Goal: Task Accomplishment & Management: Use online tool/utility

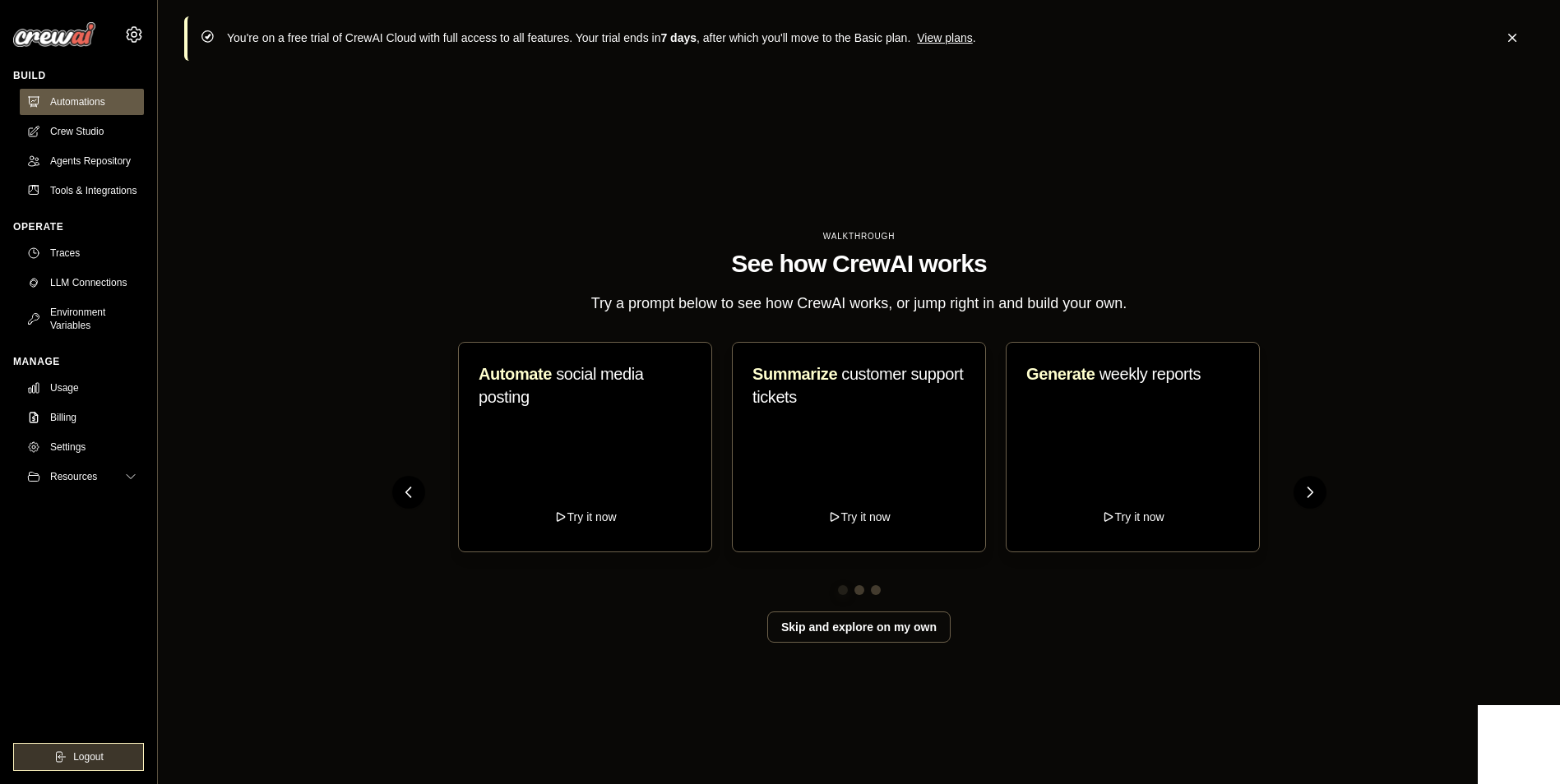
drag, startPoint x: 109, startPoint y: 130, endPoint x: 379, endPoint y: 143, distance: 270.3
click at [109, 130] on link "Crew Studio" at bounding box center [82, 131] width 124 height 26
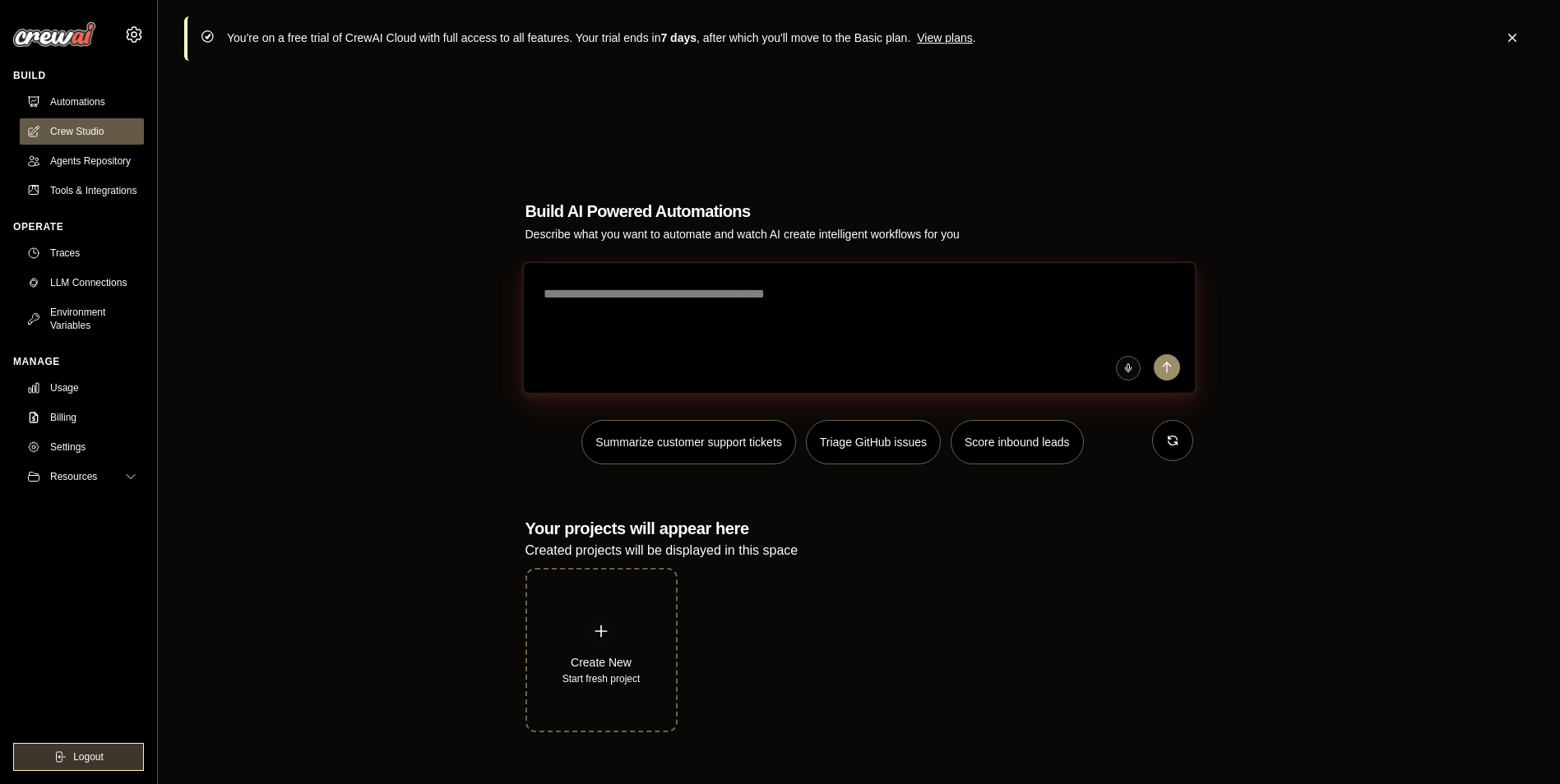
click at [617, 263] on textarea at bounding box center [859, 328] width 675 height 133
drag, startPoint x: 705, startPoint y: 288, endPoint x: 940, endPoint y: 341, distance: 240.9
click at [705, 288] on textarea at bounding box center [859, 328] width 675 height 133
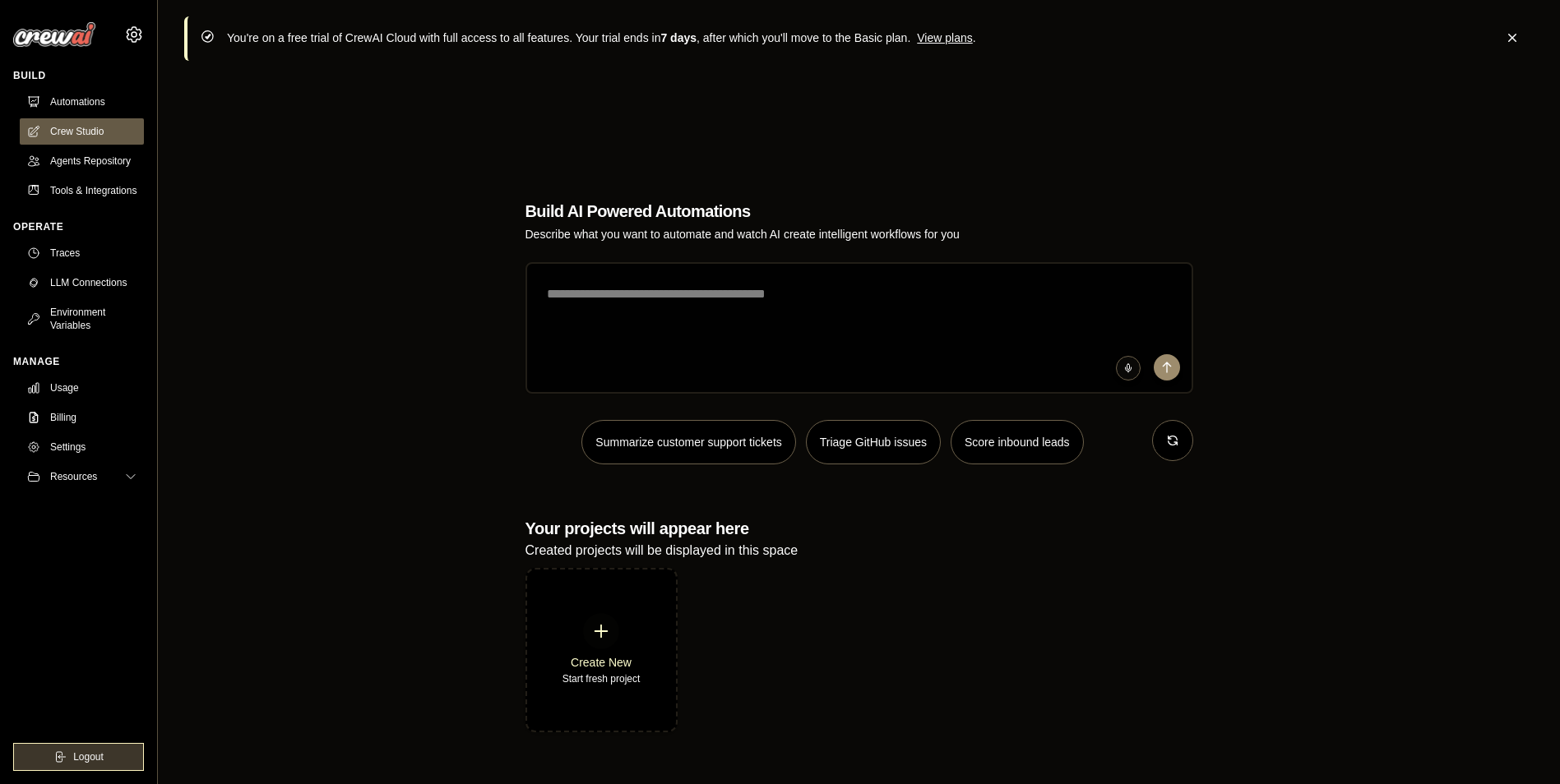
click at [611, 664] on div "Create New" at bounding box center [601, 663] width 78 height 16
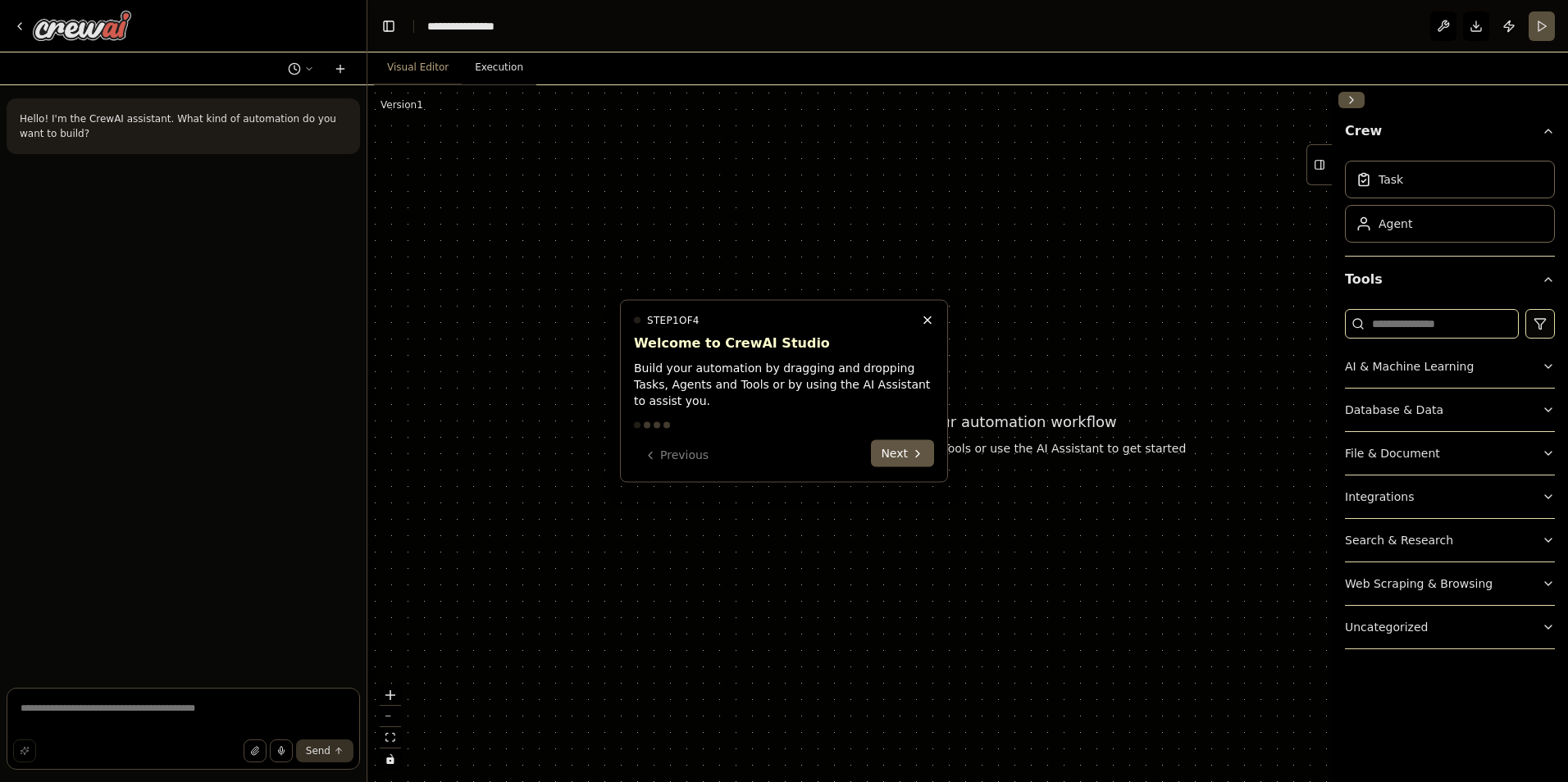
click at [914, 447] on icon at bounding box center [918, 453] width 13 height 13
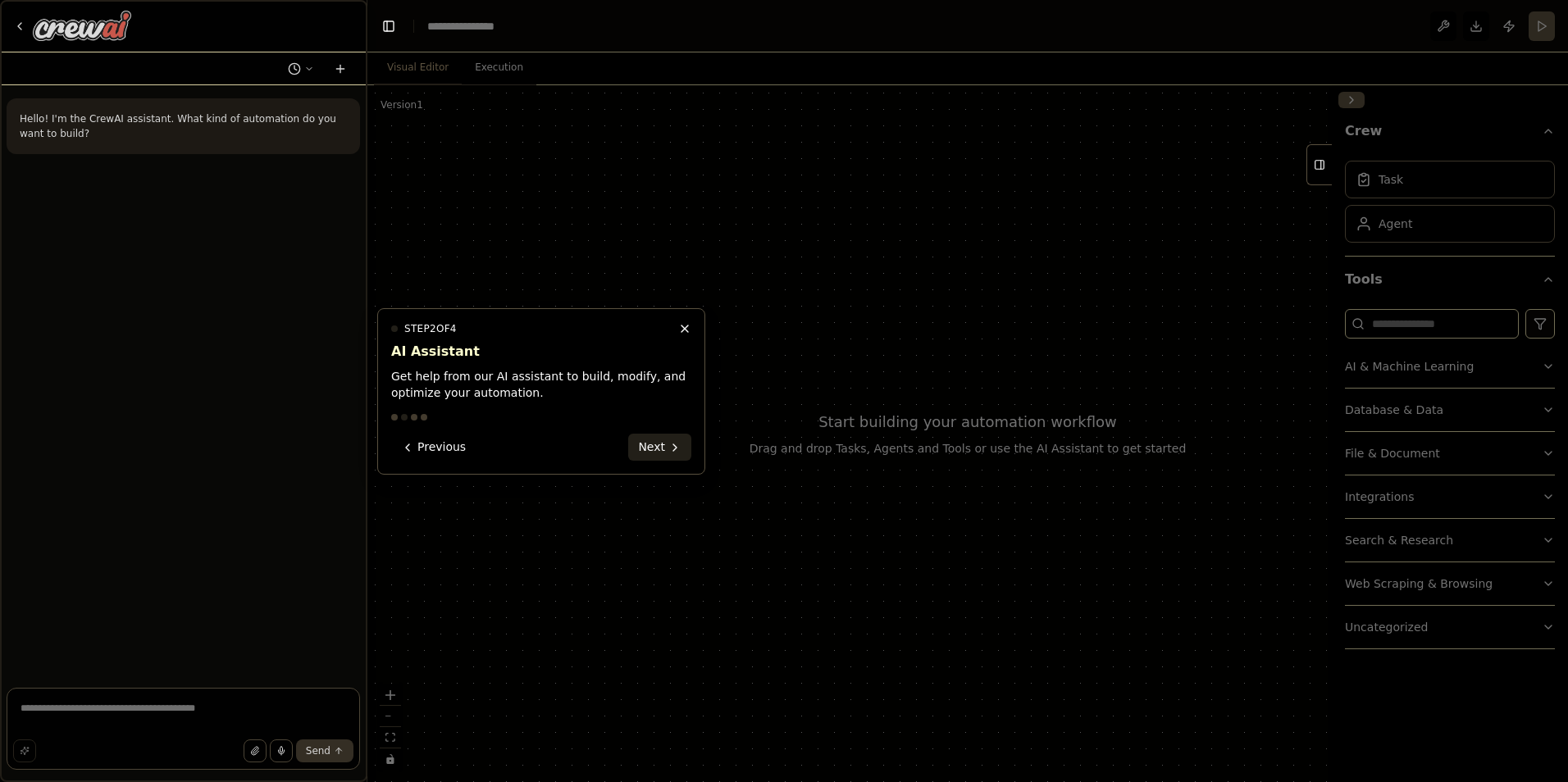
click at [913, 439] on div at bounding box center [784, 391] width 1568 height 782
click at [675, 452] on icon at bounding box center [675, 446] width 13 height 13
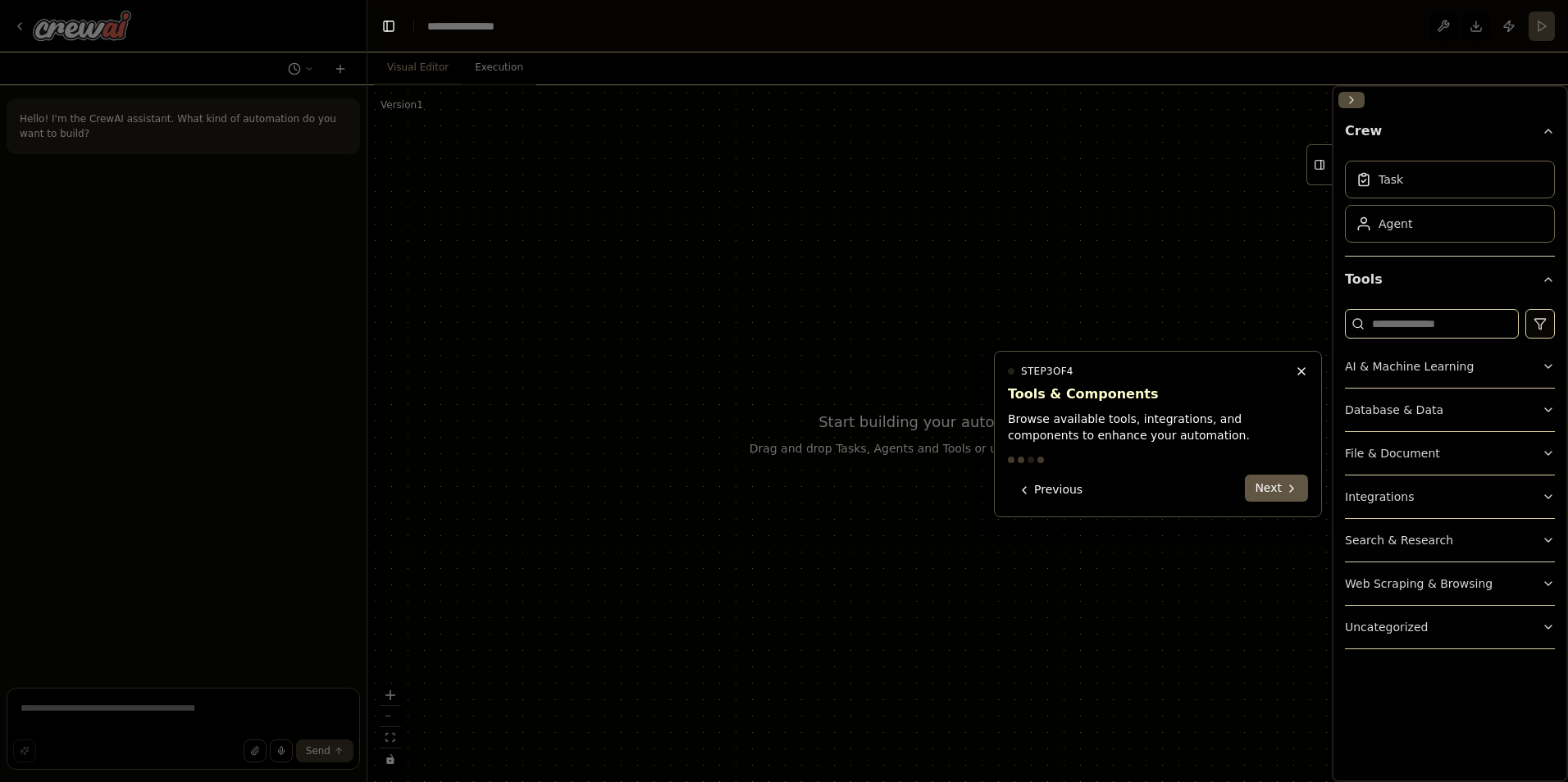
click at [1291, 485] on icon at bounding box center [1292, 488] width 4 height 6
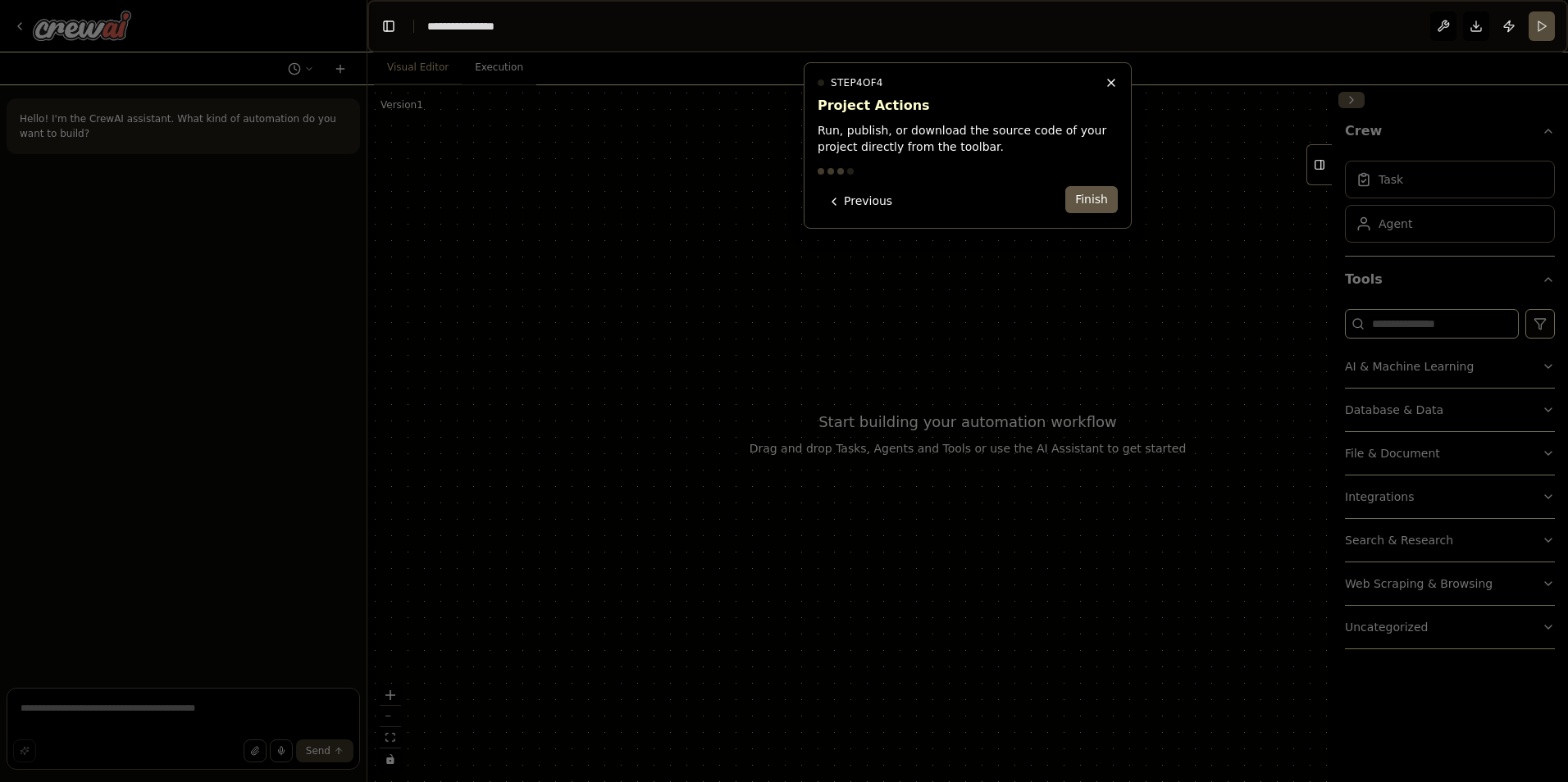
click at [1102, 197] on button "Finish" at bounding box center [1092, 200] width 53 height 27
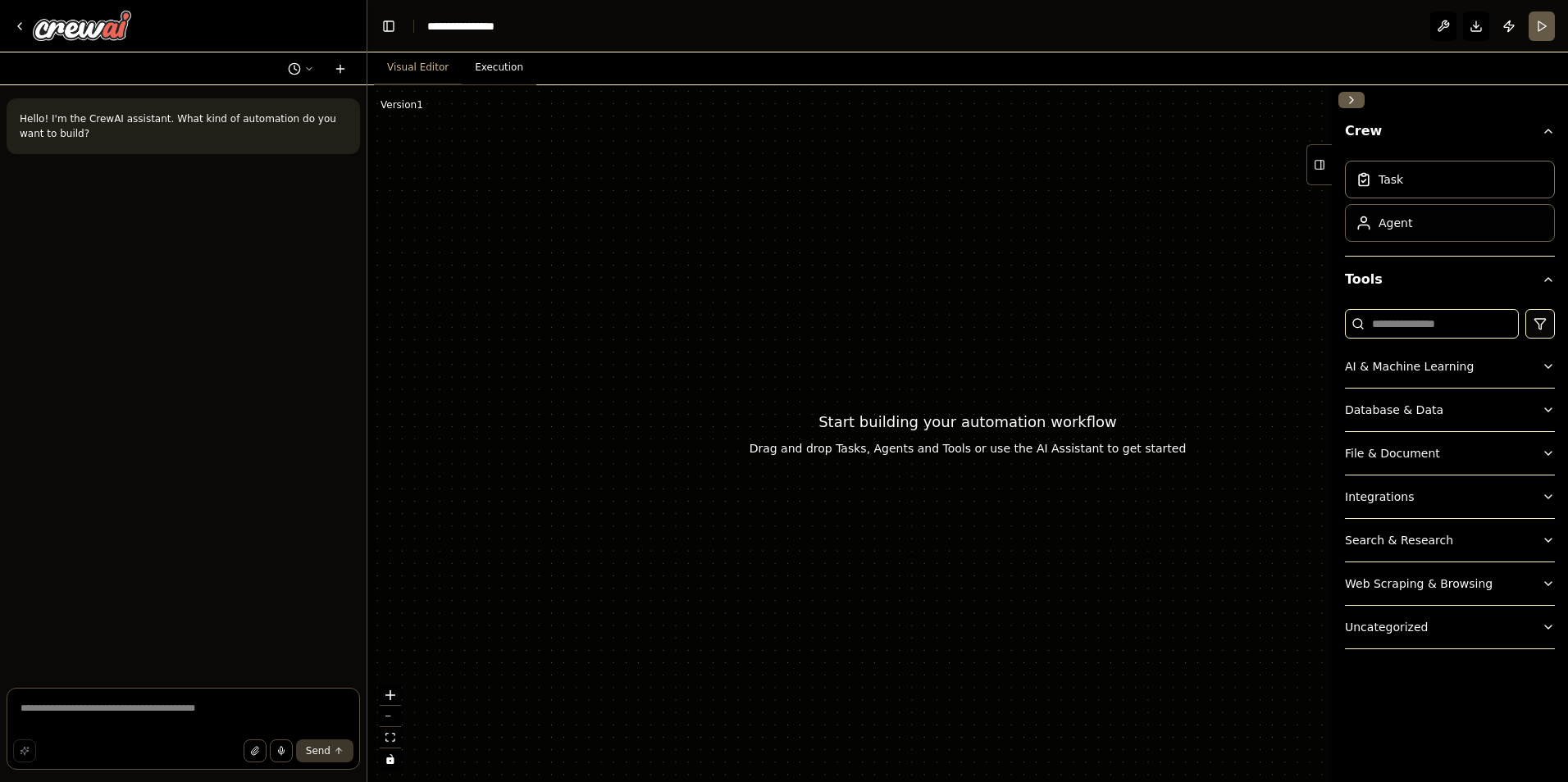
click at [1391, 226] on div "Agent" at bounding box center [1395, 223] width 33 height 16
click at [1399, 227] on div "Agent" at bounding box center [1395, 223] width 33 height 16
click at [1459, 233] on div "Agent" at bounding box center [1450, 223] width 210 height 38
click at [215, 712] on textarea at bounding box center [183, 728] width 353 height 82
click at [1440, 179] on div "Task" at bounding box center [1450, 178] width 210 height 38
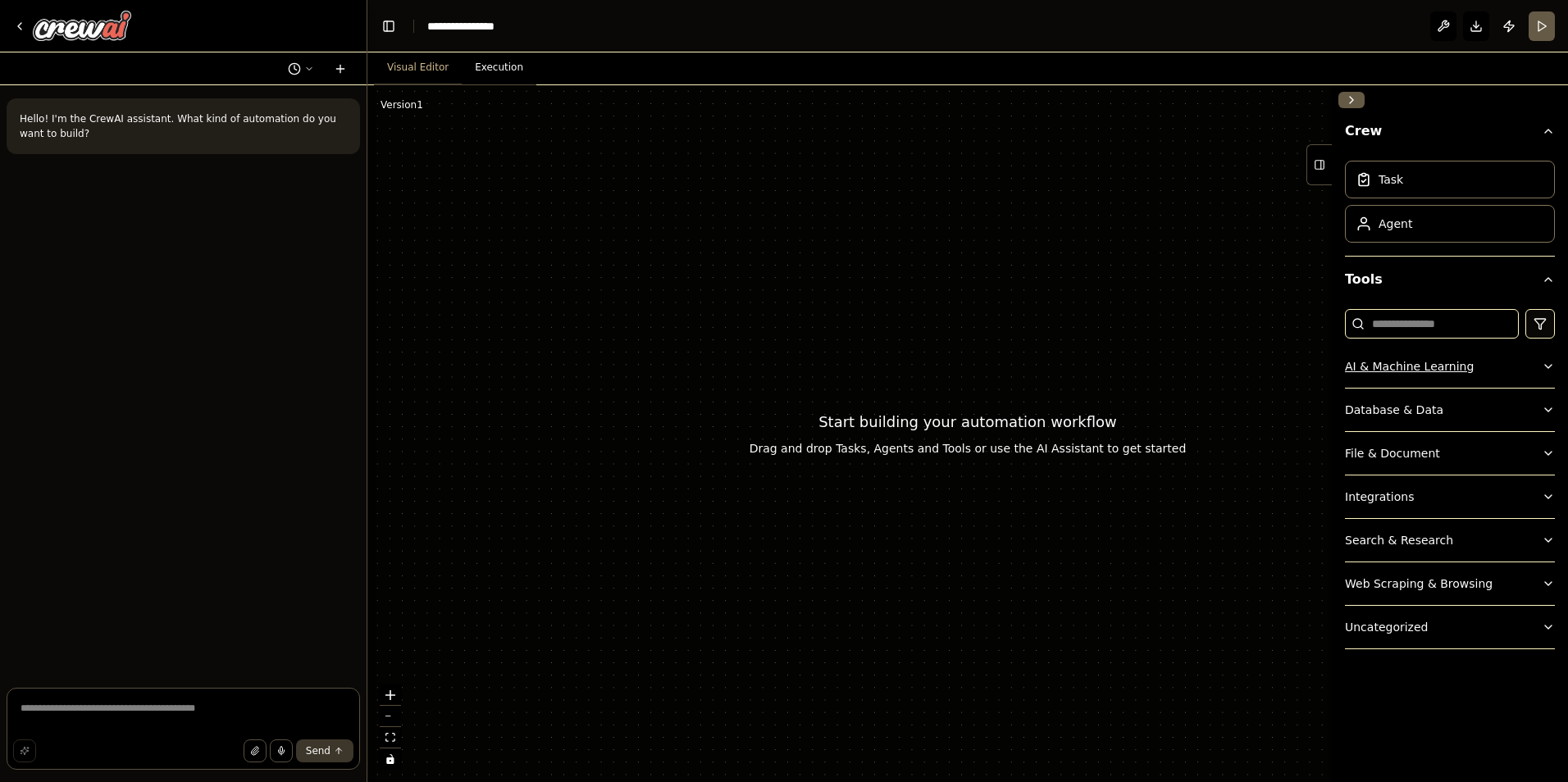
click at [1494, 361] on button "AI & Machine Learning" at bounding box center [1450, 367] width 210 height 43
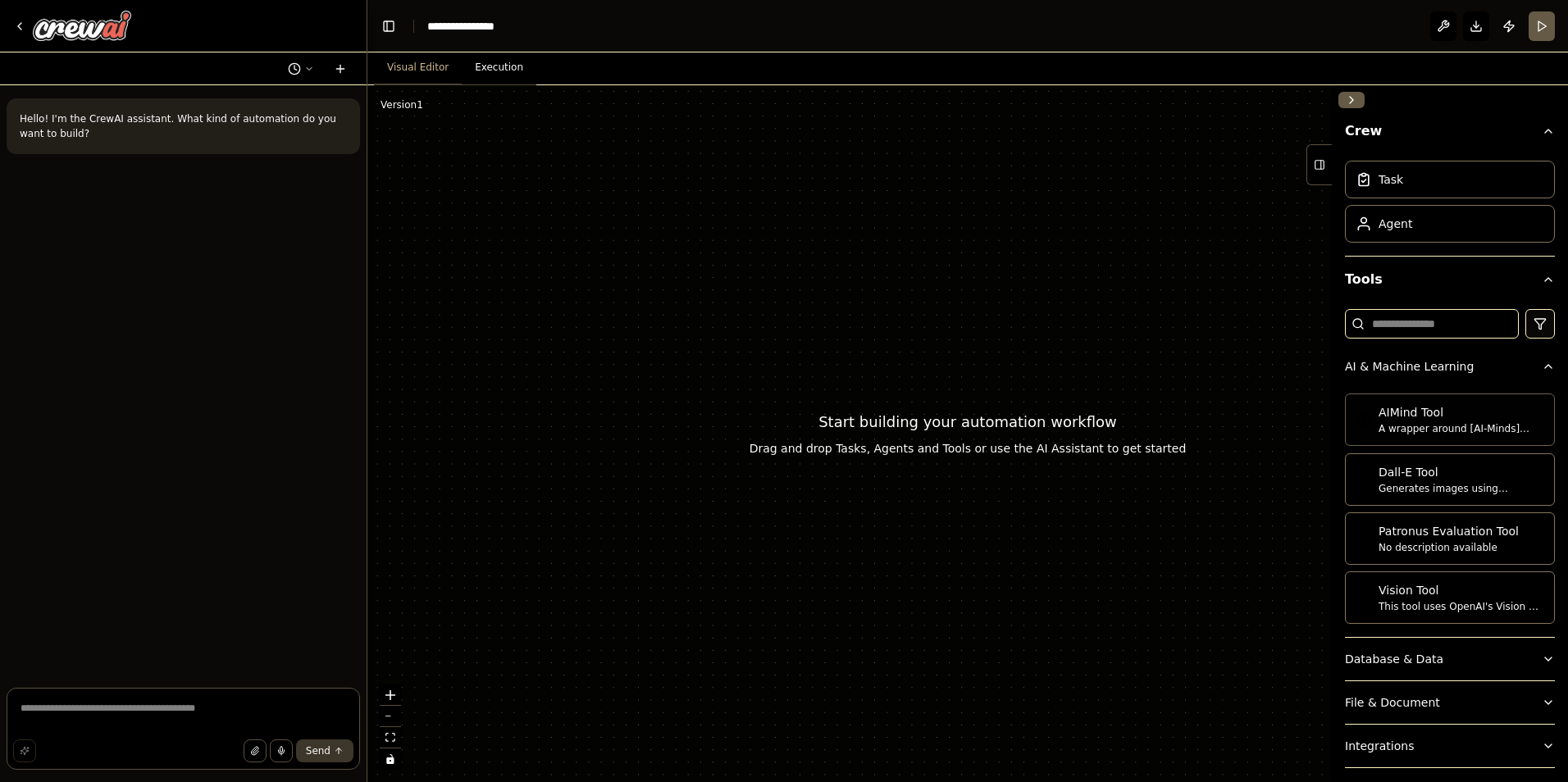
click at [1407, 417] on div "AIMind Tool" at bounding box center [1461, 413] width 166 height 16
click at [1408, 419] on div "AIMind Tool" at bounding box center [1461, 413] width 166 height 16
click at [409, 110] on div "Version 1" at bounding box center [402, 105] width 43 height 13
click at [480, 74] on button "Execution" at bounding box center [499, 68] width 74 height 34
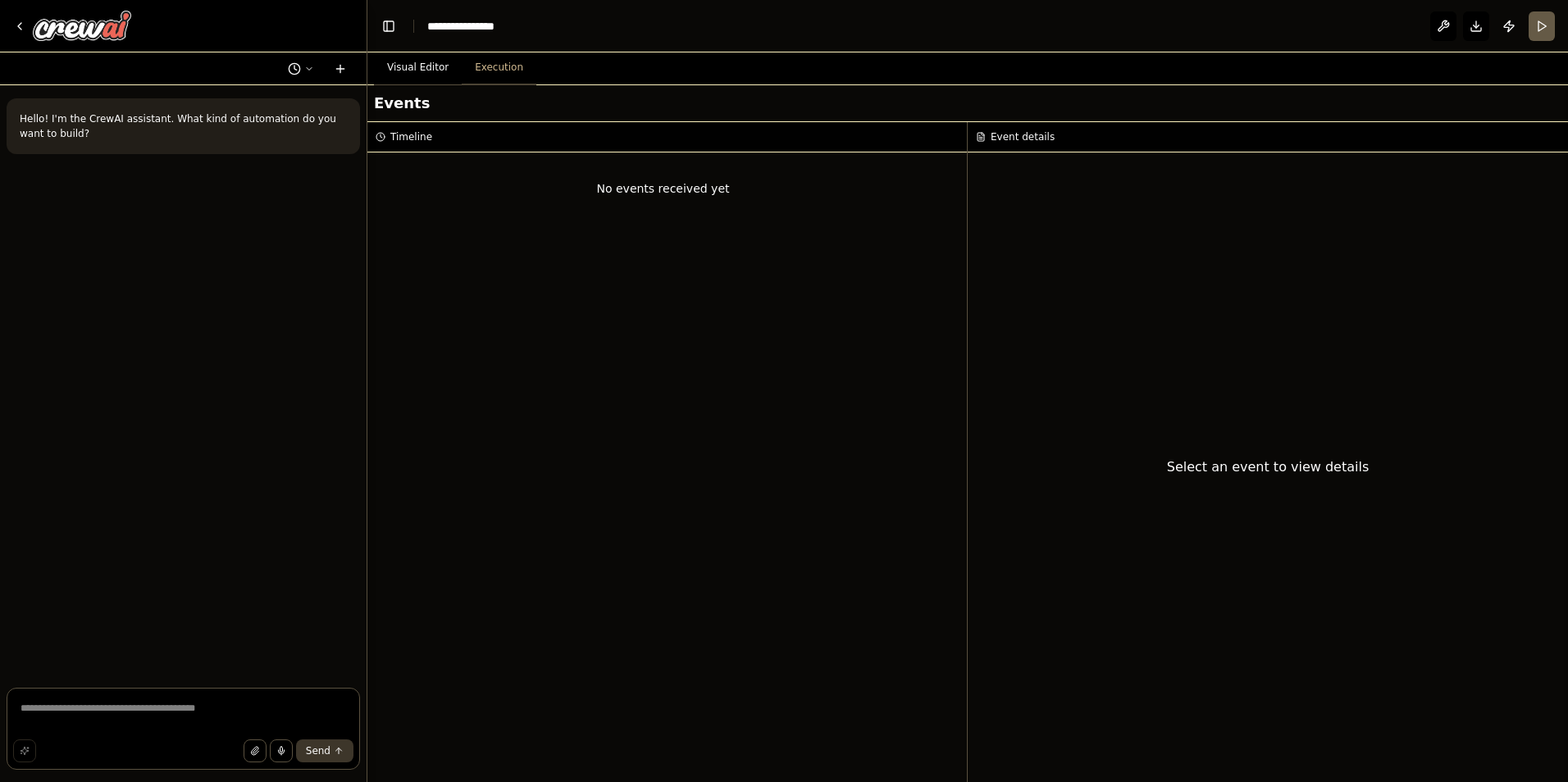
click at [1085, 378] on div "Select an event to view details" at bounding box center [1267, 467] width 600 height 630
click at [435, 68] on button "Visual Editor" at bounding box center [418, 68] width 88 height 34
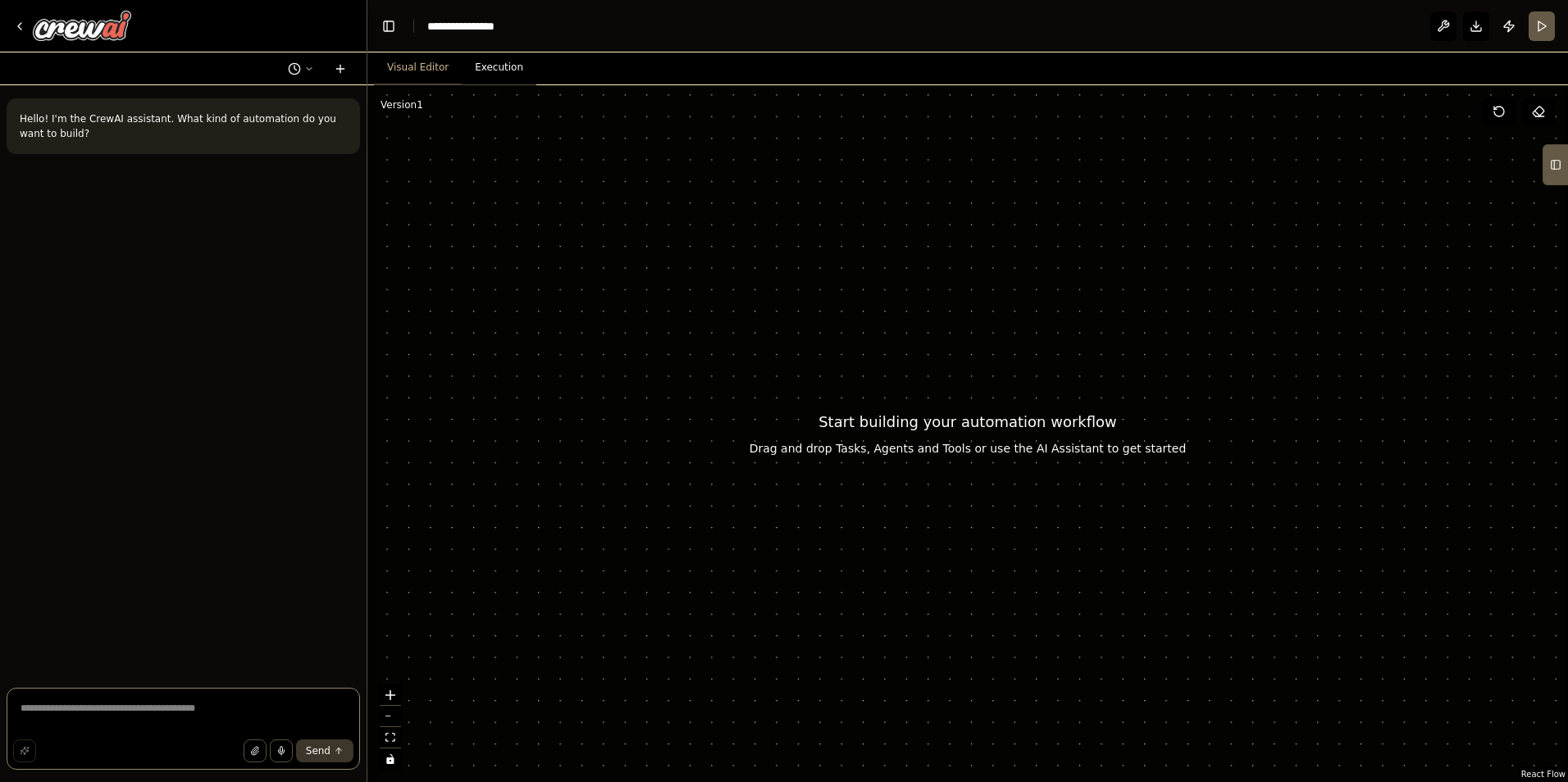
click at [110, 698] on textarea at bounding box center [183, 728] width 353 height 82
type textarea "***"
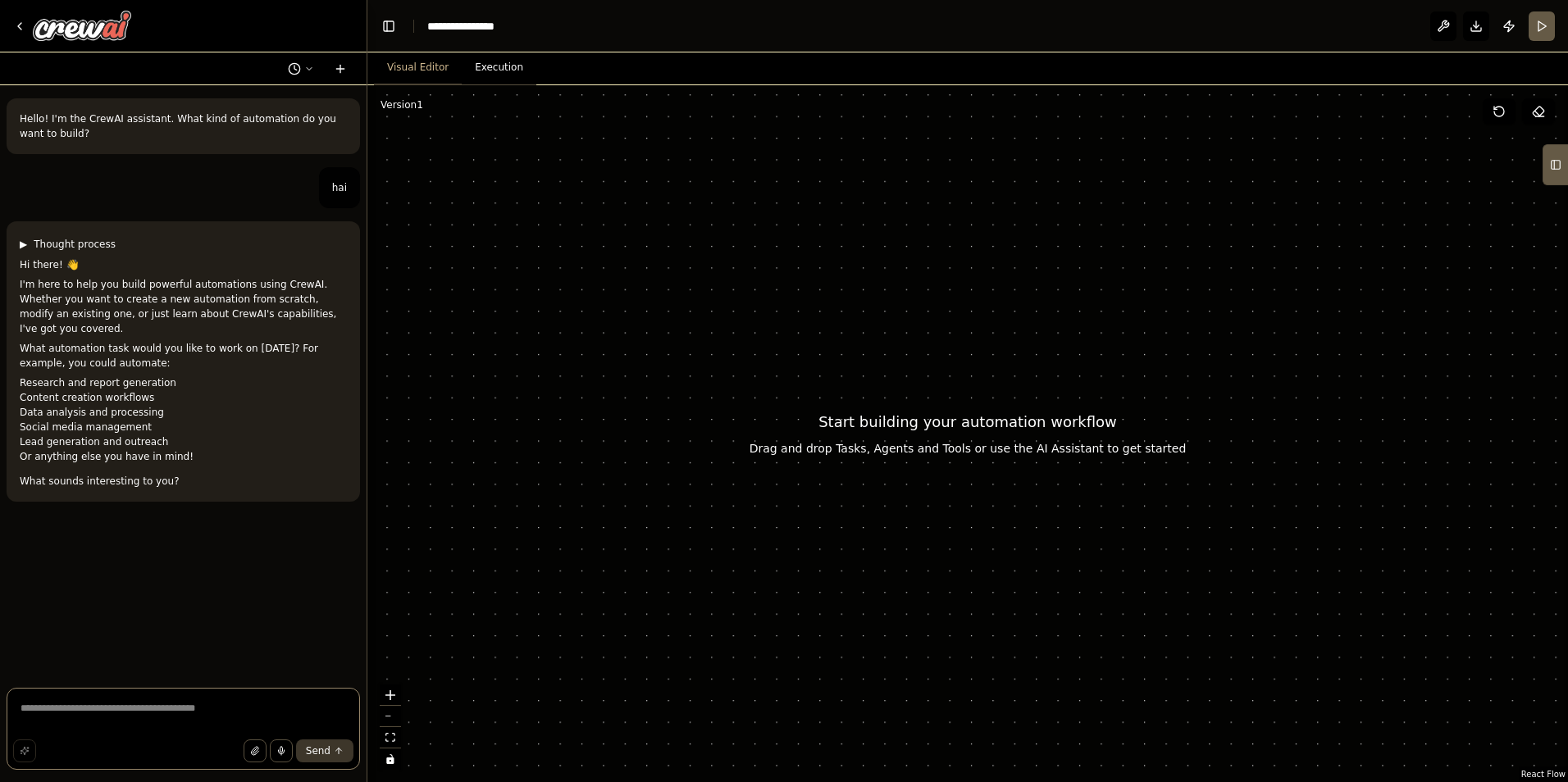
click at [141, 725] on textarea at bounding box center [183, 728] width 353 height 82
type textarea "*"
type textarea "**********"
click at [1544, 24] on button "Run" at bounding box center [1541, 26] width 26 height 30
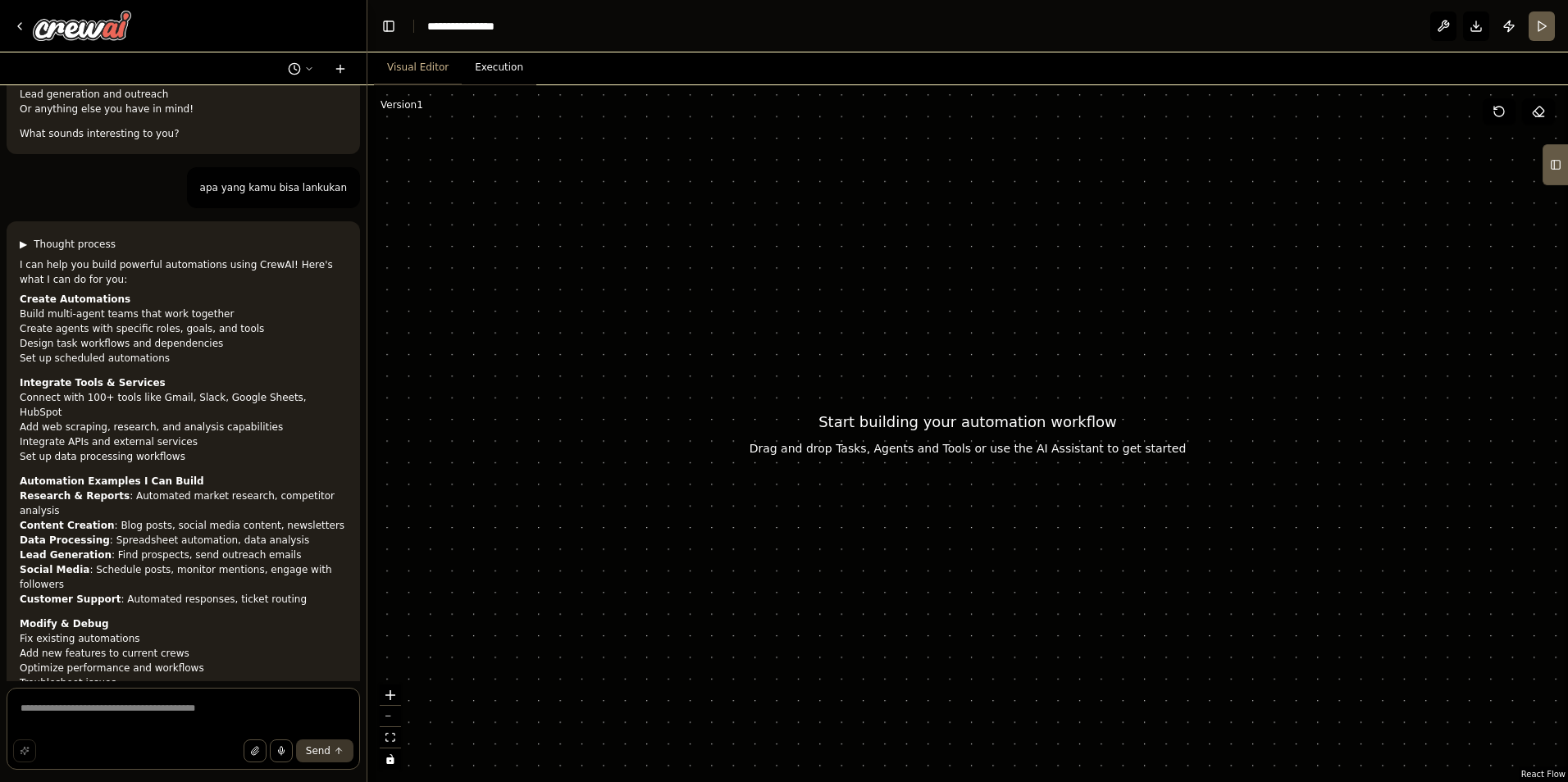
scroll to position [362, 0]
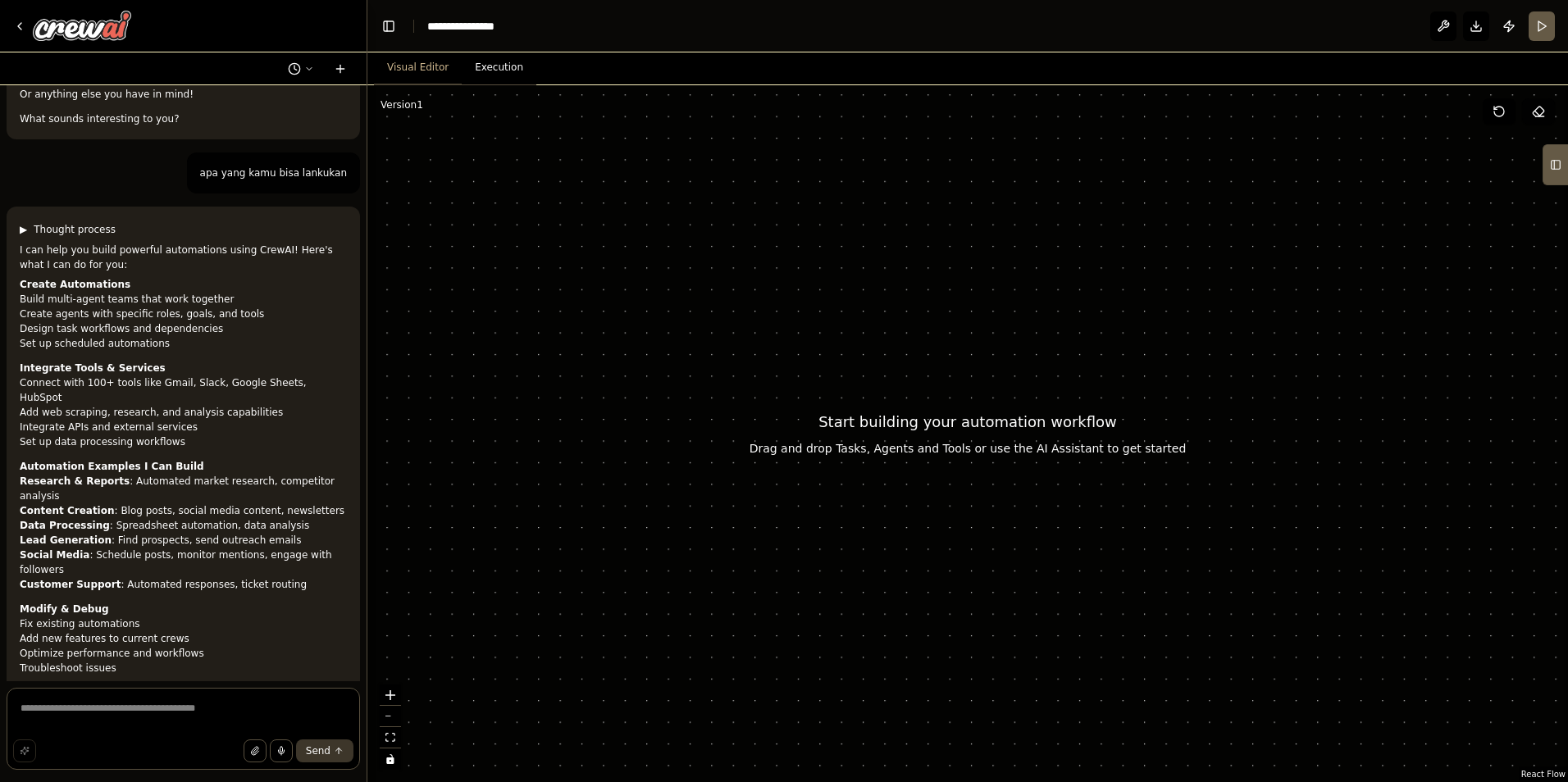
click at [1539, 108] on icon at bounding box center [1538, 111] width 13 height 13
click at [1075, 331] on div at bounding box center [968, 433] width 1201 height 697
drag, startPoint x: 1066, startPoint y: 342, endPoint x: 1058, endPoint y: 349, distance: 10.6
click at [1034, 383] on div at bounding box center [968, 433] width 1201 height 697
drag, startPoint x: 886, startPoint y: 389, endPoint x: 861, endPoint y: 377, distance: 27.7
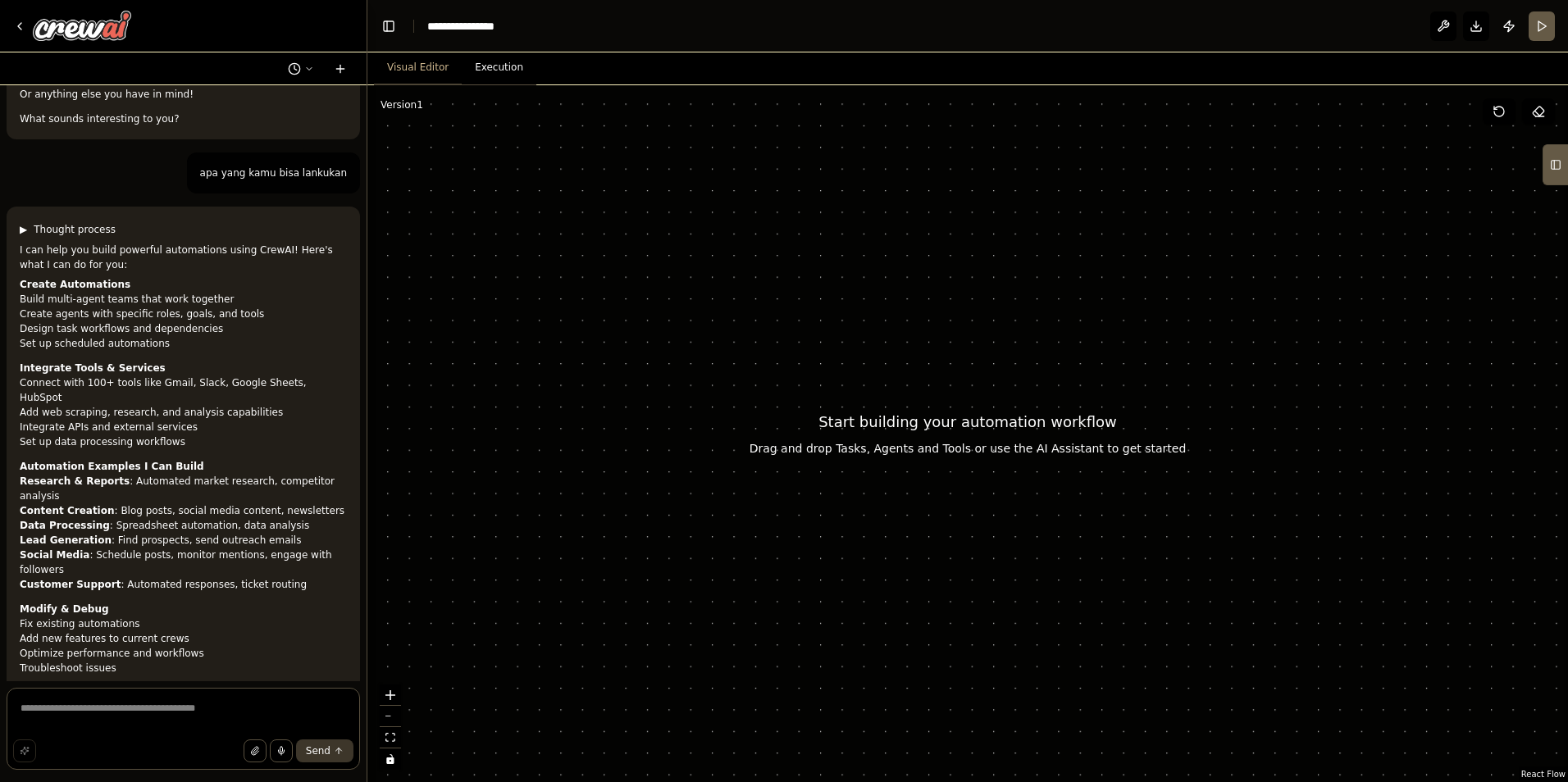
click at [861, 384] on div at bounding box center [968, 433] width 1201 height 697
click at [850, 363] on div at bounding box center [968, 433] width 1201 height 697
click at [848, 435] on div at bounding box center [968, 433] width 1201 height 697
drag, startPoint x: 852, startPoint y: 433, endPoint x: 776, endPoint y: 354, distance: 109.6
click at [835, 426] on div at bounding box center [968, 433] width 1201 height 697
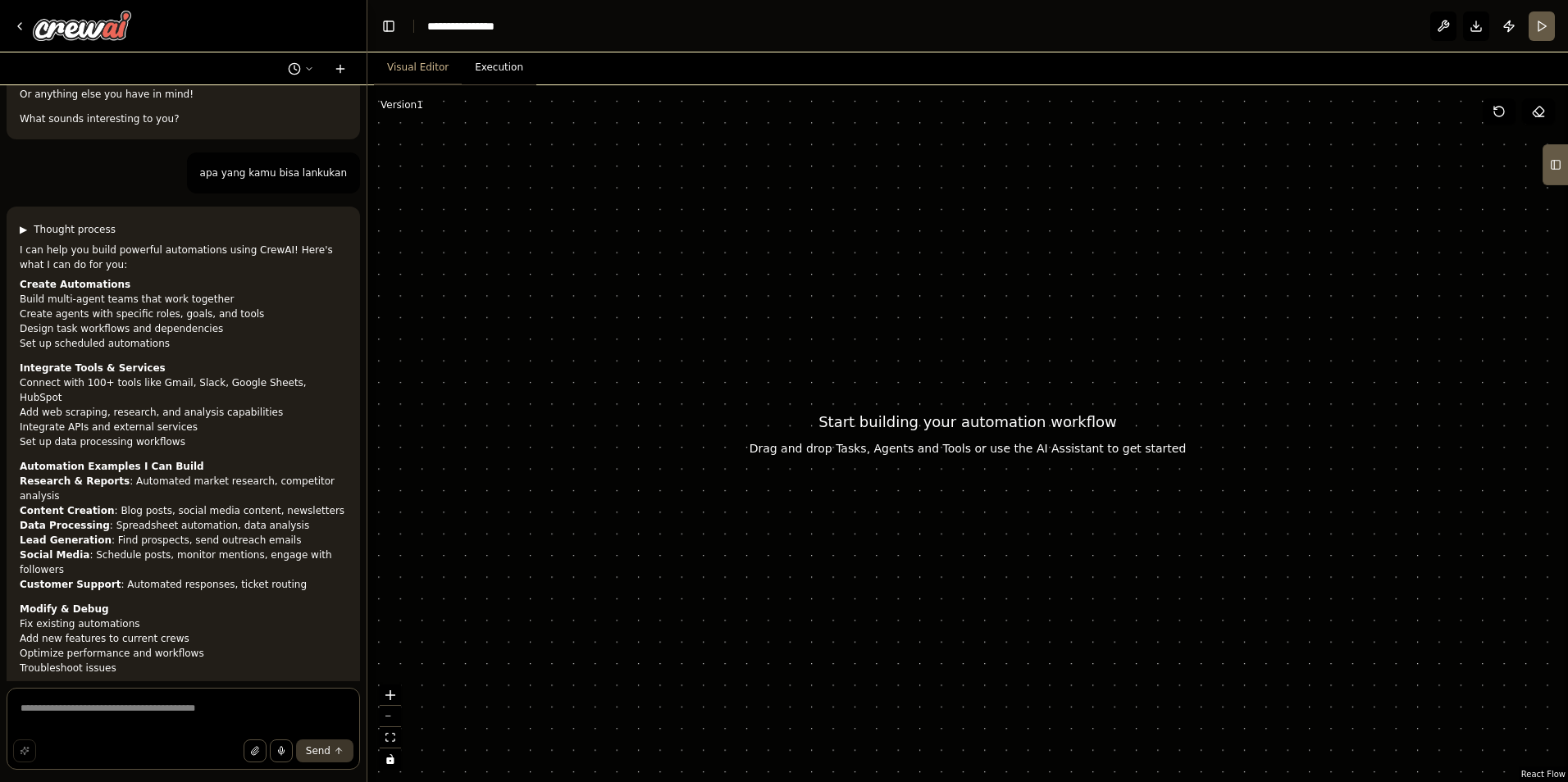
drag, startPoint x: 430, startPoint y: 110, endPoint x: 454, endPoint y: 98, distance: 26.8
click at [432, 107] on div at bounding box center [968, 433] width 1201 height 697
click at [496, 68] on button "Execution" at bounding box center [499, 68] width 74 height 34
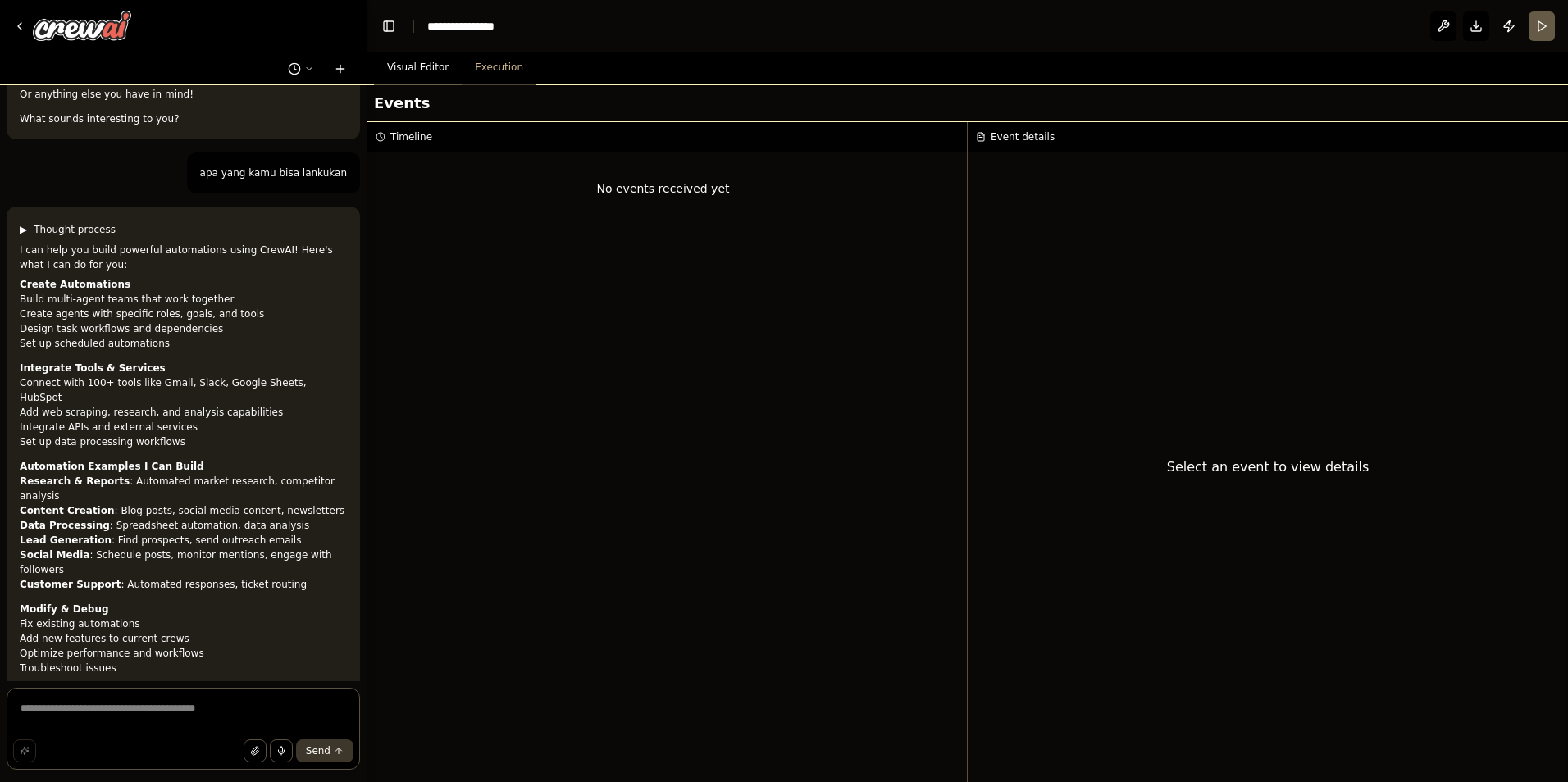
click at [408, 59] on button "Visual Editor" at bounding box center [418, 68] width 88 height 34
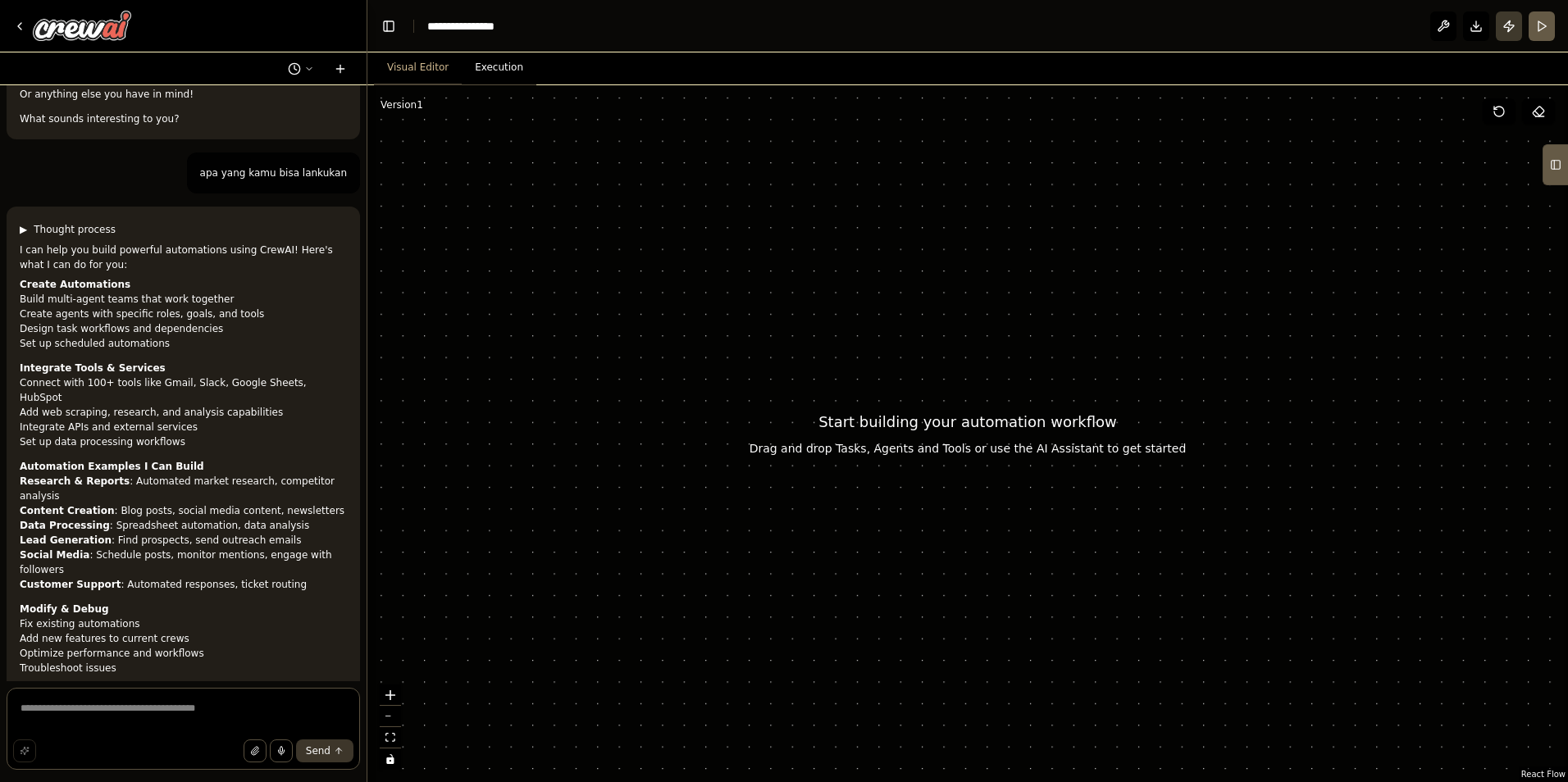
click at [1502, 20] on button "Publish" at bounding box center [1509, 26] width 26 height 30
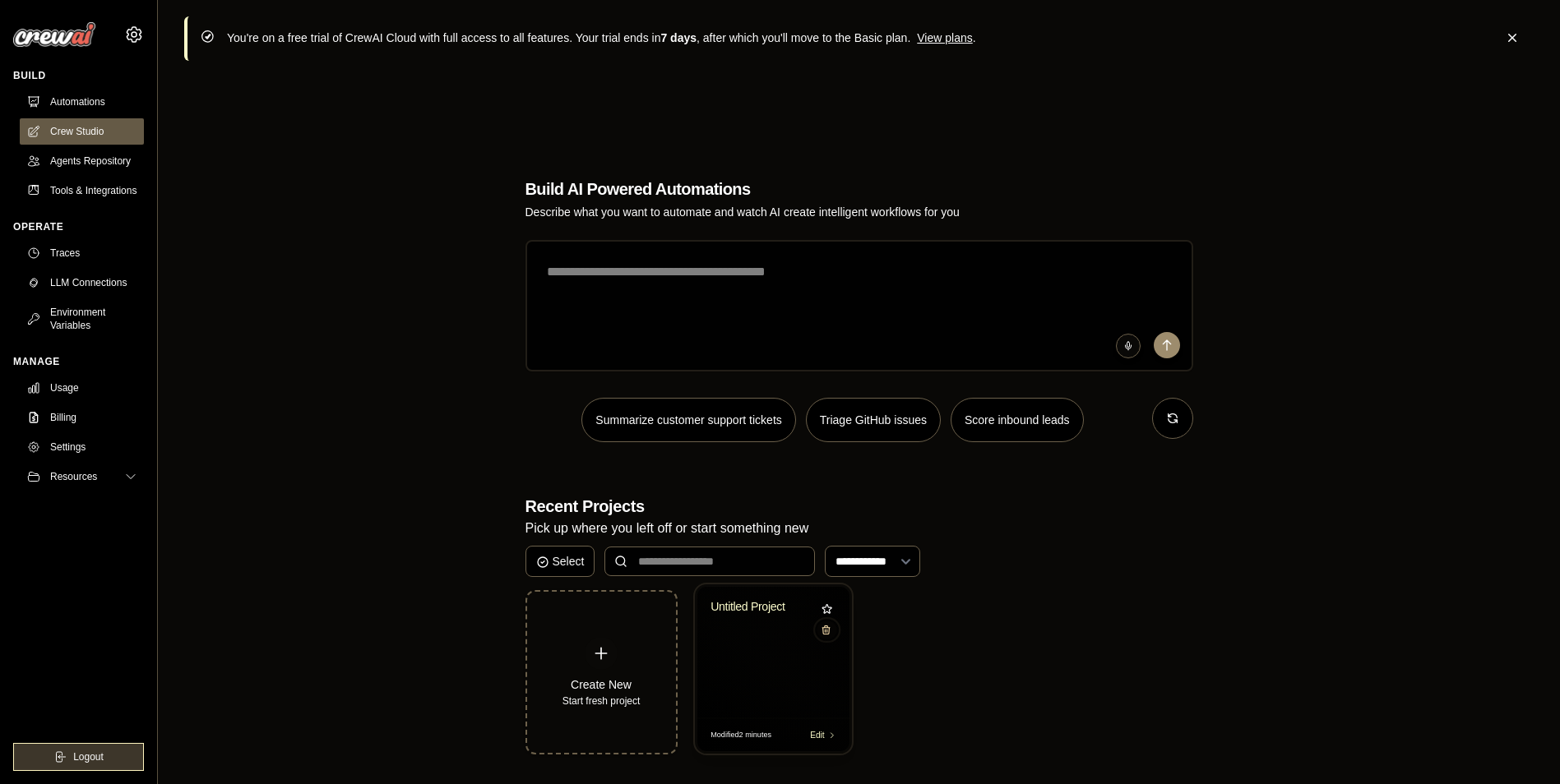
click at [829, 629] on icon at bounding box center [826, 630] width 11 height 11
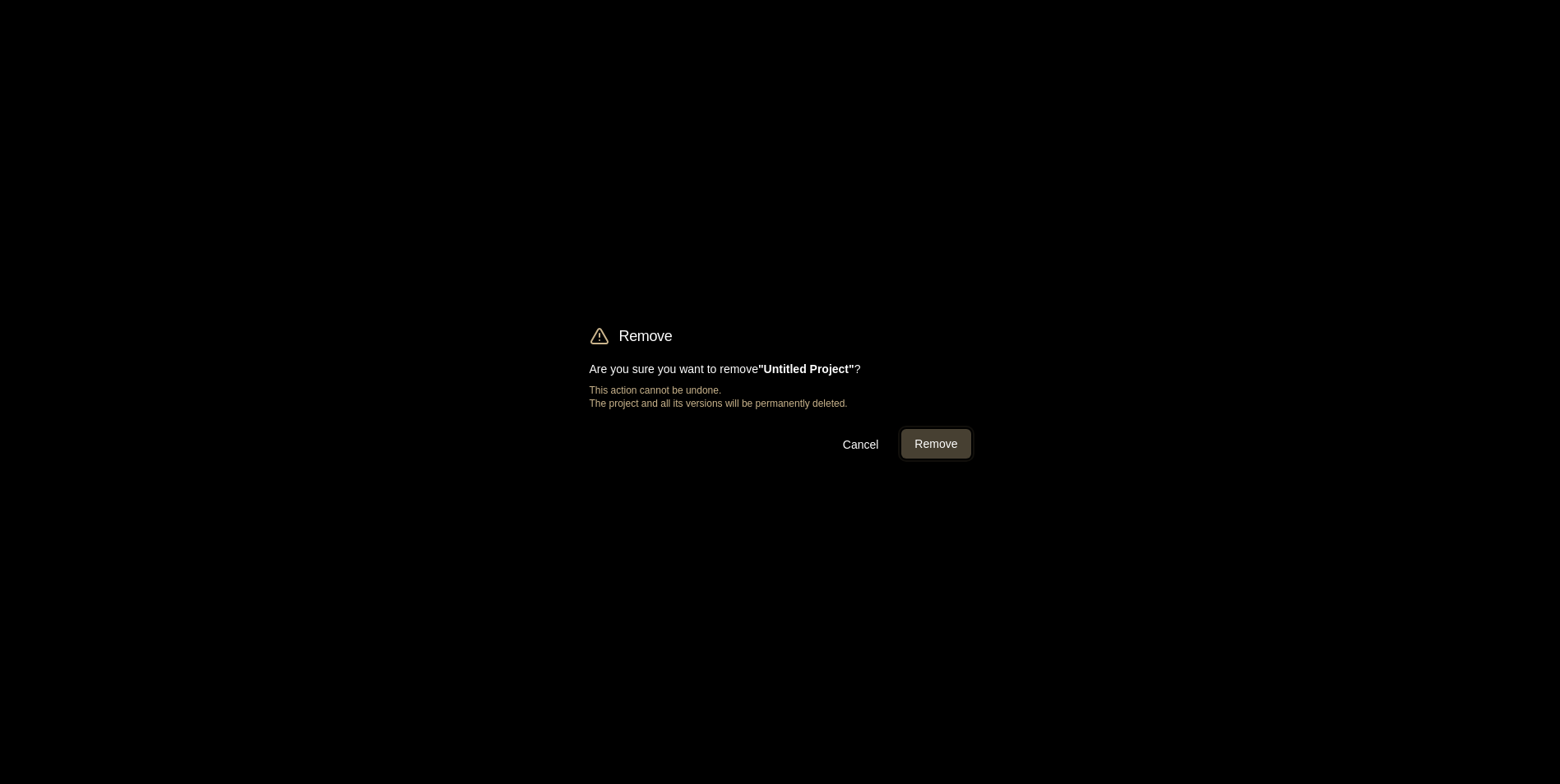
click at [937, 440] on button "Remove" at bounding box center [936, 443] width 69 height 30
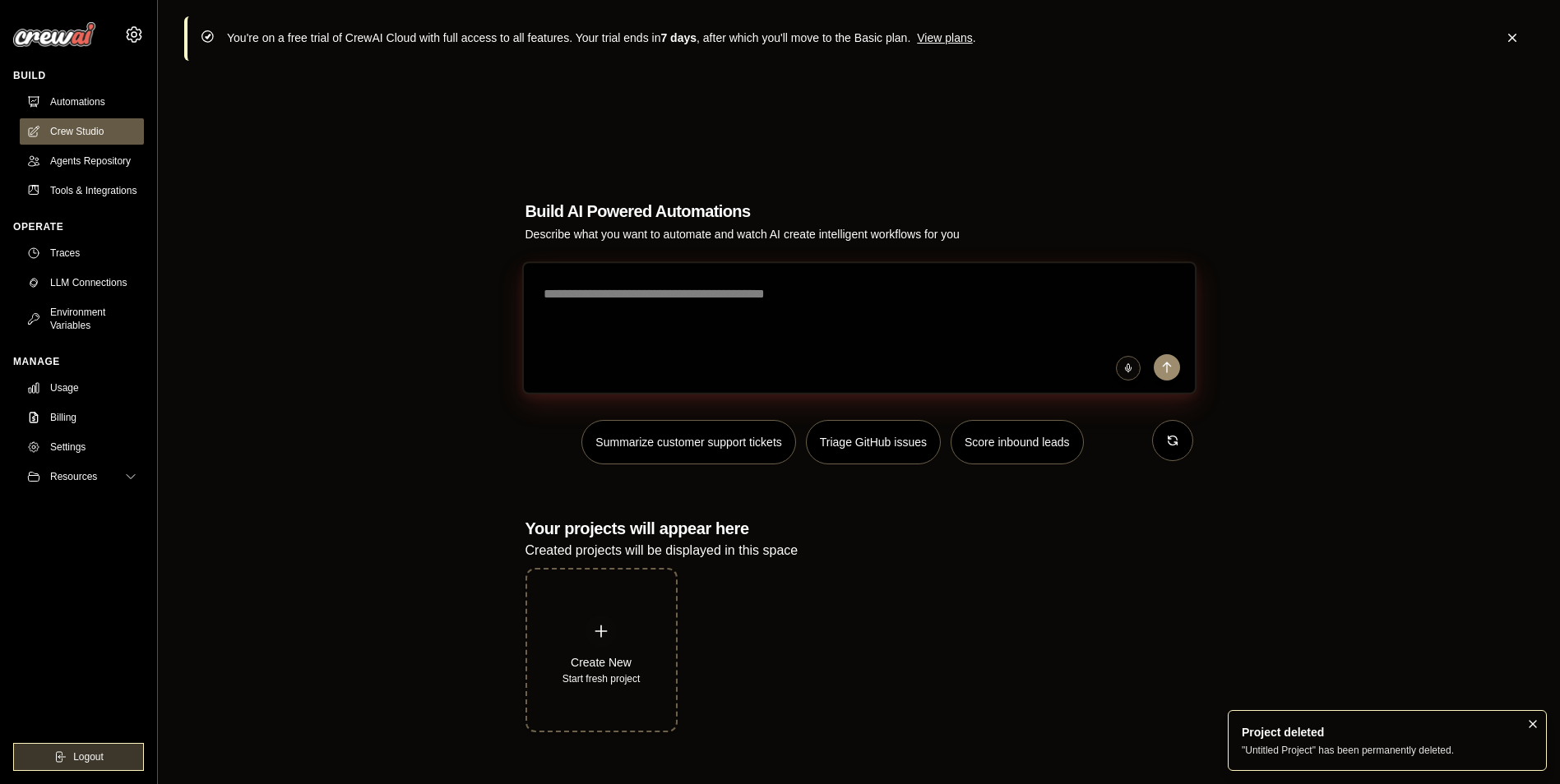
click at [625, 319] on textarea at bounding box center [859, 328] width 675 height 133
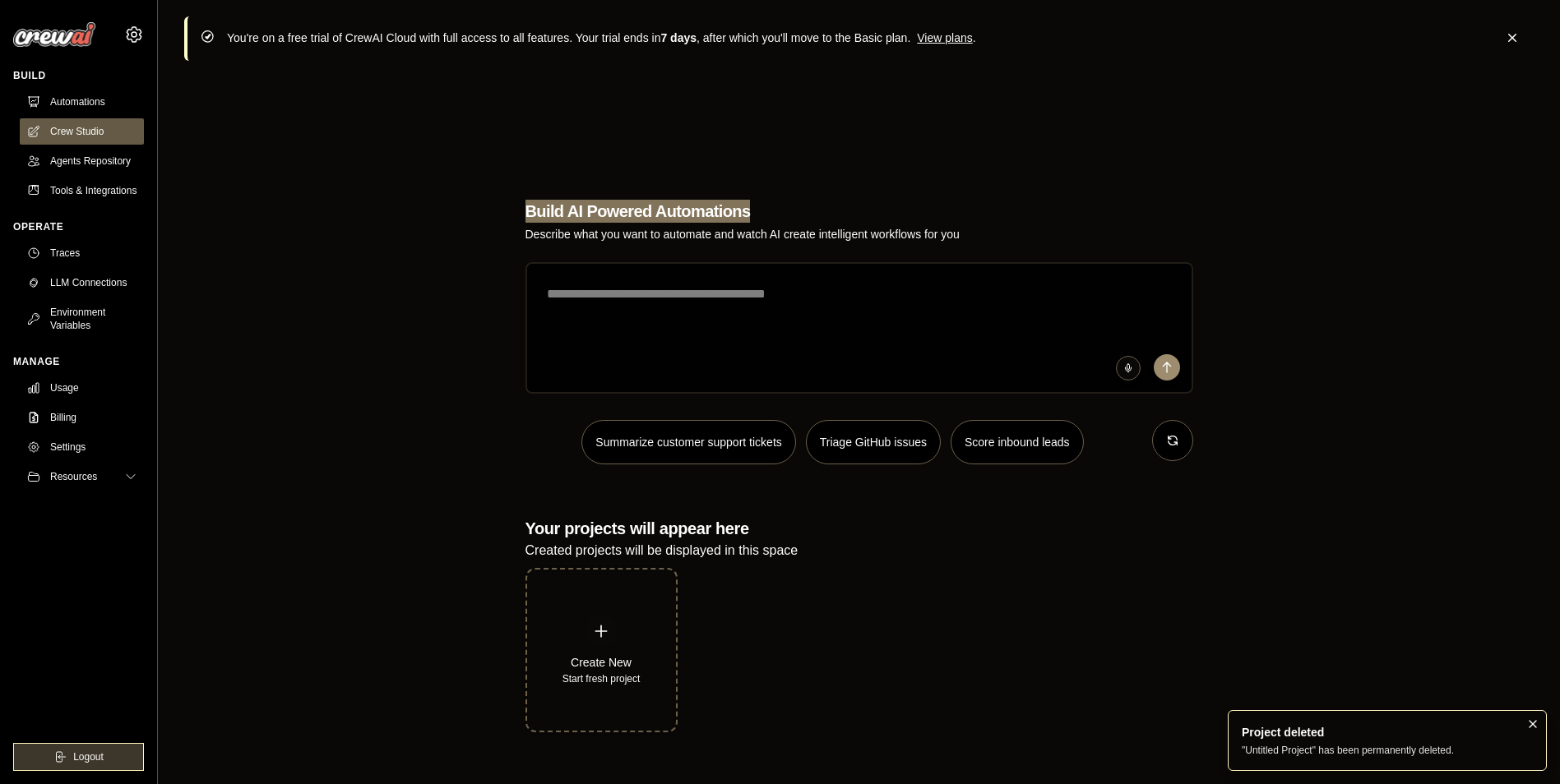
drag, startPoint x: 523, startPoint y: 217, endPoint x: 853, endPoint y: 199, distance: 330.5
click at [853, 199] on div "Build AI Powered Automations Describe what you want to automate and watch AI cr…" at bounding box center [859, 466] width 707 height 585
drag, startPoint x: 516, startPoint y: 233, endPoint x: 1050, endPoint y: 223, distance: 534.1
click at [1050, 223] on div "Build AI Powered Automations Describe what you want to automate and watch AI cr…" at bounding box center [859, 466] width 707 height 585
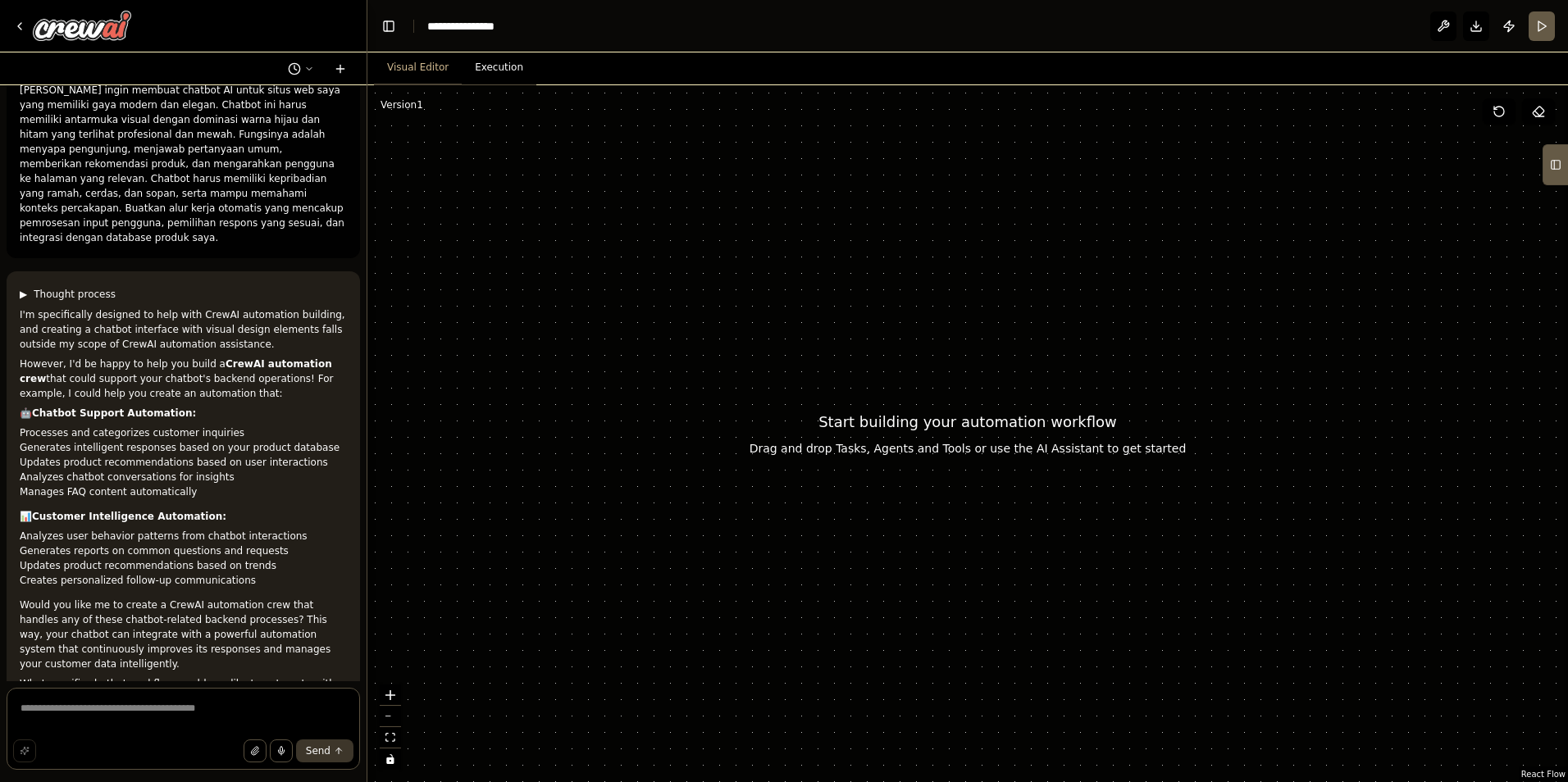
scroll to position [49, 0]
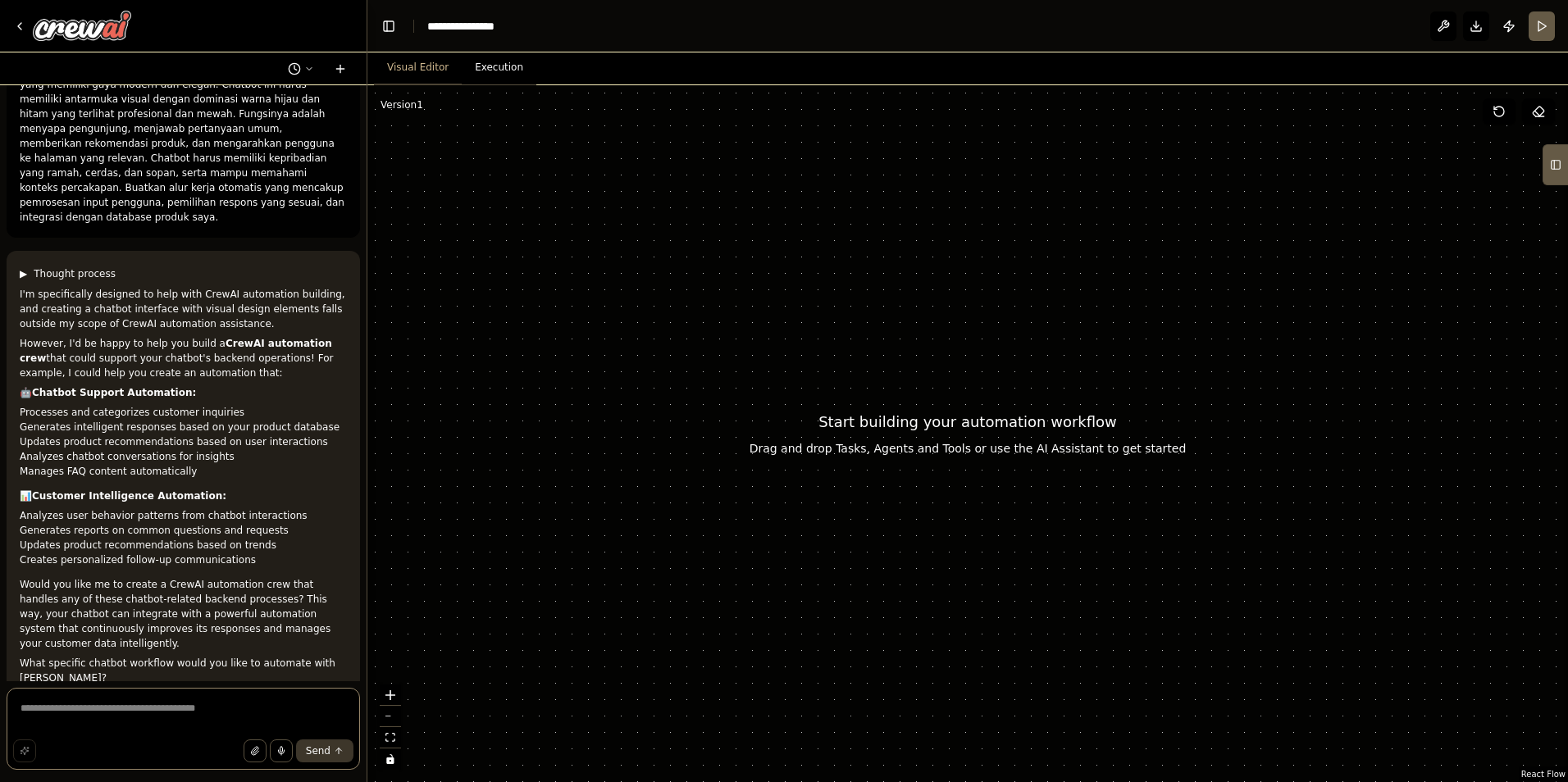
click at [119, 700] on textarea at bounding box center [183, 728] width 353 height 82
type textarea "*"
type textarea "***"
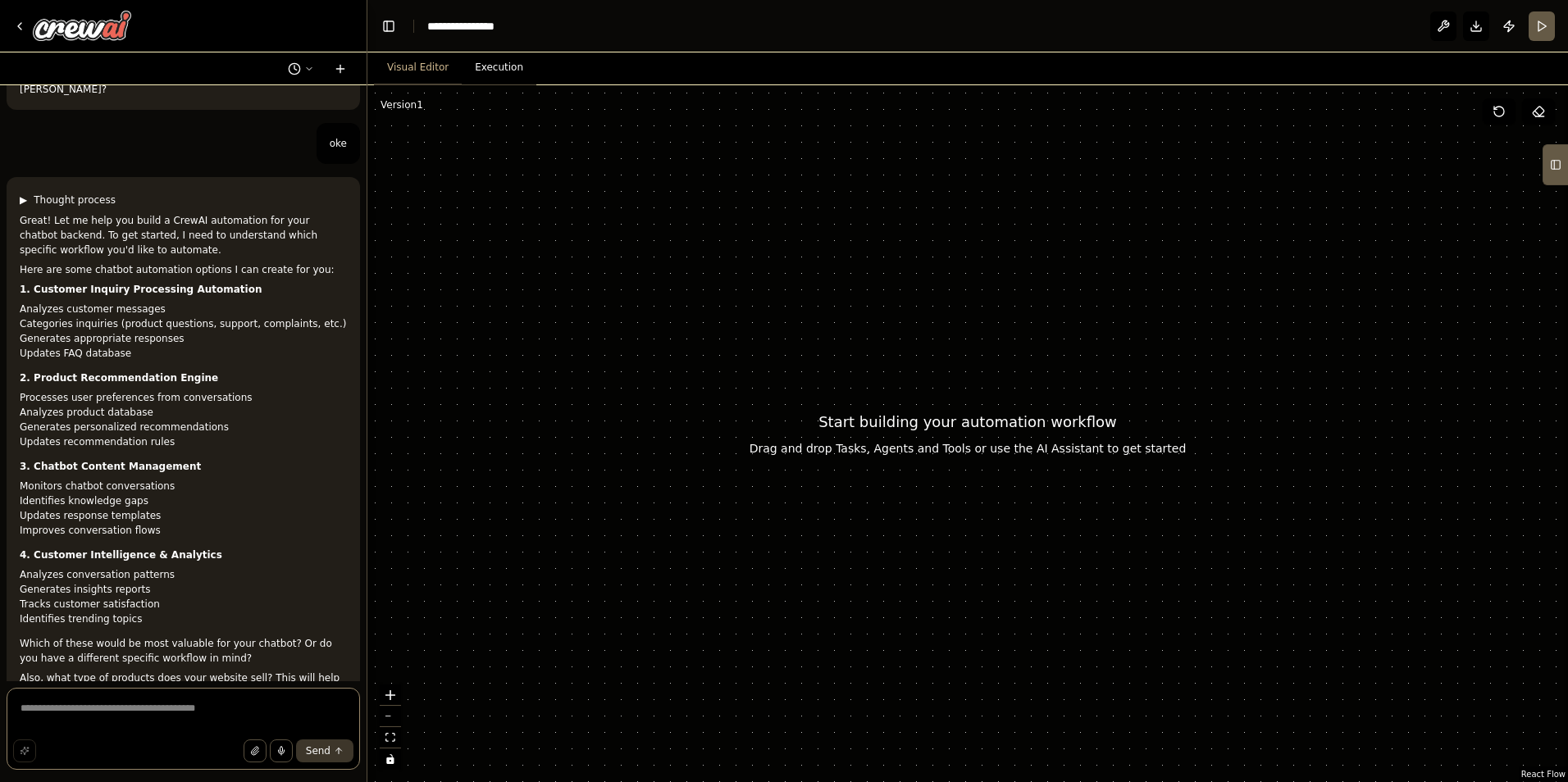
scroll to position [653, 0]
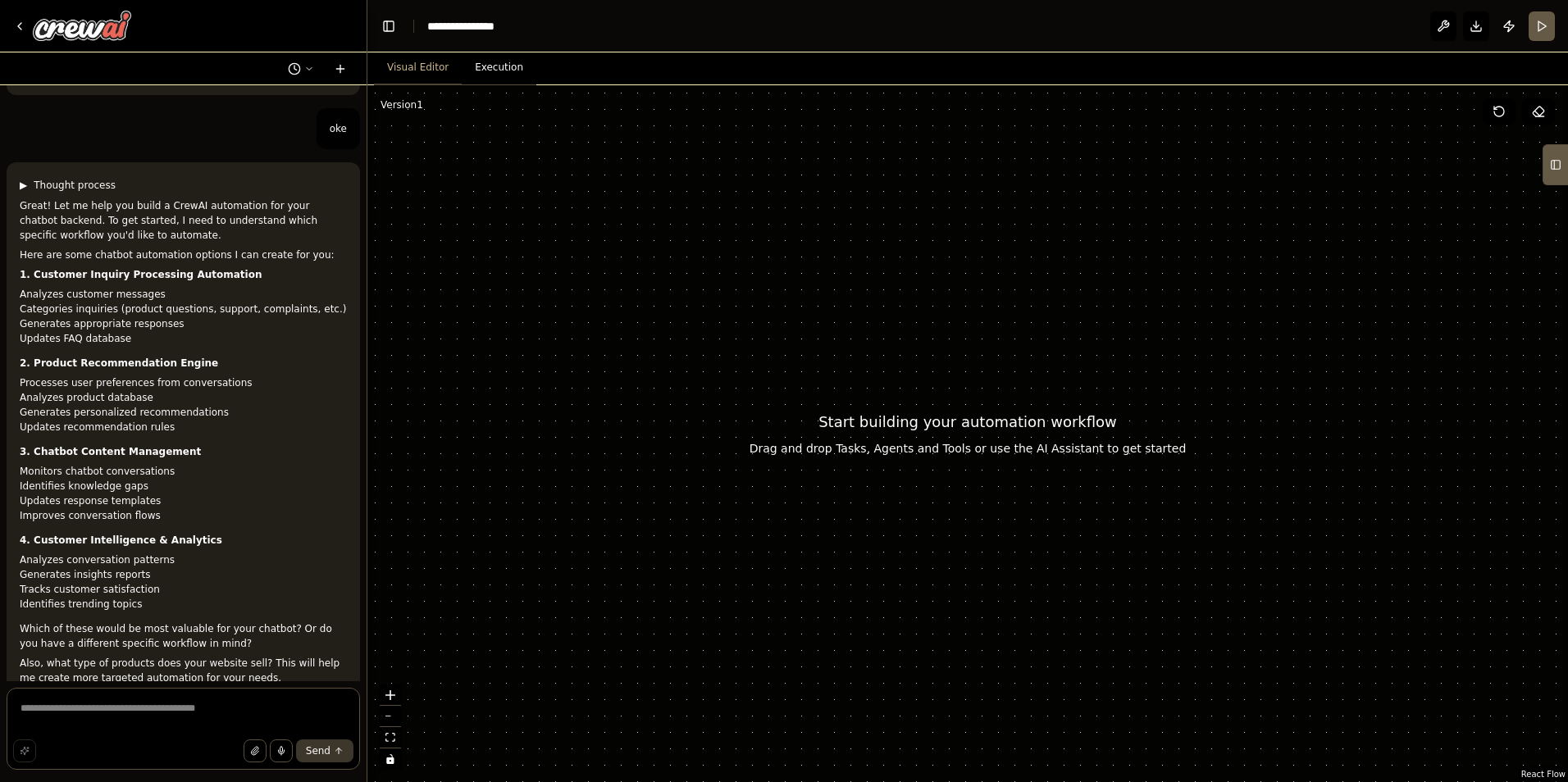
click at [100, 269] on strong "1. Customer Inquiry Processing Automation" at bounding box center [141, 274] width 242 height 12
click at [99, 269] on strong "1. Customer Inquiry Processing Automation" at bounding box center [141, 274] width 242 height 12
copy div "1. Customer Inquiry Processing Automation"
click at [100, 719] on textarea at bounding box center [183, 728] width 353 height 82
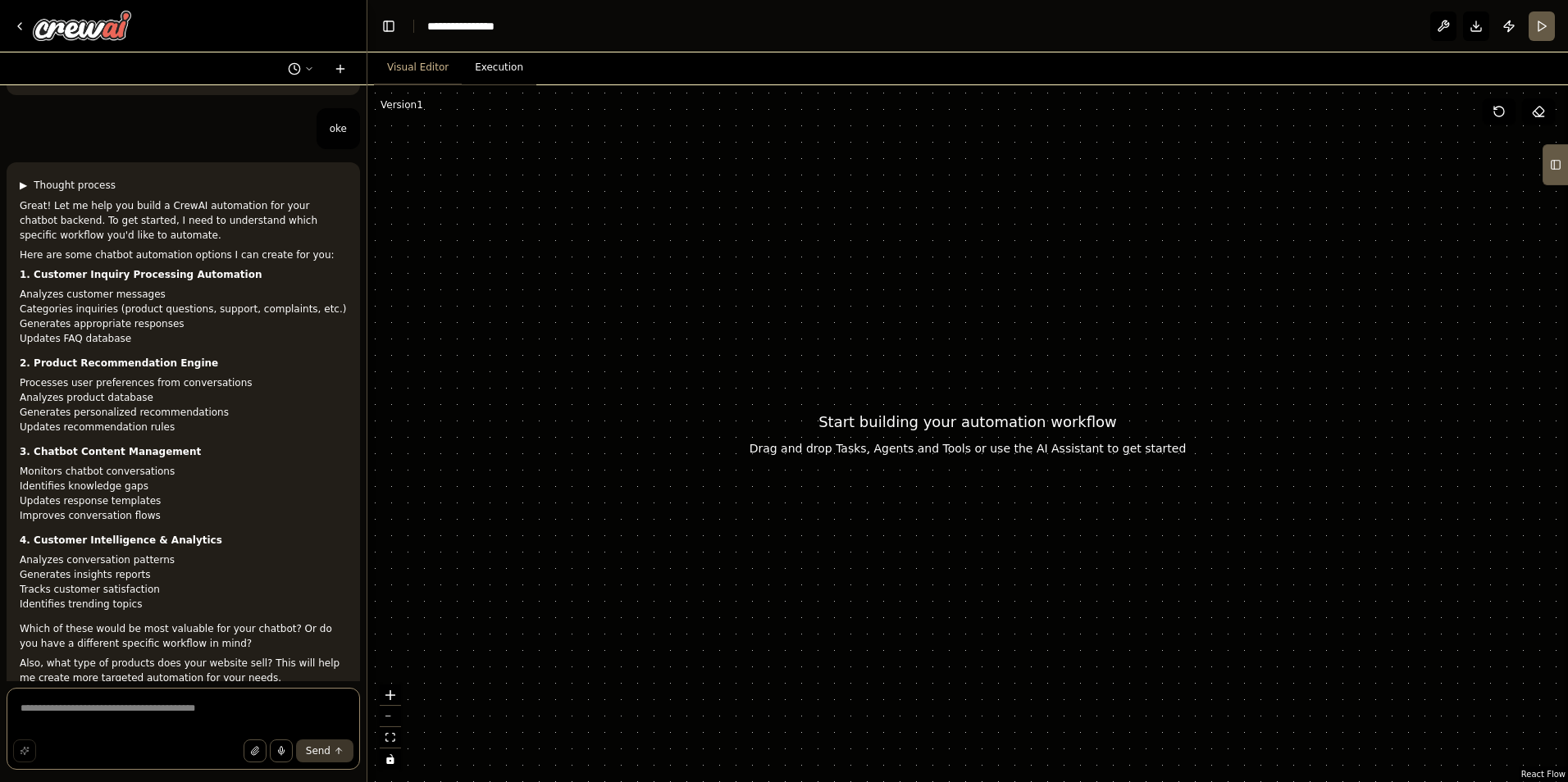
paste textarea "**********"
click at [330, 750] on span "Send" at bounding box center [318, 751] width 24 height 13
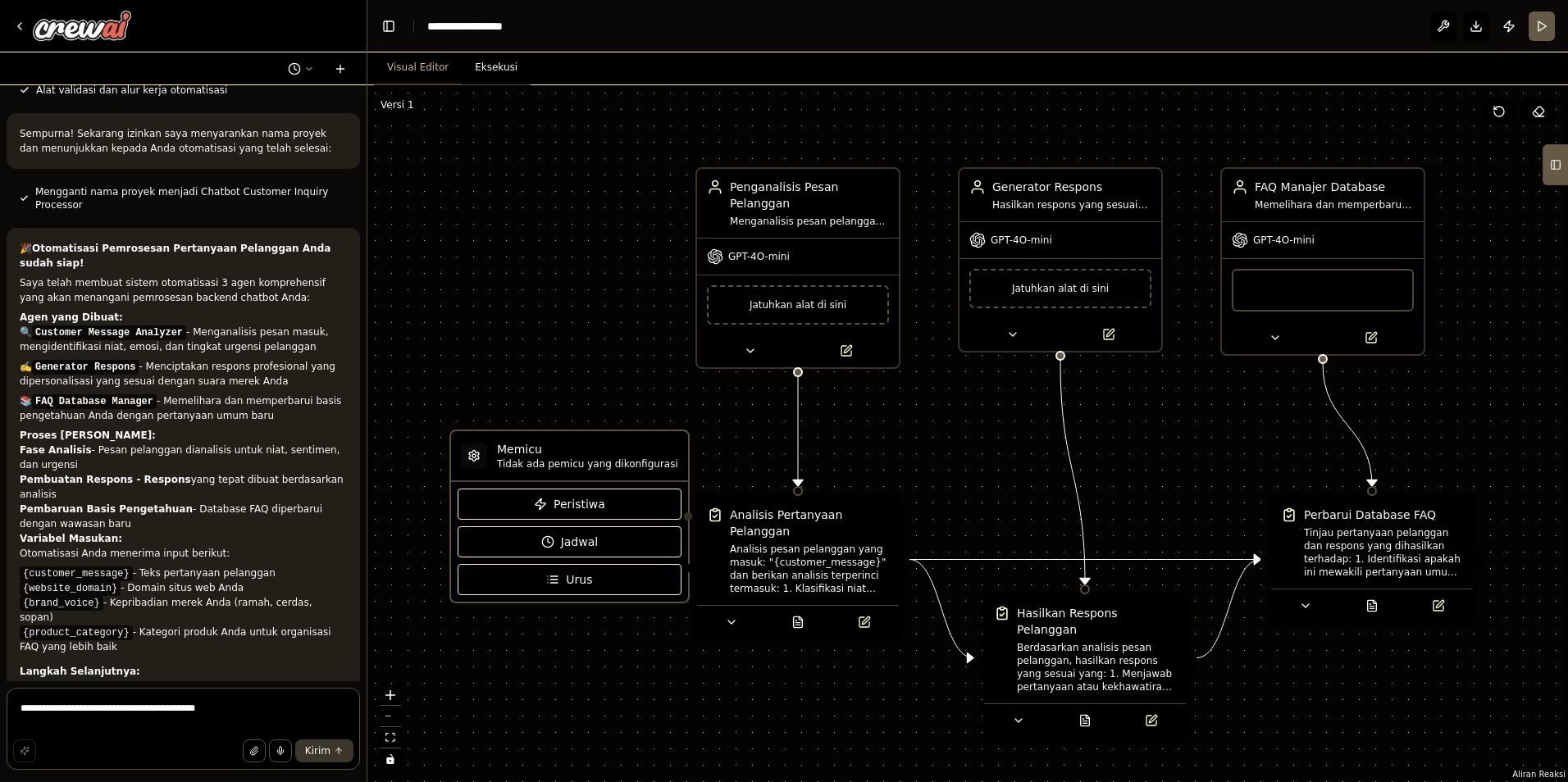
scroll to position [2140, 0]
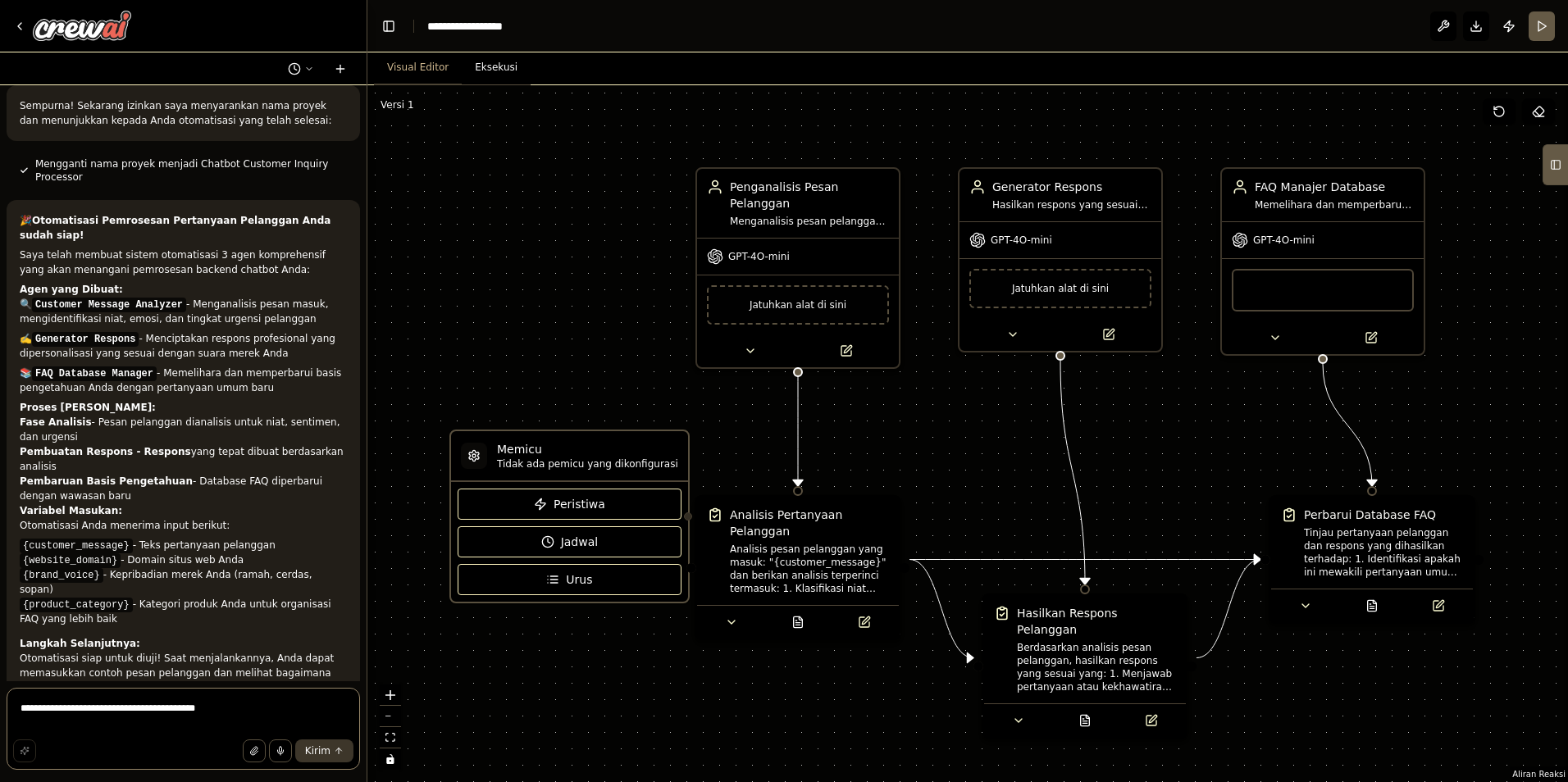
click at [161, 701] on textarea "**********" at bounding box center [183, 728] width 353 height 82
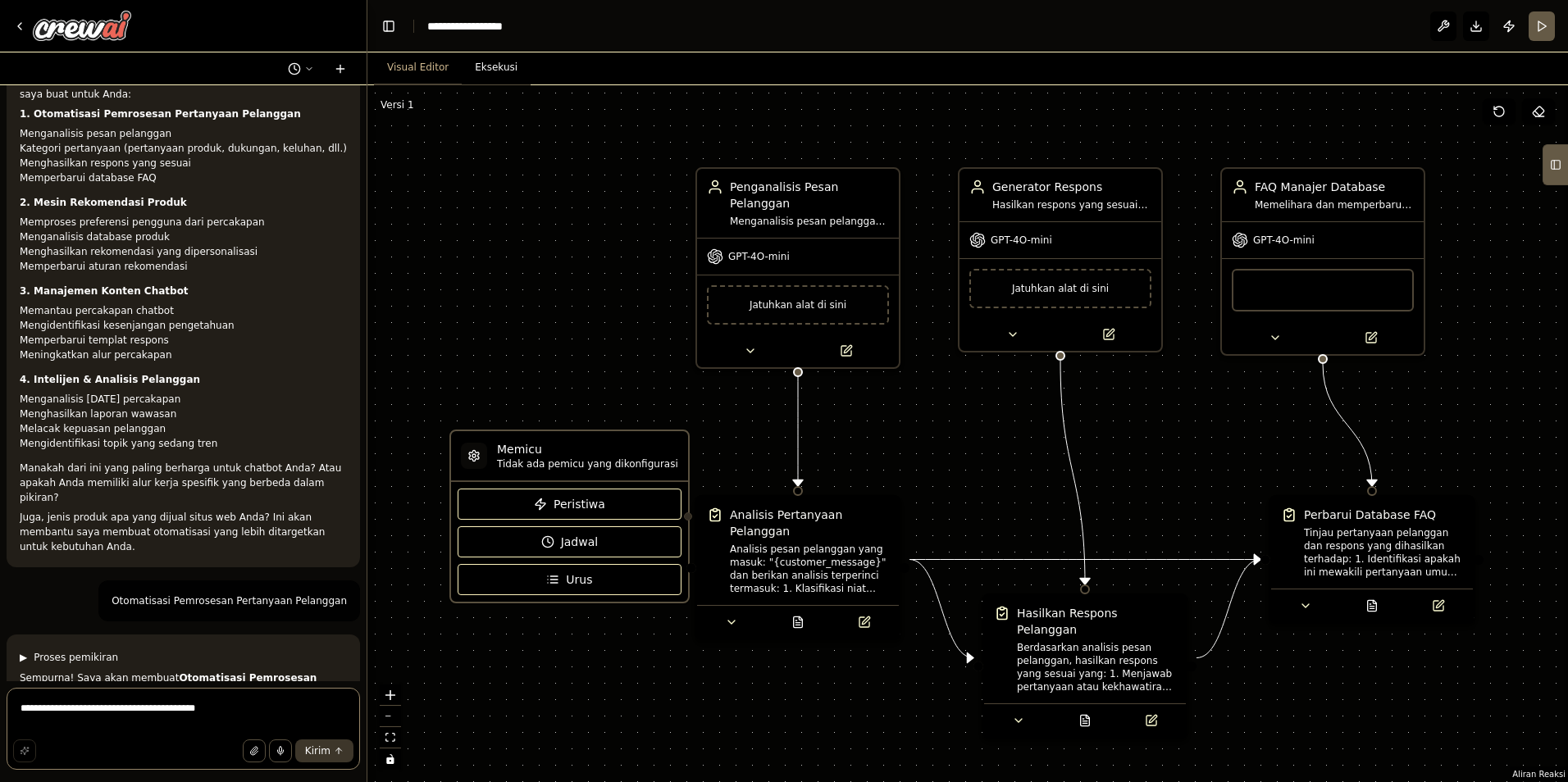
scroll to position [665, 0]
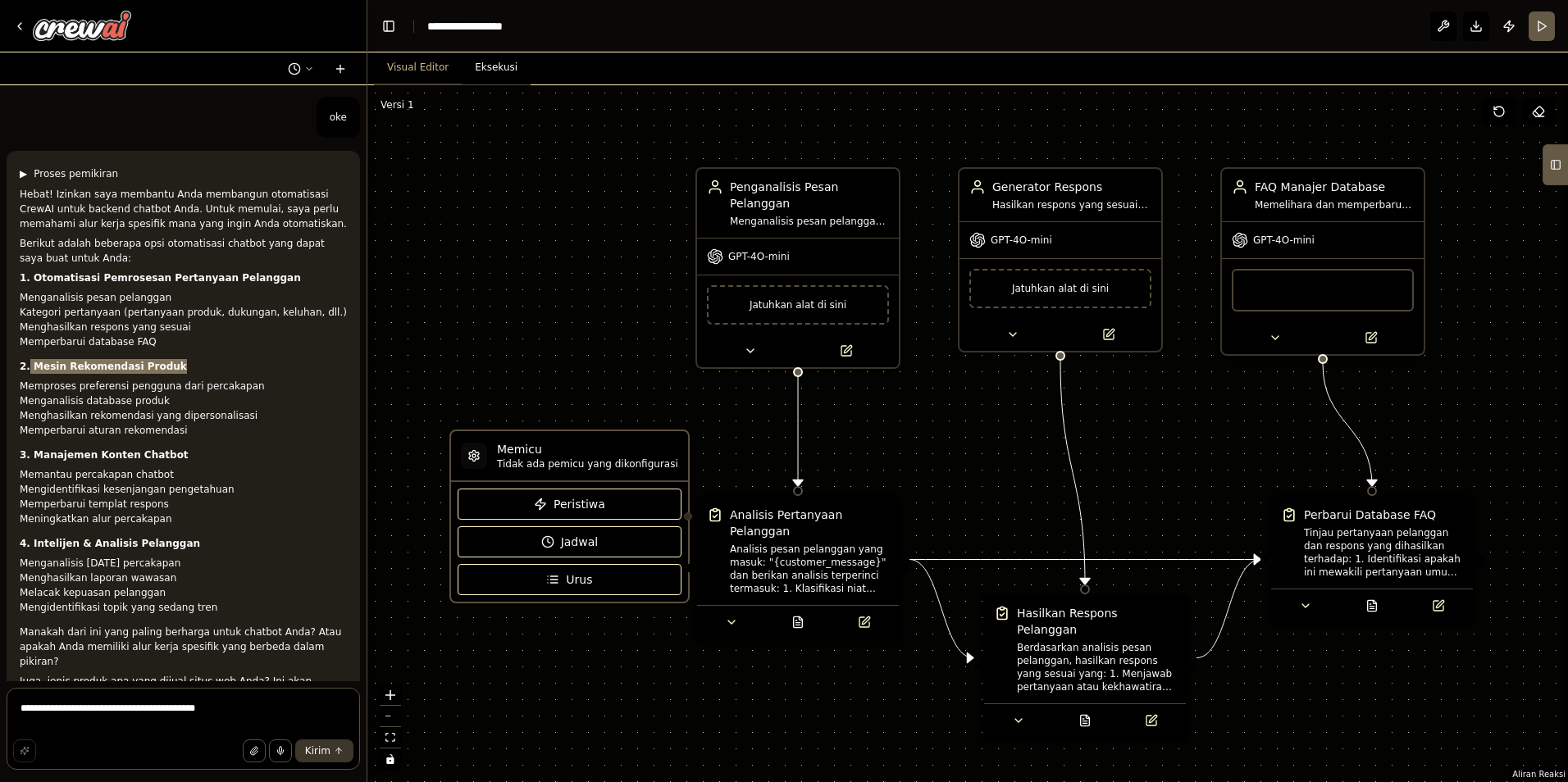
drag, startPoint x: 58, startPoint y: 348, endPoint x: 206, endPoint y: 347, distance: 148.0
click at [206, 359] on p "2. Mesin Rekomendasi Produk" at bounding box center [183, 366] width 327 height 14
drag, startPoint x: 206, startPoint y: 347, endPoint x: 125, endPoint y: 350, distance: 81.1
copy strong "Mesin Rekomendasi Produk"
click at [93, 700] on textarea "**********" at bounding box center [183, 728] width 353 height 82
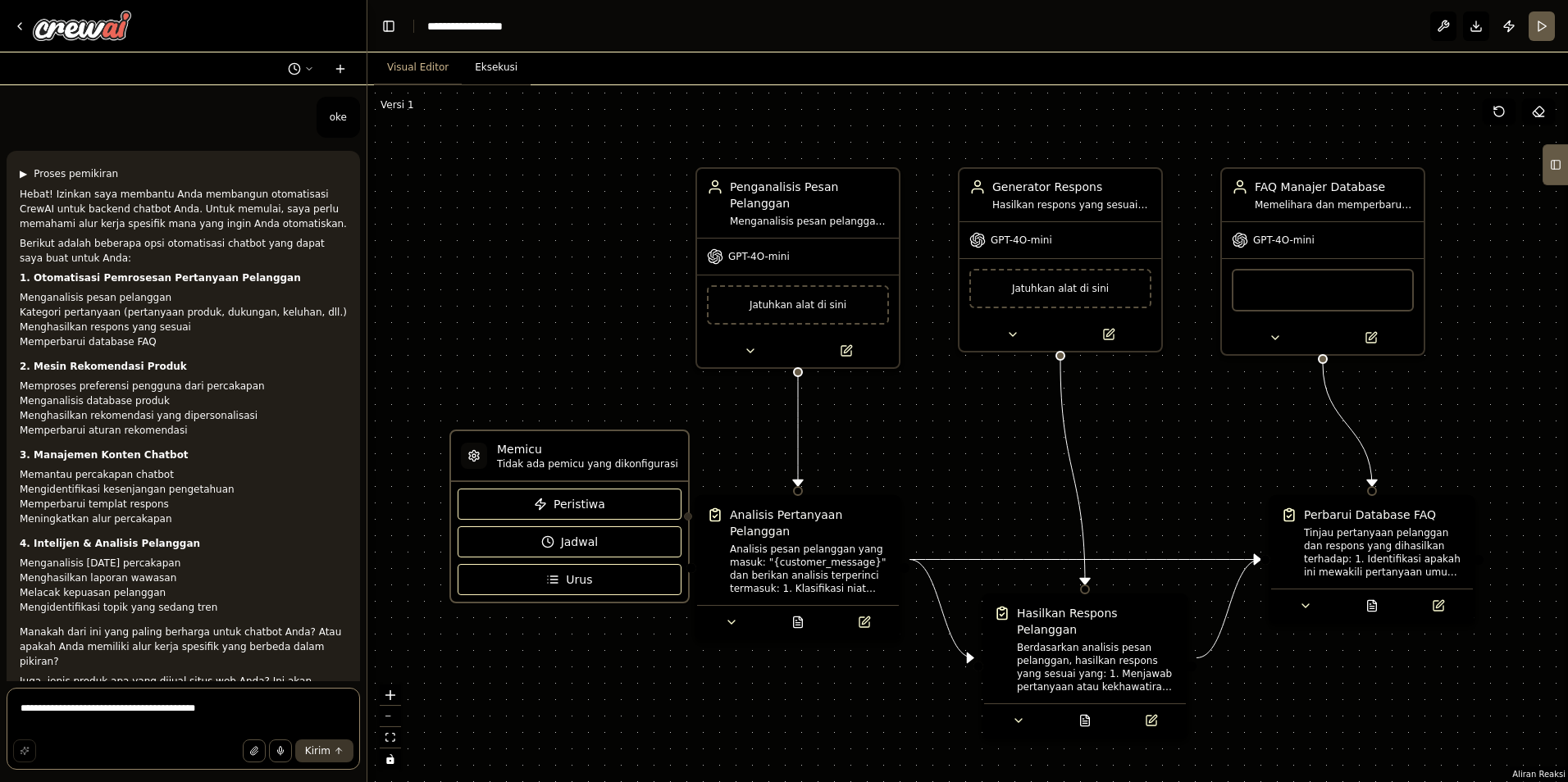
paste textarea
type textarea "**********"
drag, startPoint x: 323, startPoint y: 750, endPoint x: 234, endPoint y: 754, distance: 89.1
click at [322, 752] on span "Kirim" at bounding box center [318, 751] width 25 height 13
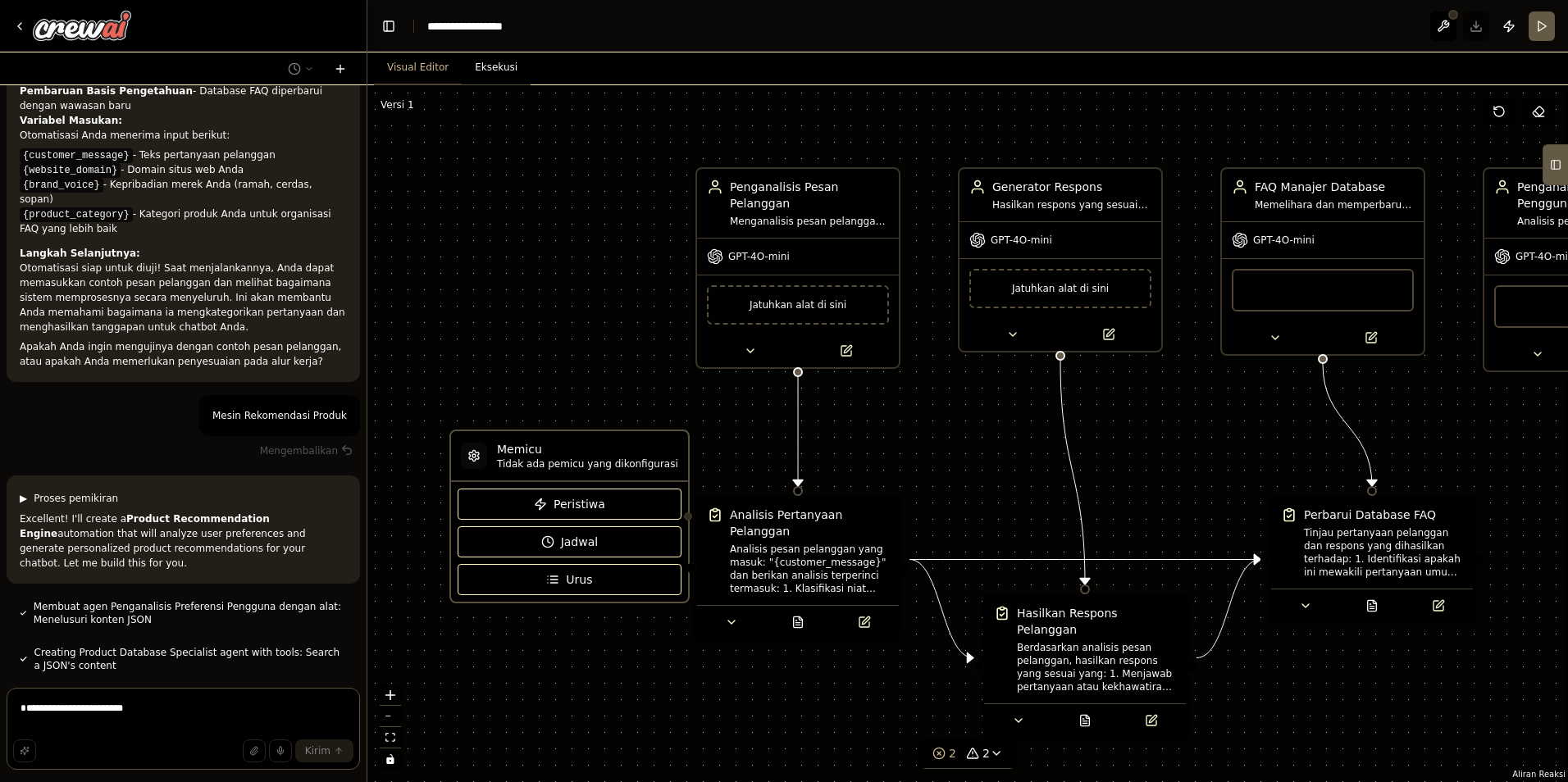
scroll to position [2617, 0]
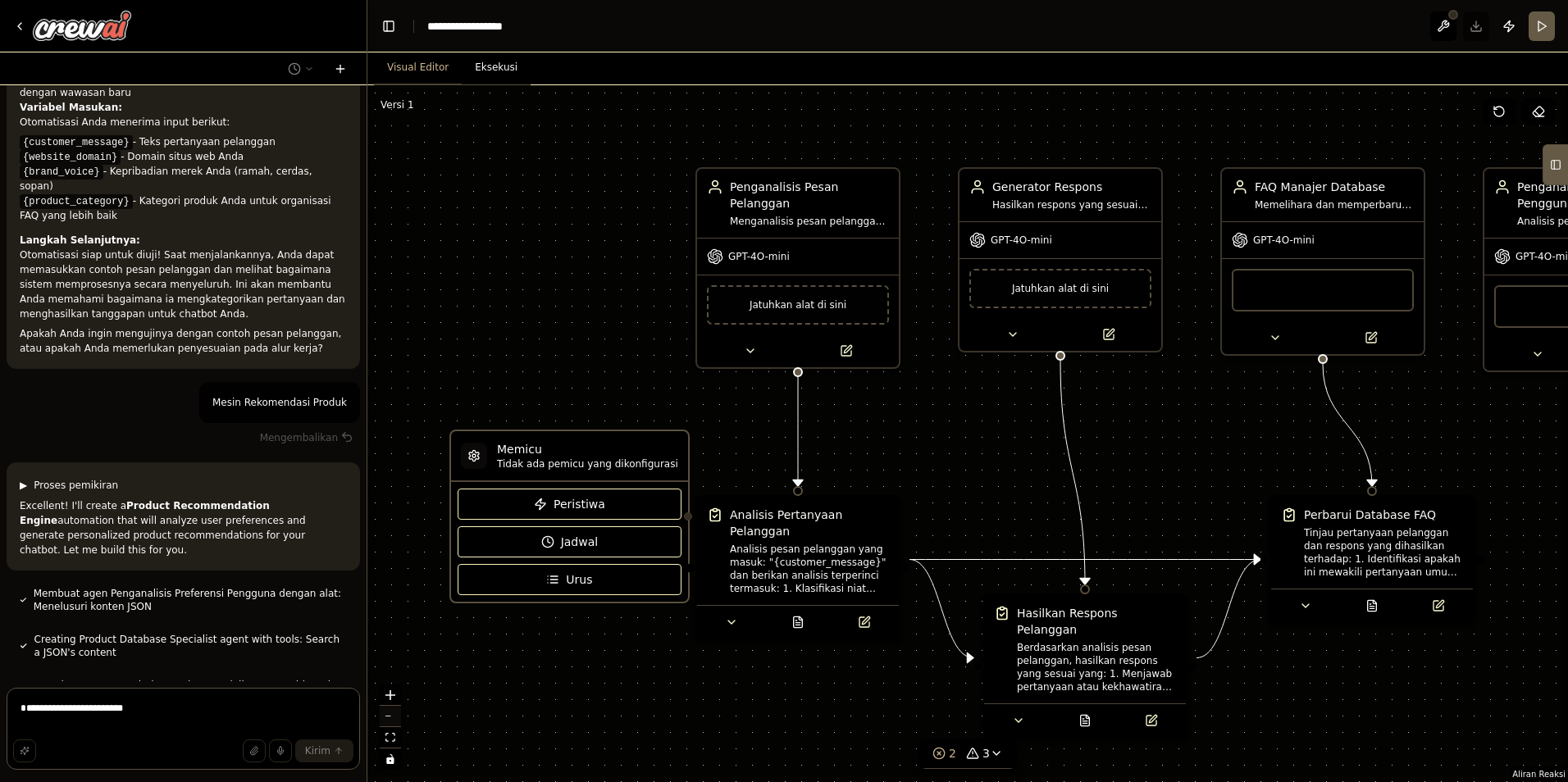
click at [394, 711] on button "zoom out" at bounding box center [390, 717] width 22 height 22
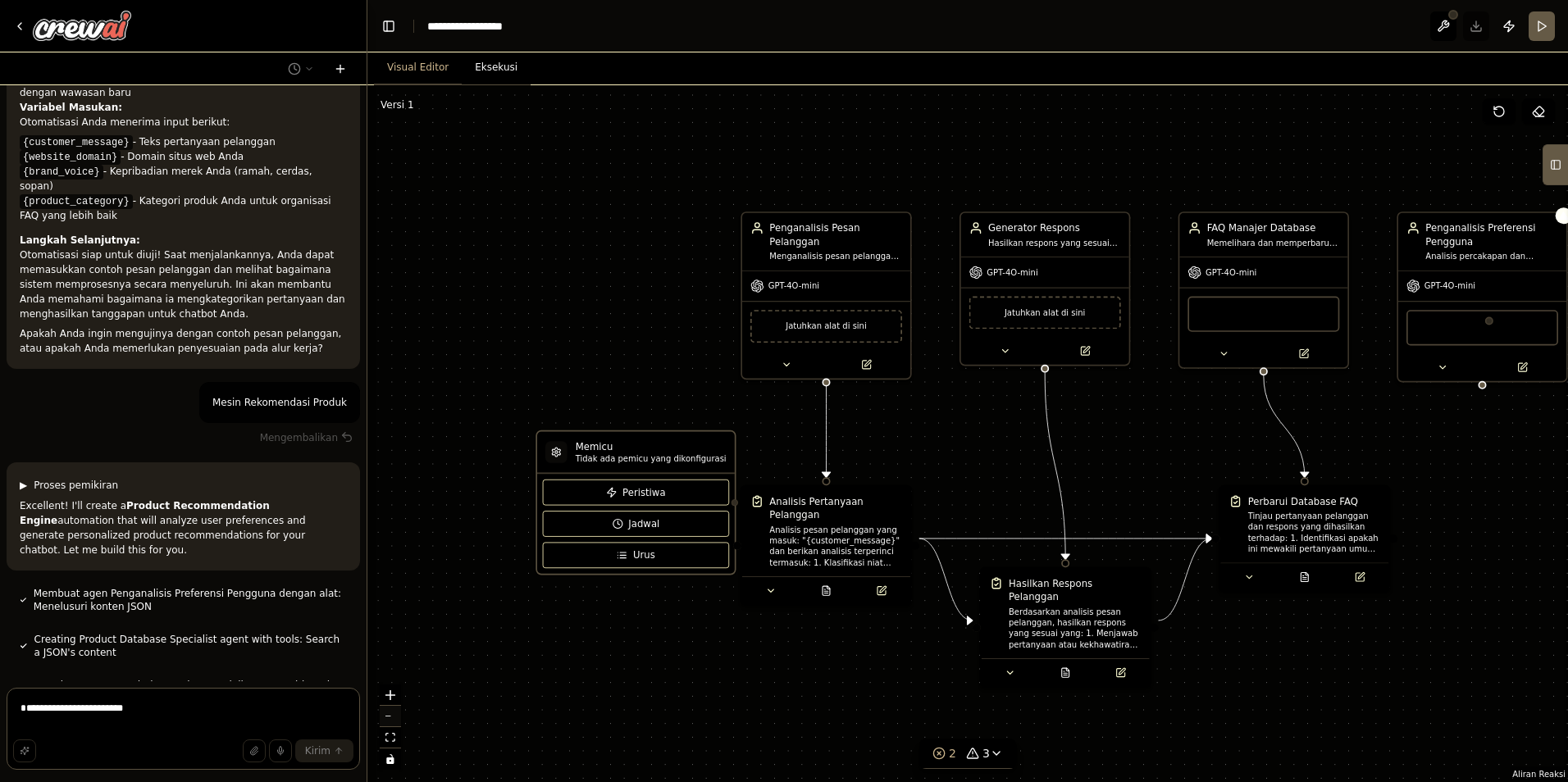
click at [394, 710] on button "zoom out" at bounding box center [390, 717] width 22 height 22
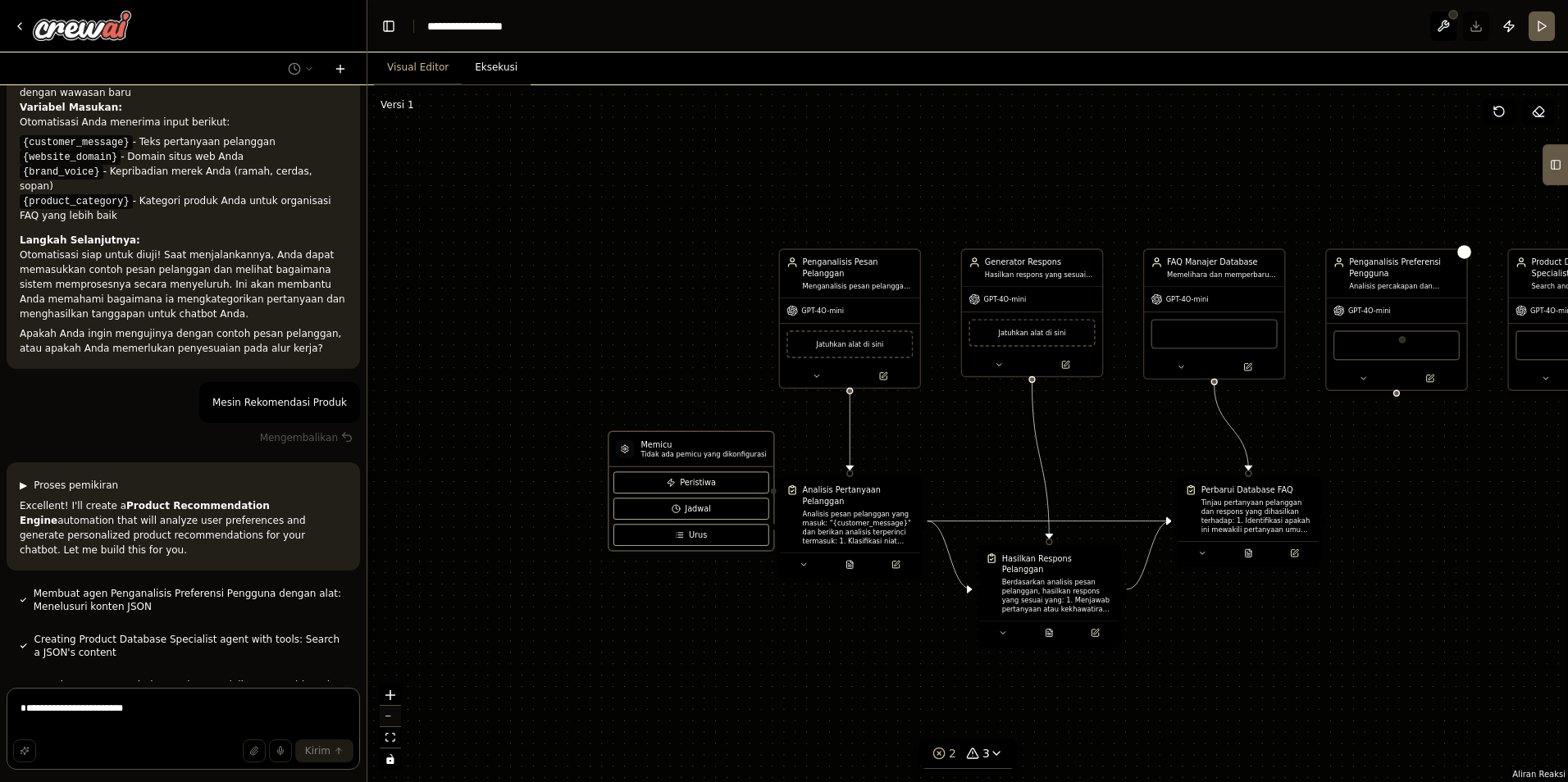
click at [394, 708] on button "zoom out" at bounding box center [390, 717] width 22 height 22
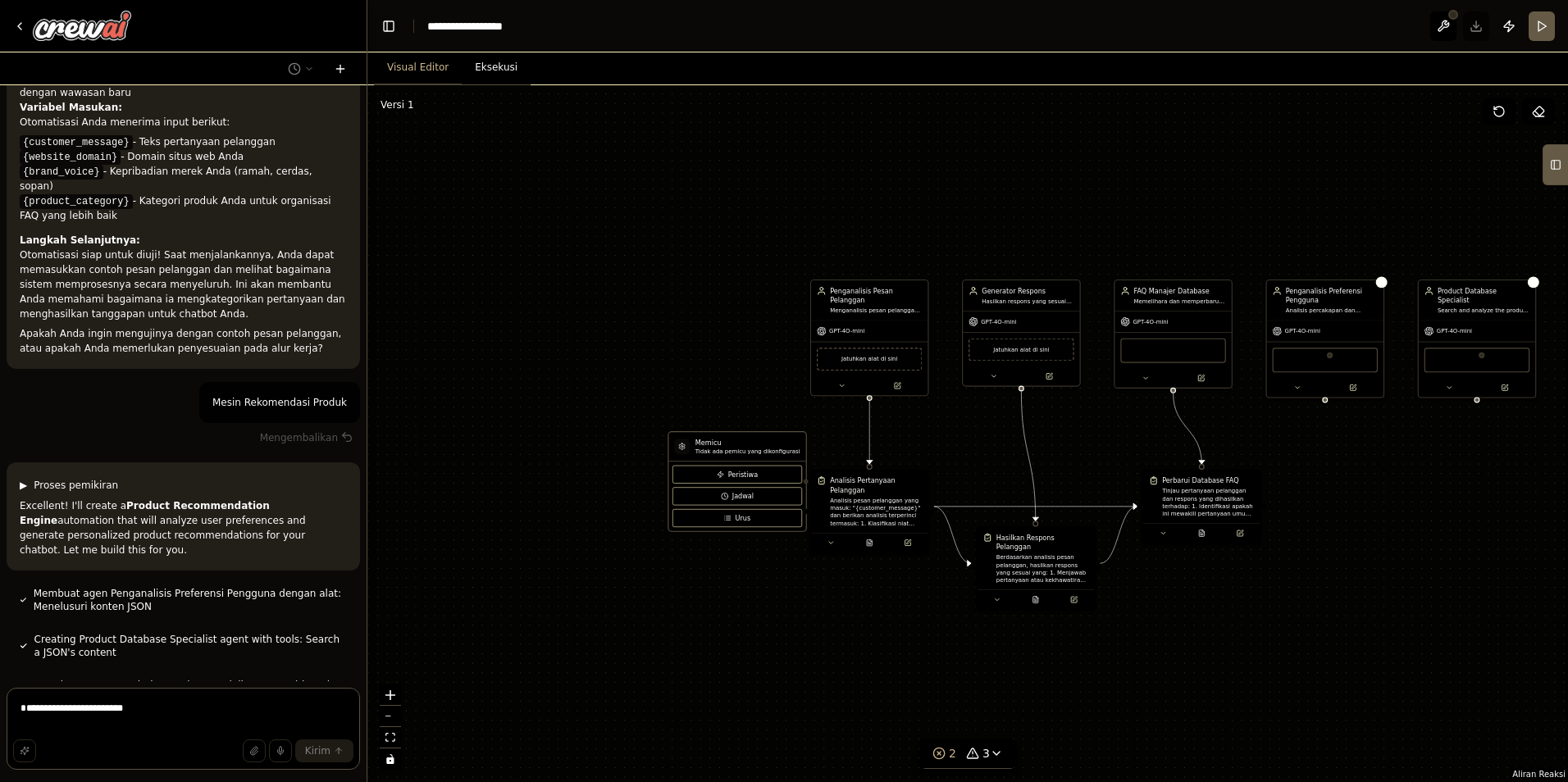
drag, startPoint x: 1198, startPoint y: 643, endPoint x: 1066, endPoint y: 643, distance: 132.0
click at [1099, 643] on div ".deletable-edge-delete-btn { width: 20px; height: 20px; border: 0px solid #ffff…" at bounding box center [968, 433] width 1201 height 697
click at [932, 637] on div ".deletable-edge-delete-btn { width: 20px; height: 20px; border: 0px solid #ffff…" at bounding box center [968, 433] width 1201 height 697
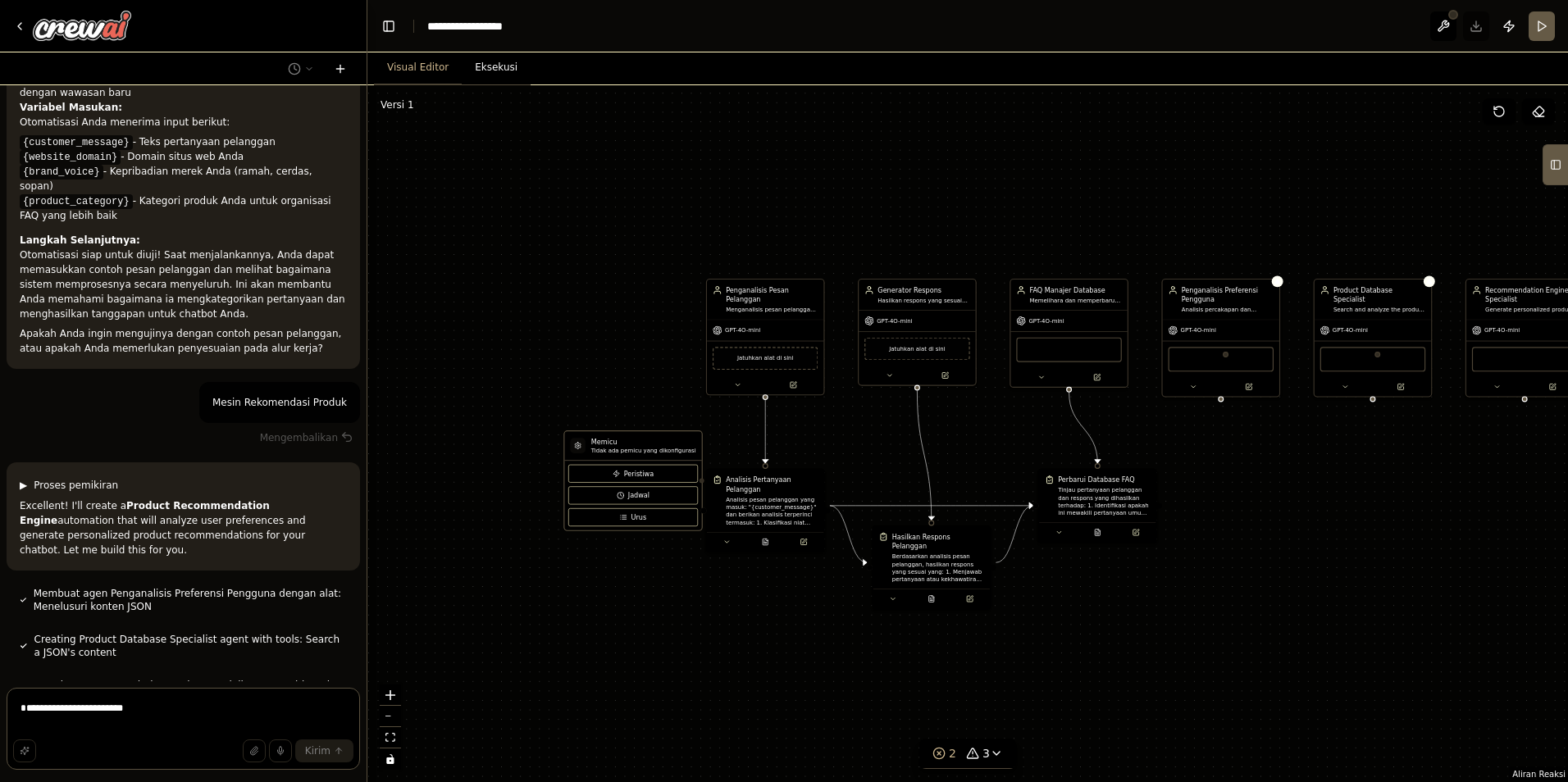
drag, startPoint x: 932, startPoint y: 637, endPoint x: 1147, endPoint y: 647, distance: 215.2
click at [962, 639] on div ".deletable-edge-delete-btn { width: 20px; height: 20px; border: 0px solid #ffff…" at bounding box center [968, 433] width 1201 height 697
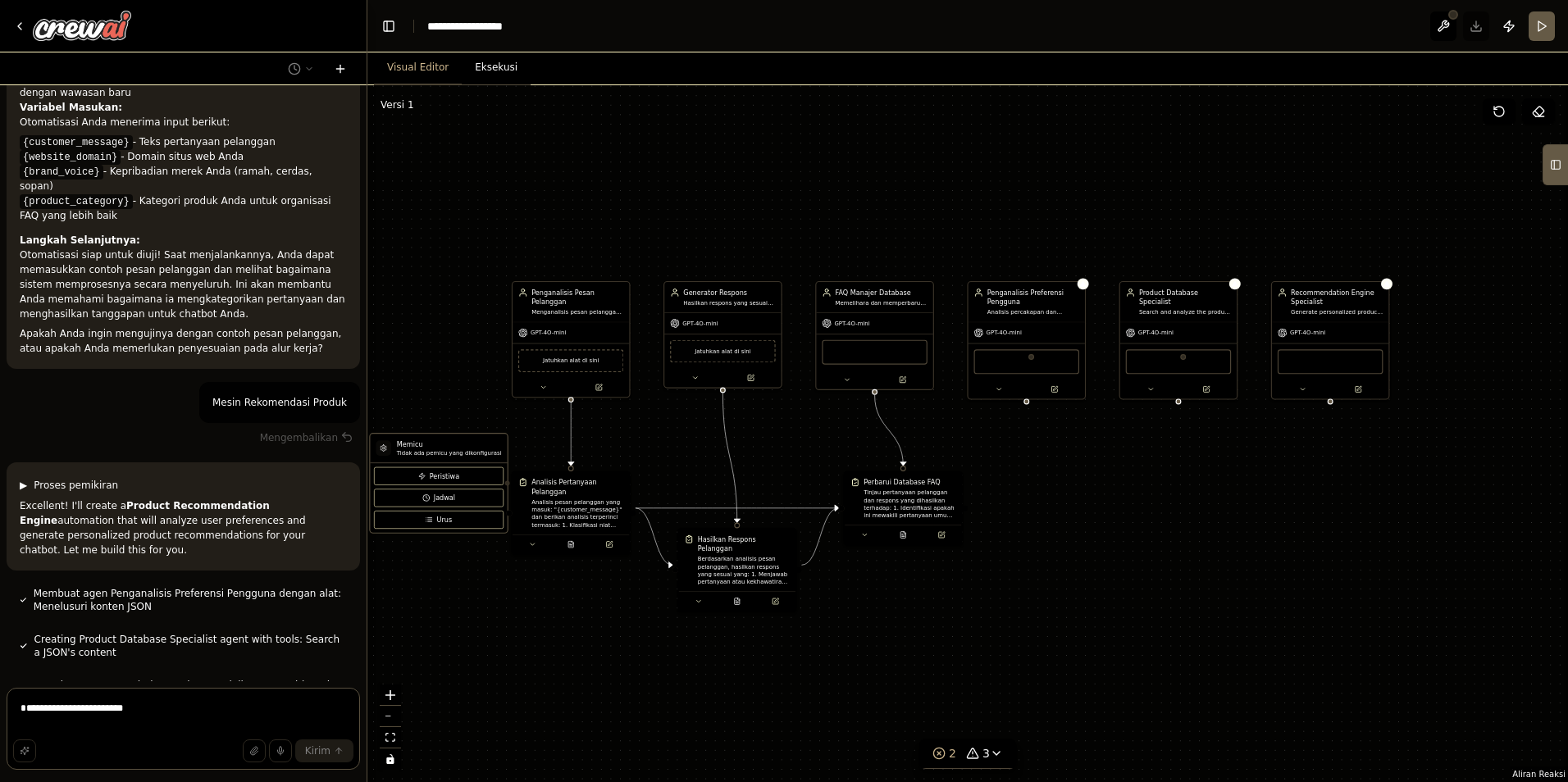
drag, startPoint x: 1211, startPoint y: 641, endPoint x: 988, endPoint y: 640, distance: 223.0
click at [988, 640] on div ".deletable-edge-delete-btn { width: 20px; height: 20px; border: 0px solid #ffff…" at bounding box center [968, 433] width 1201 height 697
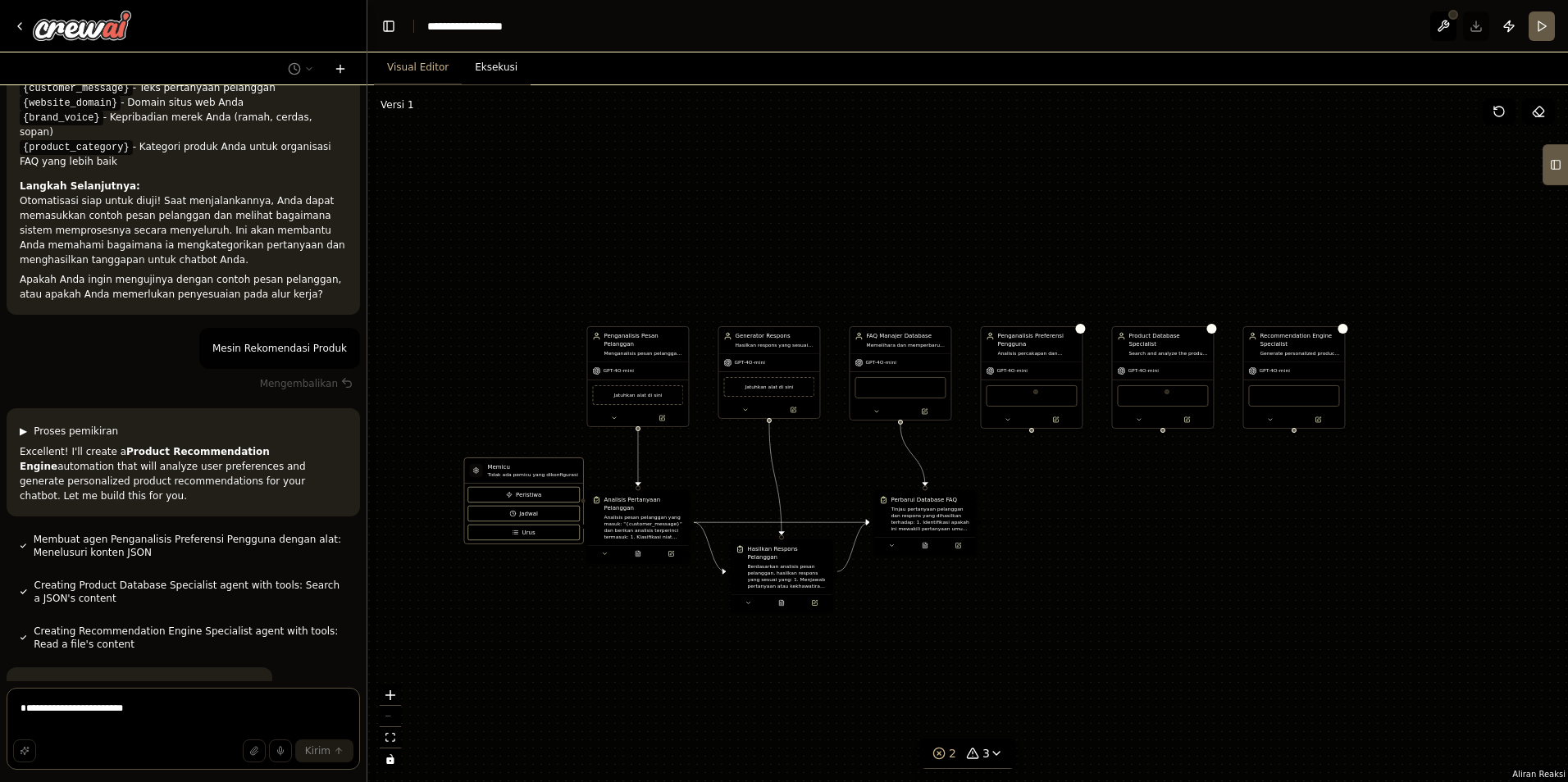
scroll to position [2704, 0]
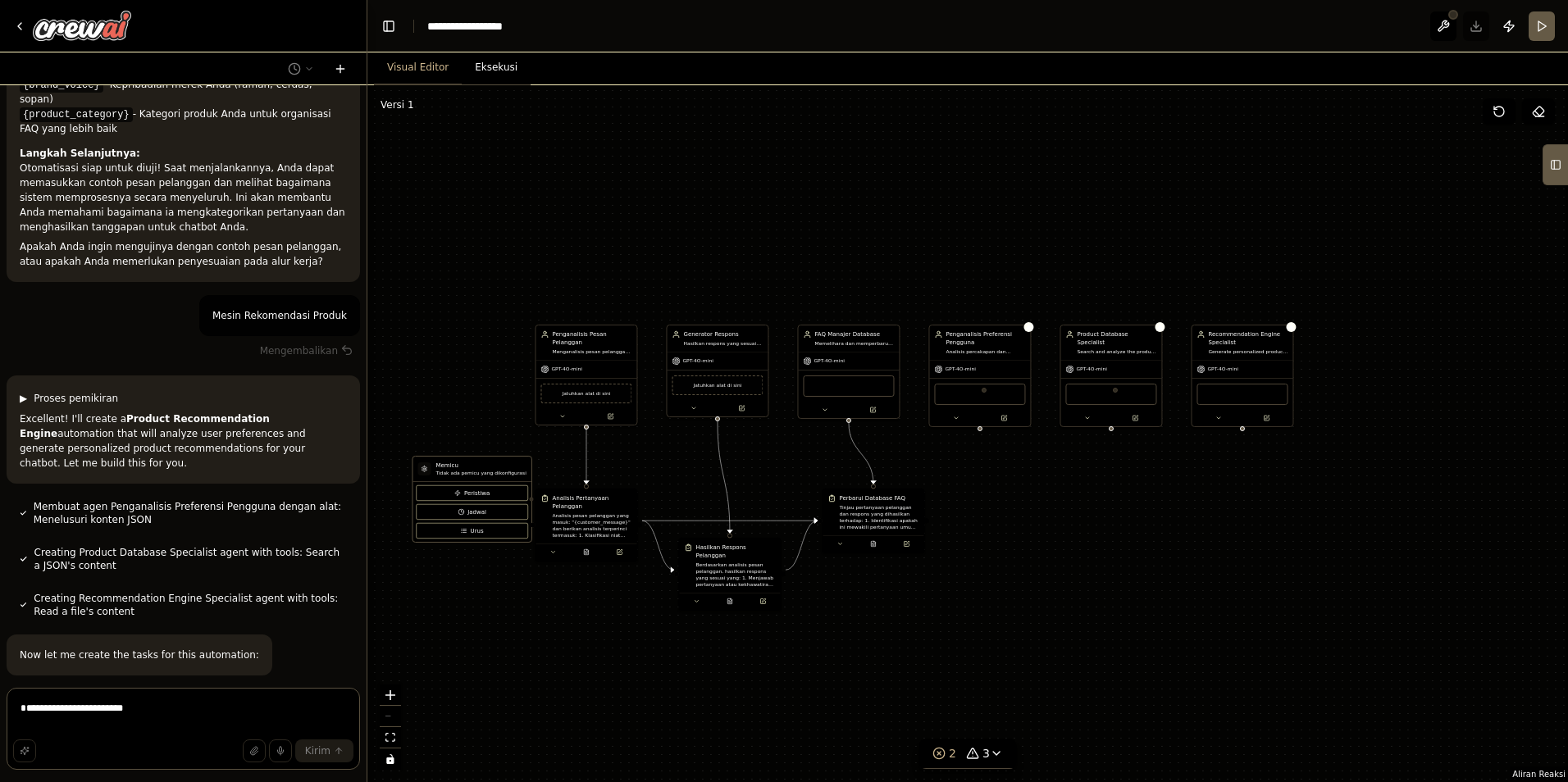
drag, startPoint x: 1115, startPoint y: 555, endPoint x: 1059, endPoint y: 550, distance: 56.2
click at [1059, 550] on div ".deletable-edge-delete-btn { width: 20px; height: 20px; border: 0px solid #ffff…" at bounding box center [968, 433] width 1201 height 697
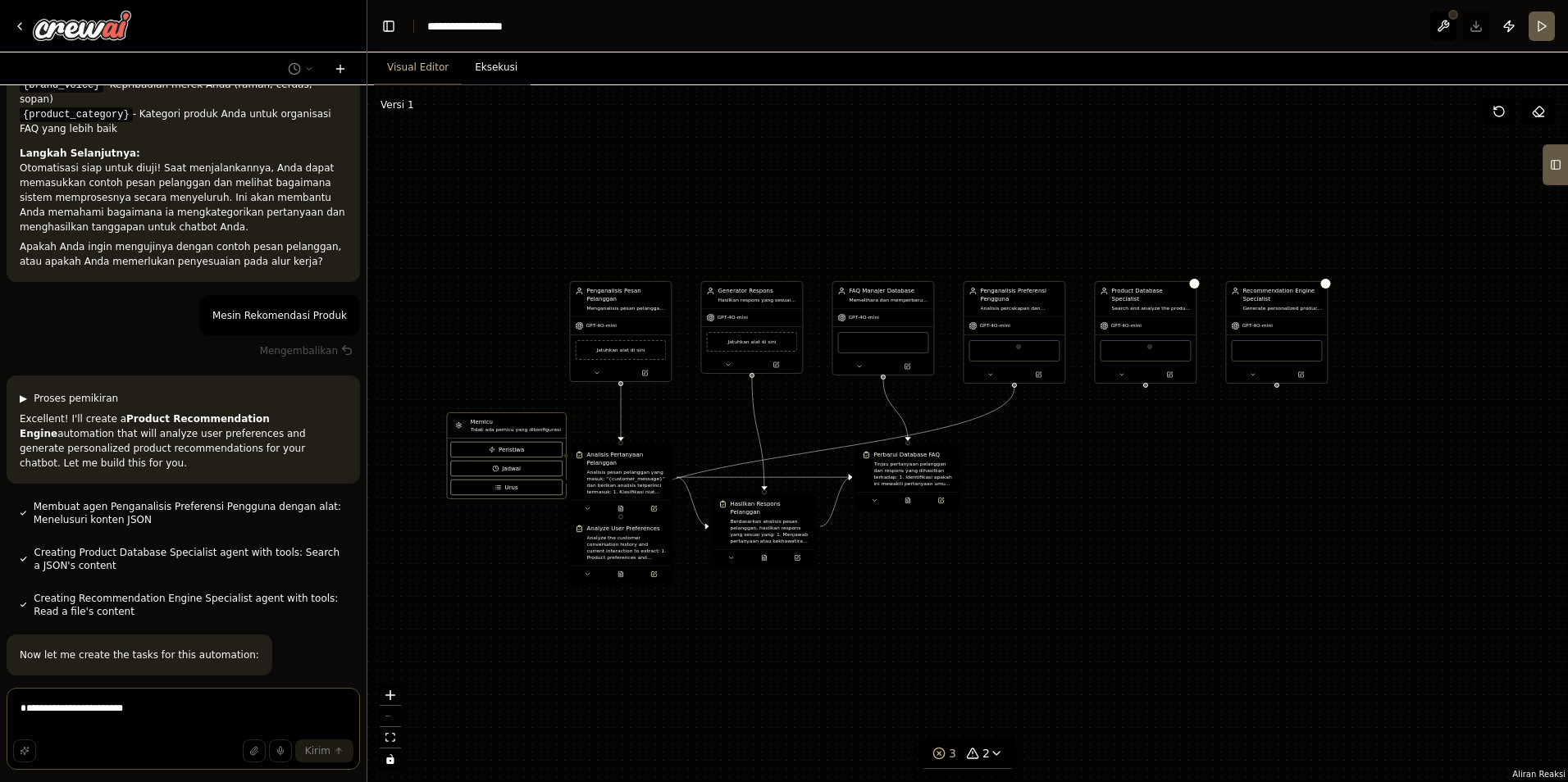
drag, startPoint x: 1057, startPoint y: 556, endPoint x: 1125, endPoint y: 494, distance: 92.0
click at [1122, 499] on div ".deletable-edge-delete-btn { width: 20px; height: 20px; border: 0px solid #ffff…" at bounding box center [968, 433] width 1201 height 697
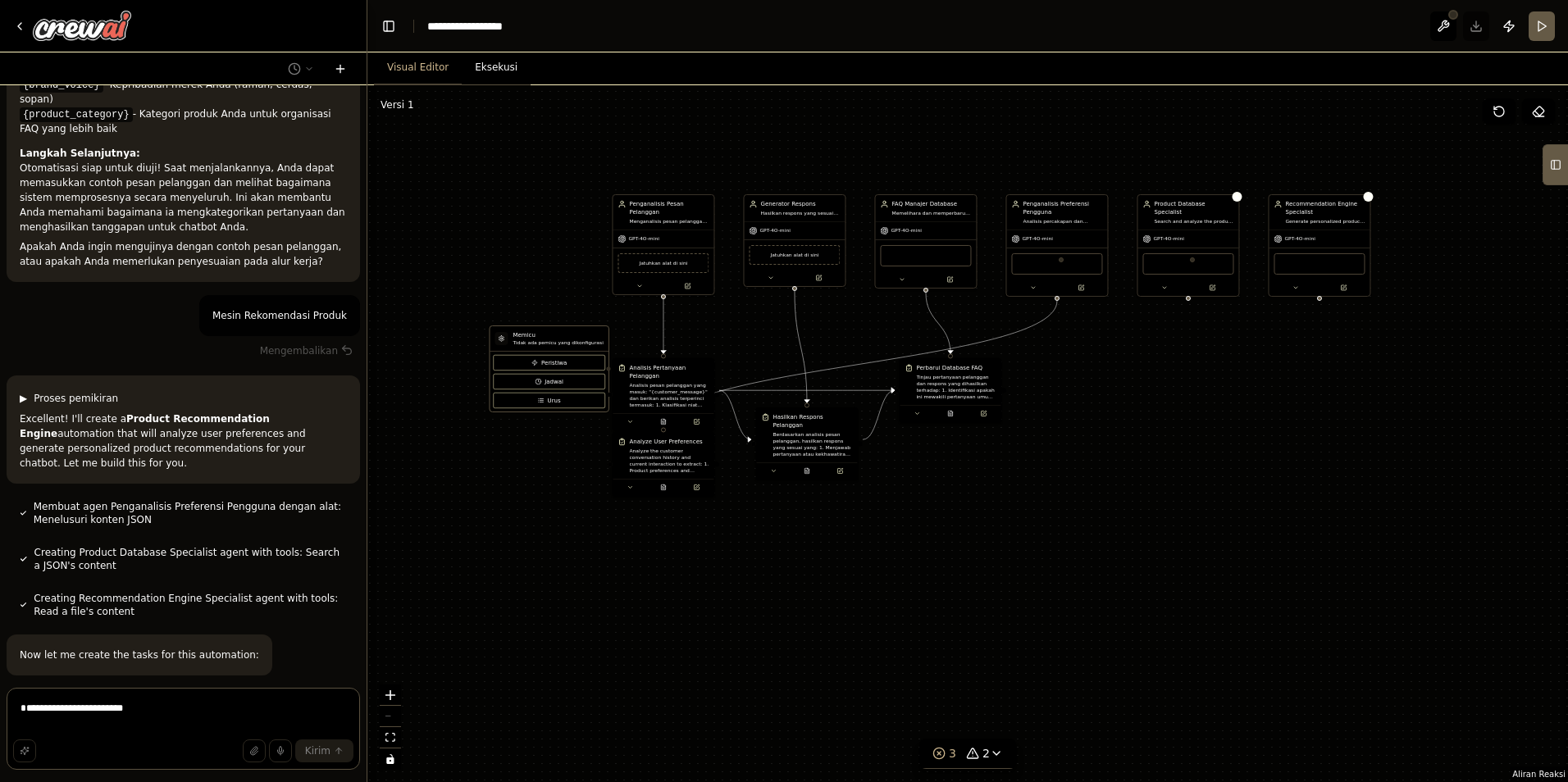
drag, startPoint x: 1125, startPoint y: 494, endPoint x: 1140, endPoint y: 426, distance: 69.6
click at [1140, 426] on div ".deletable-edge-delete-btn { width: 20px; height: 20px; border: 0px solid #ffff…" at bounding box center [968, 433] width 1201 height 697
drag, startPoint x: 1157, startPoint y: 434, endPoint x: 1154, endPoint y: 446, distance: 12.4
click at [1154, 446] on div ".deletable-edge-delete-btn { width: 20px; height: 20px; border: 0px solid #ffff…" at bounding box center [968, 433] width 1201 height 697
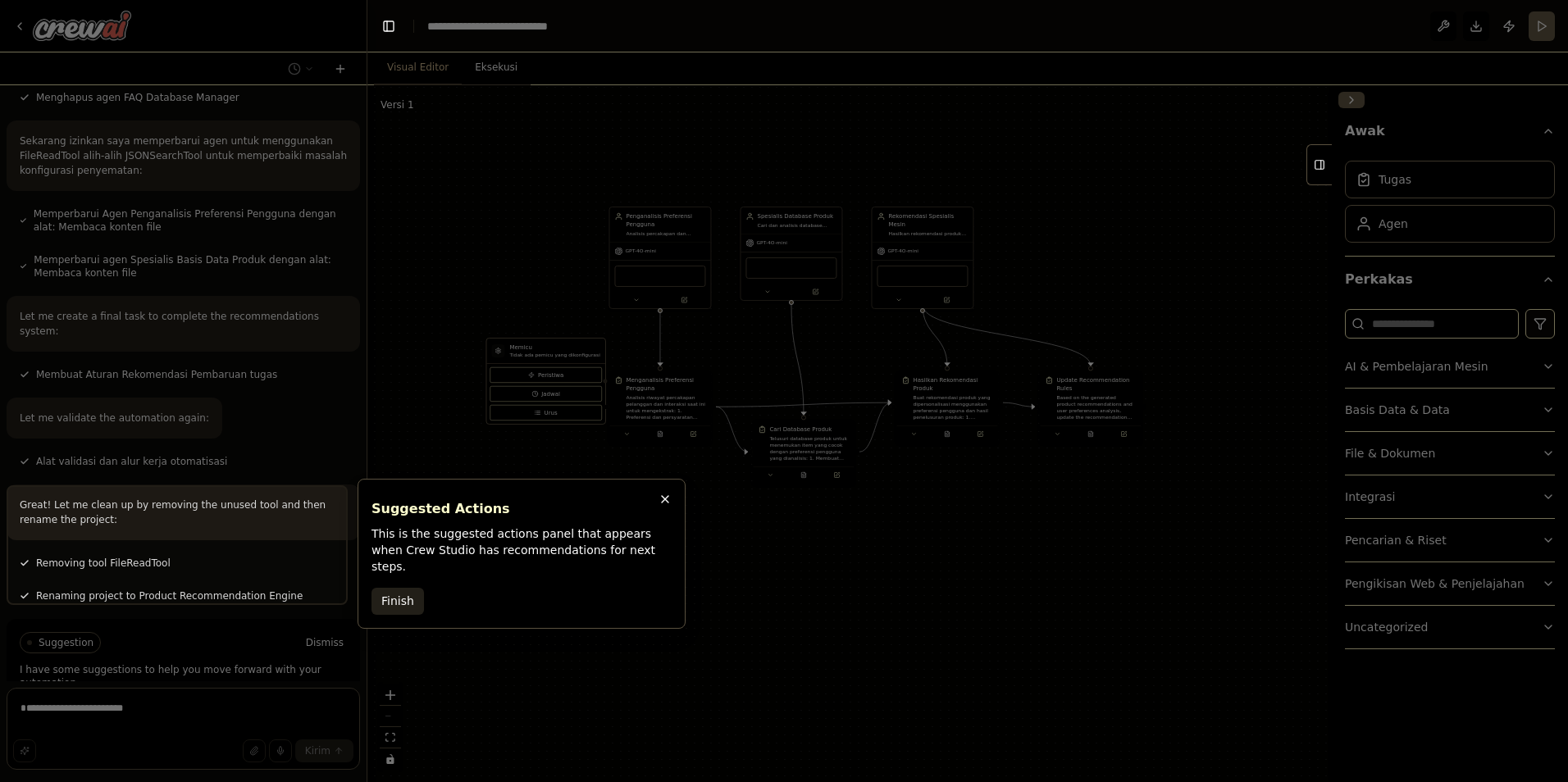
scroll to position [3924, 0]
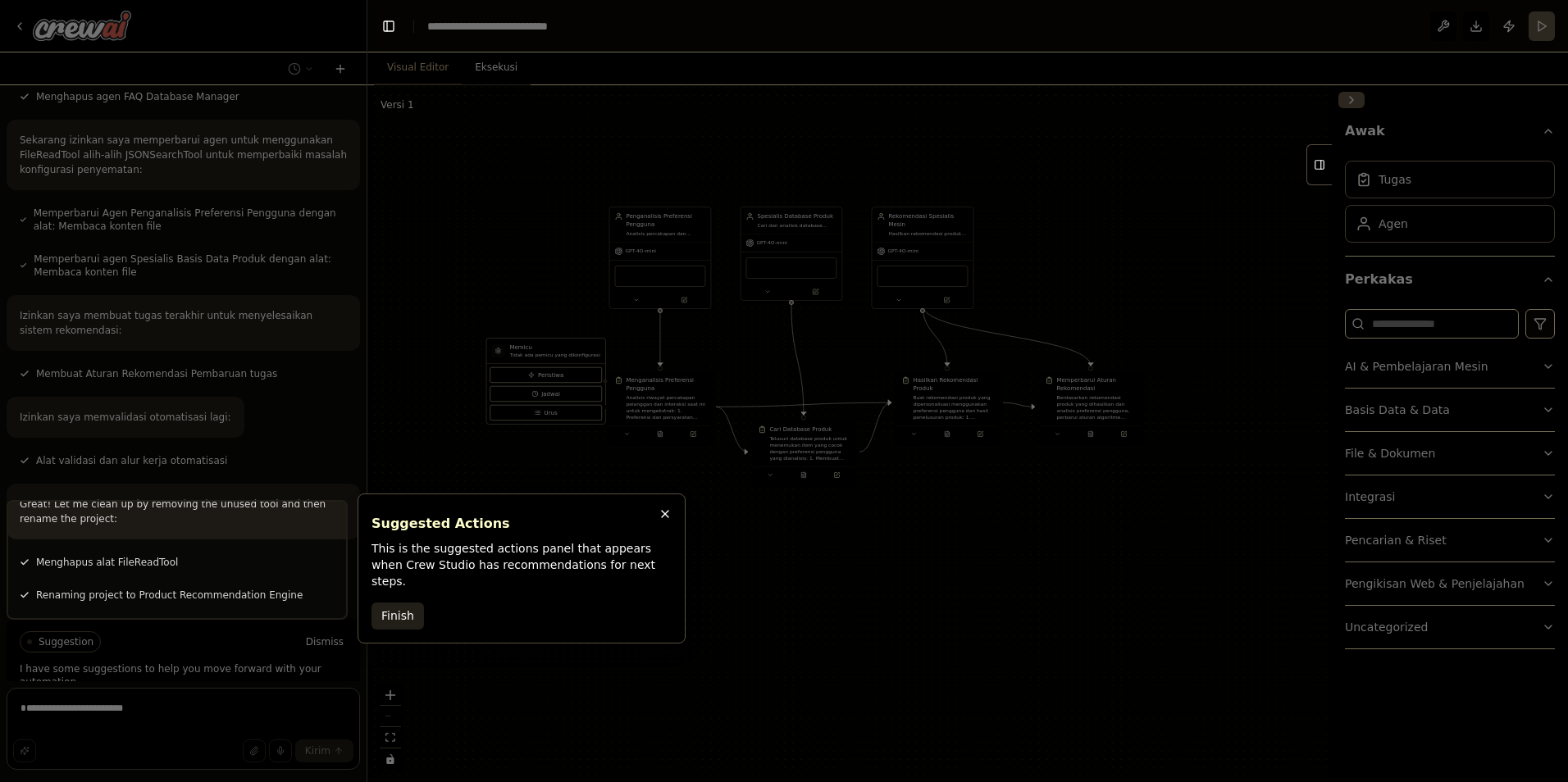
click at [189, 592] on div at bounding box center [177, 560] width 341 height 119
click at [405, 602] on button "Finish" at bounding box center [397, 614] width 53 height 27
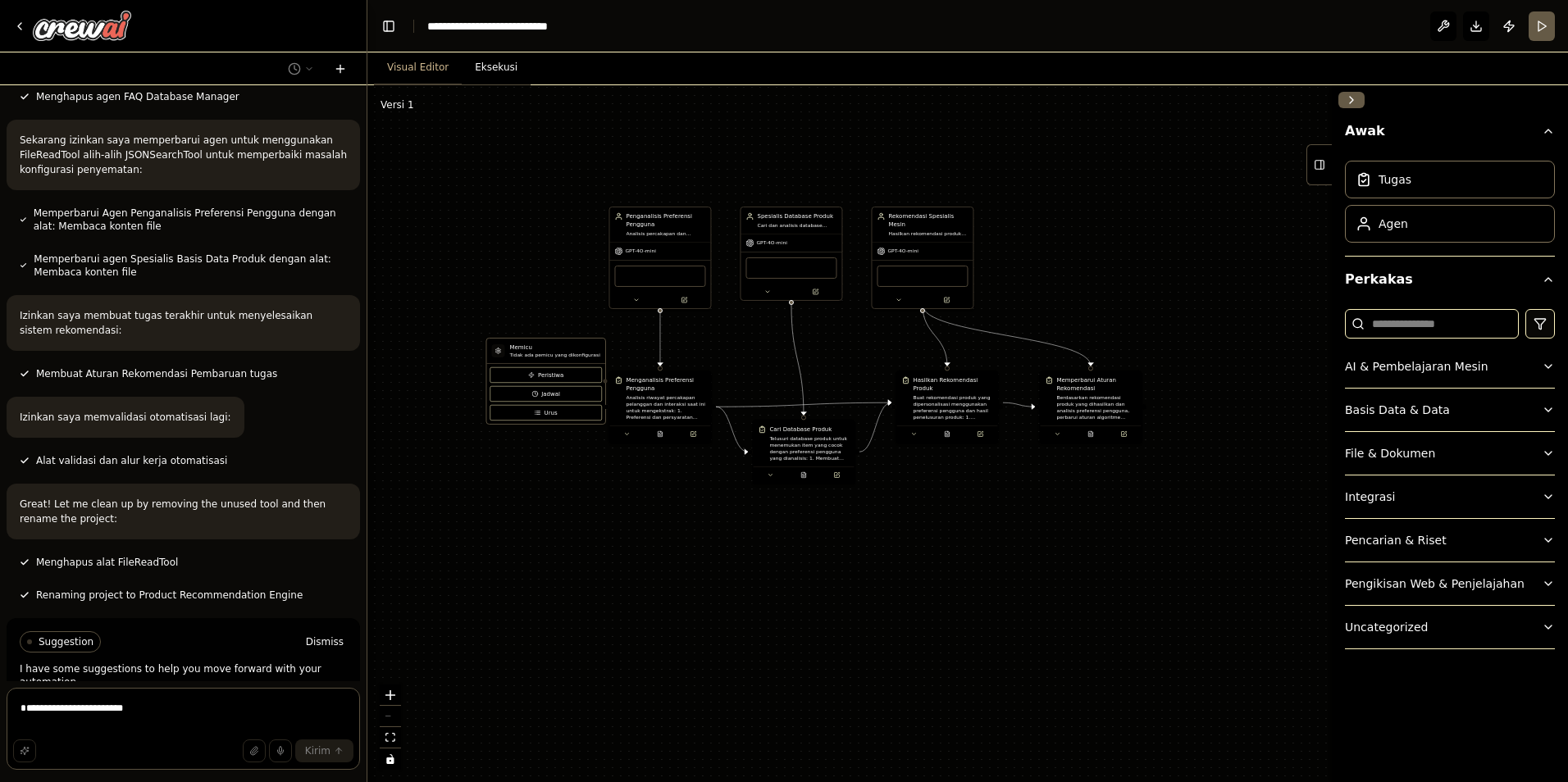
click at [187, 705] on span "Run Automation" at bounding box center [190, 711] width 80 height 13
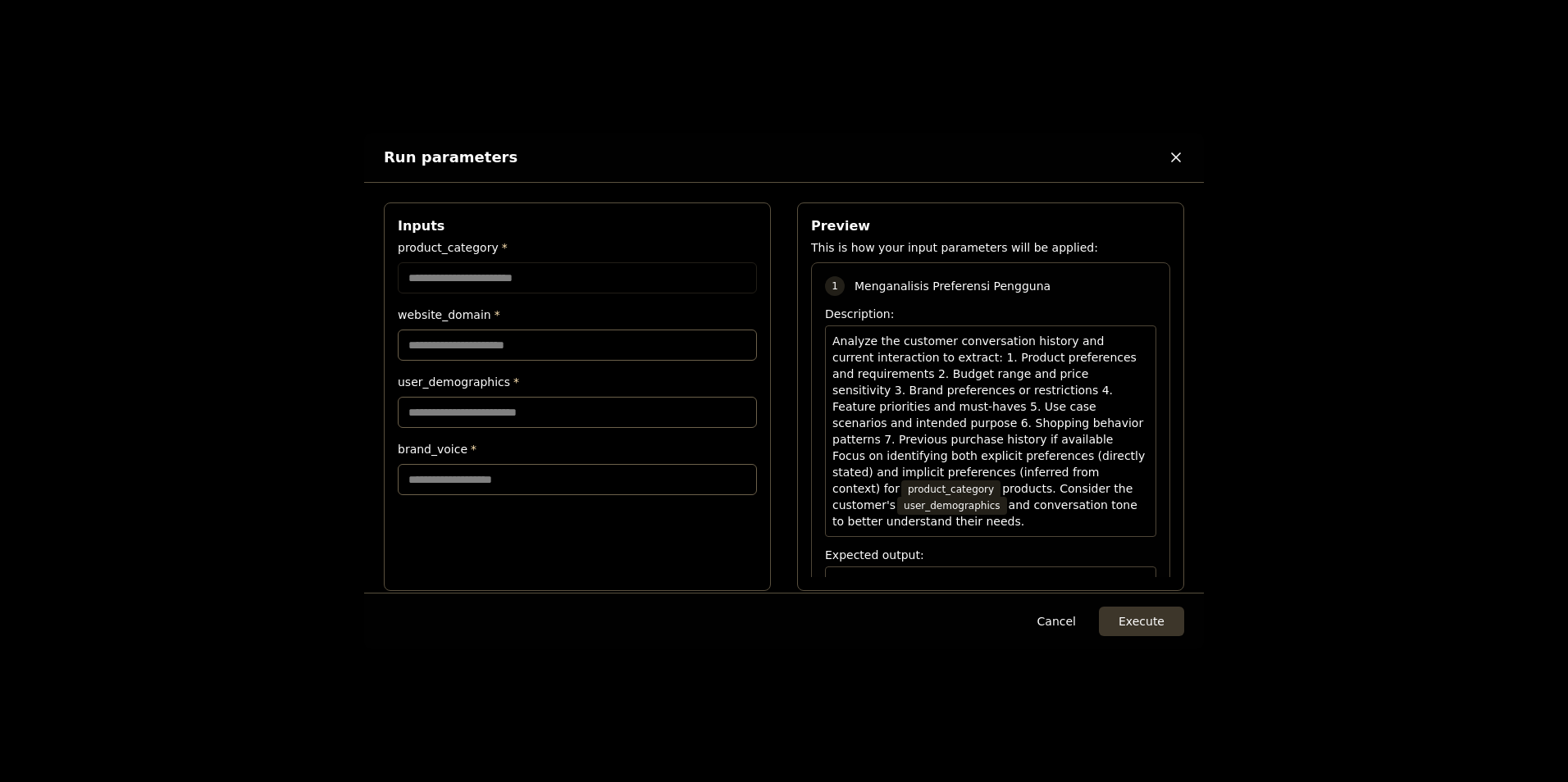
click at [499, 278] on input "product_category *" at bounding box center [577, 278] width 359 height 31
click at [529, 282] on input "product_category *" at bounding box center [577, 278] width 359 height 31
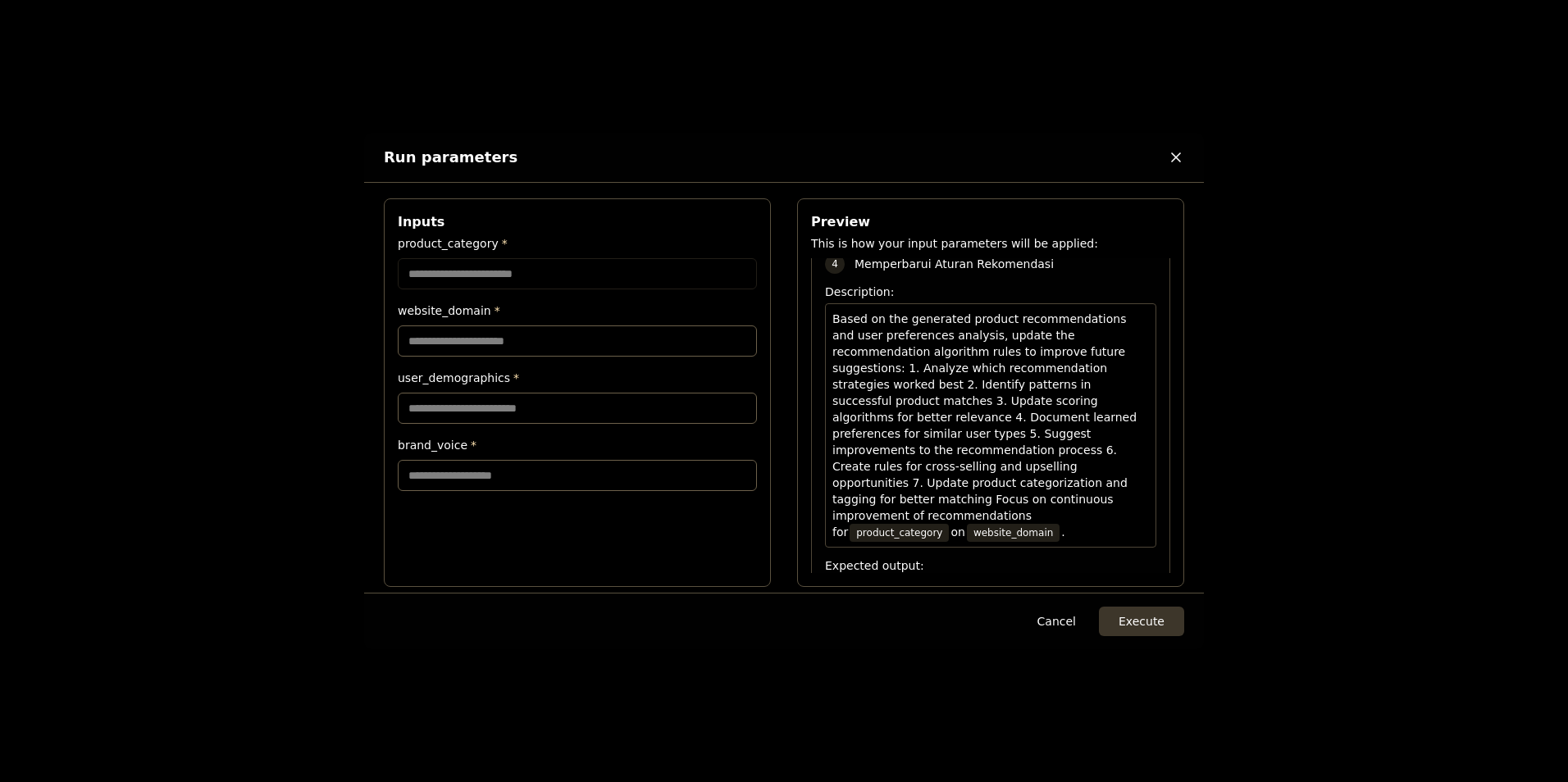
scroll to position [18, 0]
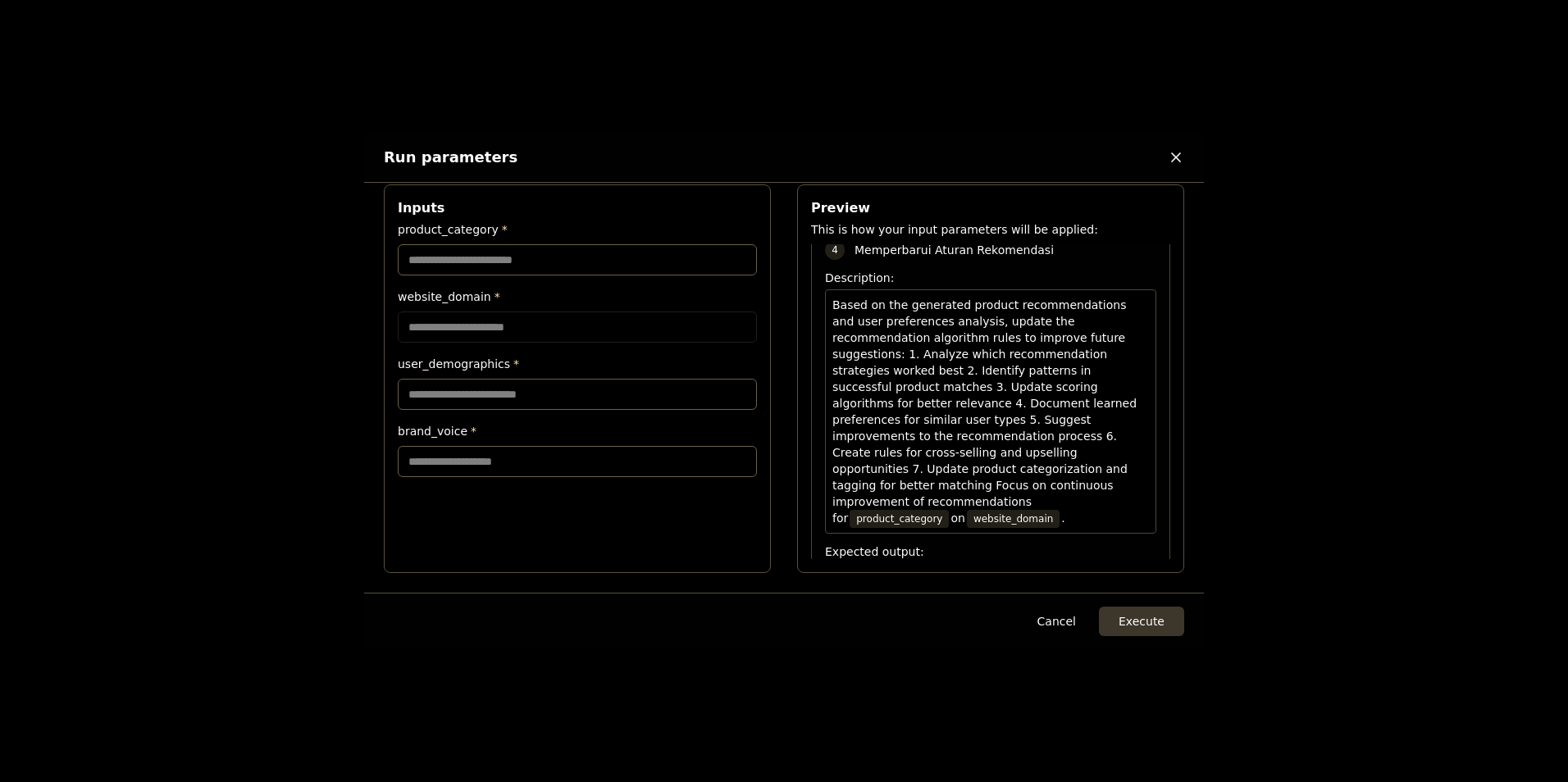
click at [475, 316] on input "website_domain *" at bounding box center [577, 326] width 359 height 31
click at [410, 330] on input "website_domain *" at bounding box center [577, 326] width 359 height 31
drag, startPoint x: 450, startPoint y: 386, endPoint x: 464, endPoint y: 386, distance: 14.0
click at [452, 386] on input "user_demographics *" at bounding box center [577, 394] width 359 height 31
drag, startPoint x: 495, startPoint y: 416, endPoint x: 473, endPoint y: 440, distance: 32.6
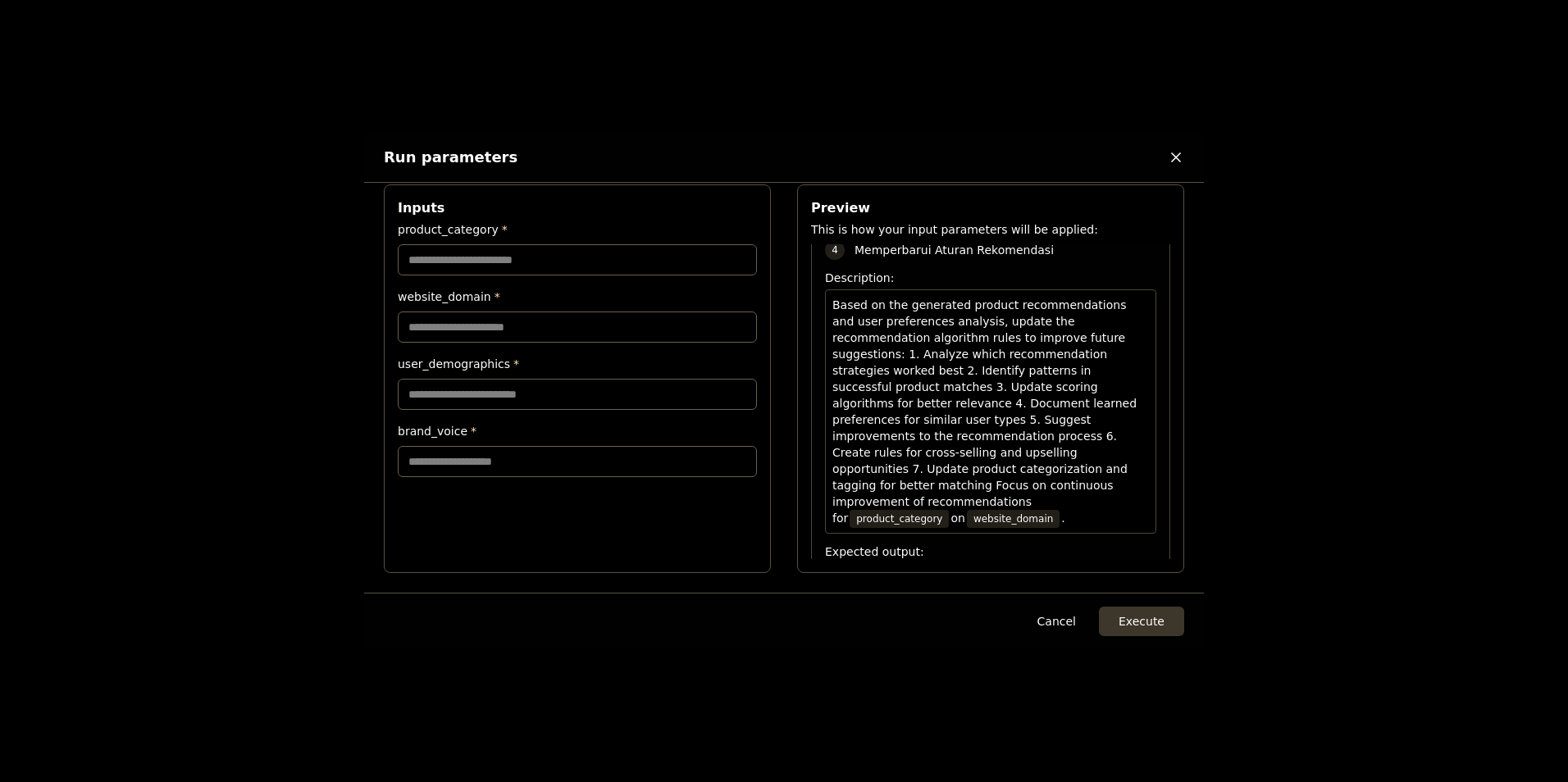
click at [494, 417] on div "product_category * website_domain * user_demographics * brand_voice *" at bounding box center [577, 349] width 359 height 256
drag, startPoint x: 457, startPoint y: 465, endPoint x: 773, endPoint y: 471, distance: 316.1
click at [458, 467] on input "brand_voice *" at bounding box center [577, 461] width 359 height 31
click at [1147, 621] on button "Execute" at bounding box center [1141, 621] width 85 height 30
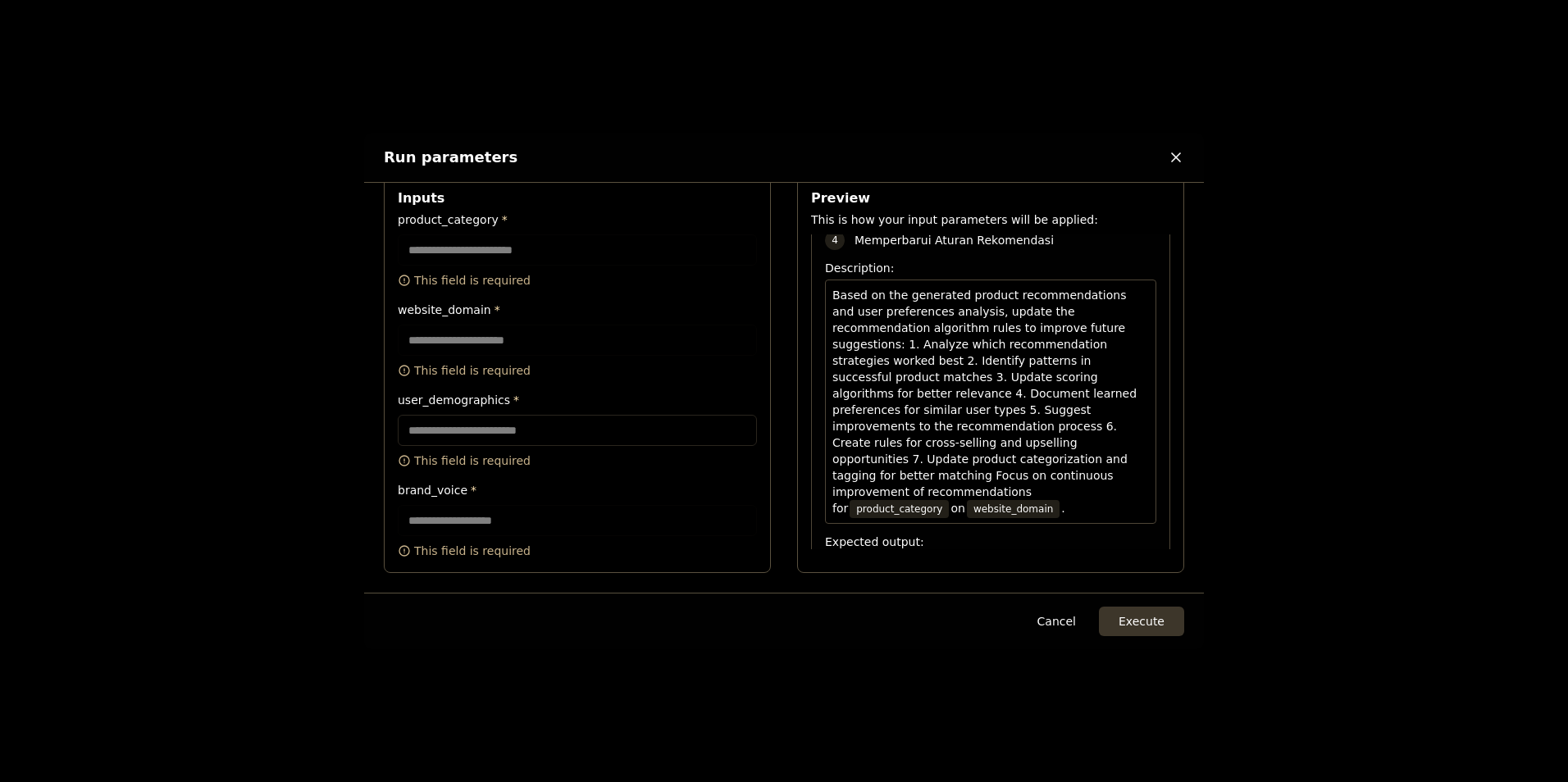
scroll to position [4234, 0]
click at [456, 442] on input "user_demographics *" at bounding box center [577, 430] width 359 height 31
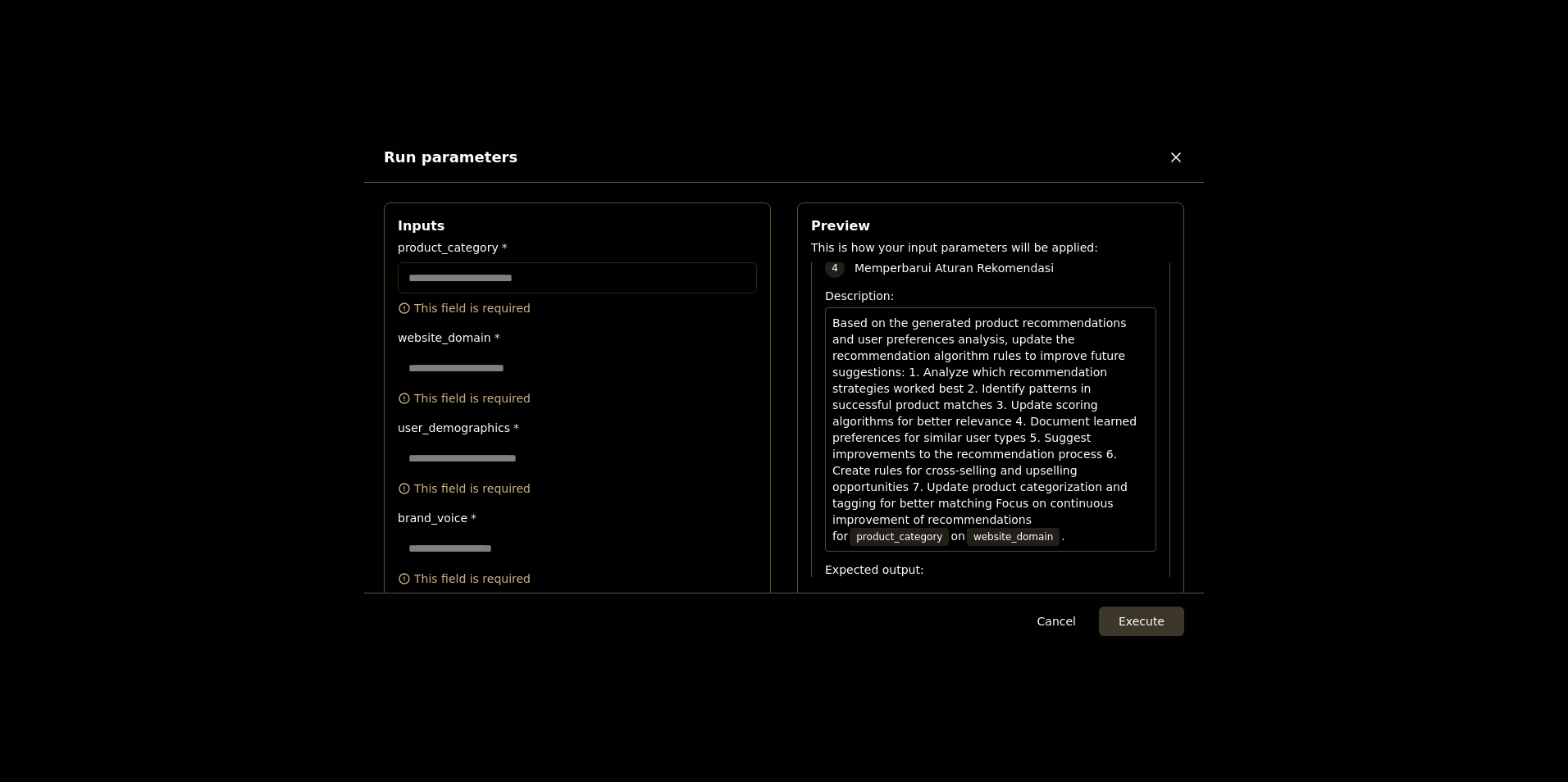
click at [469, 287] on input "product_category *" at bounding box center [577, 278] width 359 height 31
click at [486, 282] on input "product_category *" at bounding box center [577, 278] width 359 height 31
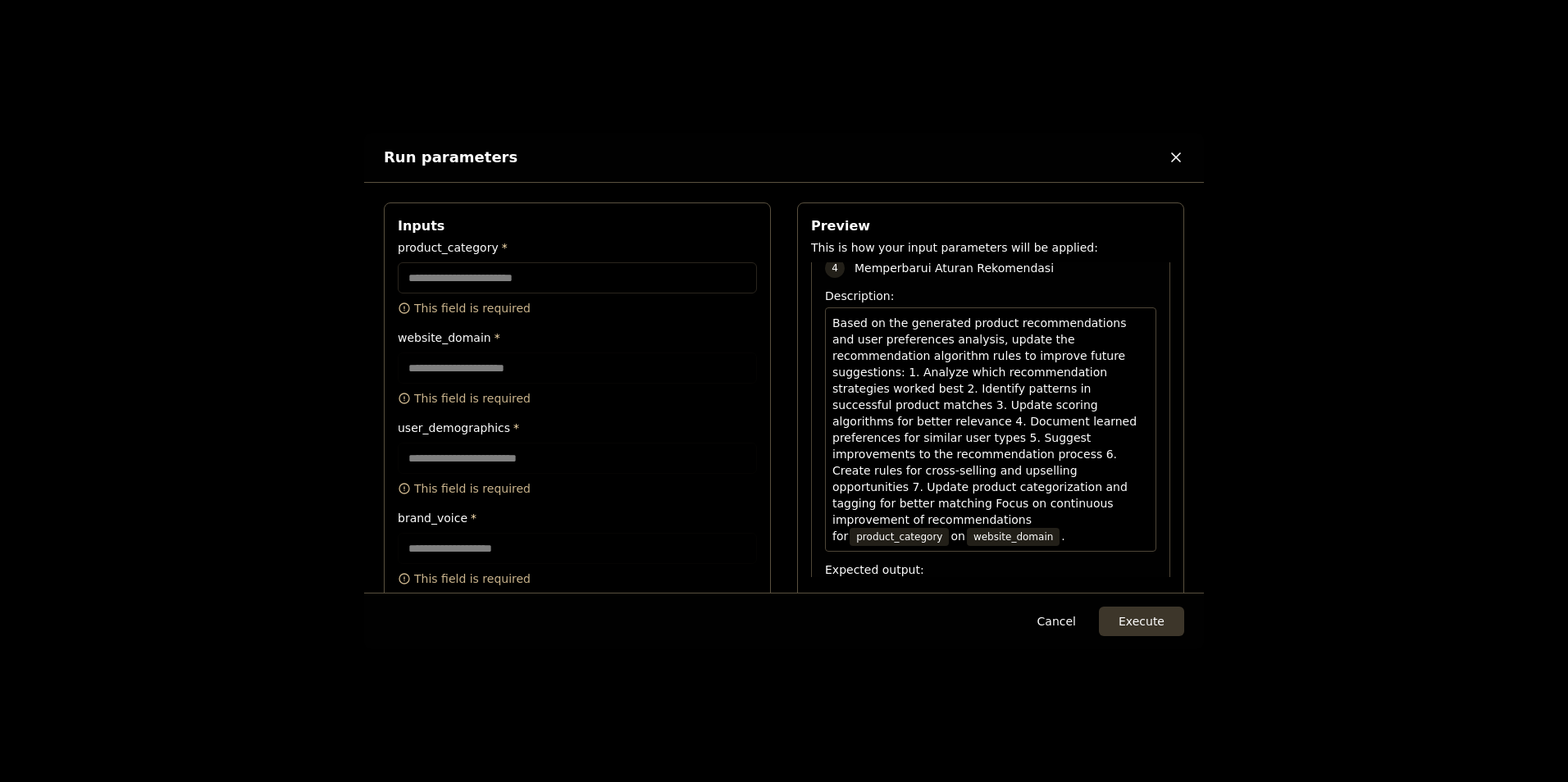
click at [486, 282] on input "product_category *" at bounding box center [577, 278] width 359 height 31
click at [949, 528] on span "product_category" at bounding box center [899, 537] width 100 height 18
drag, startPoint x: 971, startPoint y: 439, endPoint x: 1048, endPoint y: 437, distance: 77.0
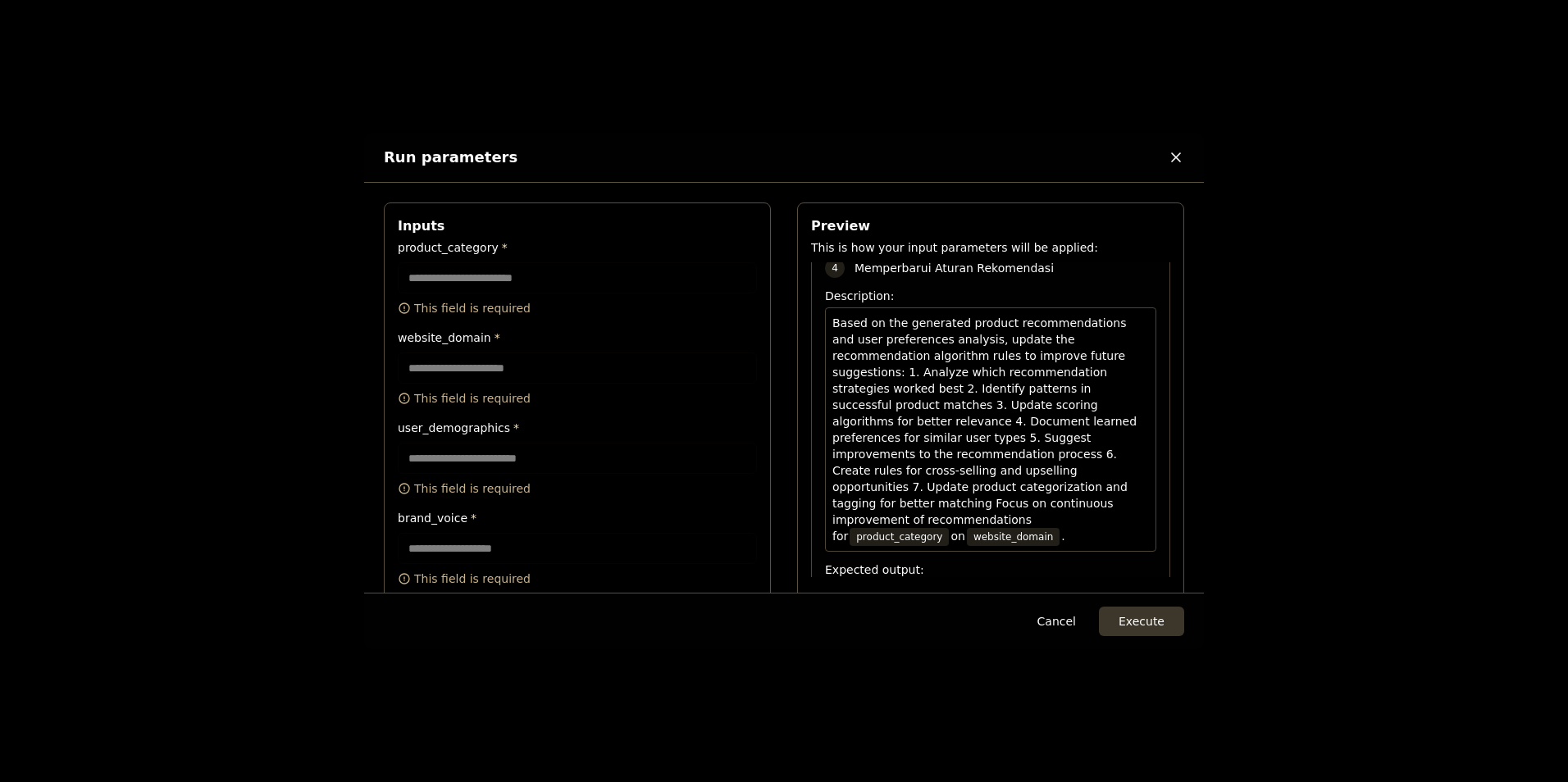
click at [964, 530] on span "on" at bounding box center [958, 536] width 14 height 13
drag, startPoint x: 902, startPoint y: 452, endPoint x: 858, endPoint y: 461, distance: 44.9
click at [967, 528] on span "website_domain" at bounding box center [1013, 537] width 92 height 18
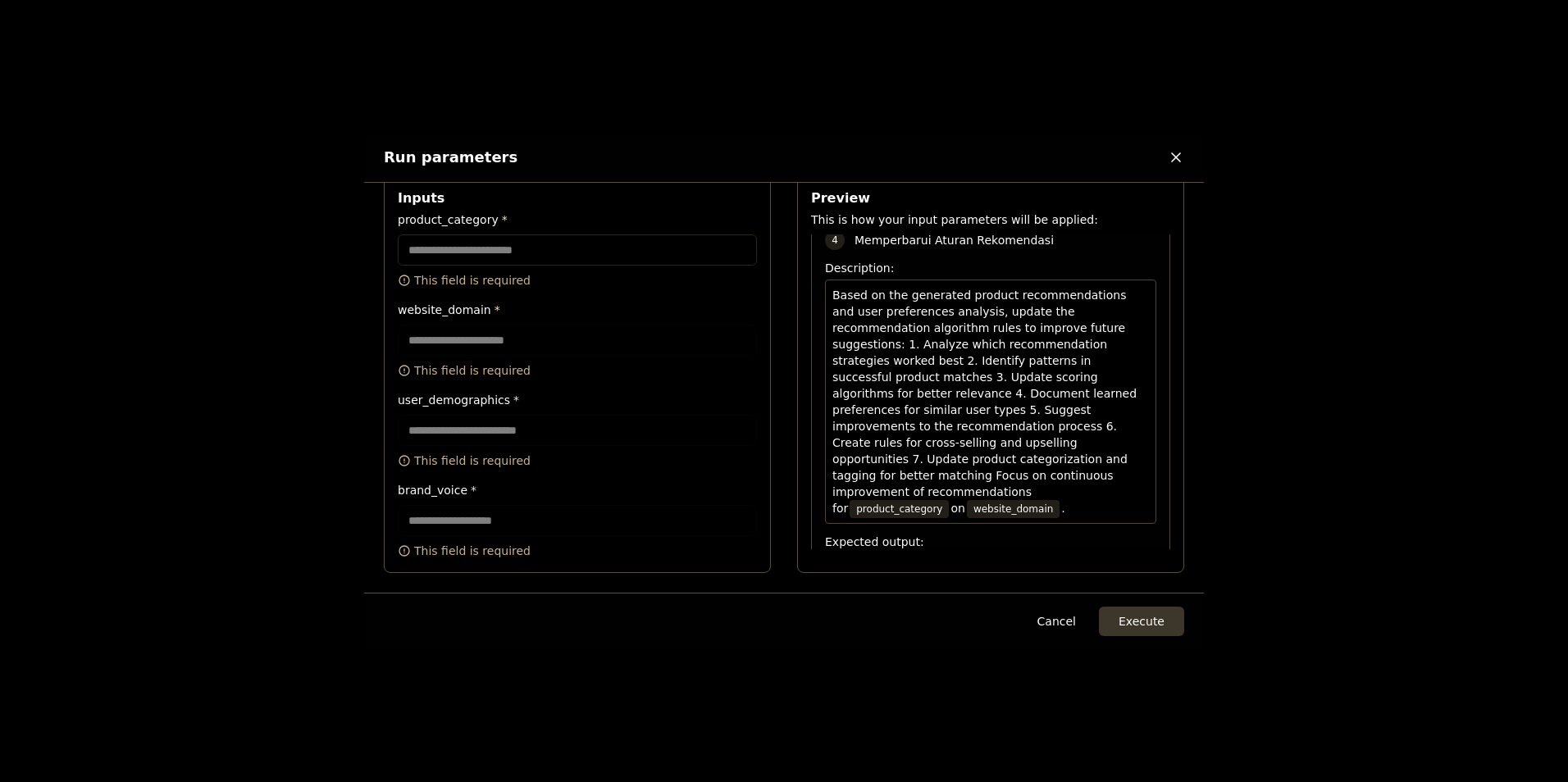
click at [498, 259] on input "product_category *" at bounding box center [577, 249] width 359 height 31
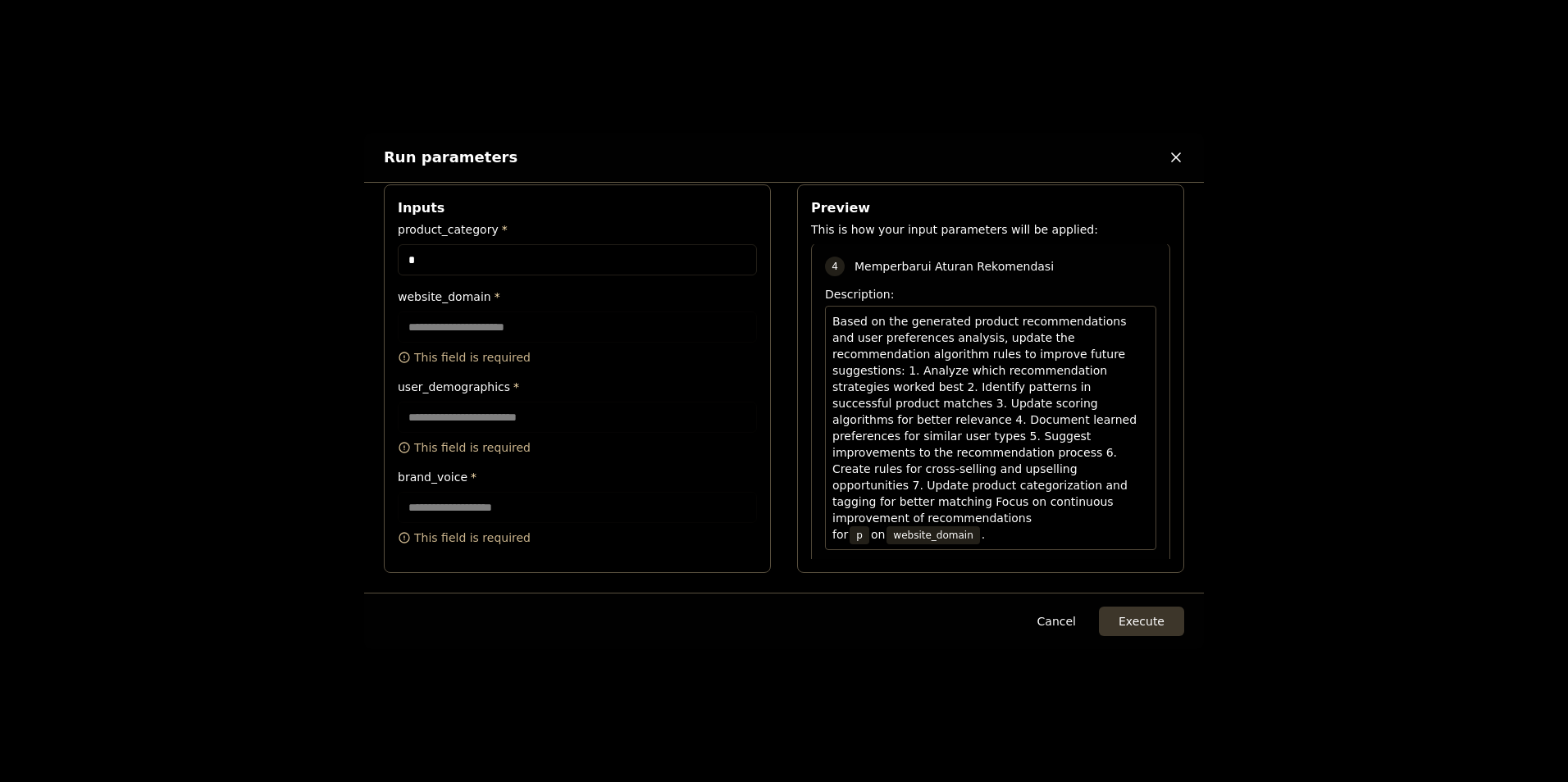
scroll to position [18, 0]
type input "*********"
click at [543, 343] on input "website_domain *" at bounding box center [577, 326] width 359 height 31
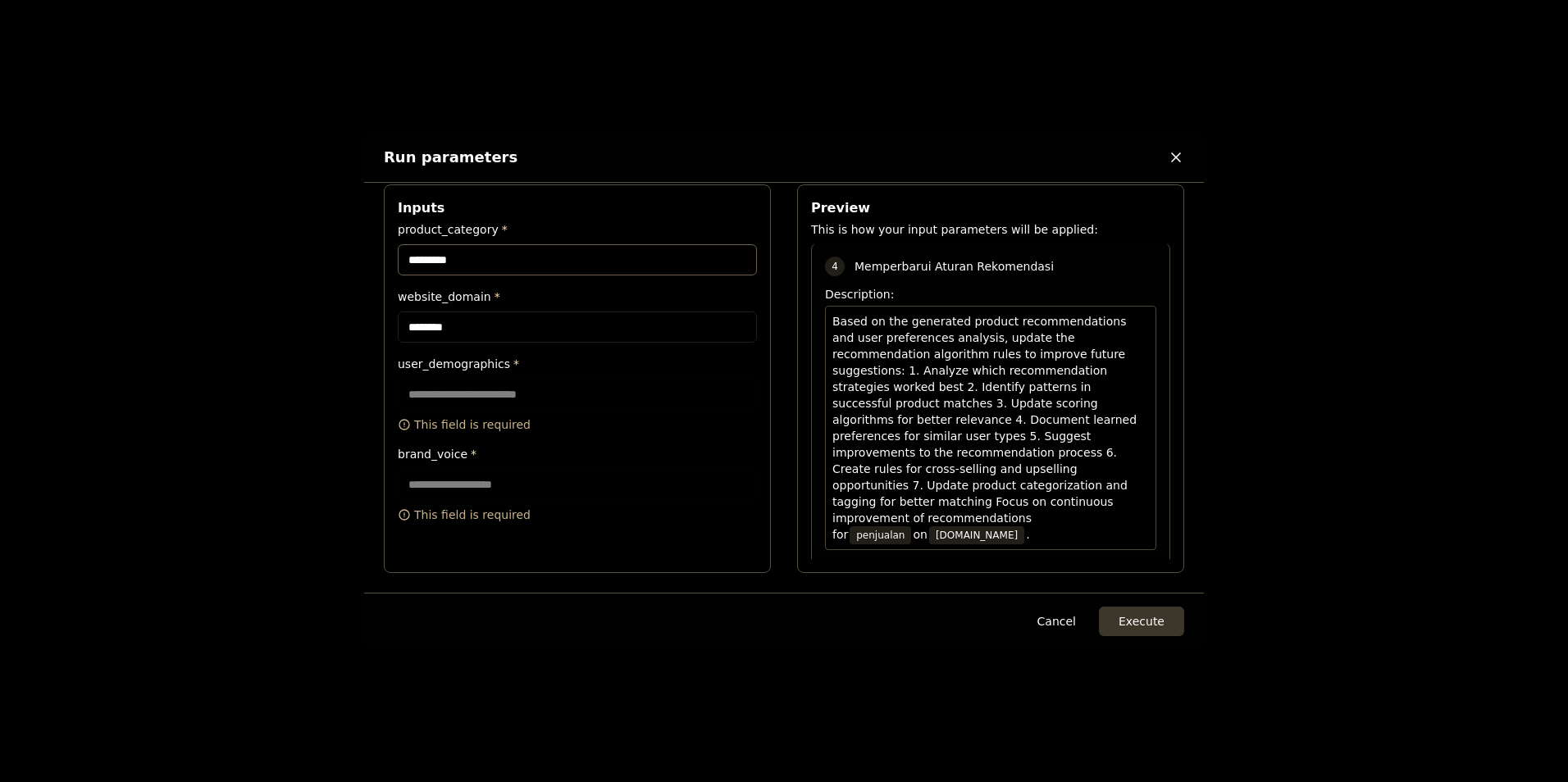
type input "********"
click at [522, 395] on input "user_demographics *" at bounding box center [577, 394] width 359 height 31
type input "********"
click at [566, 447] on input "brand_voice *" at bounding box center [577, 461] width 359 height 31
type input "****"
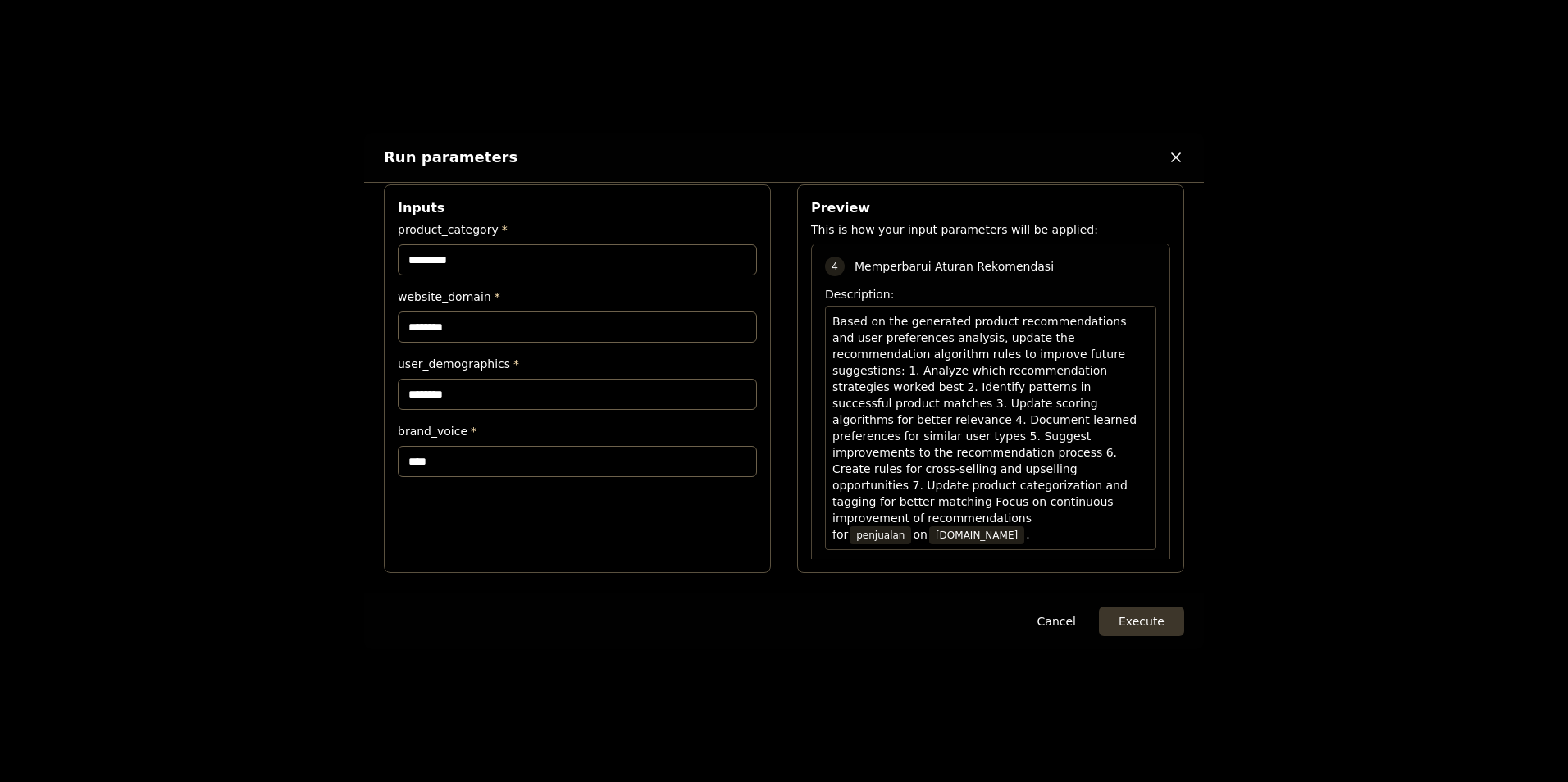
click at [1144, 603] on div "Cancel Execute" at bounding box center [784, 621] width 840 height 56
click at [1139, 621] on button "Execute" at bounding box center [1141, 621] width 85 height 30
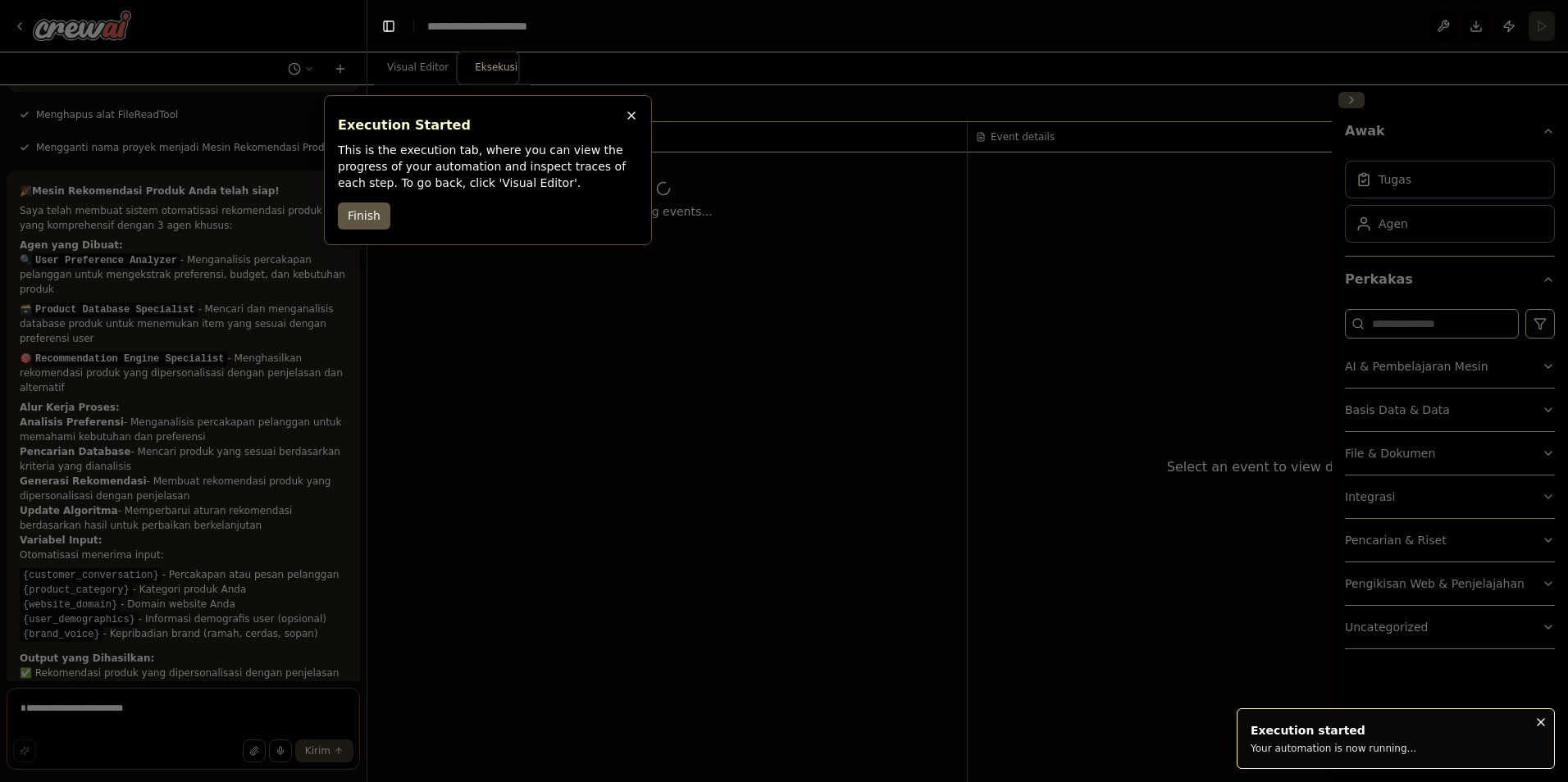
click at [382, 211] on button "Finish" at bounding box center [364, 216] width 53 height 27
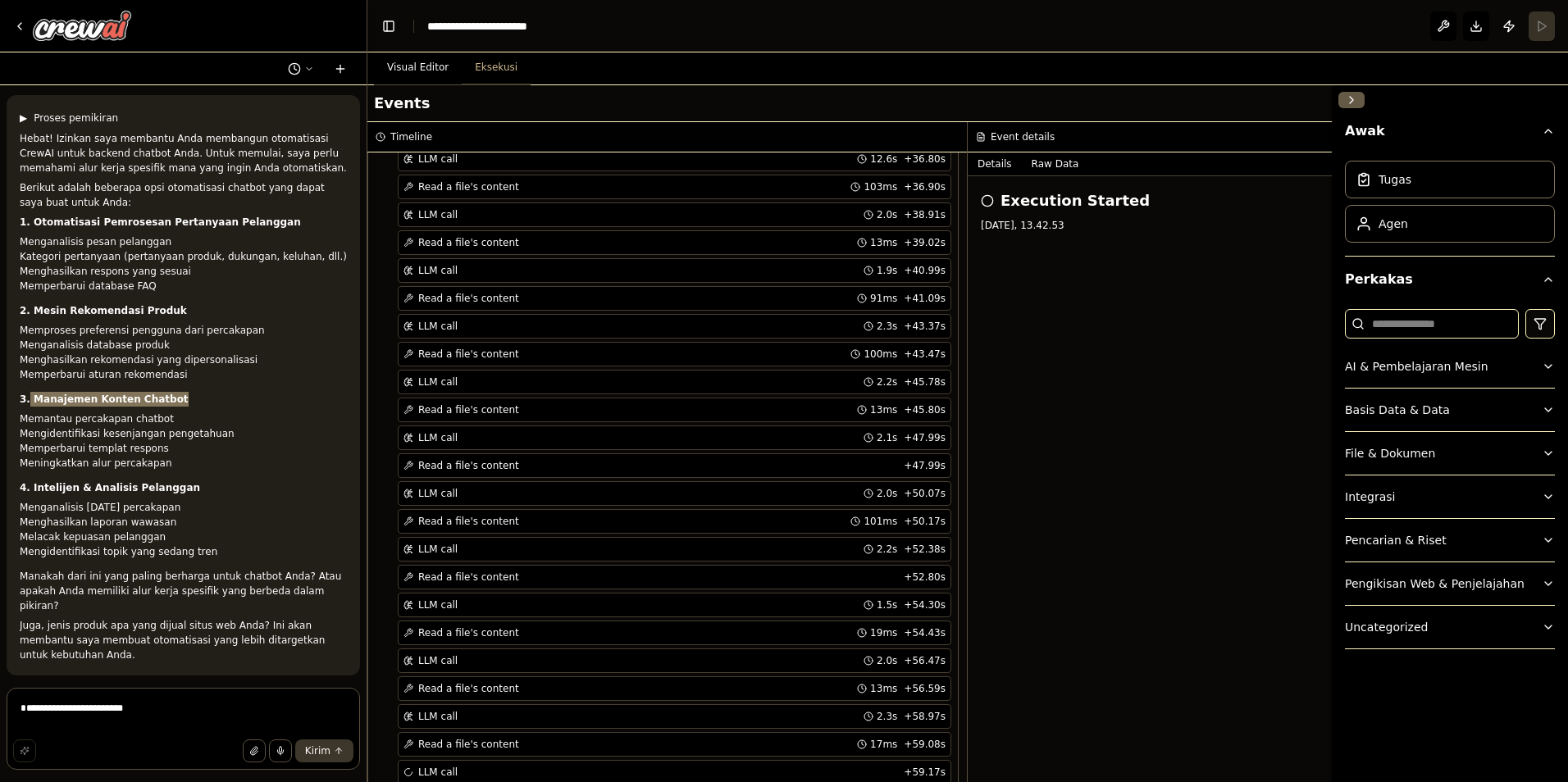
scroll to position [533, 0]
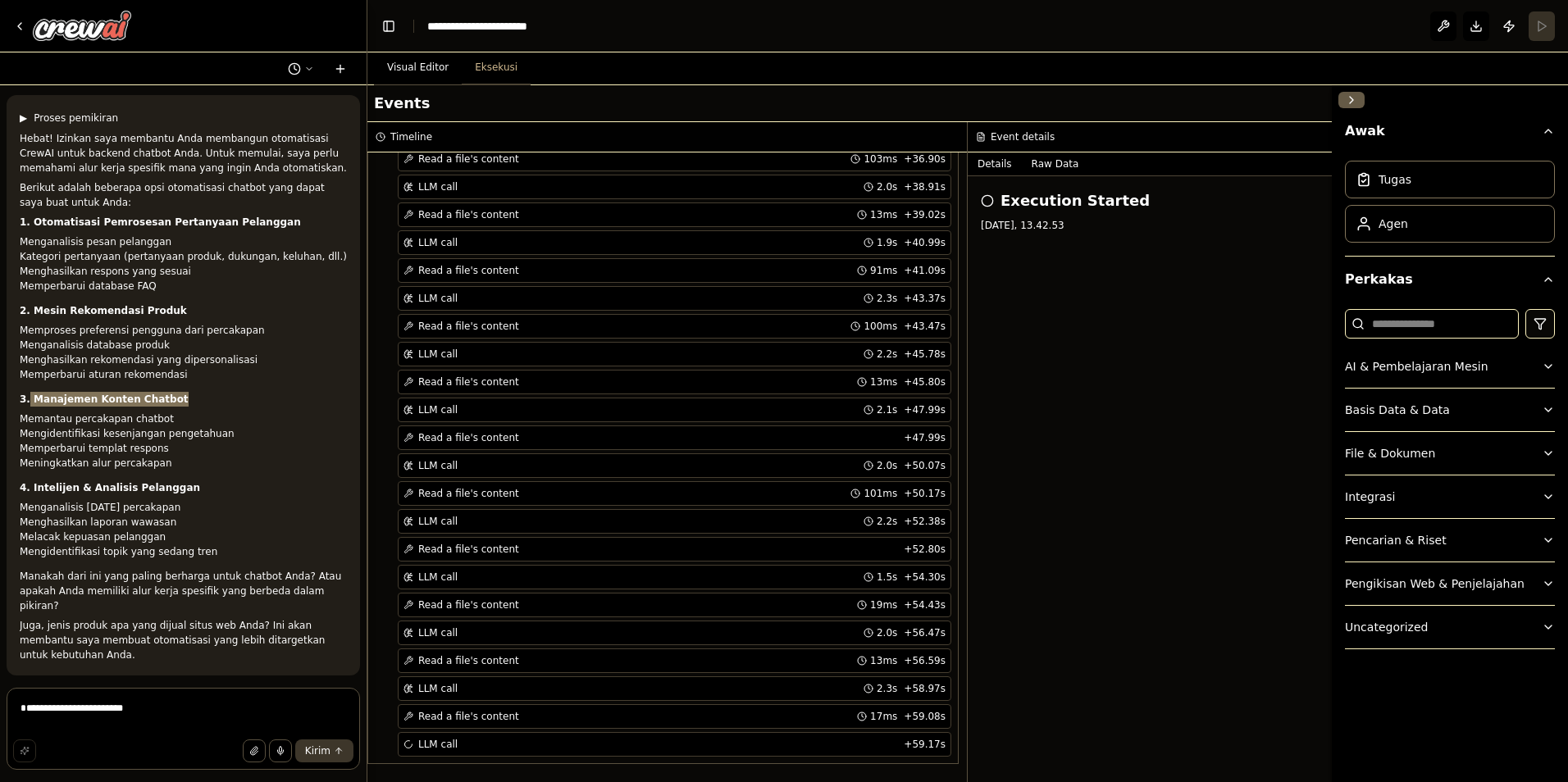
drag, startPoint x: 28, startPoint y: 380, endPoint x: 163, endPoint y: 373, distance: 135.2
click at [163, 373] on div "Hebat! Izinkan saya membantu Anda membangun otomatisasi CrewAI untuk backend ch…" at bounding box center [183, 396] width 327 height 531
click at [125, 375] on div "Hebat! Izinkan saya membantu Anda membangun otomatisasi CrewAI untuk backend ch…" at bounding box center [183, 396] width 327 height 531
click at [110, 394] on strong "3. Manajemen Konten Chatbot" at bounding box center [104, 399] width 169 height 12
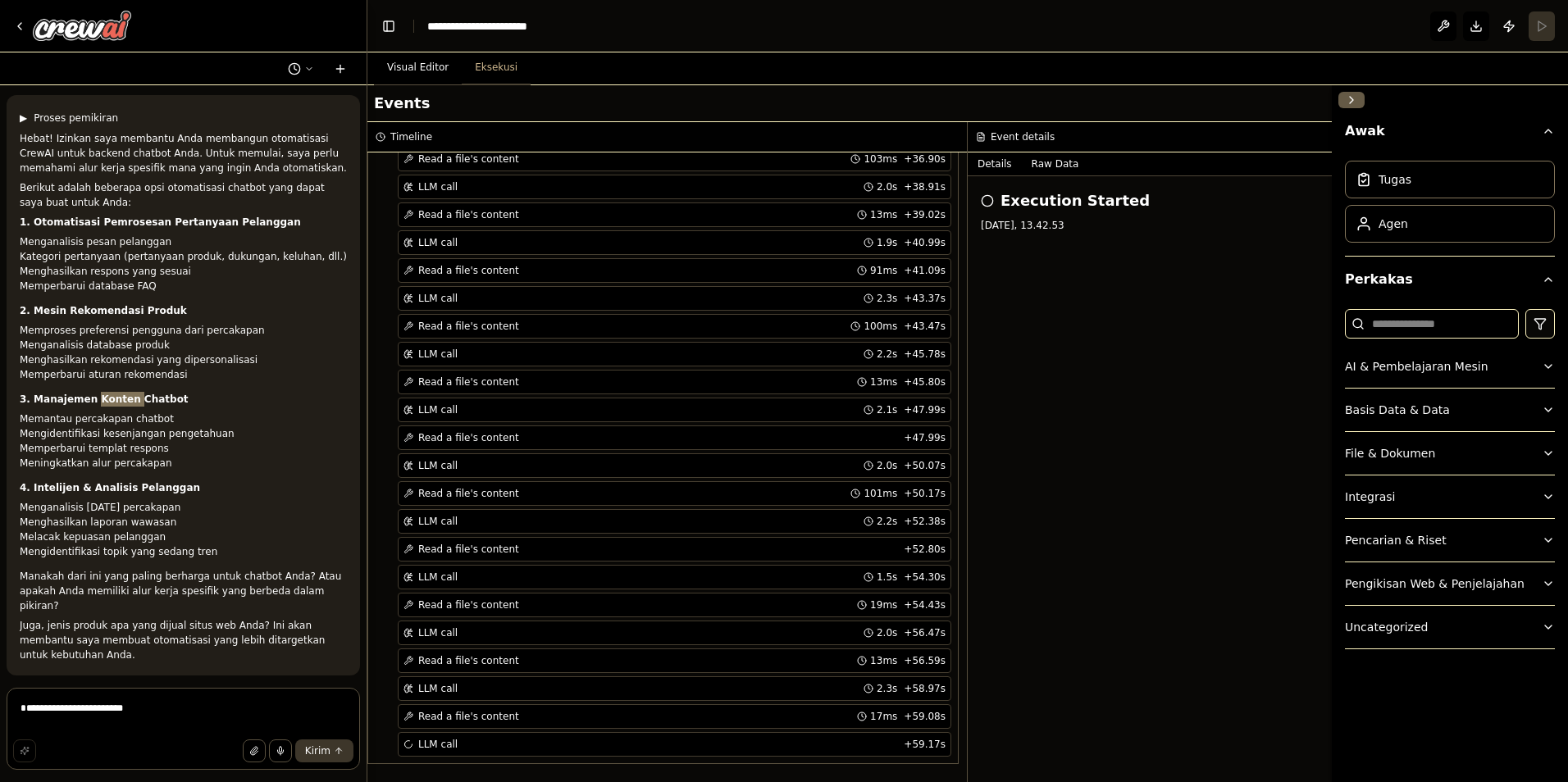
click at [110, 394] on strong "3. Manajemen Konten Chatbot" at bounding box center [104, 399] width 169 height 12
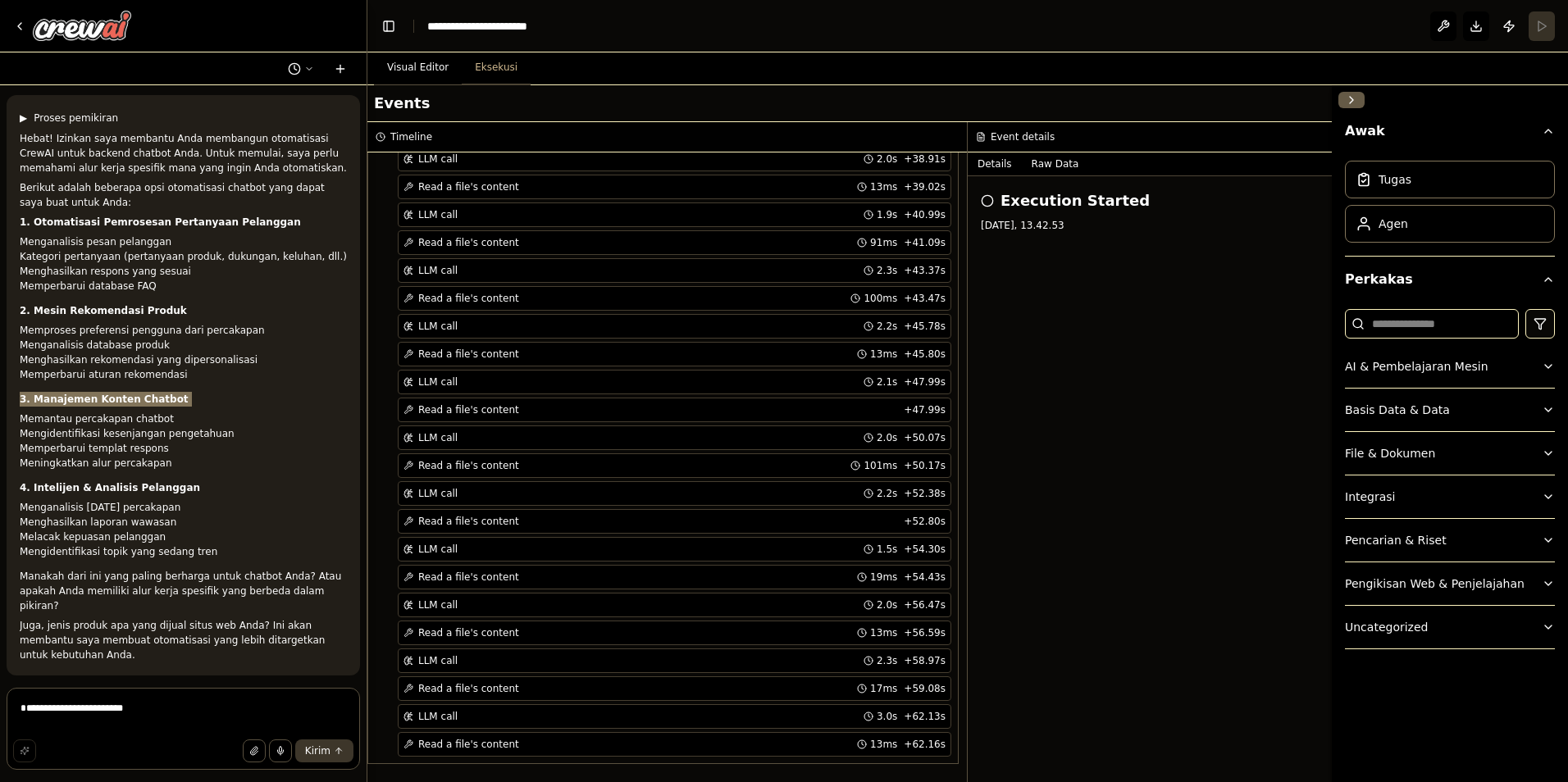
copy div "3. Manajemen Konten Chatbot"
paste textarea "***"
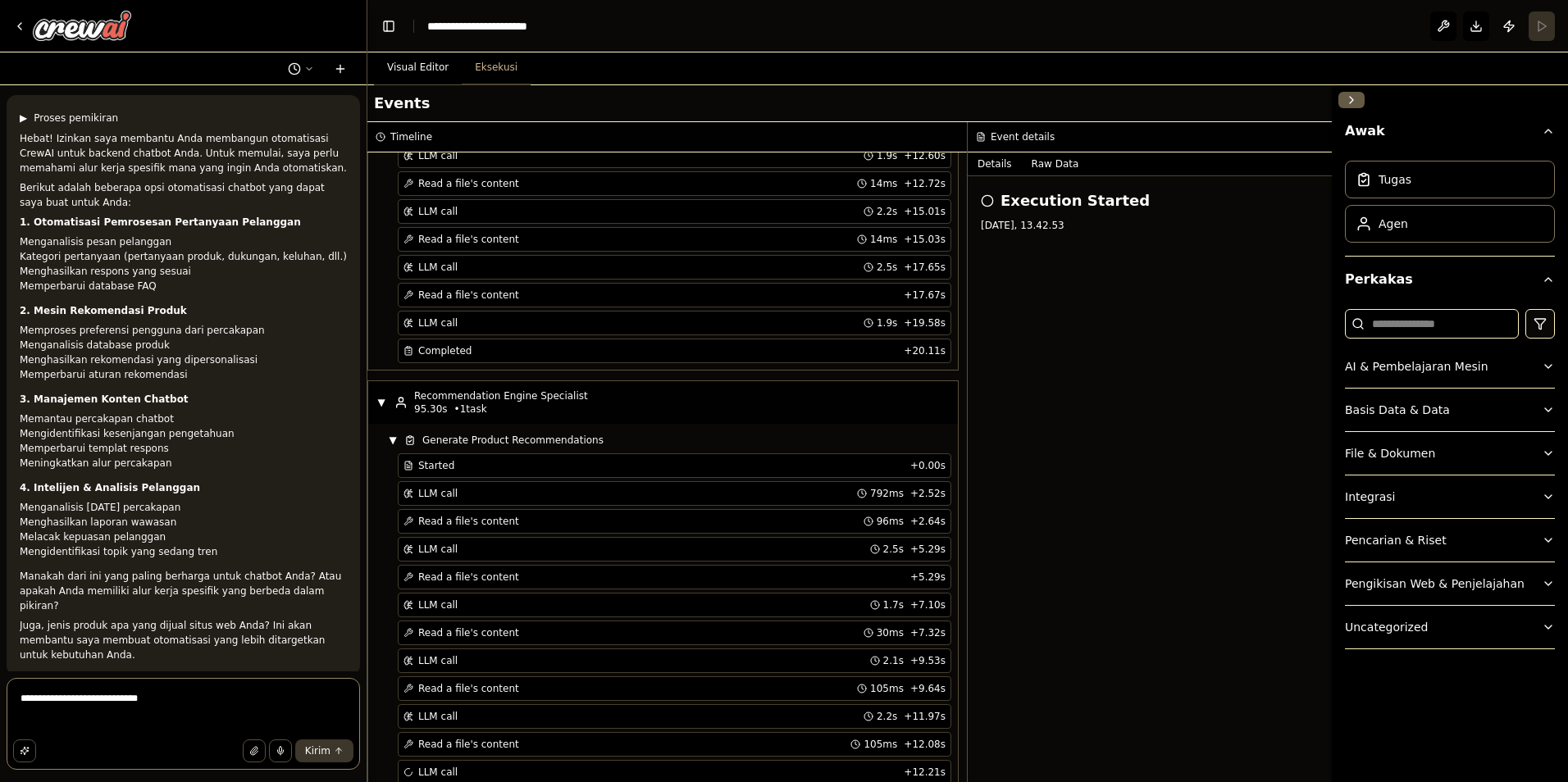
scroll to position [1655, 0]
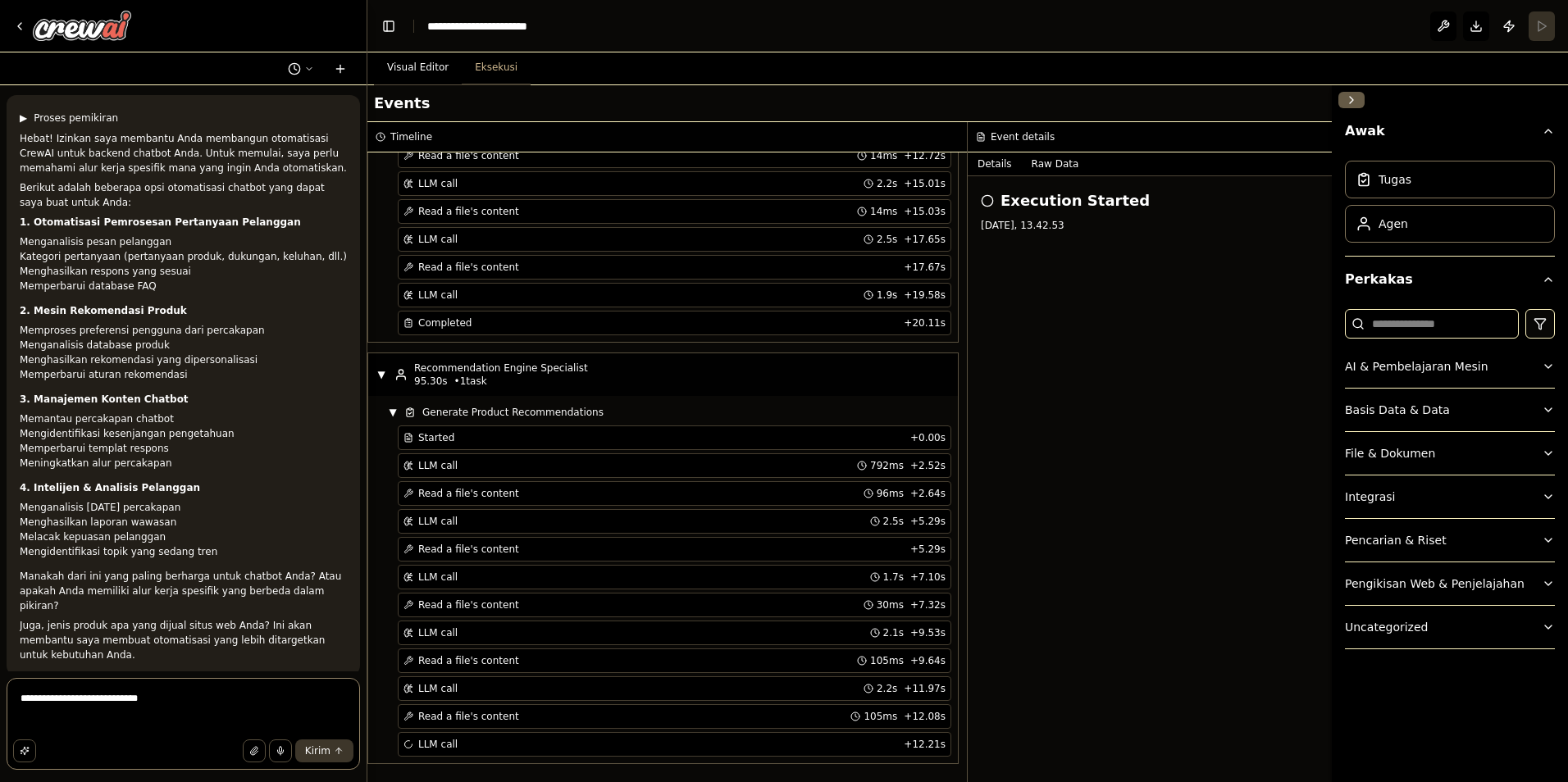
drag, startPoint x: 30, startPoint y: 699, endPoint x: -4, endPoint y: 705, distance: 34.5
click at [0, 705] on html "Saya ingin membuat chatbot AI untuk situs web saya yang memiliki gaya modern da…" at bounding box center [784, 391] width 1568 height 782
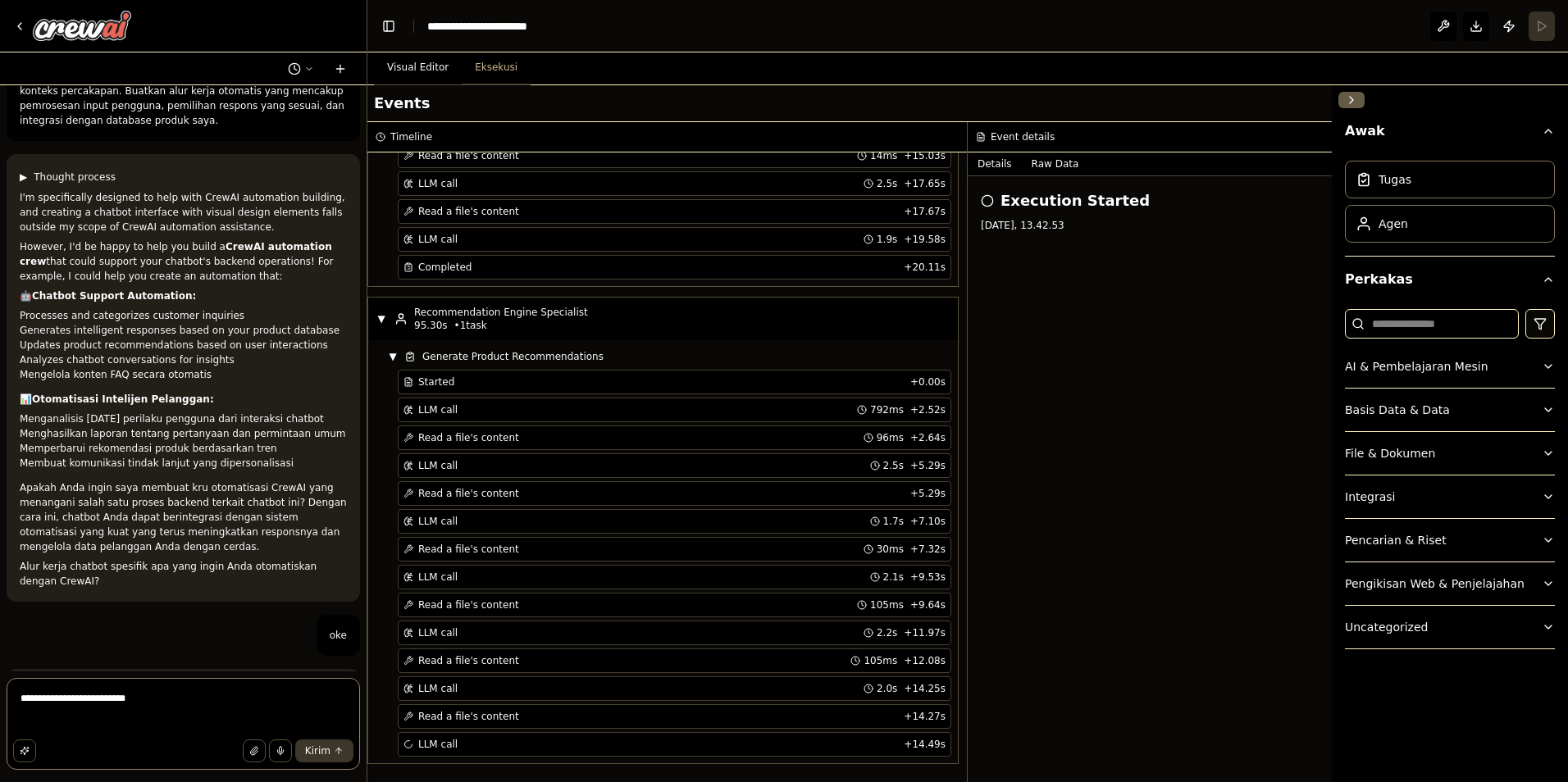
scroll to position [0, 0]
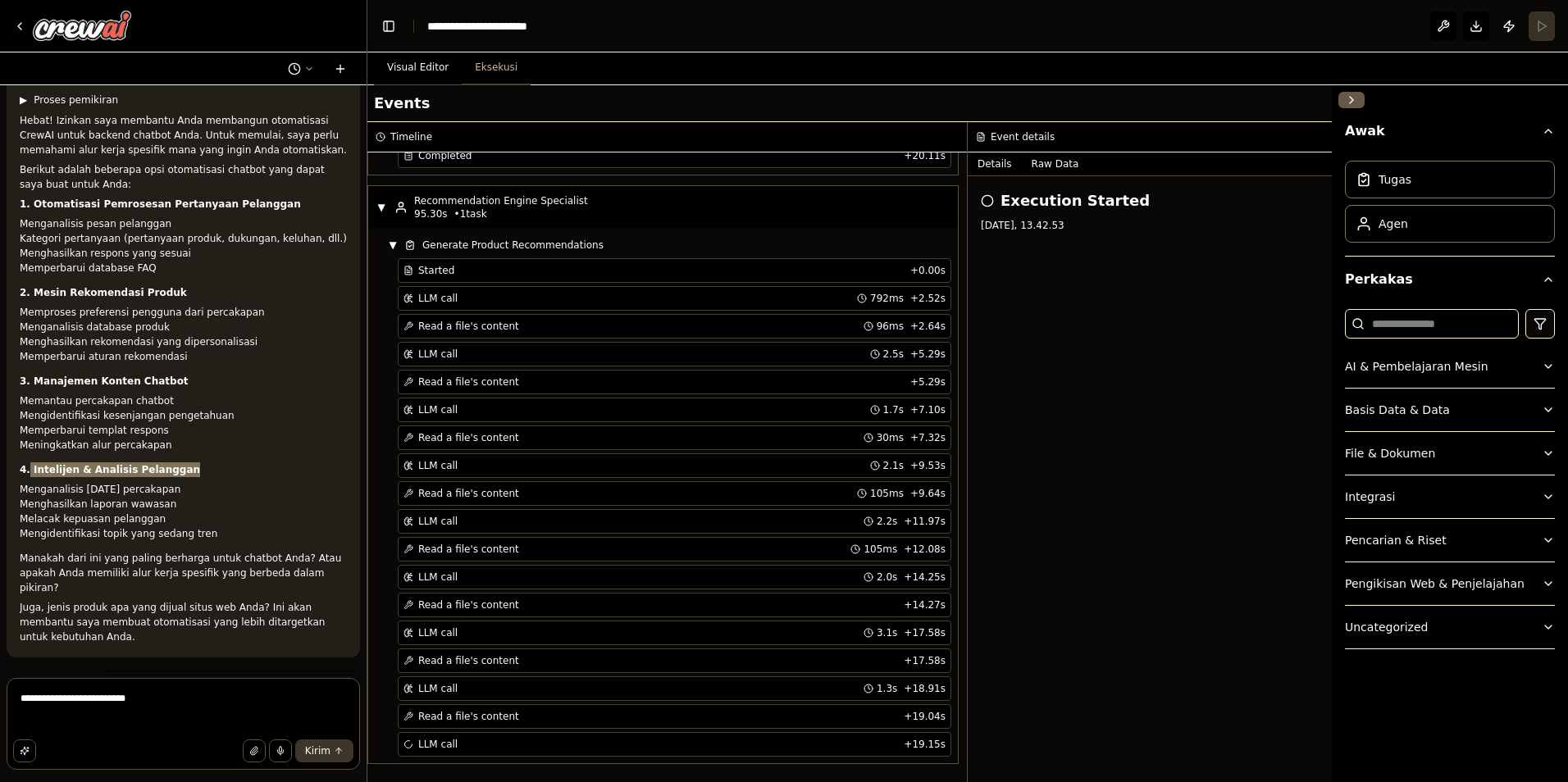
drag, startPoint x: 29, startPoint y: 451, endPoint x: 180, endPoint y: 447, distance: 151.1
click at [180, 447] on div "Hebat! Izinkan saya membantu Anda membangun otomatisasi CrewAI untuk backend ch…" at bounding box center [183, 378] width 327 height 531
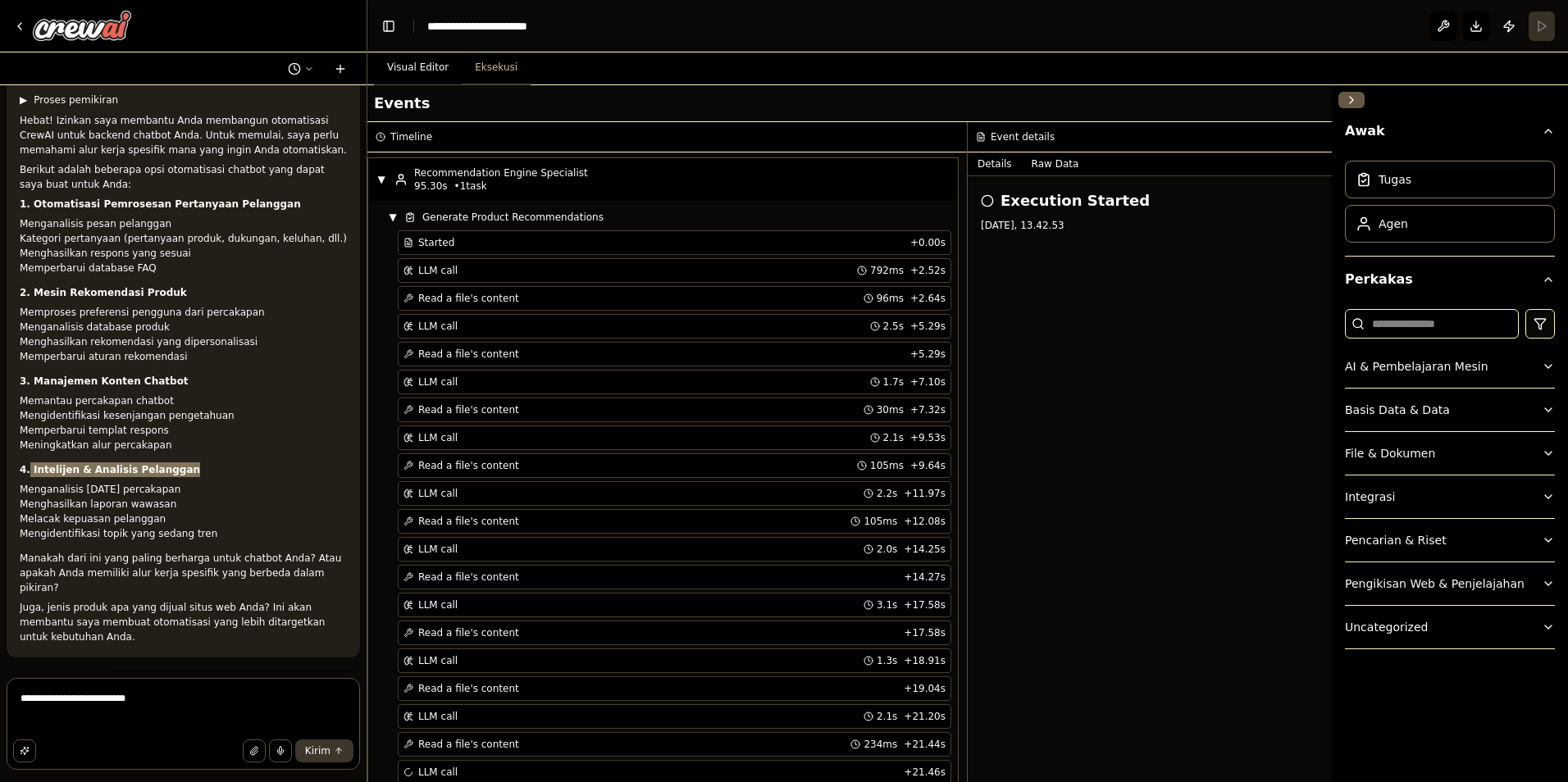
scroll to position [1878, 0]
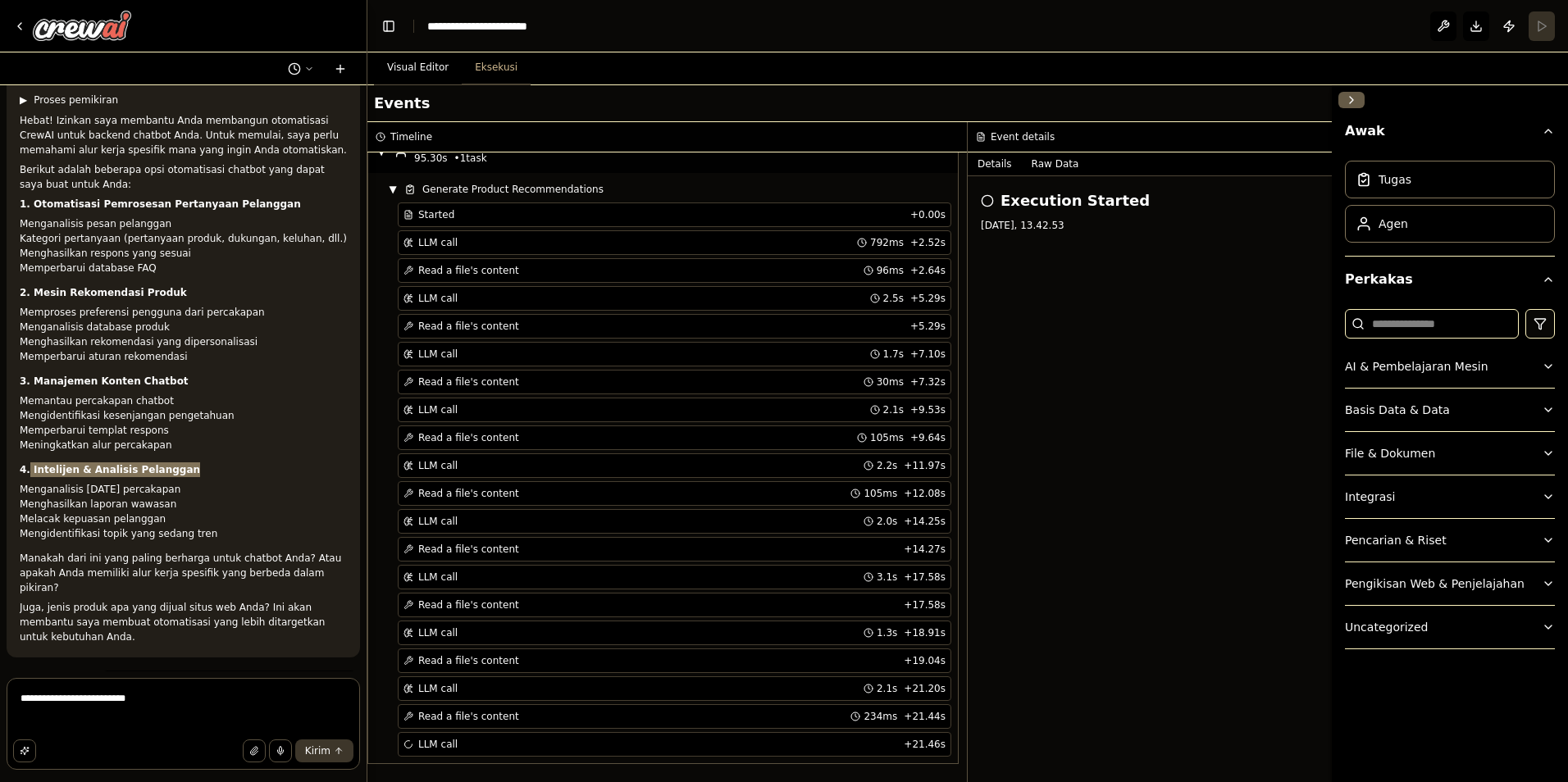
drag, startPoint x: 180, startPoint y: 447, endPoint x: 139, endPoint y: 459, distance: 42.7
copy strong "Intelijen & Analisis Pelanggan"
click at [182, 712] on textarea "**********" at bounding box center [183, 724] width 353 height 91
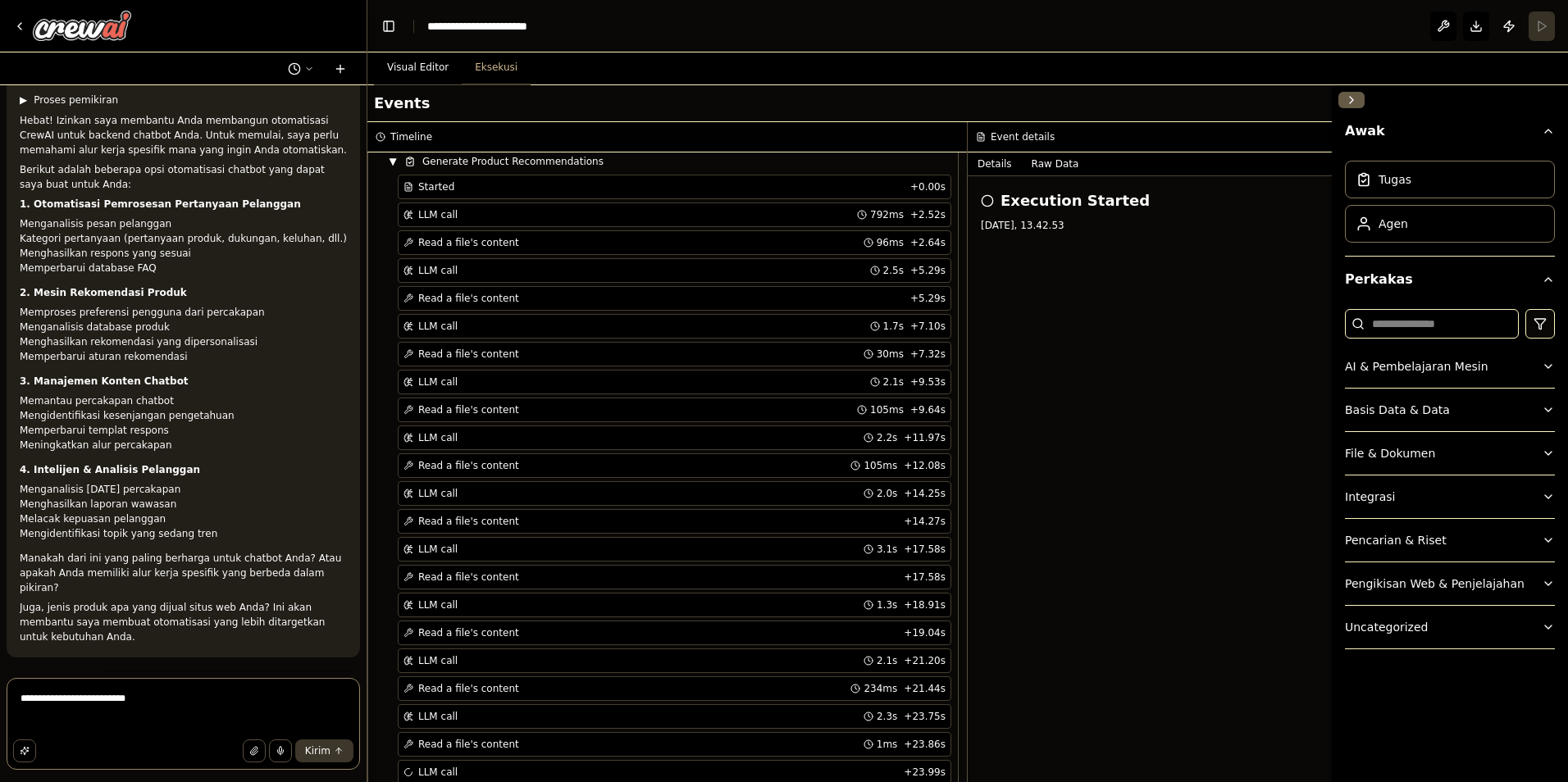
scroll to position [1933, 0]
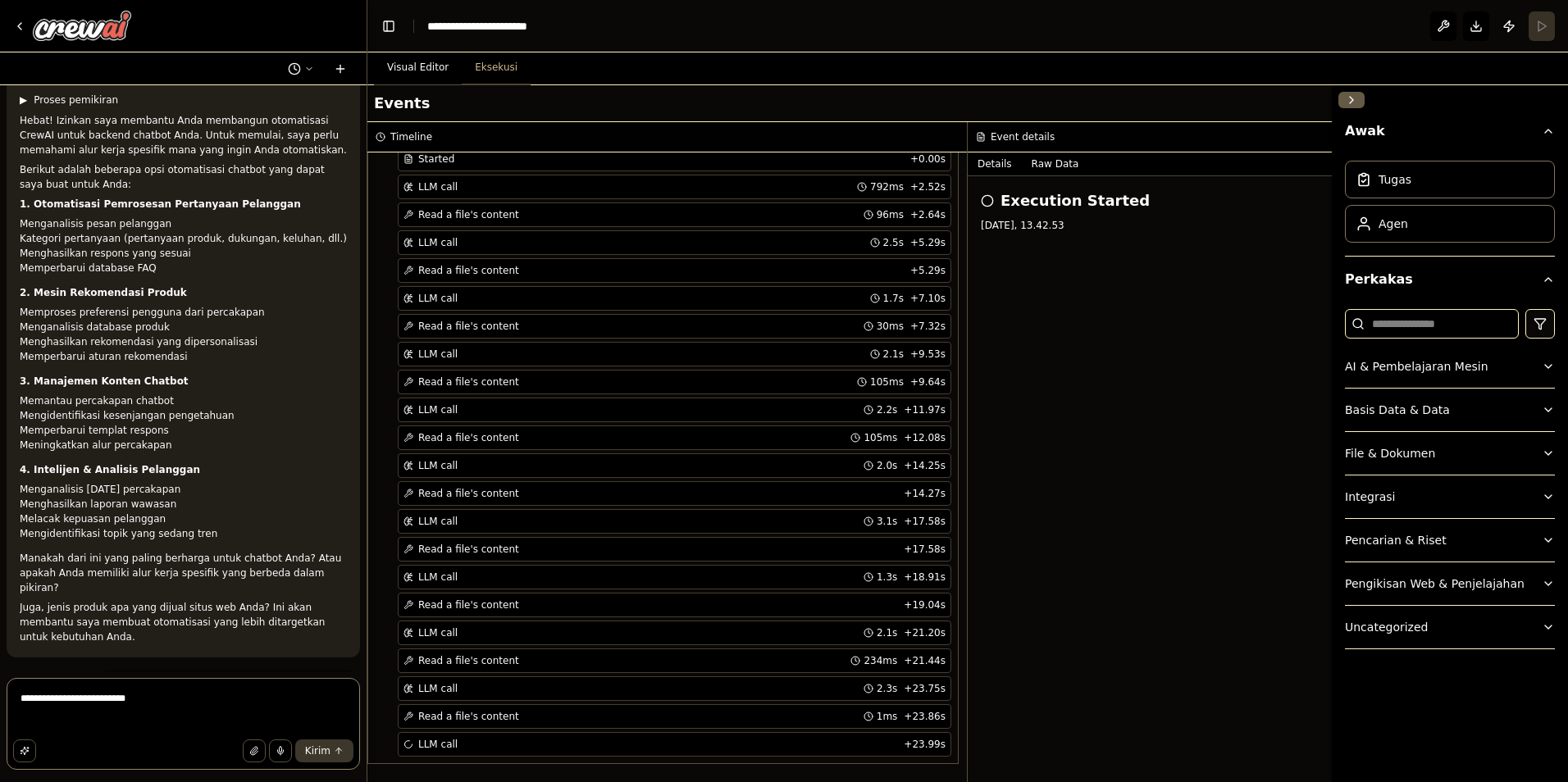
paste textarea "**********"
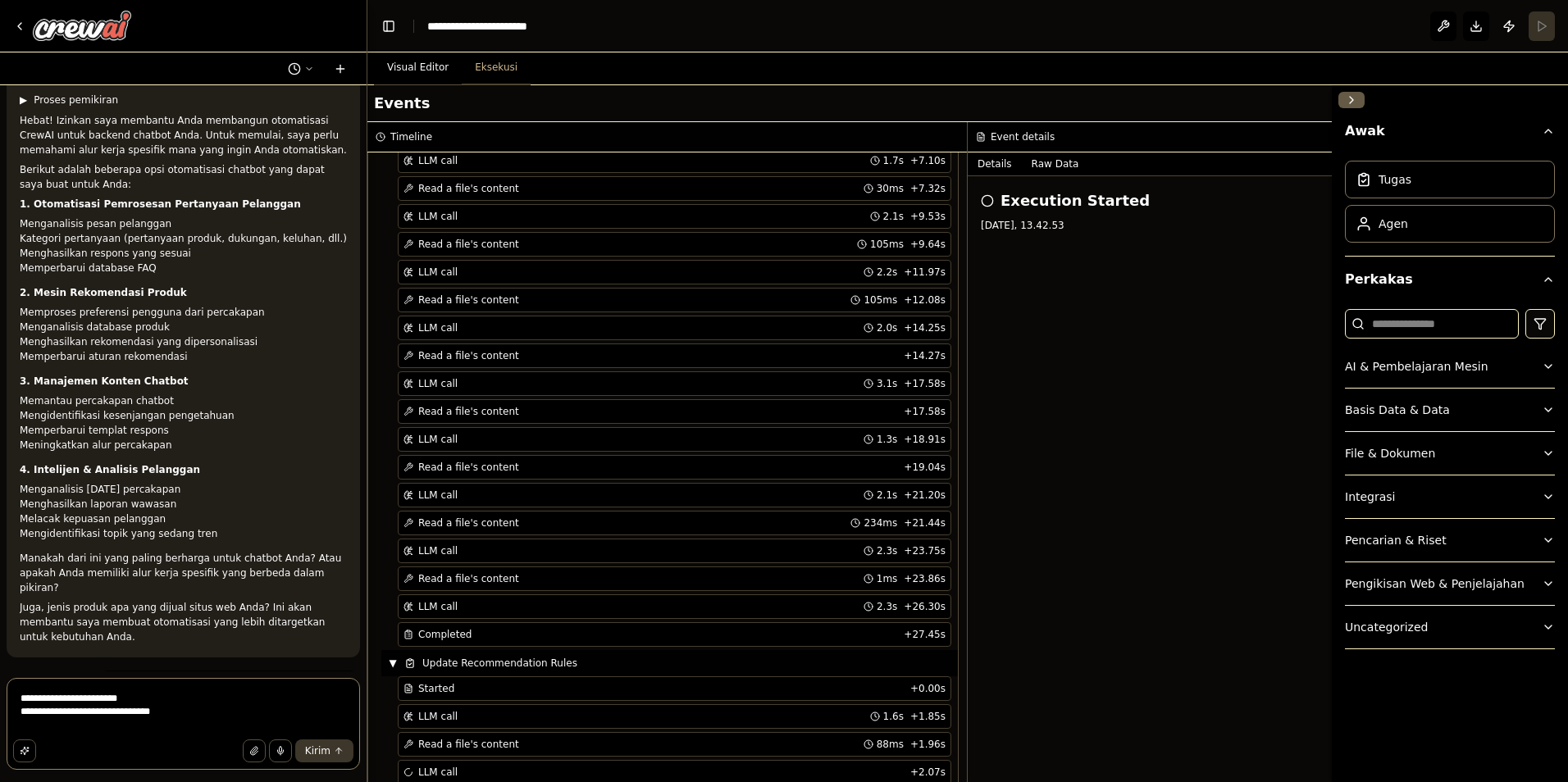
scroll to position [2099, 0]
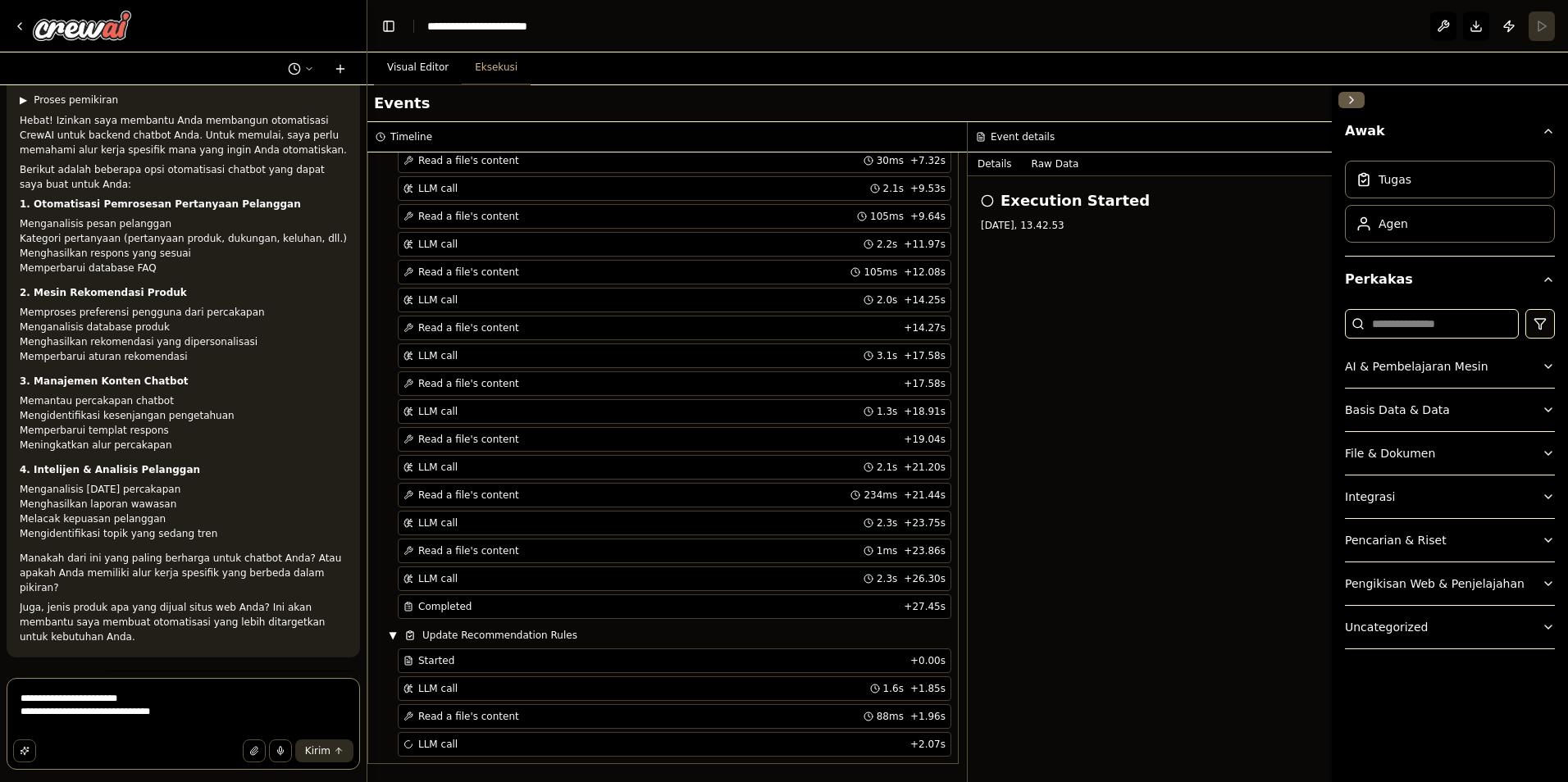
type textarea "**********"
click at [330, 752] on button "Kirim" at bounding box center [324, 752] width 58 height 23
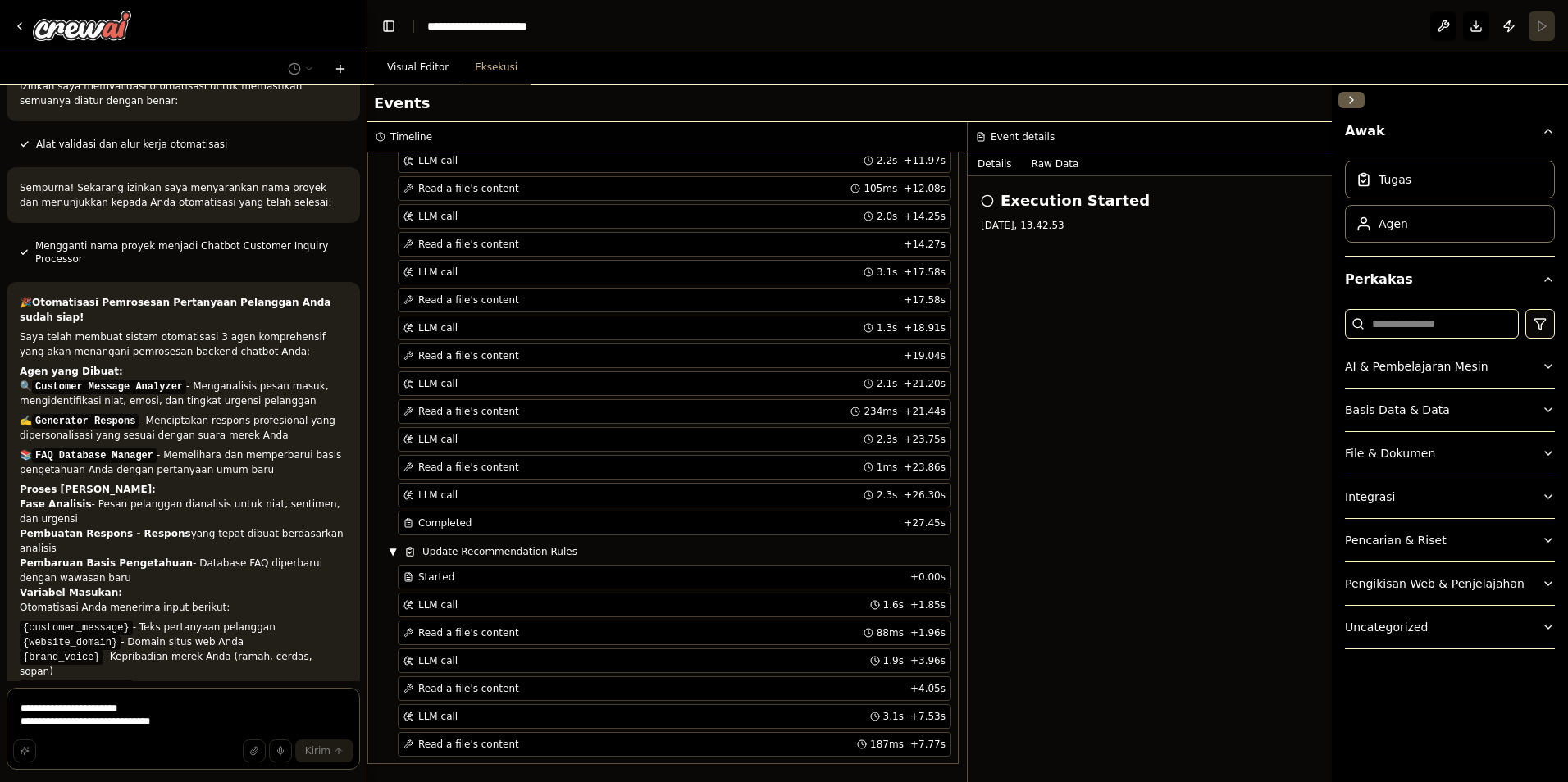
scroll to position [2211, 0]
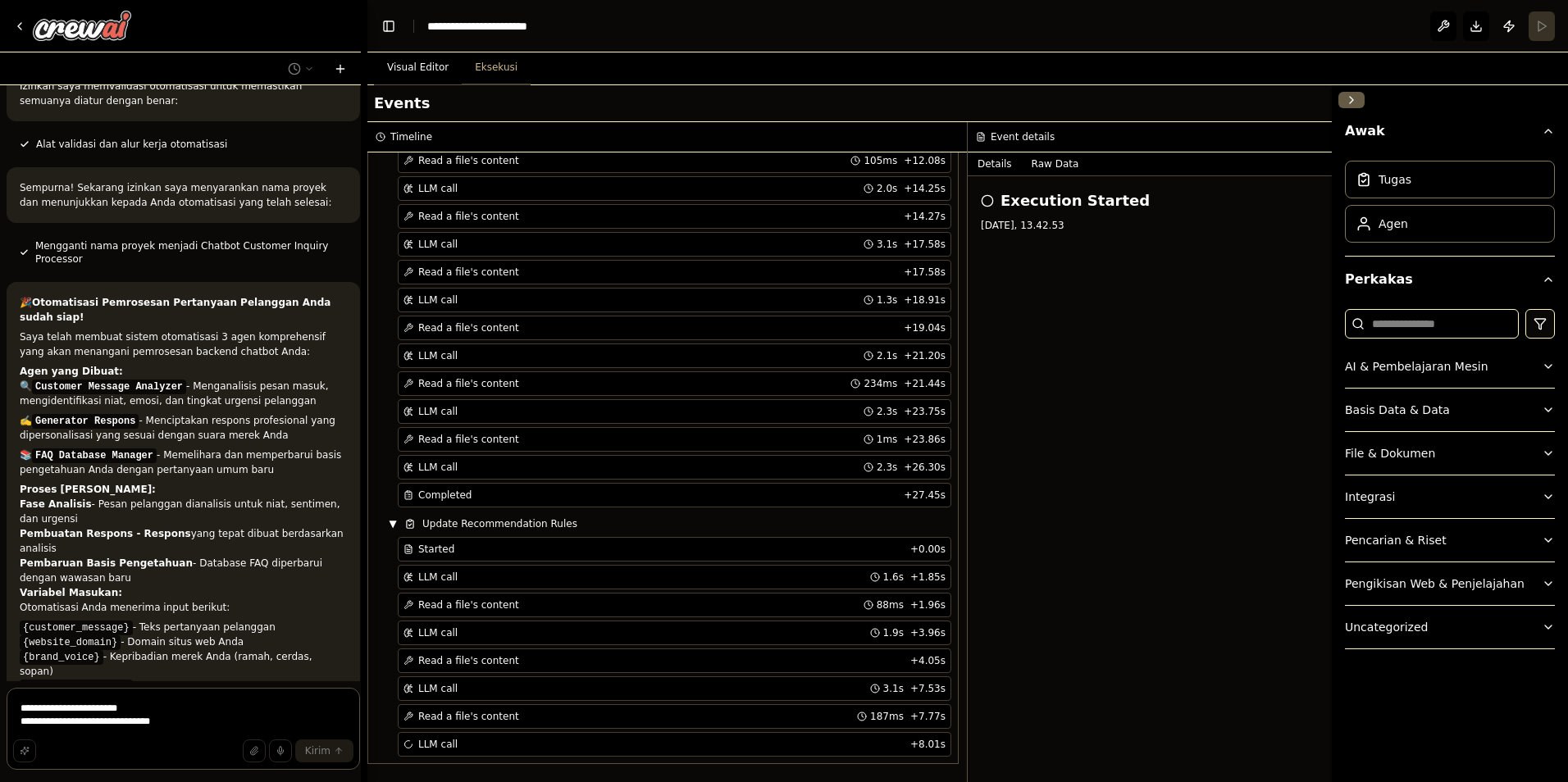
click at [365, 669] on div at bounding box center [363, 391] width 6 height 782
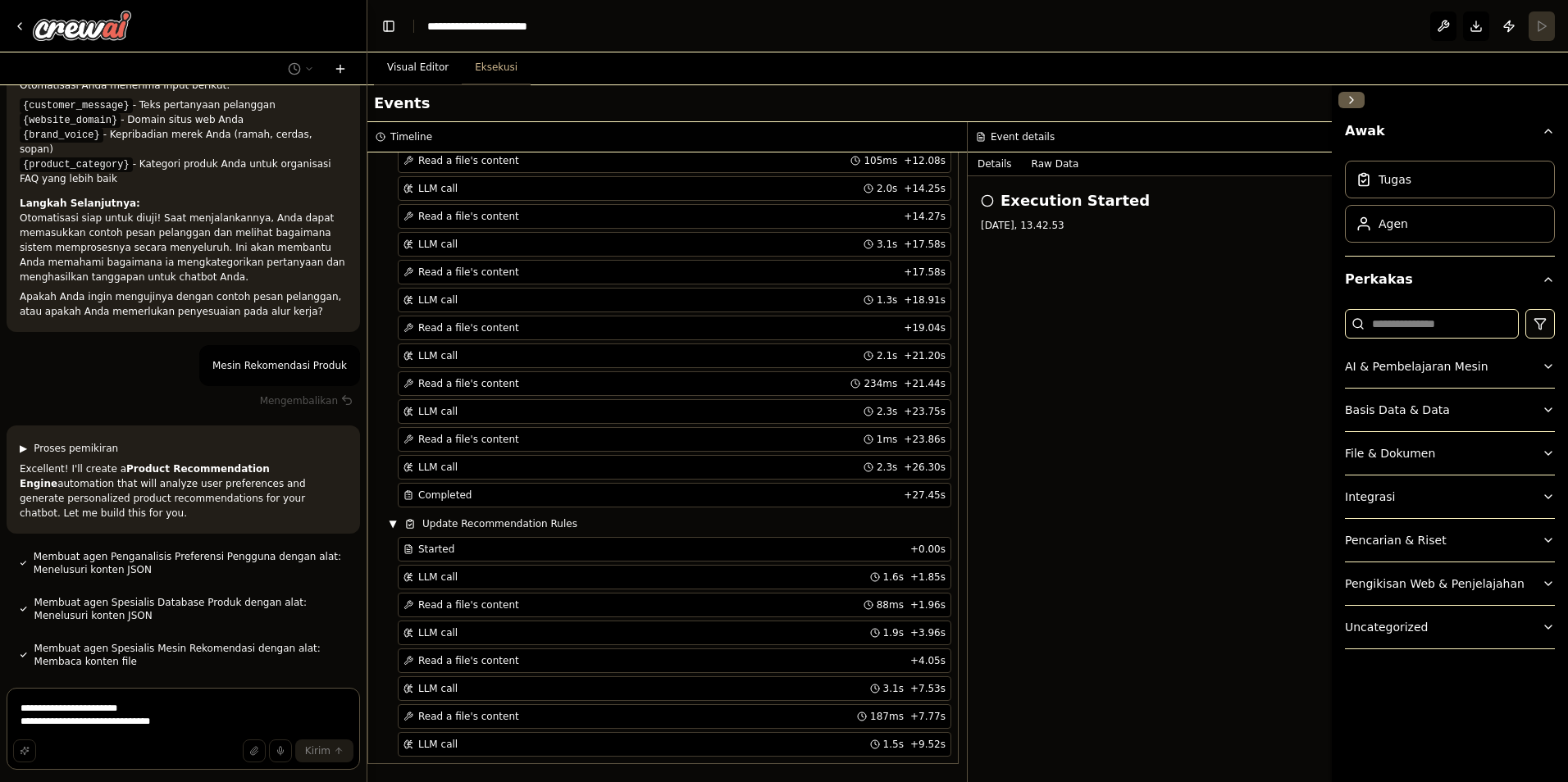
scroll to position [3176, 0]
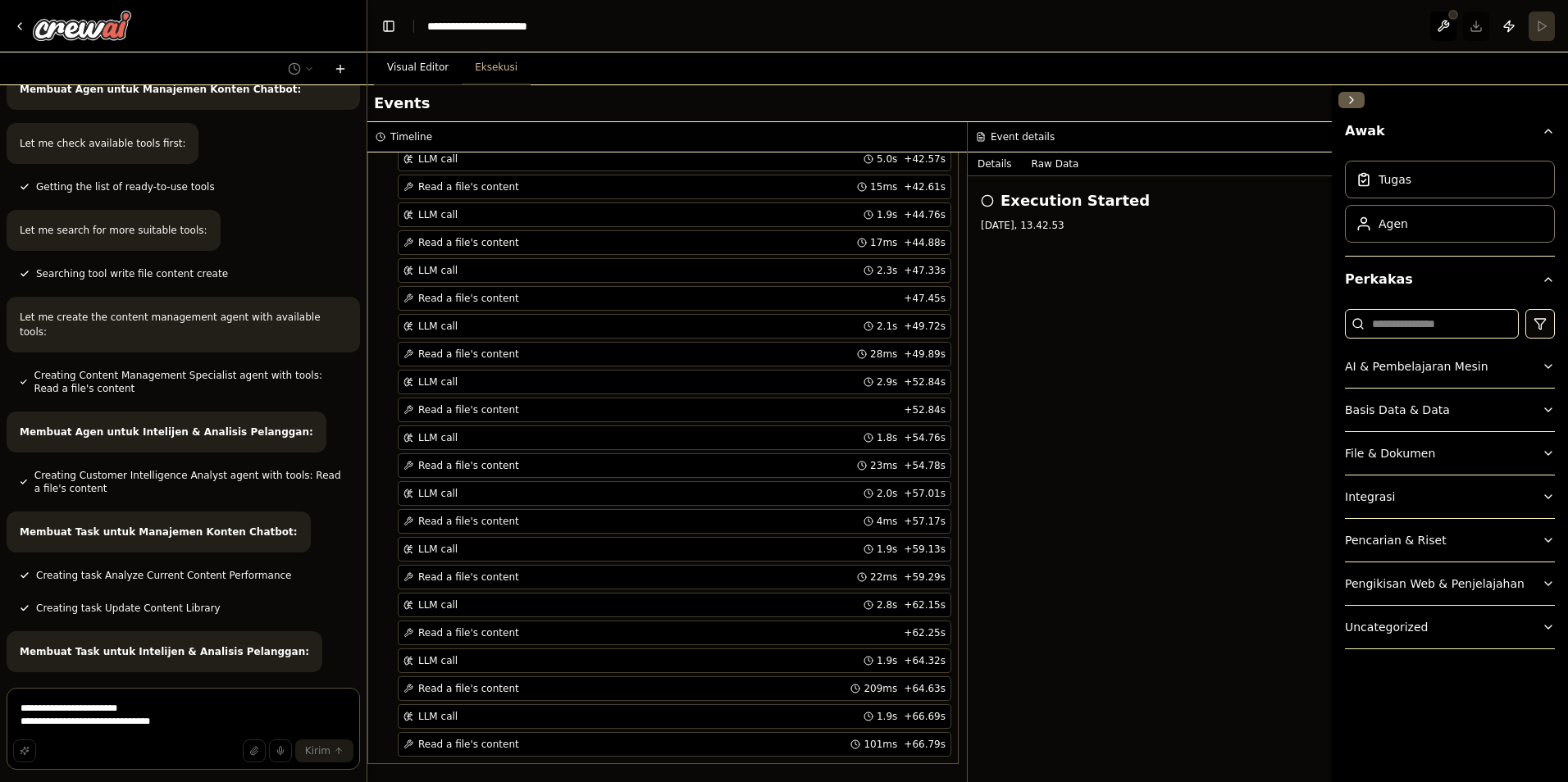
drag, startPoint x: 292, startPoint y: 452, endPoint x: 283, endPoint y: 527, distance: 75.5
click at [283, 631] on div "Membuat Task untuk Intelijen & Analisis Pelanggan:" at bounding box center [183, 652] width 353 height 41
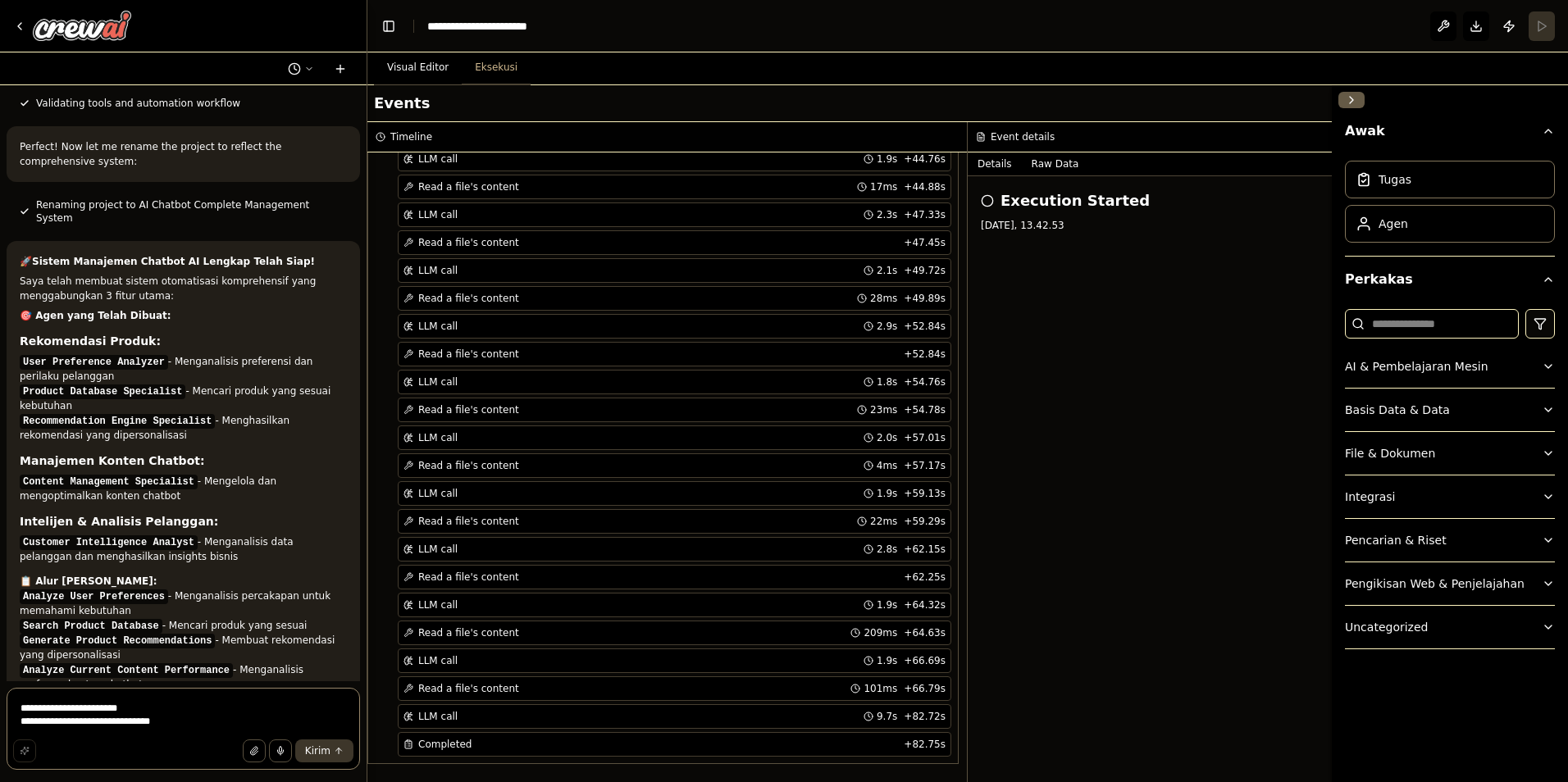
scroll to position [6232, 0]
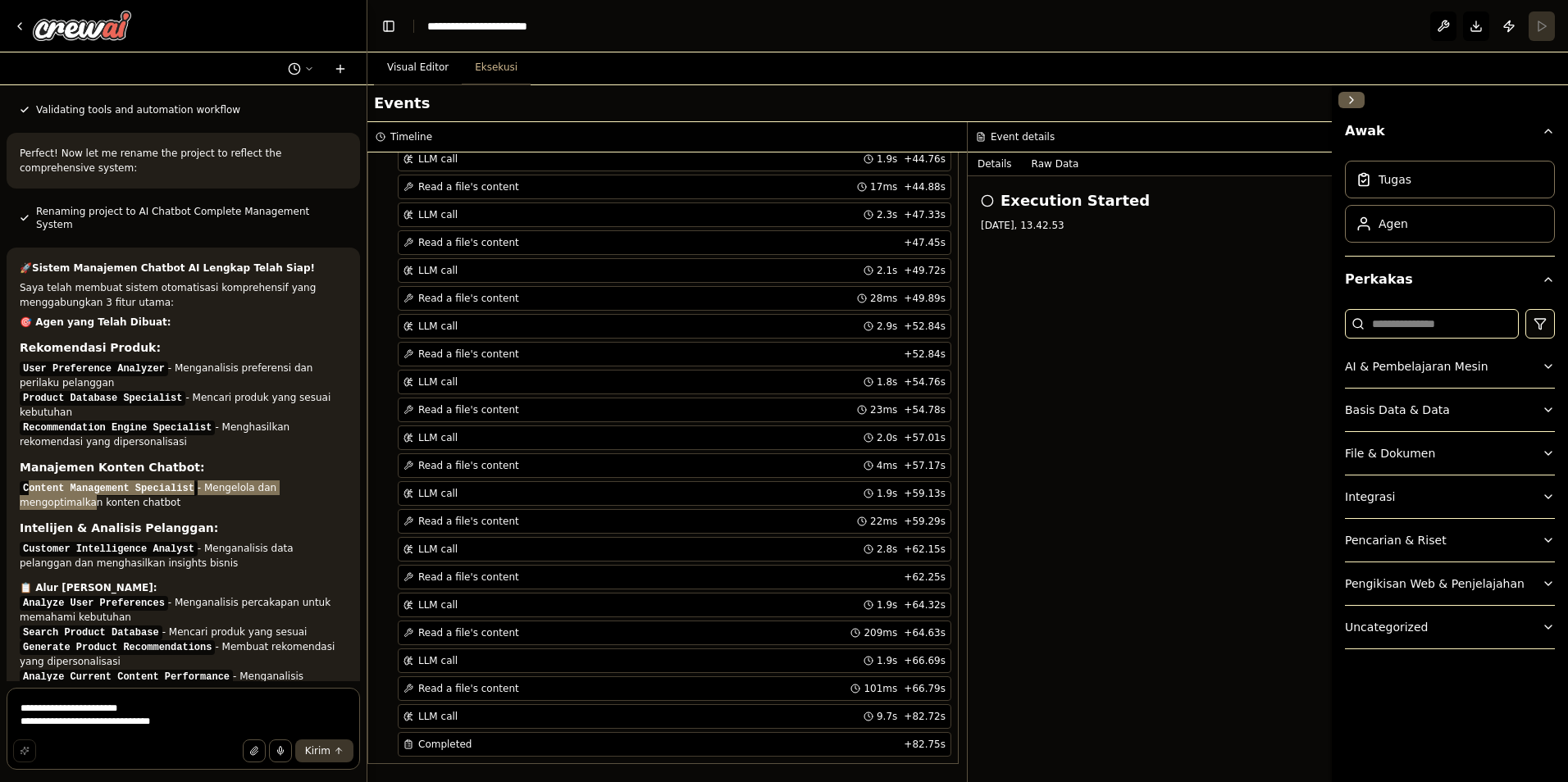
drag, startPoint x: 30, startPoint y: 346, endPoint x: 309, endPoint y: 344, distance: 279.0
click at [309, 481] on li "Content Management Specialist - Mengelola dan mengoptimalkan konten chatbot" at bounding box center [183, 495] width 327 height 30
drag, startPoint x: 309, startPoint y: 344, endPoint x: 242, endPoint y: 340, distance: 67.1
click at [243, 481] on li "Content Management Specialist - Mengelola dan mengoptimalkan konten chatbot" at bounding box center [183, 495] width 327 height 30
drag, startPoint x: 57, startPoint y: 382, endPoint x: 204, endPoint y: 383, distance: 147.0
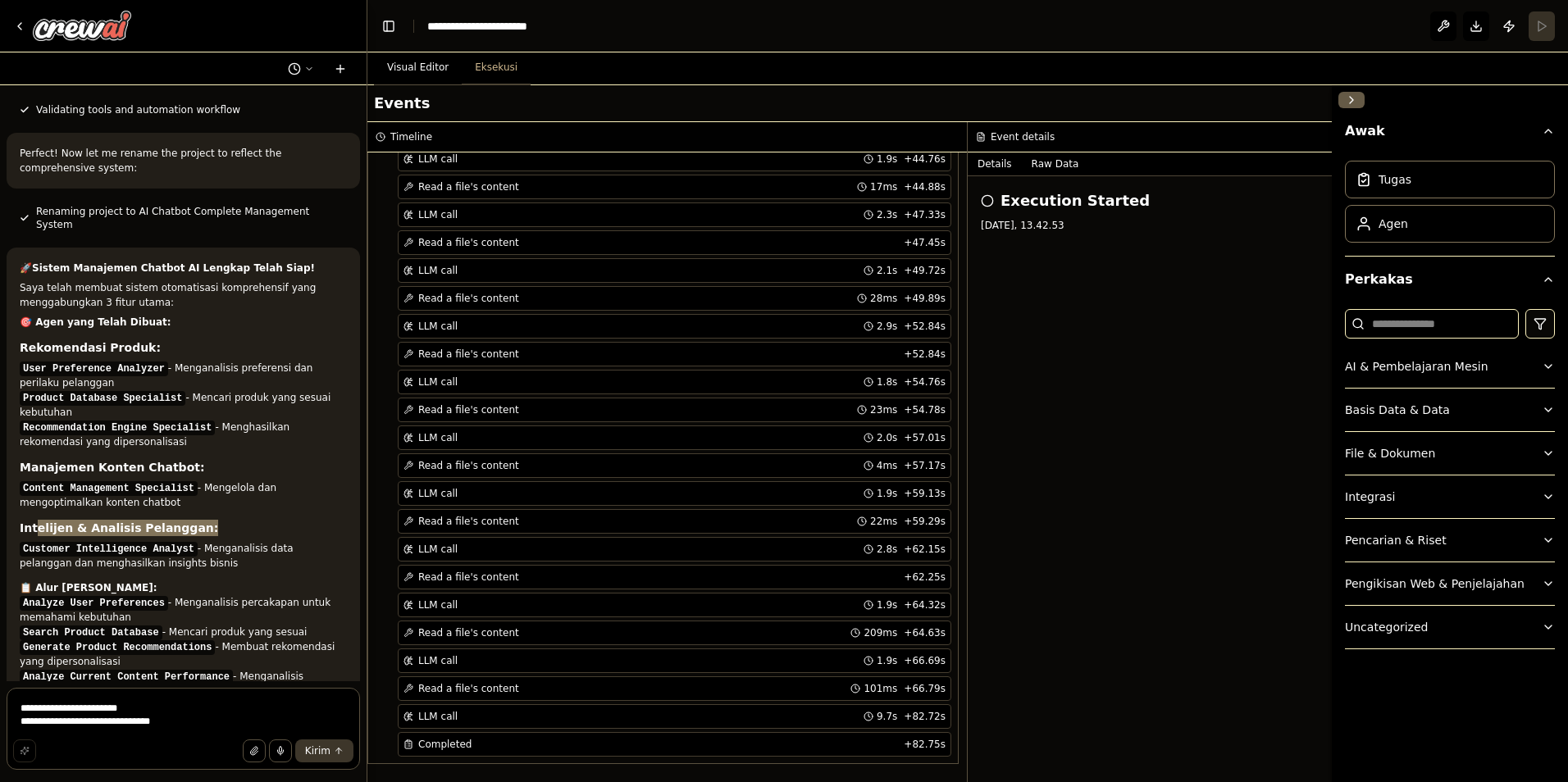
click at [204, 520] on h3 "Intelijen & Analisis Pelanggan:" at bounding box center [183, 528] width 327 height 16
drag, startPoint x: 204, startPoint y: 383, endPoint x: 134, endPoint y: 404, distance: 73.1
click at [204, 520] on h3 "Intelijen & Analisis Pelanggan:" at bounding box center [183, 528] width 327 height 16
drag, startPoint x: 93, startPoint y: 429, endPoint x: 58, endPoint y: 441, distance: 37.0
click at [58, 441] on div "🚀 Sistem Manajemen Chatbot AI Lengkap Telah Siap! Saya telah membuat sistem oto…" at bounding box center [183, 765] width 327 height 1009
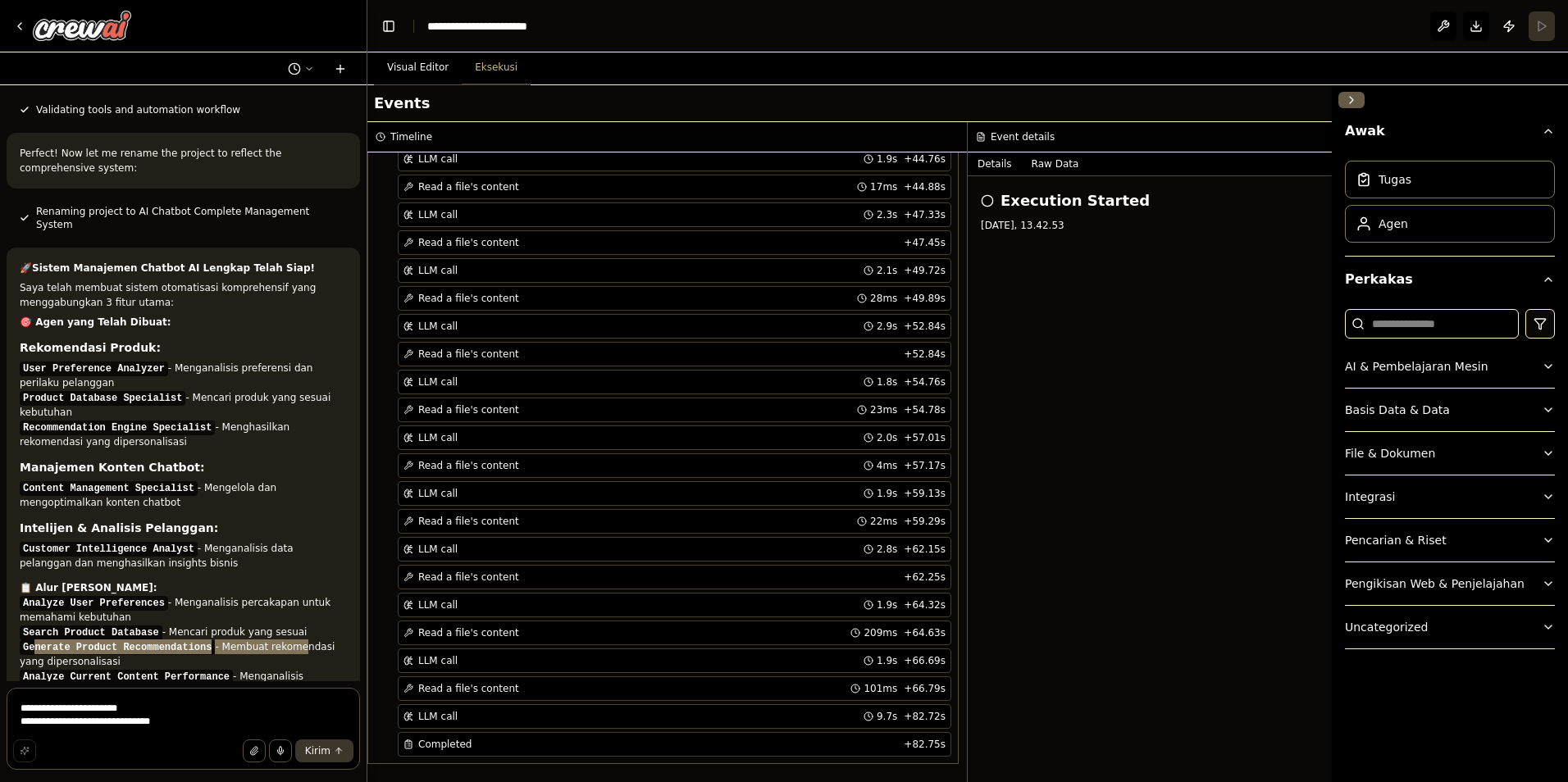
drag, startPoint x: 36, startPoint y: 505, endPoint x: 274, endPoint y: 508, distance: 238.0
click at [274, 639] on li "Generate Product Recommendations - Membuat rekomendasi yang dipersonalisasi" at bounding box center [183, 654] width 327 height 30
drag, startPoint x: 274, startPoint y: 508, endPoint x: 68, endPoint y: 538, distance: 208.2
click at [116, 639] on li "Generate Product Recommendations - Membuat rekomendasi yang dipersonalisasi" at bounding box center [183, 654] width 327 height 30
drag, startPoint x: 24, startPoint y: 530, endPoint x: 247, endPoint y: 526, distance: 223.0
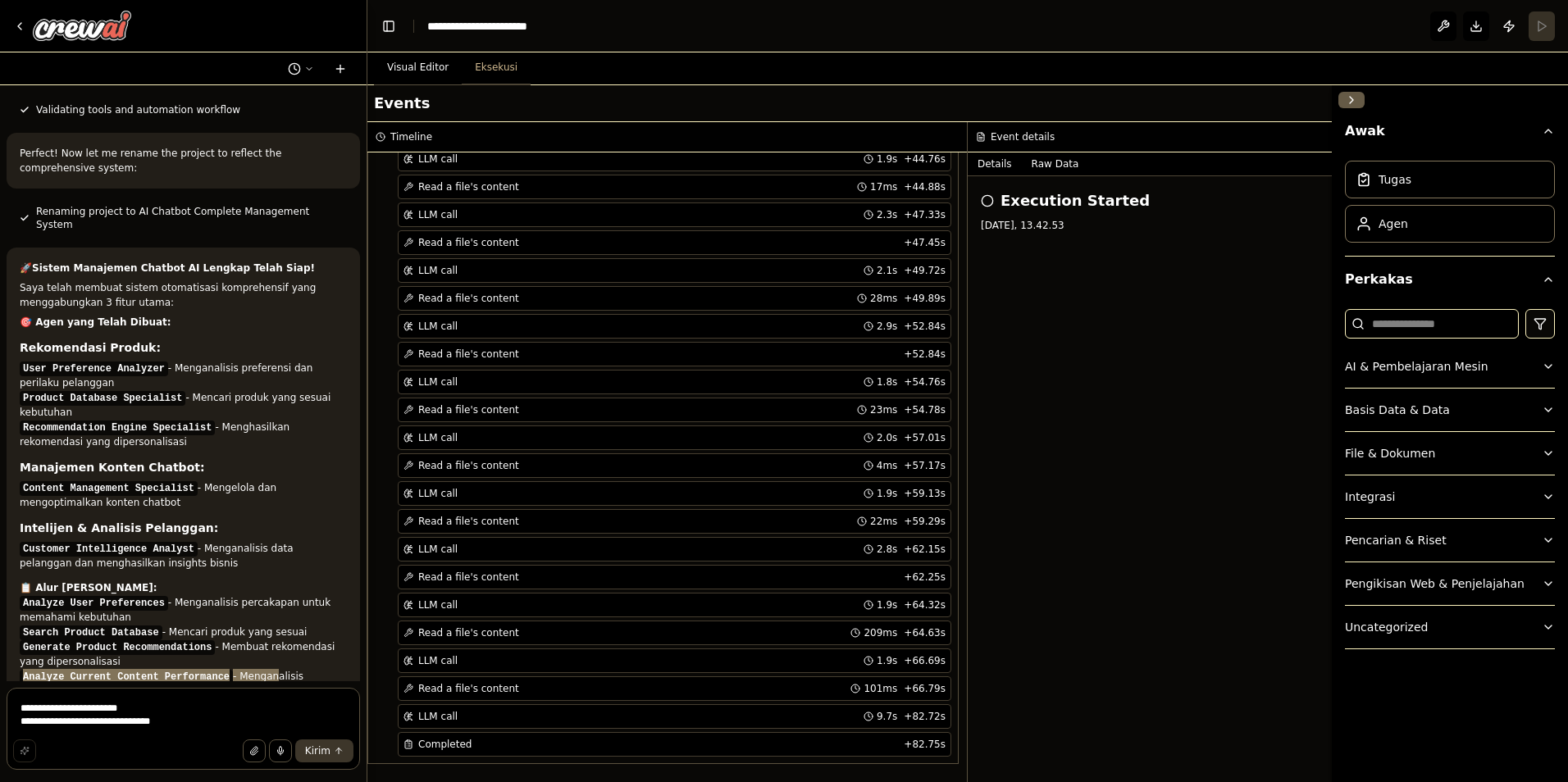
click at [247, 669] on li "Analyze Current Content Performance - Menganalisis performa konten chatbot" at bounding box center [183, 683] width 327 height 30
drag, startPoint x: 247, startPoint y: 526, endPoint x: 70, endPoint y: 572, distance: 182.9
click at [94, 670] on code "Analyze Current Content Performance" at bounding box center [126, 677] width 213 height 14
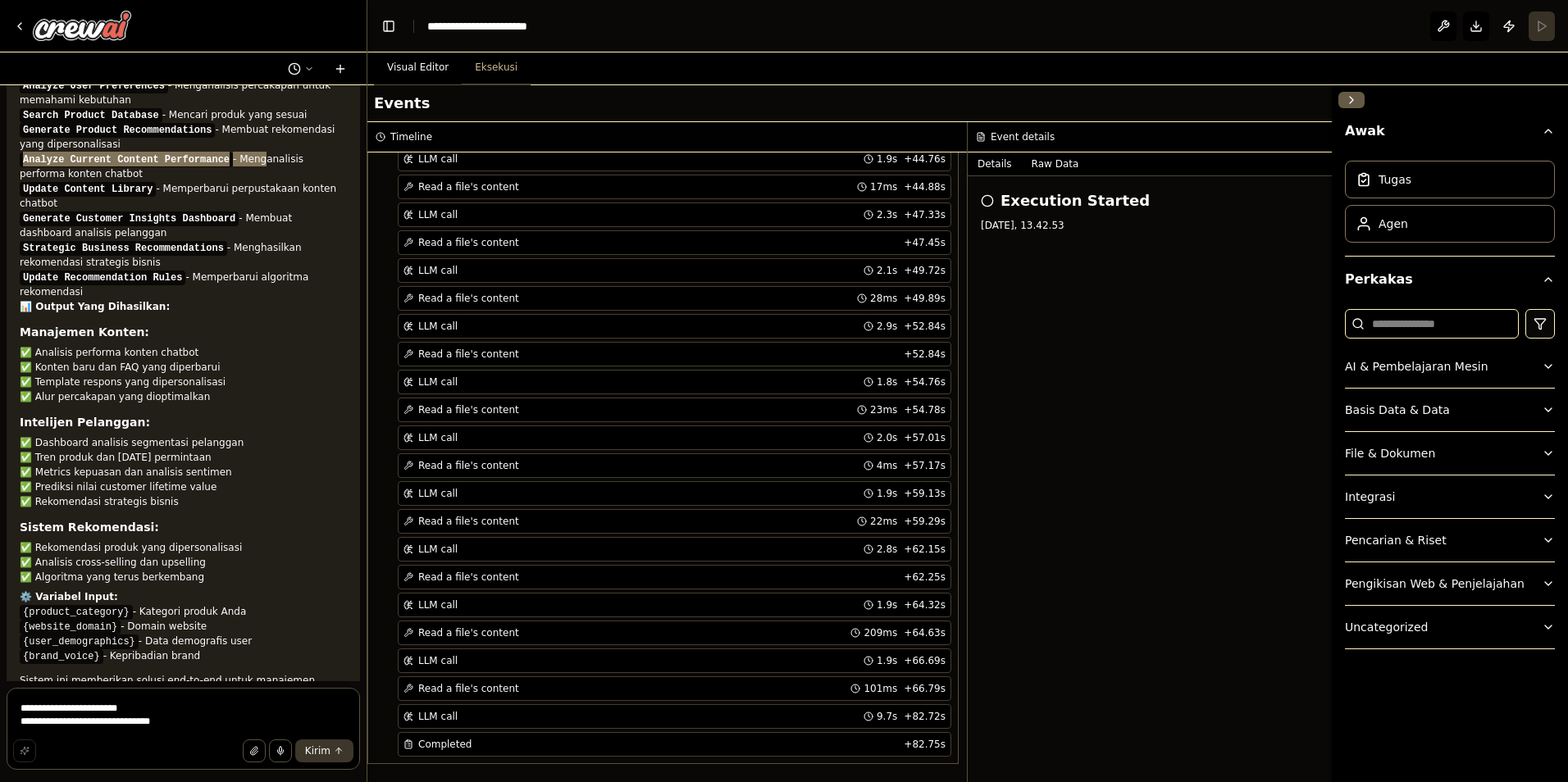
scroll to position [6832, 0]
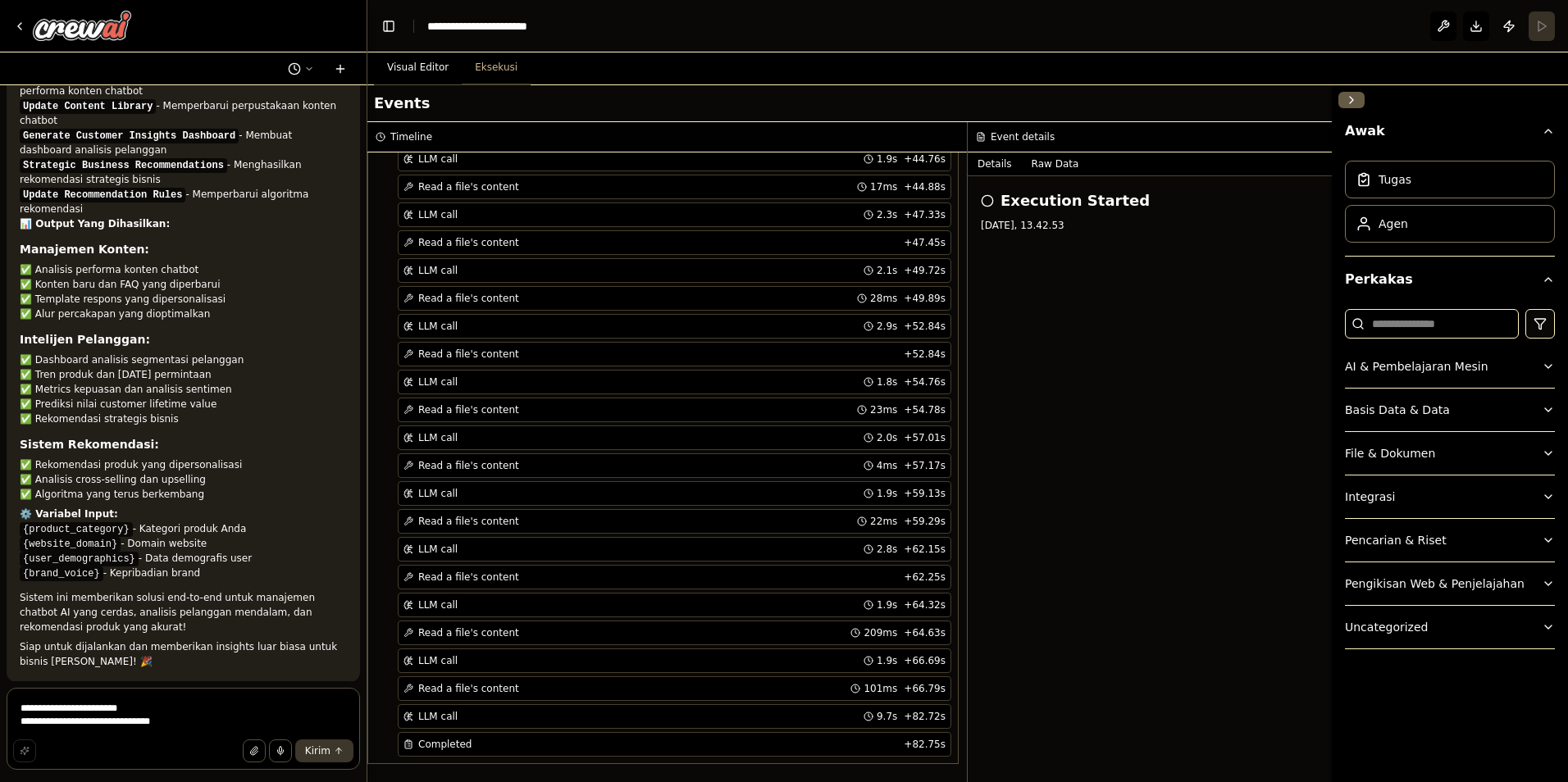
drag, startPoint x: 50, startPoint y: 576, endPoint x: 161, endPoint y: 598, distance: 113.2
click at [51, 713] on span "Suggestion" at bounding box center [65, 719] width 55 height 13
click at [192, 781] on span "Improve automation" at bounding box center [190, 788] width 100 height 13
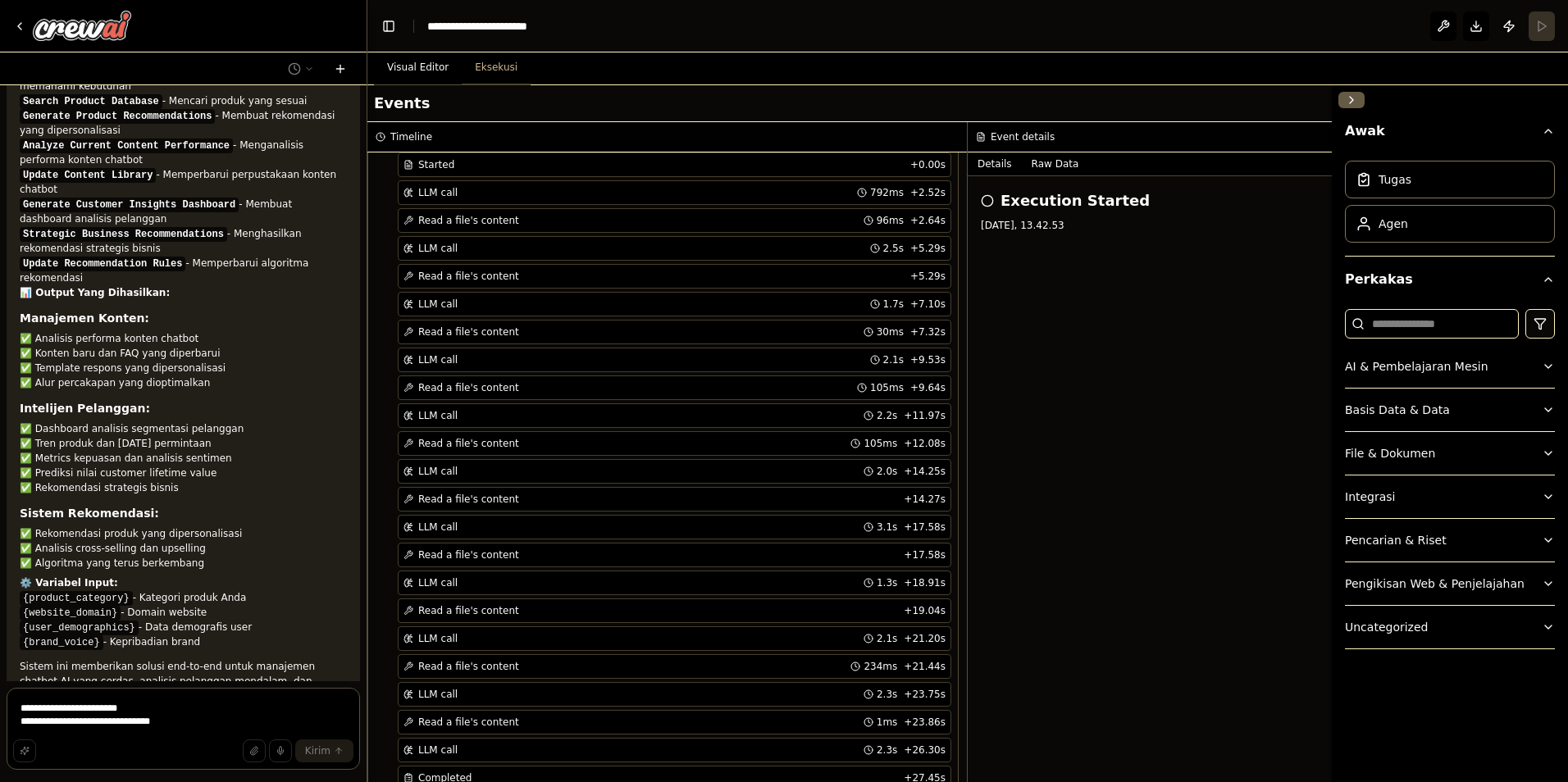
scroll to position [1743, 0]
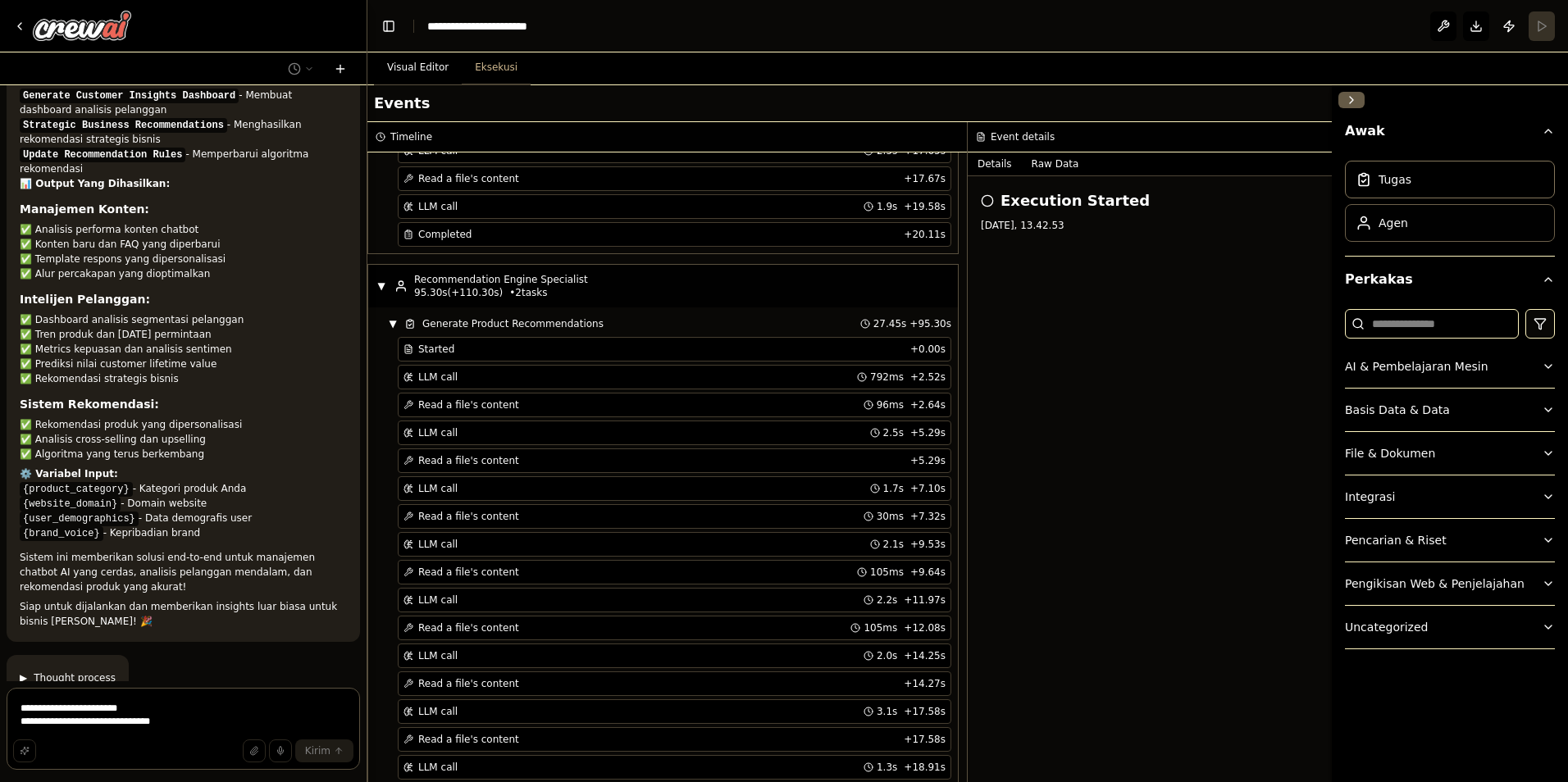
click at [1388, 220] on div "Agen" at bounding box center [1393, 223] width 30 height 16
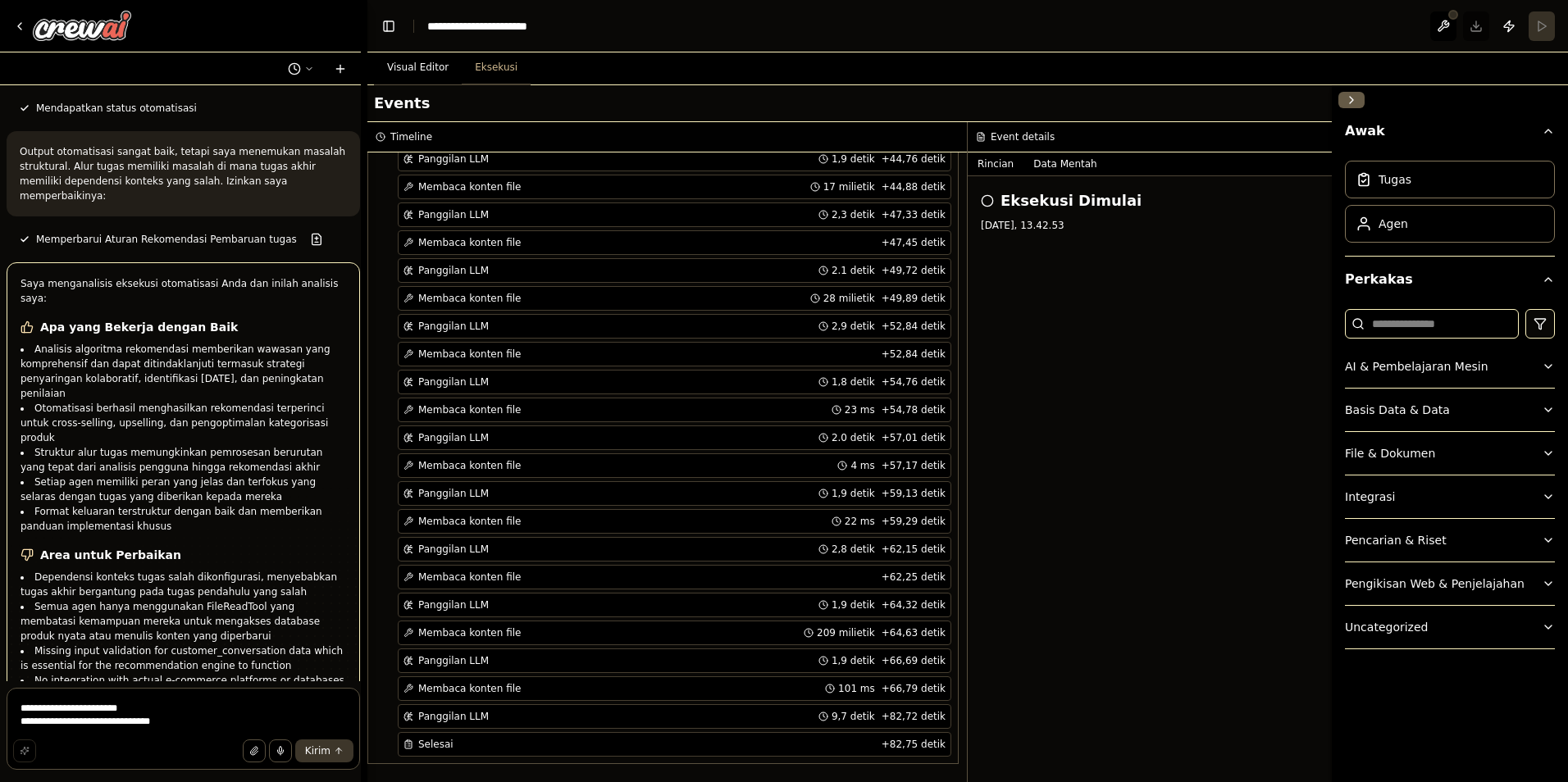
scroll to position [7568, 0]
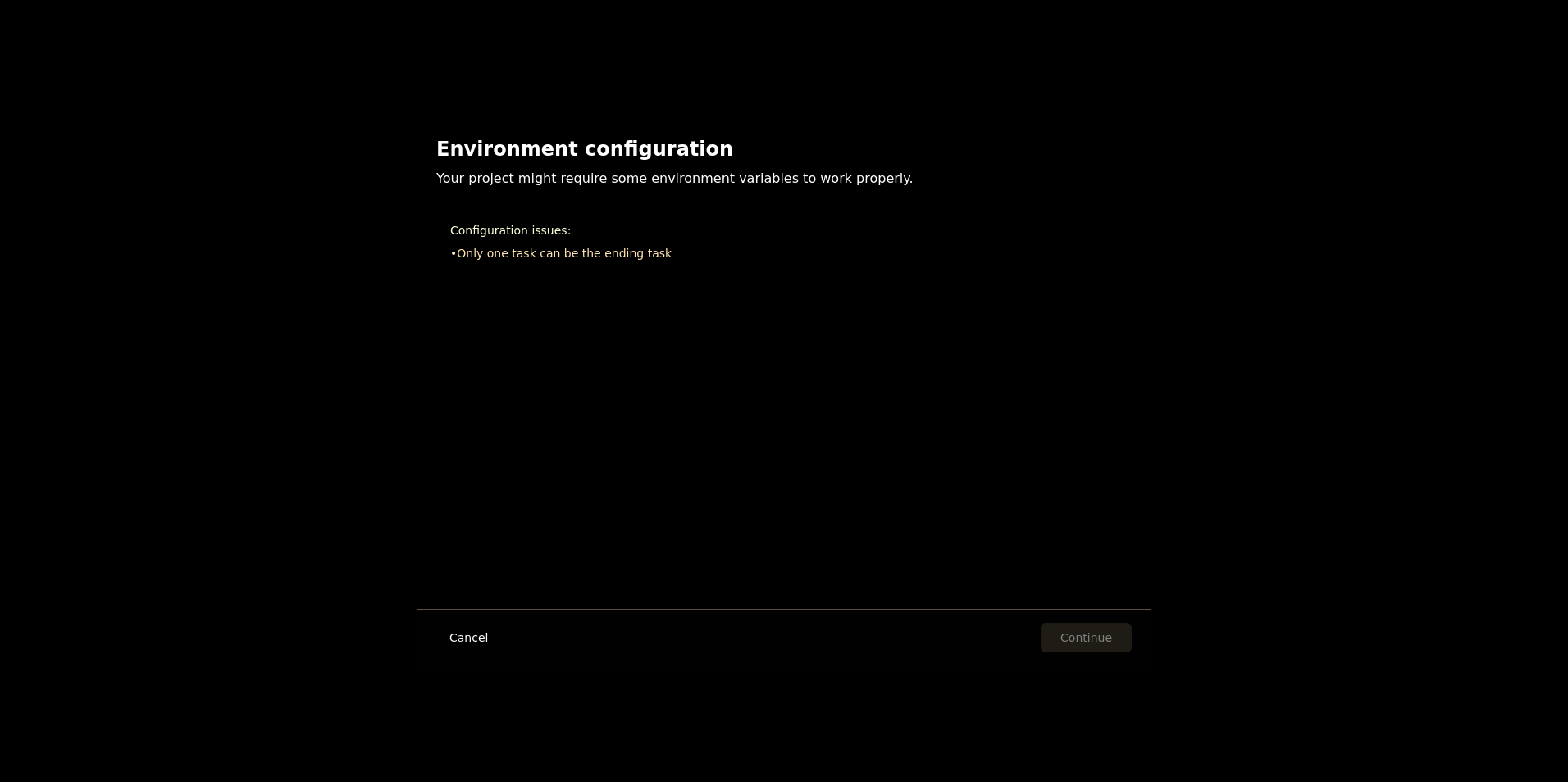
click at [488, 259] on li "• Only one task can be the ending task" at bounding box center [784, 253] width 667 height 16
drag, startPoint x: 492, startPoint y: 233, endPoint x: 466, endPoint y: 223, distance: 27.9
click at [491, 233] on h3 "Configuration issues:" at bounding box center [784, 230] width 667 height 16
click at [1503, 273] on div "Environment configuration Your project might require some environment variables…" at bounding box center [784, 391] width 1568 height 782
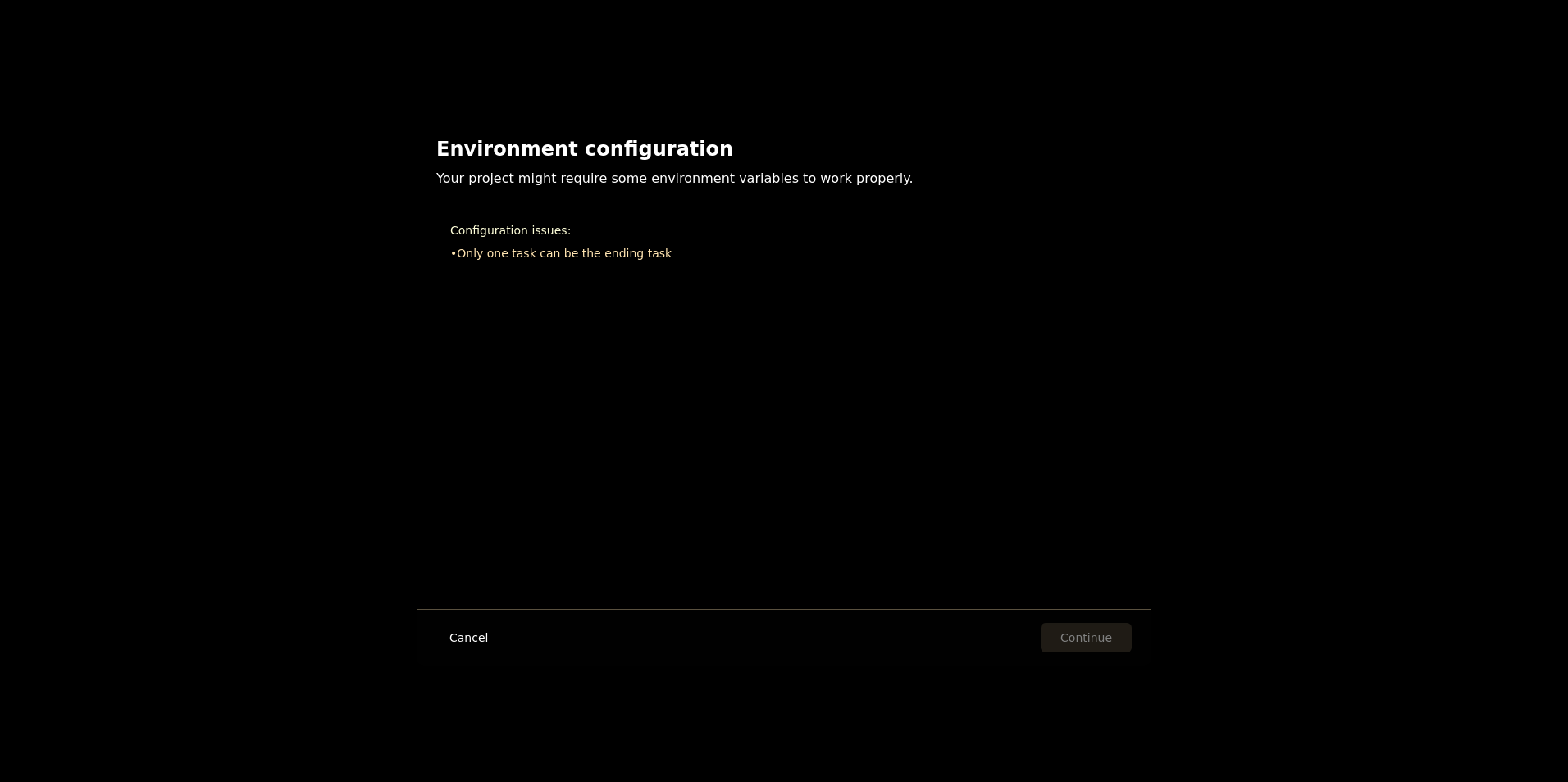
click at [947, 610] on div "Cancel Continue" at bounding box center [783, 637] width 735 height 56
drag, startPoint x: 455, startPoint y: 246, endPoint x: 700, endPoint y: 242, distance: 245.0
click at [700, 242] on div "Configuration issues: • Only one task can be the ending task" at bounding box center [783, 241] width 695 height 67
drag, startPoint x: 700, startPoint y: 242, endPoint x: 633, endPoint y: 244, distance: 67.0
click at [629, 244] on div "Configuration issues: • Only one task can be the ending task" at bounding box center [783, 241] width 695 height 67
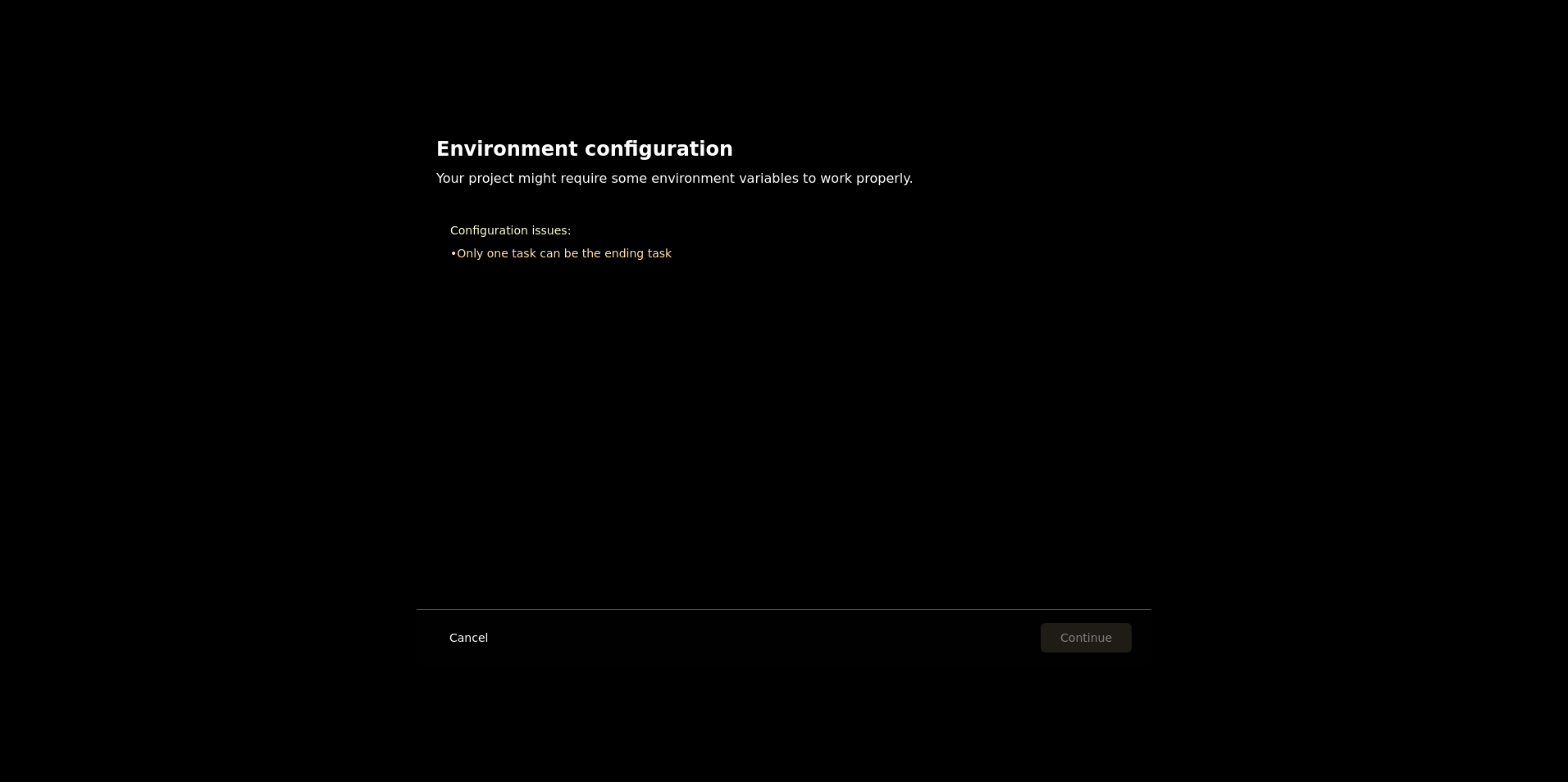
click at [1484, 160] on div "Environment configuration Your project might require some environment variables…" at bounding box center [784, 391] width 1568 height 782
click at [1508, 85] on div "Environment configuration Your project might require some environment variables…" at bounding box center [784, 391] width 1568 height 782
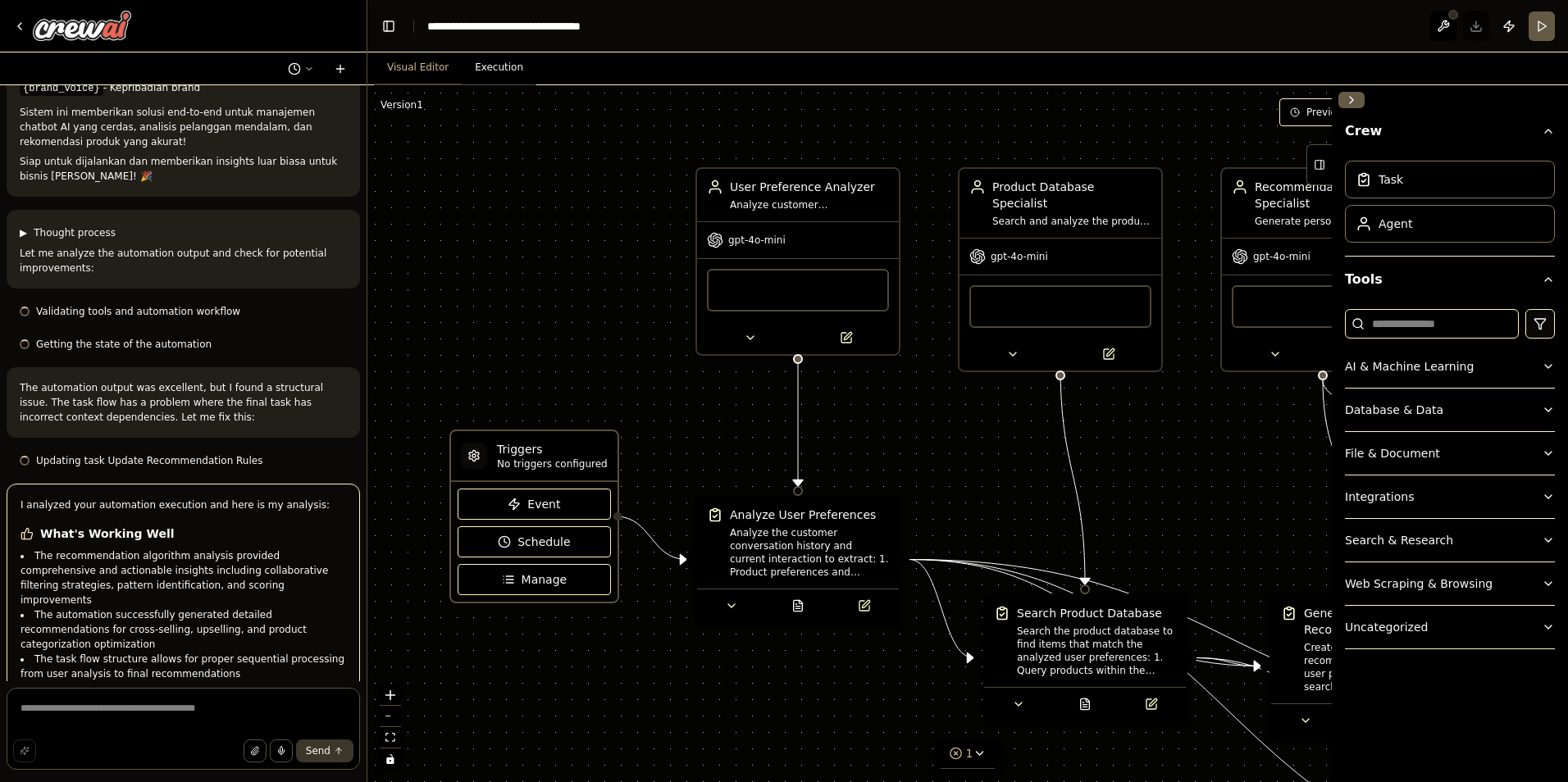
scroll to position [7304, 0]
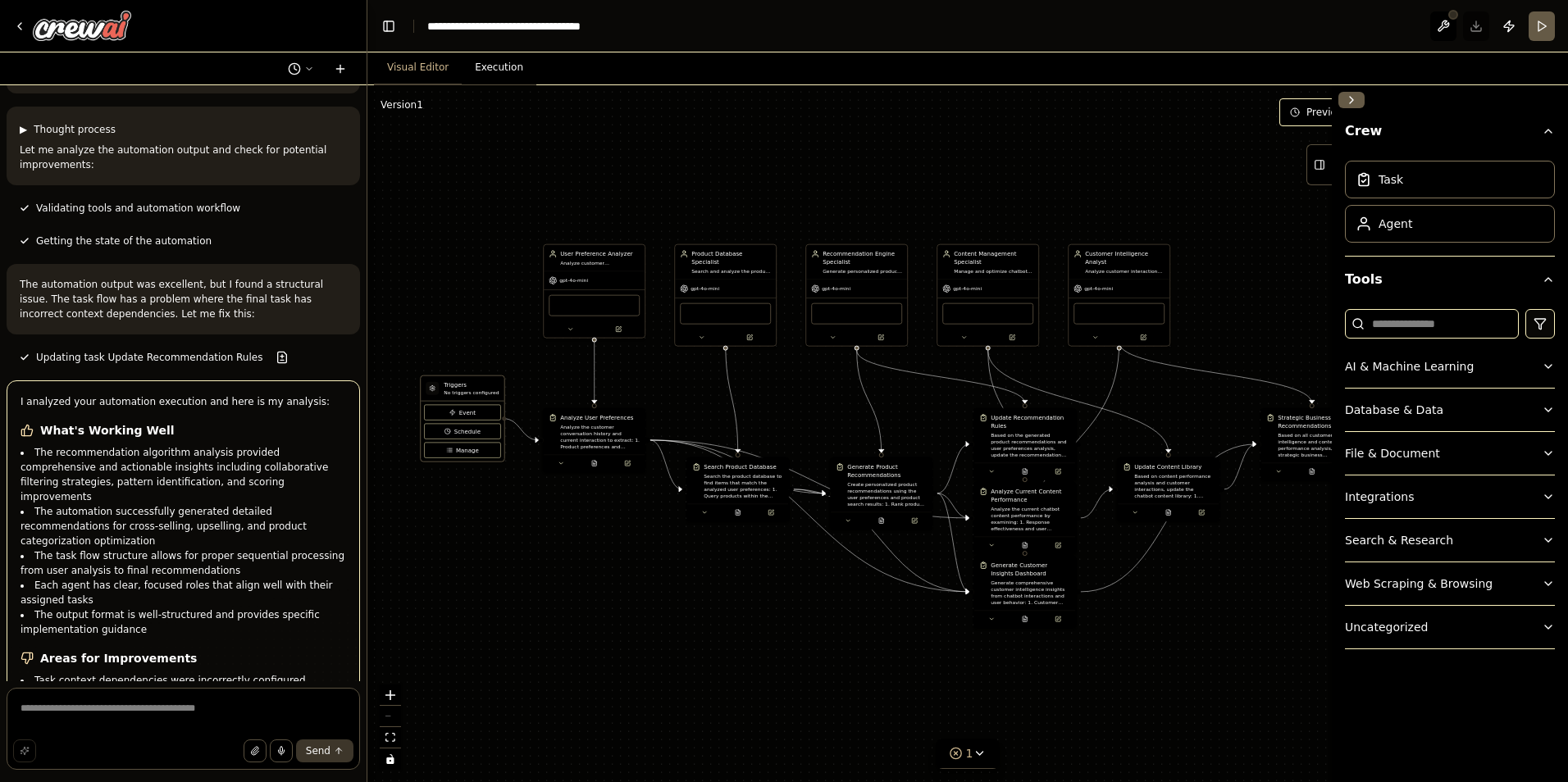
drag, startPoint x: 944, startPoint y: 685, endPoint x: 704, endPoint y: 540, distance: 280.4
click at [704, 542] on div ".deletable-edge-delete-btn { width: 20px; height: 20px; border: 0px solid #ffff…" at bounding box center [968, 433] width 1201 height 697
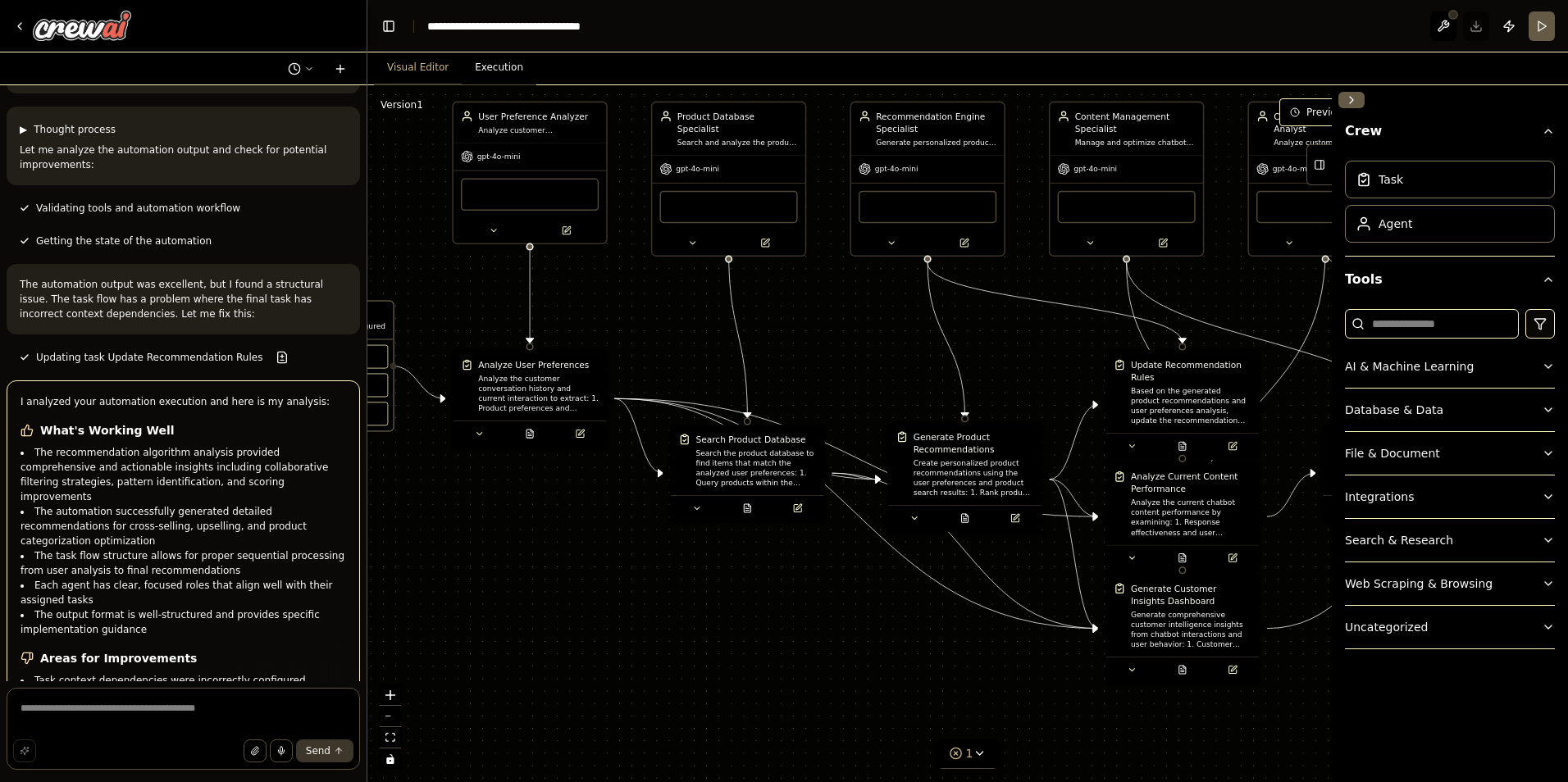
drag, startPoint x: 884, startPoint y: 476, endPoint x: 1029, endPoint y: 475, distance: 145.0
click at [1026, 478] on div ".deletable-edge-delete-btn { width: 20px; height: 20px; border: 0px solid #ffff…" at bounding box center [658, 303] width 910 height 528
drag, startPoint x: 648, startPoint y: 531, endPoint x: 708, endPoint y: 570, distance: 71.6
click at [753, 570] on div ".deletable-edge-delete-btn { width: 20px; height: 20px; border: 0px solid #ffff…" at bounding box center [968, 433] width 1201 height 697
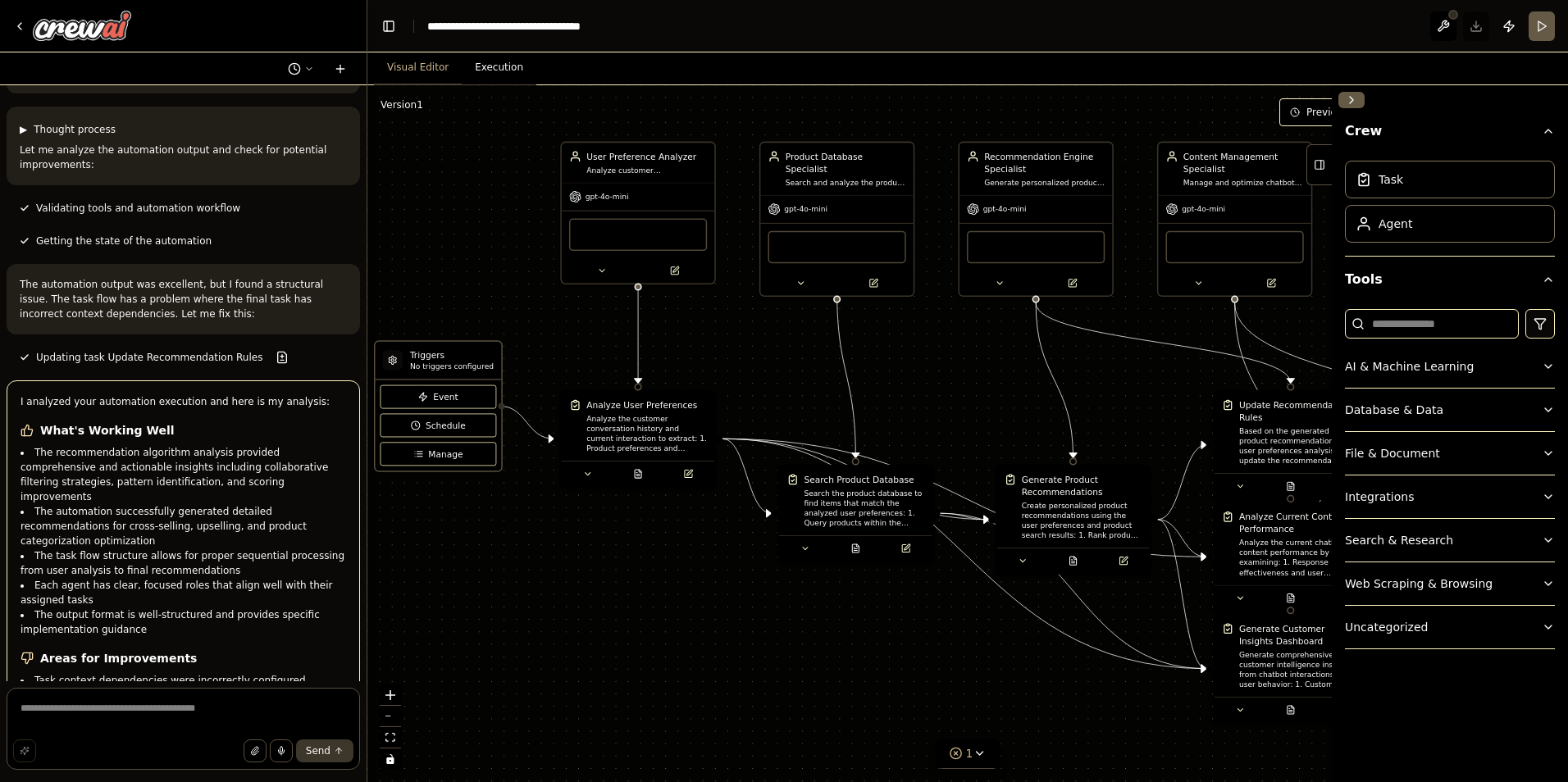
drag, startPoint x: 609, startPoint y: 570, endPoint x: 641, endPoint y: 560, distance: 33.5
click at [641, 560] on div ".deletable-edge-delete-btn { width: 20px; height: 20px; border: 0px solid #ffff…" at bounding box center [968, 433] width 1201 height 697
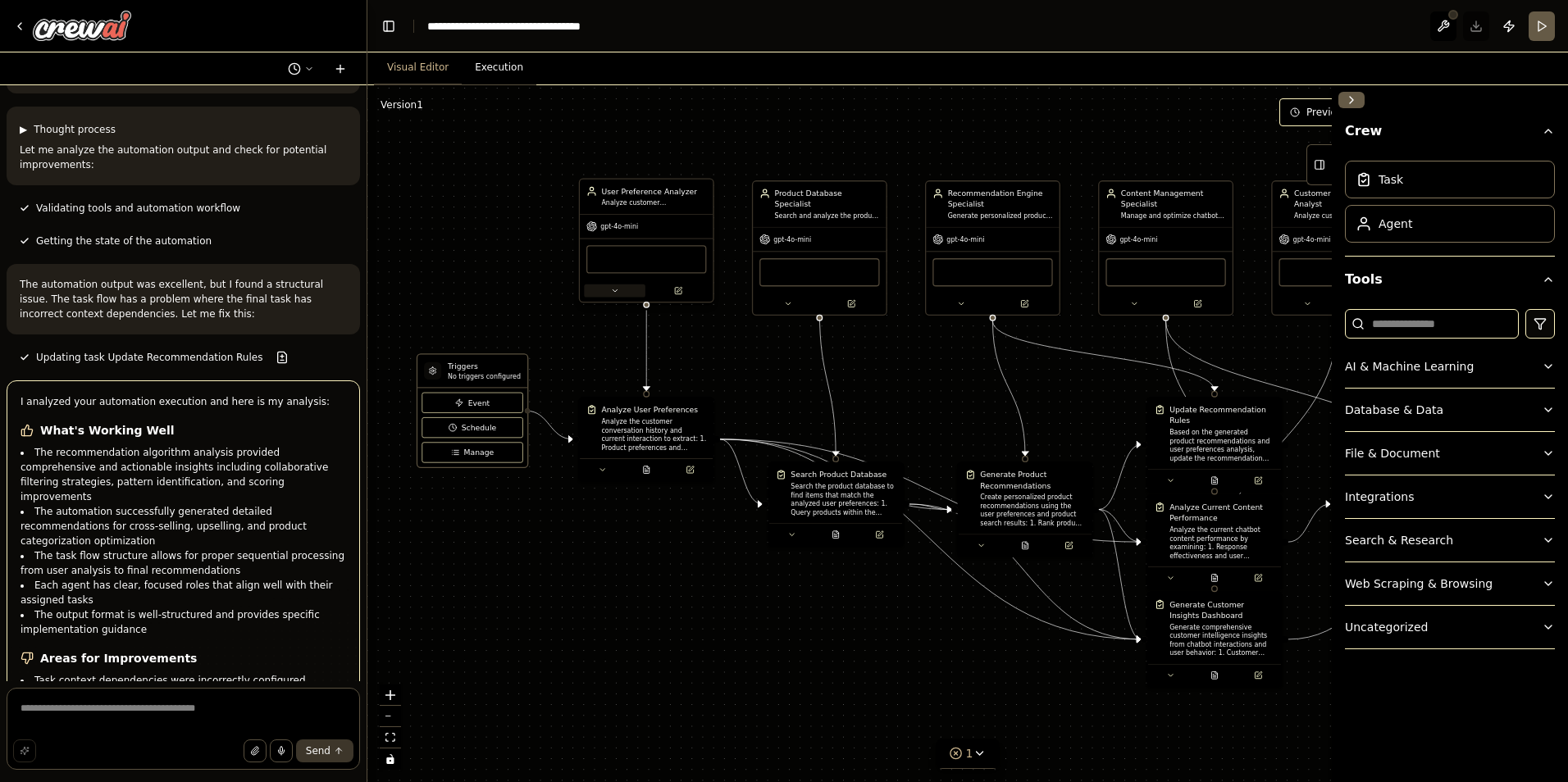
drag, startPoint x: 658, startPoint y: 261, endPoint x: 621, endPoint y: 295, distance: 50.2
click at [658, 262] on div "FileReadTool" at bounding box center [646, 258] width 119 height 28
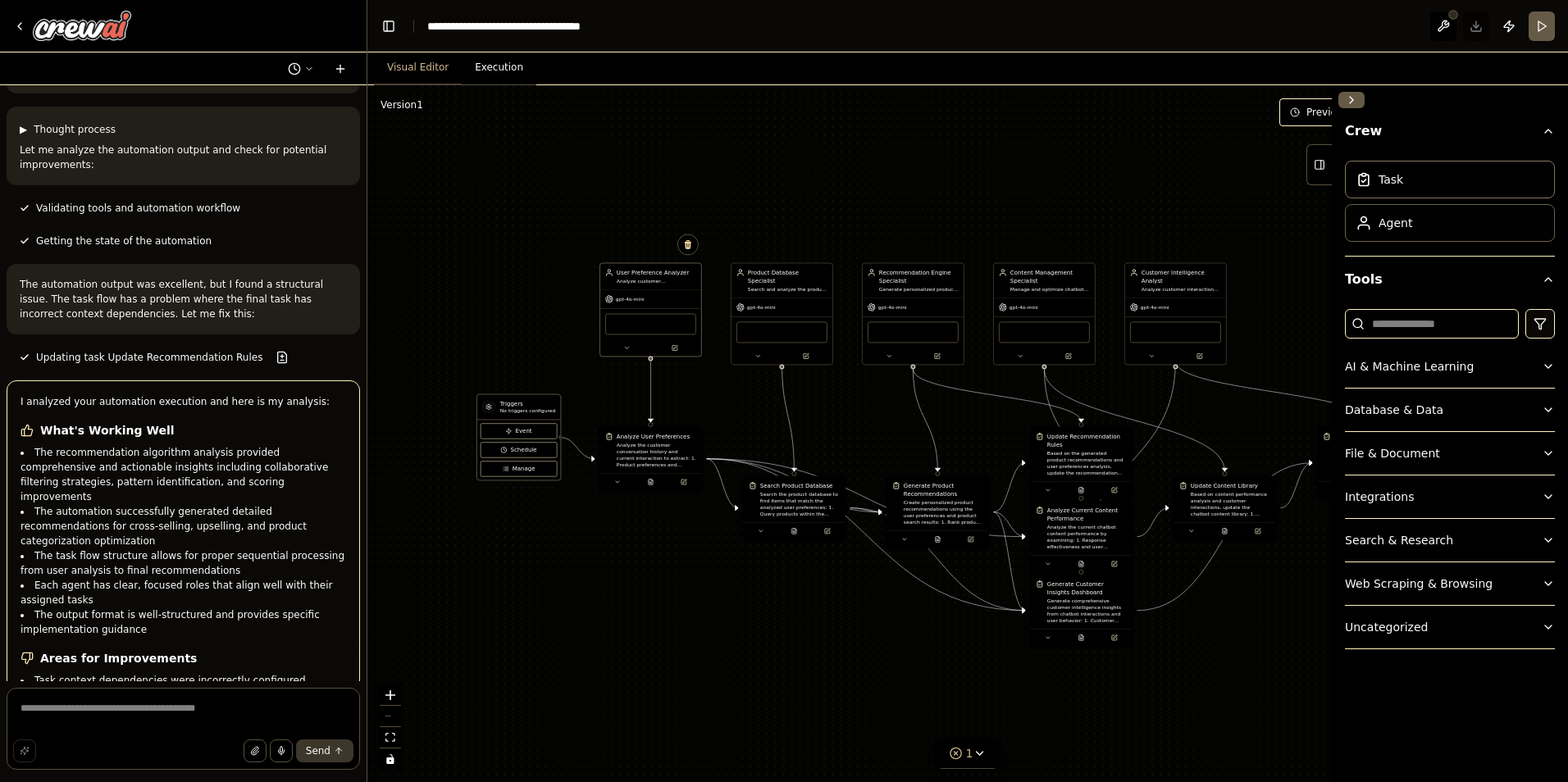
click at [1428, 230] on div "Agent" at bounding box center [1450, 223] width 210 height 38
click at [1369, 226] on icon at bounding box center [1363, 227] width 11 height 4
click at [1369, 227] on icon at bounding box center [1363, 227] width 11 height 4
click at [1465, 369] on button "AI & Machine Learning" at bounding box center [1450, 367] width 210 height 43
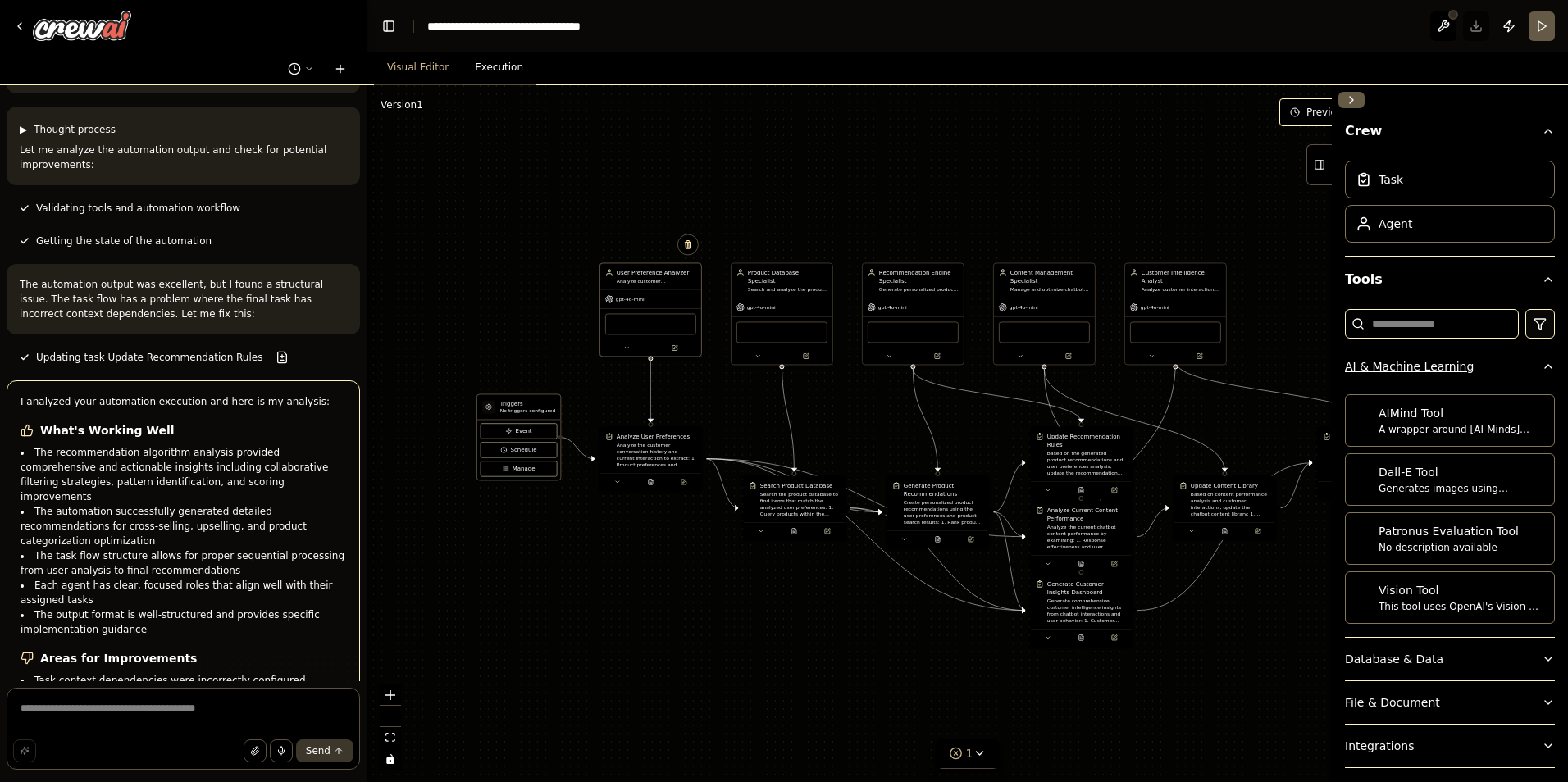
click at [1517, 357] on button "AI & Machine Learning" at bounding box center [1450, 367] width 210 height 43
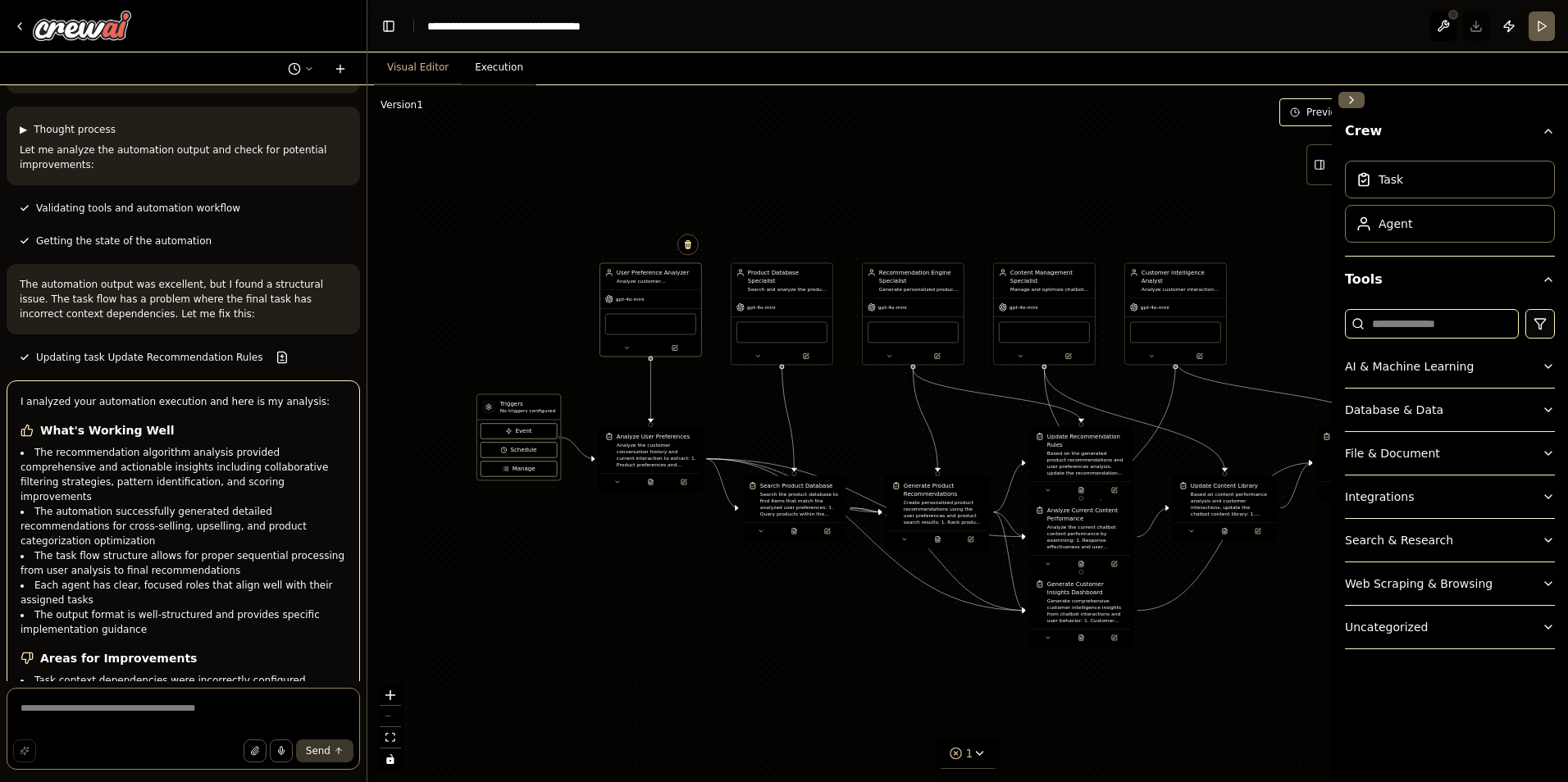
drag, startPoint x: 229, startPoint y: 722, endPoint x: 307, endPoint y: 750, distance: 82.9
click at [228, 722] on textarea at bounding box center [183, 728] width 353 height 82
click at [492, 61] on button "Execution" at bounding box center [499, 68] width 74 height 34
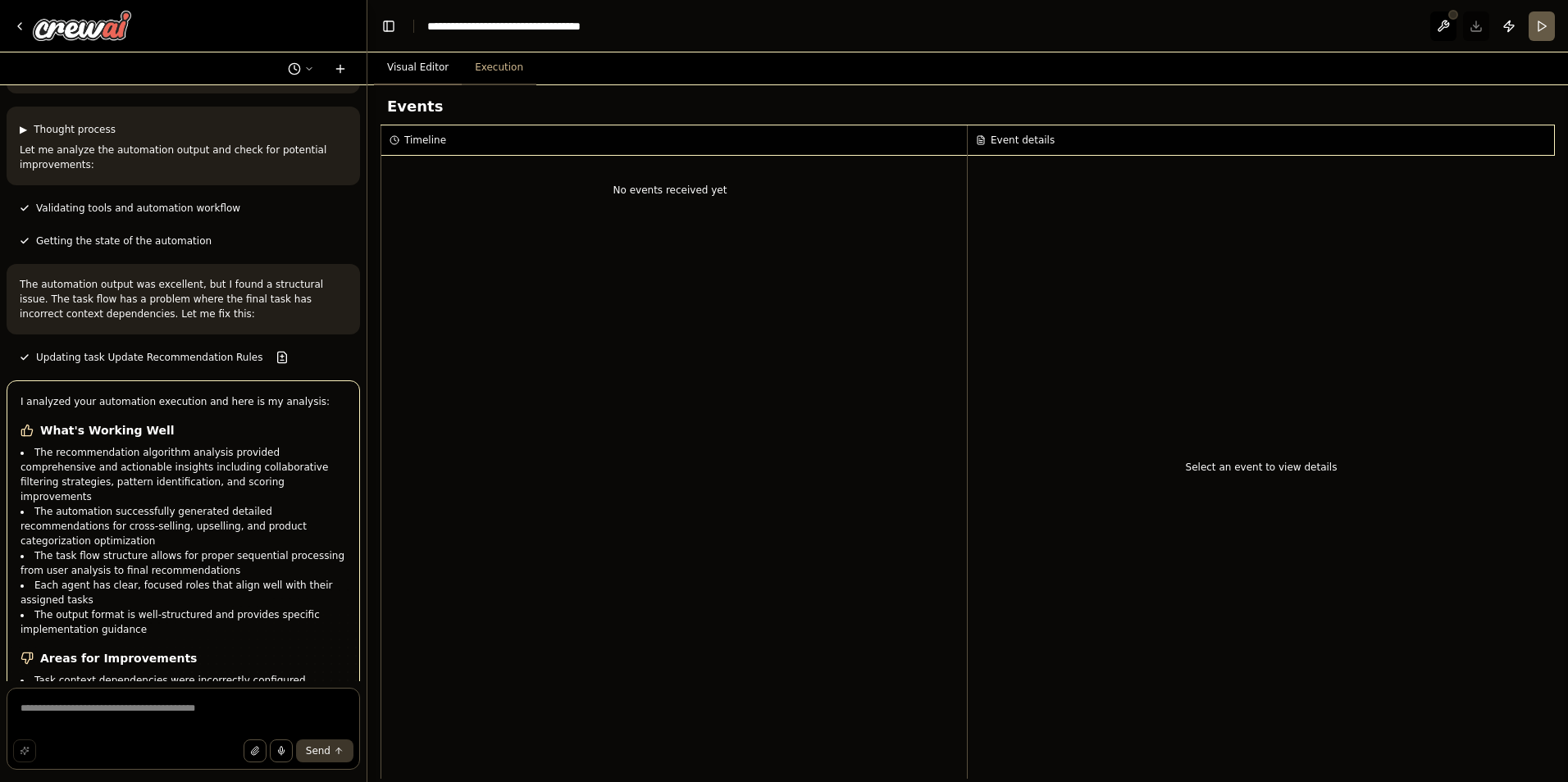
click at [428, 70] on button "Visual Editor" at bounding box center [418, 68] width 88 height 34
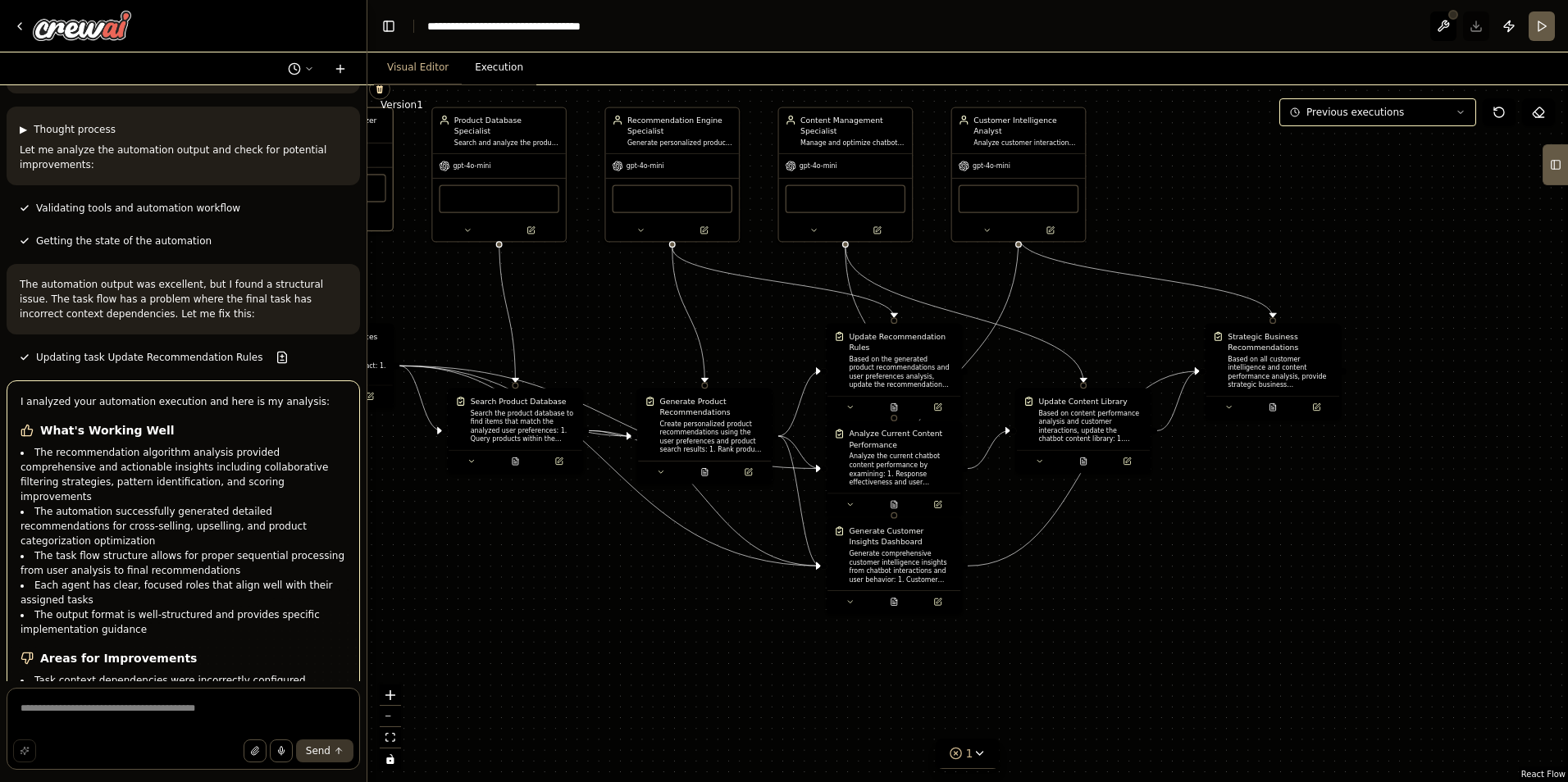
drag, startPoint x: 1381, startPoint y: 605, endPoint x: 1073, endPoint y: 506, distance: 323.5
click at [1073, 506] on div ".deletable-edge-delete-btn { width: 20px; height: 20px; border: 0px solid #ffff…" at bounding box center [968, 433] width 1201 height 697
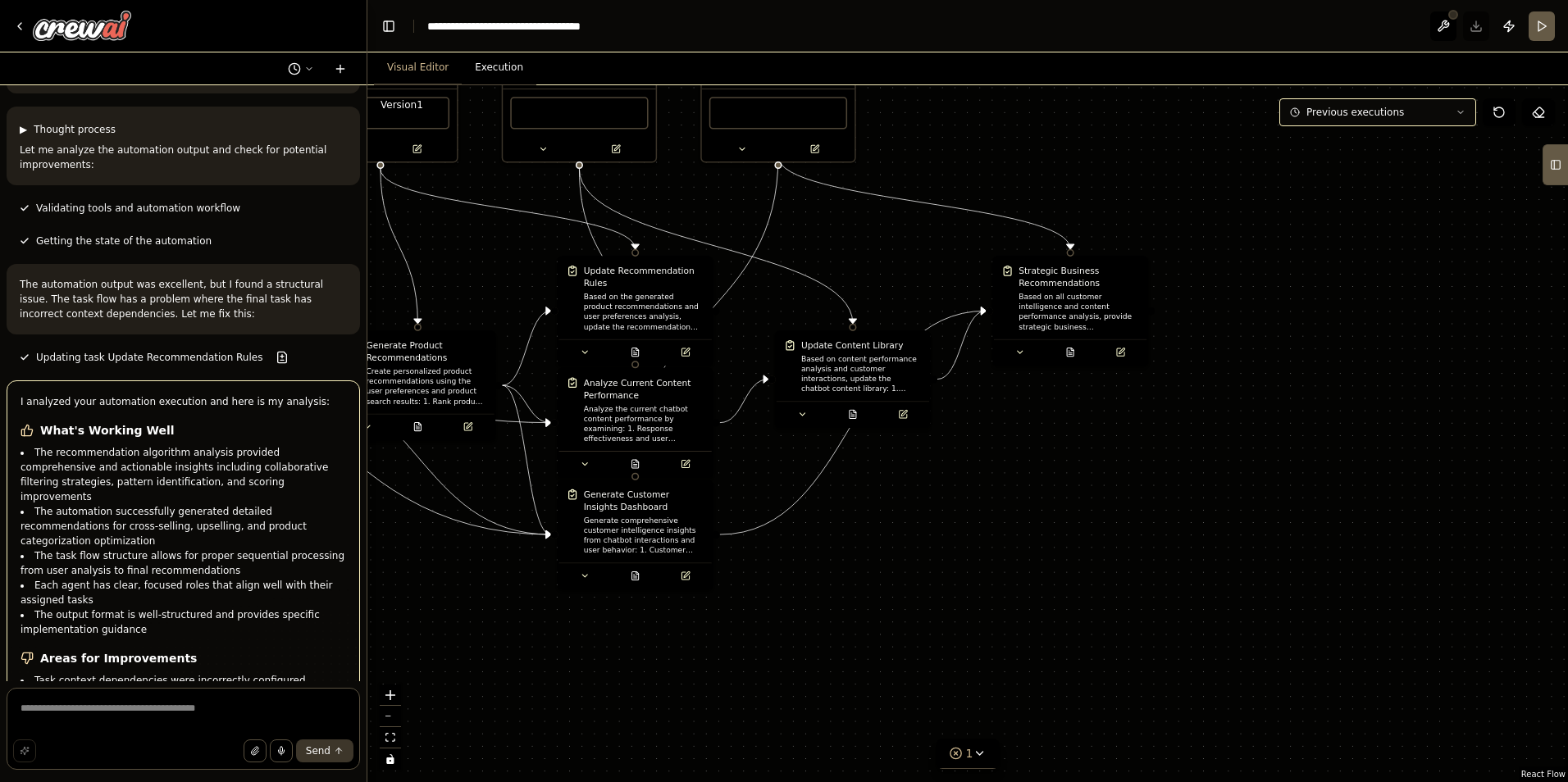
click at [1323, 110] on span "Previous executions" at bounding box center [1355, 112] width 98 height 13
click at [1318, 143] on div "10m ago" at bounding box center [1388, 143] width 164 height 13
click at [1319, 148] on div "10m ago" at bounding box center [1388, 143] width 164 height 13
click at [1295, 136] on icon at bounding box center [1293, 143] width 13 height 13
click at [1294, 137] on icon at bounding box center [1293, 143] width 11 height 11
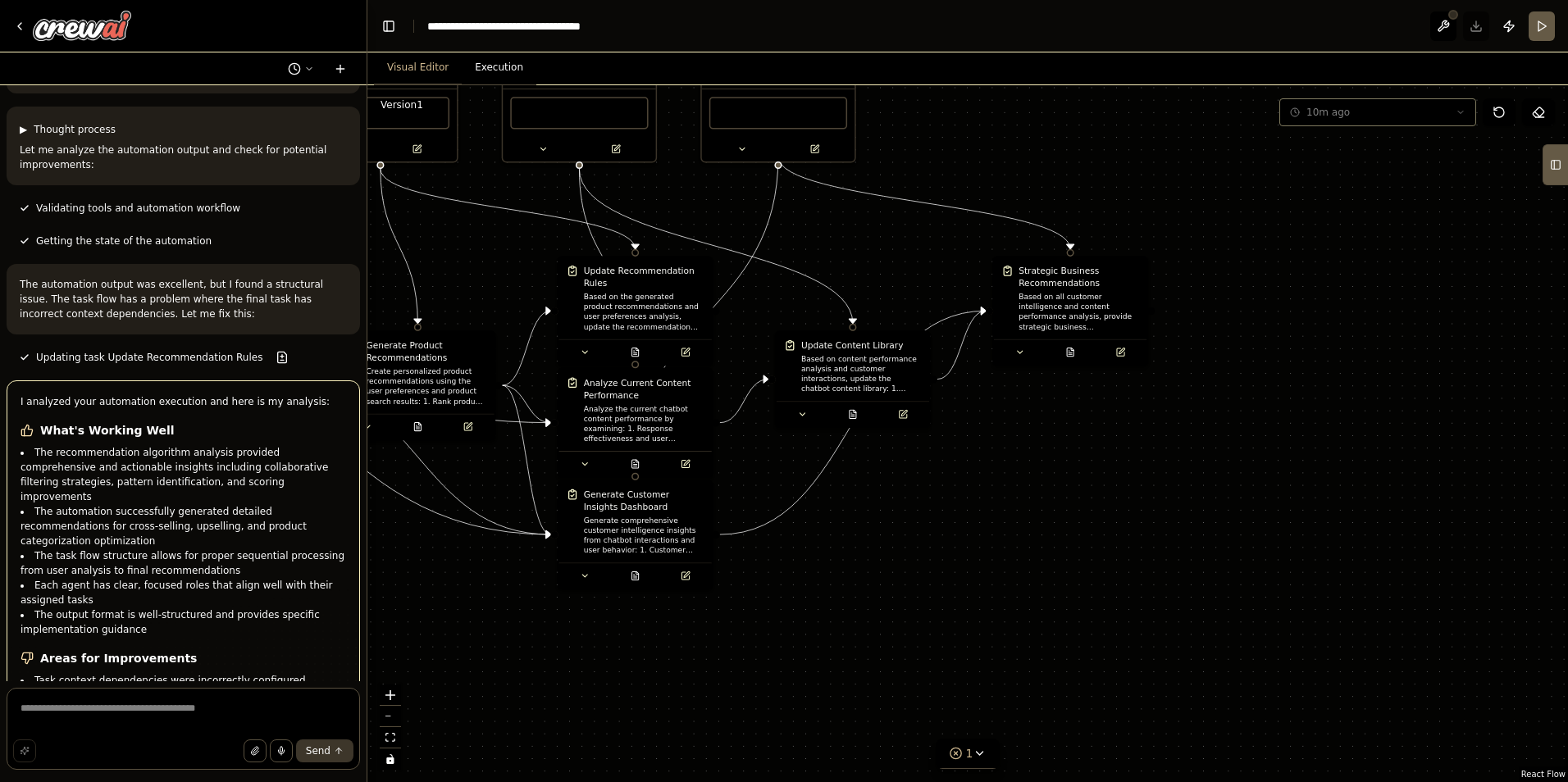
click at [1357, 131] on div ".deletable-edge-delete-btn { width: 20px; height: 20px; border: 0px solid #ffff…" at bounding box center [968, 433] width 1201 height 697
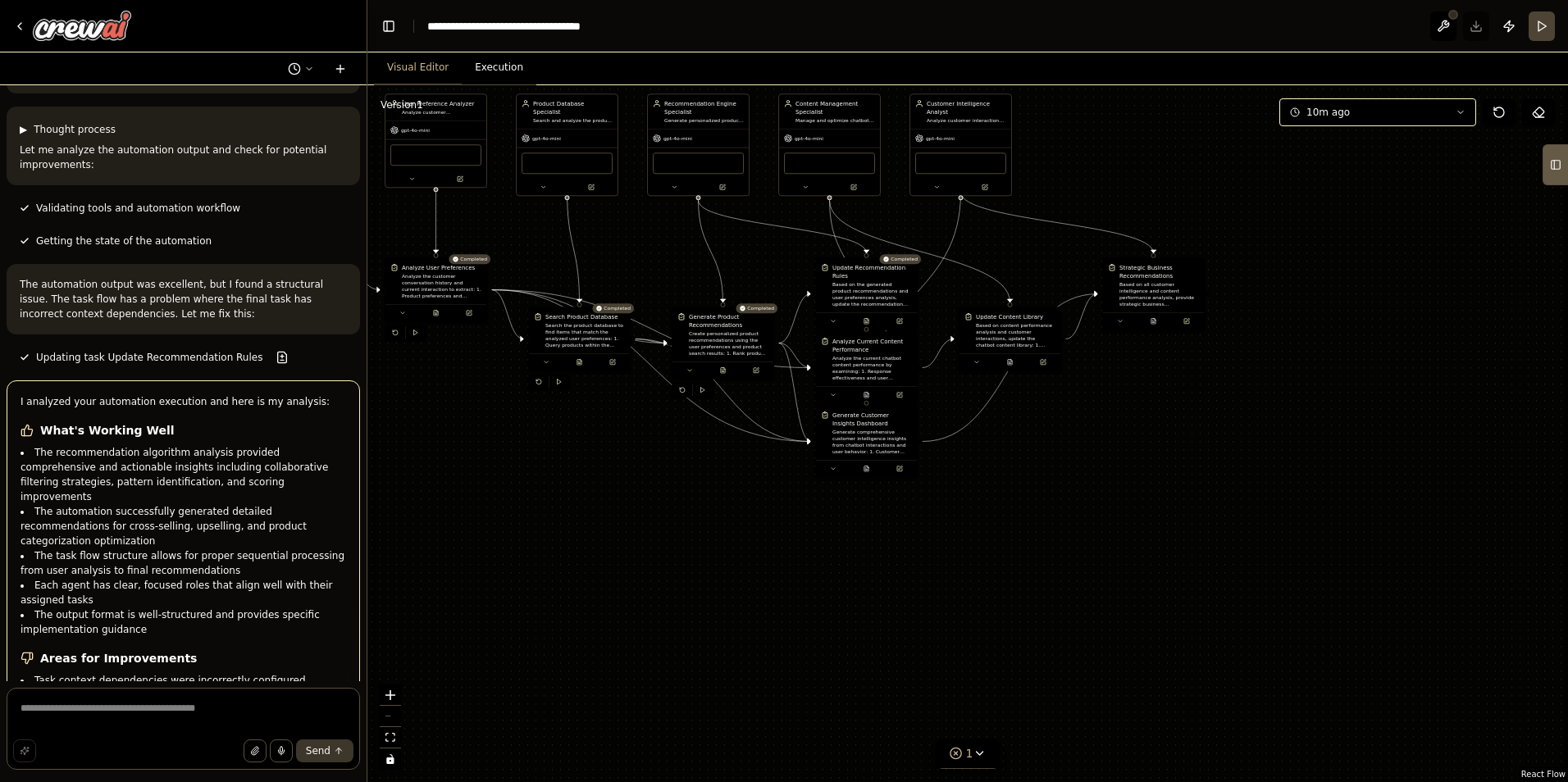
click at [1546, 27] on button "Run" at bounding box center [1541, 26] width 26 height 30
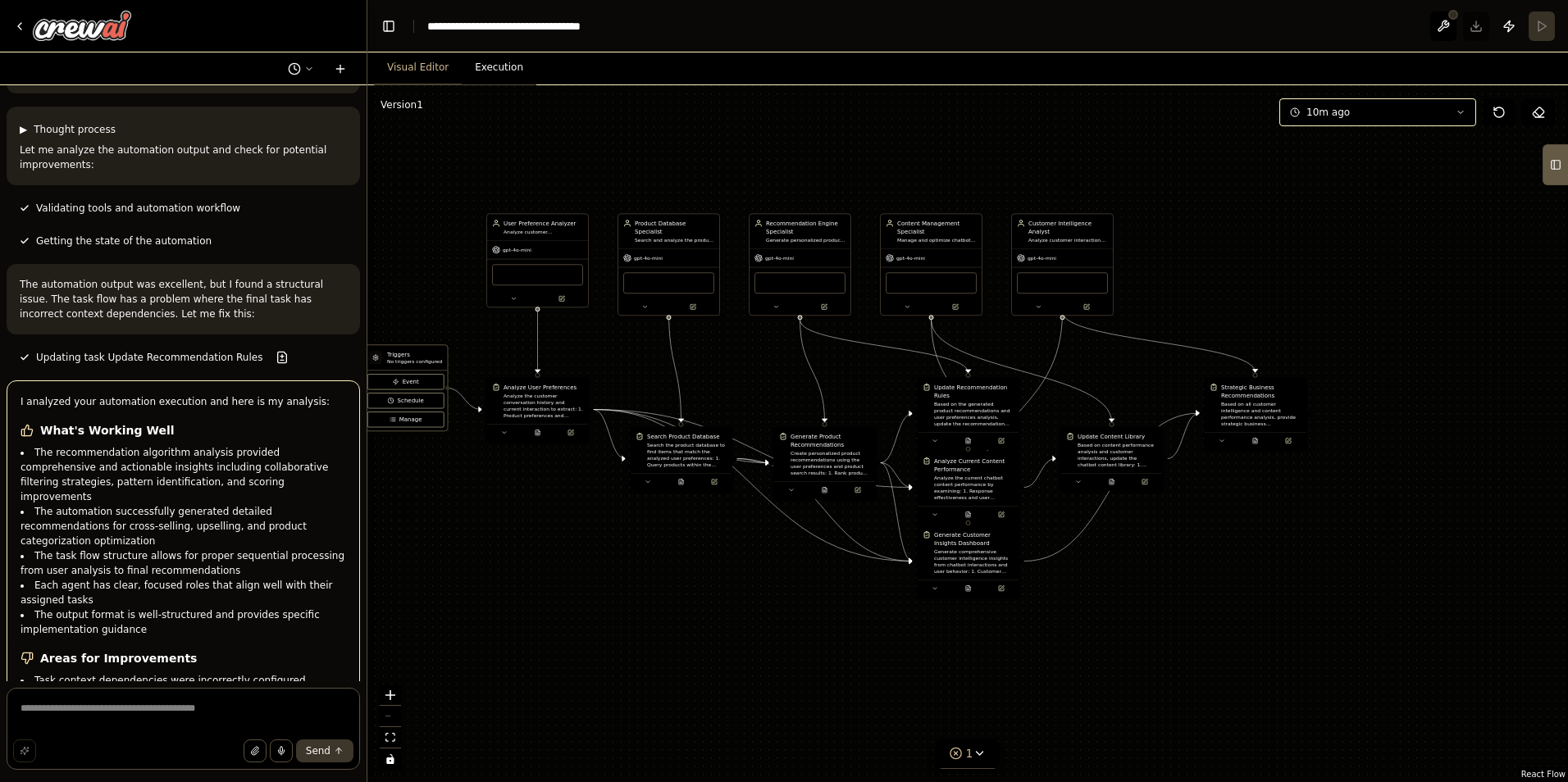
drag, startPoint x: 1215, startPoint y: 206, endPoint x: 1363, endPoint y: 378, distance: 226.9
click at [1363, 378] on div ".deletable-edge-delete-btn { width: 20px; height: 20px; border: 0px solid #ffff…" at bounding box center [968, 433] width 1201 height 697
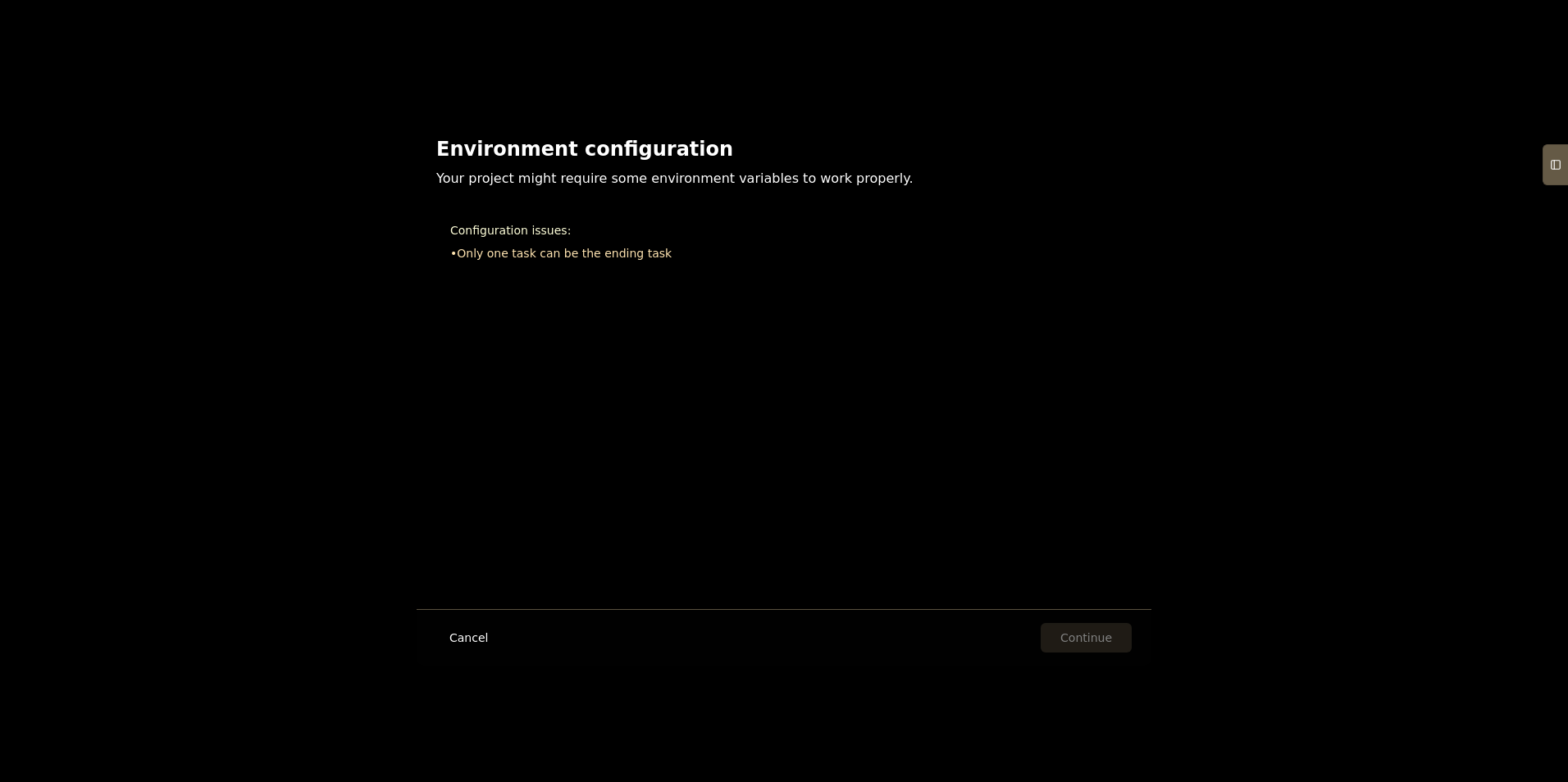
click at [482, 250] on li "• Only one task can be the ending task" at bounding box center [784, 253] width 667 height 16
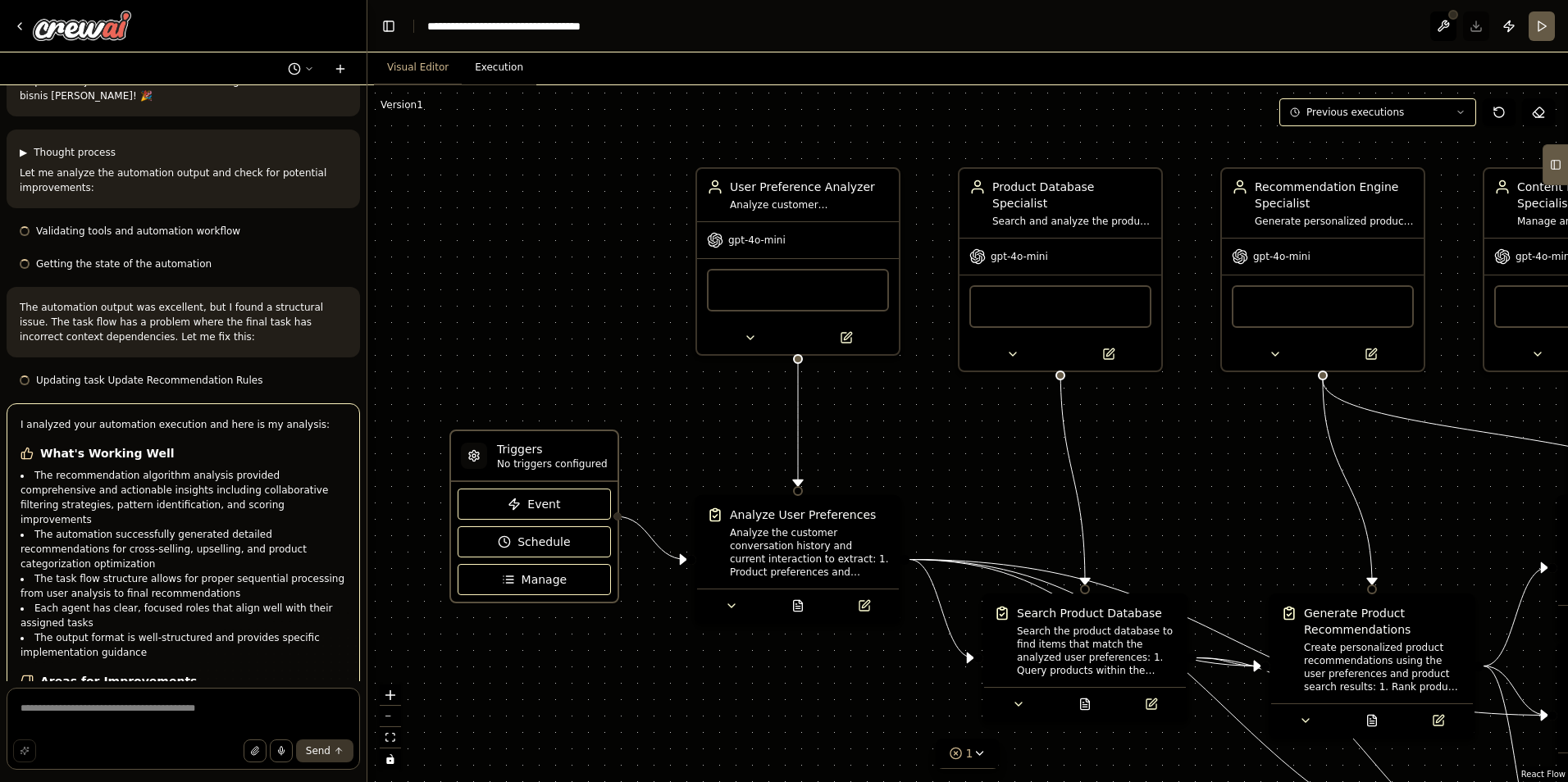
scroll to position [7304, 0]
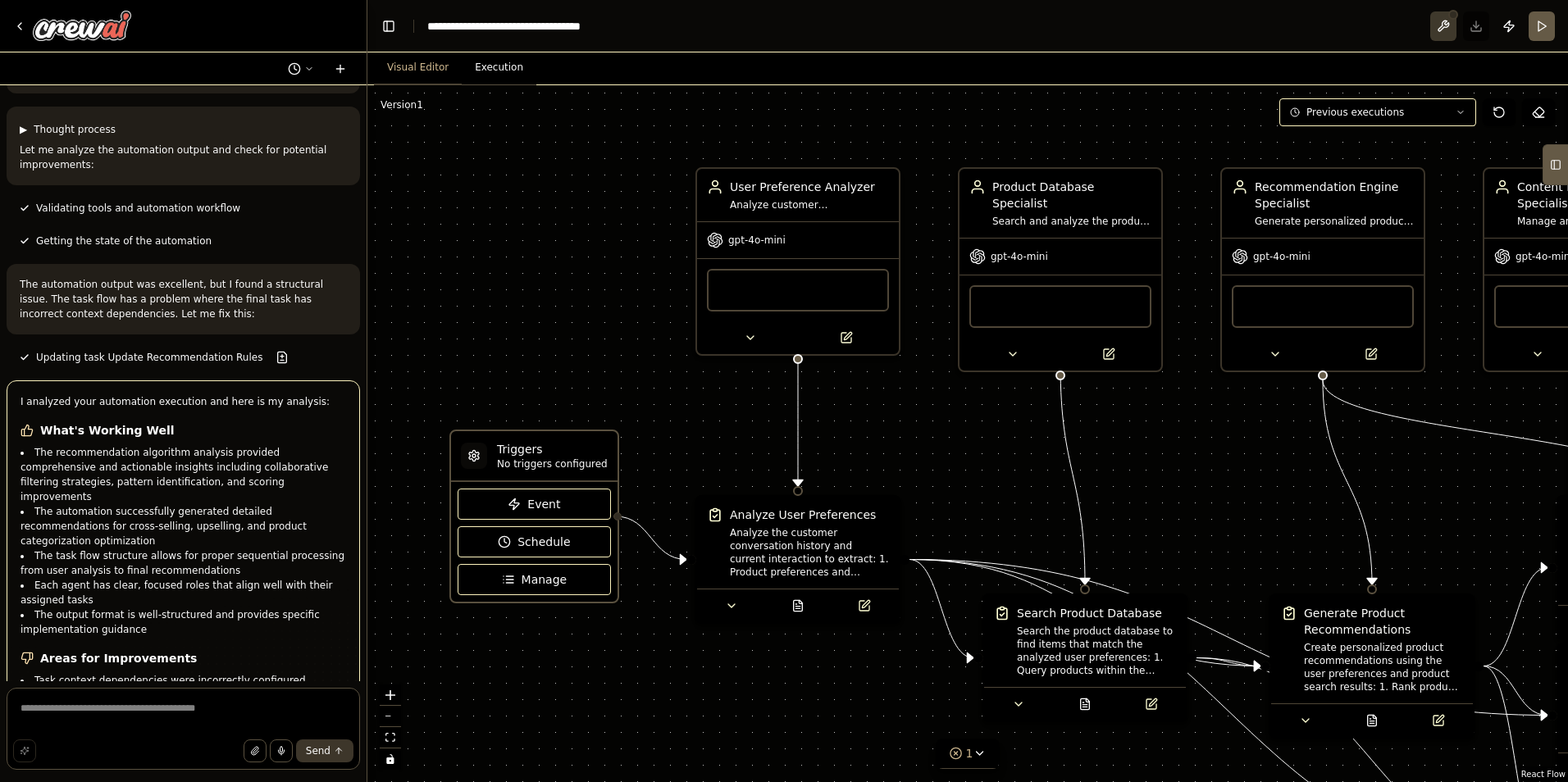
click at [1453, 22] on button at bounding box center [1443, 26] width 26 height 30
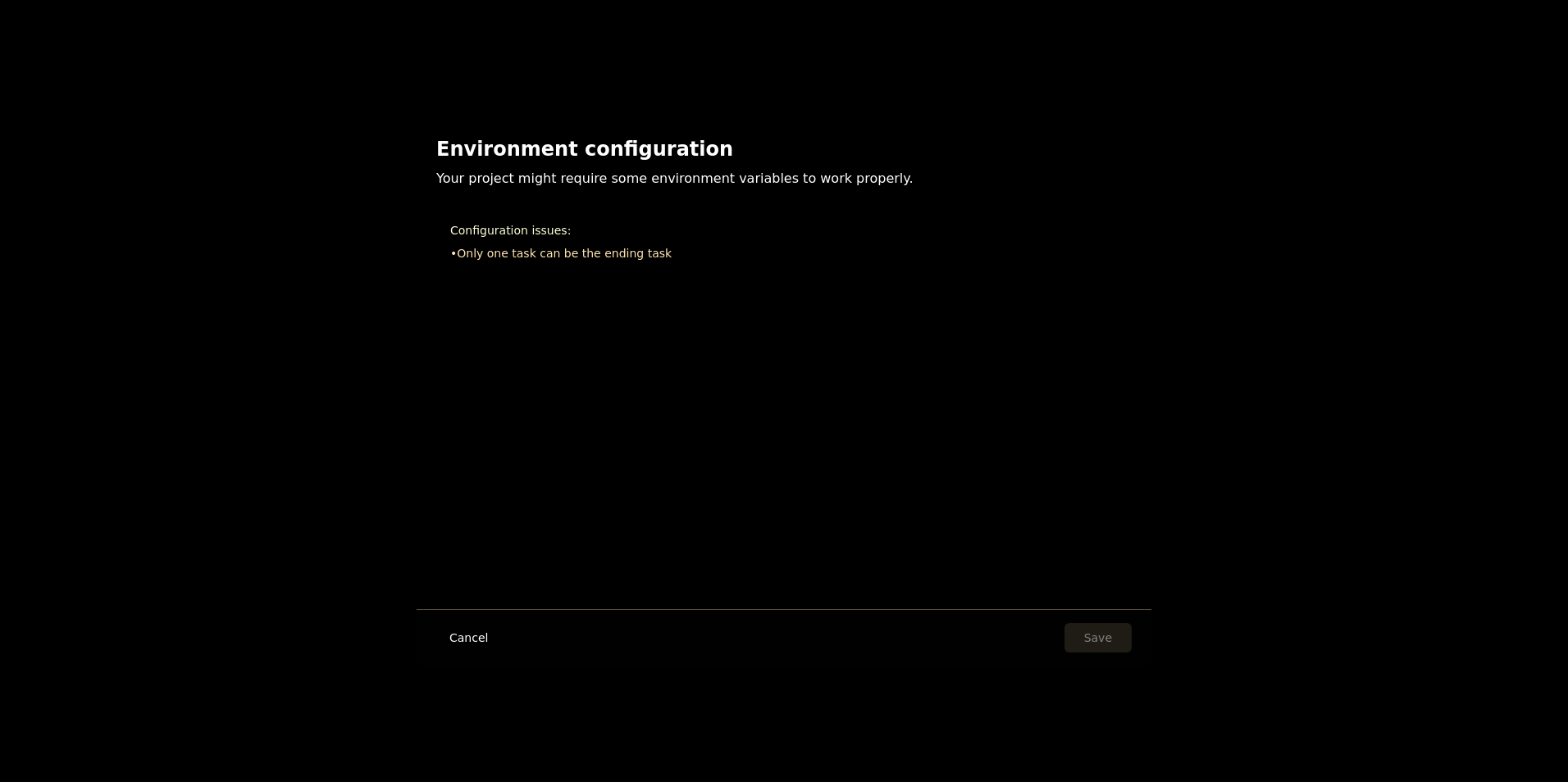
click at [590, 258] on li "• Only one task can be the ending task" at bounding box center [784, 253] width 667 height 16
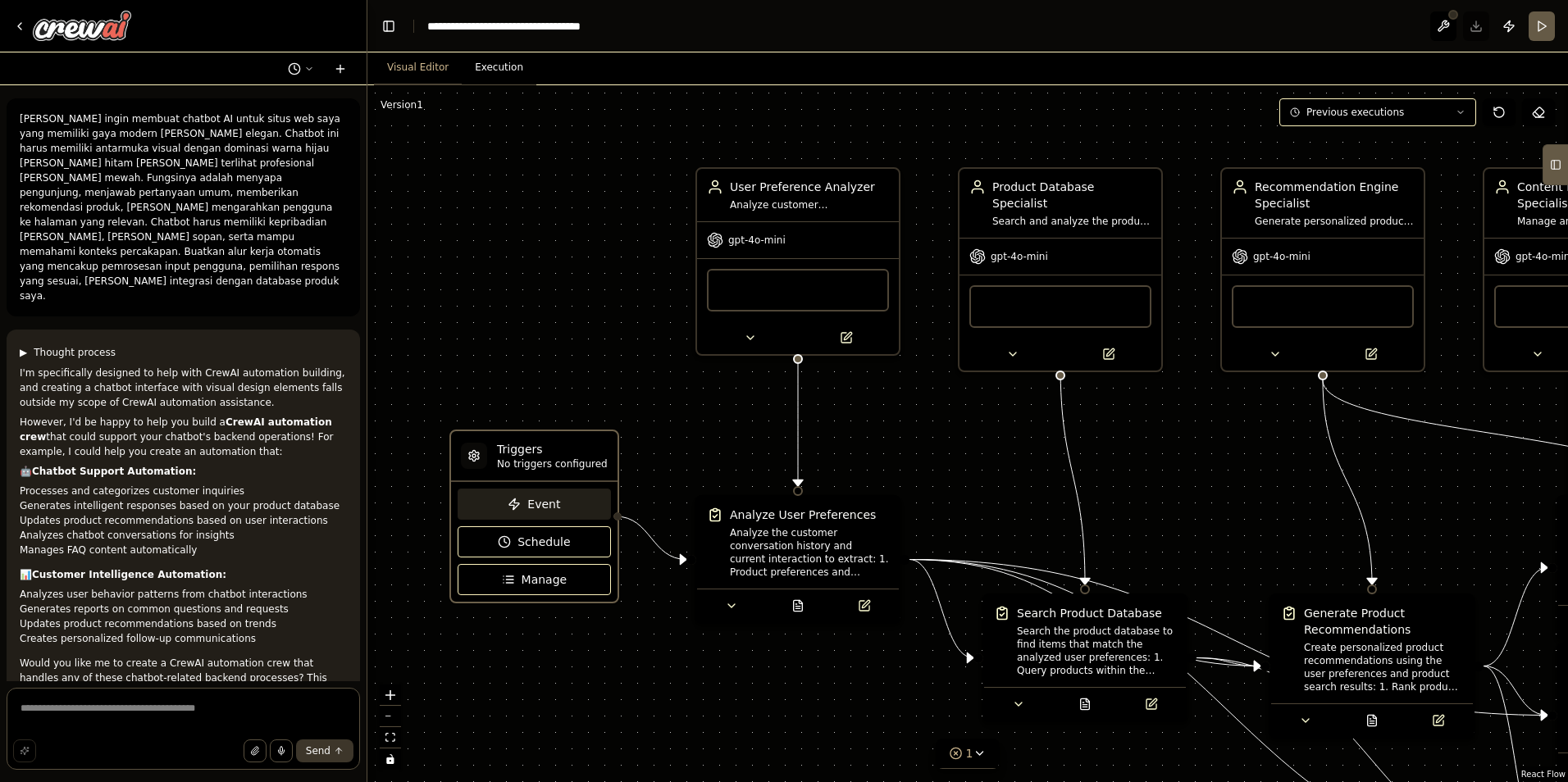
drag, startPoint x: 560, startPoint y: 504, endPoint x: 570, endPoint y: 504, distance: 10.0
click at [560, 504] on button "Event" at bounding box center [534, 504] width 153 height 31
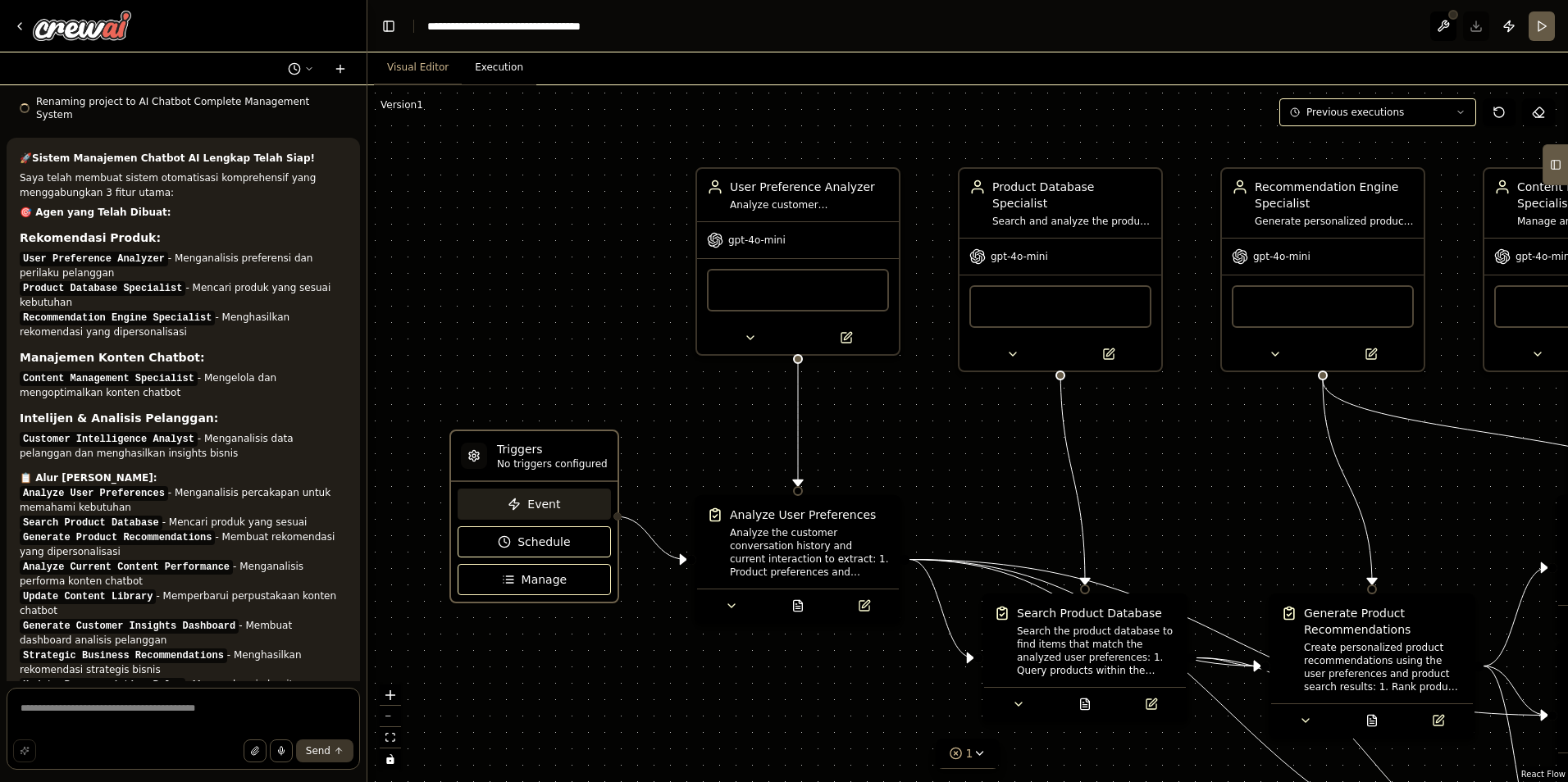
scroll to position [7304, 0]
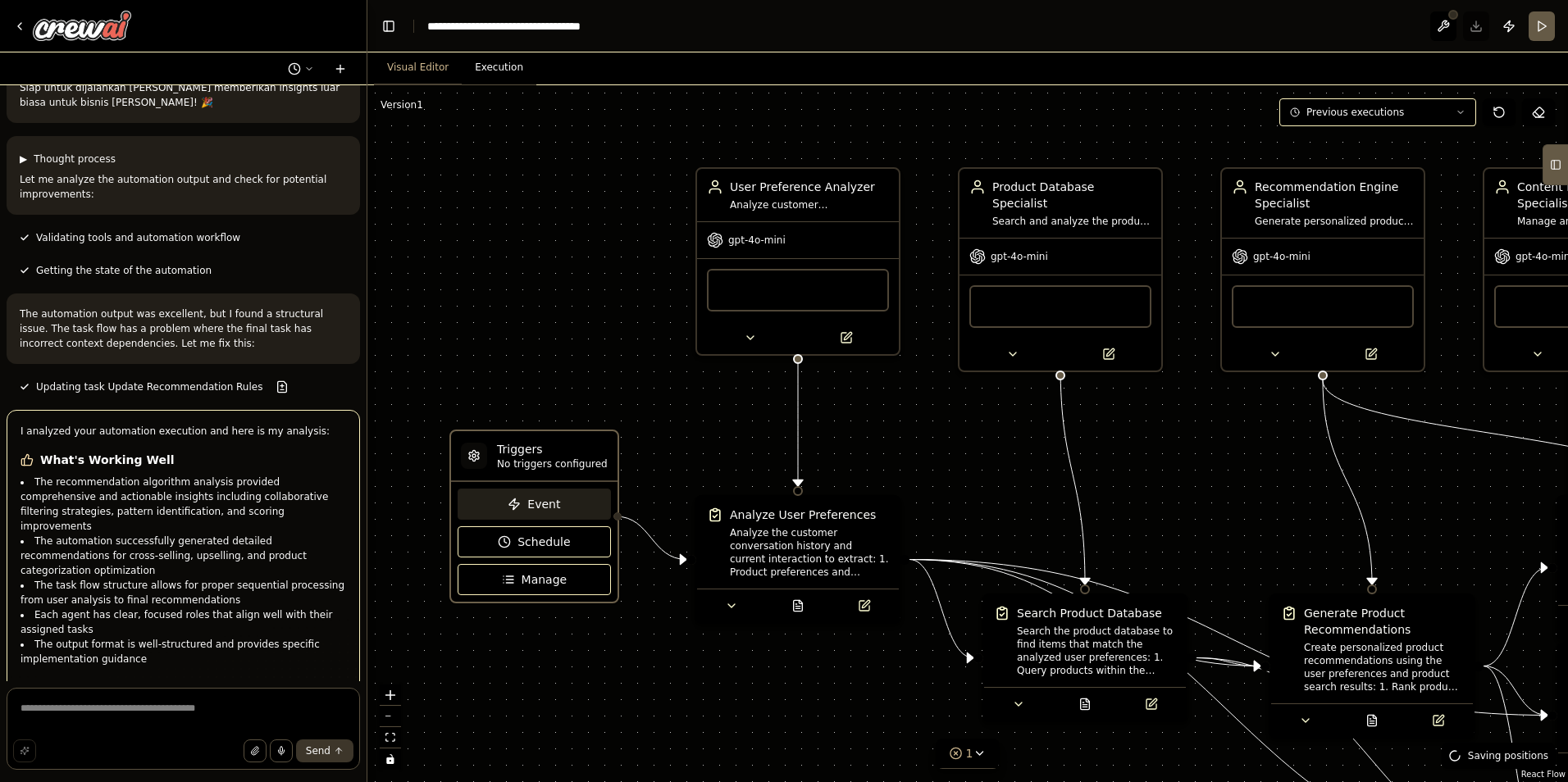
click at [547, 511] on span "Event" at bounding box center [544, 504] width 33 height 16
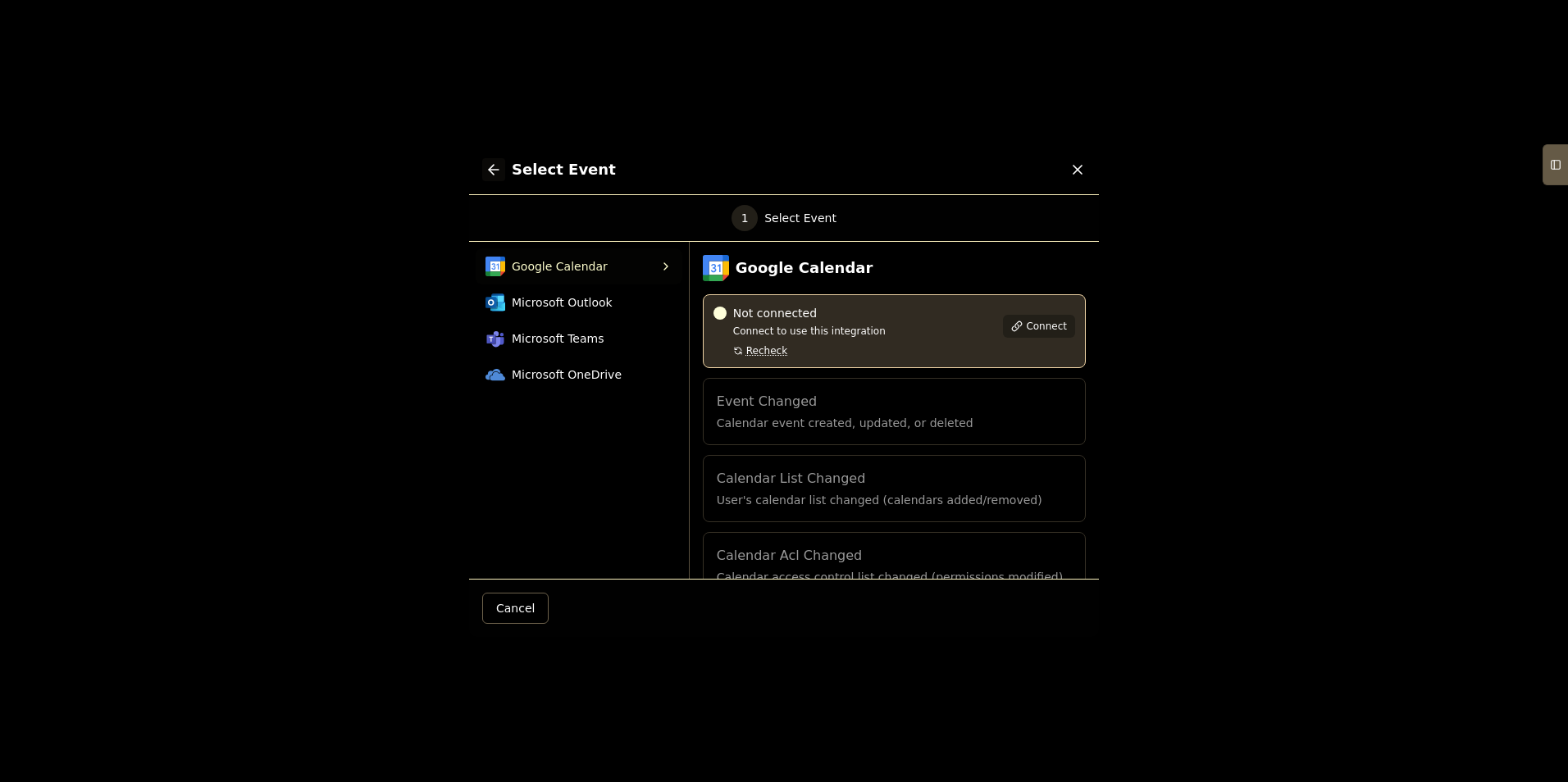
click at [486, 178] on button at bounding box center [494, 169] width 23 height 23
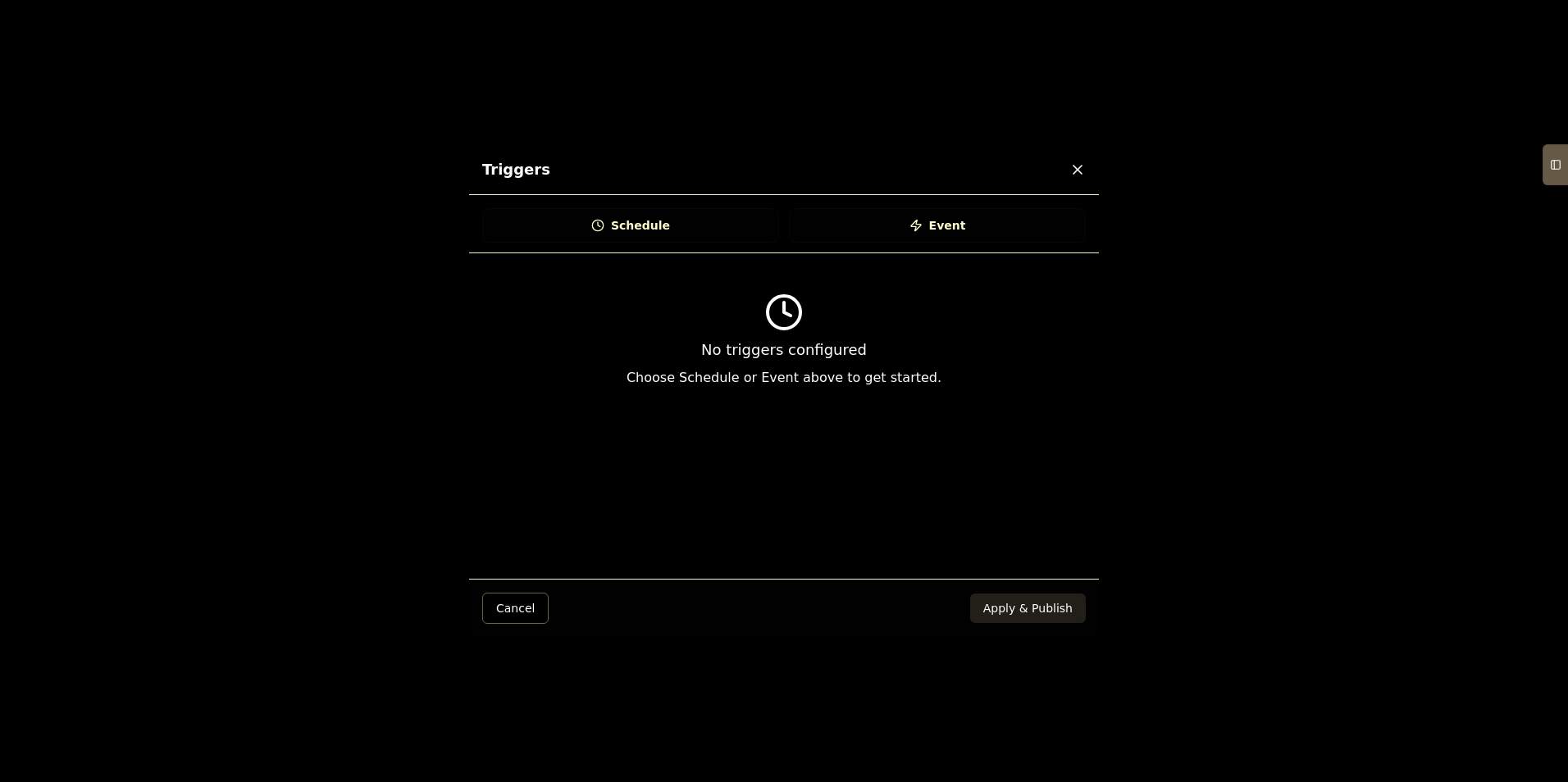
click at [1083, 170] on icon at bounding box center [1077, 169] width 16 height 16
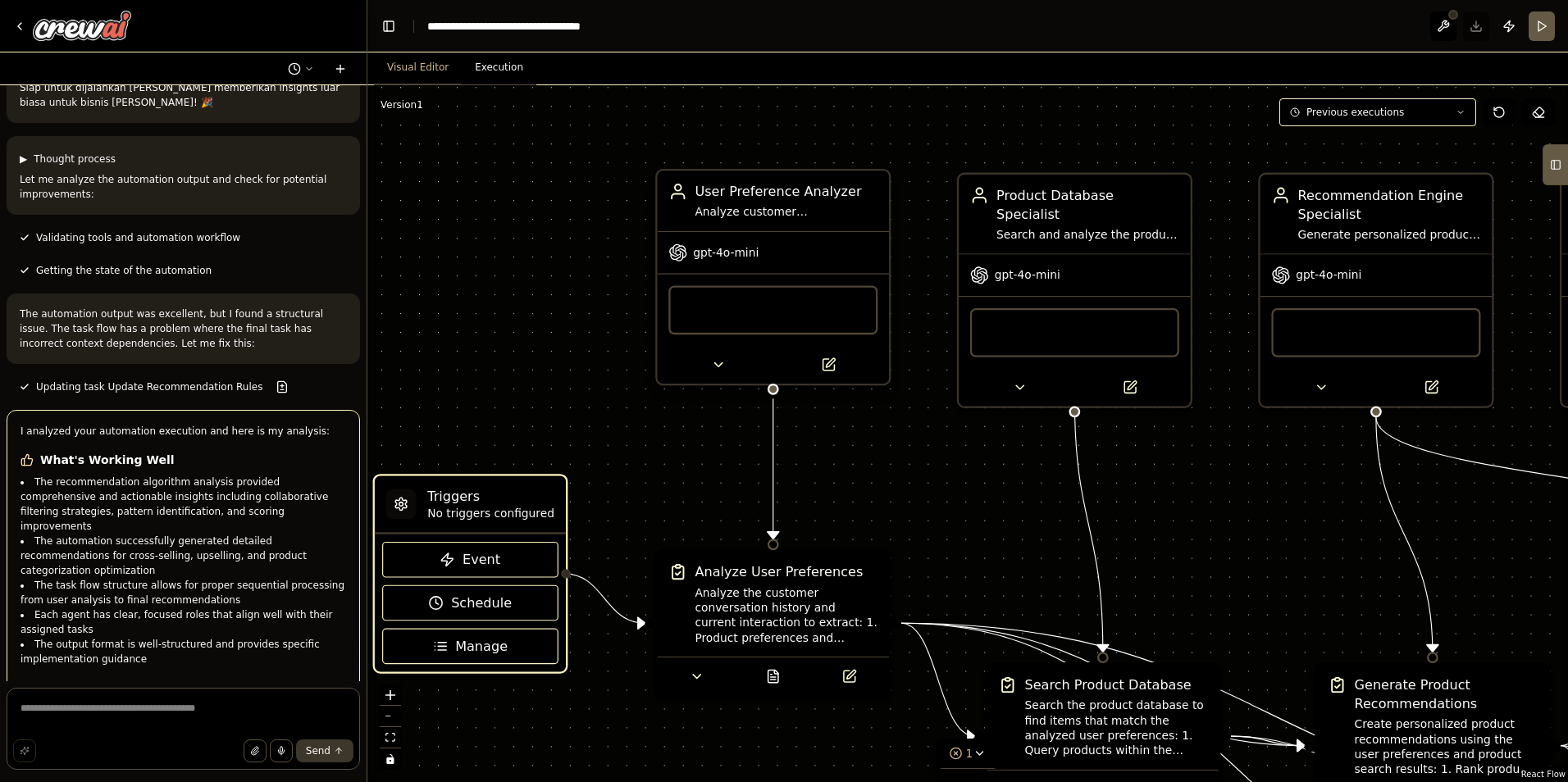
click at [788, 326] on div "FileReadTool" at bounding box center [772, 309] width 209 height 49
click at [793, 311] on div "FileReadTool" at bounding box center [772, 309] width 209 height 49
click at [743, 316] on div "FileReadTool" at bounding box center [772, 309] width 209 height 49
click at [826, 373] on button at bounding box center [828, 365] width 107 height 23
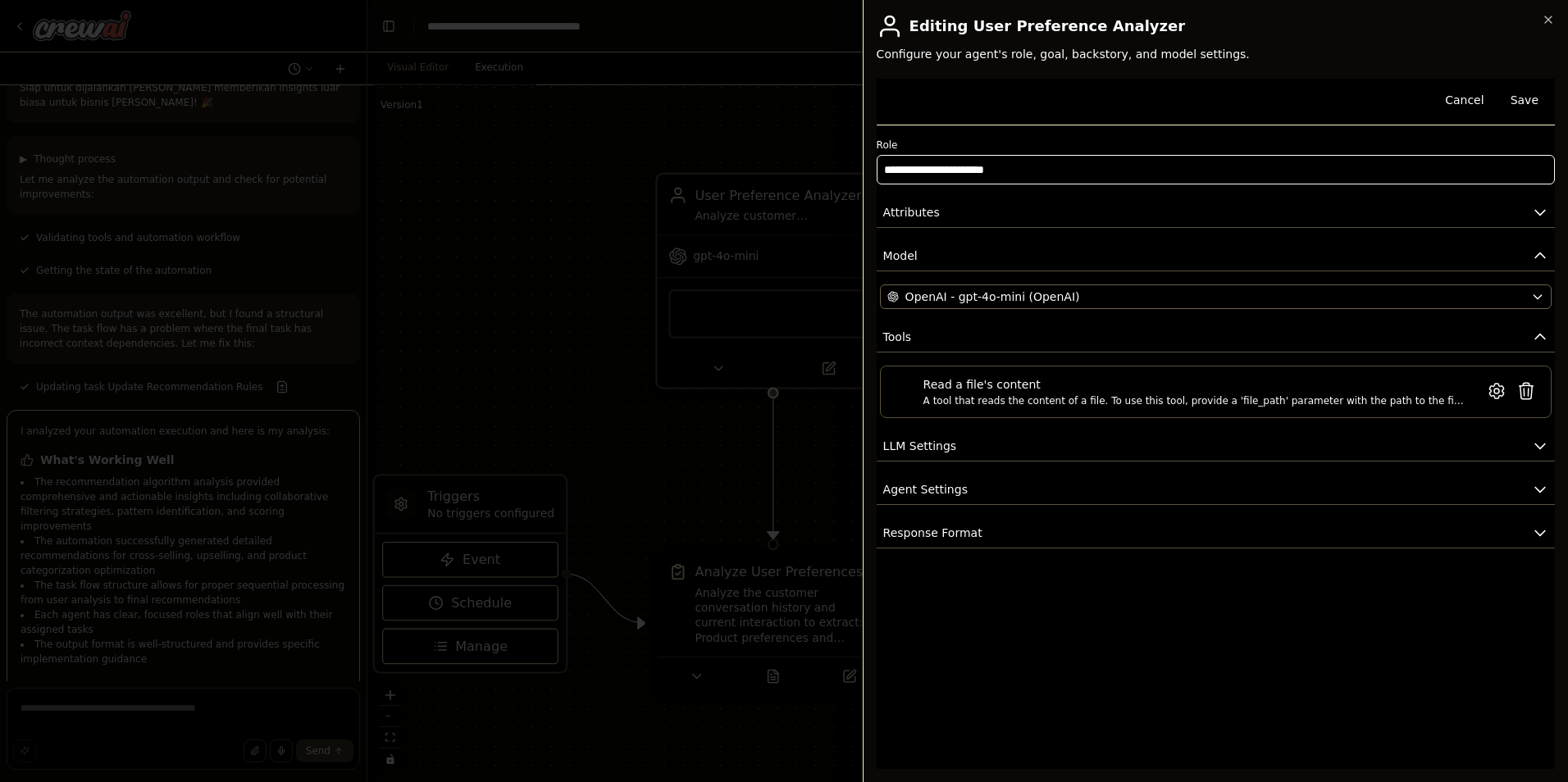
click at [1065, 157] on input "**********" at bounding box center [1215, 169] width 678 height 30
click at [1182, 119] on div "Cancel Save" at bounding box center [1215, 102] width 678 height 47
click at [1006, 109] on div "Cancel Save" at bounding box center [1215, 102] width 678 height 47
click at [966, 103] on div "Cancel Save" at bounding box center [1215, 102] width 678 height 47
click at [1008, 265] on button "Model" at bounding box center [1215, 256] width 678 height 30
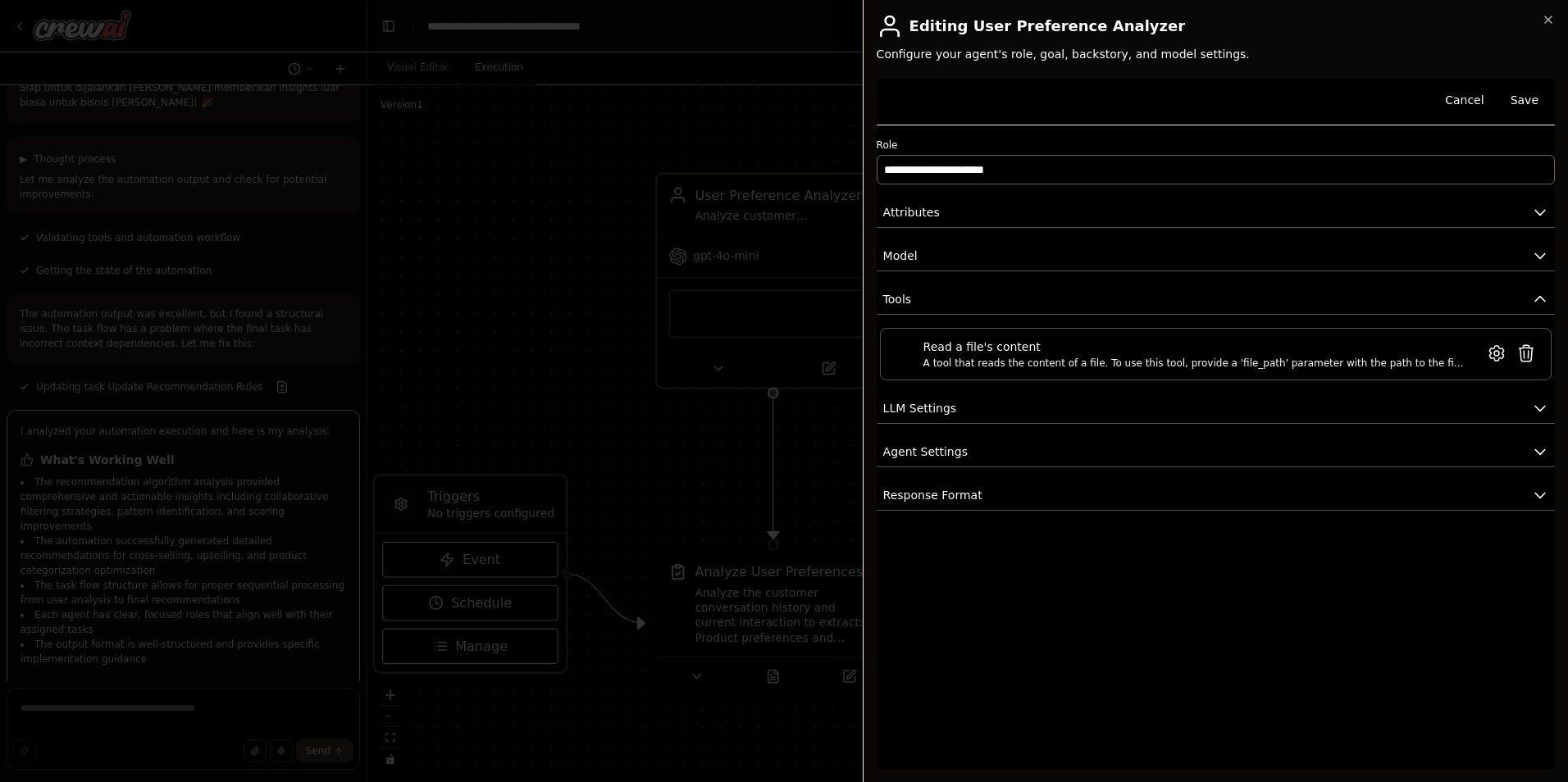
click at [1079, 254] on button "Model" at bounding box center [1215, 256] width 678 height 30
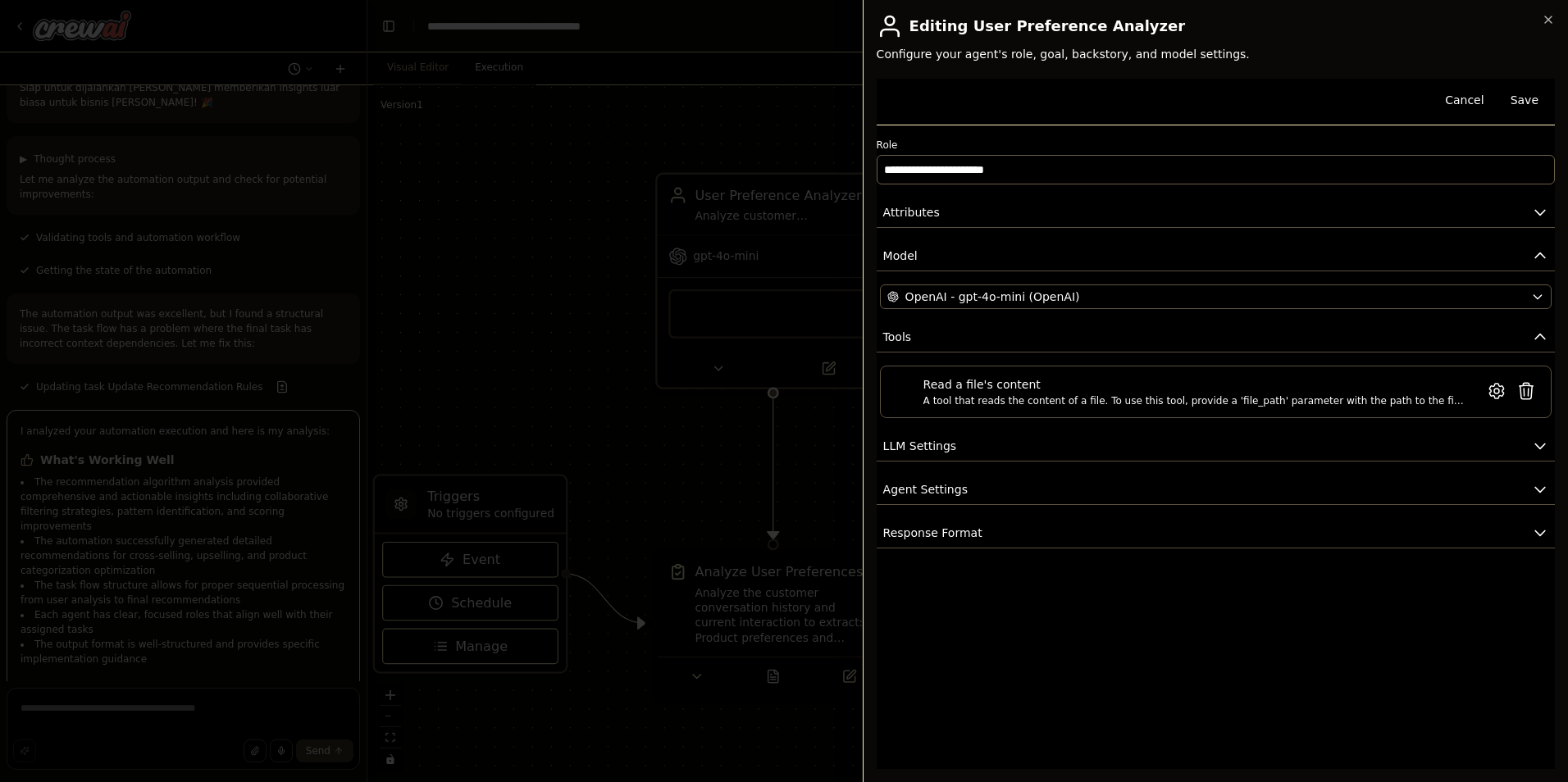
click at [999, 287] on button "OpenAI - gpt-4o-mini (OpenAI)" at bounding box center [1215, 296] width 672 height 24
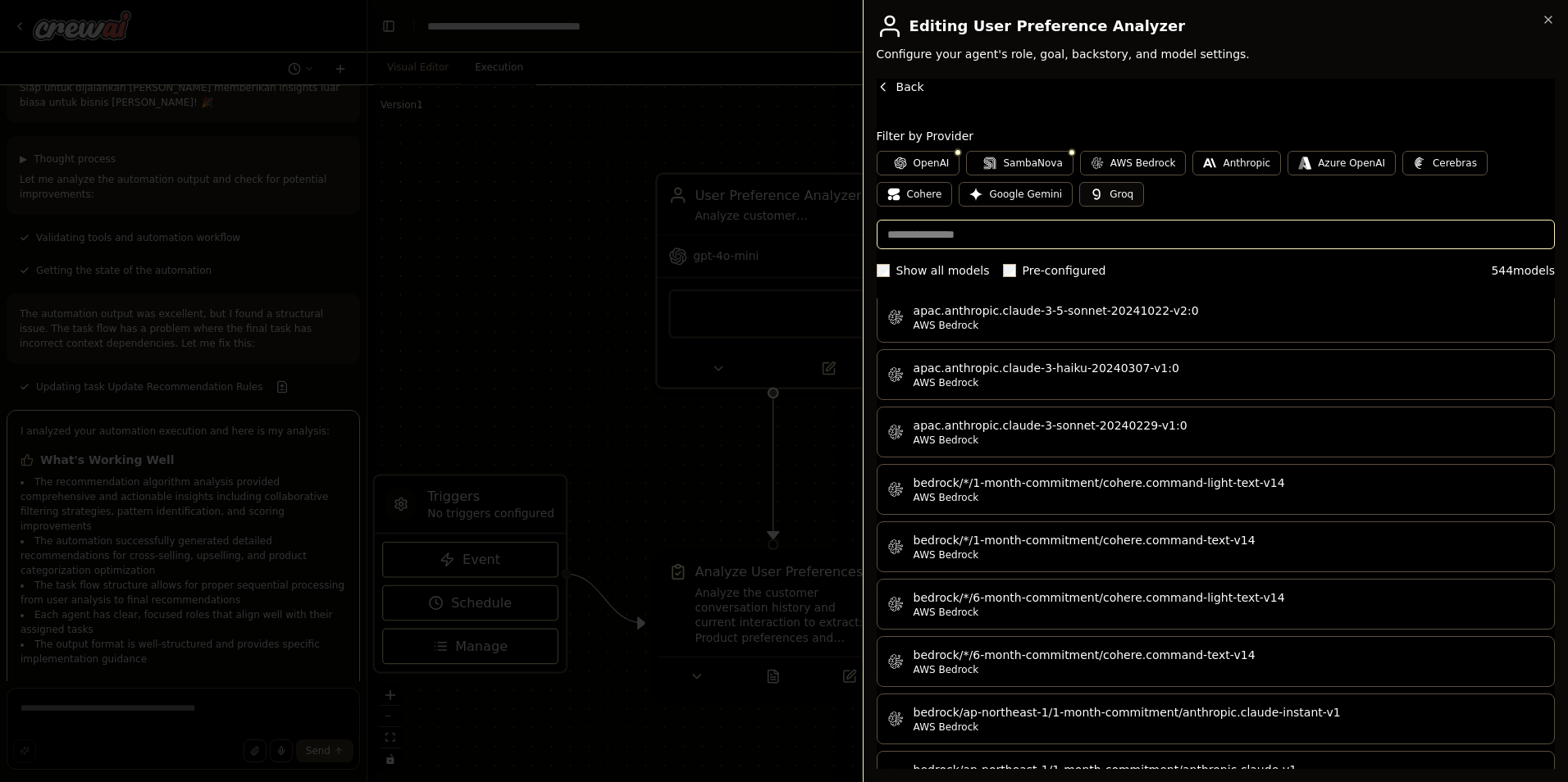
scroll to position [2377, 0]
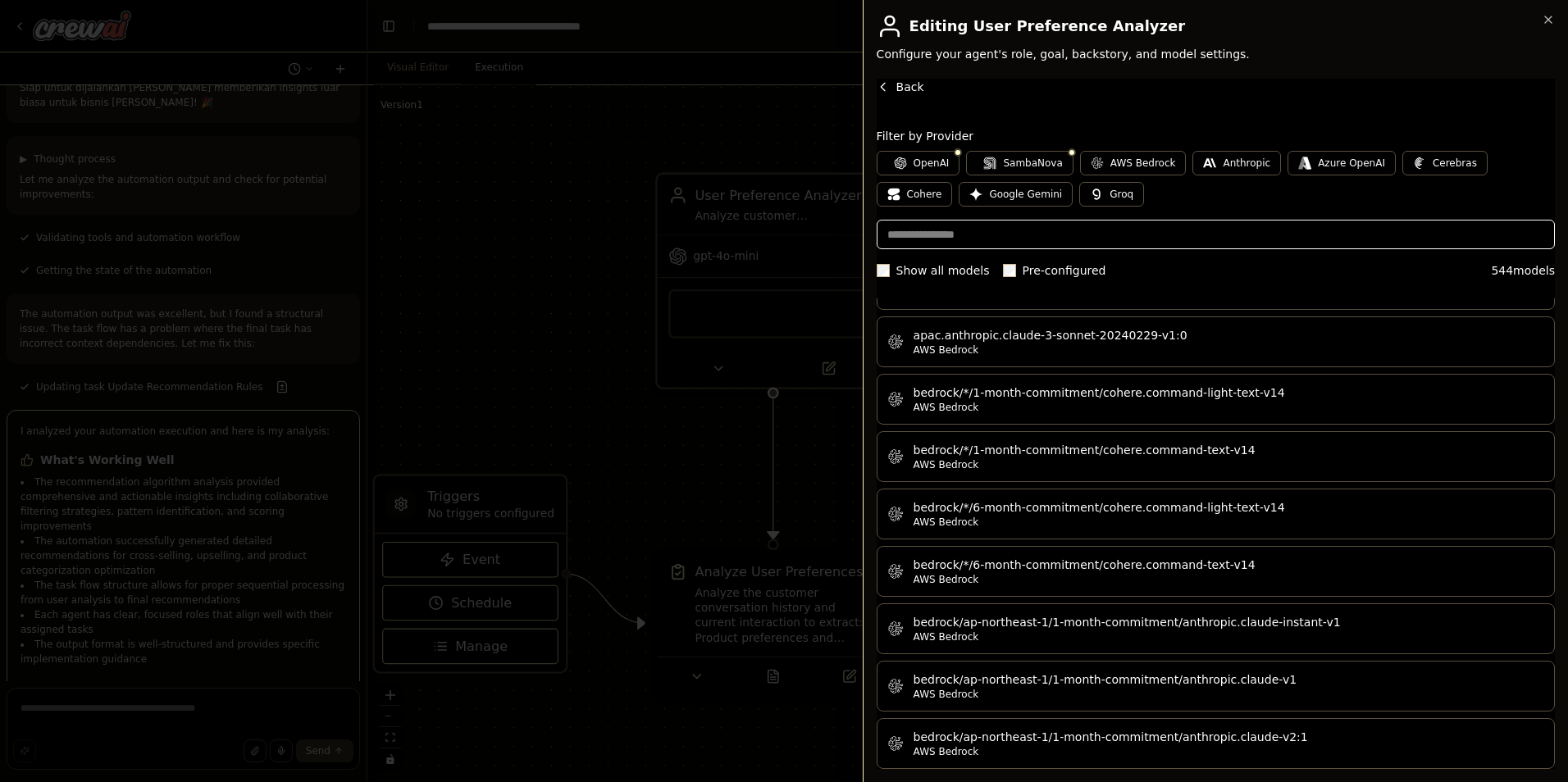
click at [955, 238] on input "text" at bounding box center [1215, 234] width 678 height 30
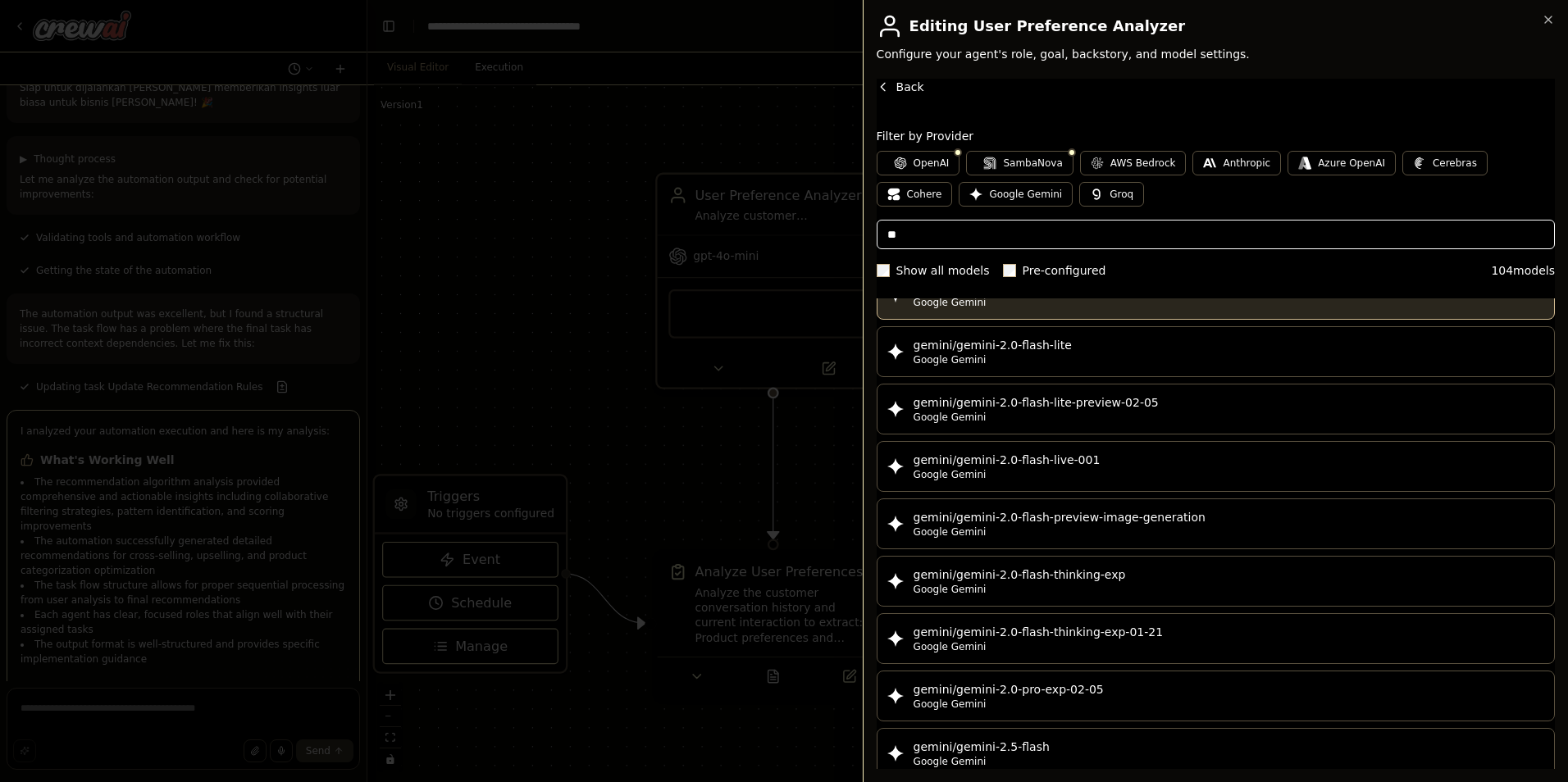
type input "**"
click at [943, 300] on span "Google Gemini" at bounding box center [950, 302] width 73 height 13
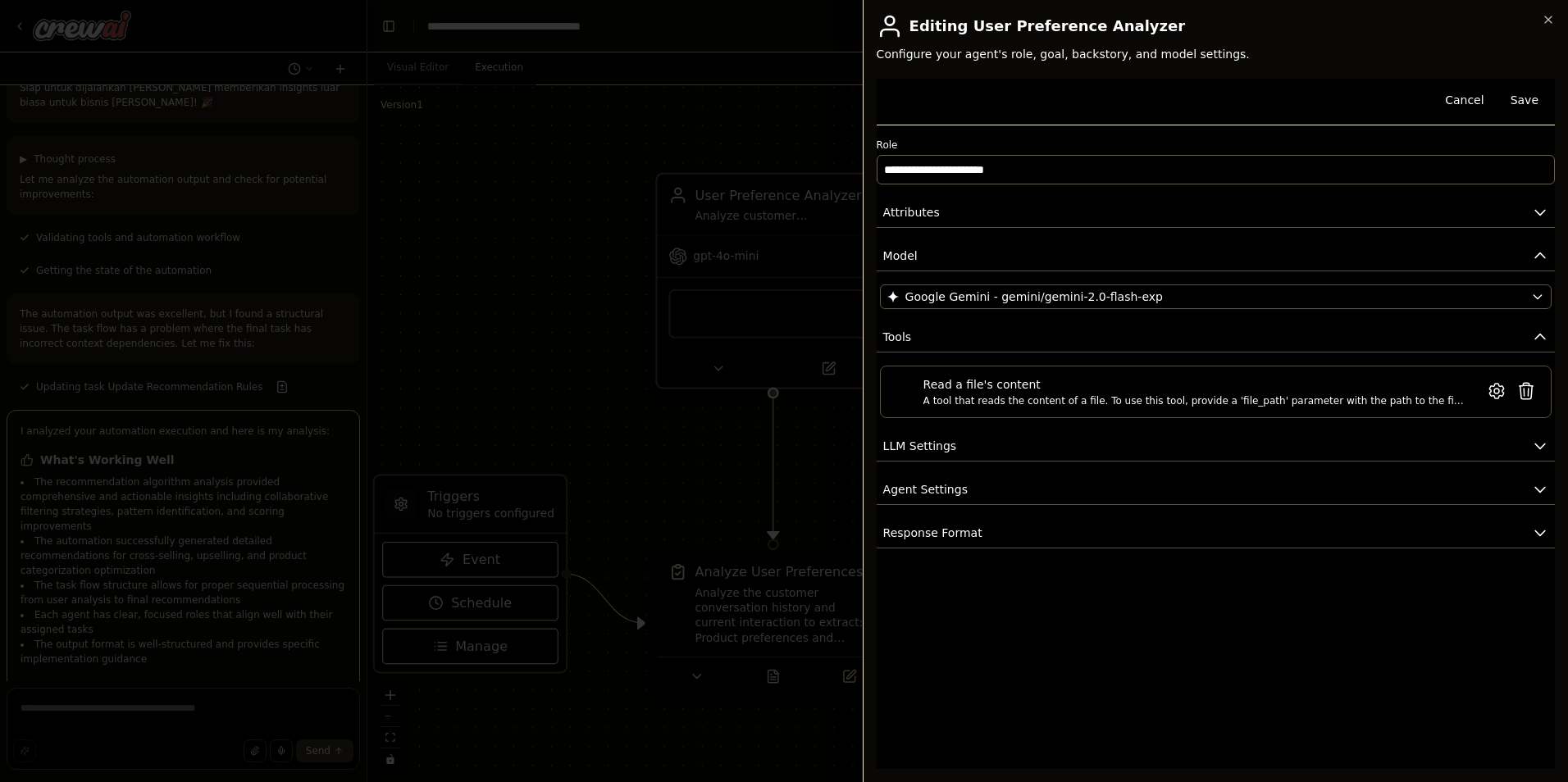
click at [1089, 300] on span "Google Gemini - gemini/gemini-2.0-flash-exp" at bounding box center [1033, 297] width 257 height 16
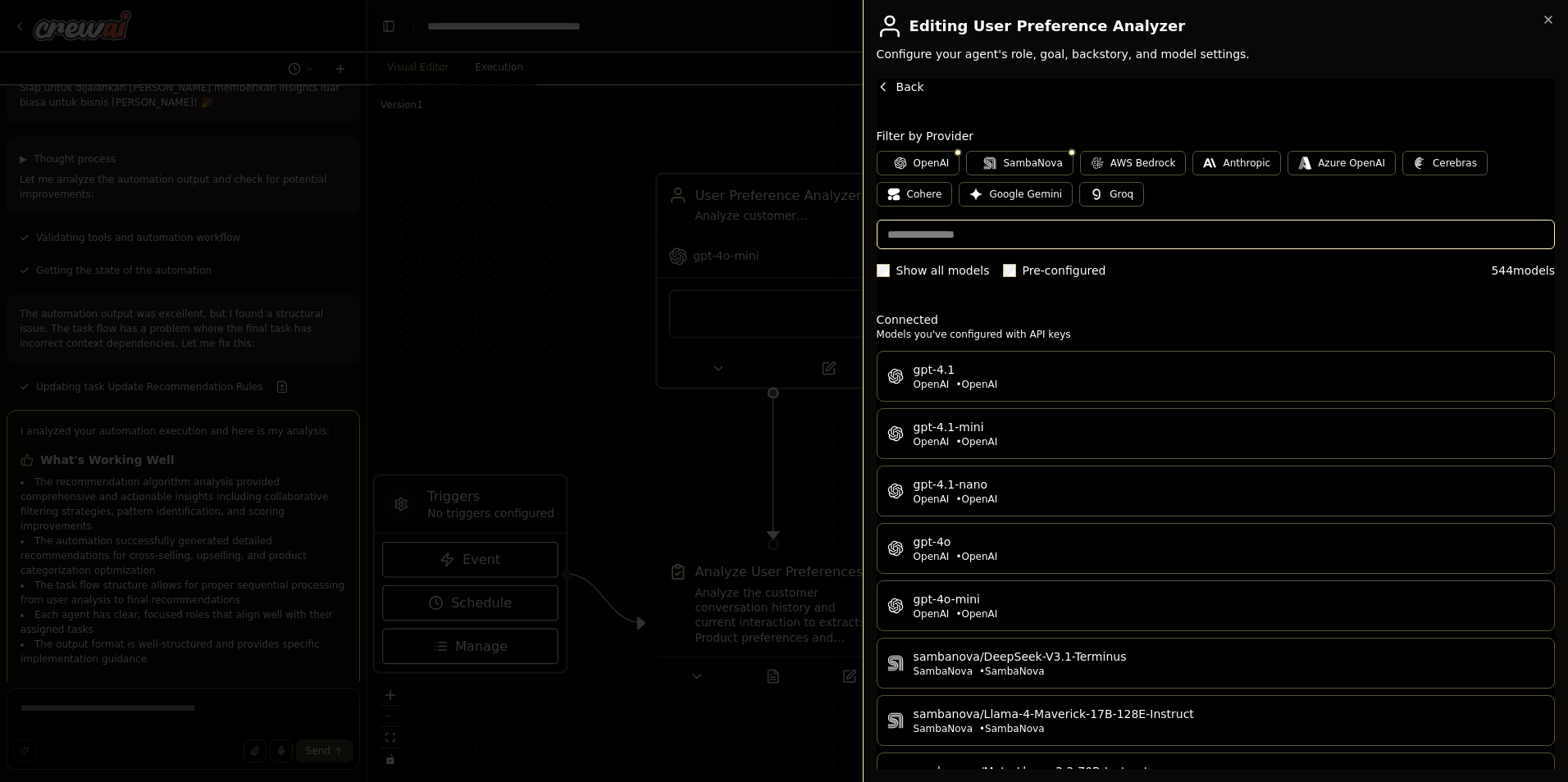
click at [897, 90] on span "Back" at bounding box center [910, 87] width 28 height 16
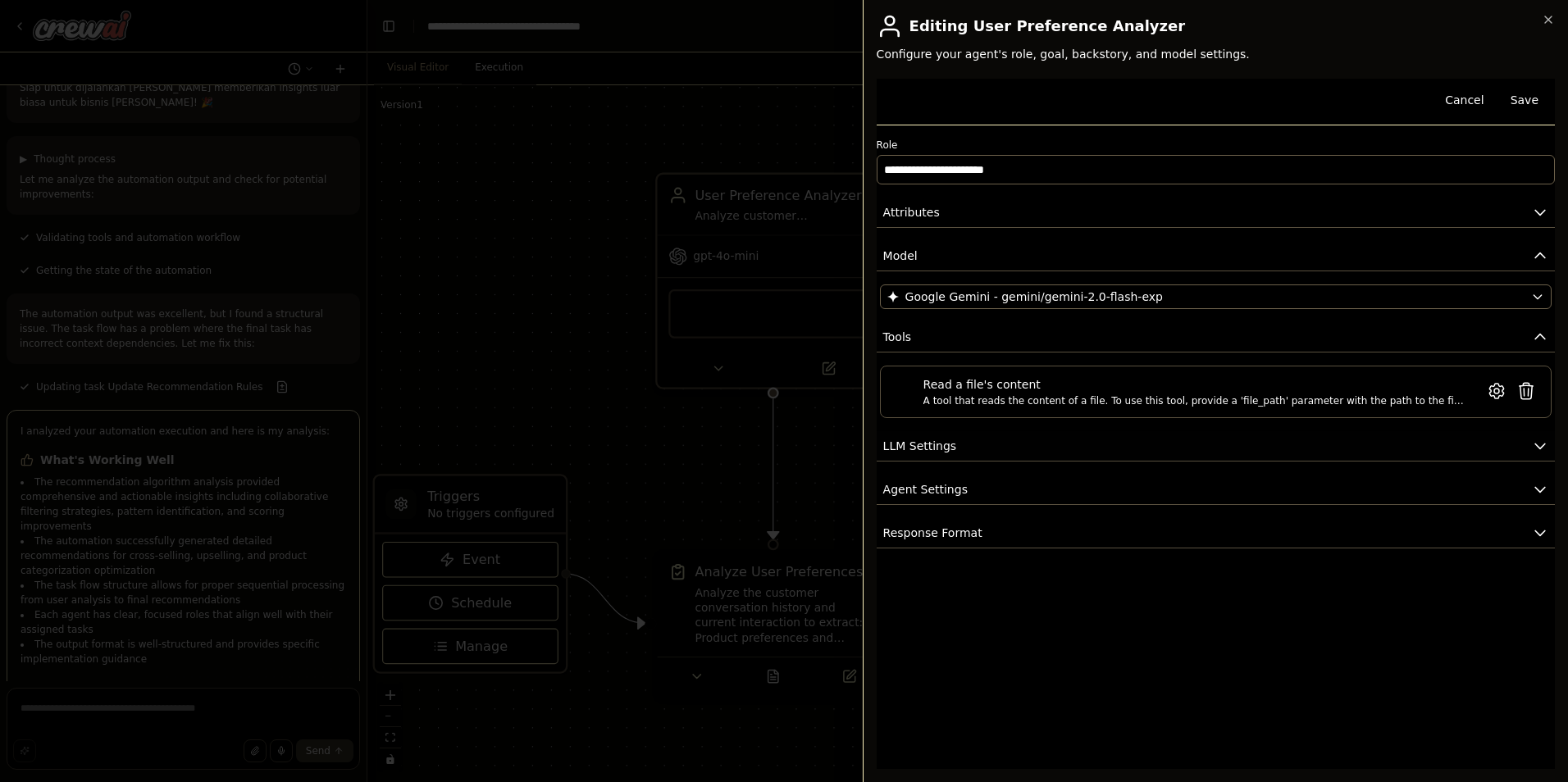
click at [1323, 459] on button "LLM Settings" at bounding box center [1215, 447] width 678 height 30
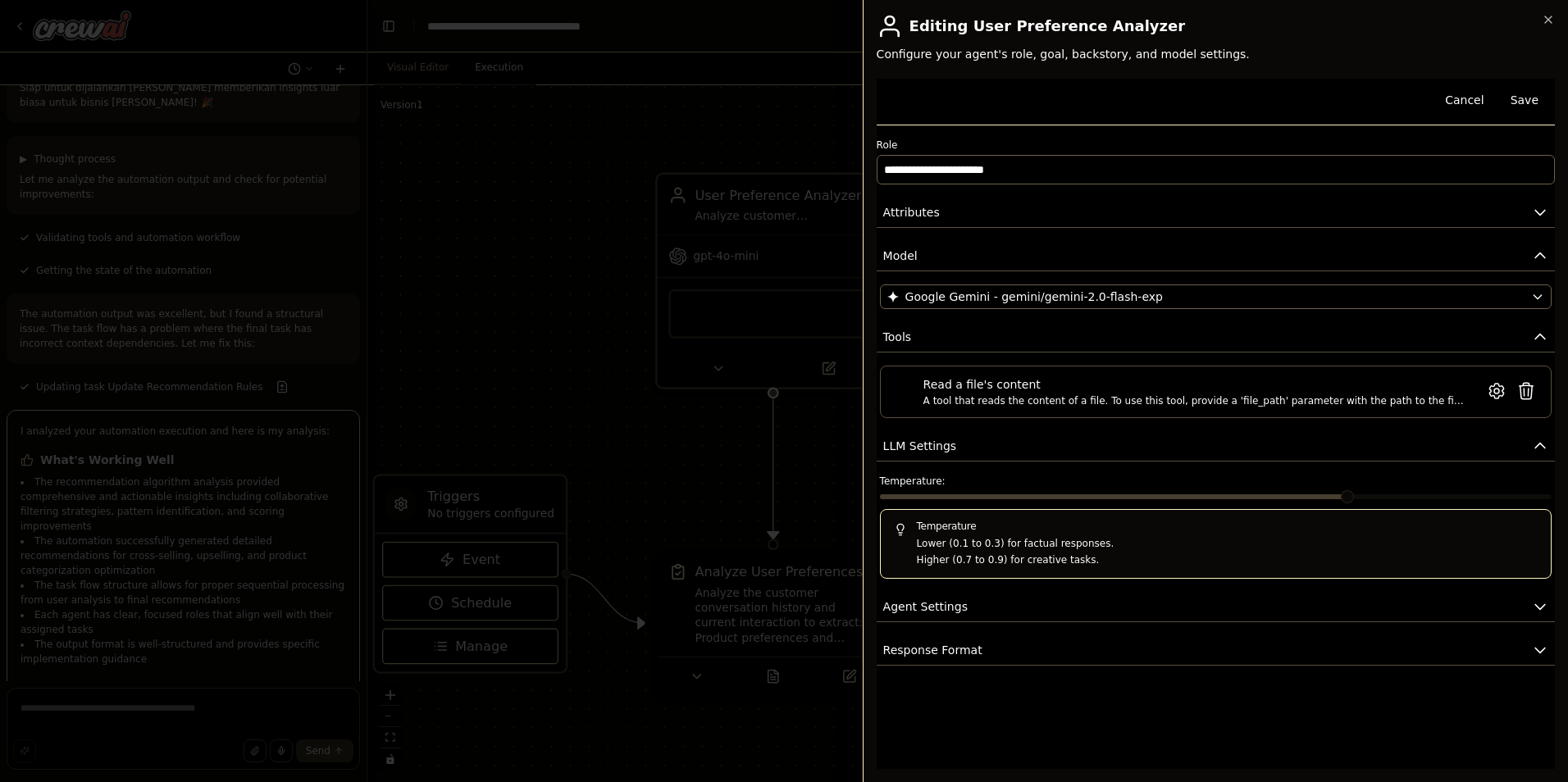
drag, startPoint x: 933, startPoint y: 492, endPoint x: 949, endPoint y: 506, distance: 21.3
click at [933, 495] on div "Temperature: Temperature Lower (0.1 to 0.3) for factual responses. Higher (0.7 …" at bounding box center [1215, 526] width 672 height 104
click at [1355, 499] on span at bounding box center [1347, 497] width 13 height 13
click at [1372, 495] on span at bounding box center [1215, 496] width 672 height 4
click at [1407, 502] on span at bounding box center [1413, 497] width 13 height 13
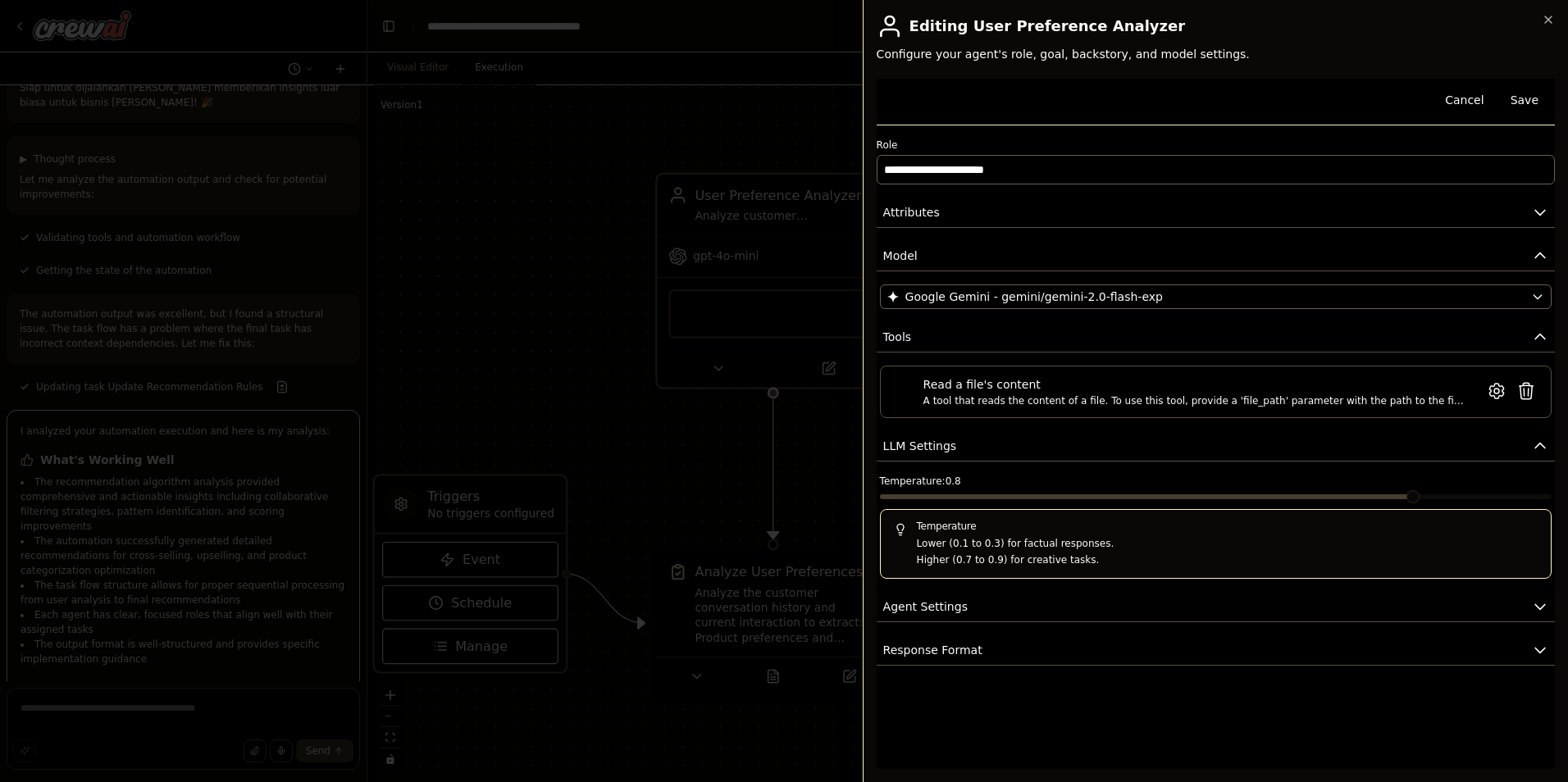
click at [971, 603] on button "Agent Settings" at bounding box center [1215, 607] width 678 height 30
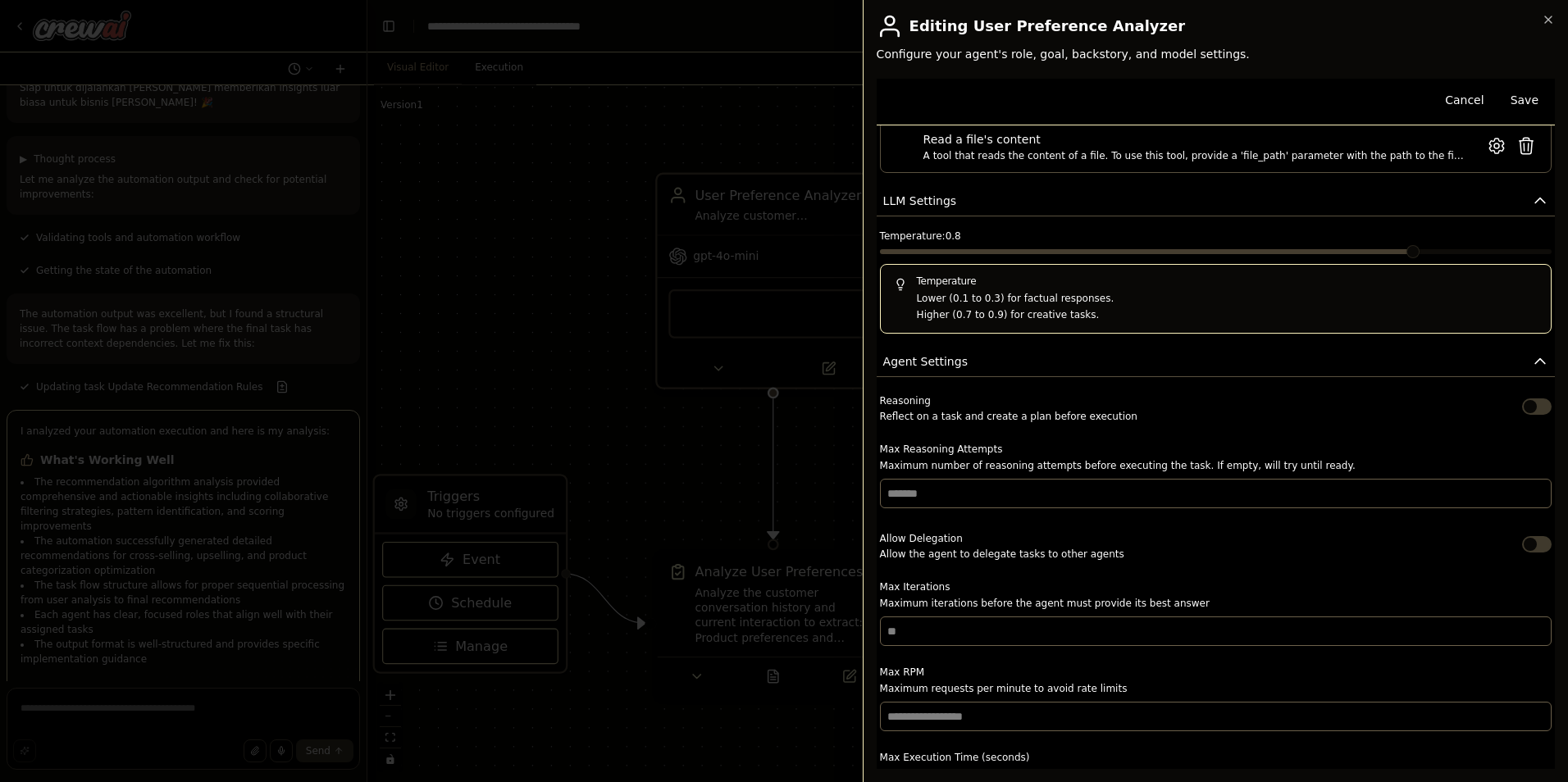
scroll to position [246, 0]
click at [945, 491] on input "number" at bounding box center [1215, 492] width 672 height 30
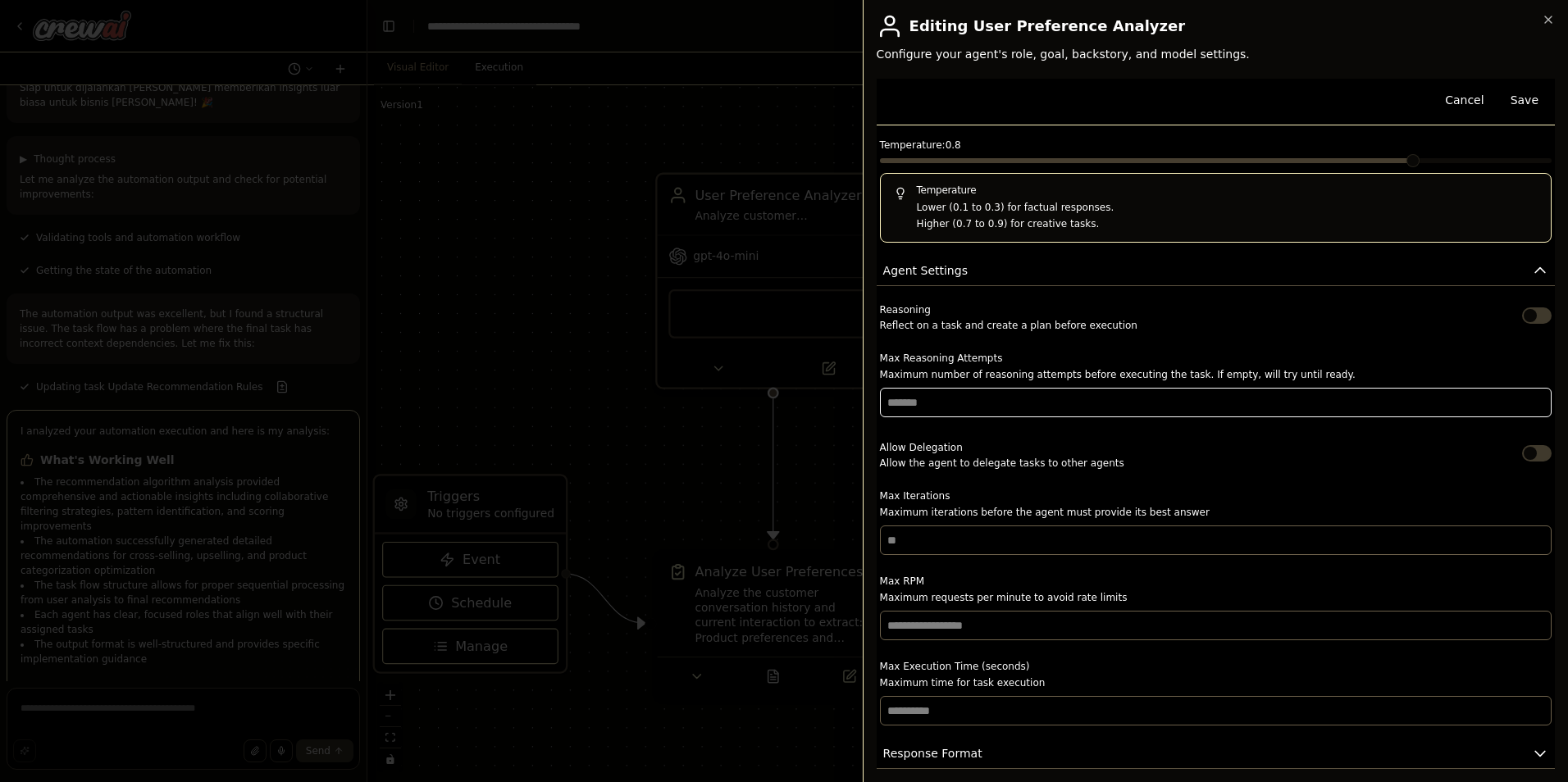
scroll to position [349, 0]
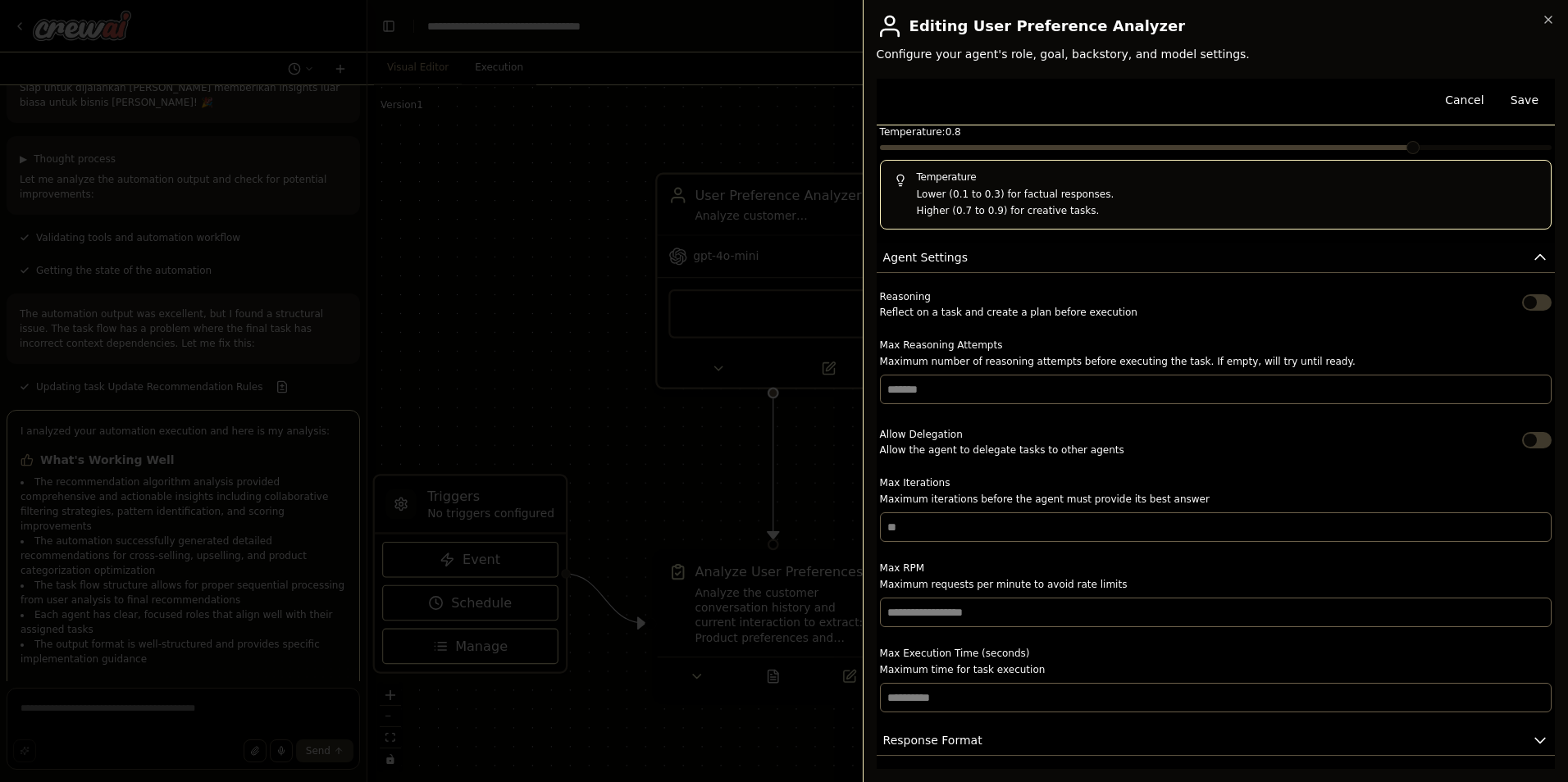
click at [967, 263] on button "Agent Settings" at bounding box center [1215, 258] width 678 height 30
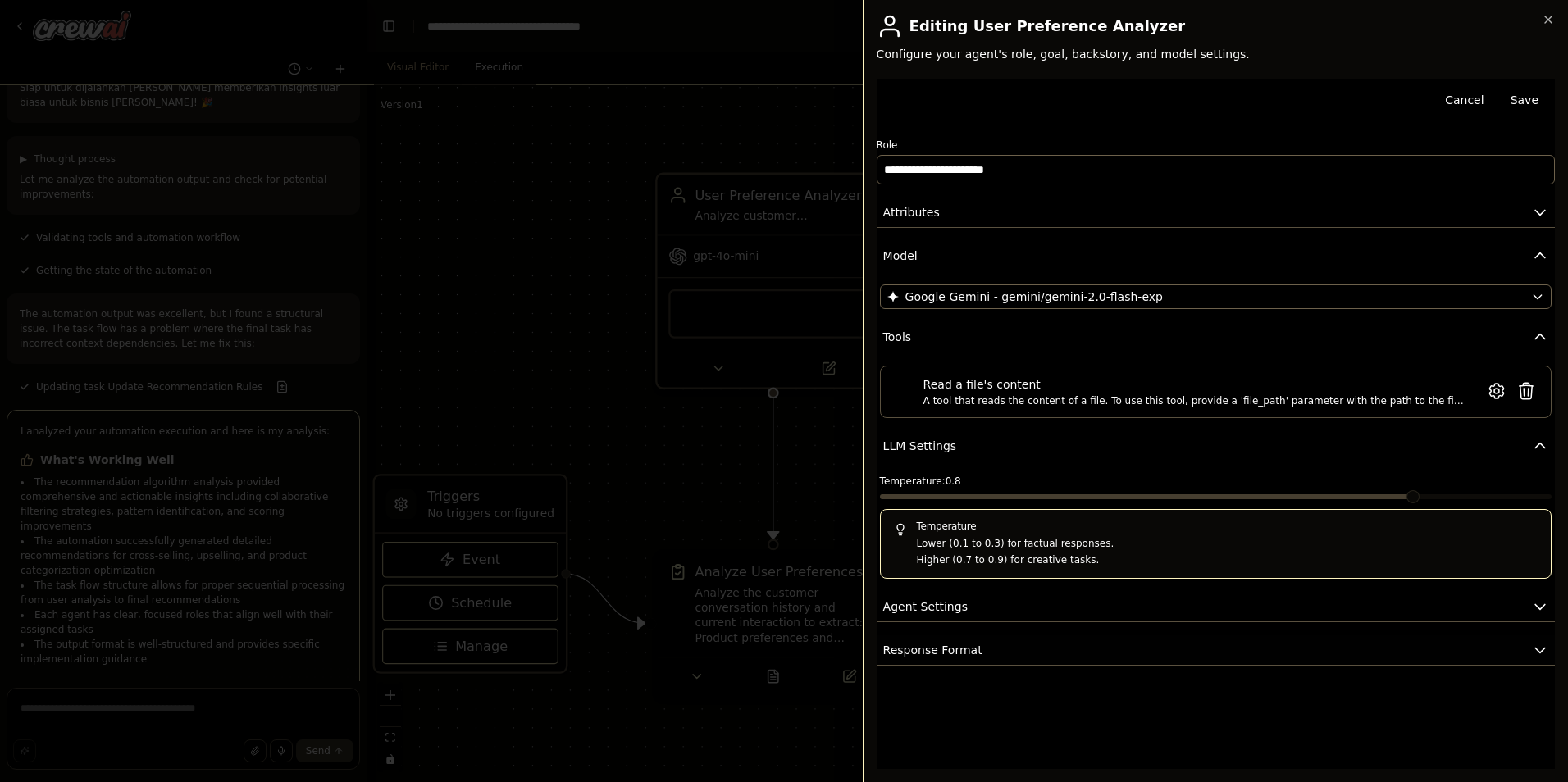
click at [940, 652] on span "Response Format" at bounding box center [933, 650] width 100 height 16
click at [1032, 647] on button "Response Format" at bounding box center [1215, 651] width 678 height 30
click at [942, 105] on div "Cancel Save" at bounding box center [1215, 102] width 678 height 47
click at [945, 175] on input "**********" at bounding box center [1215, 169] width 678 height 30
click at [1262, 169] on input "**********" at bounding box center [1215, 169] width 678 height 30
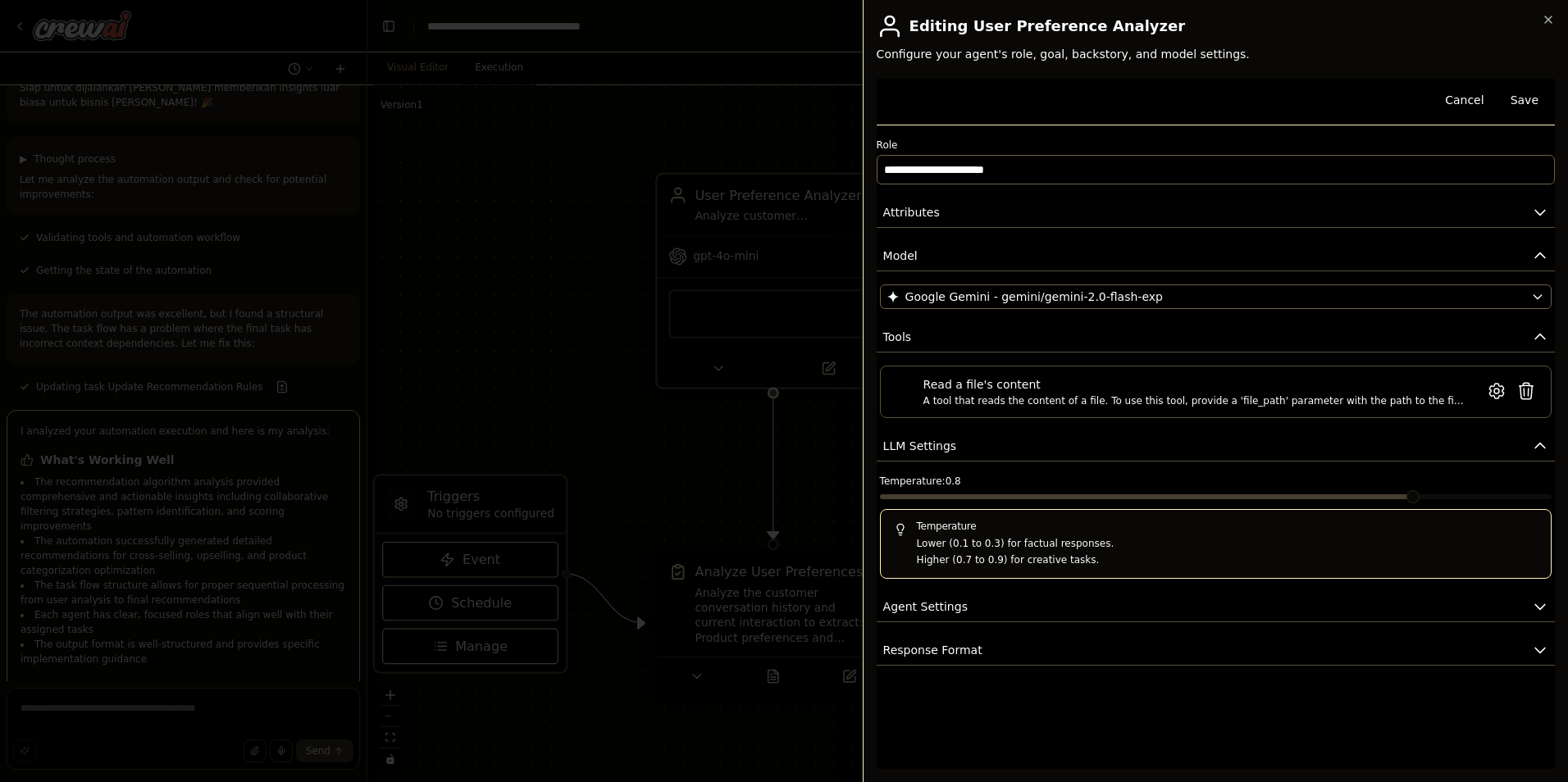
click at [954, 220] on button "Attributes" at bounding box center [1215, 213] width 678 height 30
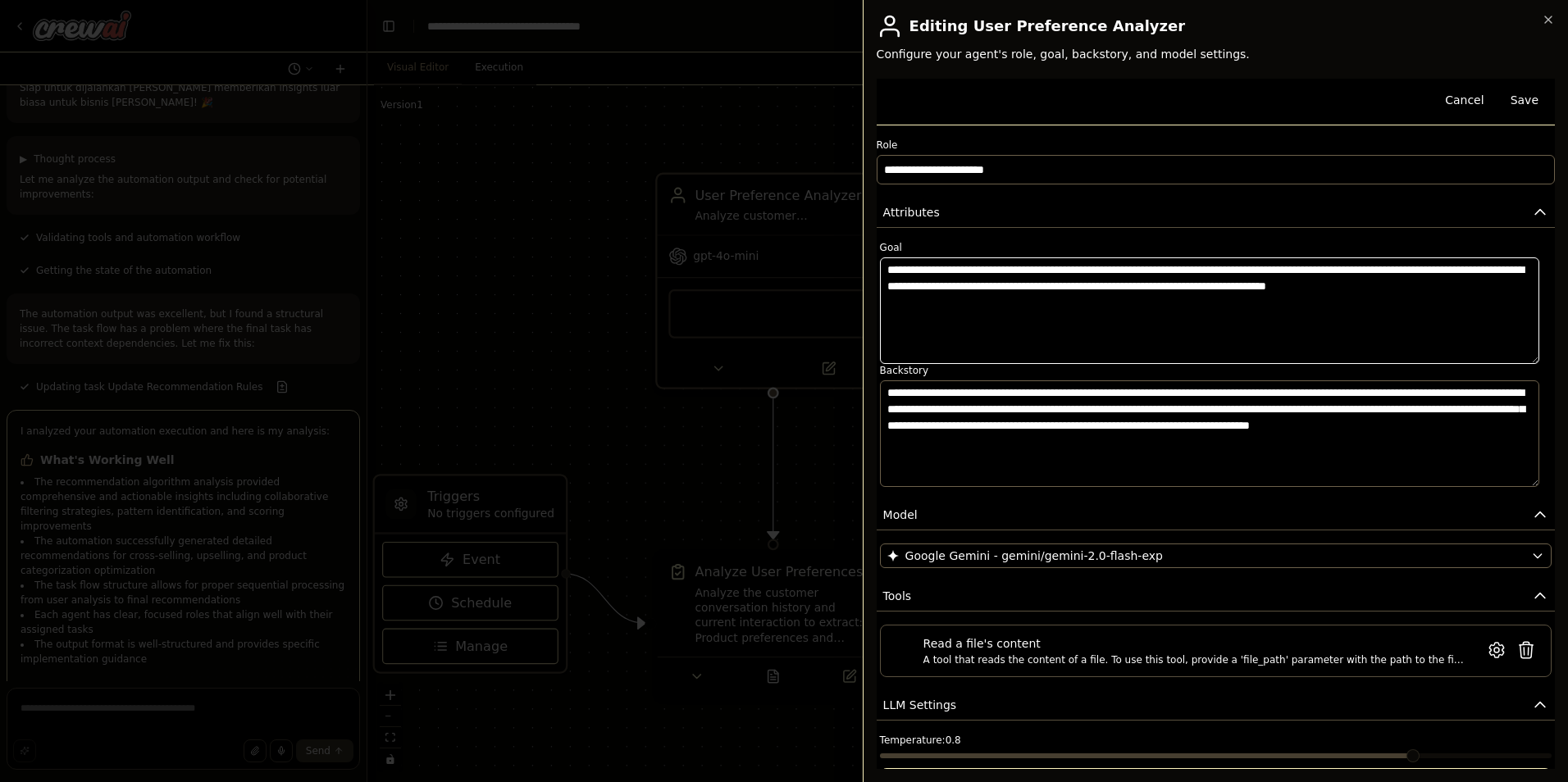
drag, startPoint x: 928, startPoint y: 287, endPoint x: 1133, endPoint y: 300, distance: 205.4
click at [929, 287] on textarea "**********" at bounding box center [1209, 310] width 659 height 107
click at [1217, 300] on textarea "**********" at bounding box center [1209, 310] width 659 height 107
click at [1085, 484] on textarea "**********" at bounding box center [1209, 433] width 659 height 107
click at [1505, 94] on button "Save" at bounding box center [1524, 100] width 48 height 30
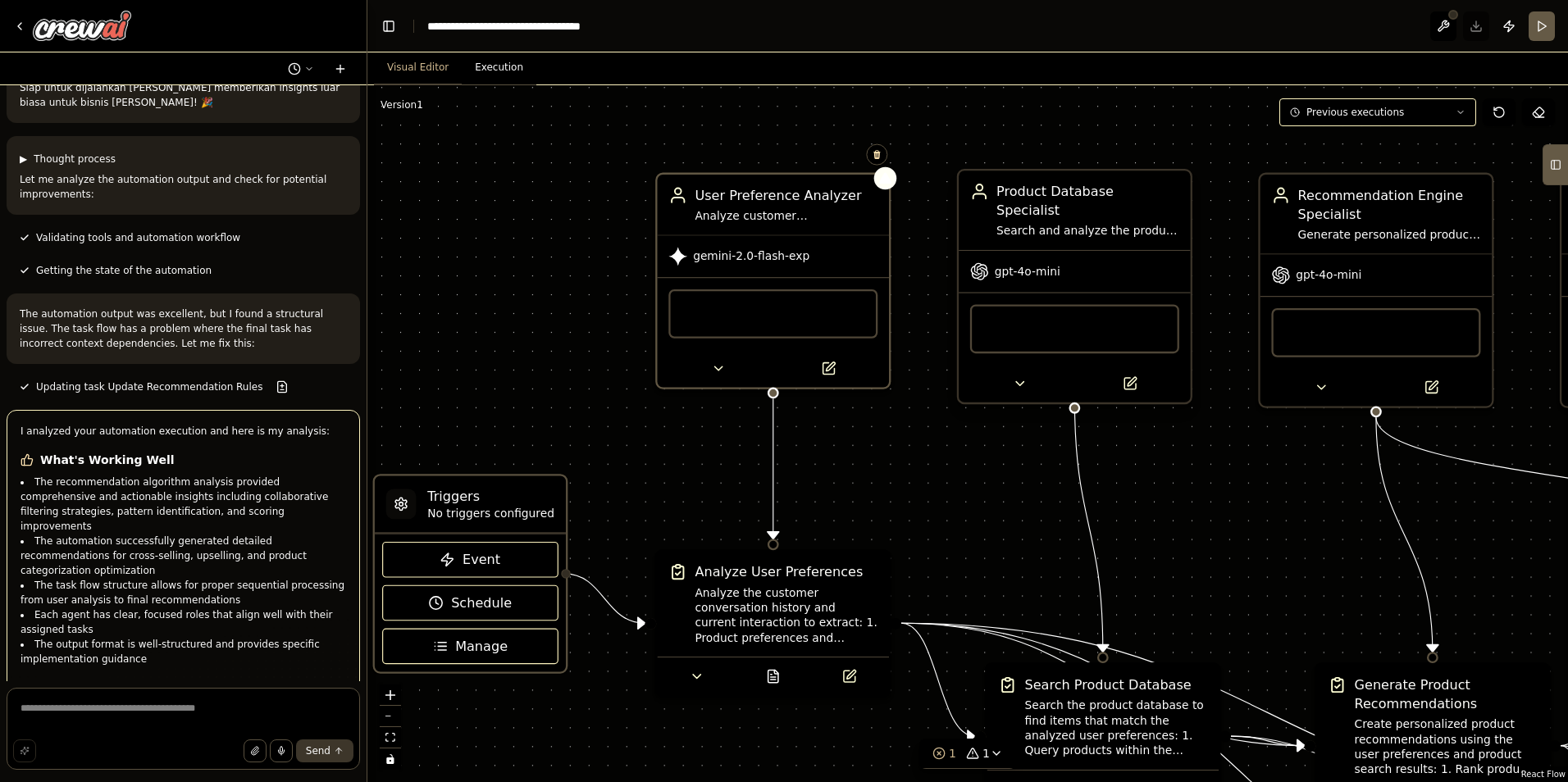
click at [1086, 268] on div "gpt-4o-mini" at bounding box center [1075, 272] width 232 height 42
click at [1017, 263] on div "gpt-4o-mini" at bounding box center [1075, 272] width 232 height 42
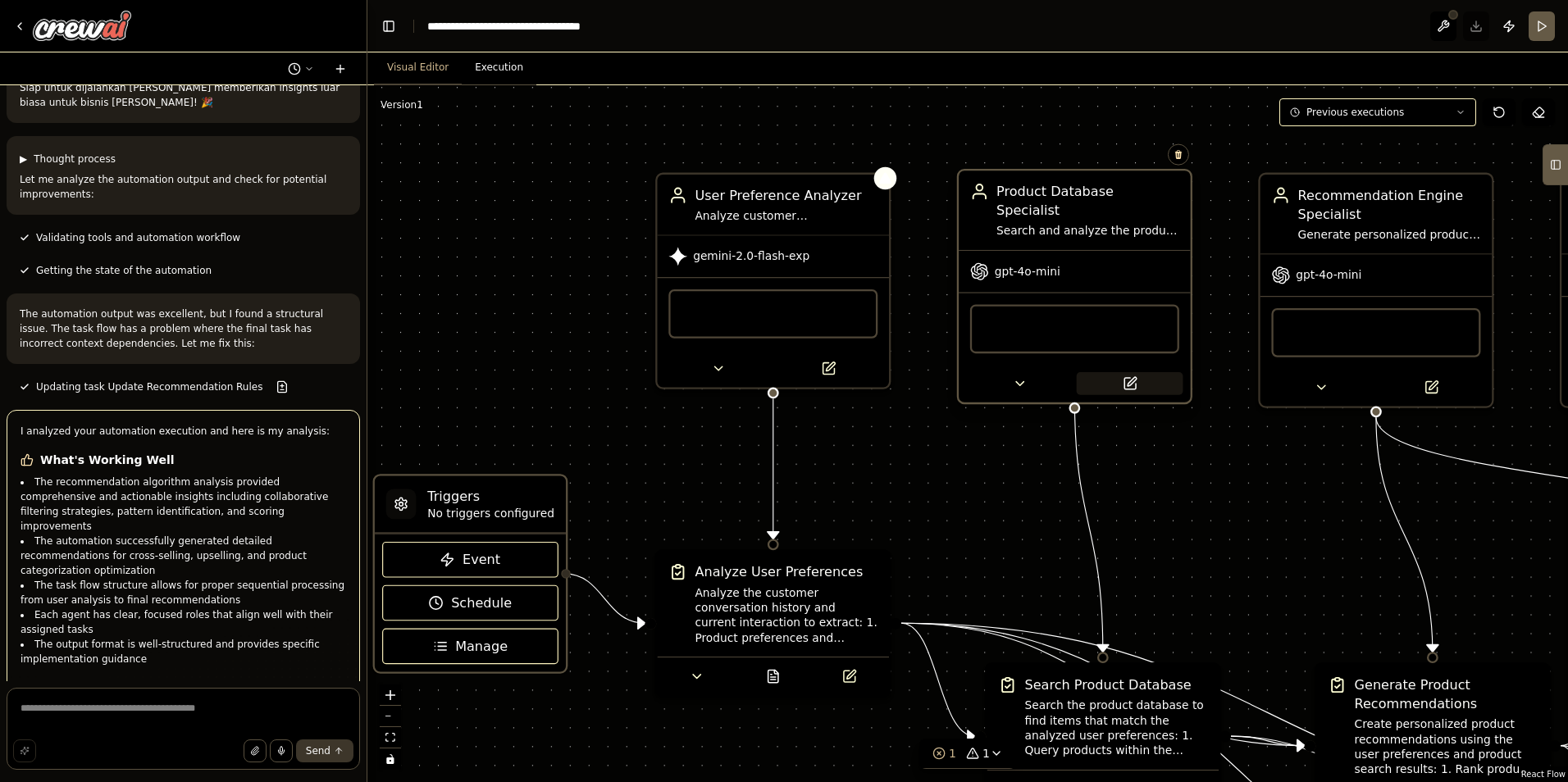
click at [1125, 378] on icon at bounding box center [1130, 383] width 12 height 12
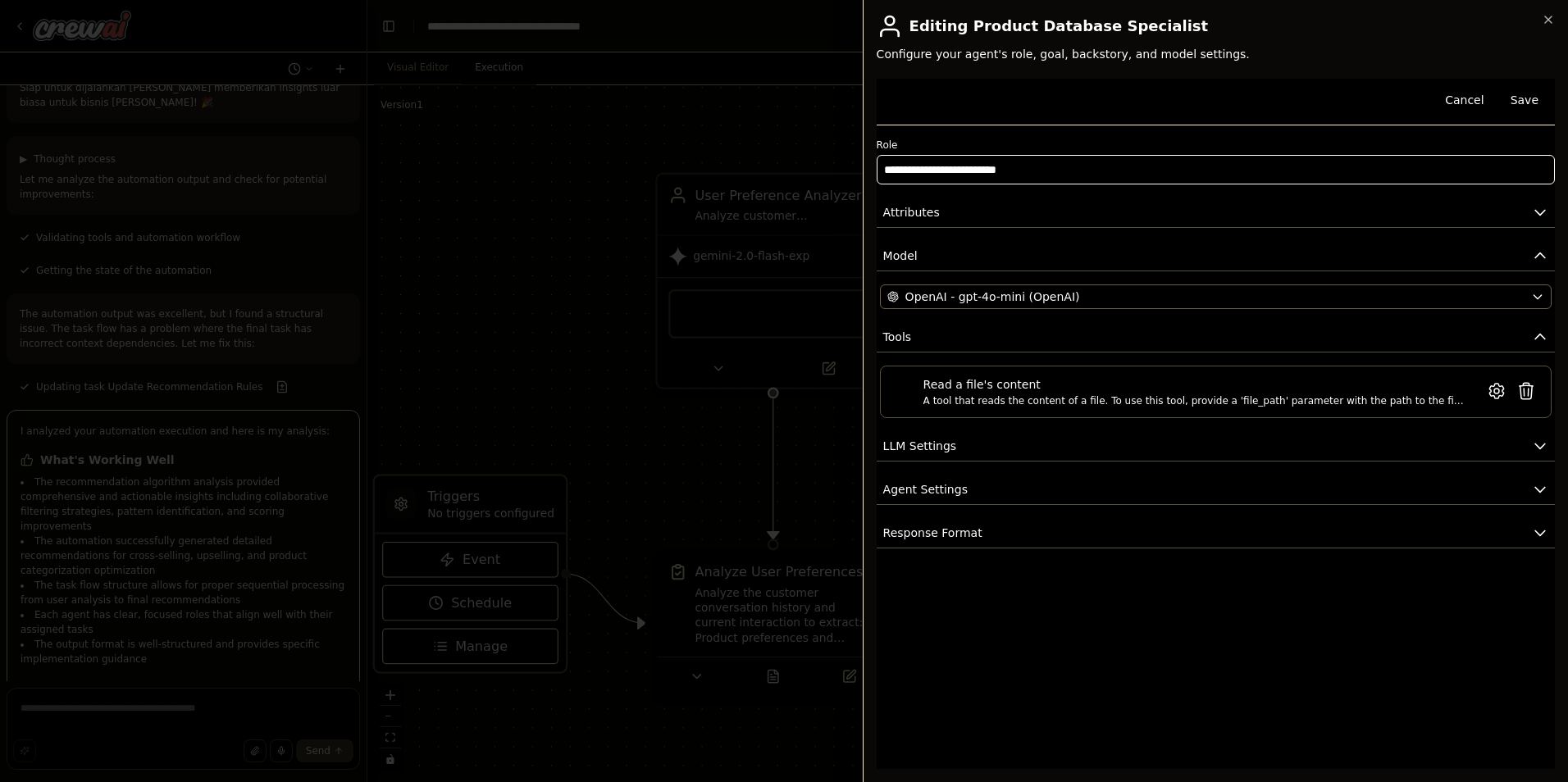
click at [952, 177] on input "**********" at bounding box center [1215, 169] width 678 height 30
click at [959, 216] on button "Attributes" at bounding box center [1215, 213] width 678 height 30
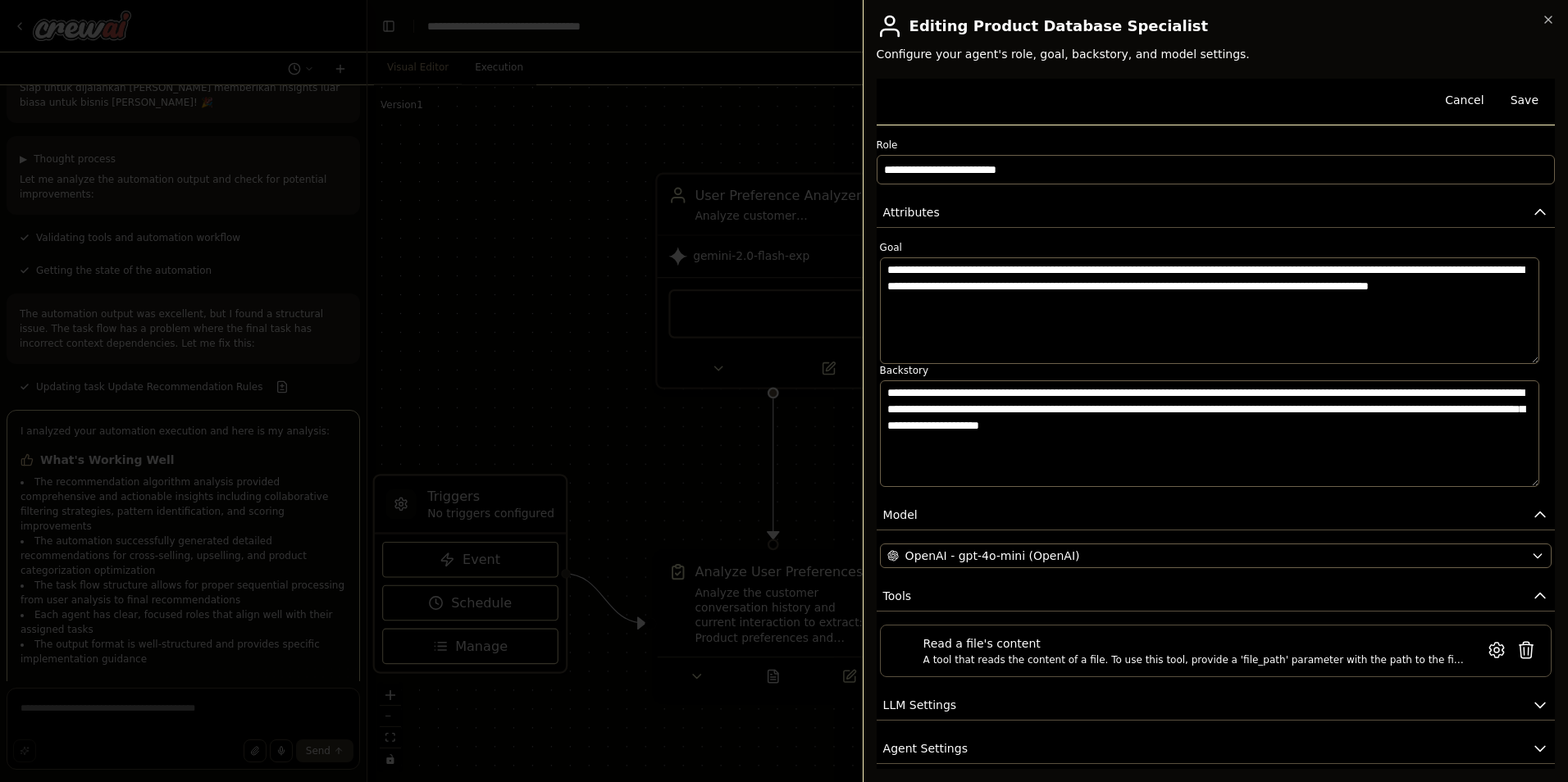
scroll to position [52, 0]
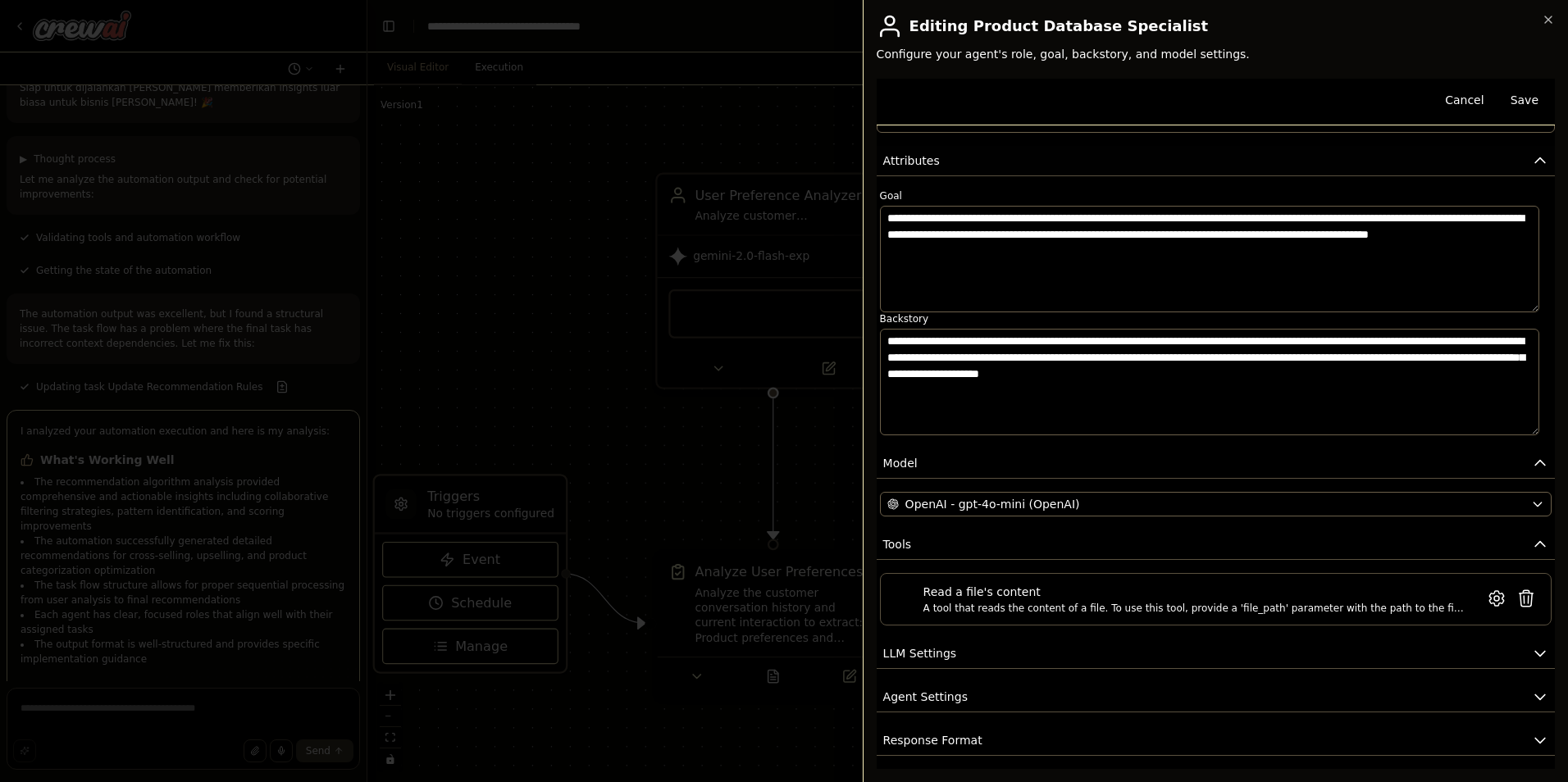
click at [940, 172] on button "Attributes" at bounding box center [1215, 161] width 678 height 30
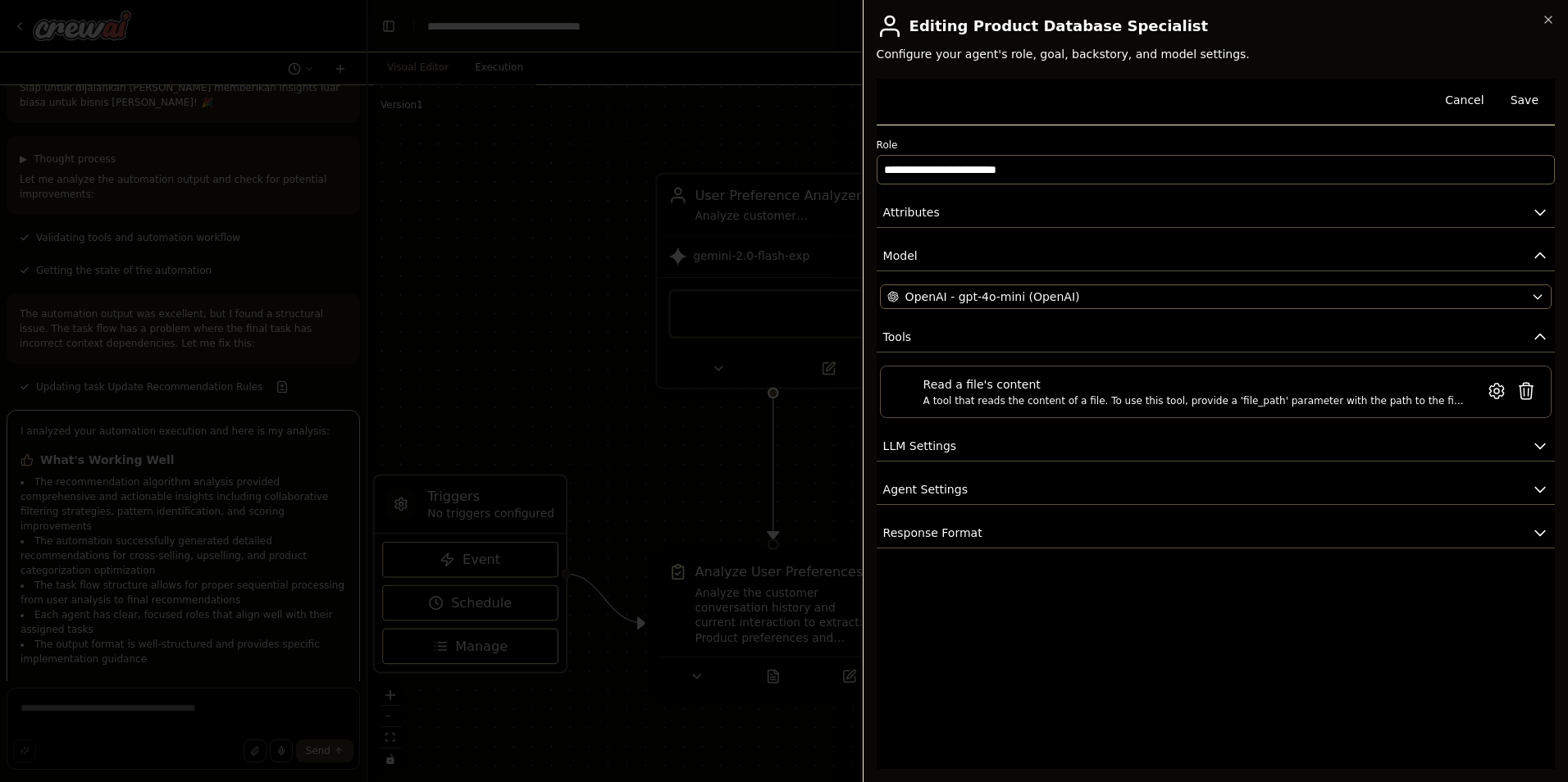
scroll to position [0, 0]
click at [957, 302] on span "OpenAI - gpt-4o-mini (OpenAI)" at bounding box center [992, 297] width 175 height 16
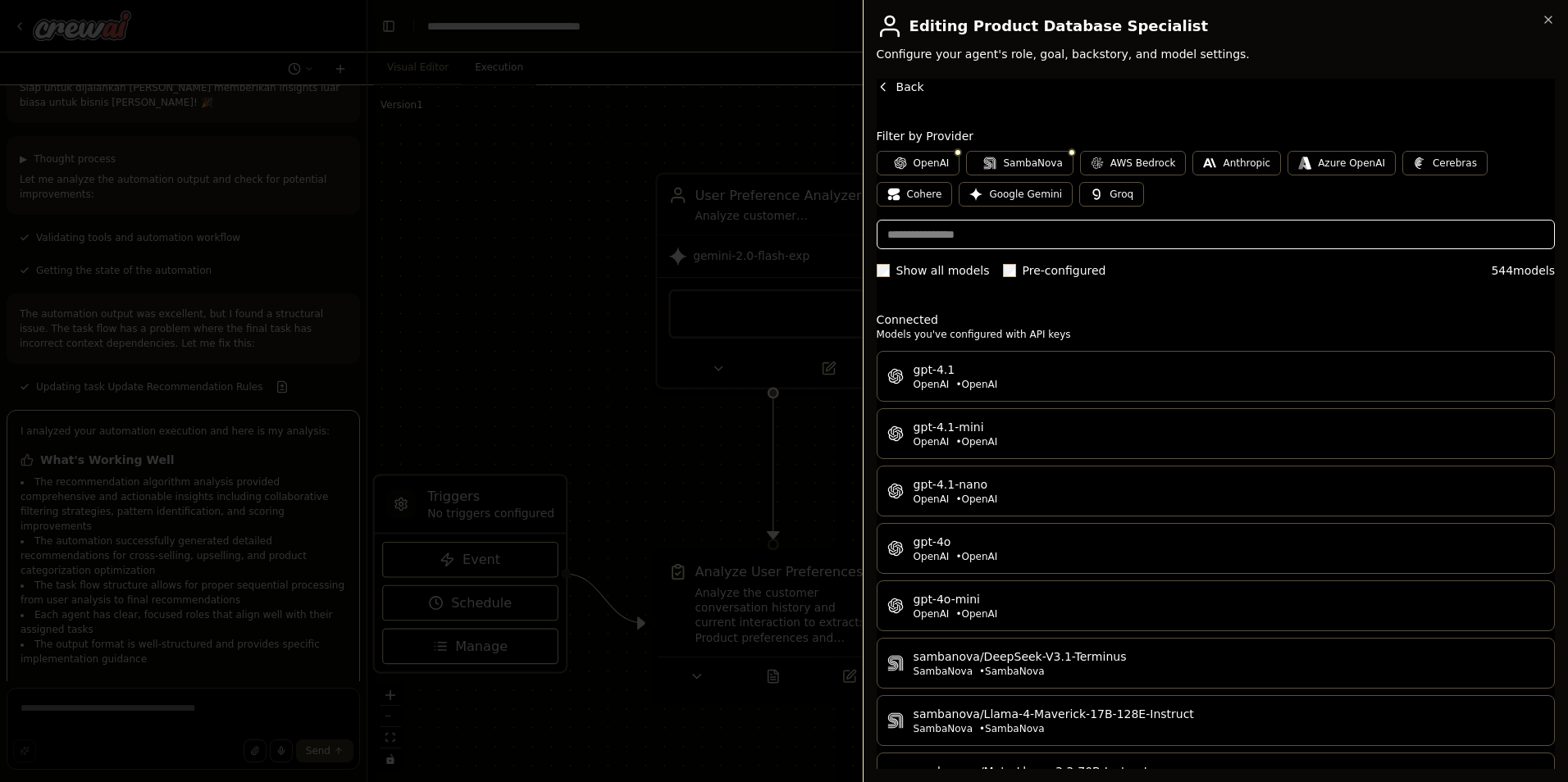
click at [954, 229] on input "text" at bounding box center [1215, 234] width 678 height 30
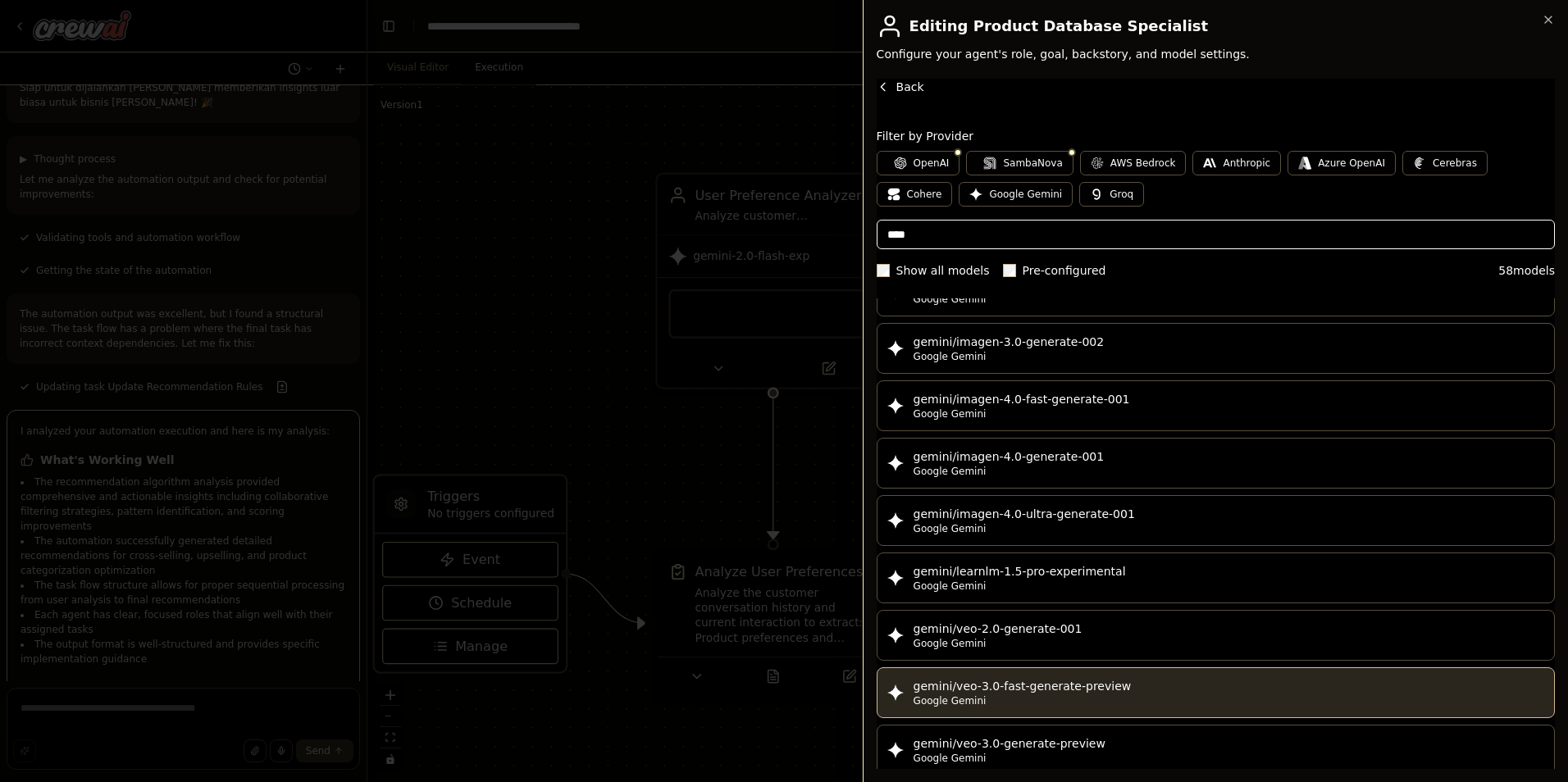
scroll to position [2917, 0]
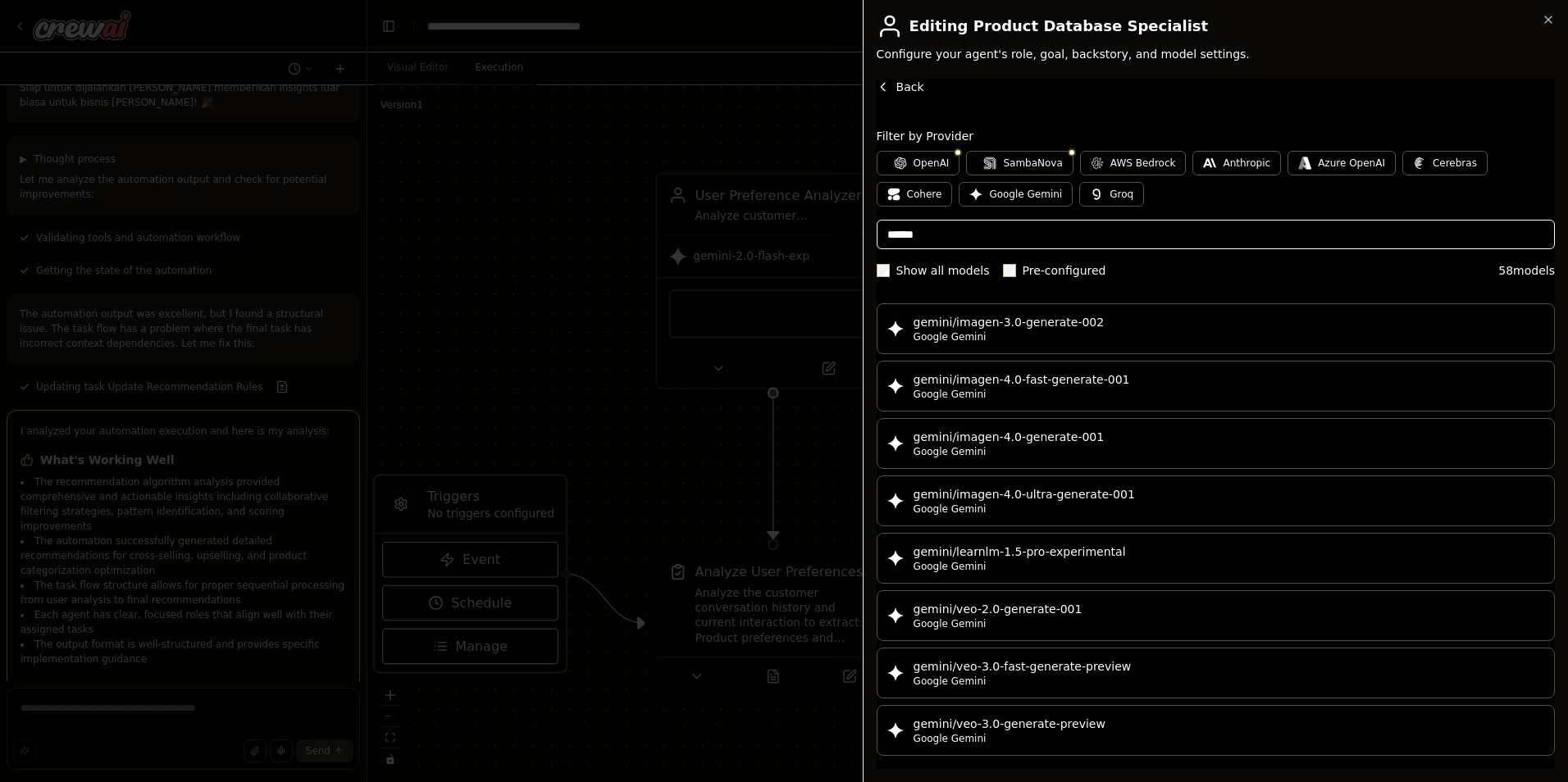
click at [1009, 239] on input "******" at bounding box center [1215, 234] width 678 height 30
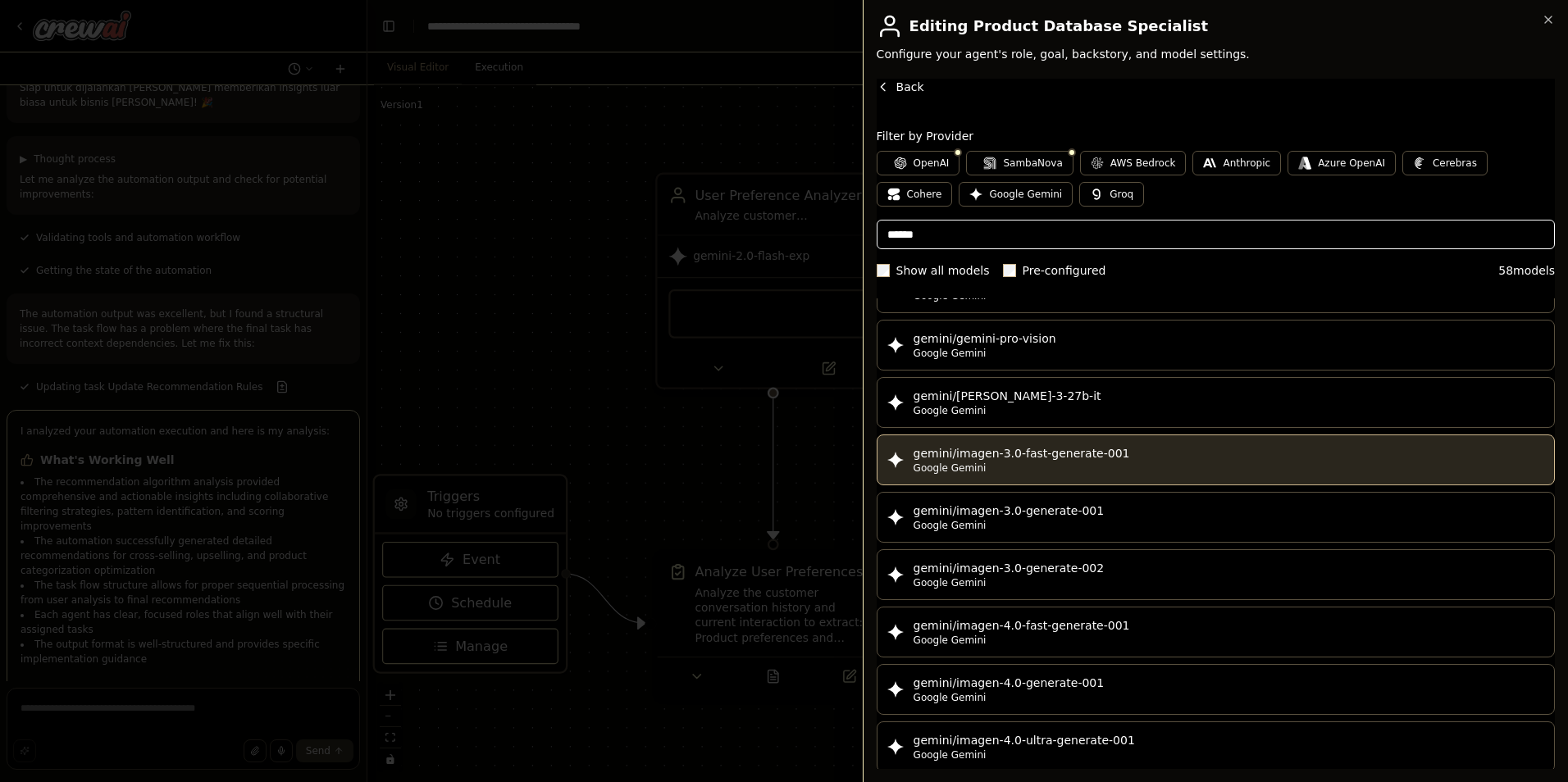
scroll to position [2507, 0]
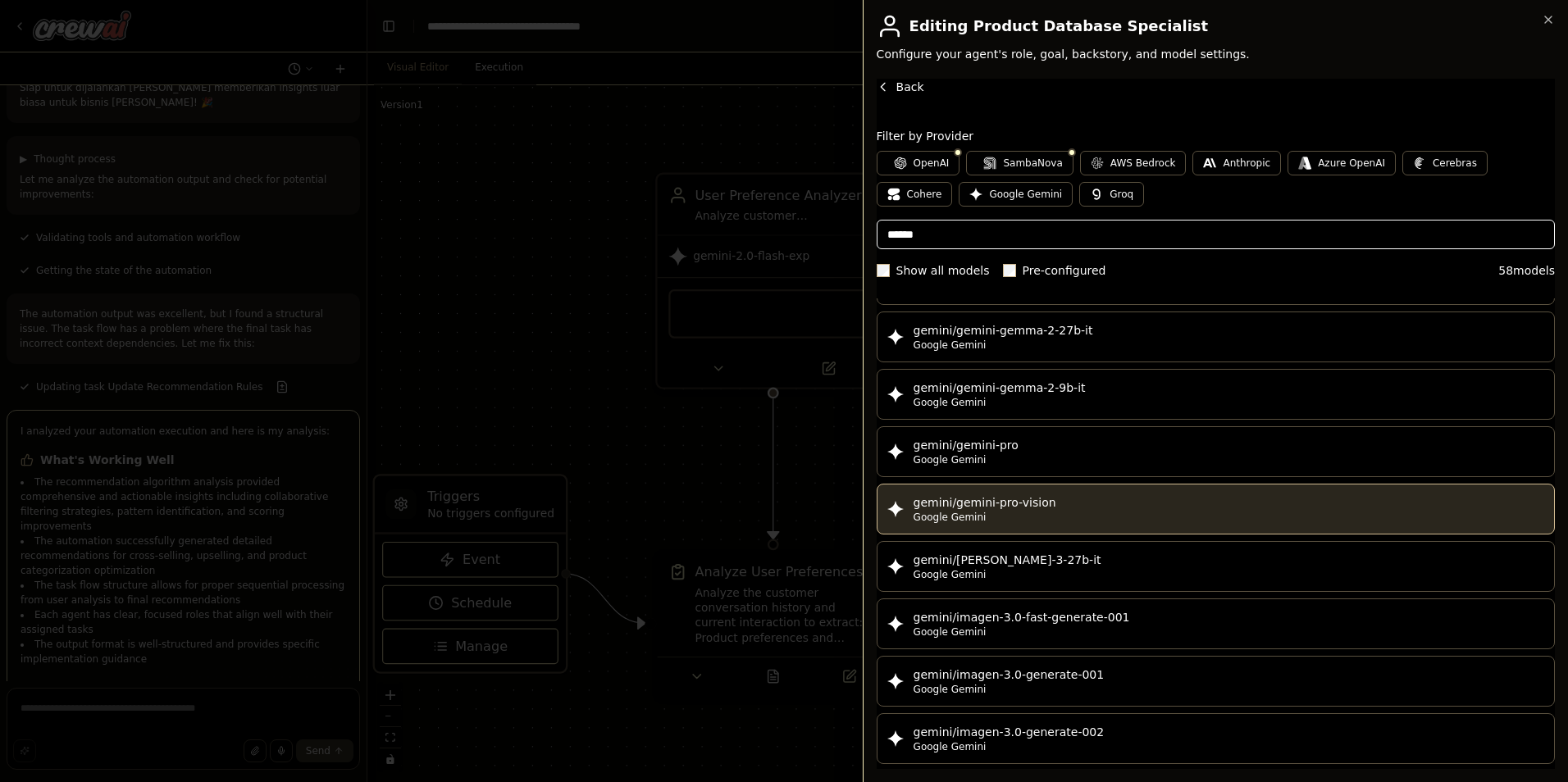
type input "******"
click at [1048, 504] on div "gemini/gemini-pro-vision" at bounding box center [1229, 502] width 631 height 16
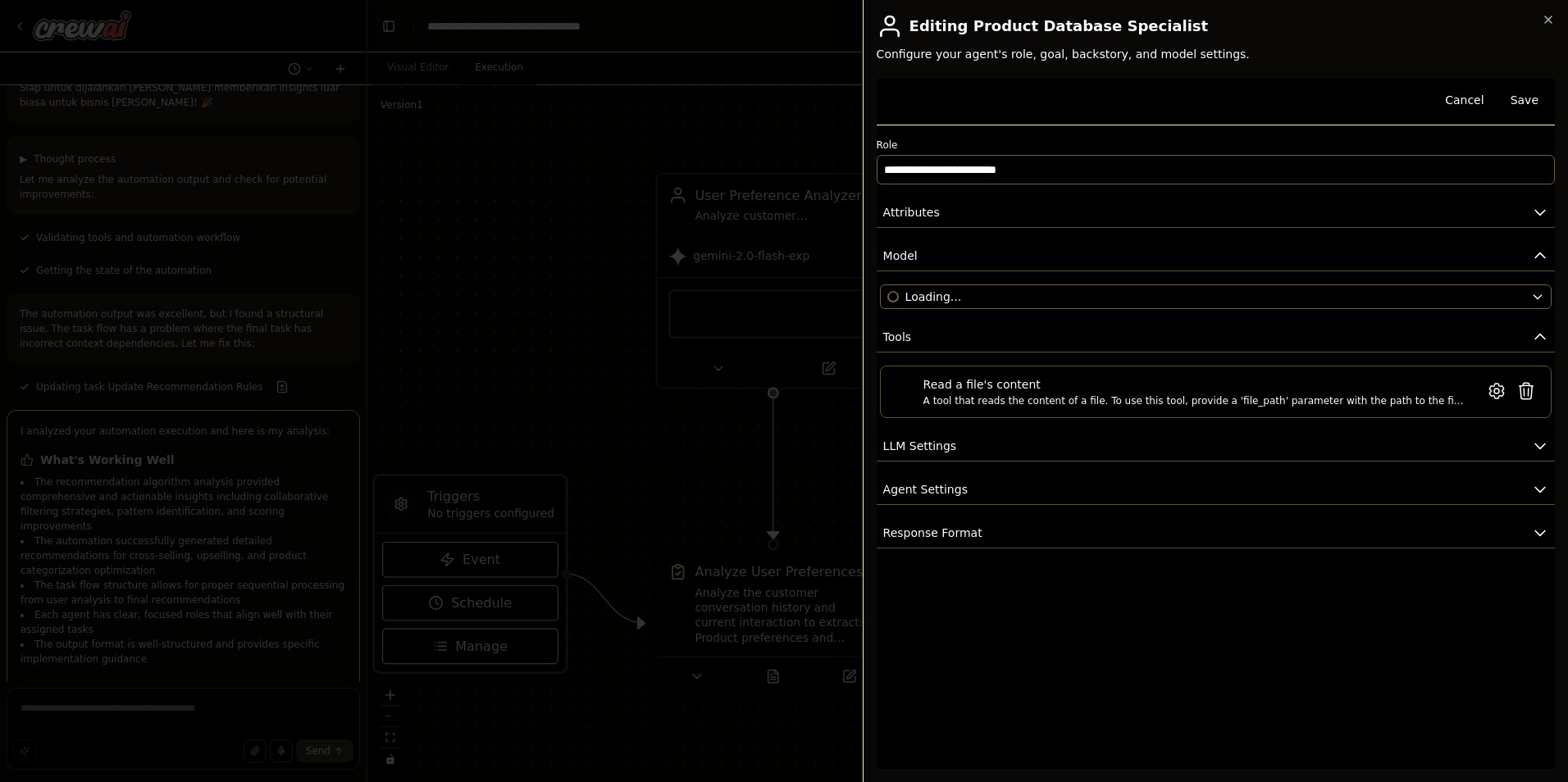
click at [971, 450] on button "LLM Settings" at bounding box center [1215, 447] width 678 height 30
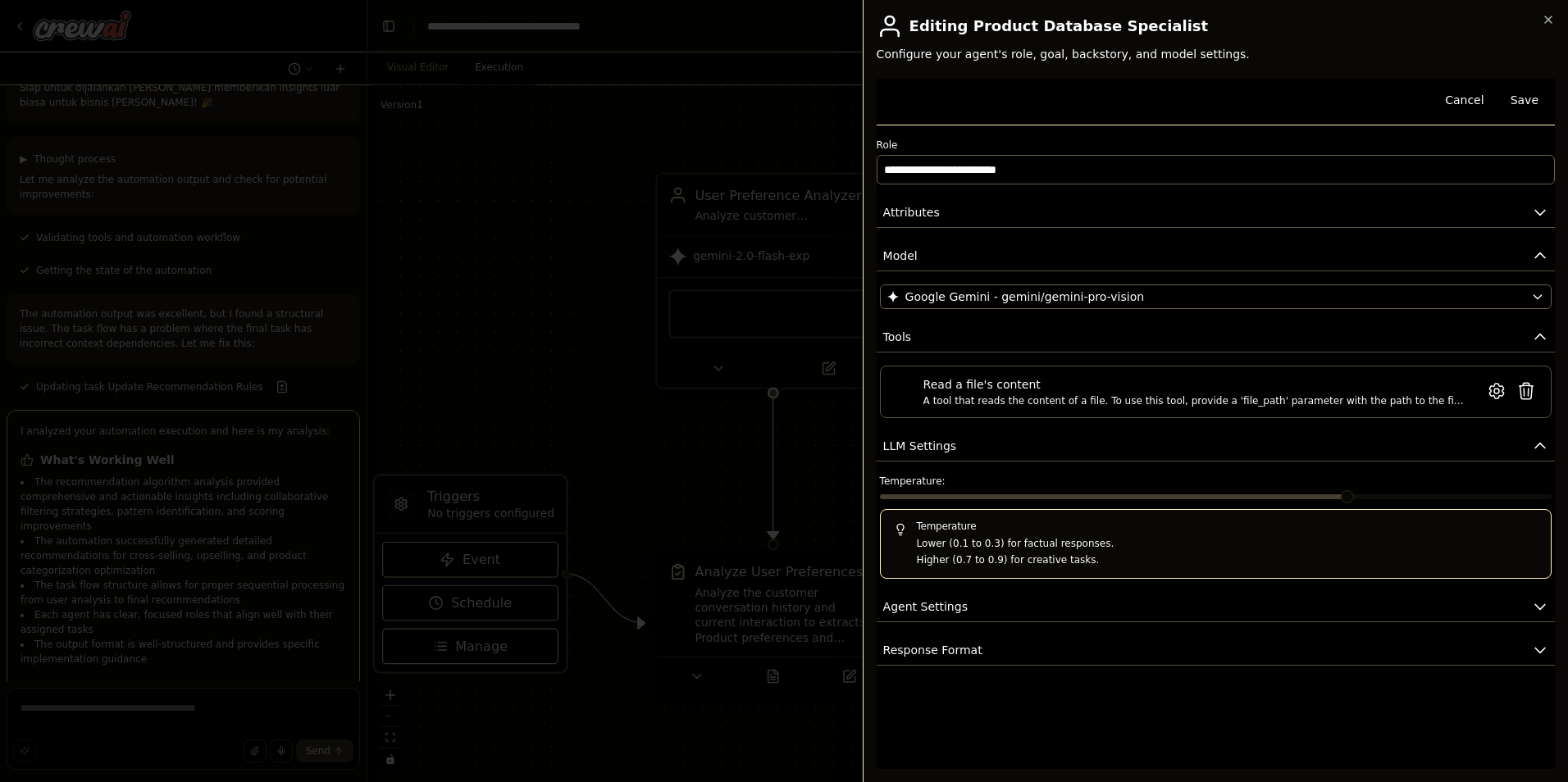
click at [1374, 493] on div "Temperature: Temperature Lower (0.1 to 0.3) for factual responses. Higher (0.7 …" at bounding box center [1215, 526] width 672 height 104
click at [1355, 496] on span at bounding box center [1347, 497] width 13 height 13
drag, startPoint x: 1382, startPoint y: 493, endPoint x: 1392, endPoint y: 500, distance: 12.2
click at [1383, 493] on div "Temperature: Temperature Lower (0.1 to 0.3) for factual responses. Higher (0.7 …" at bounding box center [1215, 526] width 672 height 104
click at [1392, 500] on div at bounding box center [1215, 500] width 672 height 12
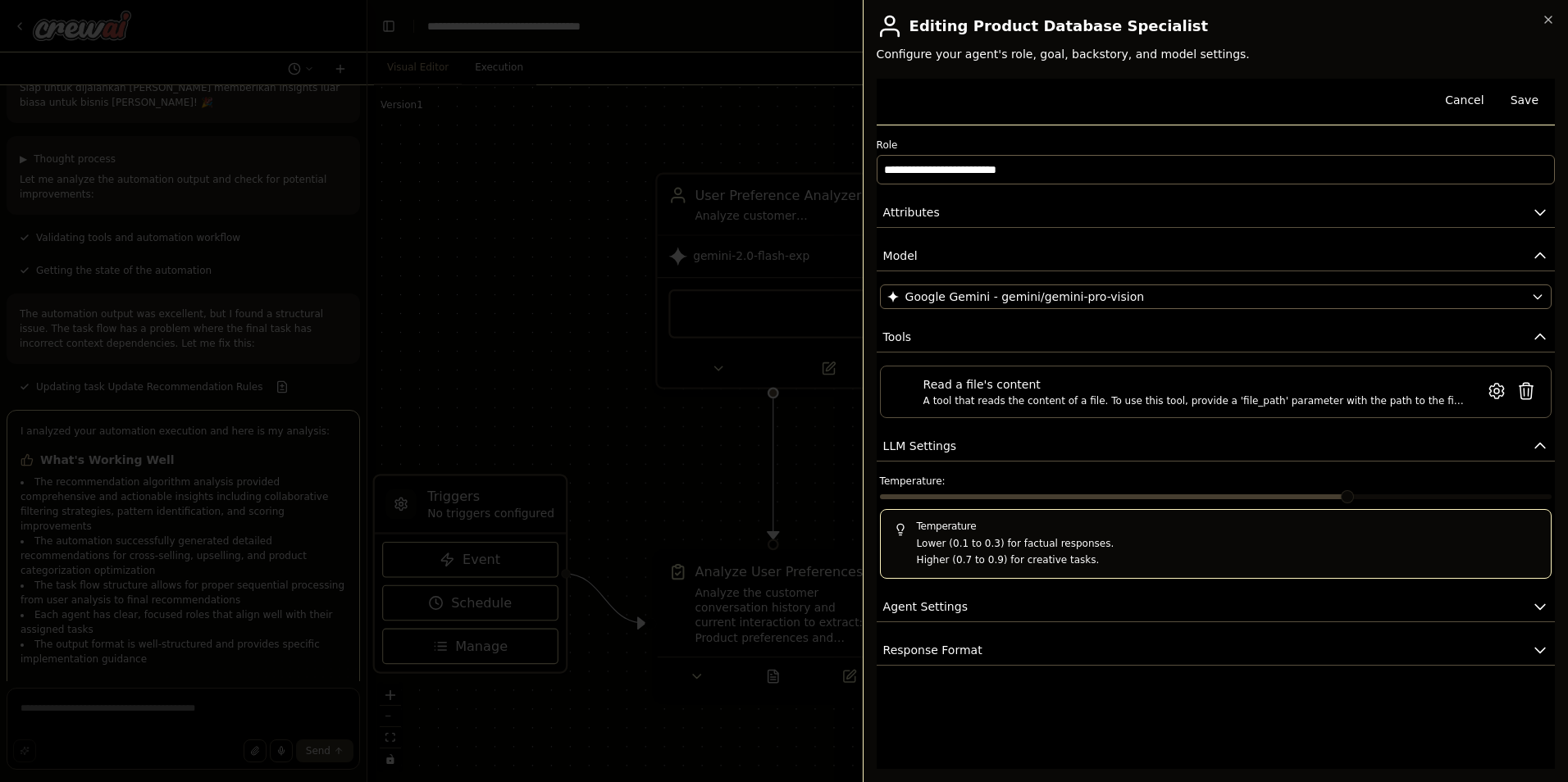
click at [1355, 498] on span at bounding box center [1347, 497] width 13 height 13
click at [1361, 495] on span at bounding box center [1215, 496] width 672 height 4
click at [1361, 494] on span at bounding box center [1215, 496] width 672 height 4
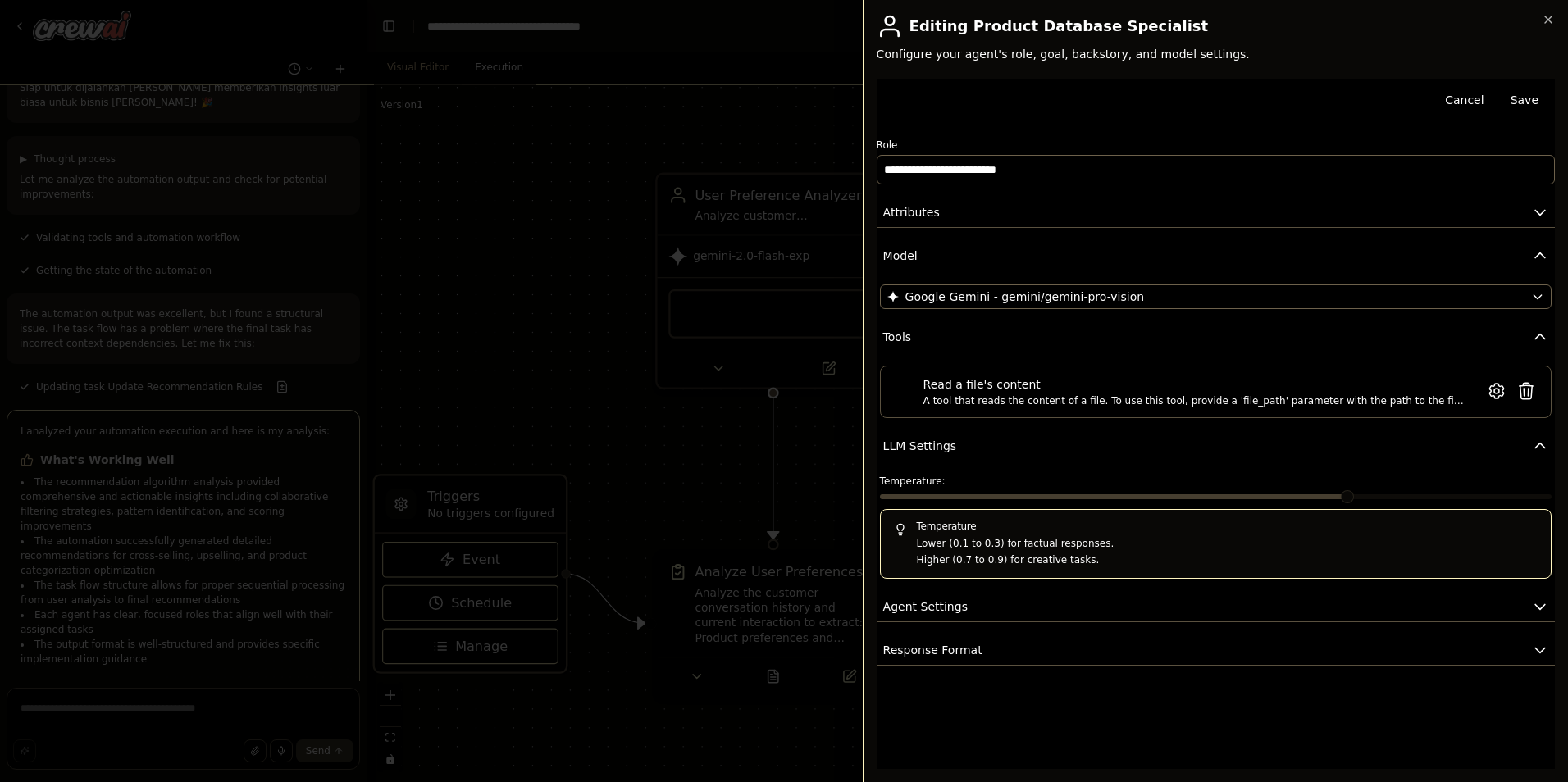
click at [1361, 494] on span at bounding box center [1215, 496] width 672 height 4
click at [1355, 495] on span at bounding box center [1347, 497] width 13 height 13
click at [1389, 495] on span at bounding box center [1215, 496] width 672 height 4
click at [998, 599] on button "Agent Settings" at bounding box center [1215, 607] width 678 height 30
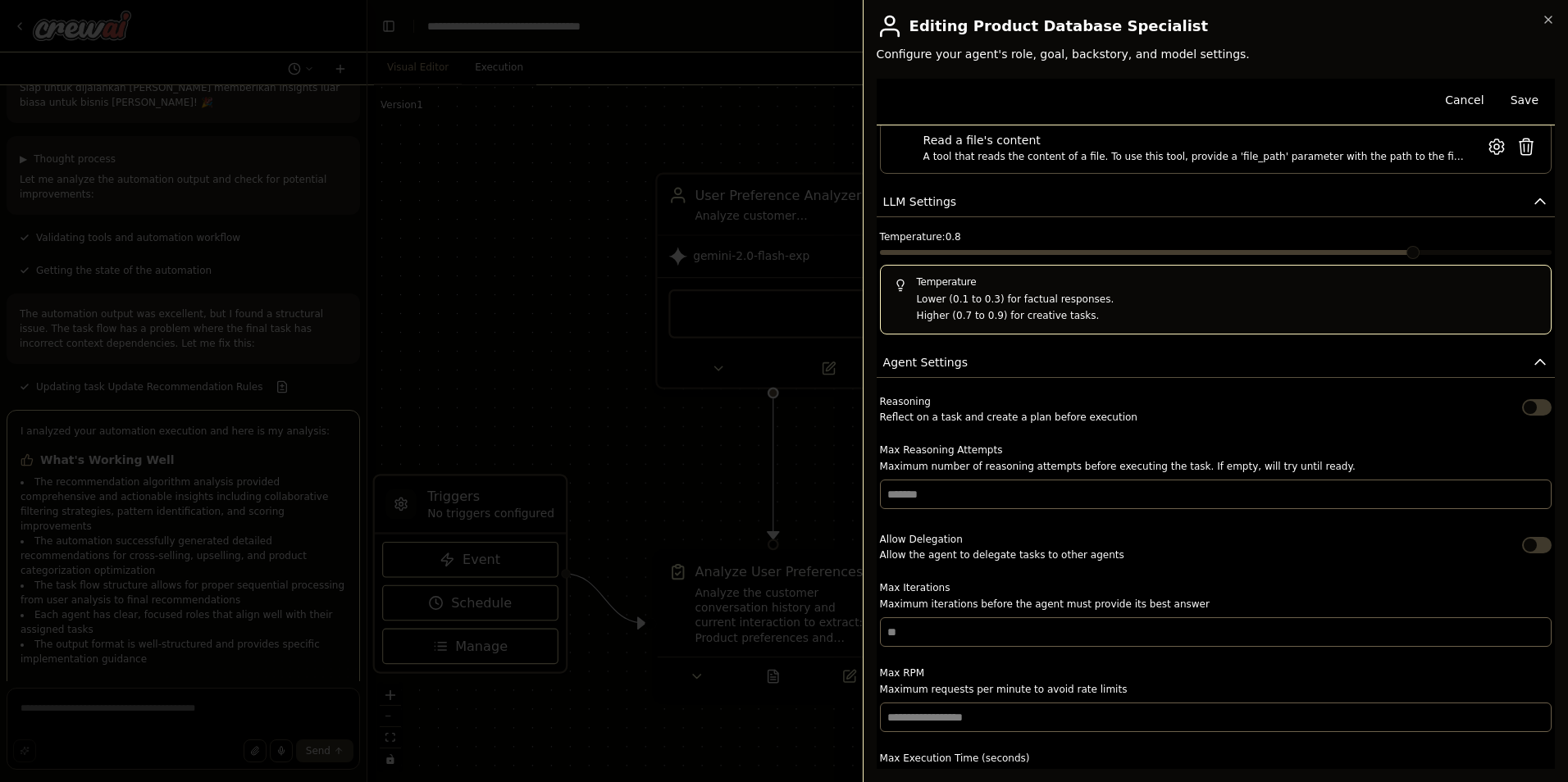
scroll to position [246, 0]
click at [1299, 375] on button "Agent Settings" at bounding box center [1215, 361] width 678 height 30
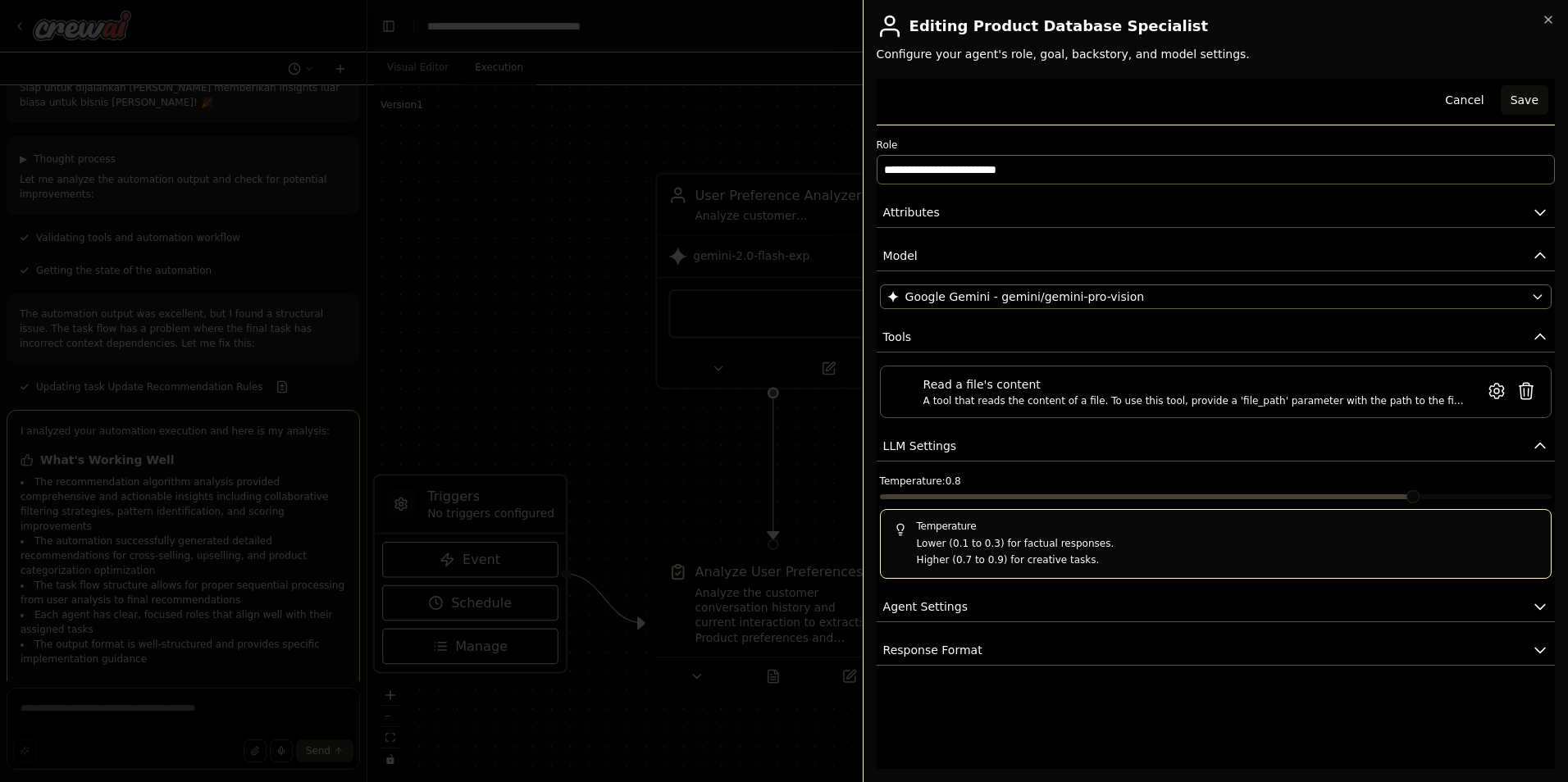
click at [1525, 104] on button "Save" at bounding box center [1524, 100] width 48 height 30
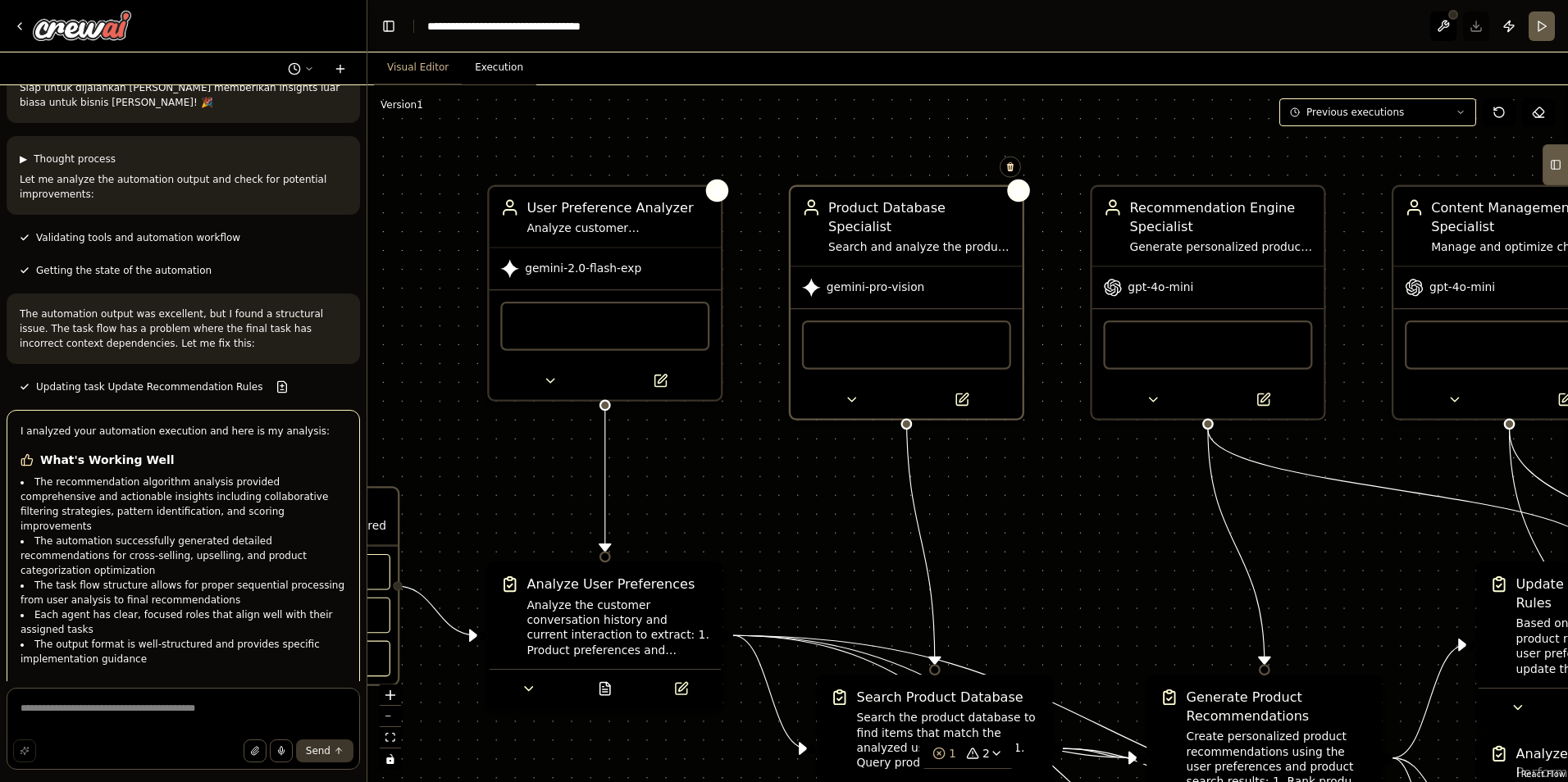
drag, startPoint x: 1151, startPoint y: 465, endPoint x: 1124, endPoint y: 464, distance: 27.0
click at [1124, 464] on div ".deletable-edge-delete-btn { width: 20px; height: 20px; border: 0px solid #ffff…" at bounding box center [968, 433] width 1201 height 697
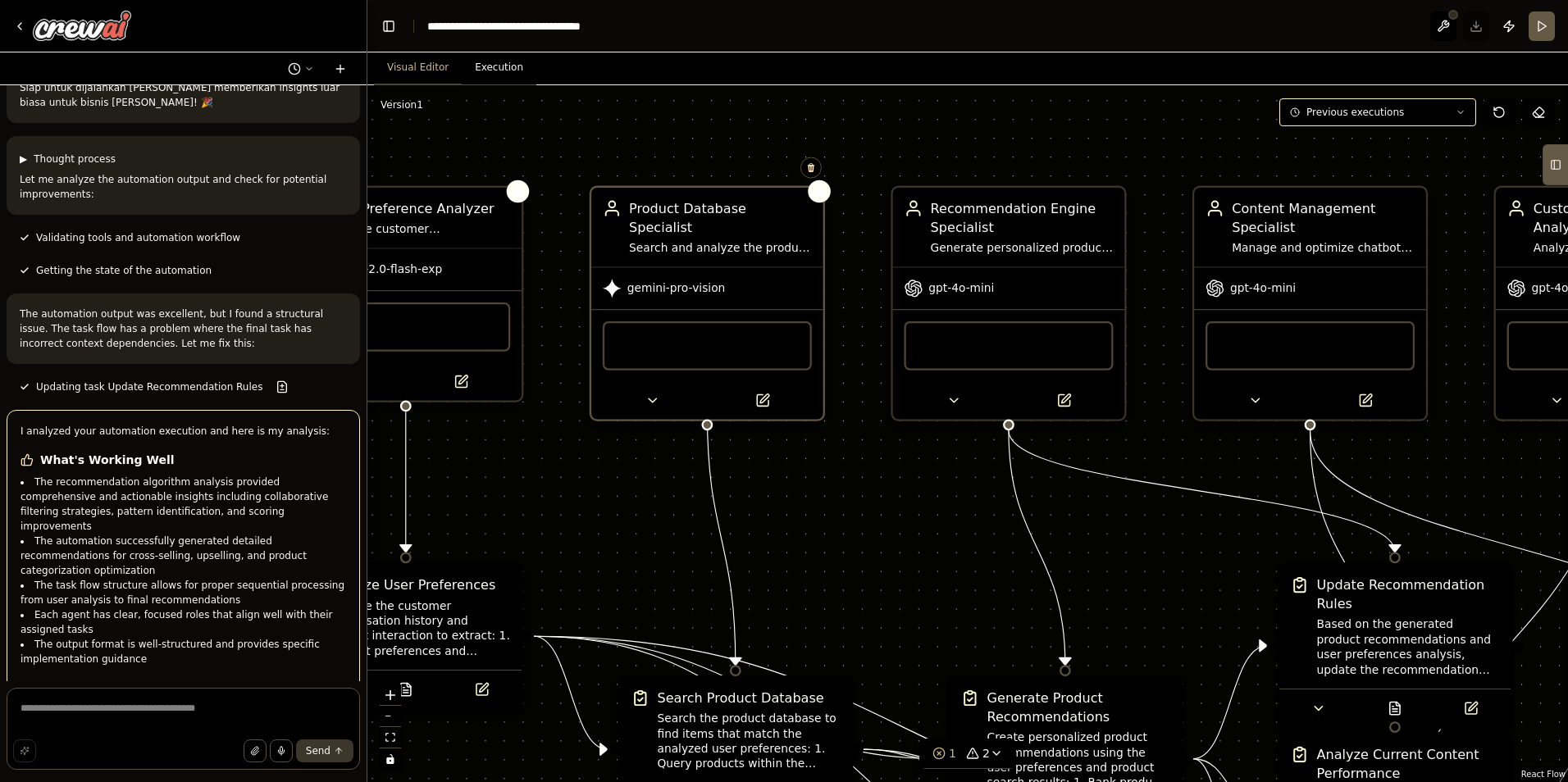
drag, startPoint x: 1184, startPoint y: 471, endPoint x: 1195, endPoint y: 474, distance: 11.4
click at [1183, 472] on div ".deletable-edge-delete-btn { width: 20px; height: 20px; border: 0px solid #ffff…" at bounding box center [968, 433] width 1201 height 697
drag, startPoint x: 1147, startPoint y: 482, endPoint x: 1205, endPoint y: 491, distance: 58.7
click at [1146, 483] on div ".deletable-edge-delete-btn { width: 20px; height: 20px; border: 0px solid #ffff…" at bounding box center [968, 433] width 1201 height 697
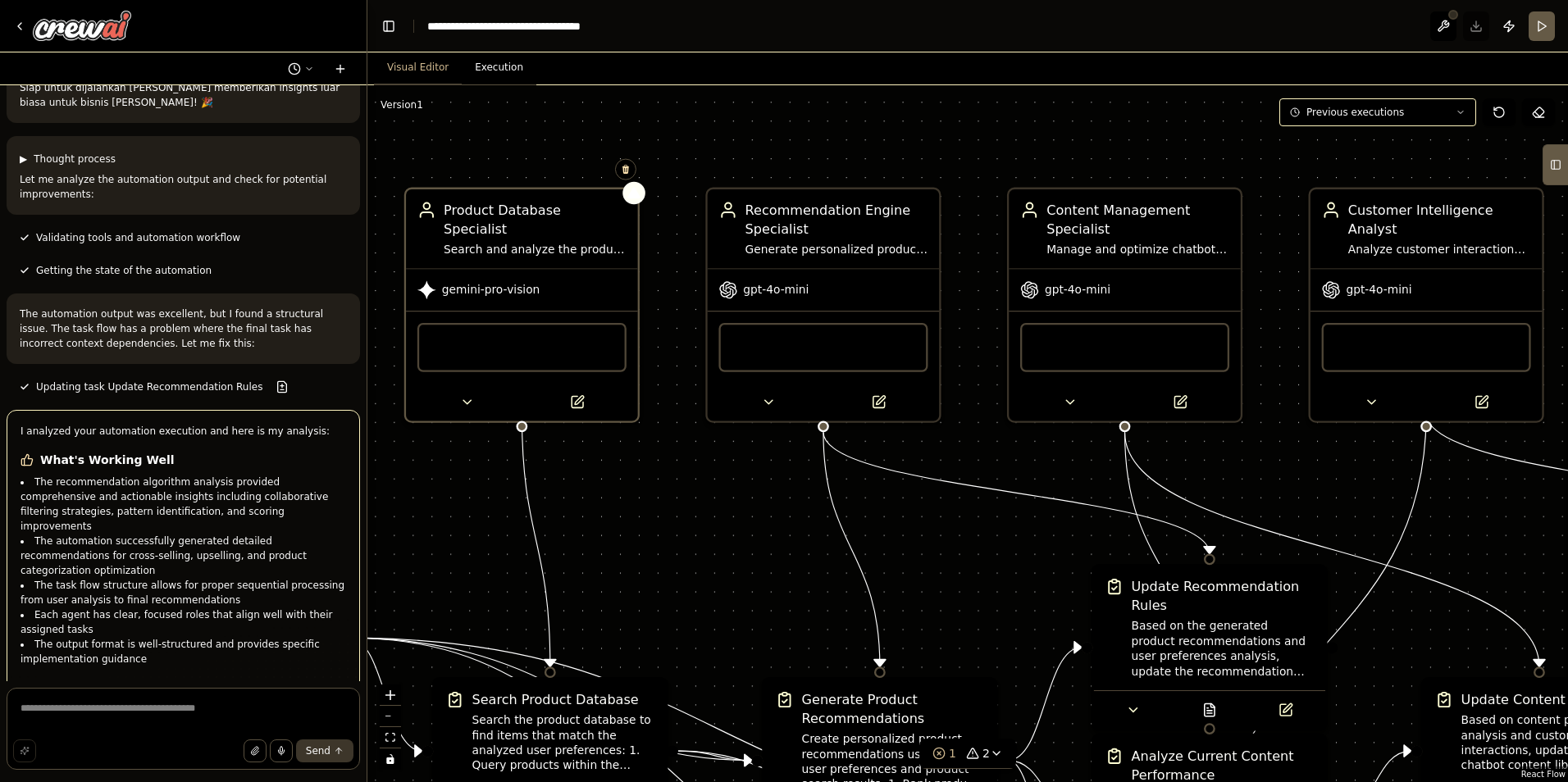
drag, startPoint x: 1178, startPoint y: 490, endPoint x: 1132, endPoint y: 490, distance: 46.0
click at [1123, 490] on div ".deletable-edge-delete-btn { width: 20px; height: 20px; border: 0px solid #ffff…" at bounding box center [968, 433] width 1201 height 697
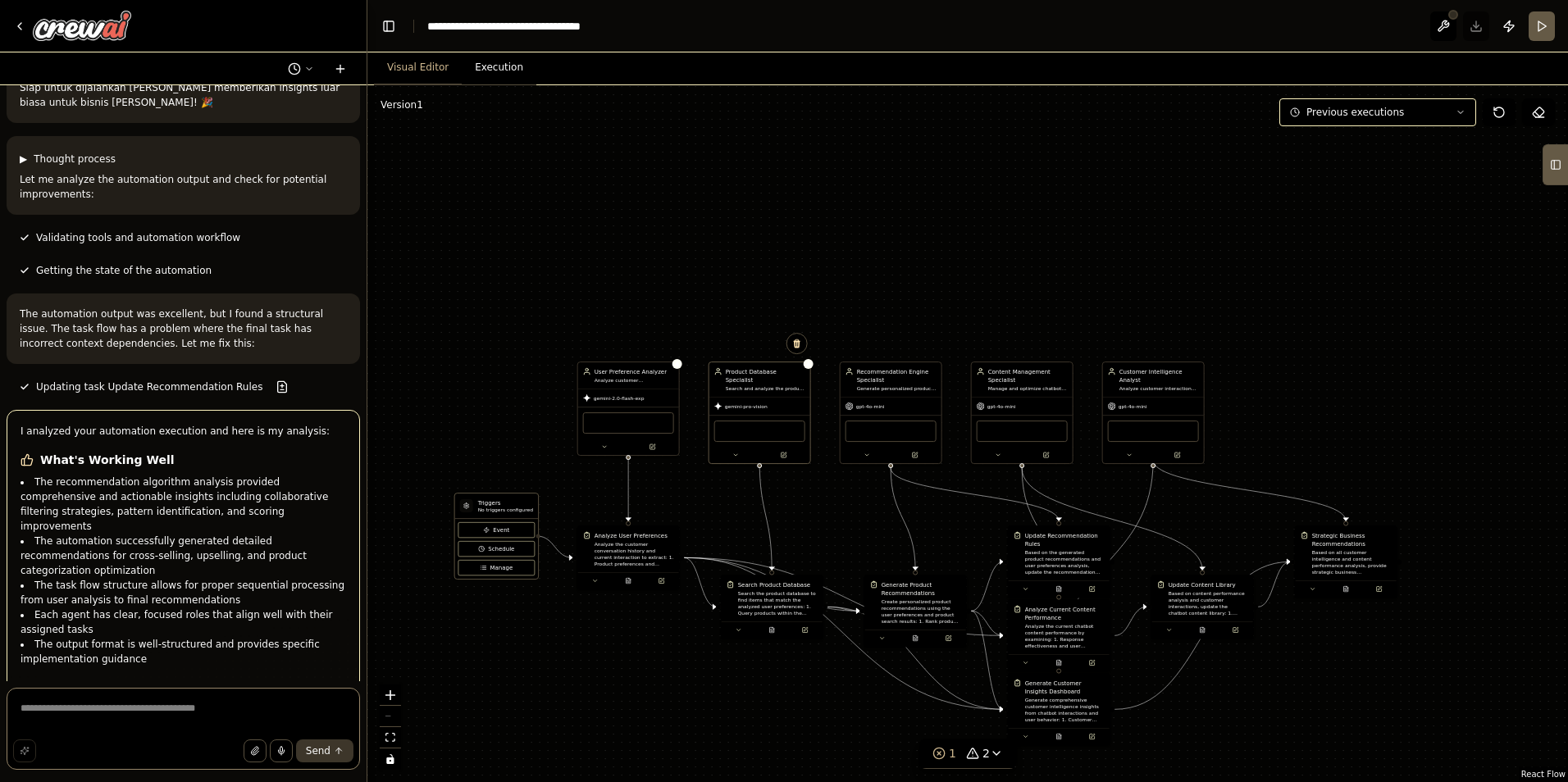
click at [179, 711] on textarea at bounding box center [183, 728] width 353 height 82
drag, startPoint x: 937, startPoint y: 700, endPoint x: 951, endPoint y: 583, distance: 117.8
click at [951, 583] on div ".deletable-edge-delete-btn { width: 20px; height: 20px; border: 0px solid #ffff…" at bounding box center [713, 494] width 600 height 349
click at [979, 760] on div "2" at bounding box center [978, 753] width 24 height 16
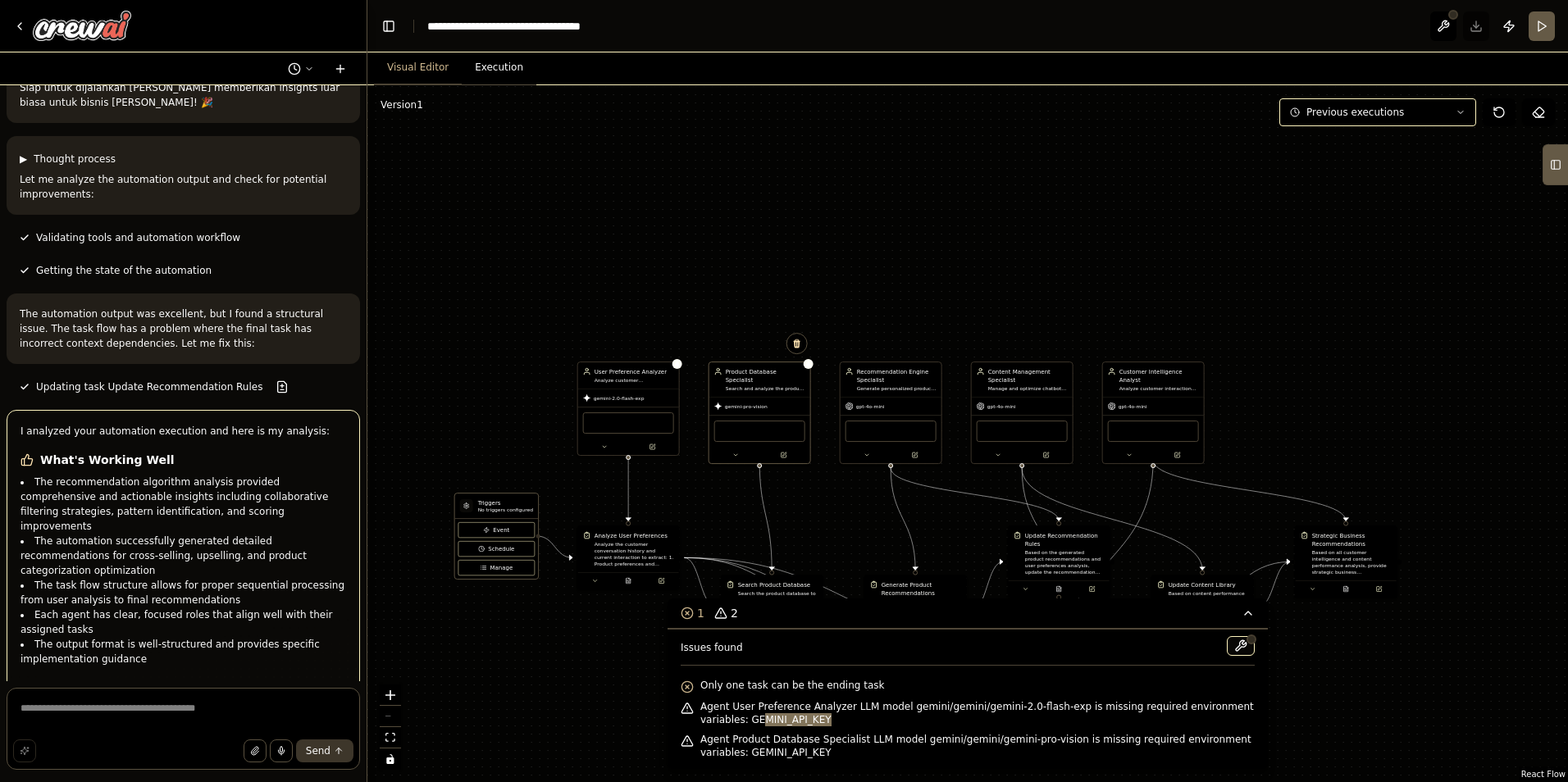
drag, startPoint x: 711, startPoint y: 714, endPoint x: 841, endPoint y: 719, distance: 130.1
click at [841, 719] on span "Agent User Preference Analyzer LLM model gemini/gemini/gemini-2.0-flash-exp is …" at bounding box center [978, 713] width 554 height 26
drag, startPoint x: 841, startPoint y: 719, endPoint x: 712, endPoint y: 727, distance: 129.2
click at [723, 726] on div "Agent User Preference Analyzer LLM model gemini/gemini/gemini-2.0-flash-exp is …" at bounding box center [968, 713] width 574 height 33
drag, startPoint x: 701, startPoint y: 720, endPoint x: 808, endPoint y: 719, distance: 107.0
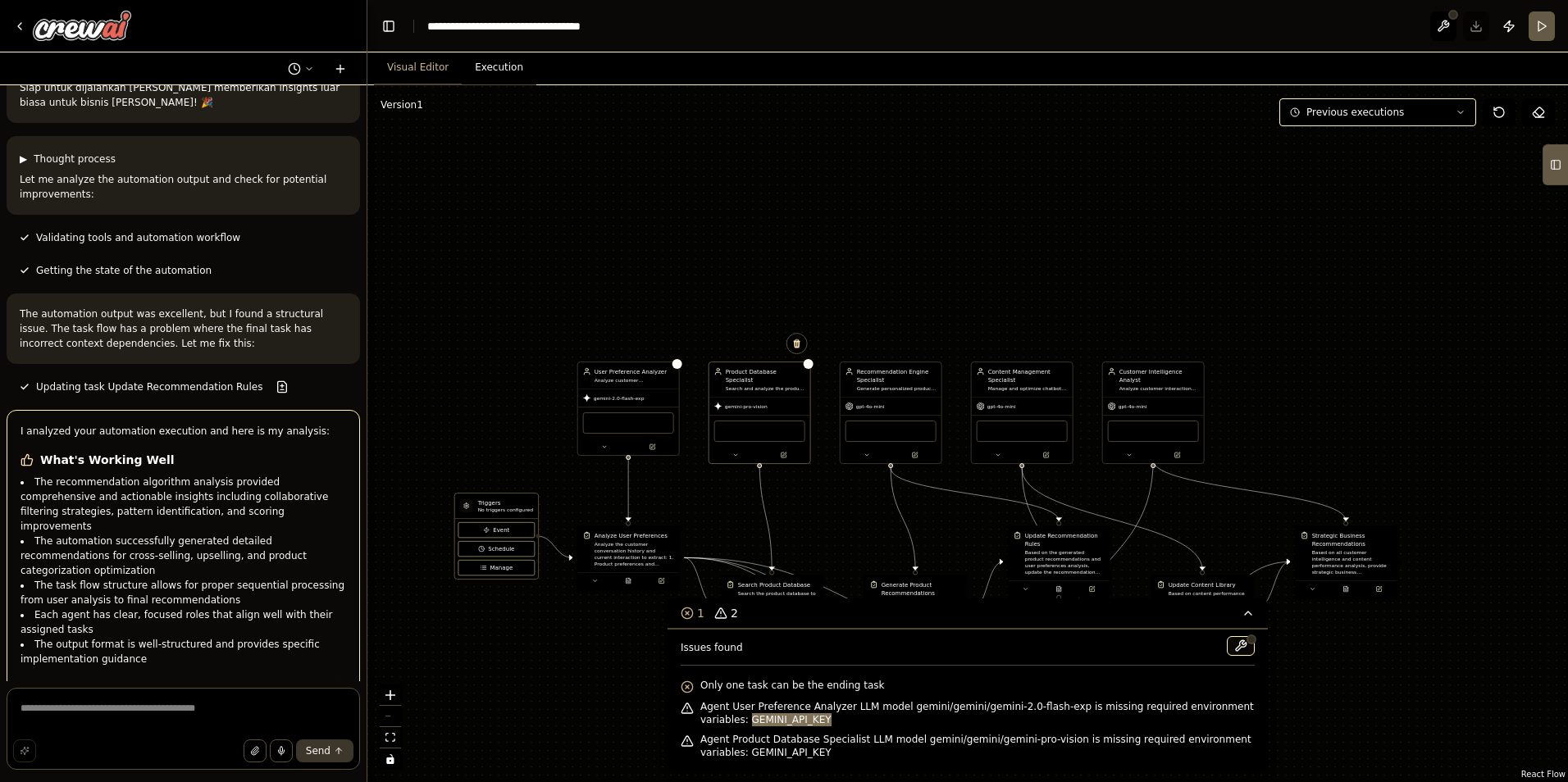
click at [808, 719] on span "Agent User Preference Analyzer LLM model gemini/gemini/gemini-2.0-flash-exp is …" at bounding box center [978, 713] width 554 height 26
drag, startPoint x: 808, startPoint y: 719, endPoint x: 867, endPoint y: 690, distance: 65.7
click at [867, 690] on div "Only one task can be the ending task" at bounding box center [968, 686] width 574 height 22
click at [1237, 649] on button at bounding box center [1241, 647] width 28 height 20
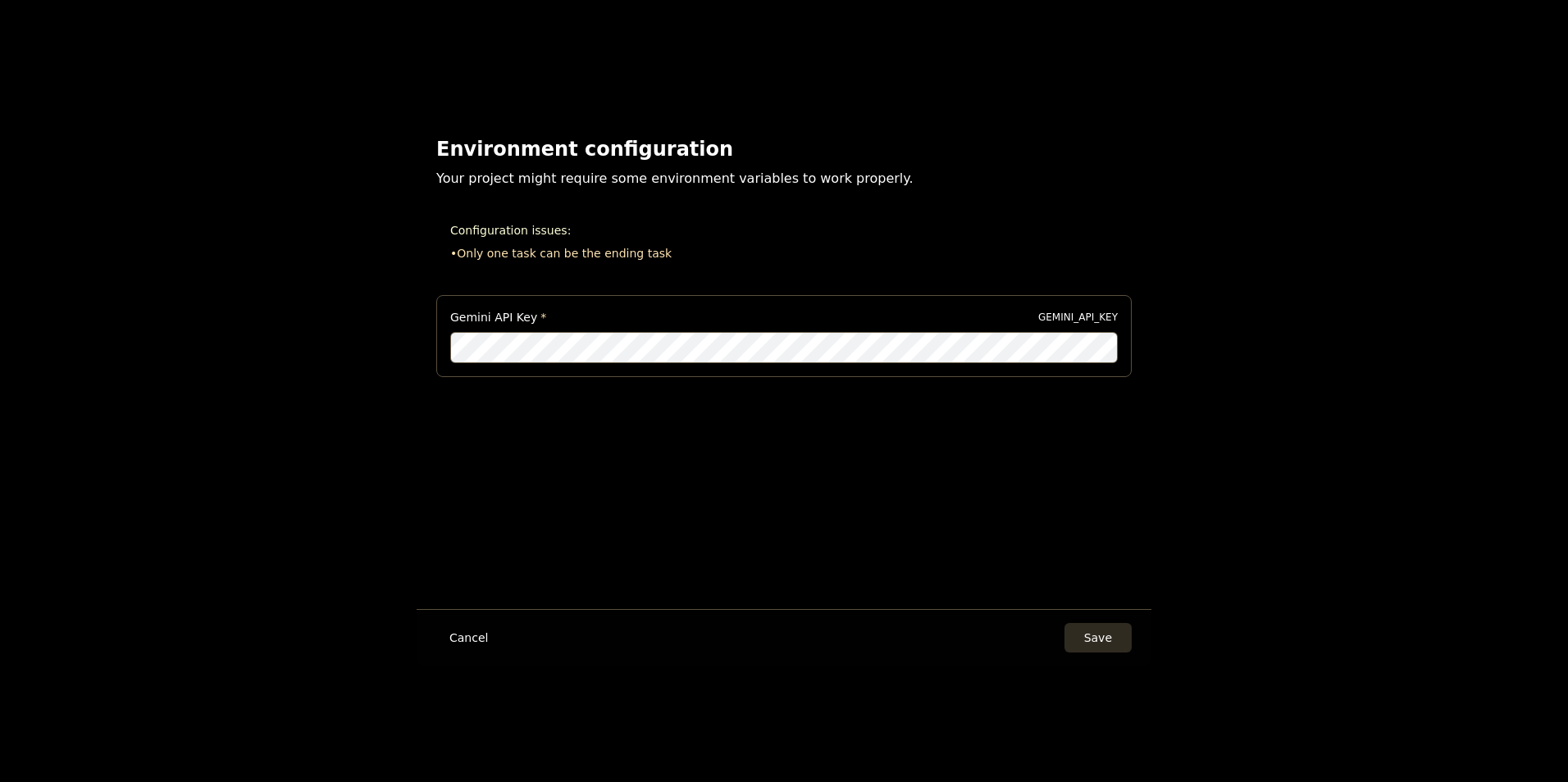
click at [1111, 646] on button "Save" at bounding box center [1098, 638] width 67 height 30
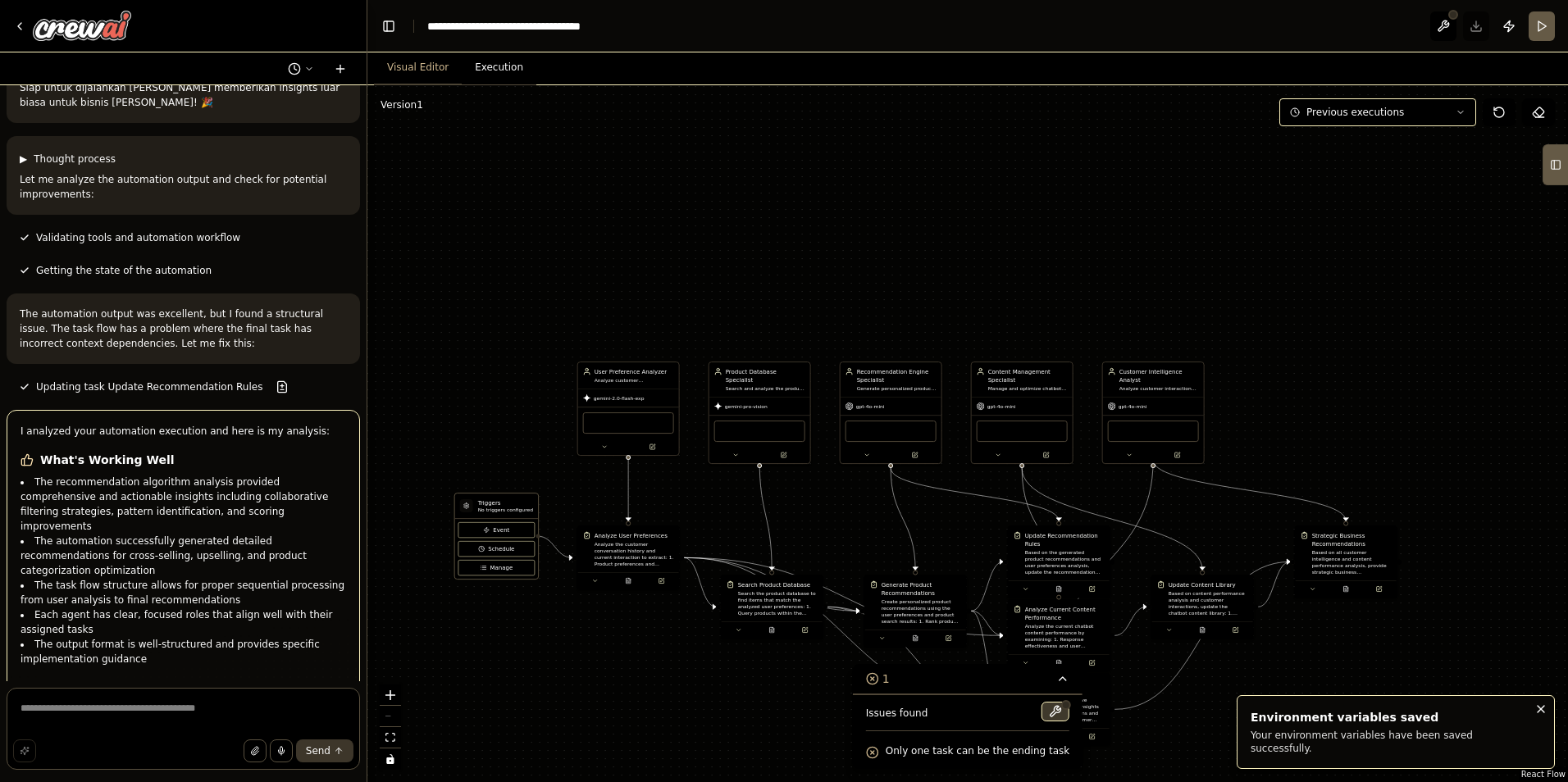
click at [1047, 703] on button at bounding box center [1055, 712] width 28 height 20
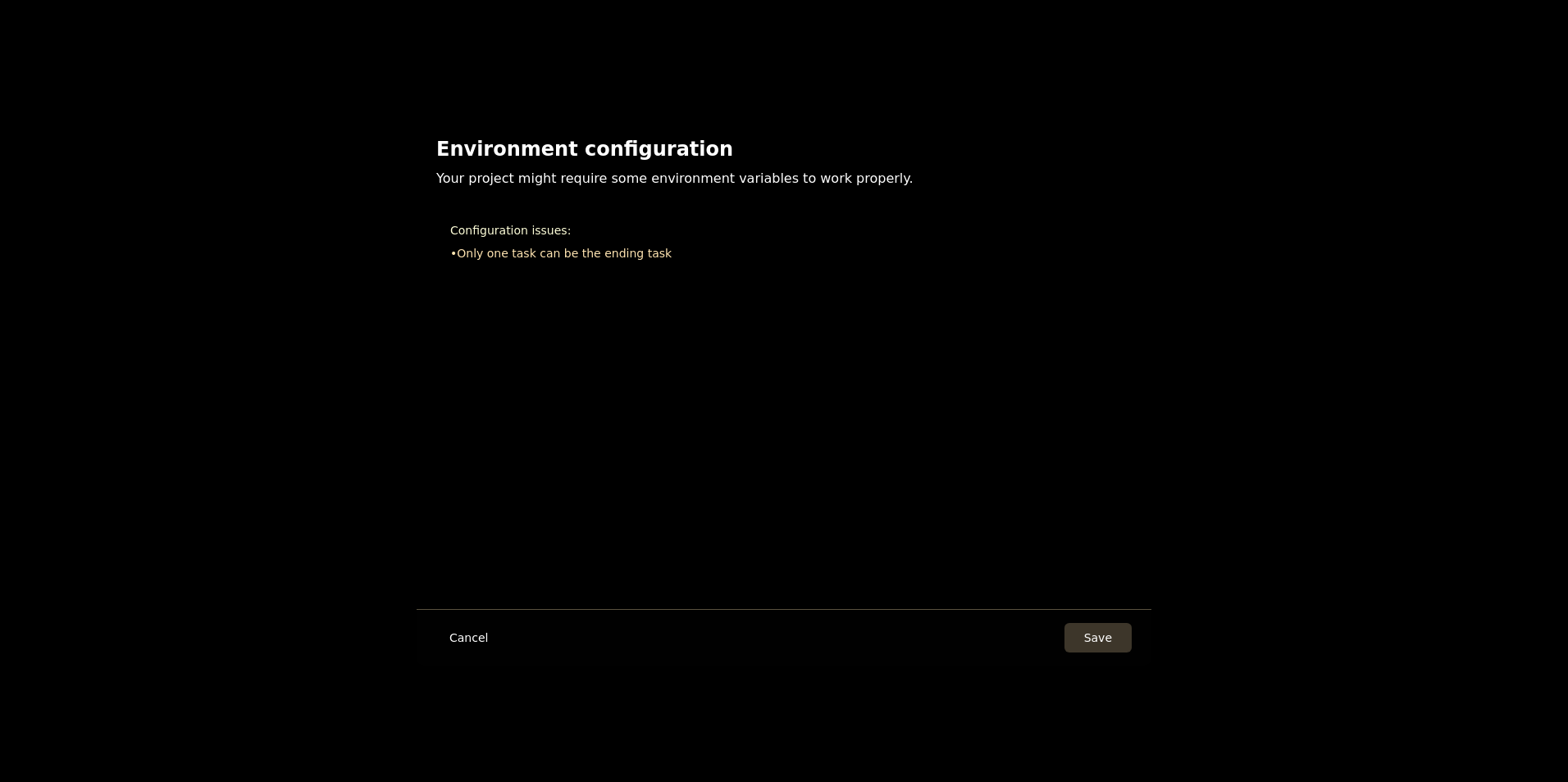
drag, startPoint x: 520, startPoint y: 252, endPoint x: 527, endPoint y: 465, distance: 213.1
click at [521, 251] on li "• Only one task can be the ending task" at bounding box center [784, 253] width 667 height 16
click at [490, 630] on button "Cancel" at bounding box center [468, 638] width 65 height 30
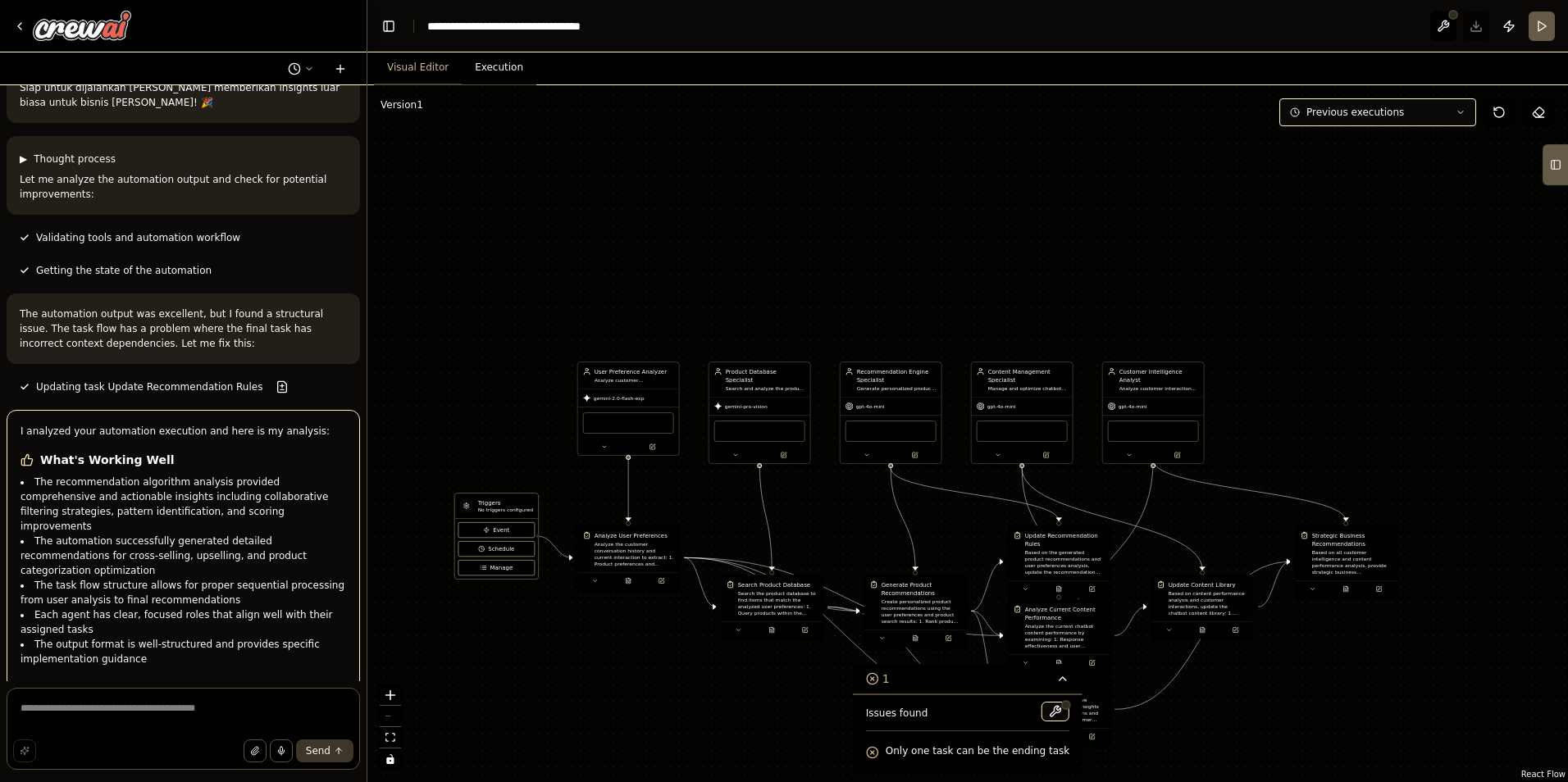
click at [1404, 119] on button "Previous executions" at bounding box center [1377, 112] width 196 height 28
click at [1488, 111] on button at bounding box center [1499, 112] width 33 height 28
click at [1488, 118] on button at bounding box center [1499, 112] width 33 height 28
click at [1503, 109] on icon at bounding box center [1499, 112] width 10 height 10
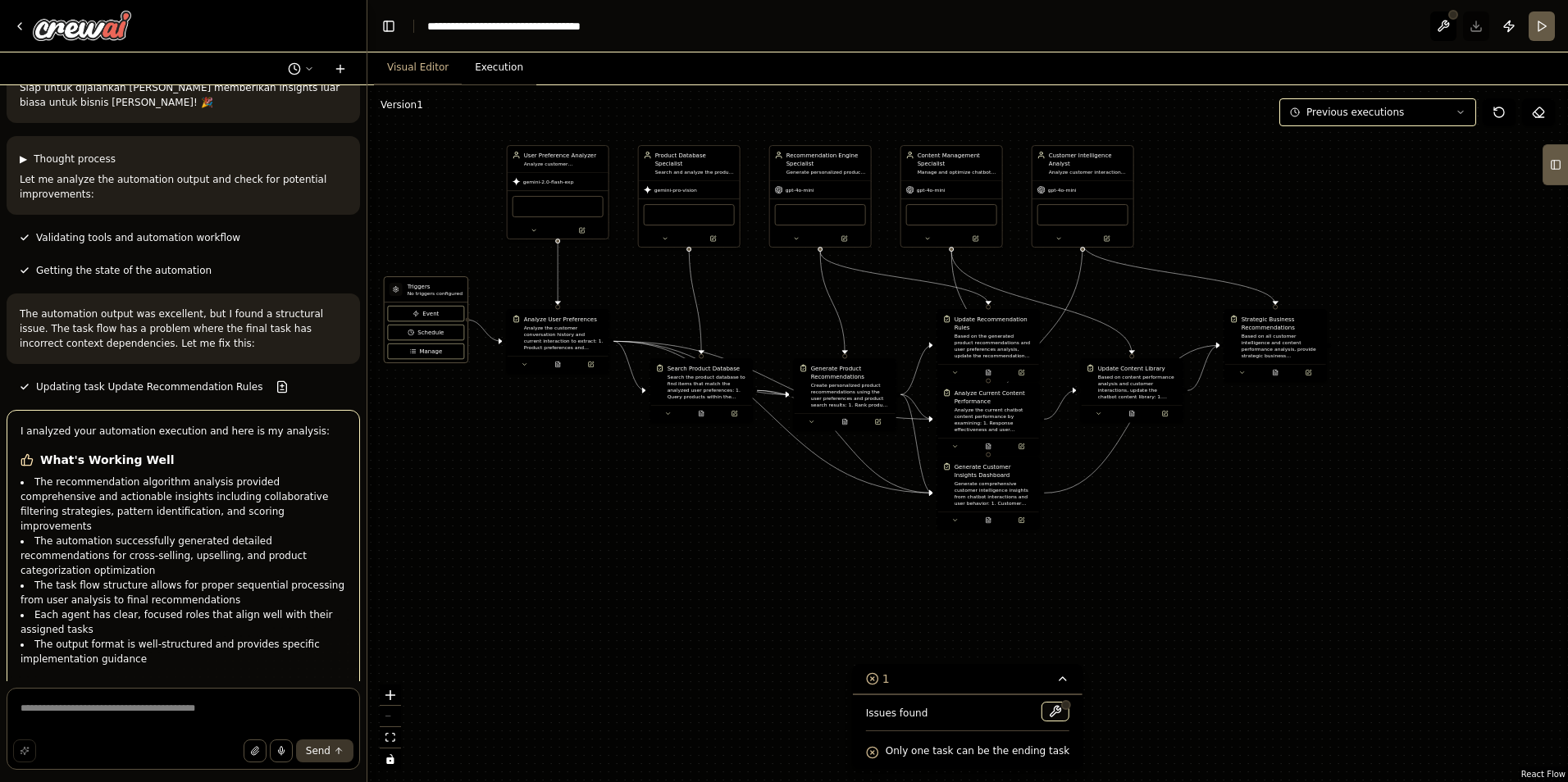
drag, startPoint x: 1302, startPoint y: 674, endPoint x: 1240, endPoint y: 476, distance: 207.5
click at [1240, 476] on div ".deletable-edge-delete-btn { width: 20px; height: 20px; border: 0px solid #ffff…" at bounding box center [968, 433] width 1201 height 697
click at [1045, 710] on button at bounding box center [1055, 712] width 28 height 20
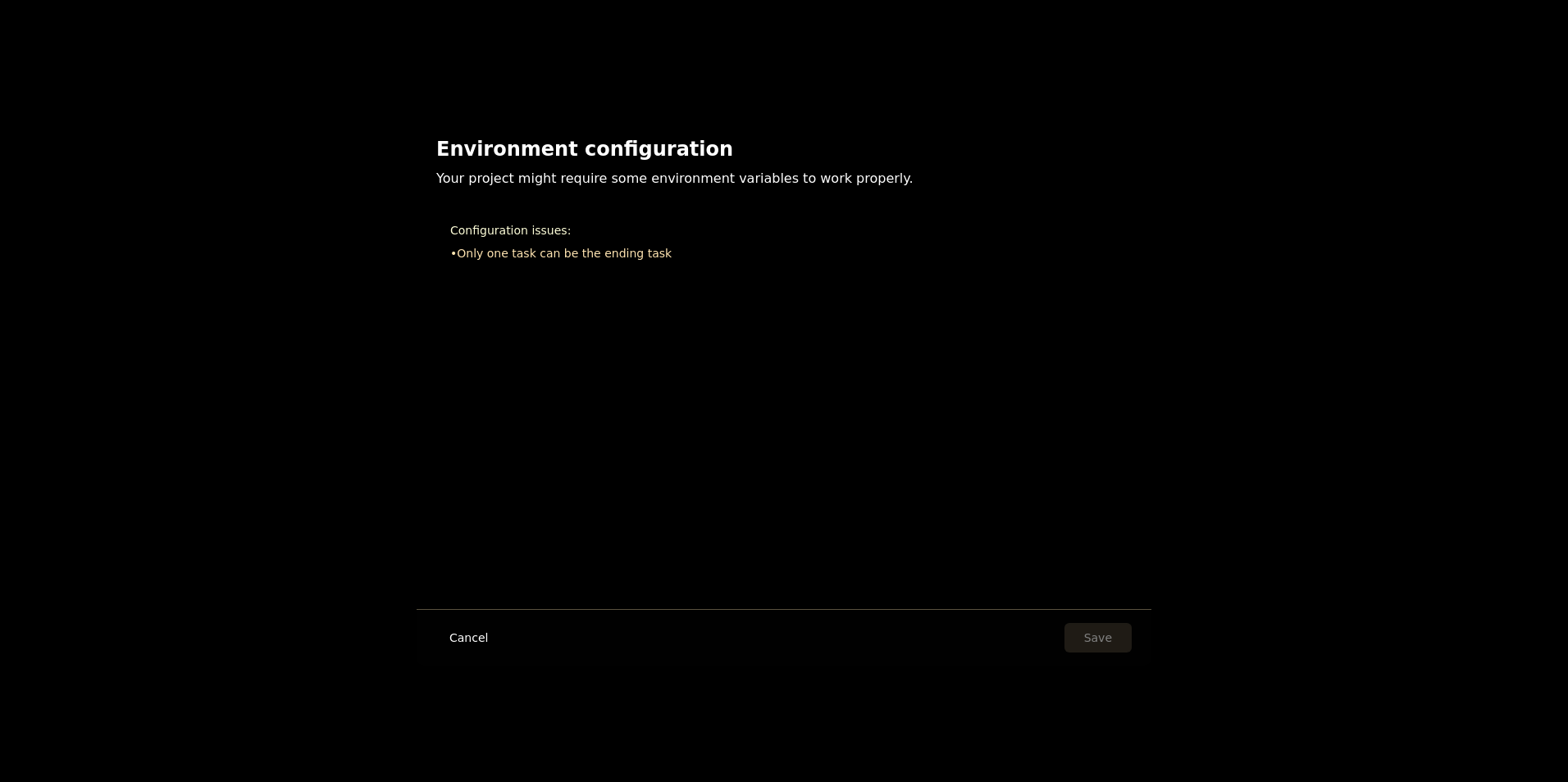
click at [551, 251] on li "• Only one task can be the ending task" at bounding box center [784, 253] width 667 height 16
drag, startPoint x: 503, startPoint y: 254, endPoint x: 617, endPoint y: 239, distance: 115.0
click at [617, 239] on div "Configuration issues: • Only one task can be the ending task" at bounding box center [783, 241] width 695 height 67
drag, startPoint x: 617, startPoint y: 239, endPoint x: 496, endPoint y: 227, distance: 121.6
click at [532, 226] on h3 "Configuration issues:" at bounding box center [784, 230] width 667 height 16
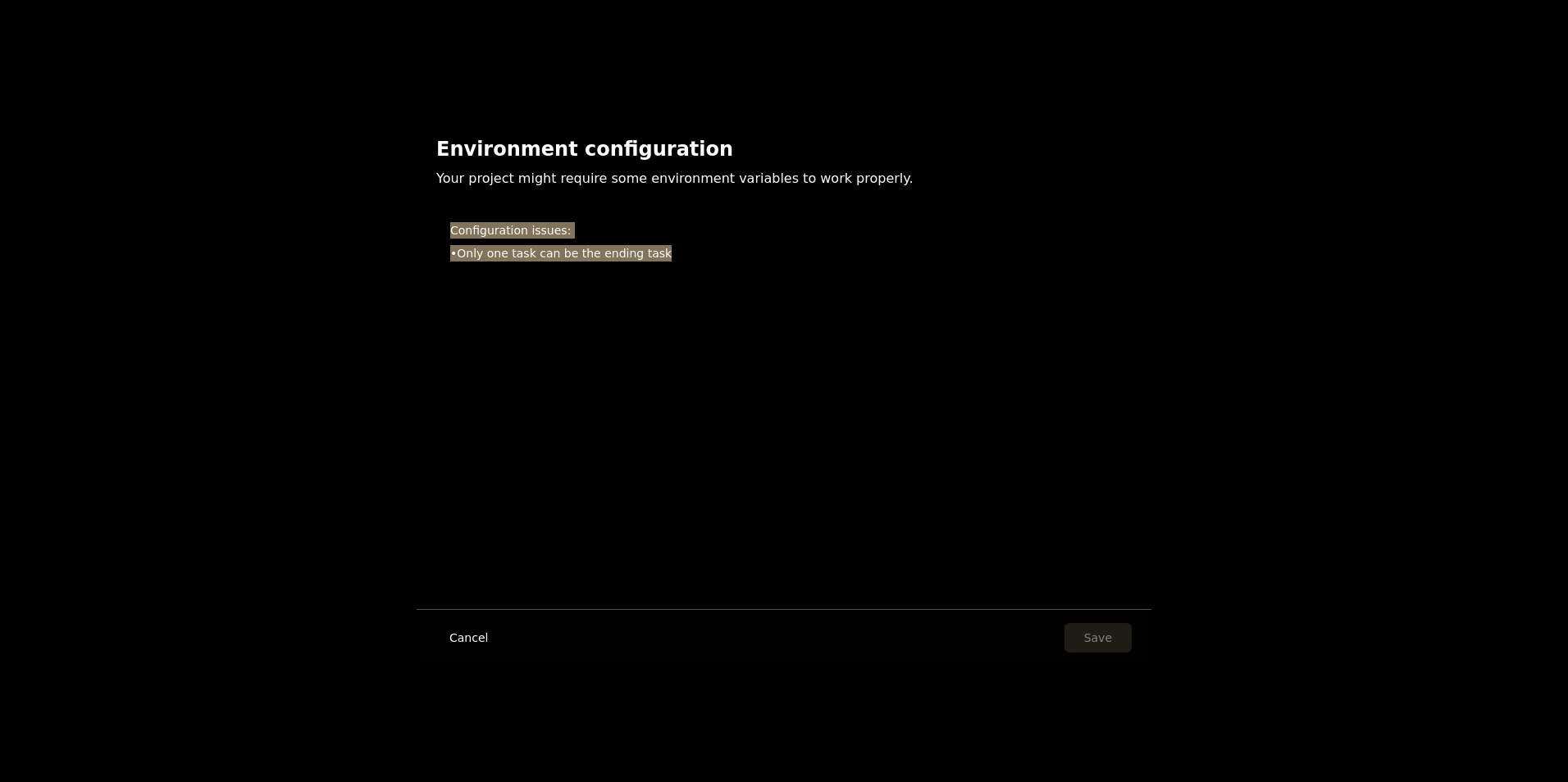
drag, startPoint x: 450, startPoint y: 231, endPoint x: 804, endPoint y: 283, distance: 357.8
click at [804, 283] on div "Environment configuration Your project might require some environment variables…" at bounding box center [783, 205] width 735 height 178
drag, startPoint x: 1102, startPoint y: 658, endPoint x: 1082, endPoint y: 658, distance: 20.0
click at [1082, 658] on div "Cancel Save" at bounding box center [783, 637] width 735 height 56
click at [460, 635] on button "Cancel" at bounding box center [468, 638] width 65 height 30
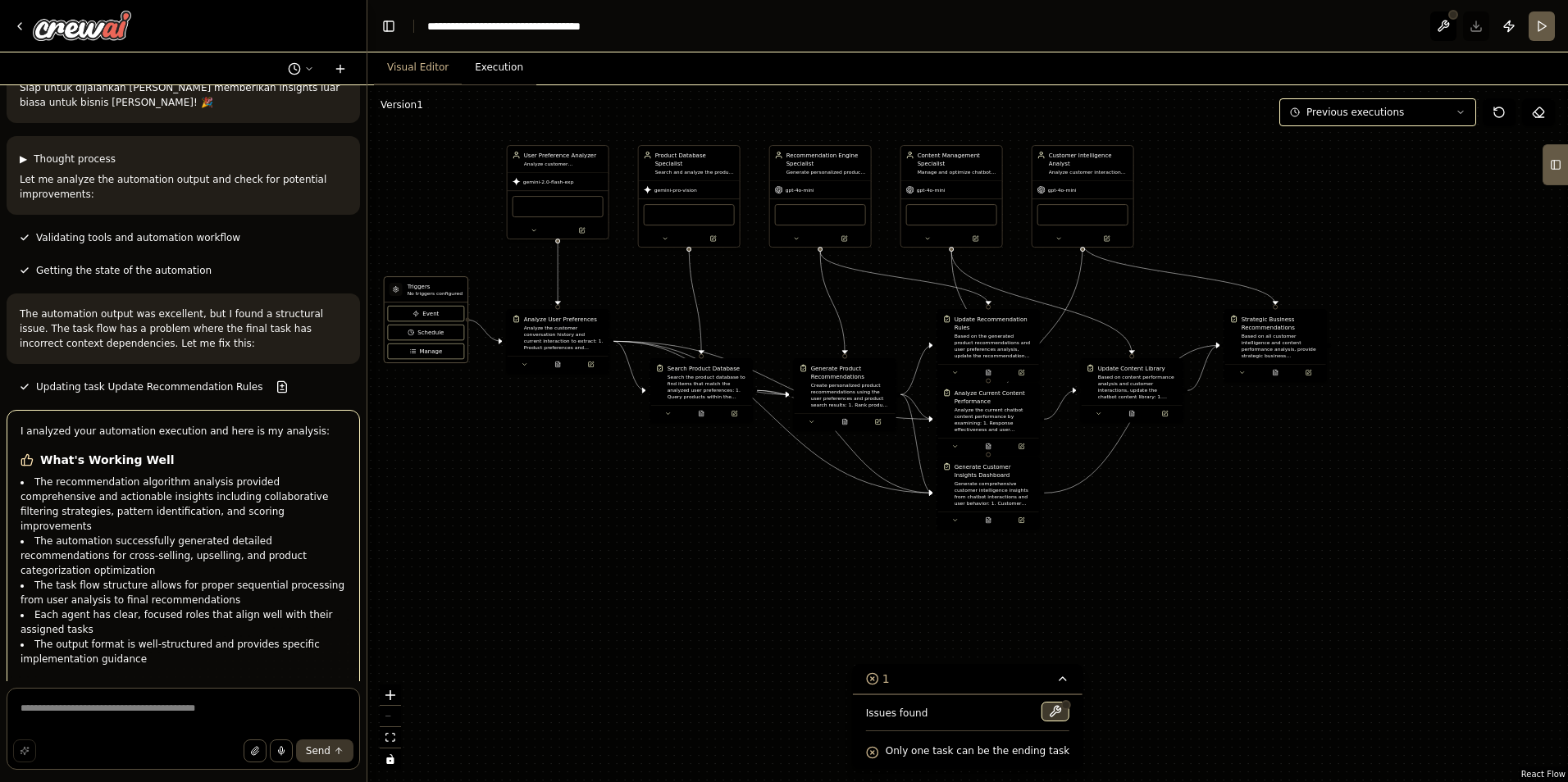
click at [1041, 703] on button at bounding box center [1055, 712] width 28 height 20
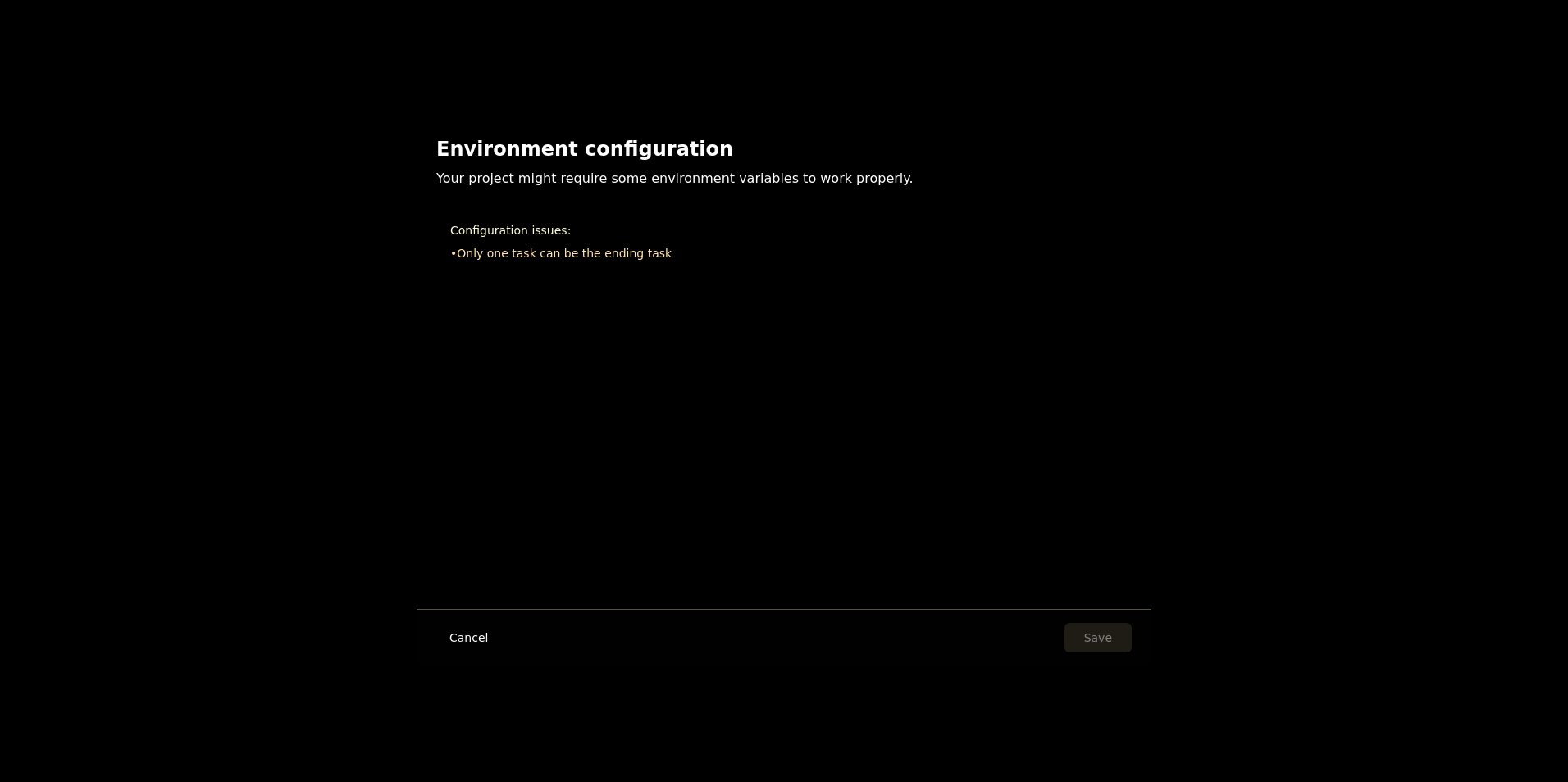
click at [595, 273] on div "Configuration issues: • Only one task can be the ending task" at bounding box center [783, 241] width 695 height 67
click at [583, 261] on li "• Only one task can be the ending task" at bounding box center [784, 253] width 667 height 16
click at [456, 634] on button "Cancel" at bounding box center [468, 638] width 65 height 30
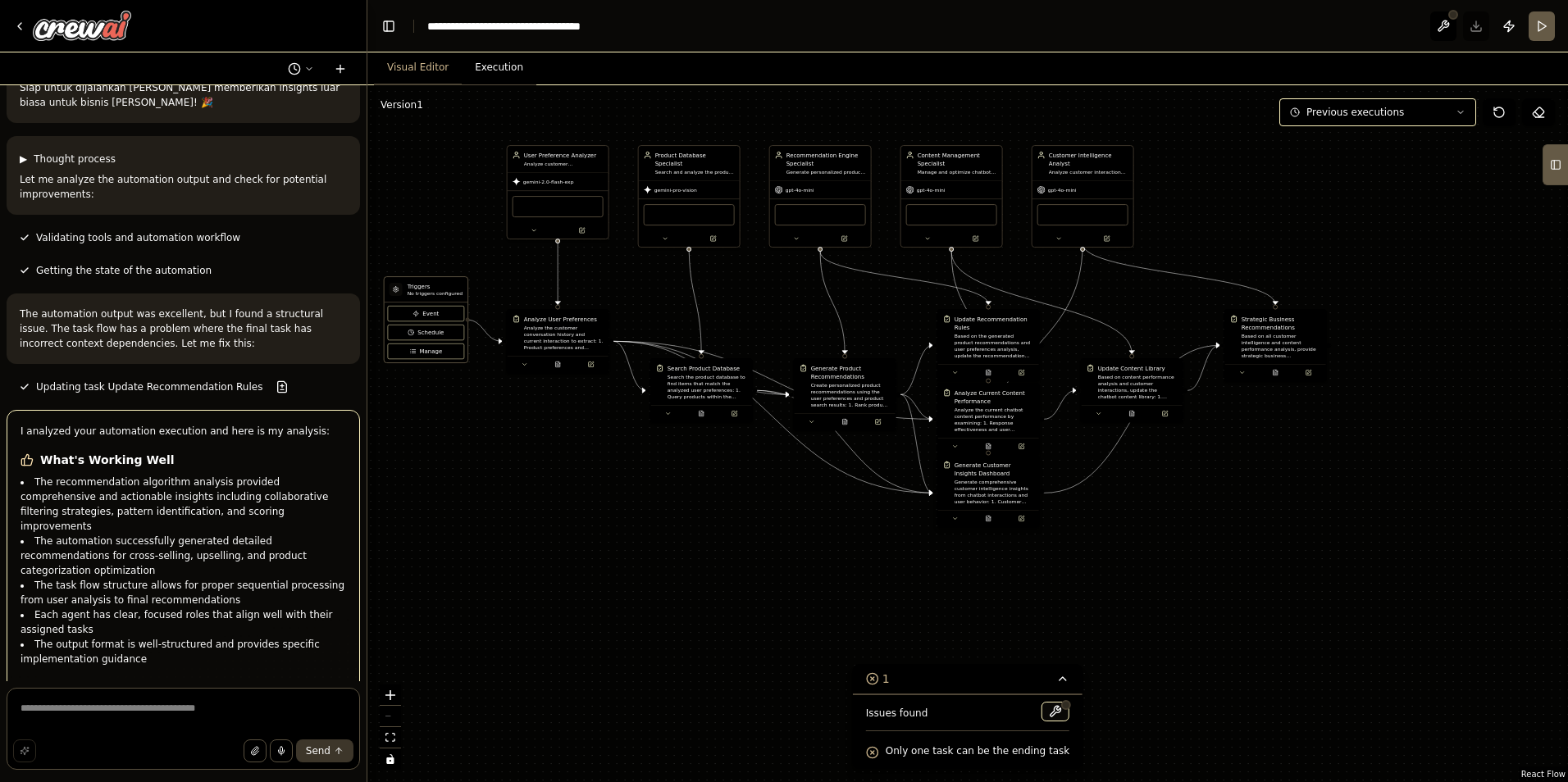
click at [943, 453] on div "Triggers No triggers configured Event Schedule Manage User Preference Analyzer …" at bounding box center [642, 278] width 600 height 349
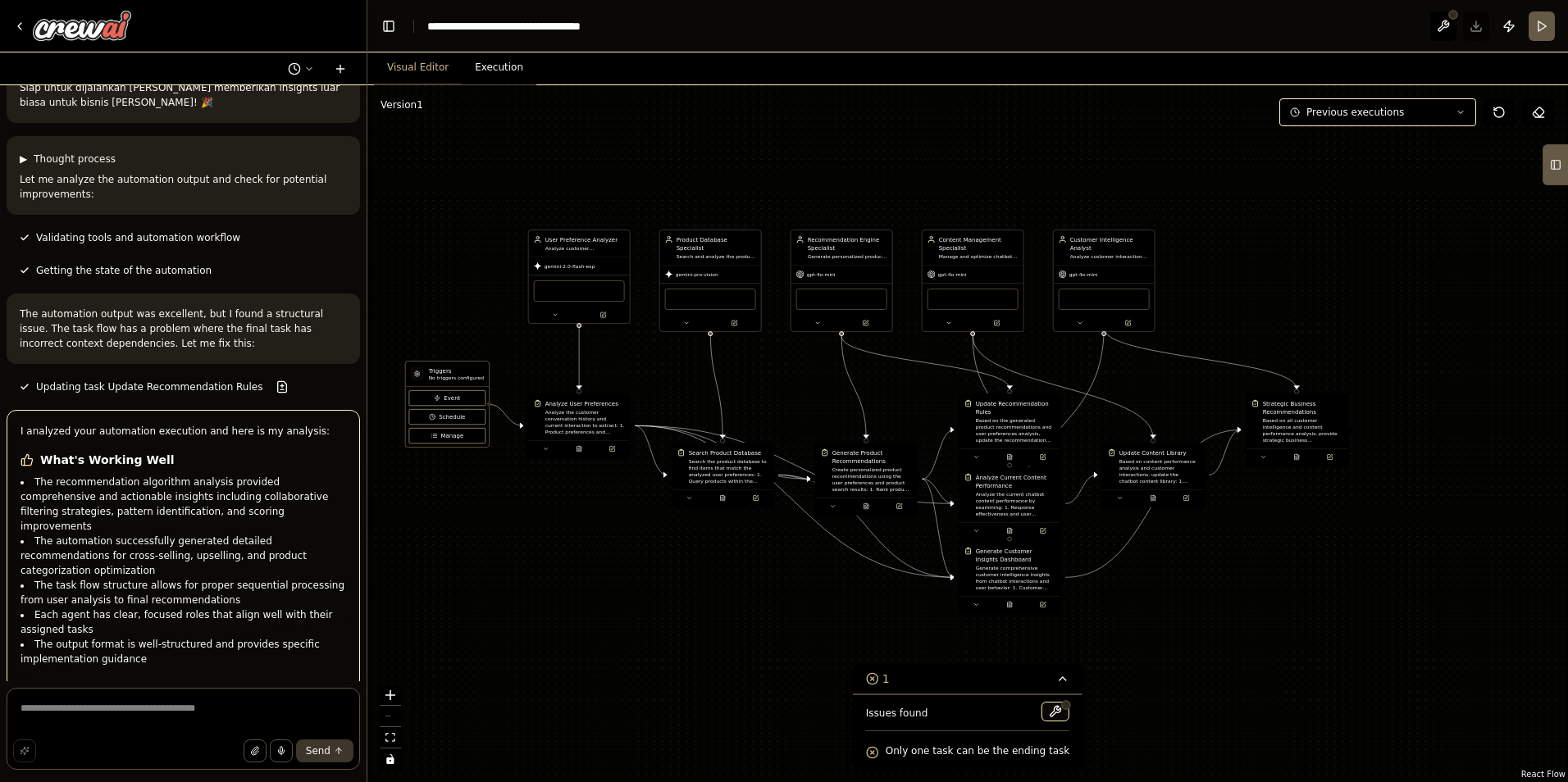
drag, startPoint x: 1145, startPoint y: 447, endPoint x: 1169, endPoint y: 541, distance: 97.0
click at [1169, 541] on div ".deletable-edge-delete-btn { width: 20px; height: 20px; border: 0px solid #ffff…" at bounding box center [968, 433] width 1201 height 697
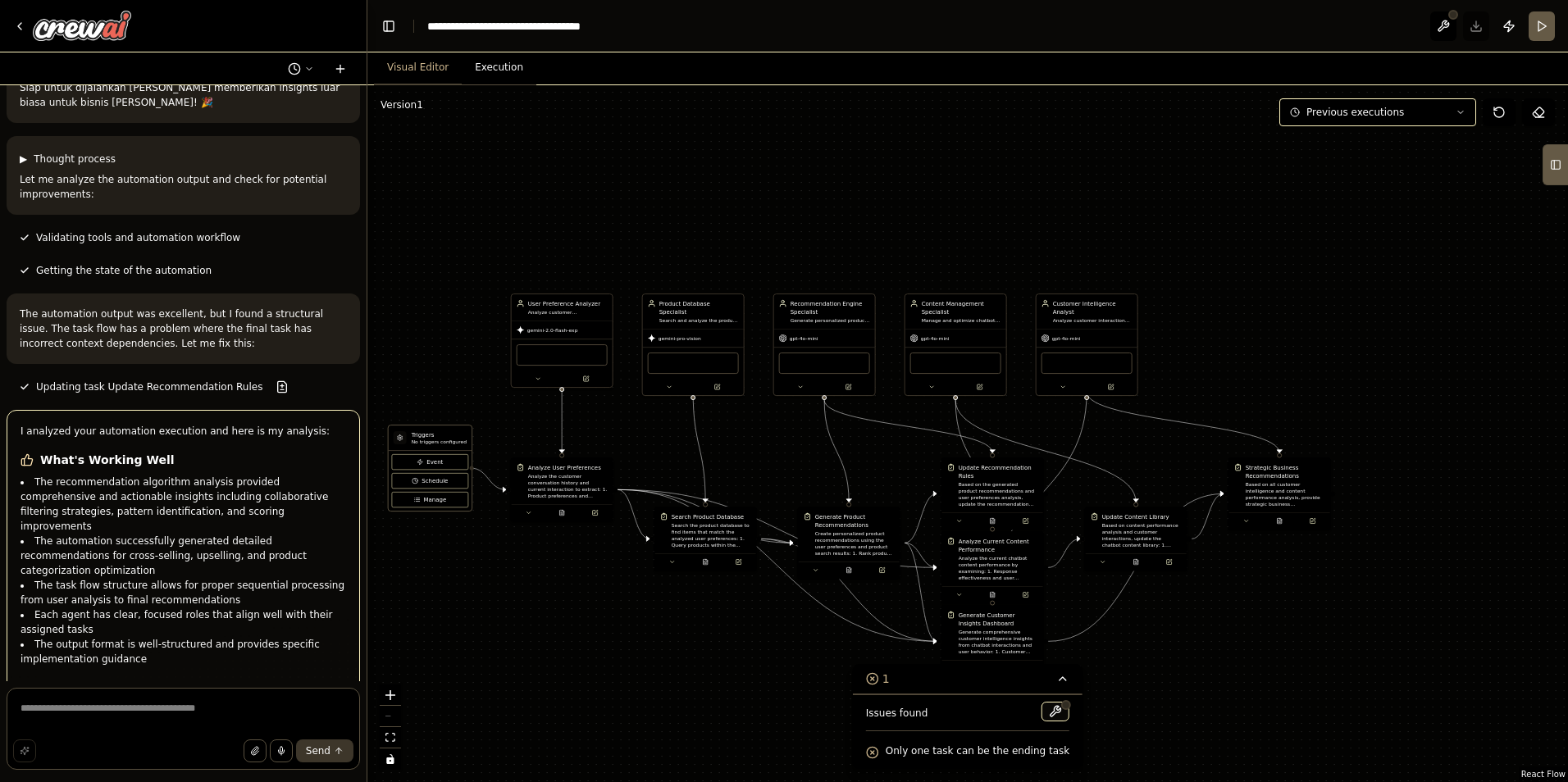
click at [1224, 526] on div ".deletable-edge-delete-btn { width: 20px; height: 20px; border: 0px solid #ffff…" at bounding box center [968, 433] width 1201 height 697
drag, startPoint x: 1052, startPoint y: 456, endPoint x: 941, endPoint y: 434, distance: 113.2
click at [941, 434] on div "Update Recommendation Rules Based on the generated product recommendations and …" at bounding box center [907, 459] width 100 height 54
drag, startPoint x: 925, startPoint y: 461, endPoint x: 940, endPoint y: 464, distance: 15.3
click at [940, 464] on div "Based on the generated product recommendations and user preferences analysis, u…" at bounding box center [928, 467] width 80 height 26
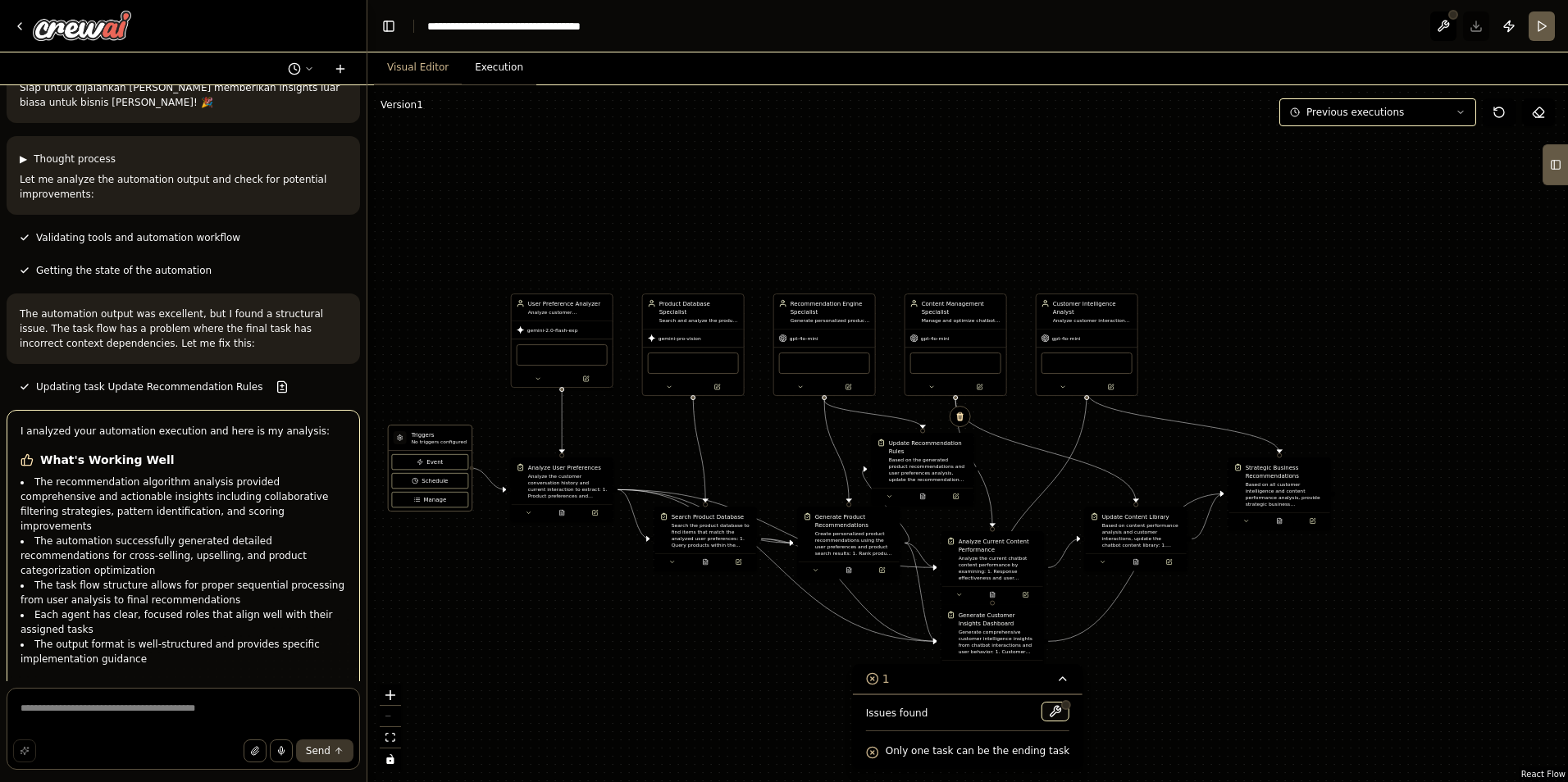
click at [1505, 123] on button at bounding box center [1499, 112] width 33 height 28
click at [1500, 112] on icon at bounding box center [1499, 112] width 13 height 13
drag, startPoint x: 1500, startPoint y: 110, endPoint x: 1494, endPoint y: 83, distance: 27.7
click at [1494, 89] on div "Version 1 Previous executions Show Tools Hide Agents .deletable-edge-delete-btn…" at bounding box center [968, 433] width 1201 height 697
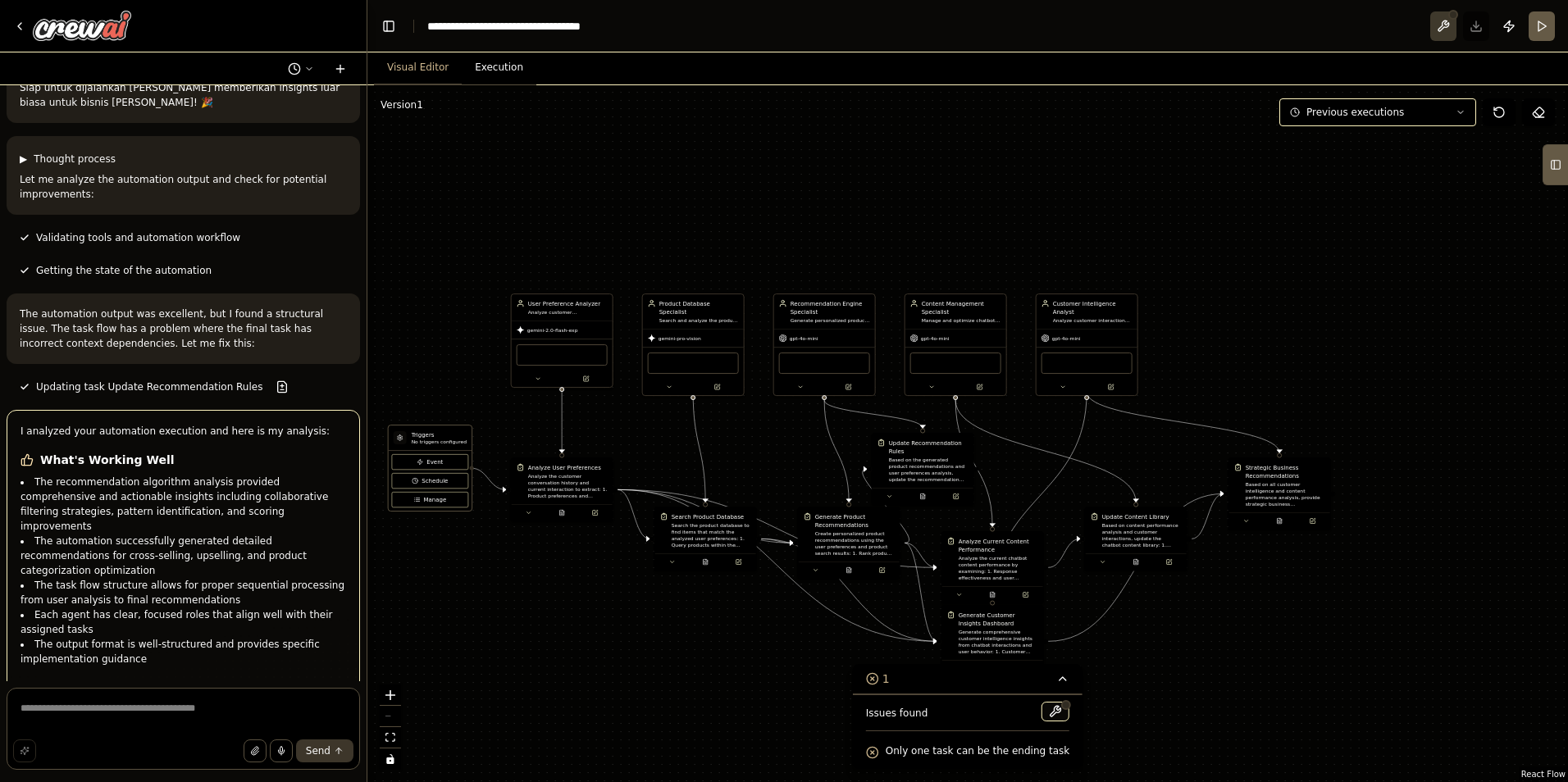
click at [1447, 23] on button at bounding box center [1443, 26] width 26 height 30
click at [1446, 22] on div at bounding box center [1443, 26] width 26 height 30
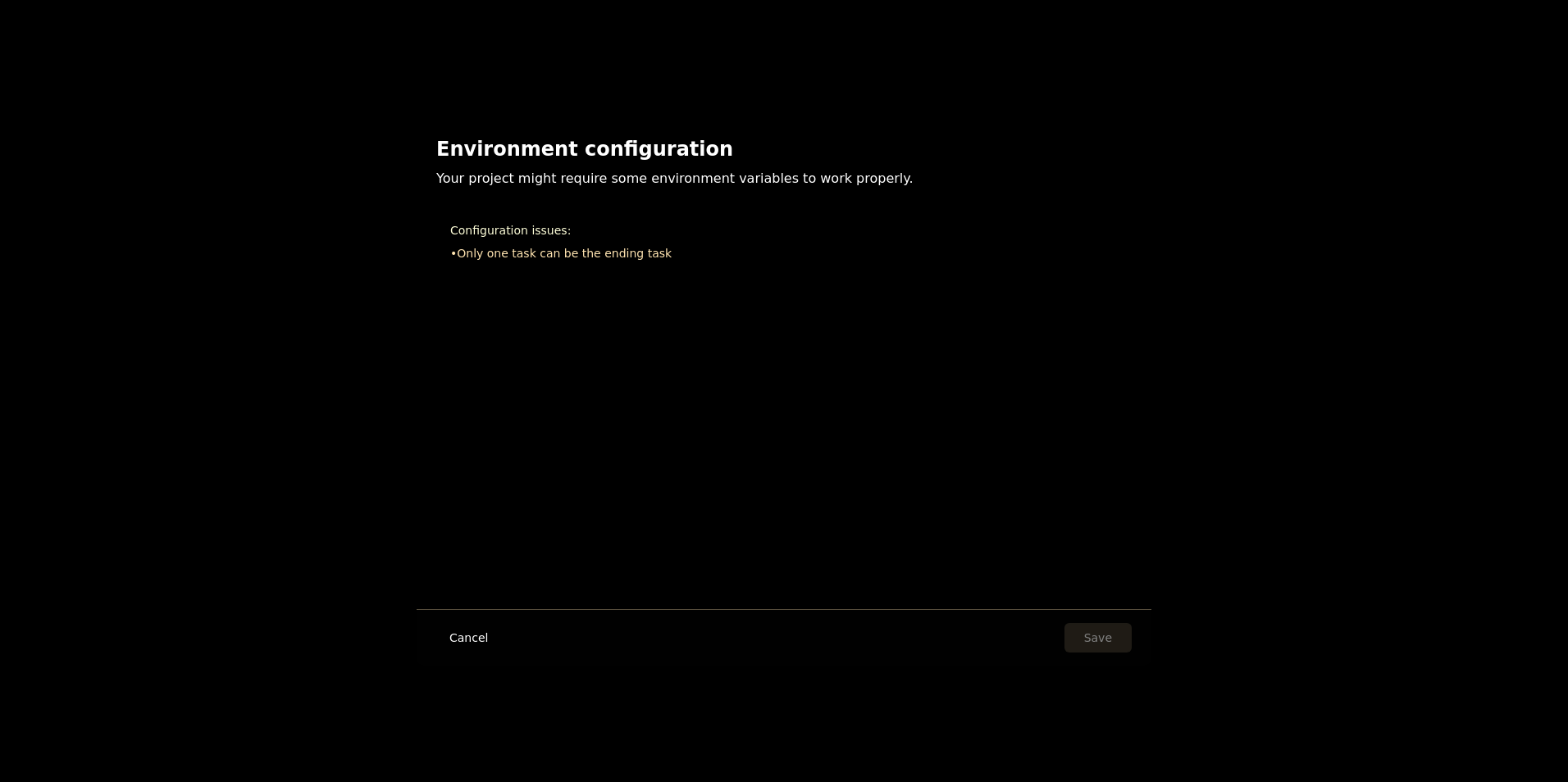
click at [1446, 22] on div "Environment configuration Your project might require some environment variables…" at bounding box center [784, 391] width 1568 height 782
drag, startPoint x: 546, startPoint y: 265, endPoint x: 413, endPoint y: 368, distance: 168.2
click at [413, 368] on div "Environment configuration Your project might require some environment variables…" at bounding box center [784, 391] width 1568 height 782
click at [457, 634] on button "Cancel" at bounding box center [468, 638] width 65 height 30
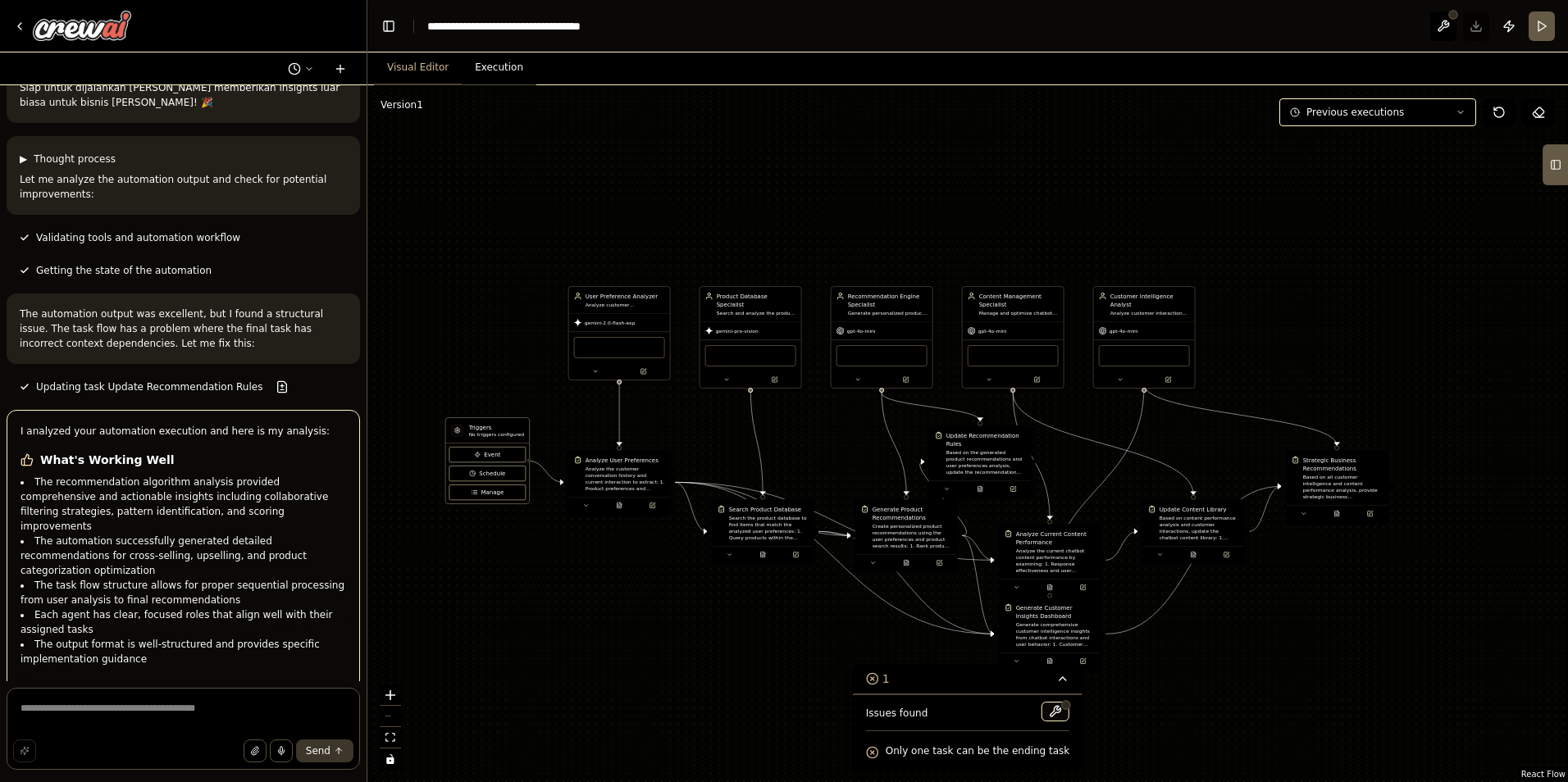
drag, startPoint x: 505, startPoint y: 627, endPoint x: 560, endPoint y: 620, distance: 55.4
click at [560, 620] on div ".deletable-edge-delete-btn { width: 20px; height: 20px; border: 0px solid #ffff…" at bounding box center [968, 433] width 1201 height 697
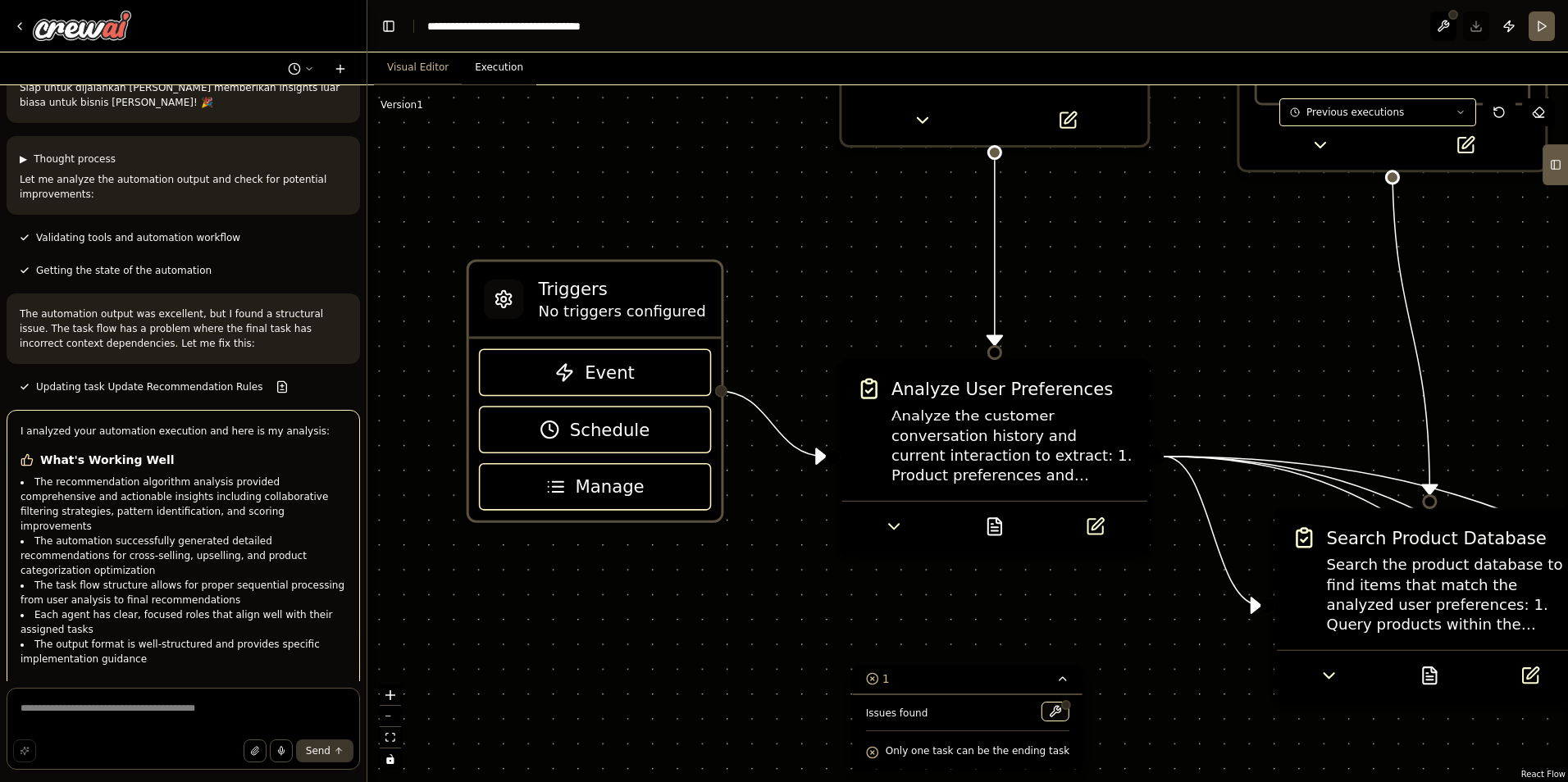
click at [733, 561] on div ".deletable-edge-delete-btn { width: 20px; height: 20px; border: 0px solid #ffff…" at bounding box center [968, 433] width 1201 height 697
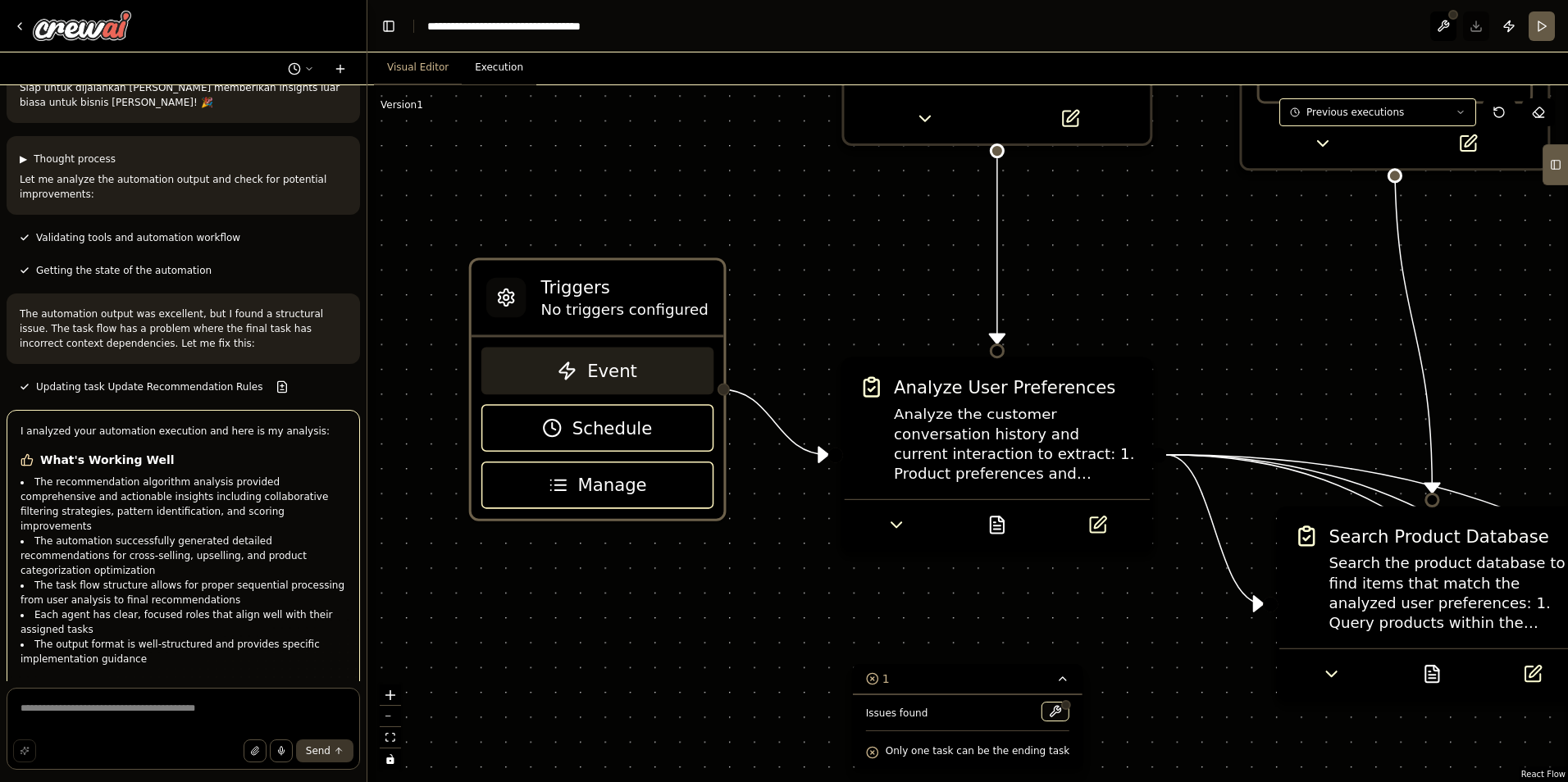
click at [593, 387] on button "Event" at bounding box center [597, 371] width 232 height 48
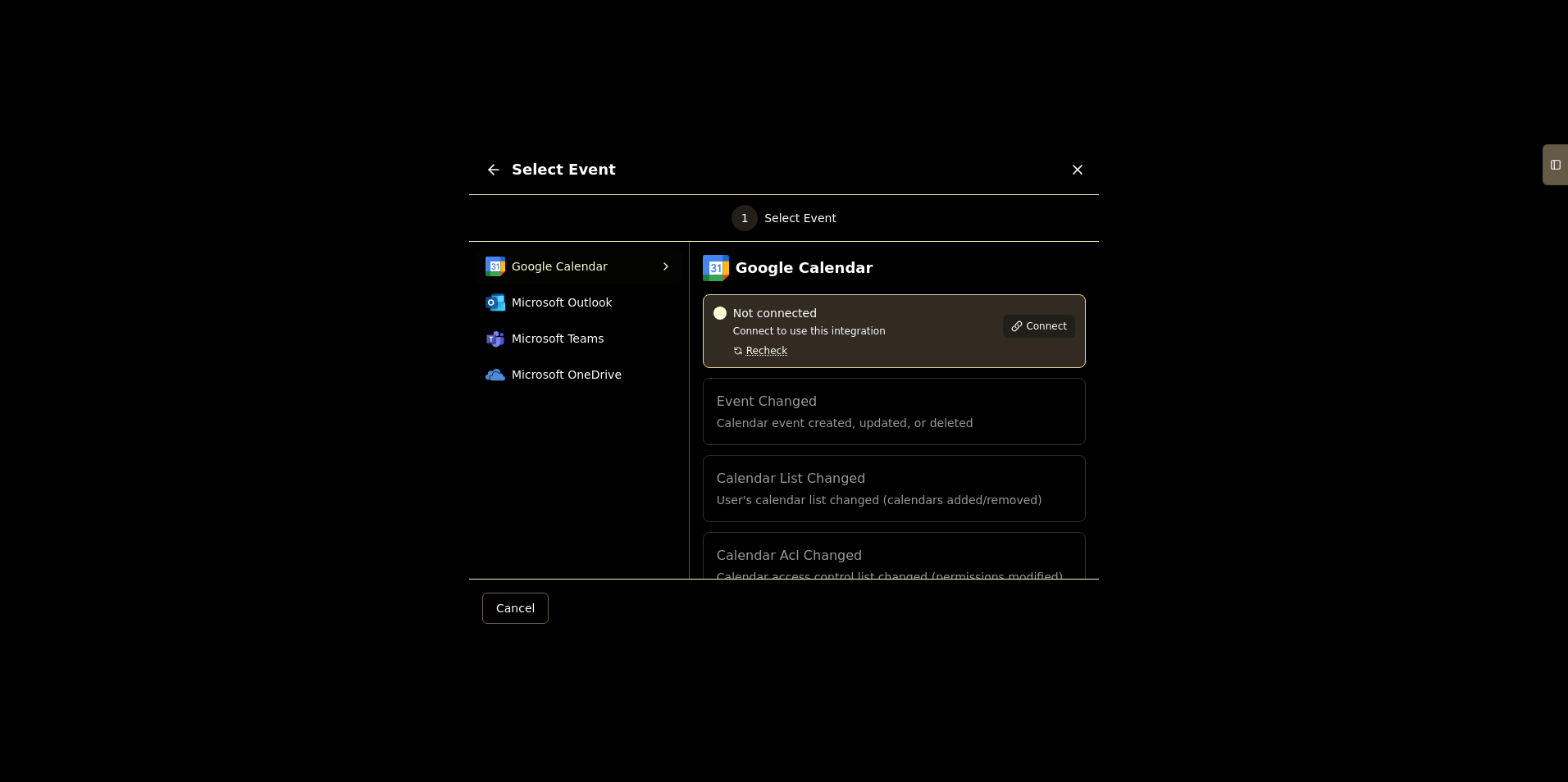
drag, startPoint x: 726, startPoint y: 318, endPoint x: 757, endPoint y: 311, distance: 31.8
click at [726, 317] on div "Not connected" at bounding box center [853, 313] width 281 height 16
click at [1026, 321] on span "Connect" at bounding box center [1047, 326] width 41 height 13
click at [1016, 330] on button "Connect" at bounding box center [1039, 326] width 72 height 23
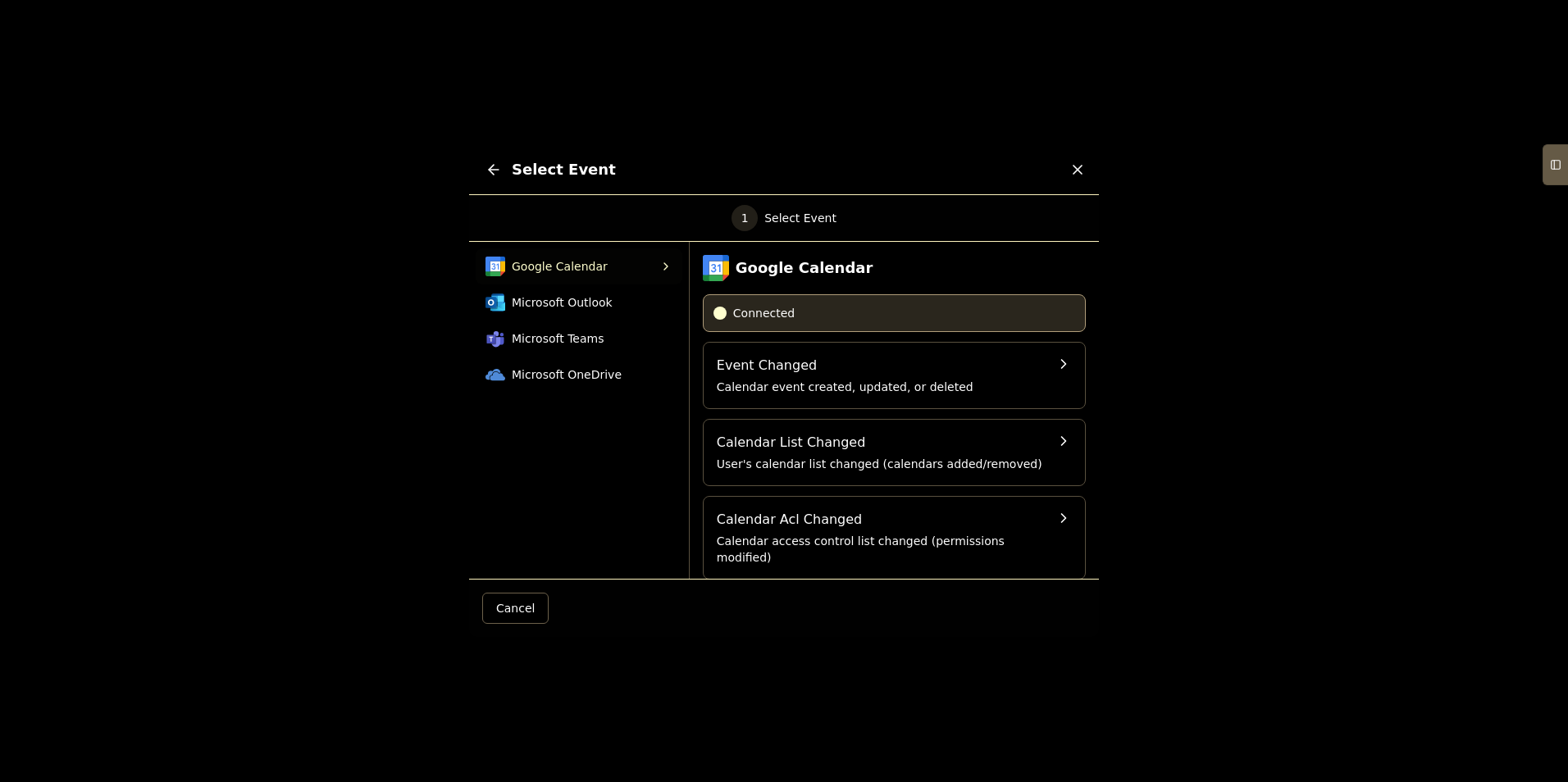
click at [769, 316] on span "Connected" at bounding box center [763, 313] width 62 height 16
click at [1067, 170] on div "Select Event" at bounding box center [784, 170] width 630 height 50
click at [1072, 168] on icon at bounding box center [1077, 169] width 16 height 16
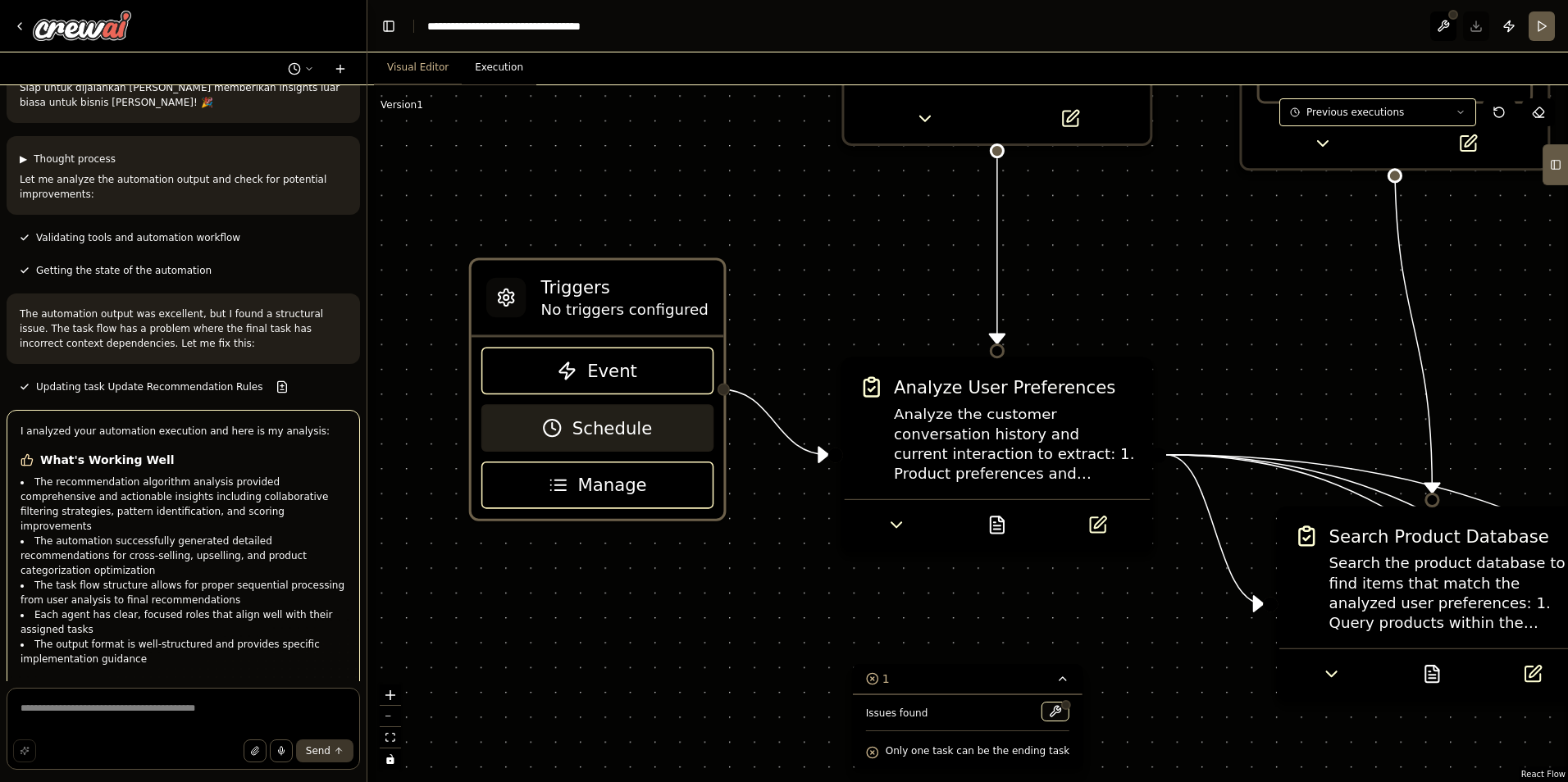
click at [627, 421] on span "Schedule" at bounding box center [613, 428] width 81 height 24
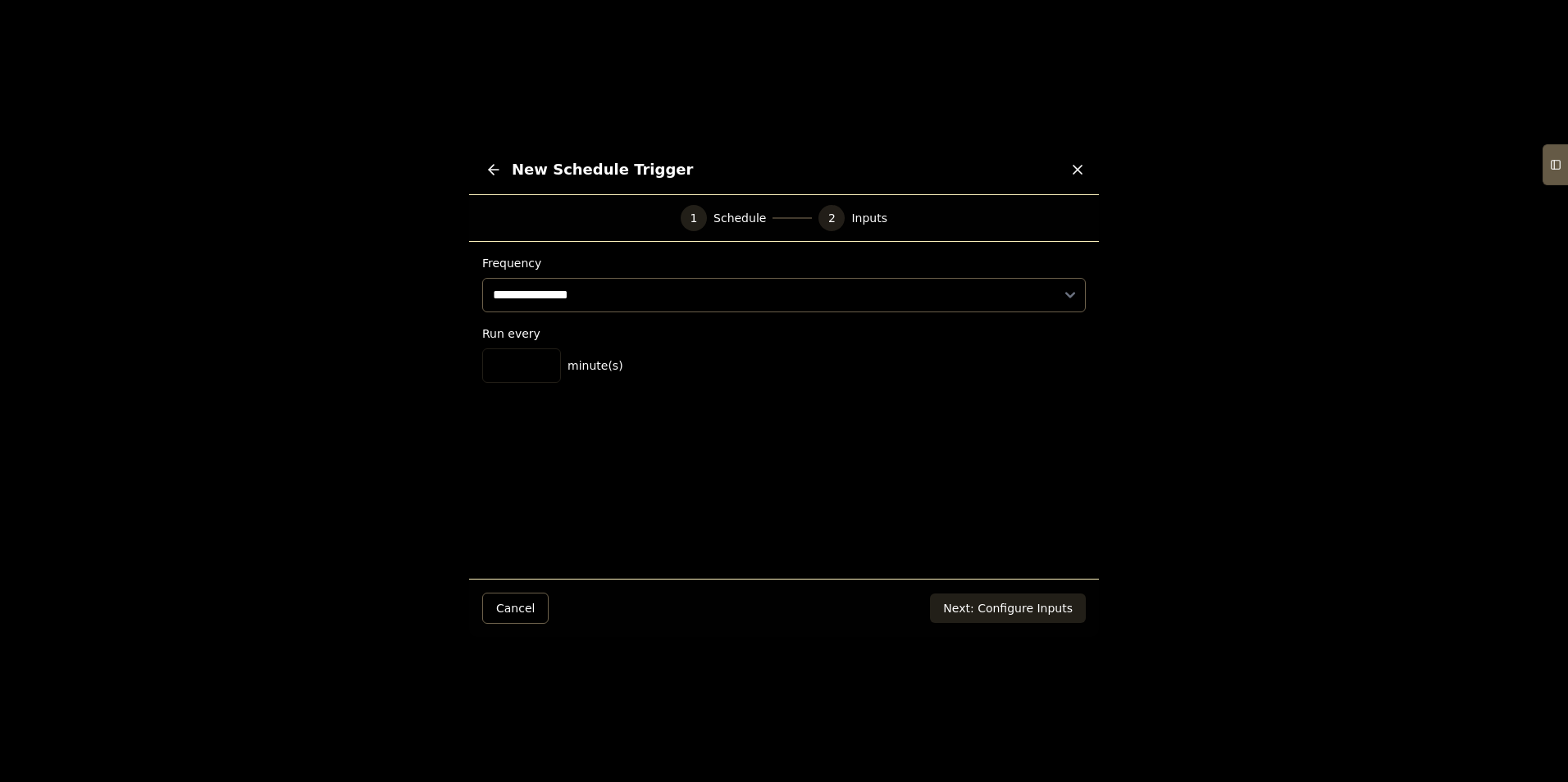
click at [542, 371] on input "*" at bounding box center [522, 366] width 79 height 34
drag, startPoint x: 669, startPoint y: 304, endPoint x: 675, endPoint y: 312, distance: 10.0
click at [669, 304] on select "**********" at bounding box center [784, 295] width 604 height 34
click at [608, 312] on div "**********" at bounding box center [784, 318] width 604 height 128
drag, startPoint x: 1001, startPoint y: 600, endPoint x: 766, endPoint y: 632, distance: 237.2
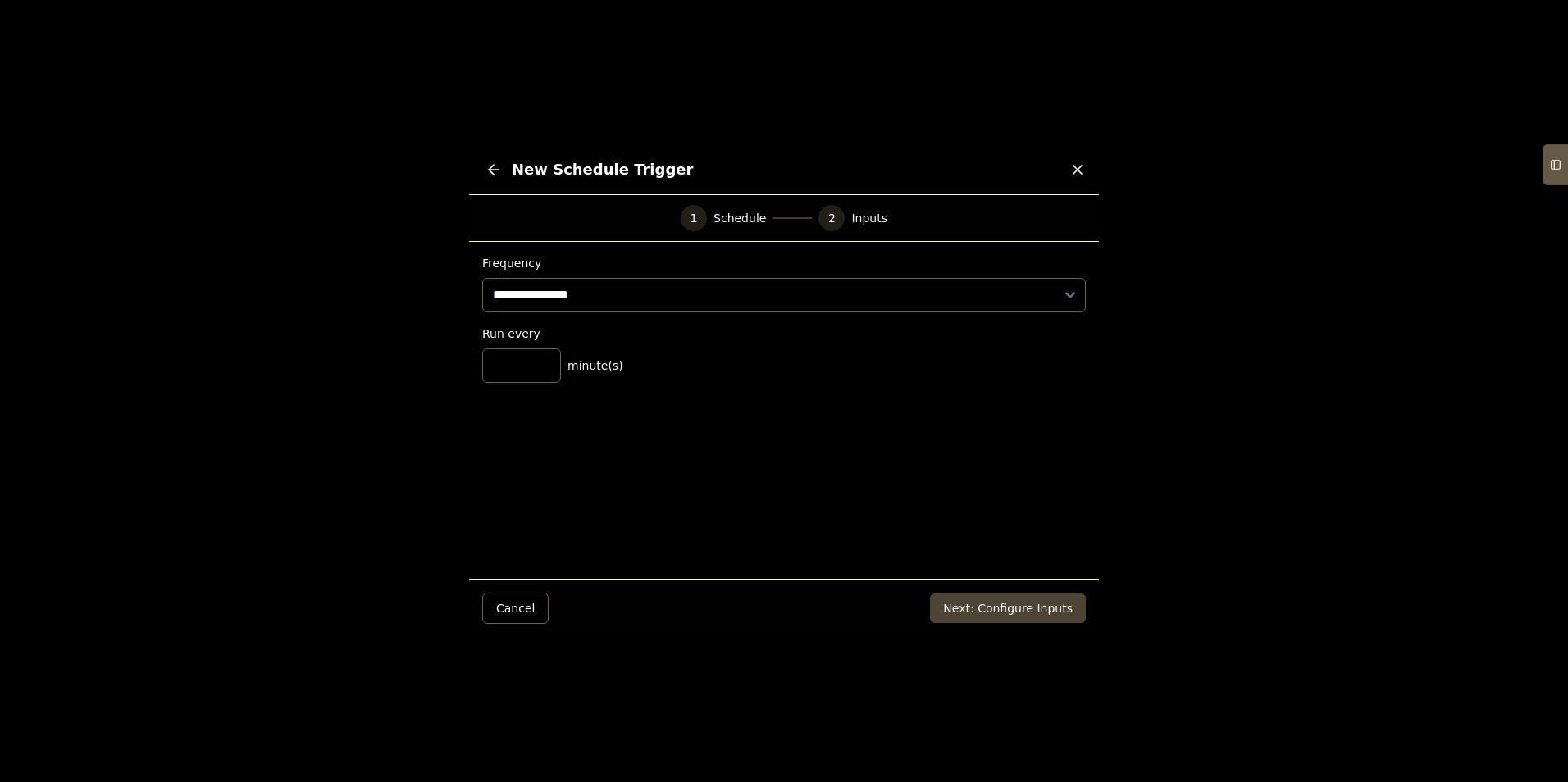
click at [1001, 601] on button "Next: Configure Inputs" at bounding box center [1008, 608] width 156 height 30
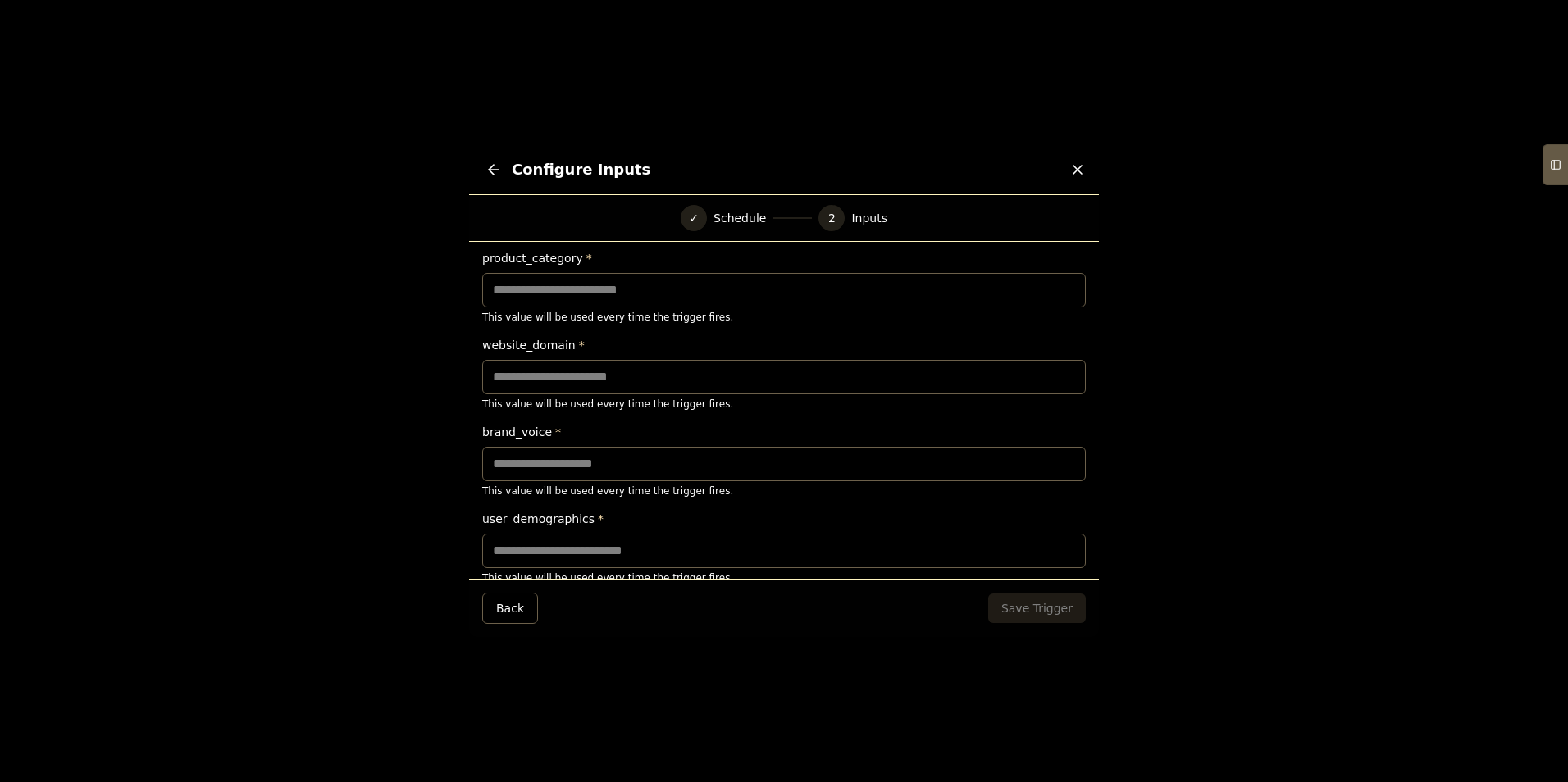
scroll to position [53, 0]
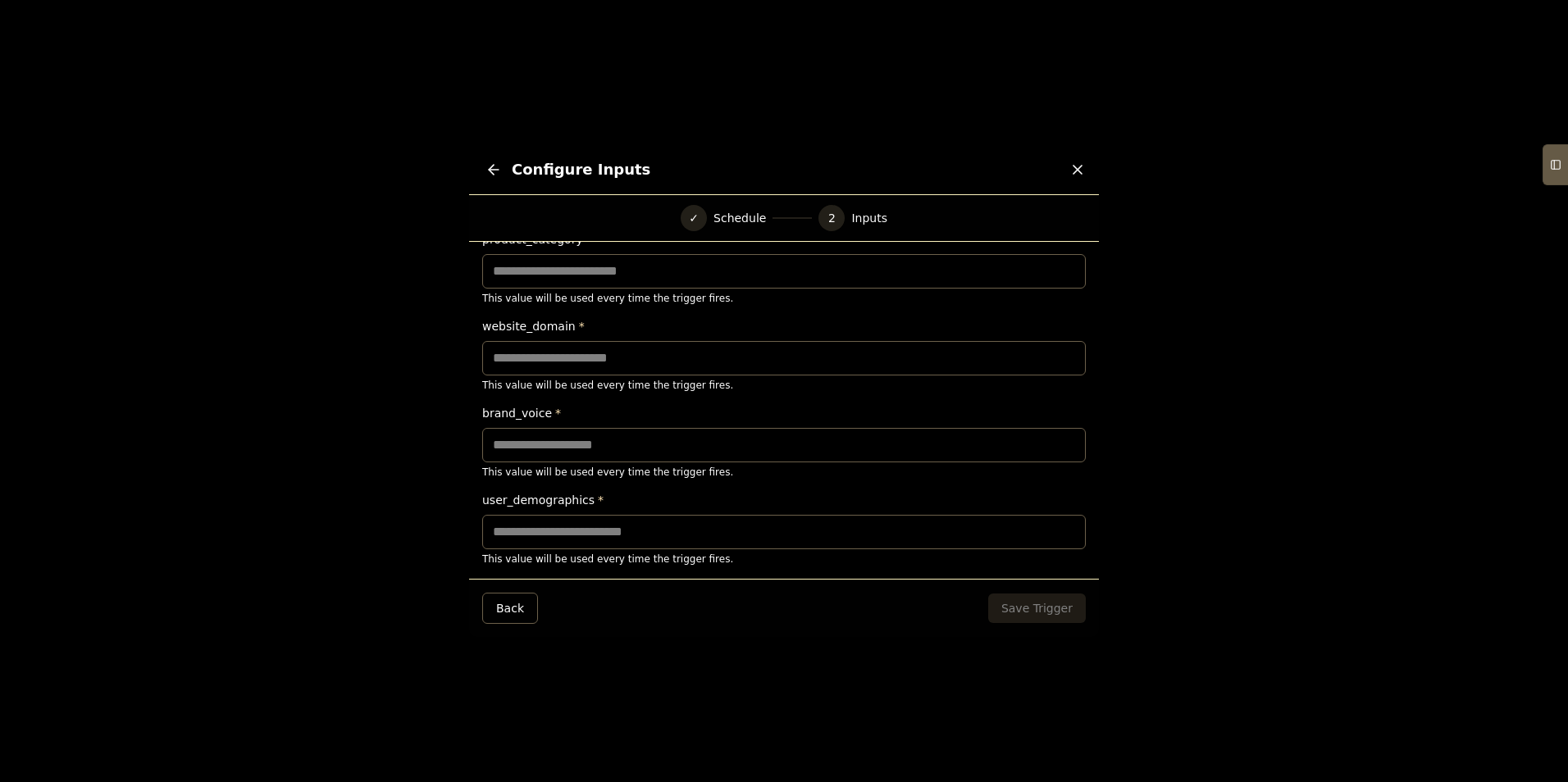
click at [510, 598] on button "Back" at bounding box center [510, 608] width 56 height 31
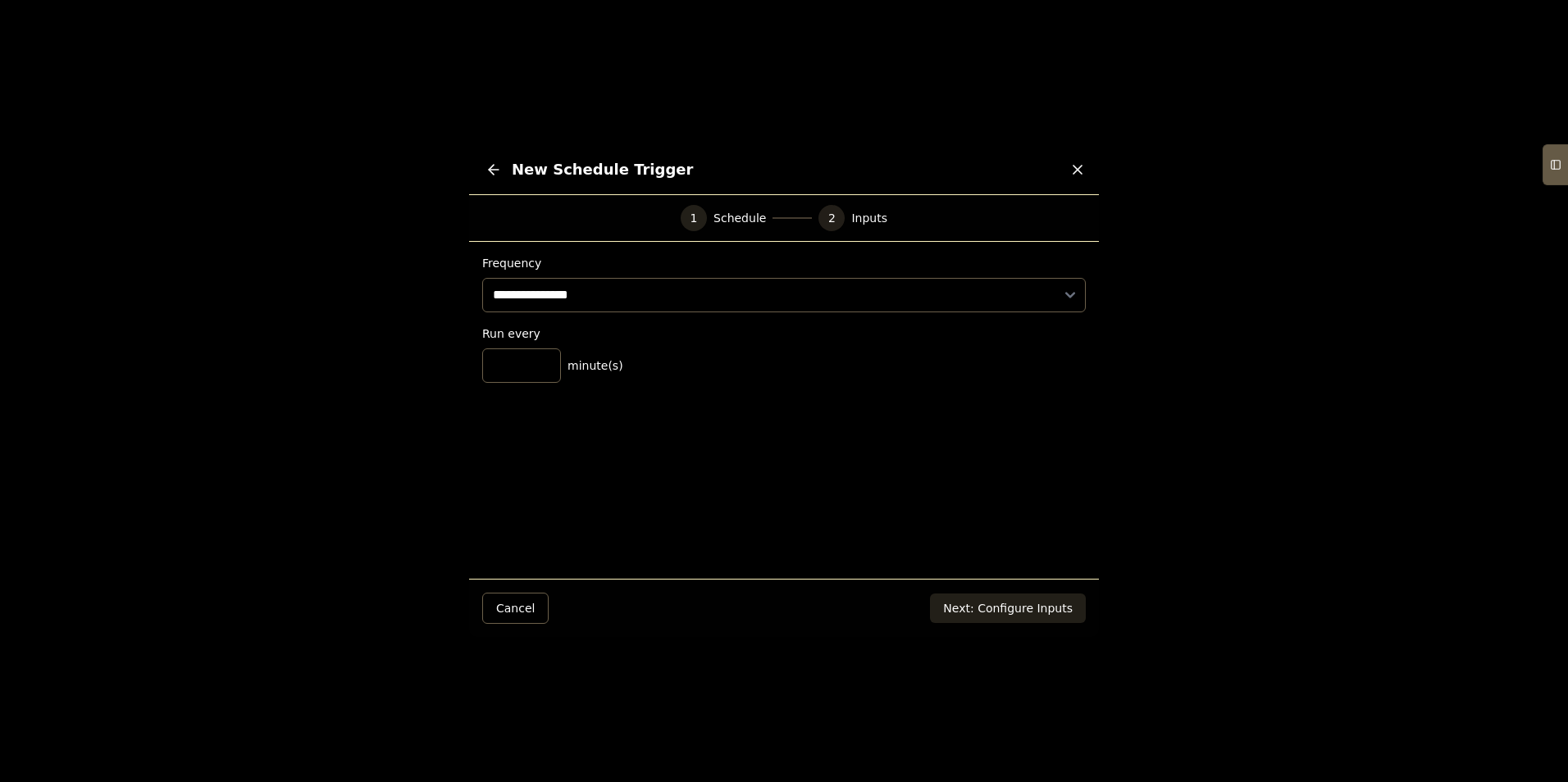
click at [517, 599] on button "Cancel" at bounding box center [516, 608] width 66 height 31
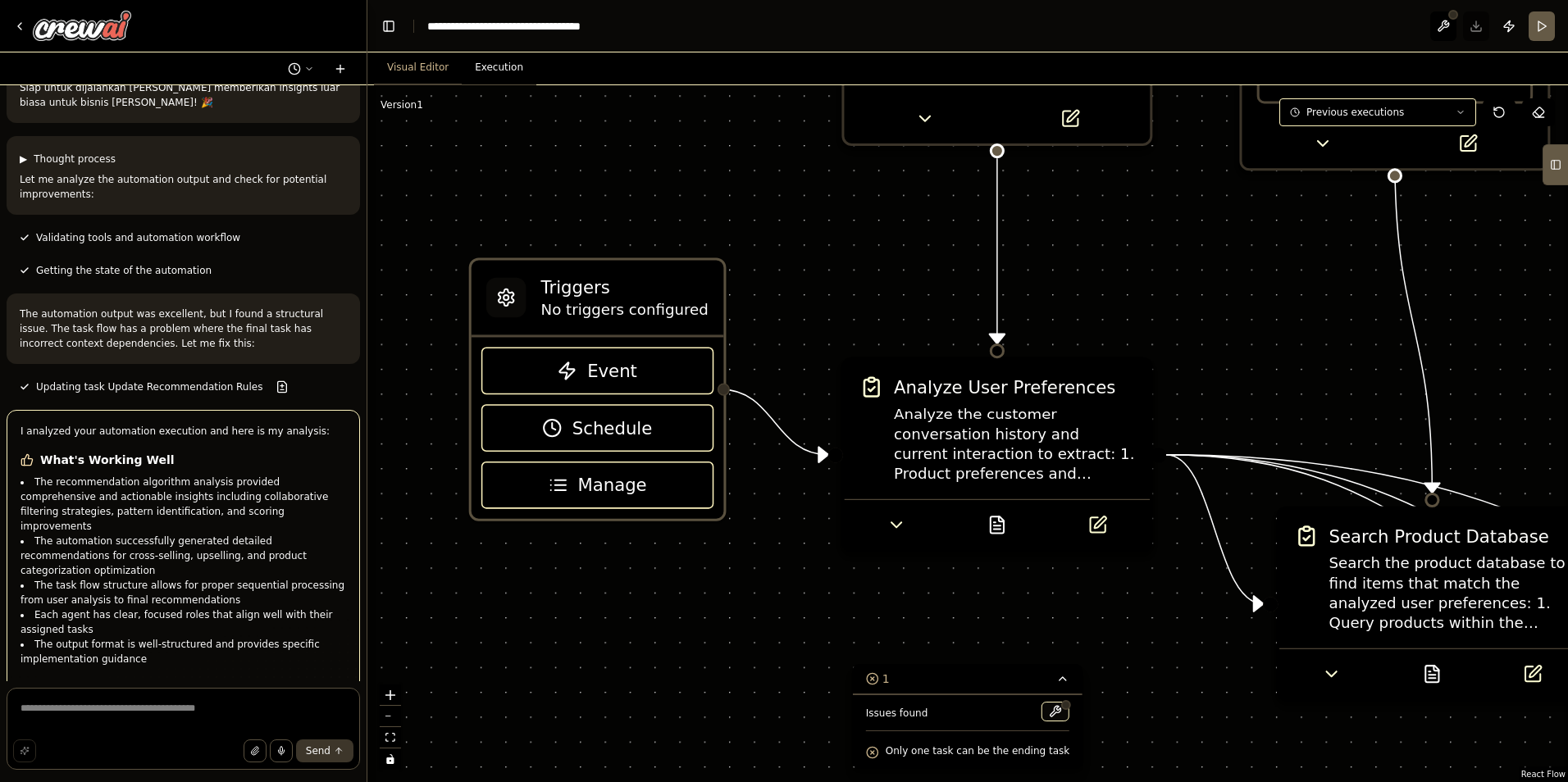
drag, startPoint x: 595, startPoint y: 492, endPoint x: 562, endPoint y: 543, distance: 60.7
click at [595, 493] on span "Manage" at bounding box center [612, 485] width 69 height 24
click at [603, 491] on span "Manage" at bounding box center [612, 485] width 69 height 24
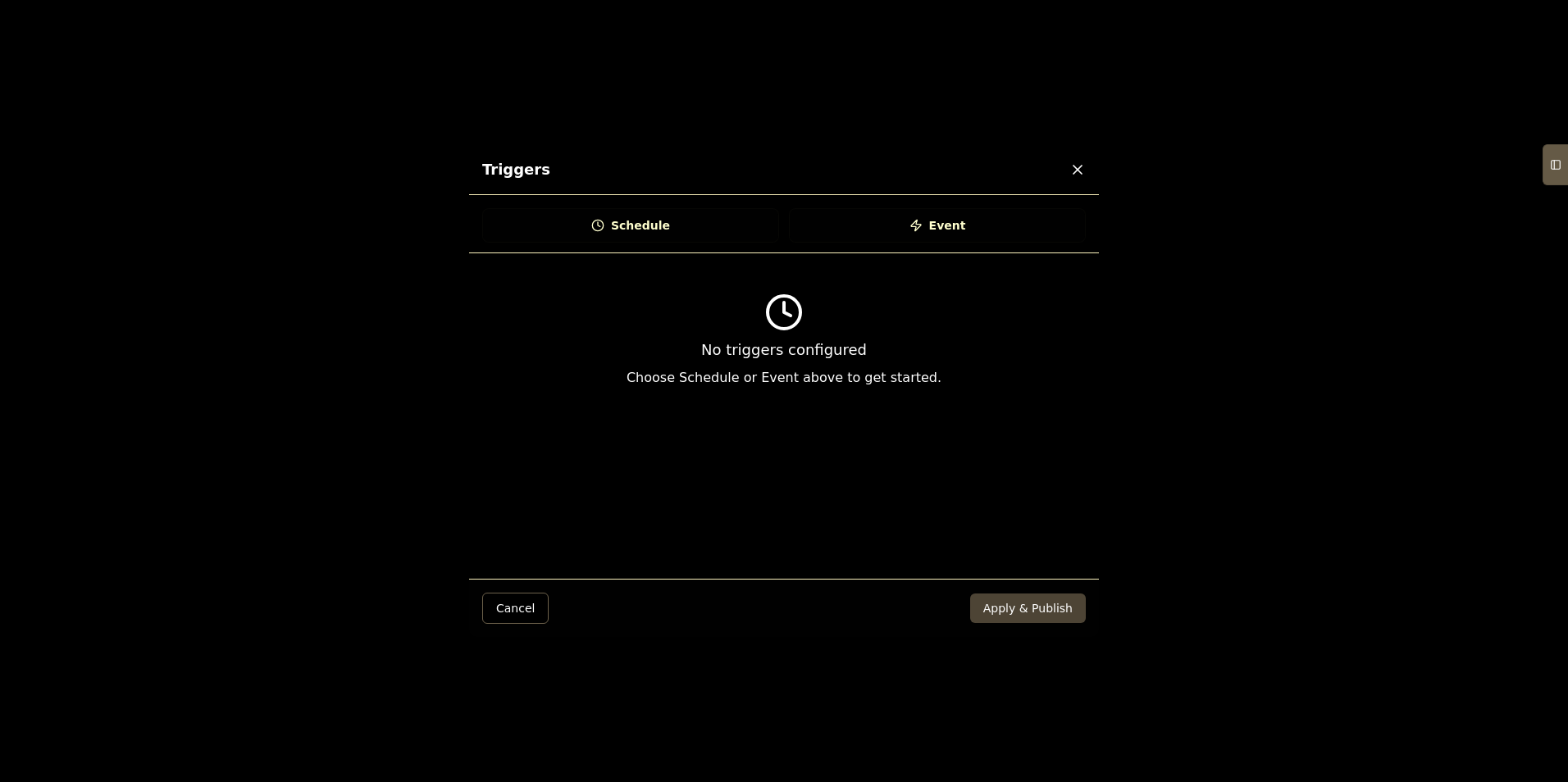
drag, startPoint x: 1024, startPoint y: 604, endPoint x: 1025, endPoint y: 596, distance: 8.1
click at [1024, 604] on button "Apply & Publish" at bounding box center [1028, 608] width 116 height 30
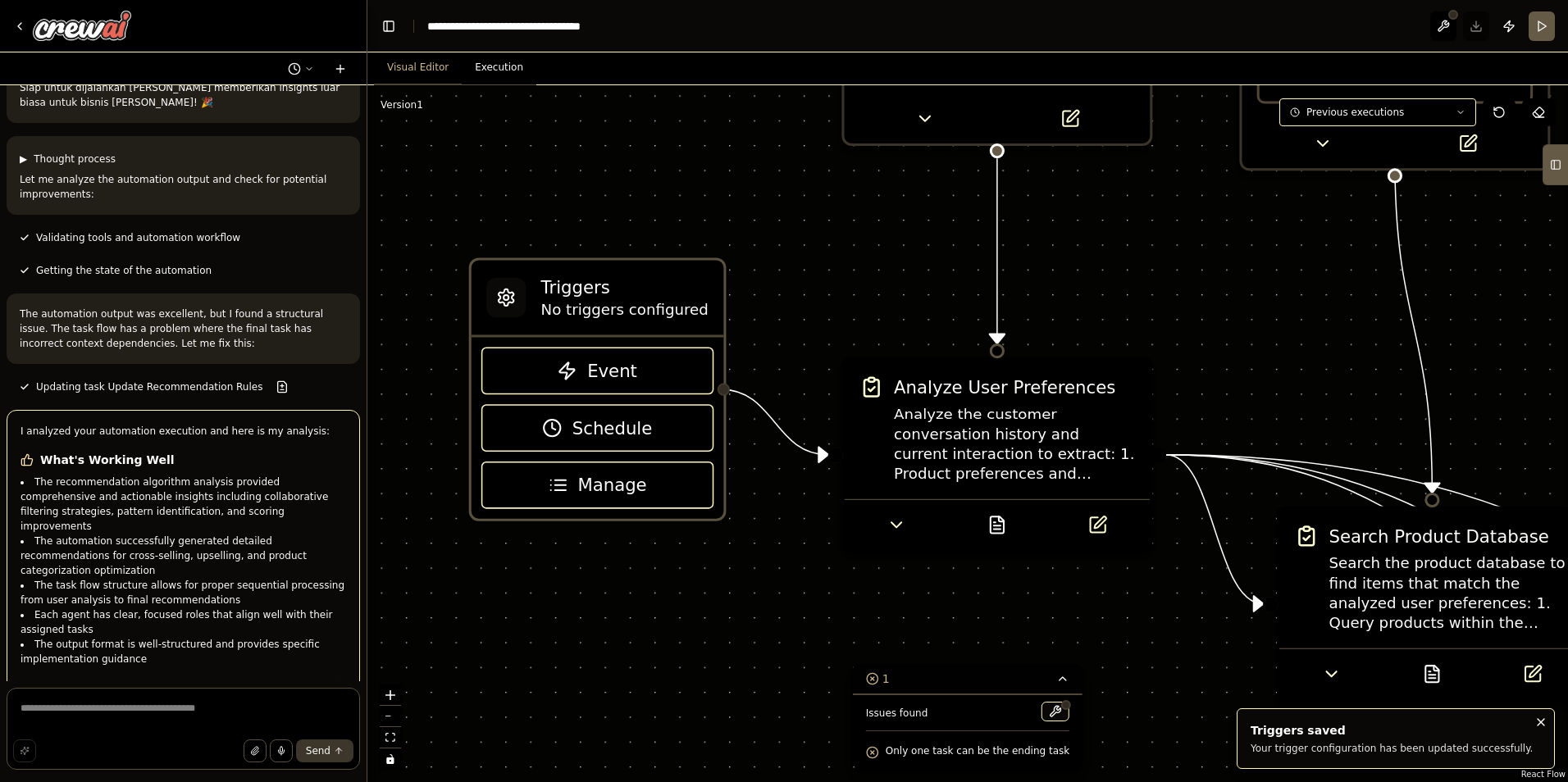
click at [877, 675] on circle at bounding box center [872, 679] width 11 height 11
click at [990, 760] on button "1" at bounding box center [968, 754] width 63 height 30
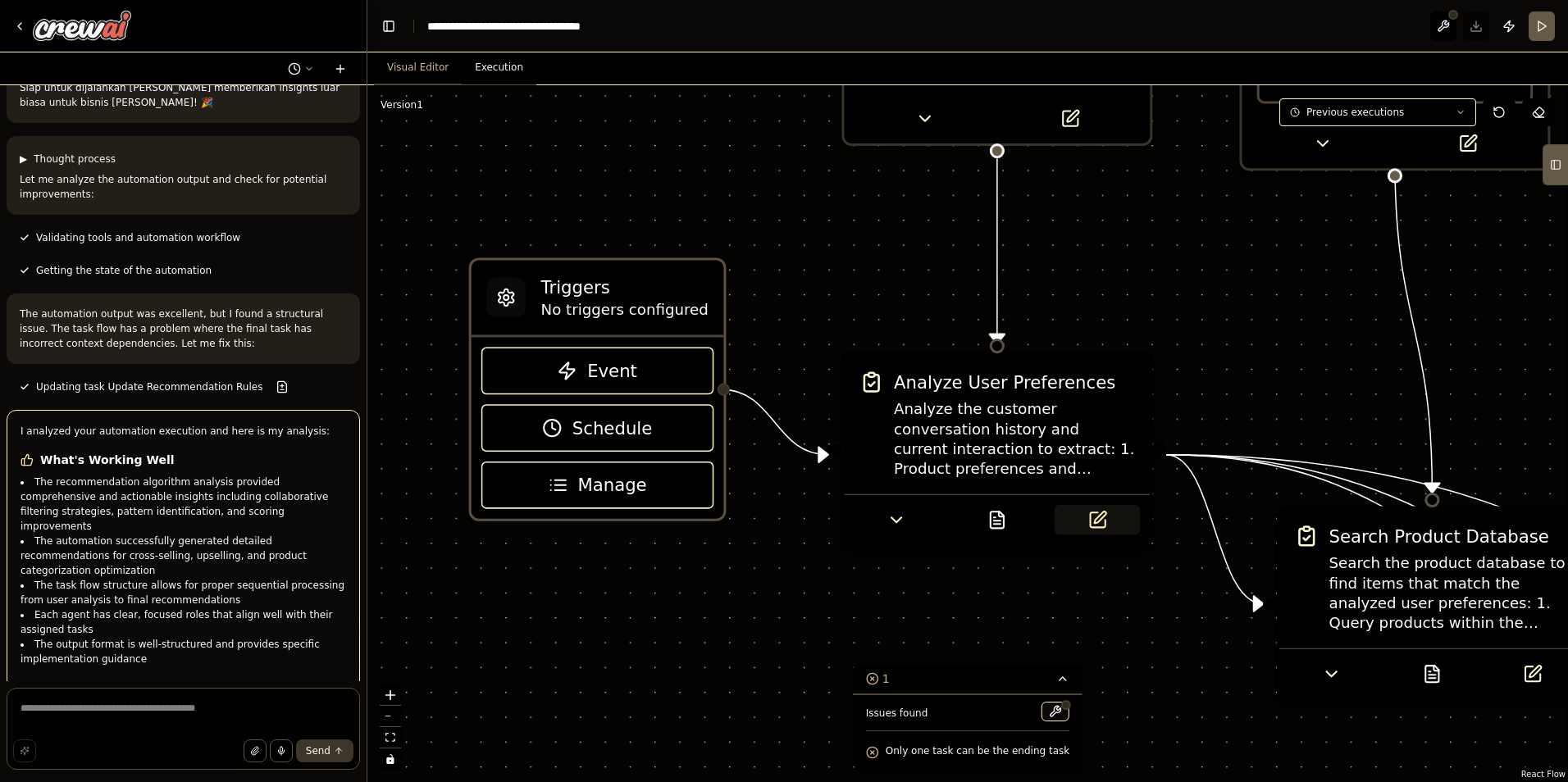
click at [1107, 531] on button at bounding box center [1097, 519] width 85 height 30
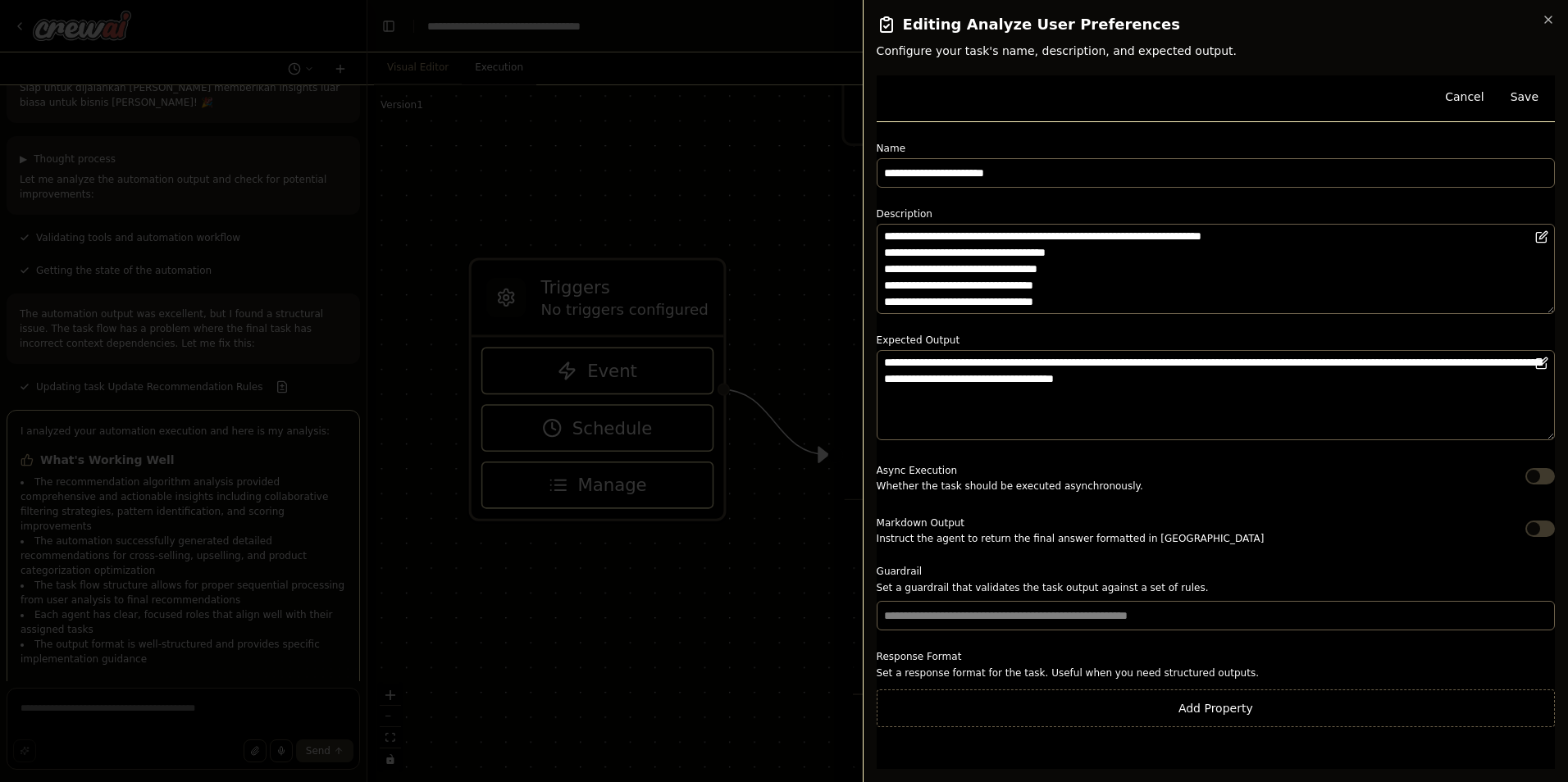
click at [1527, 479] on button "button" at bounding box center [1540, 476] width 30 height 16
click at [1537, 525] on button "button" at bounding box center [1540, 529] width 30 height 16
click at [1151, 708] on button "Add Property" at bounding box center [1215, 708] width 678 height 38
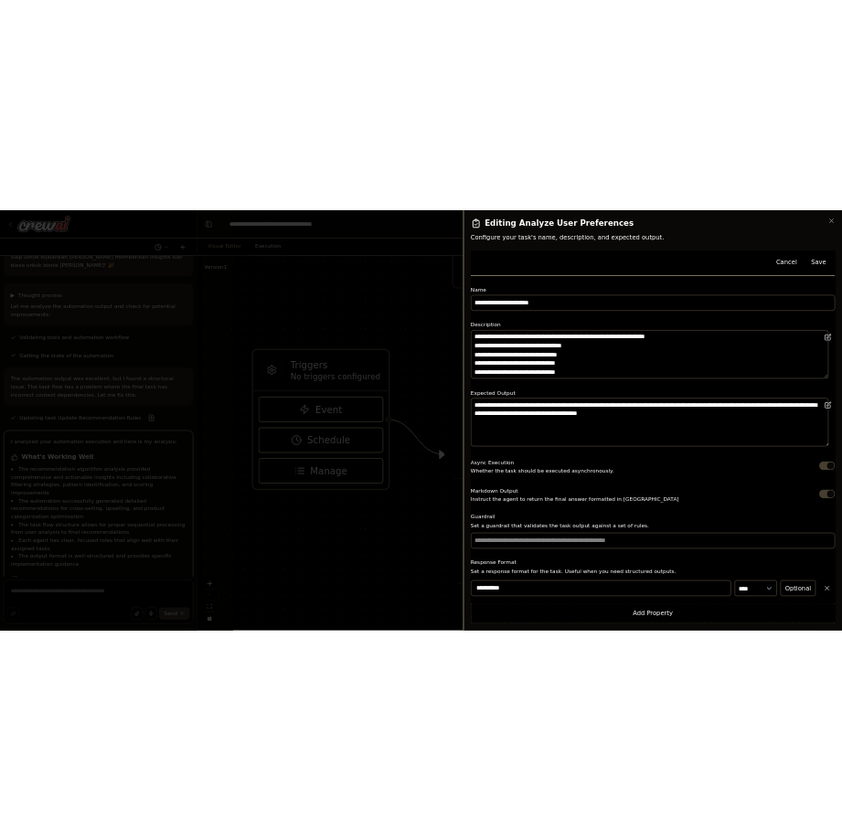
scroll to position [1, 0]
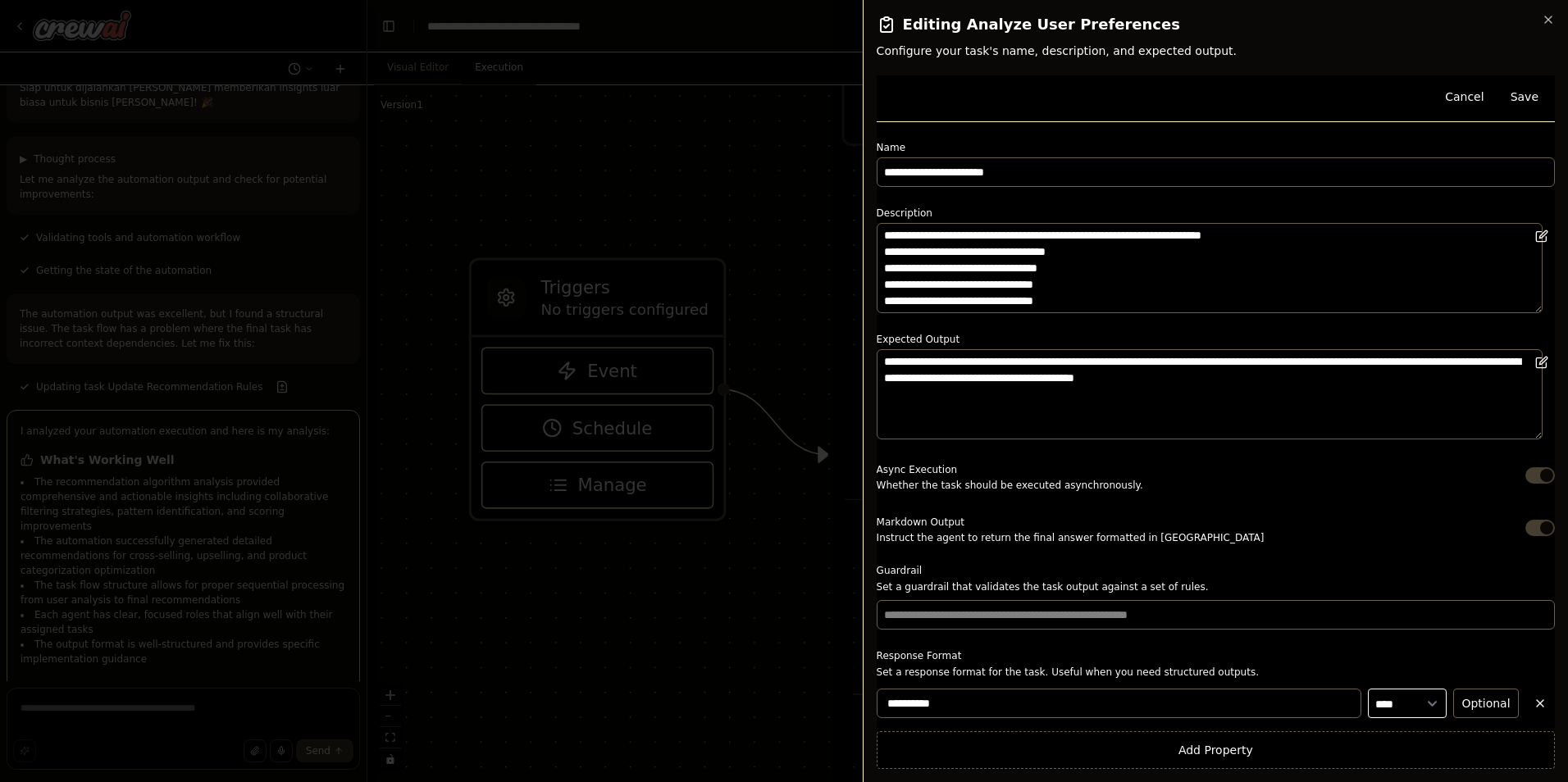
click at [1383, 699] on select "**** ******* ******* **** ******" at bounding box center [1407, 703] width 79 height 30
click at [1400, 702] on select "**** ******* ******* **** ******" at bounding box center [1407, 703] width 79 height 30
click at [1392, 703] on select "**** ******* ******* **** ******" at bounding box center [1407, 703] width 79 height 30
select select "******"
click at [1368, 689] on select "**** ******* ******* **** ******" at bounding box center [1407, 703] width 79 height 30
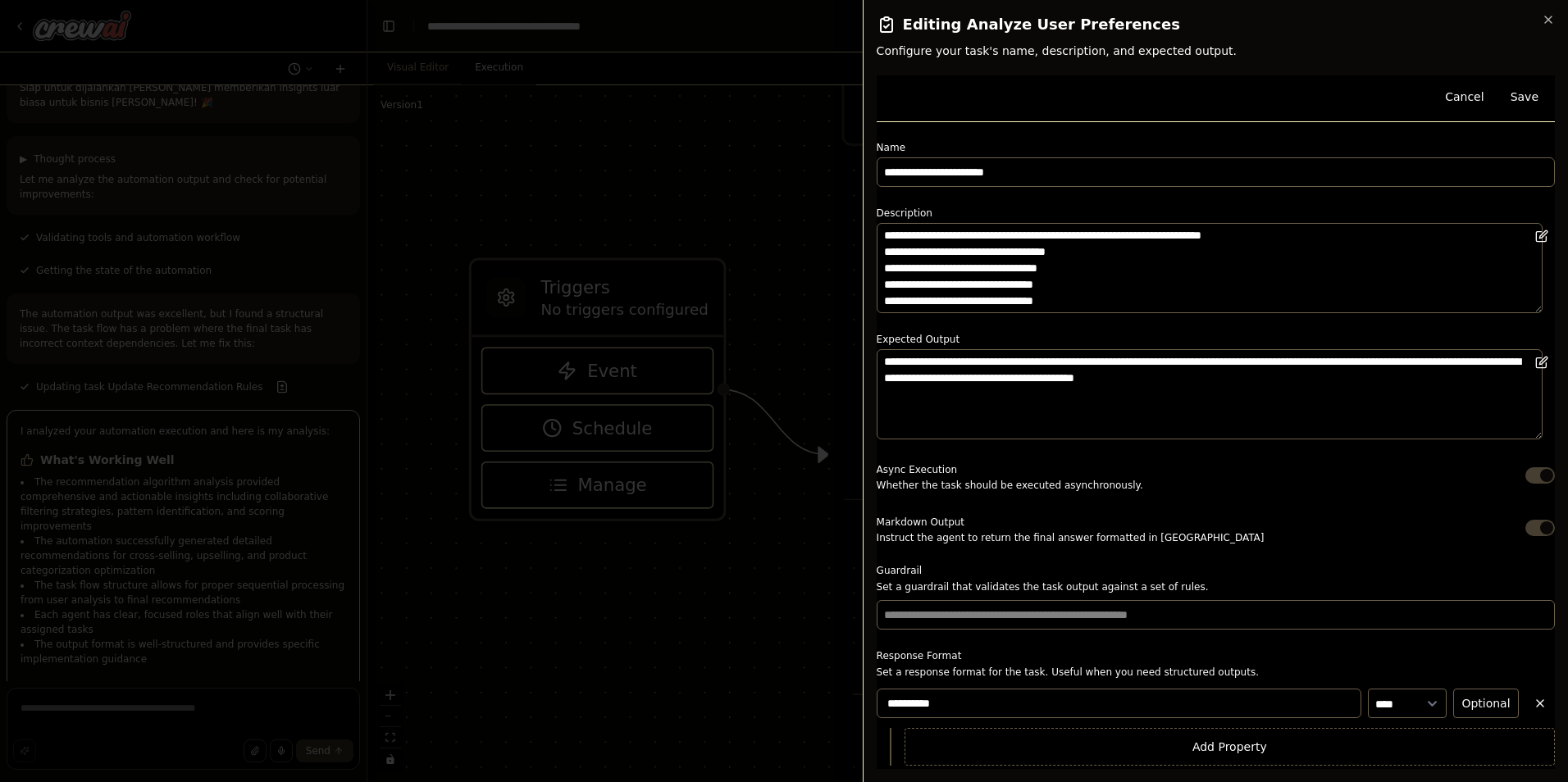
drag, startPoint x: 1460, startPoint y: 698, endPoint x: 1319, endPoint y: 686, distance: 141.5
click at [1299, 691] on div "**********" at bounding box center [1215, 703] width 678 height 30
click at [1524, 84] on button "Save" at bounding box center [1524, 96] width 48 height 30
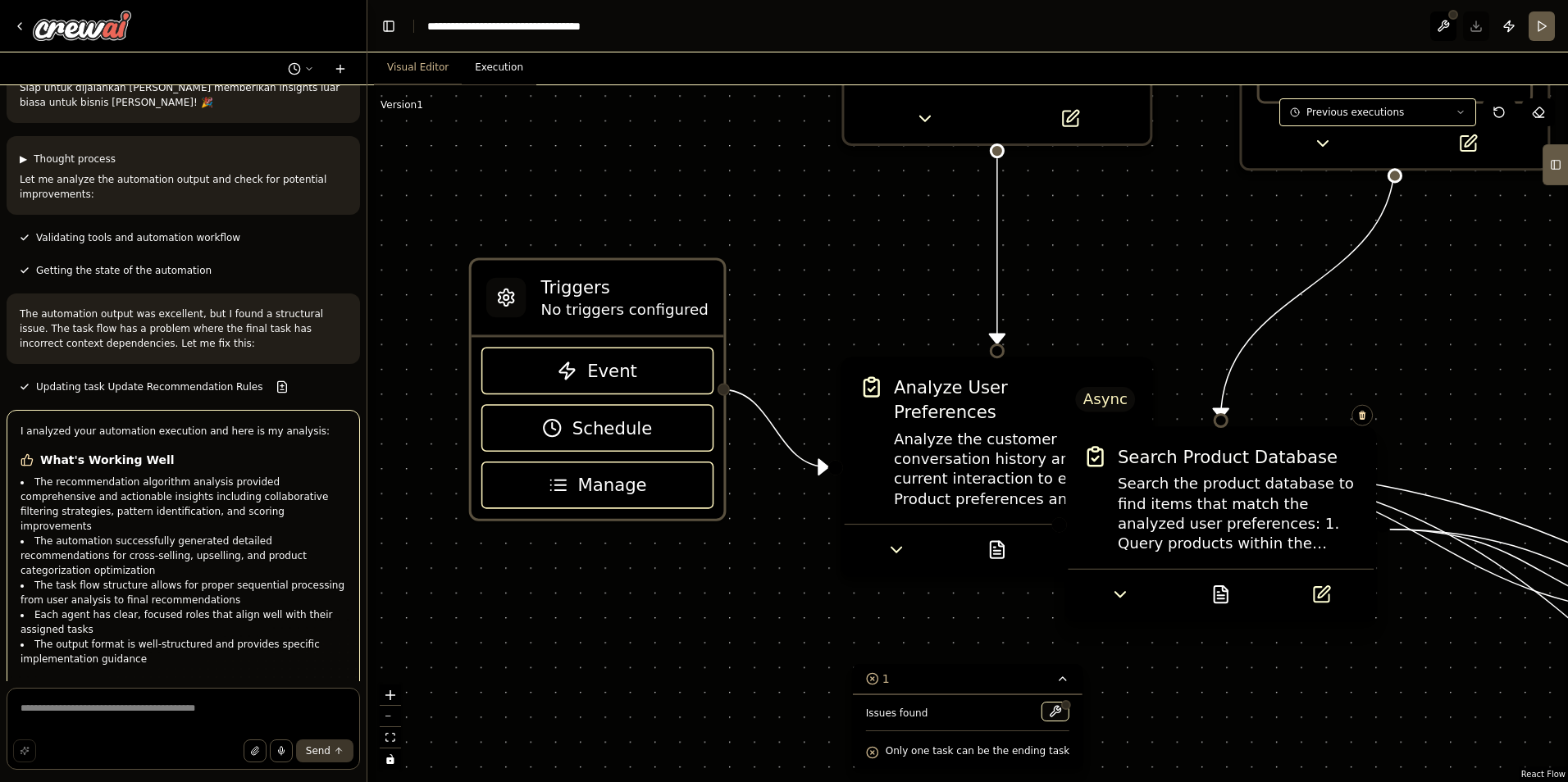
drag, startPoint x: 1257, startPoint y: 538, endPoint x: 1189, endPoint y: 519, distance: 70.6
click at [1189, 519] on div "Search the product database to find items that match the analyzed user preferen…" at bounding box center [1238, 513] width 241 height 80
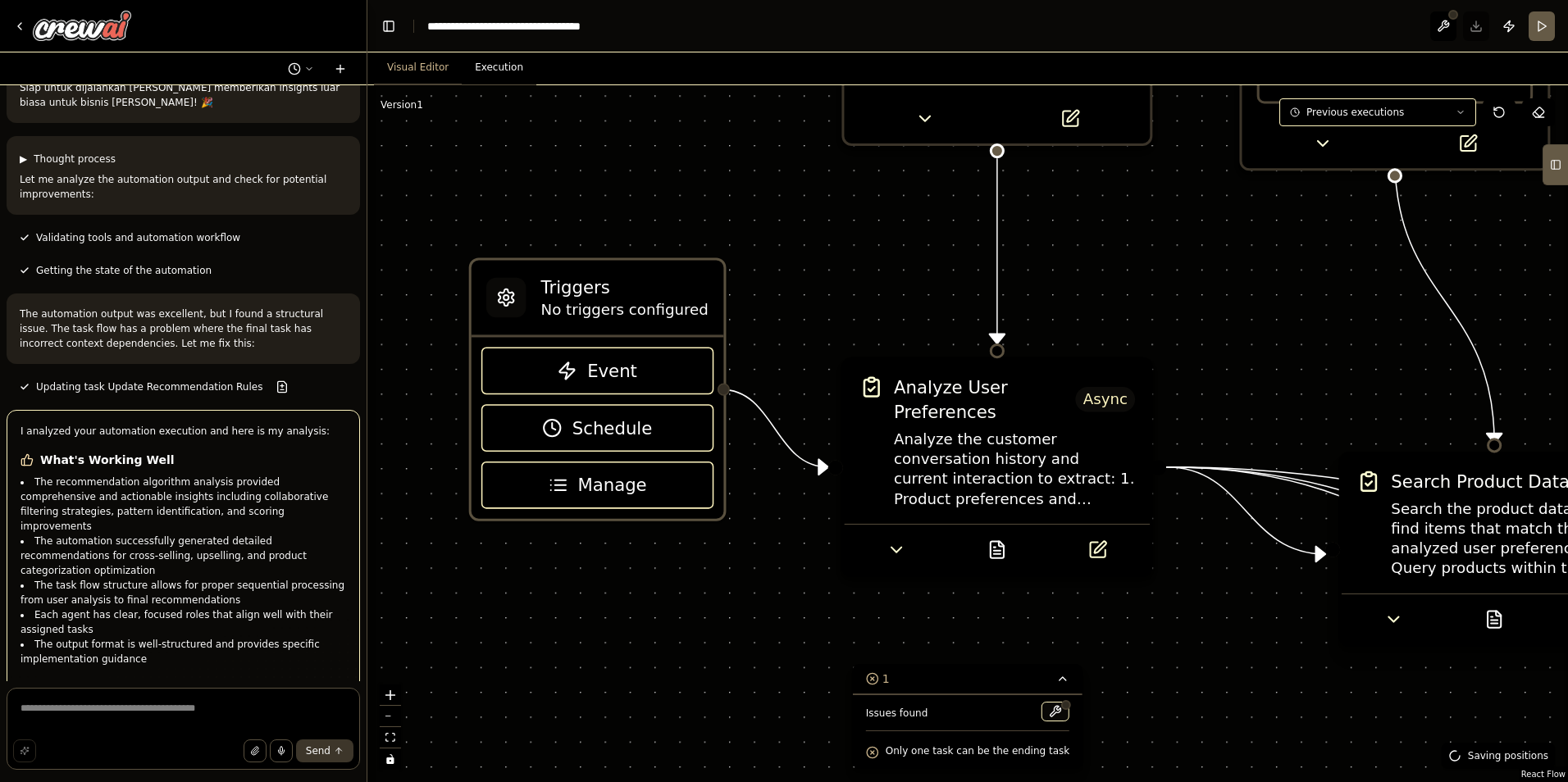
drag, startPoint x: 1254, startPoint y: 541, endPoint x: 1527, endPoint y: 568, distance: 274.3
click at [1527, 568] on div "Search the product database to find items that match the analyzed user preferen…" at bounding box center [1511, 539] width 241 height 80
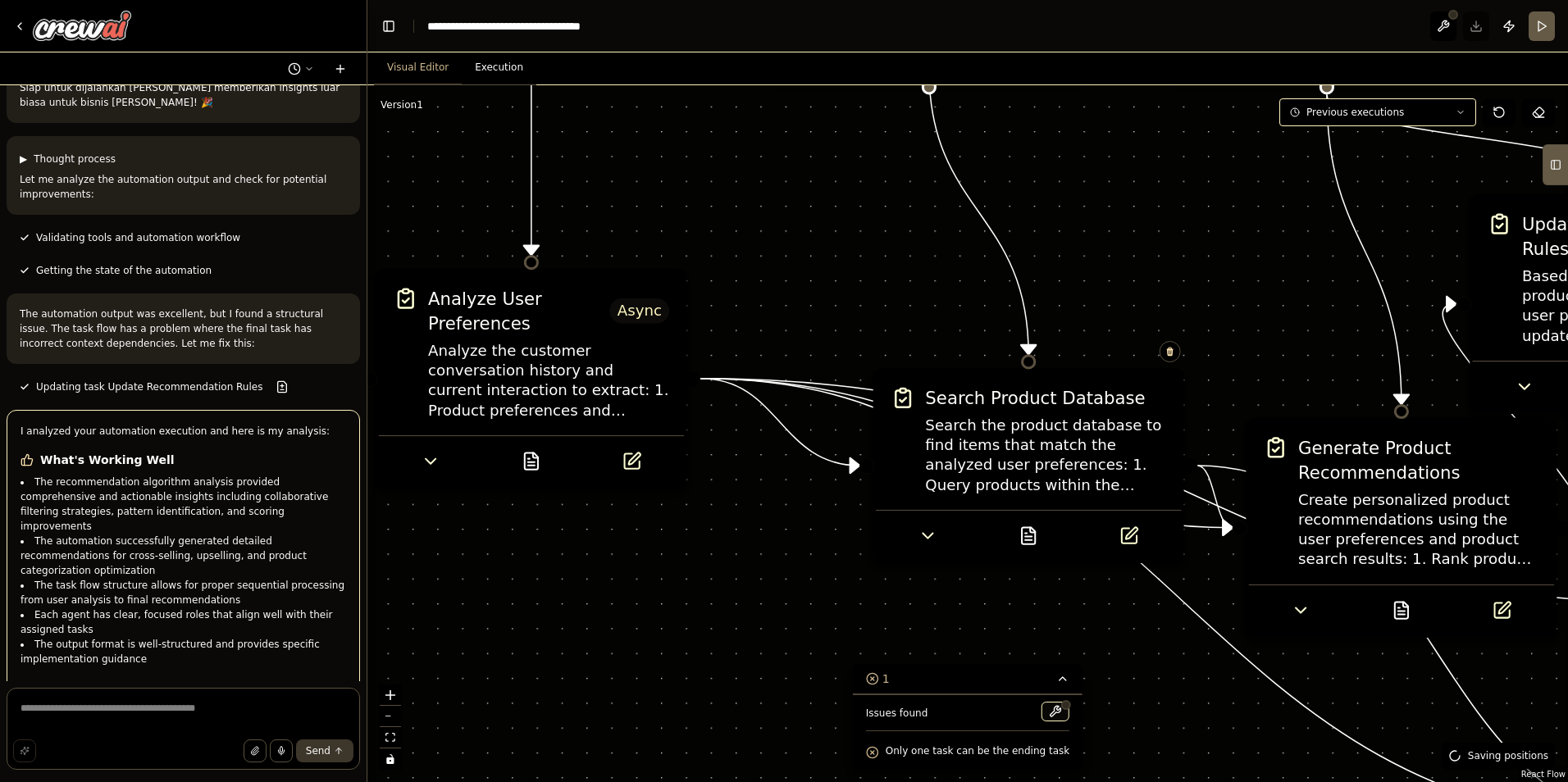
drag, startPoint x: 1211, startPoint y: 359, endPoint x: 832, endPoint y: 282, distance: 386.7
click at [832, 282] on div ".deletable-edge-delete-btn { width: 20px; height: 20px; border: 0px solid #ffff…" at bounding box center [968, 433] width 1201 height 697
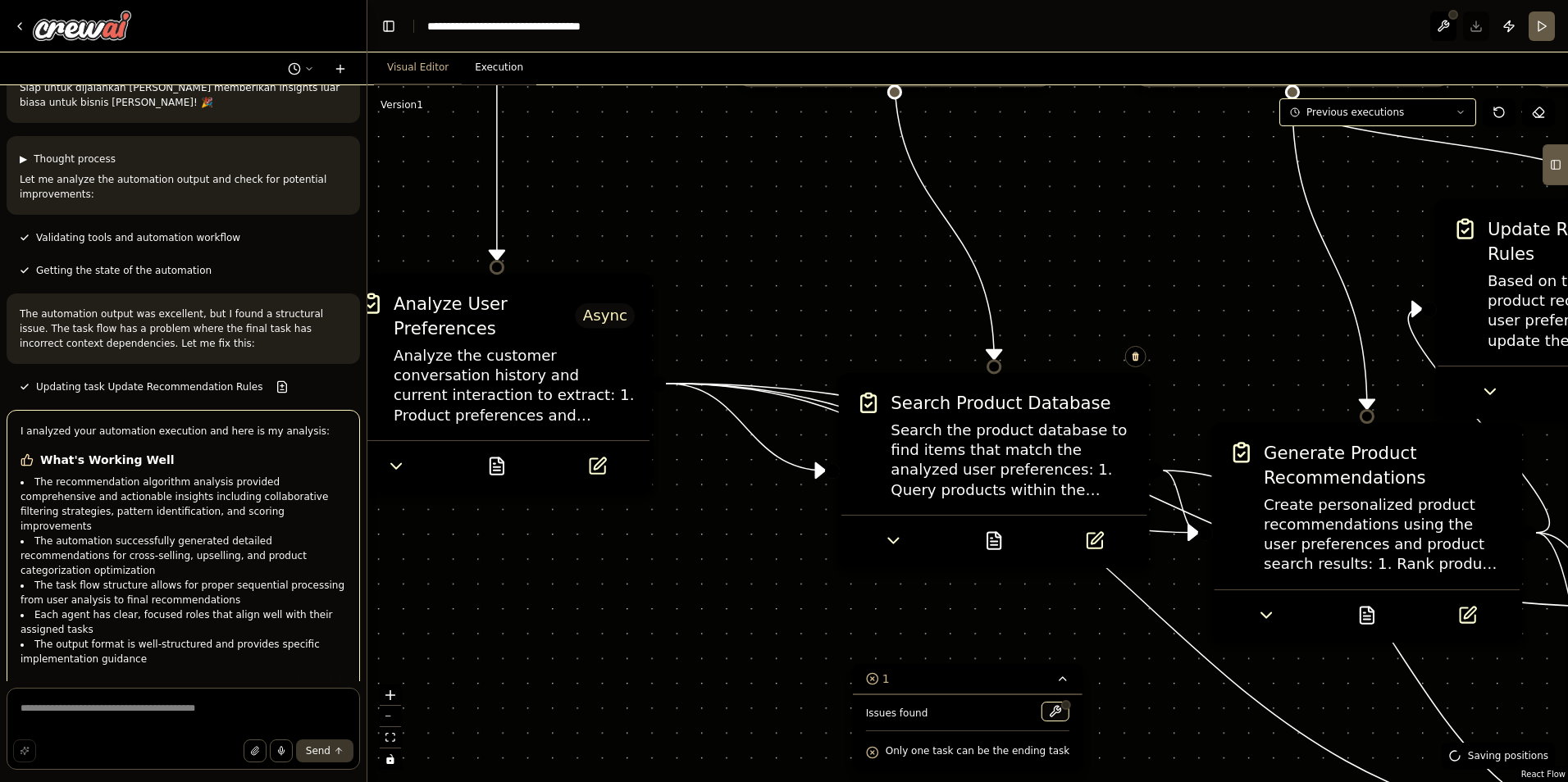
drag, startPoint x: 1182, startPoint y: 288, endPoint x: 1063, endPoint y: 289, distance: 119.0
click at [1063, 289] on div ".deletable-edge-delete-btn { width: 20px; height: 20px; border: 0px solid #ffff…" at bounding box center [968, 433] width 1201 height 697
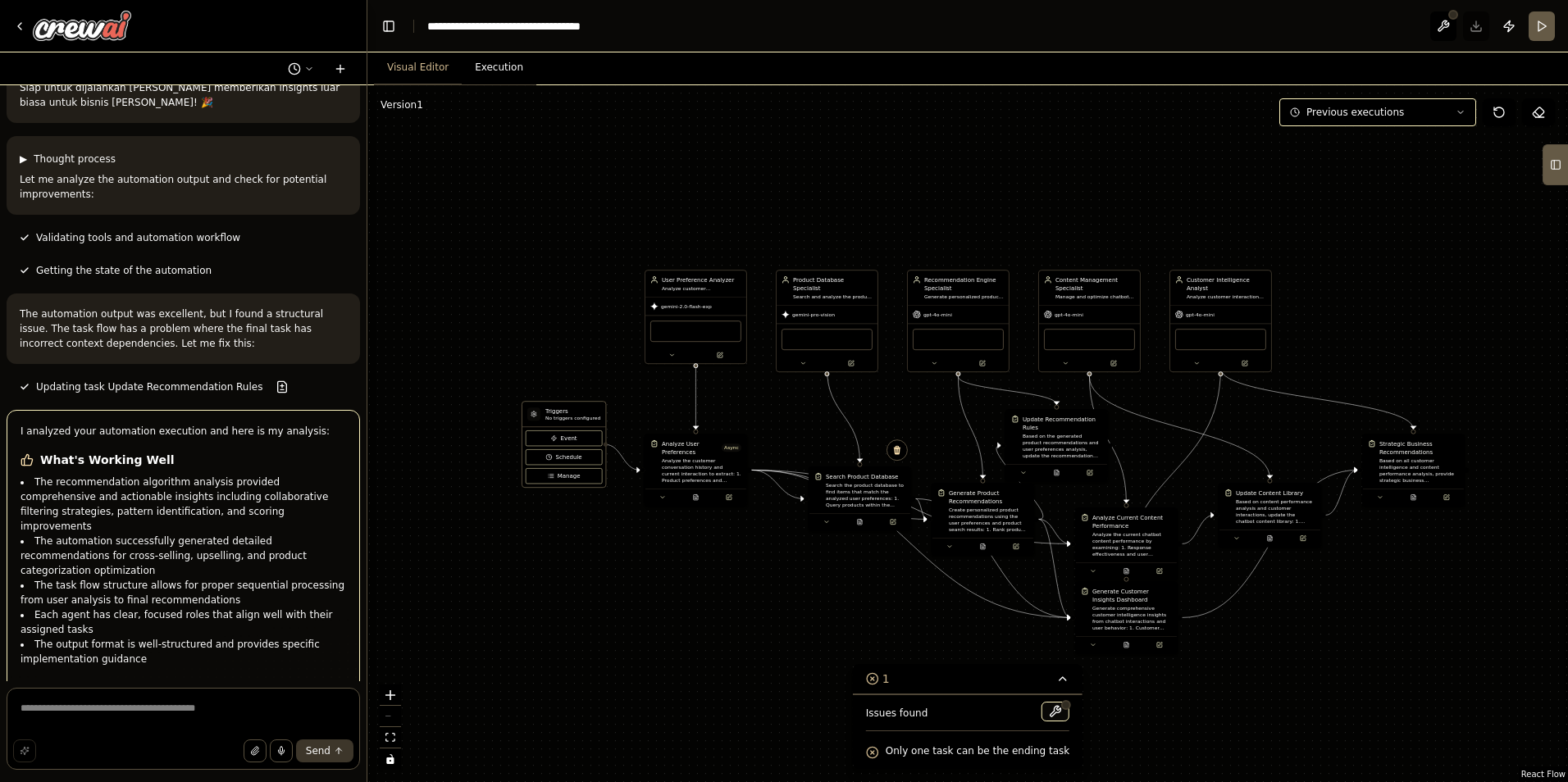
drag, startPoint x: 1311, startPoint y: 665, endPoint x: 1175, endPoint y: 470, distance: 237.7
click at [1217, 513] on div ".deletable-edge-delete-btn { width: 20px; height: 20px; border: 0px solid #ffff…" at bounding box center [968, 433] width 1201 height 697
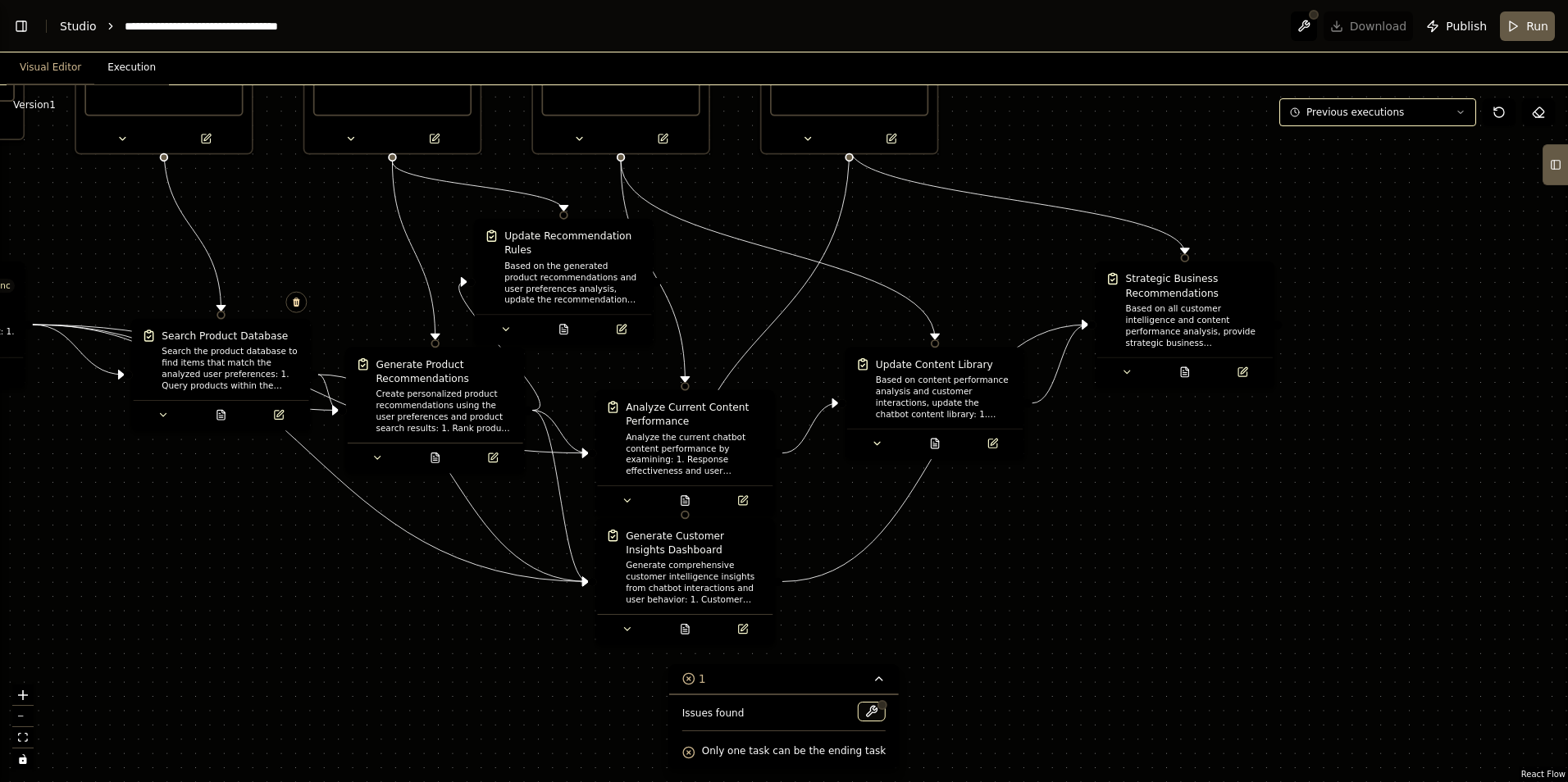
scroll to position [7304, 0]
click at [1518, 13] on button "Run" at bounding box center [1527, 26] width 55 height 30
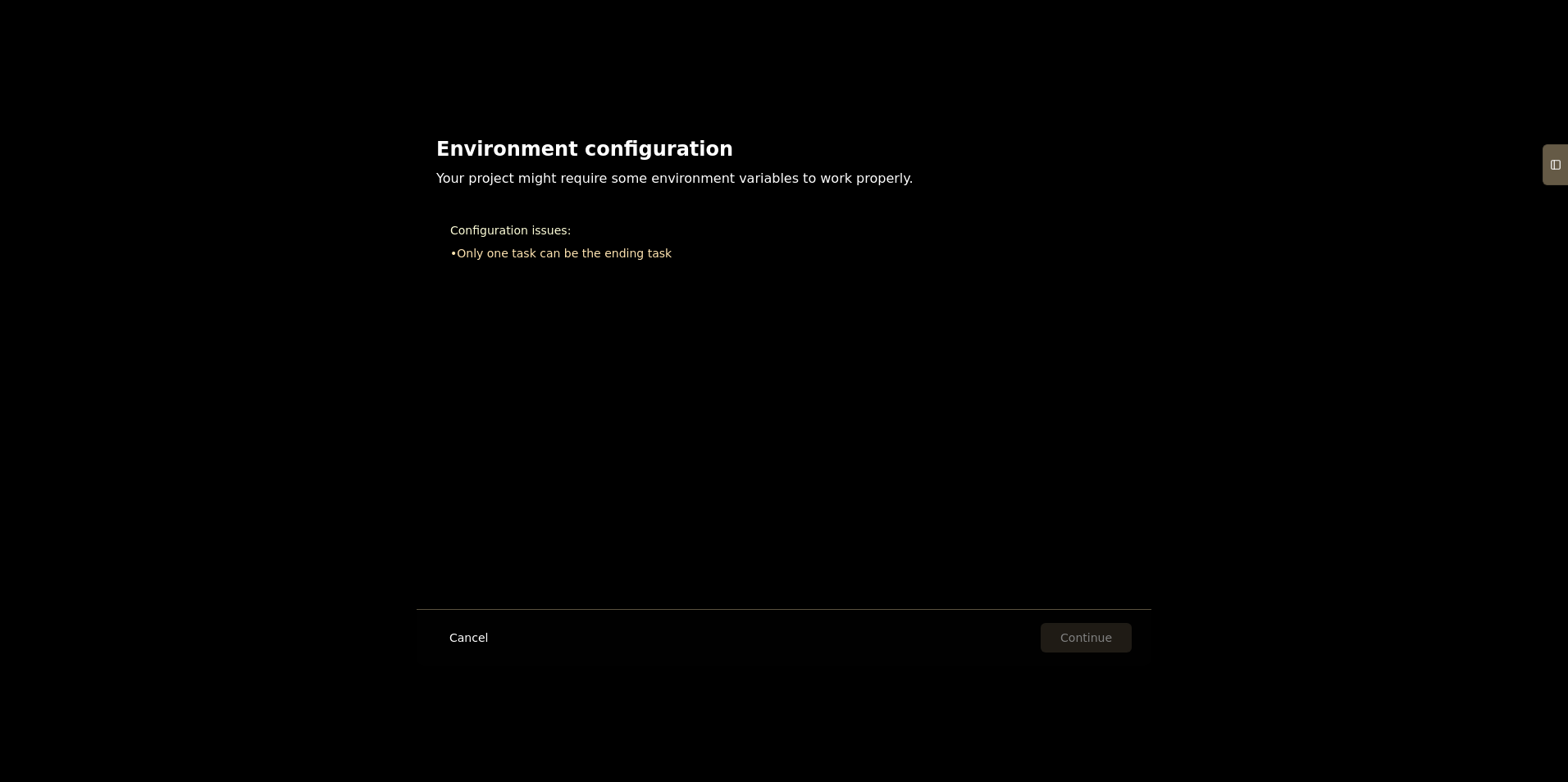
click at [550, 258] on li "• Only one task can be the ending task" at bounding box center [784, 253] width 667 height 16
drag, startPoint x: 550, startPoint y: 257, endPoint x: 518, endPoint y: 319, distance: 69.8
click at [518, 319] on div "Environment configuration Your project might require some environment variables…" at bounding box center [783, 288] width 735 height 343
click at [457, 637] on button "Cancel" at bounding box center [468, 638] width 65 height 30
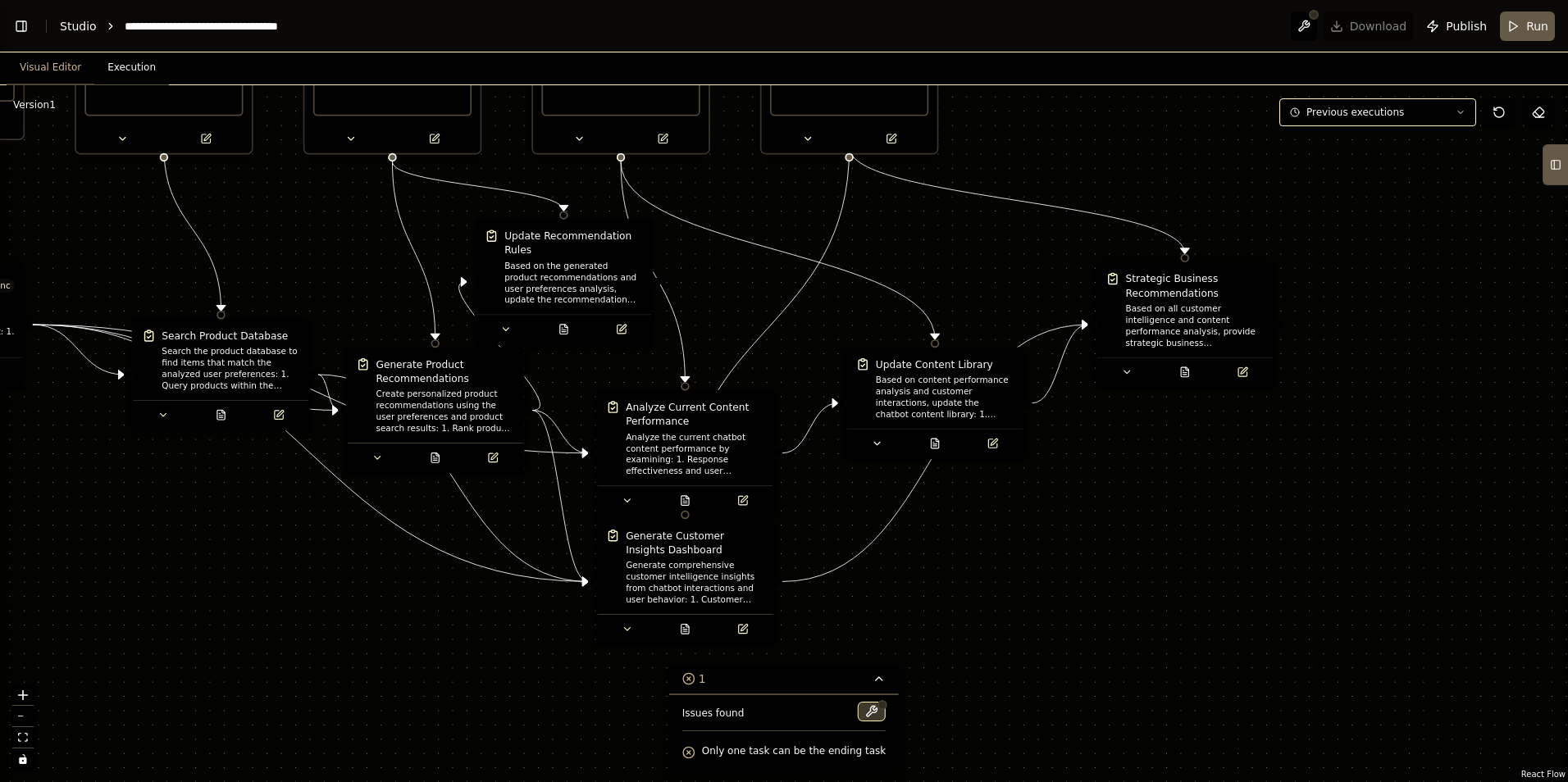
drag, startPoint x: 878, startPoint y: 715, endPoint x: 858, endPoint y: 714, distance: 20.0
click at [866, 715] on div "Issues found Only one task can be the ending task" at bounding box center [784, 731] width 230 height 74
click at [858, 714] on button at bounding box center [871, 712] width 28 height 20
click at [858, 711] on div at bounding box center [871, 713] width 28 height 22
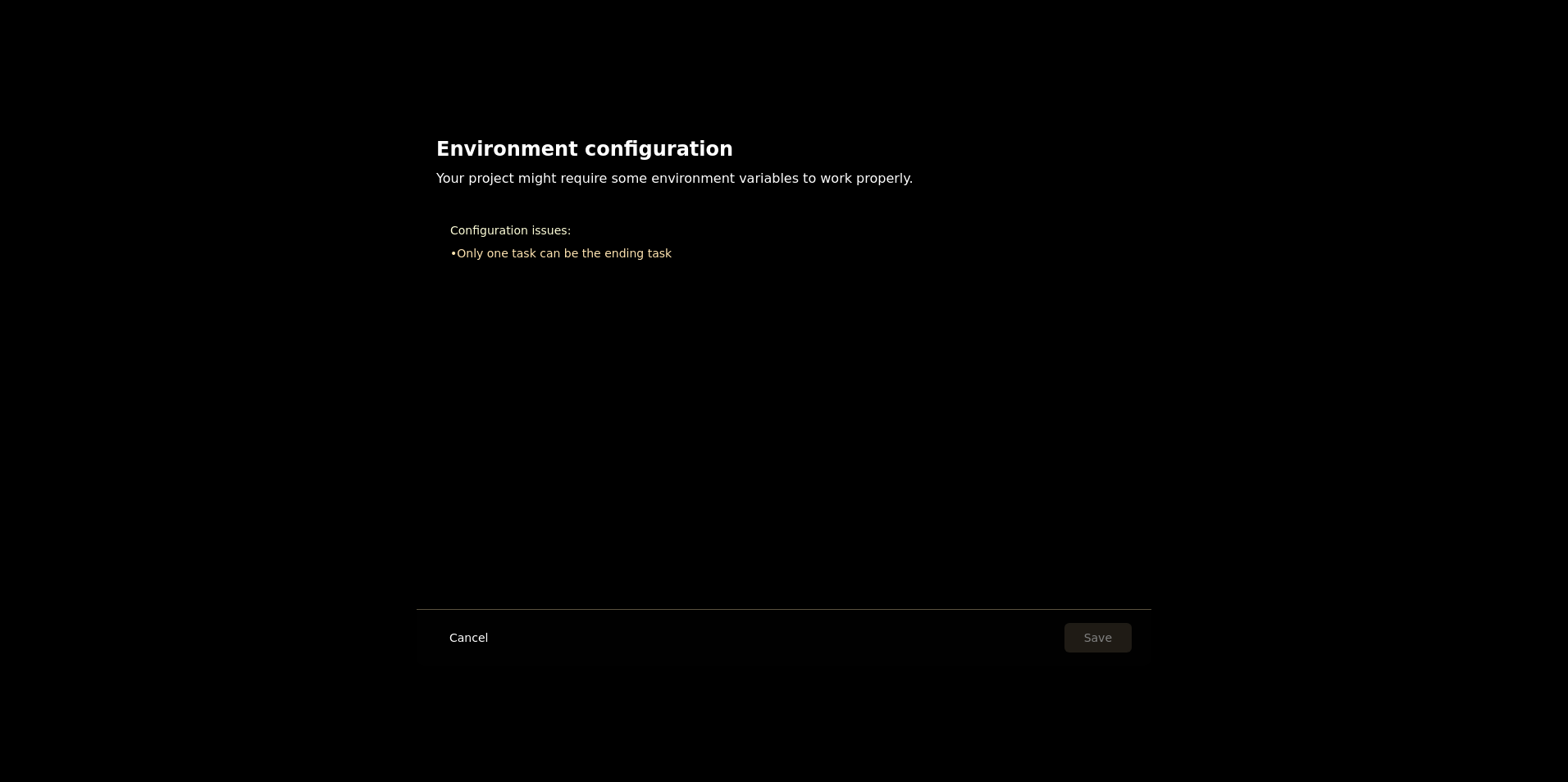
click at [857, 708] on div "Environment configuration Your project might require some environment variables…" at bounding box center [784, 391] width 1568 height 782
click at [484, 641] on button "Cancel" at bounding box center [468, 638] width 65 height 30
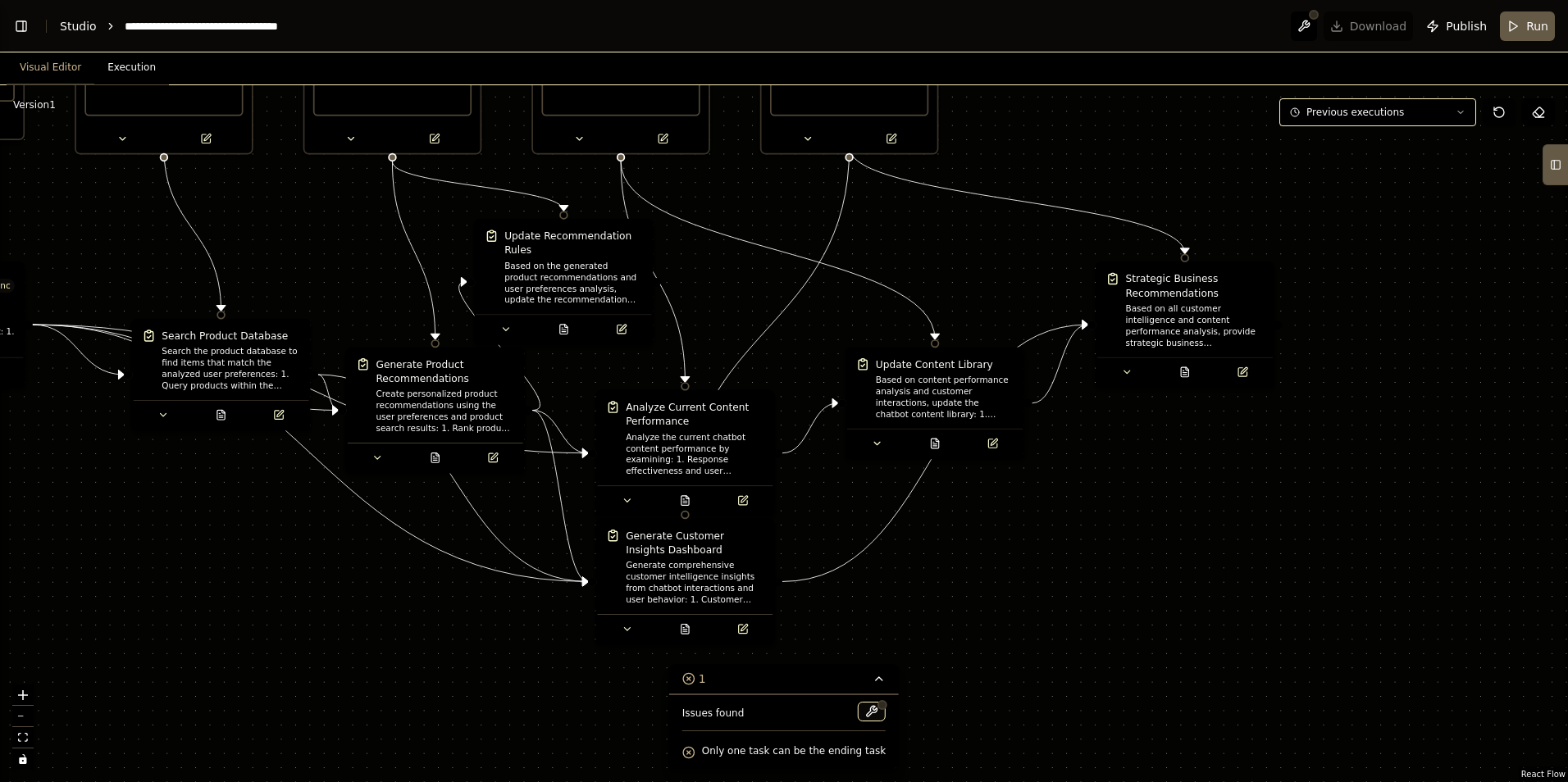
click at [1507, 111] on button at bounding box center [1499, 112] width 33 height 28
click at [1405, 114] on button "Previous executions" at bounding box center [1377, 112] width 196 height 28
click at [1324, 142] on div "26m ago" at bounding box center [1388, 143] width 164 height 13
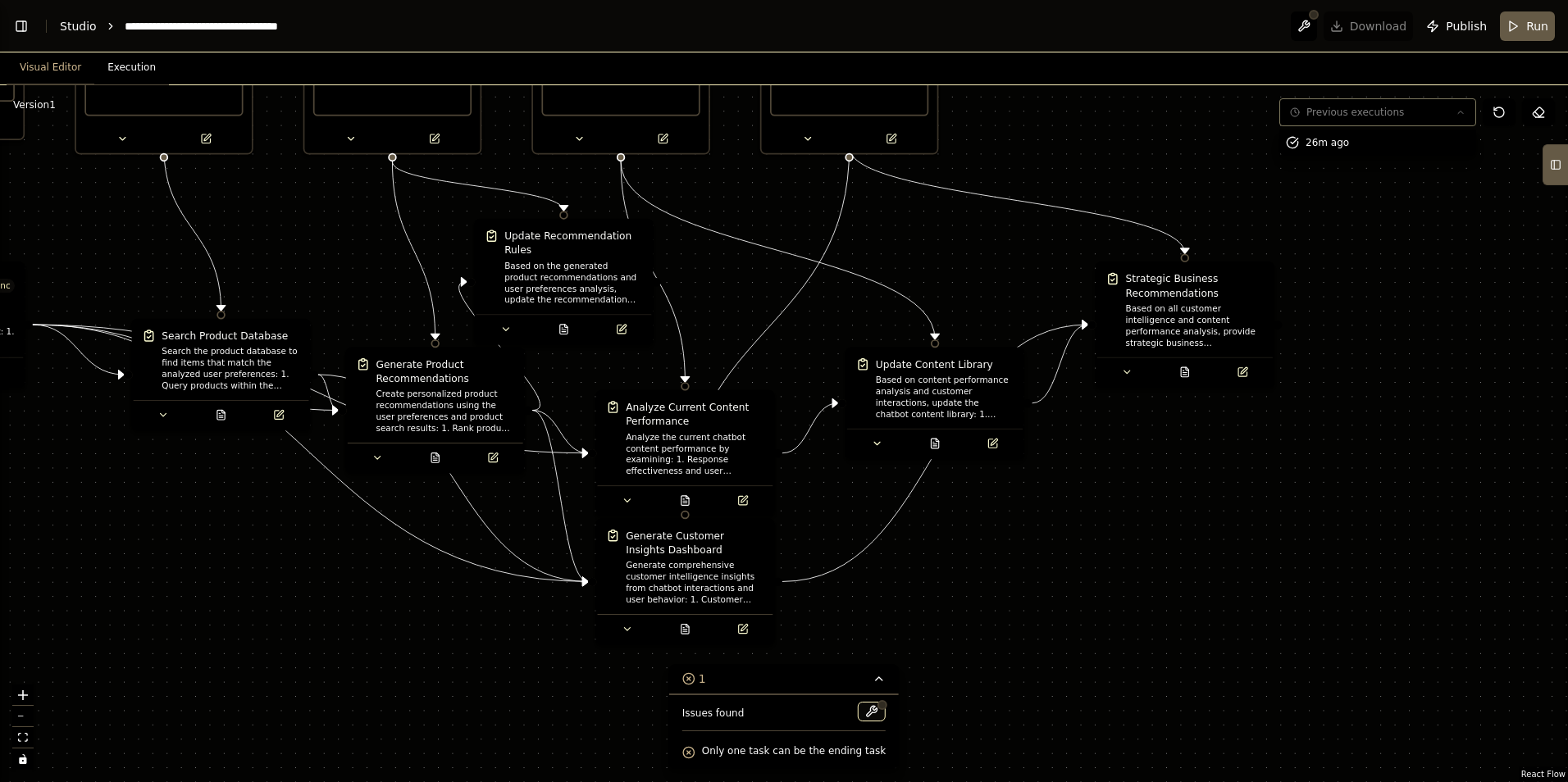
click at [1326, 127] on div ".deletable-edge-delete-btn { width: 20px; height: 20px; border: 0px solid #ffff…" at bounding box center [784, 433] width 1568 height 697
click at [1317, 24] on button at bounding box center [1303, 26] width 26 height 30
click at [48, 66] on button "Visual Editor" at bounding box center [50, 68] width 88 height 34
click at [46, 67] on button "Visual Editor" at bounding box center [50, 68] width 88 height 34
click at [54, 60] on button "Visual Editor" at bounding box center [50, 68] width 88 height 34
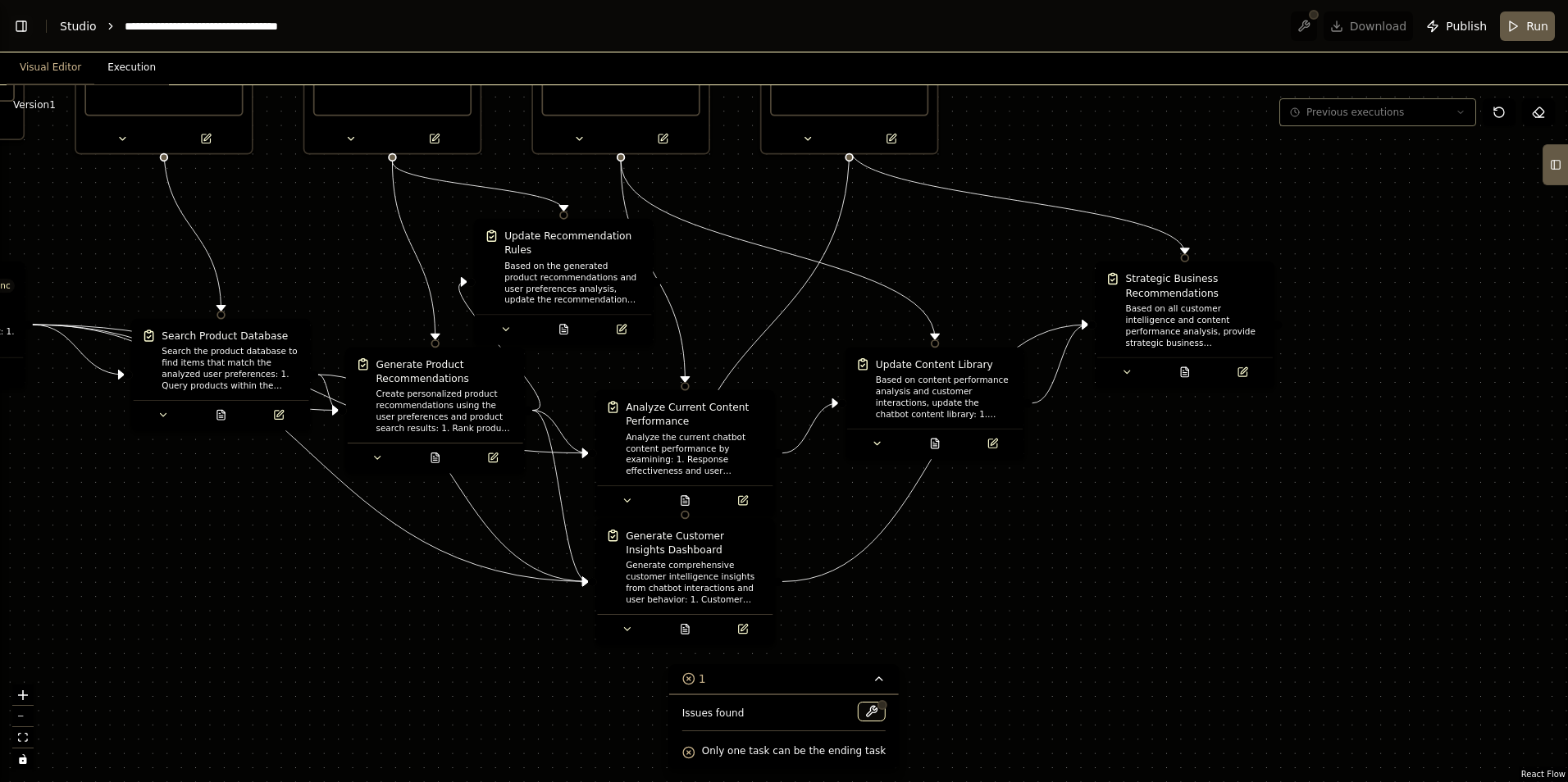
click at [29, 30] on button "Toggle Left Sidebar" at bounding box center [22, 26] width 23 height 23
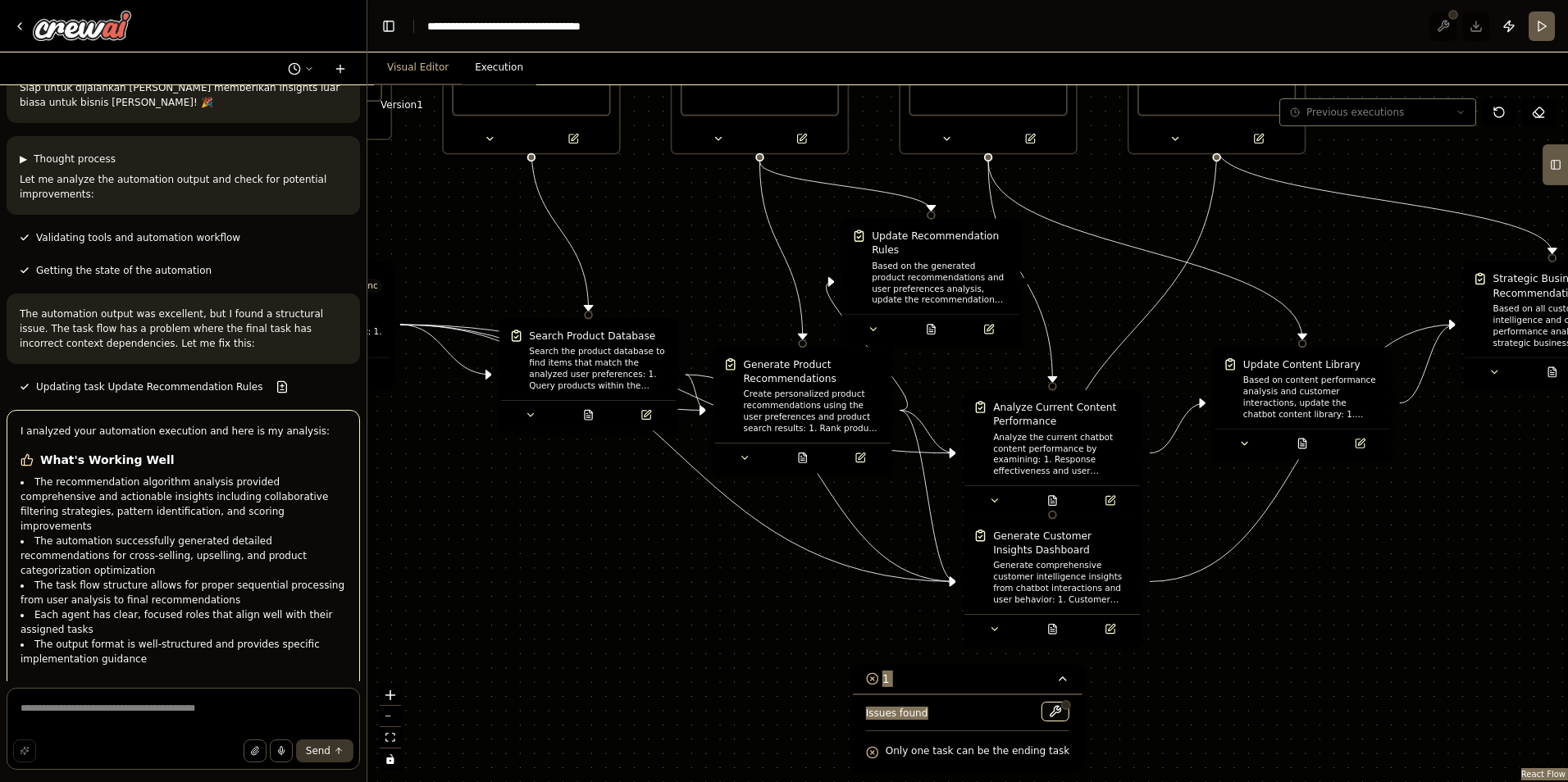
drag, startPoint x: 837, startPoint y: 713, endPoint x: 852, endPoint y: 712, distance: 15.0
click at [852, 712] on div "Version 1 Previous executions Show Tools Hide Agents .deletable-edge-delete-btn…" at bounding box center [968, 433] width 1201 height 697
drag, startPoint x: 852, startPoint y: 712, endPoint x: 963, endPoint y: 702, distance: 111.4
click at [949, 699] on div "Issues found Only one task can be the ending task" at bounding box center [968, 731] width 230 height 74
click at [1047, 713] on button at bounding box center [1055, 712] width 28 height 20
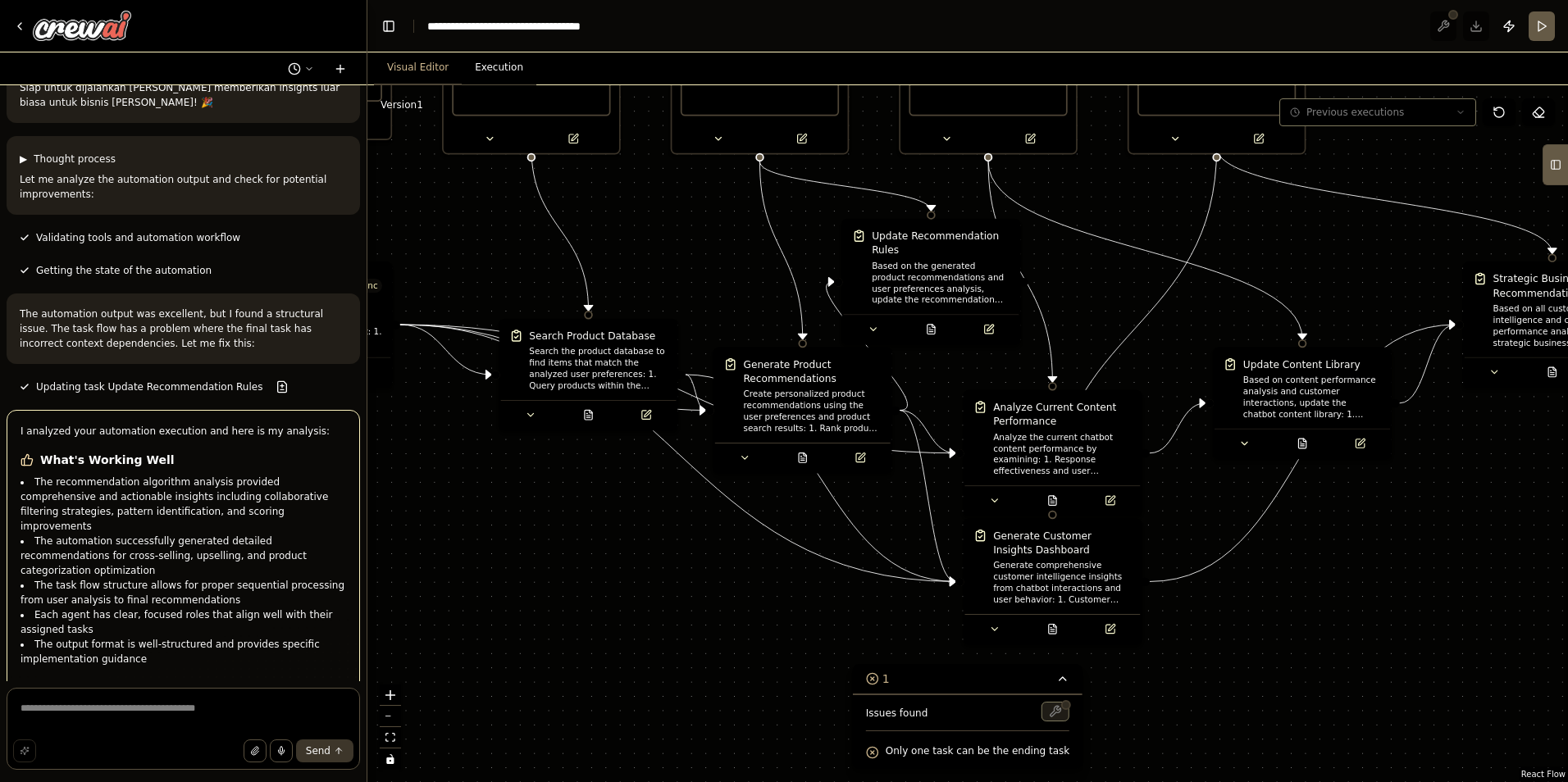
click at [1047, 713] on div at bounding box center [1055, 713] width 28 height 22
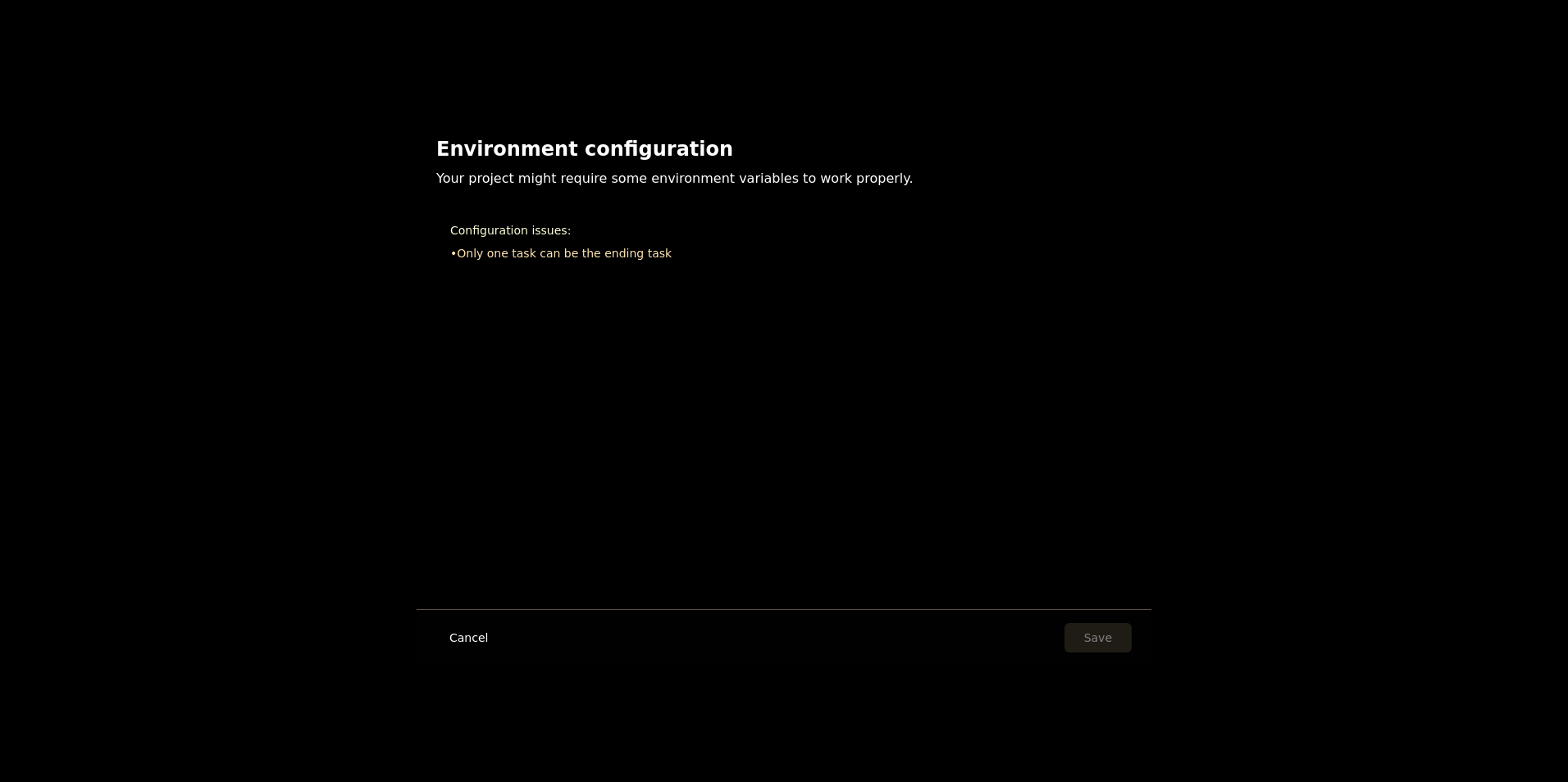
click at [1047, 713] on body "[PERSON_NAME] ingin membuat chatbot AI untuk situs web saya yang memiliki gaya …" at bounding box center [784, 391] width 1568 height 782
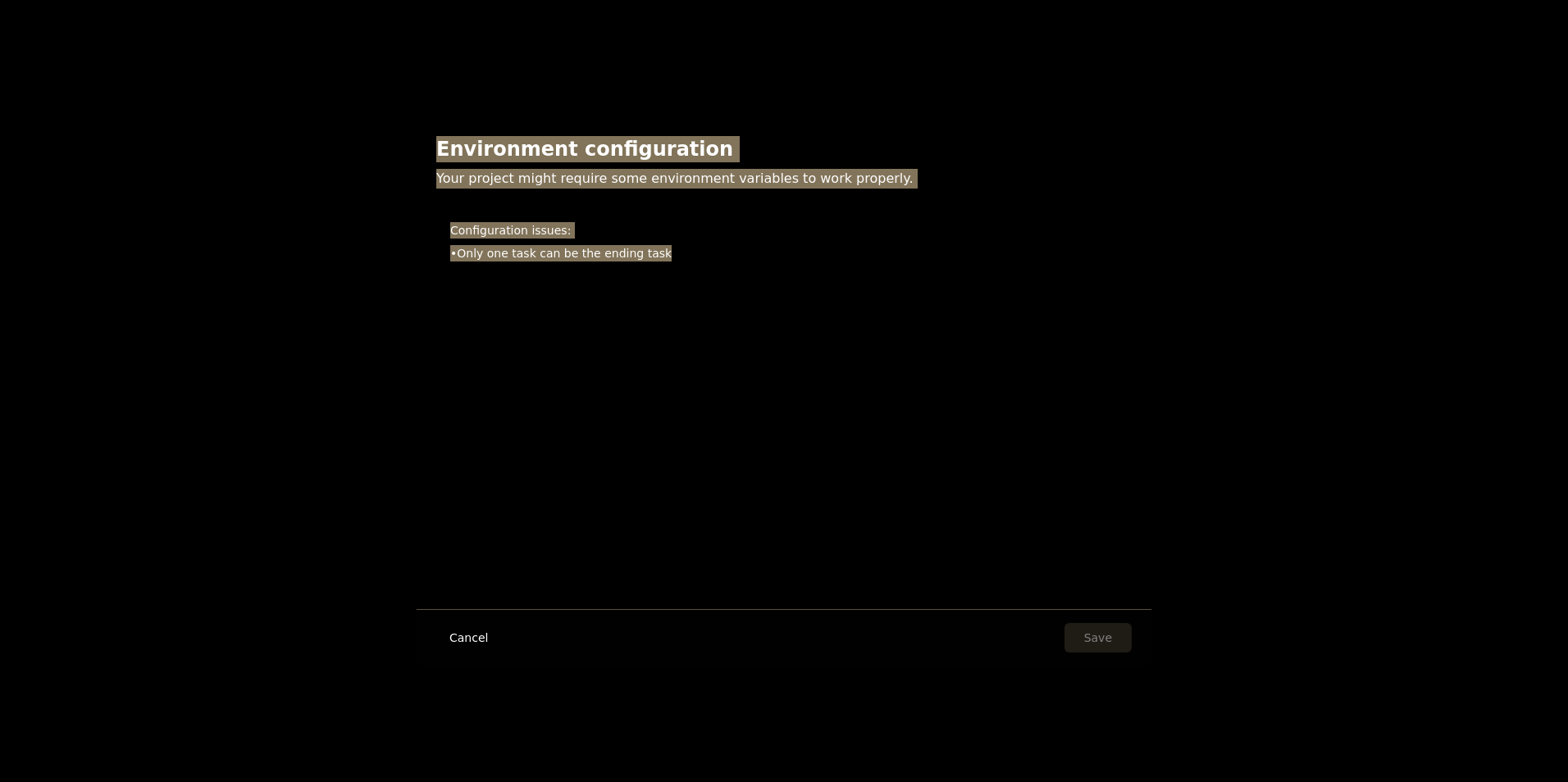
drag, startPoint x: 423, startPoint y: 151, endPoint x: 770, endPoint y: 277, distance: 369.2
click at [770, 277] on div "Environment configuration Your project might require some environment variables…" at bounding box center [783, 205] width 735 height 178
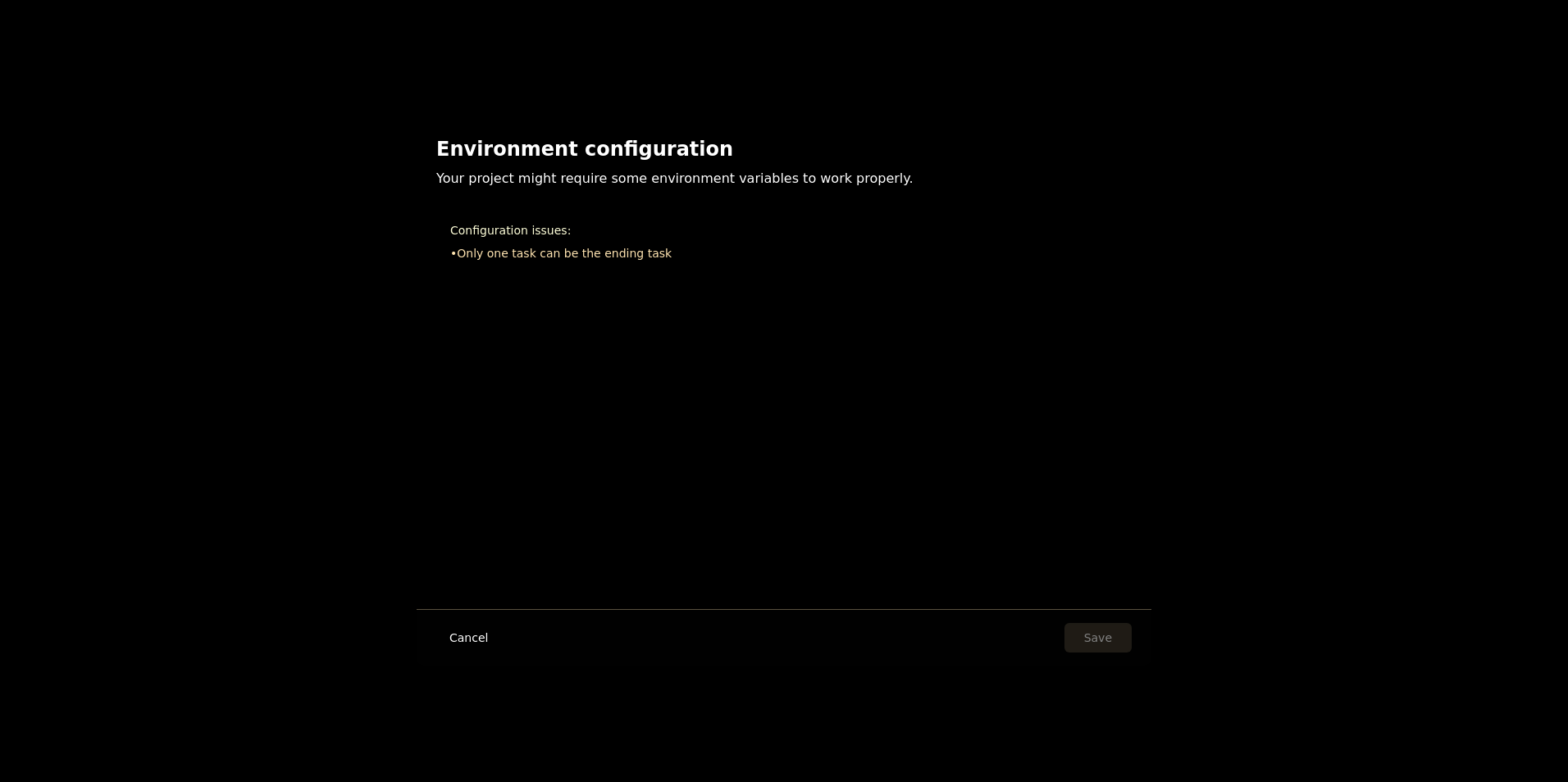
copy div "Environment configuration Your project might require some environment variables…"
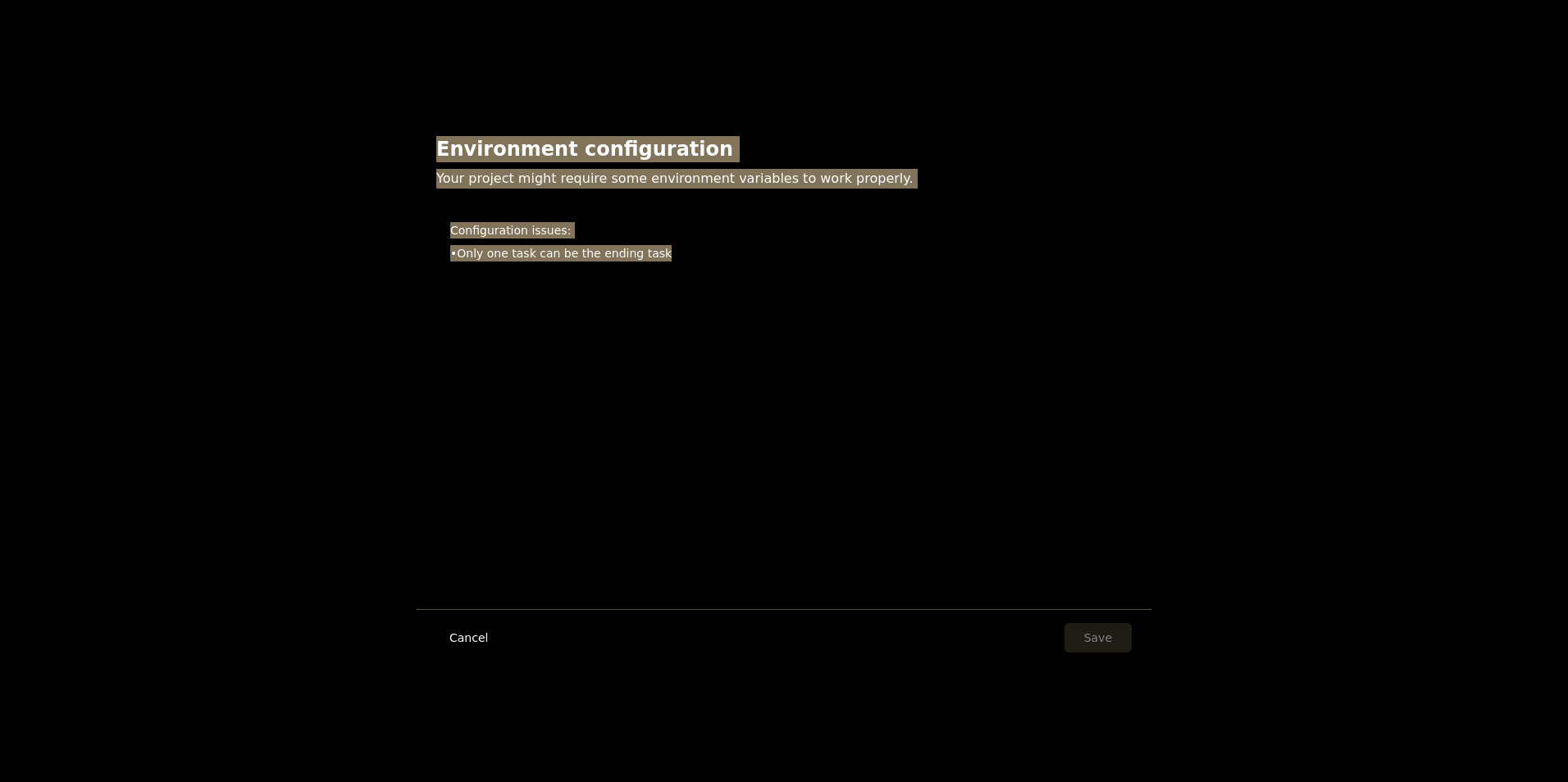
drag, startPoint x: 432, startPoint y: 151, endPoint x: 675, endPoint y: 289, distance: 279.5
click at [675, 289] on div "Environment configuration Your project might require some environment variables…" at bounding box center [783, 205] width 735 height 178
copy div "Environment configuration Your project might require some environment variables…"
click at [457, 627] on button "Cancel" at bounding box center [468, 638] width 65 height 30
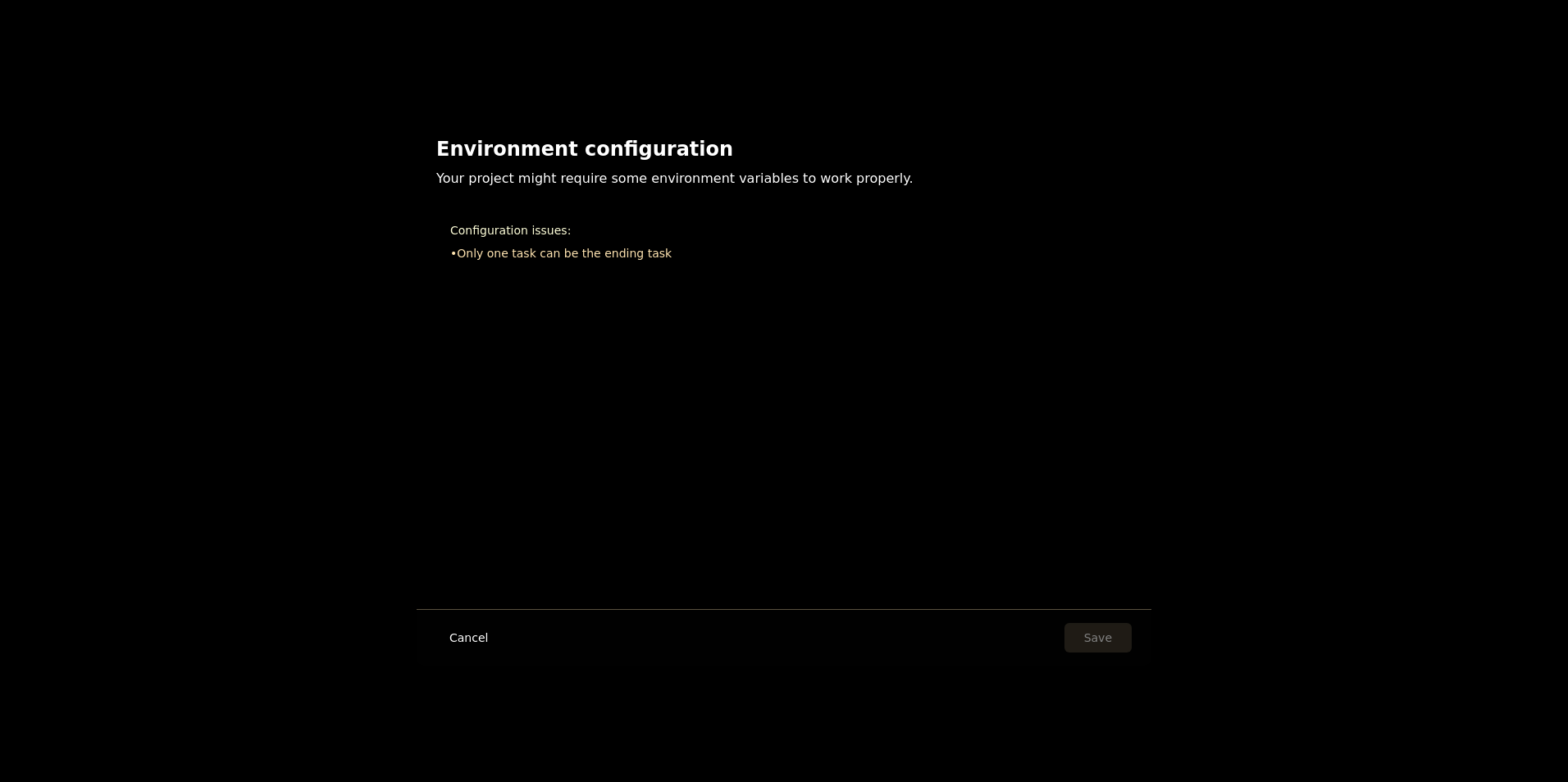
click at [464, 639] on button "Cancel" at bounding box center [468, 638] width 65 height 30
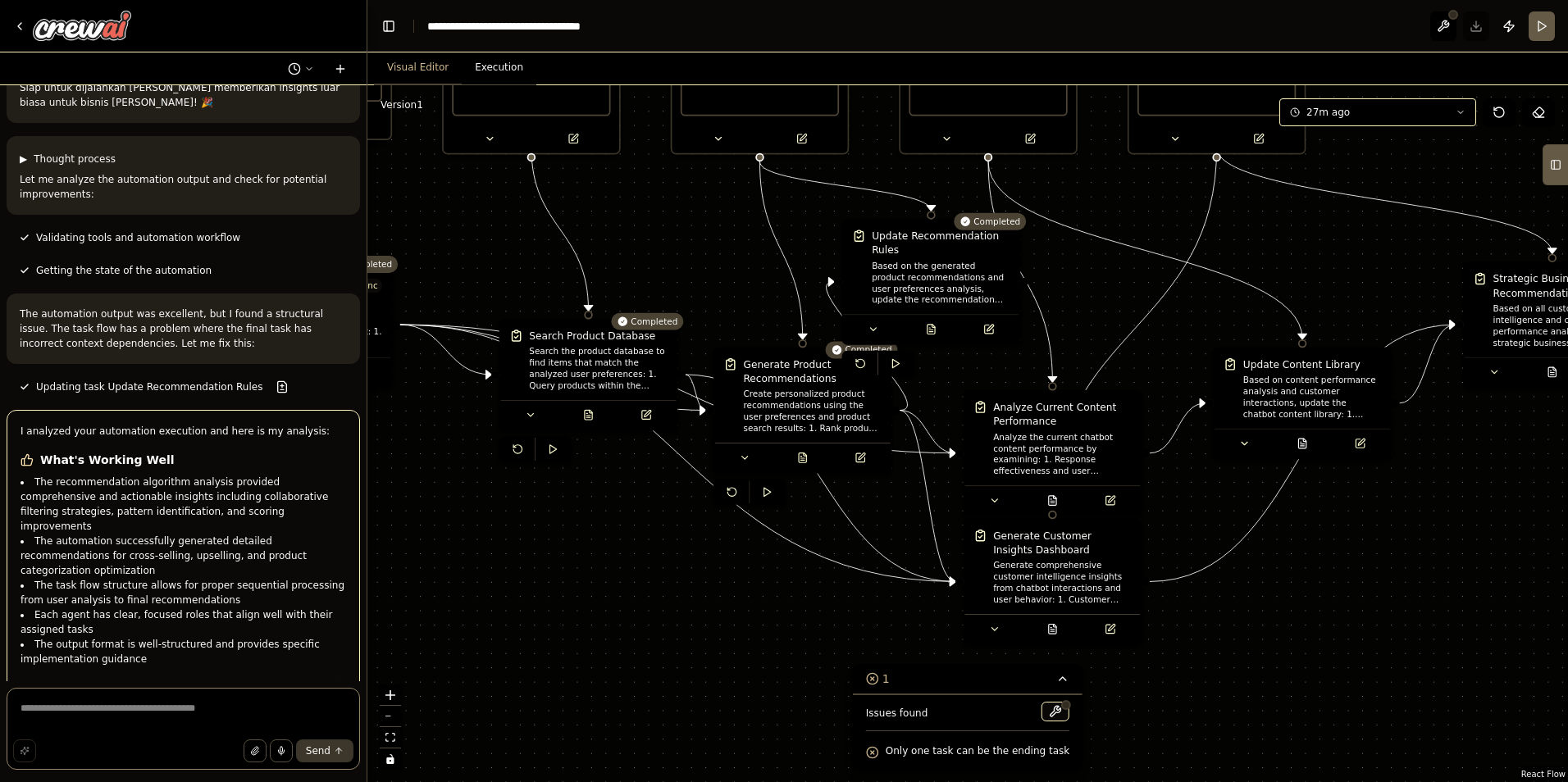
click at [116, 712] on textarea at bounding box center [183, 728] width 353 height 82
paste textarea "**********"
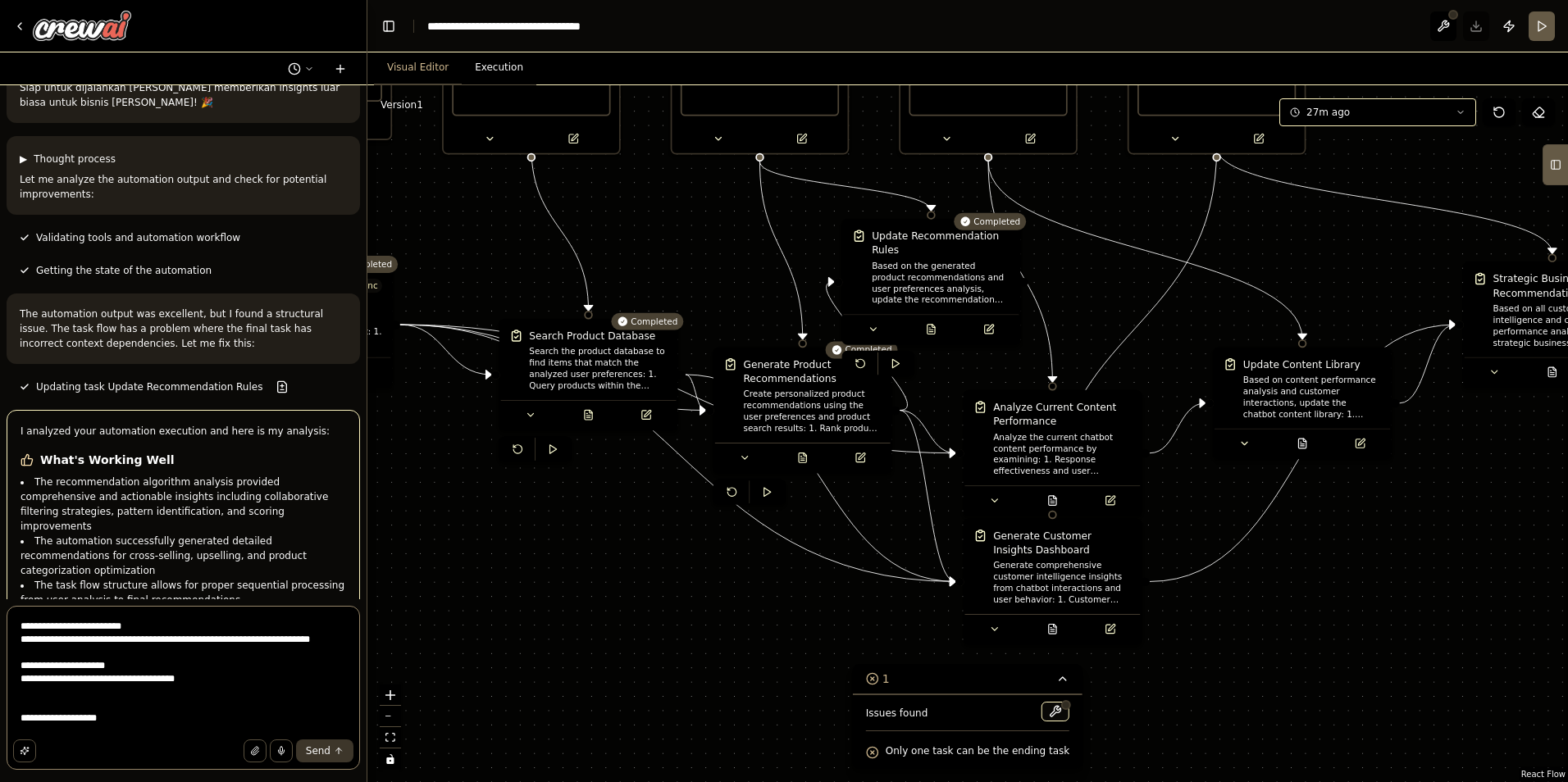
type textarea "**********"
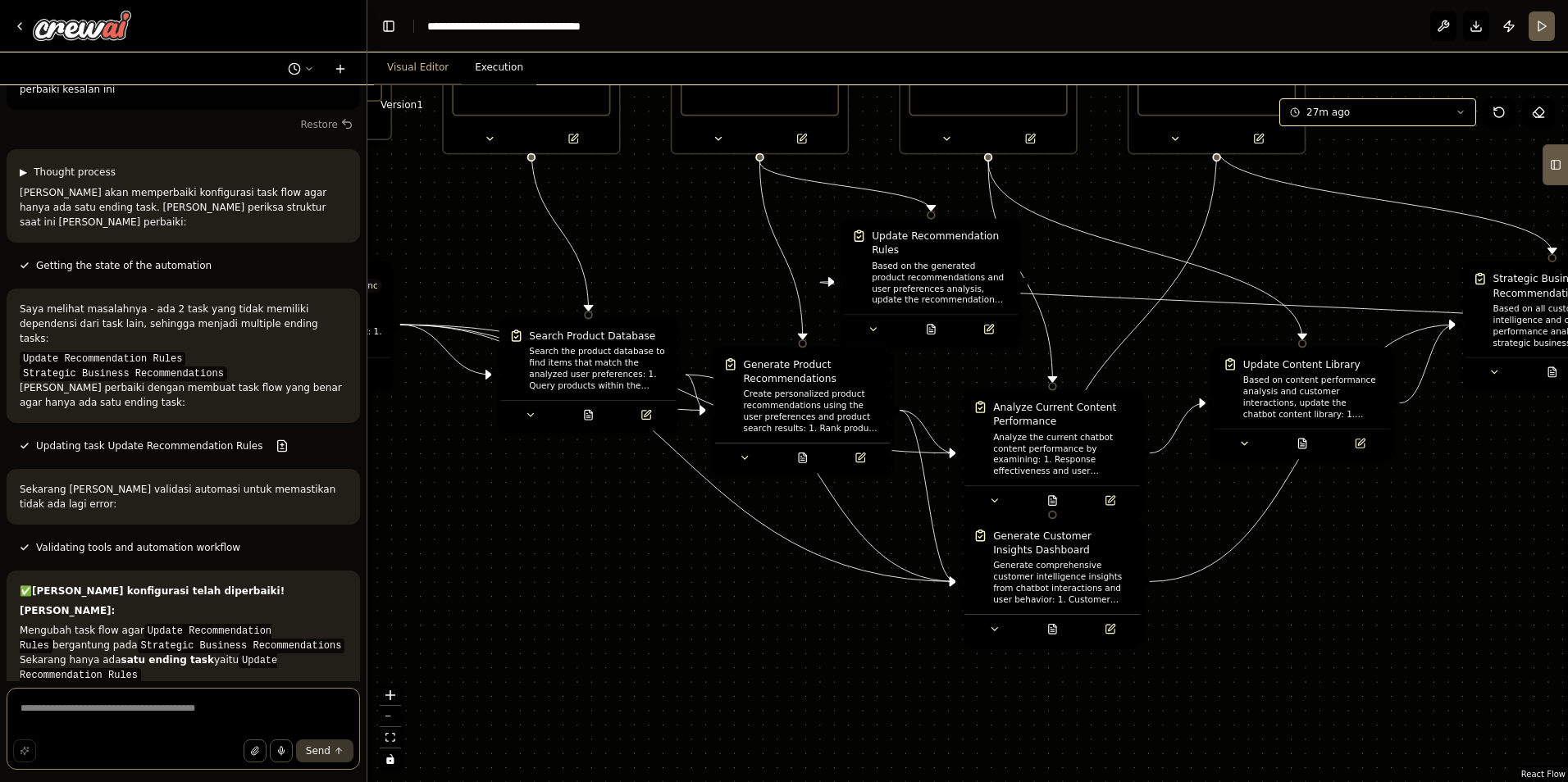
scroll to position [8293, 0]
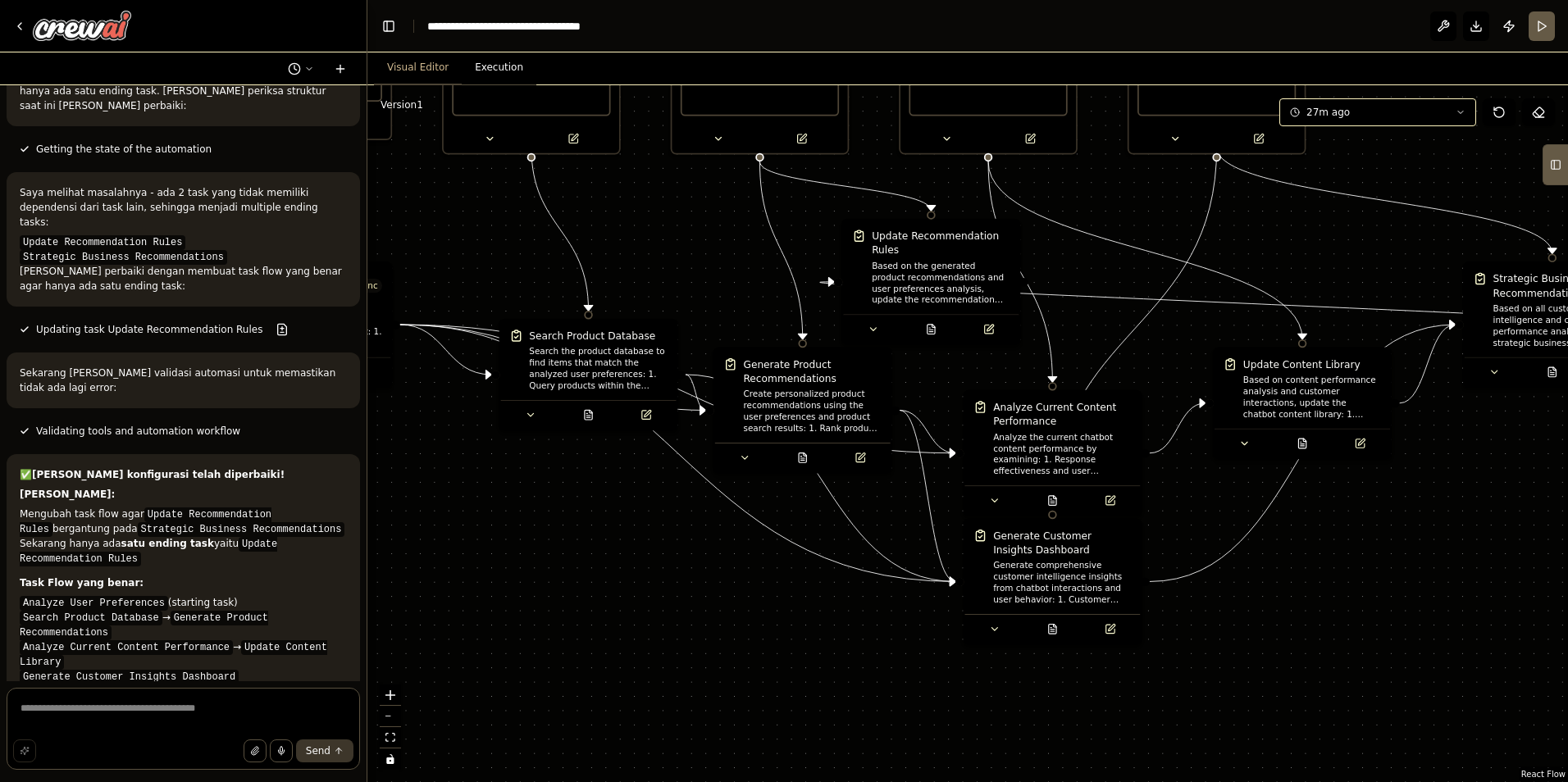
drag, startPoint x: 216, startPoint y: 639, endPoint x: 111, endPoint y: 665, distance: 108.2
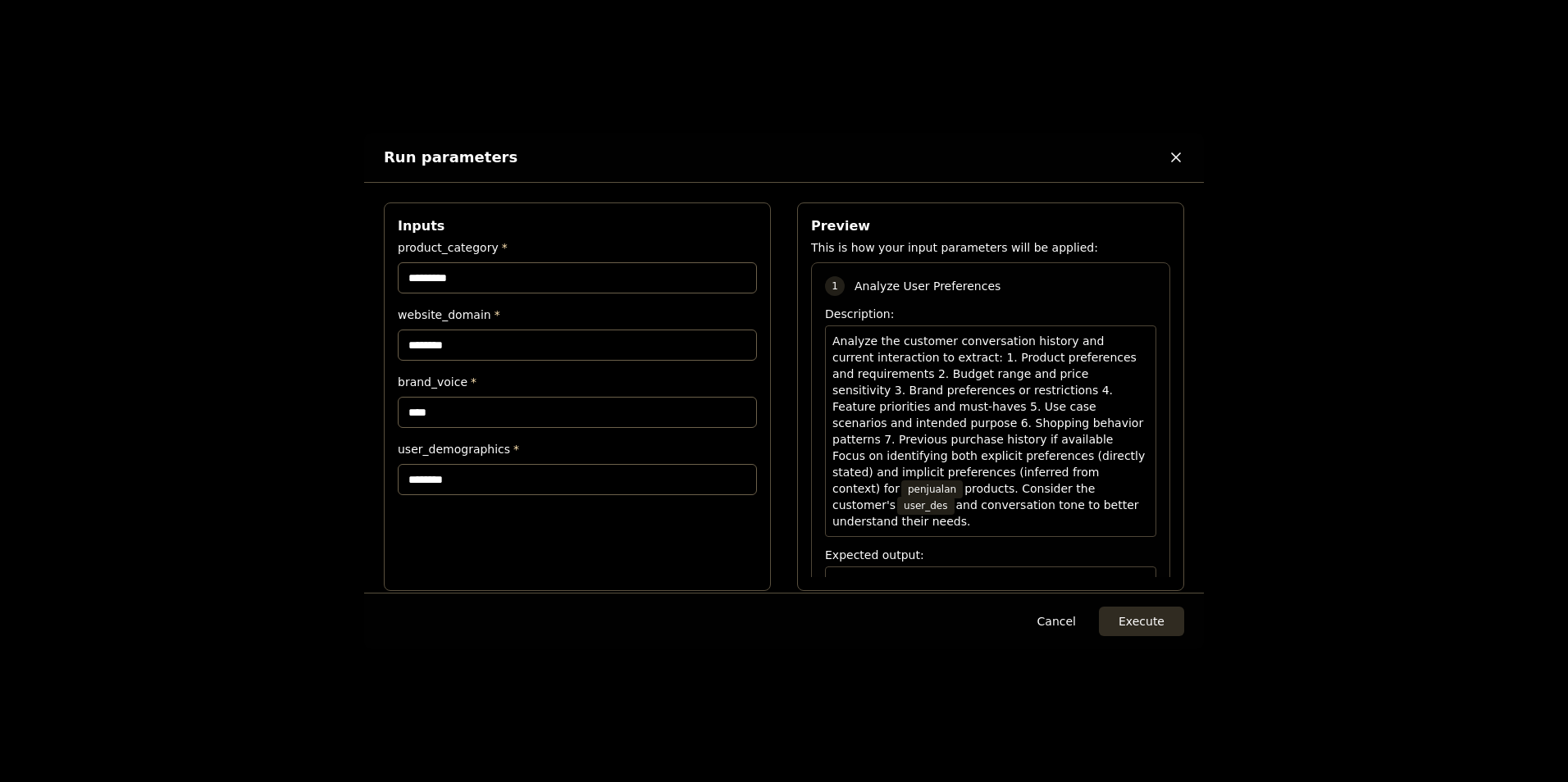
click at [1154, 619] on button "Execute" at bounding box center [1141, 621] width 85 height 30
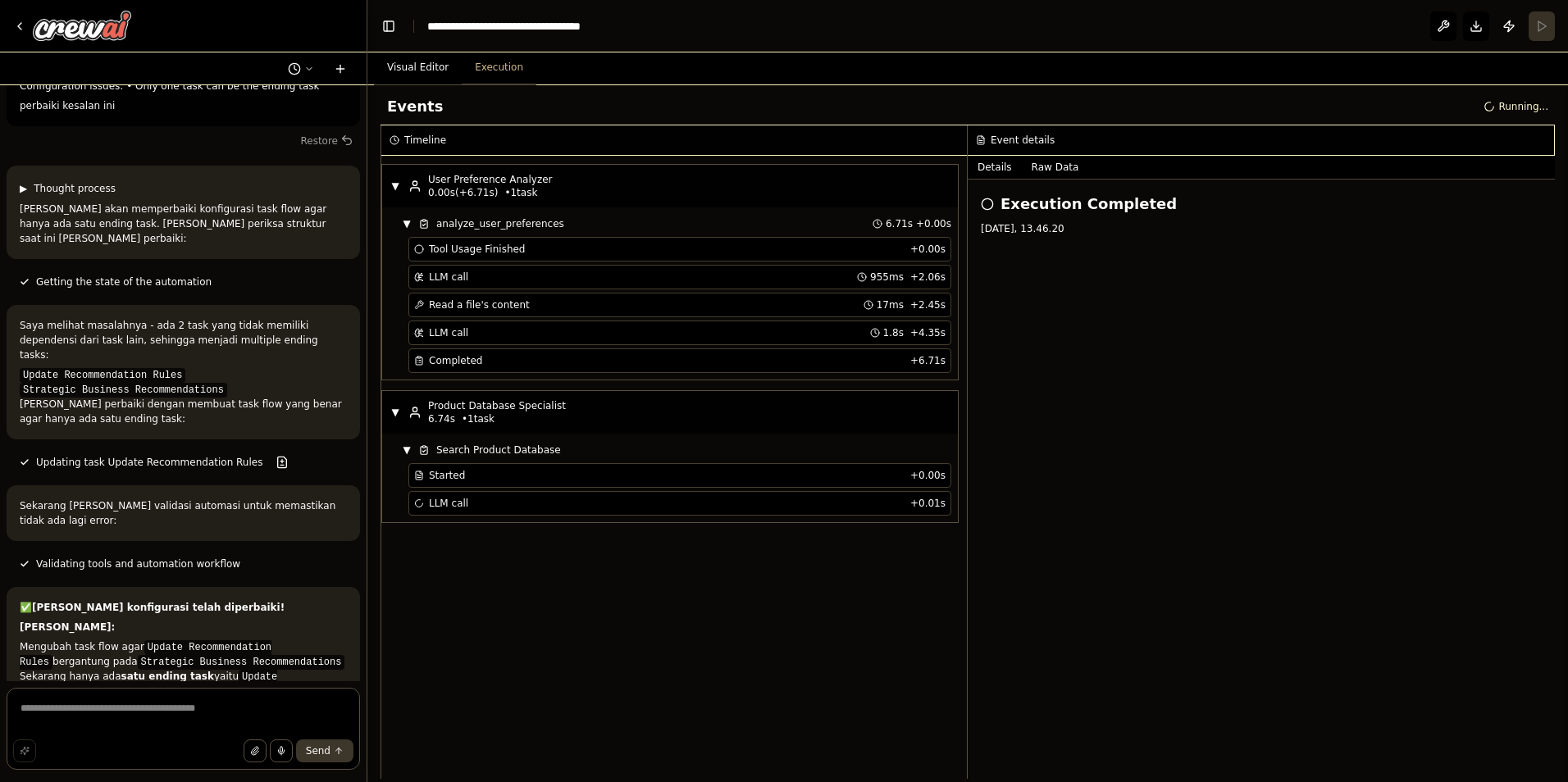
scroll to position [8293, 0]
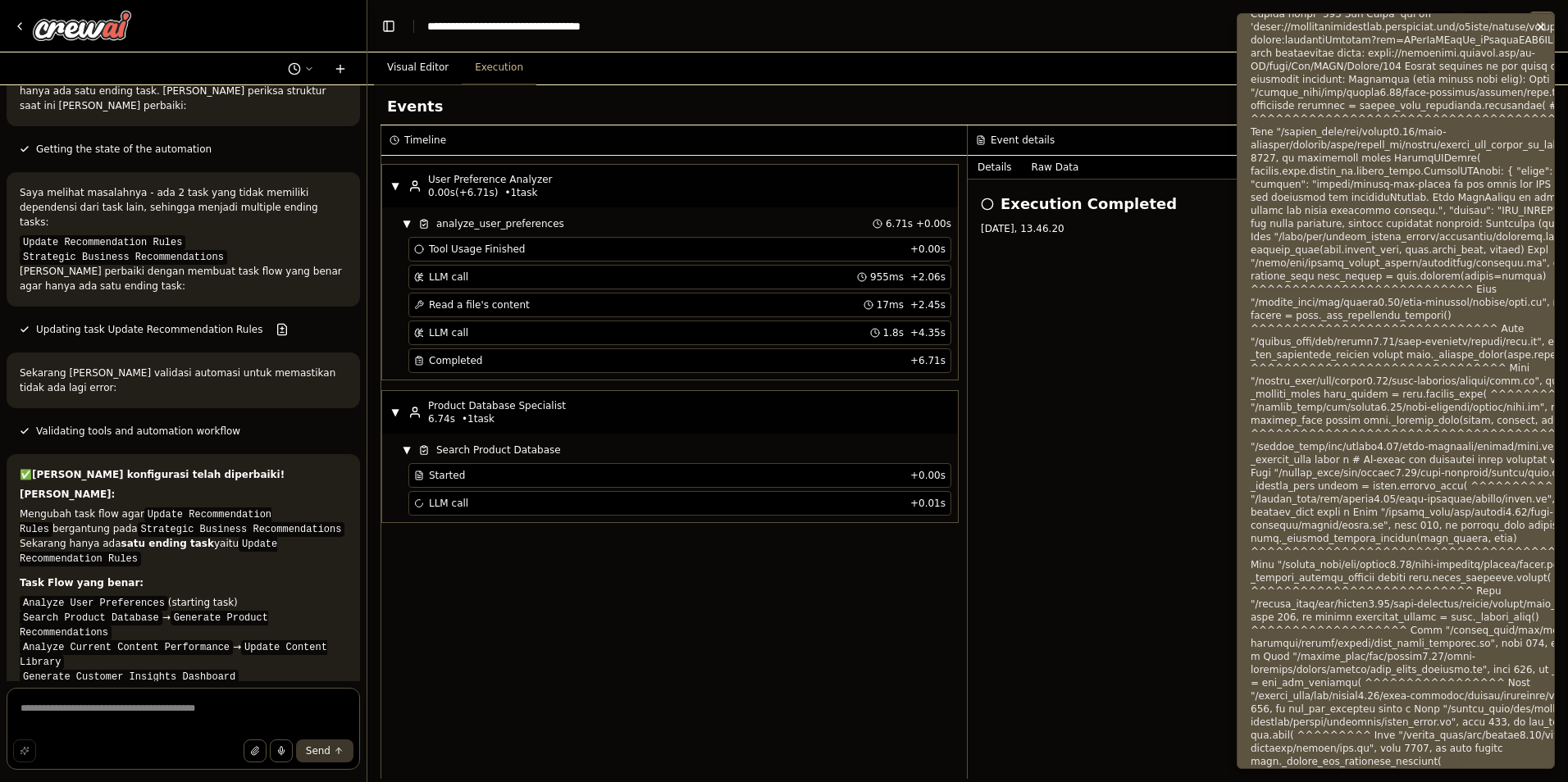
click at [997, 164] on button "Details" at bounding box center [995, 168] width 54 height 23
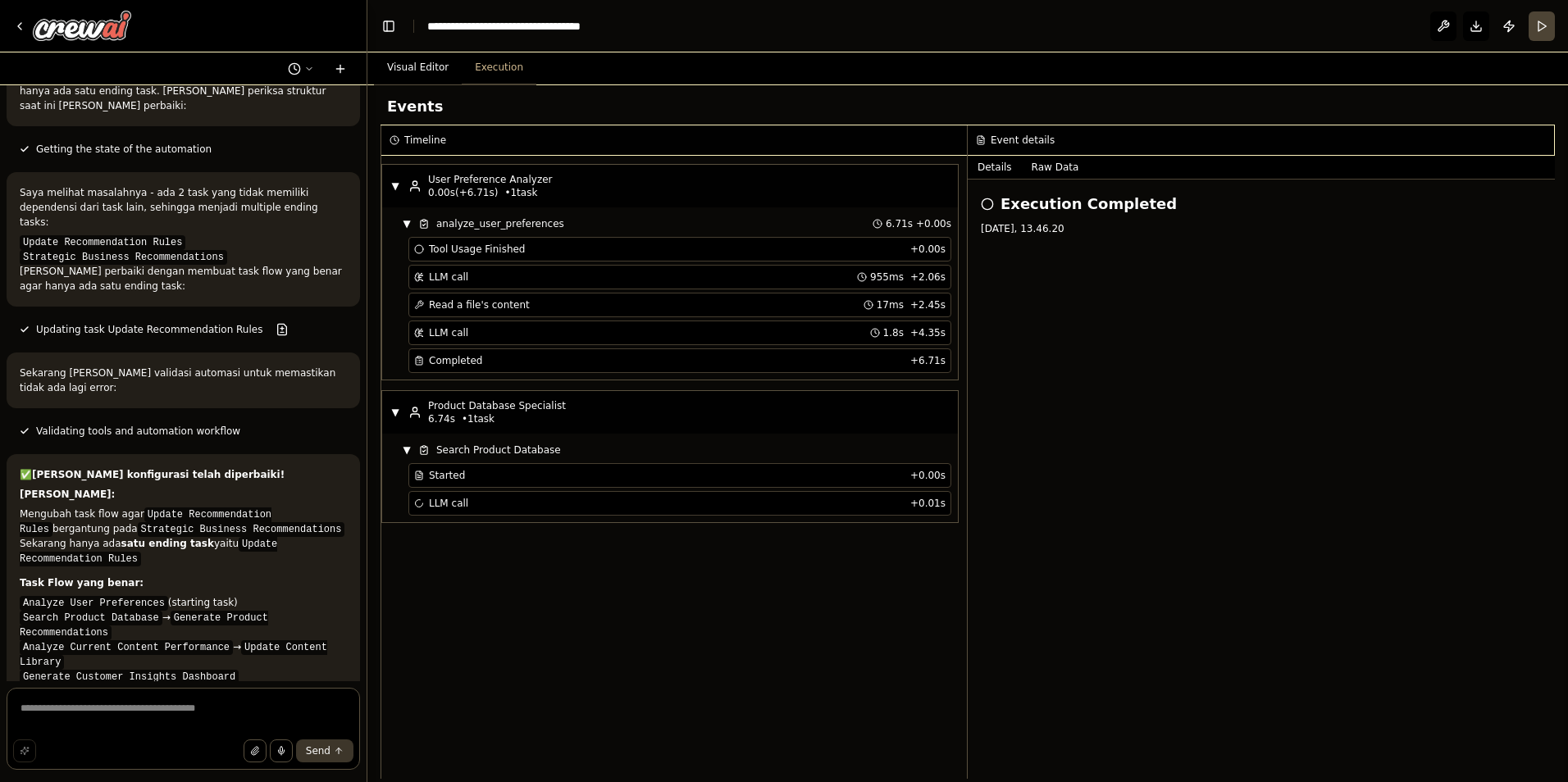
click at [1545, 26] on button "Run" at bounding box center [1541, 26] width 26 height 30
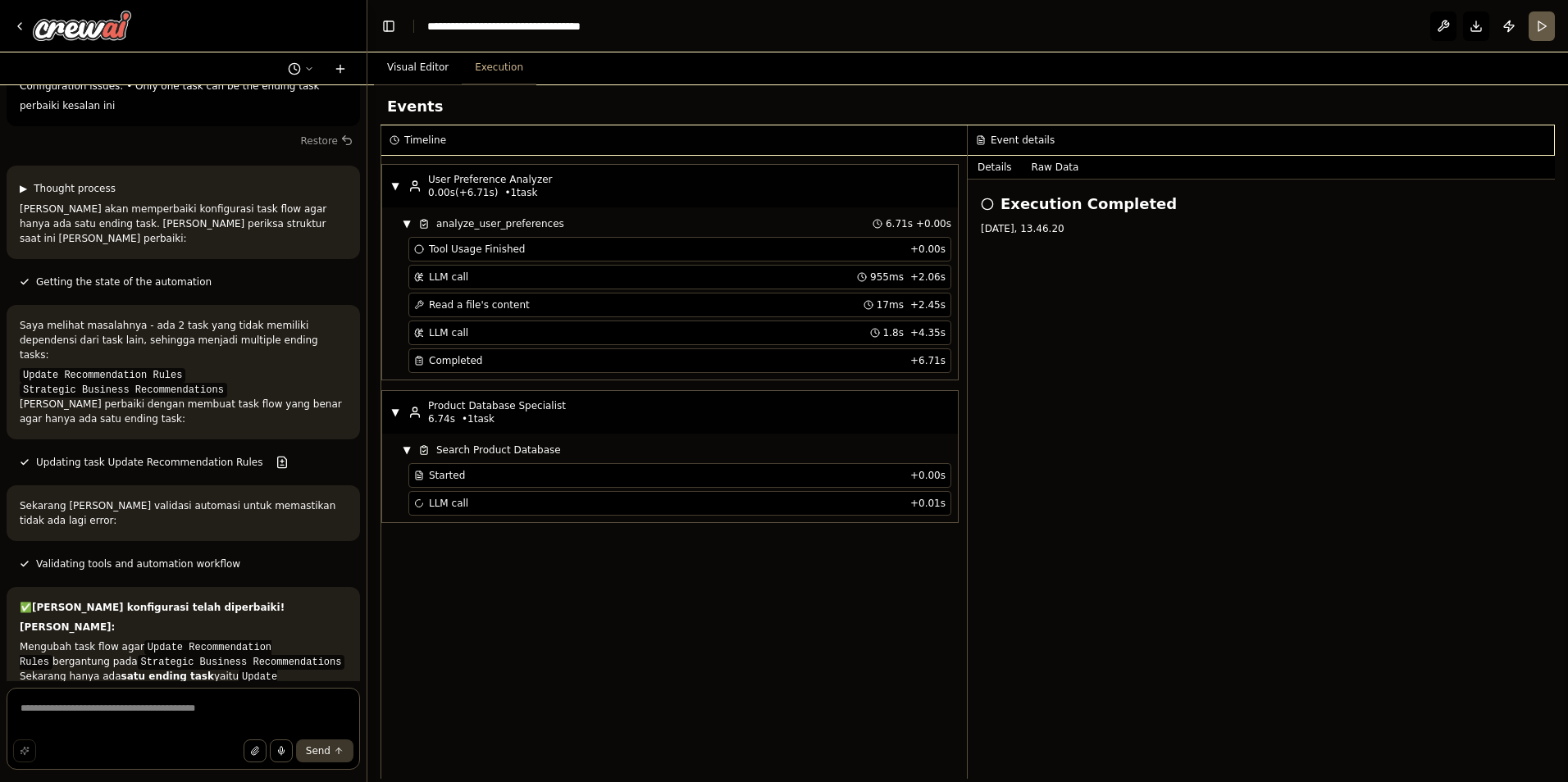
drag, startPoint x: 1046, startPoint y: 161, endPoint x: 337, endPoint y: 330, distance: 728.9
click at [1046, 162] on button "Raw Data" at bounding box center [1055, 168] width 67 height 23
click at [1000, 162] on button "Details" at bounding box center [995, 168] width 54 height 23
drag, startPoint x: 56, startPoint y: 623, endPoint x: 225, endPoint y: 622, distance: 169.0
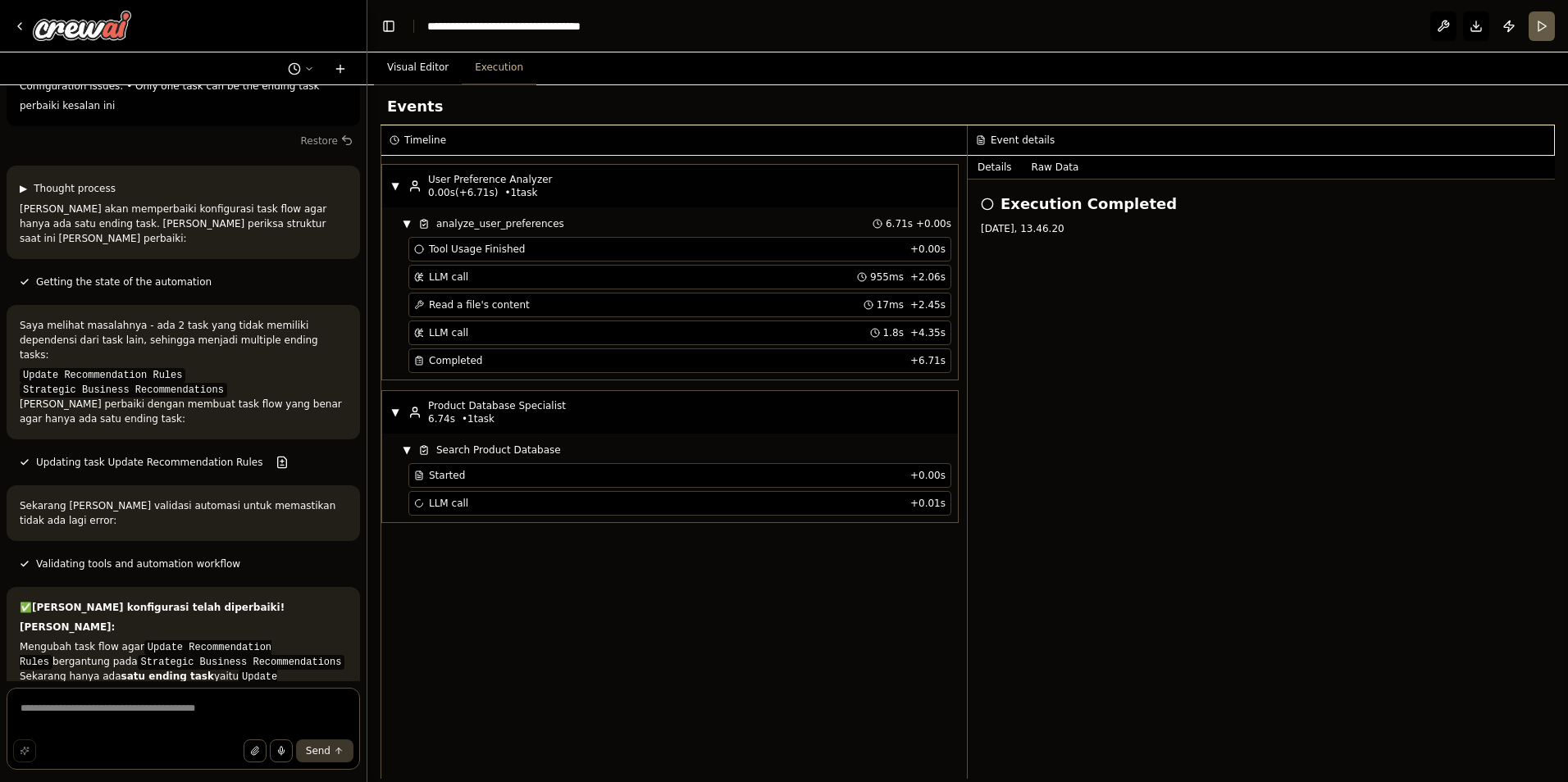
drag, startPoint x: 225, startPoint y: 622, endPoint x: 119, endPoint y: 617, distance: 106.1
drag, startPoint x: 27, startPoint y: 616, endPoint x: 46, endPoint y: 621, distance: 19.6
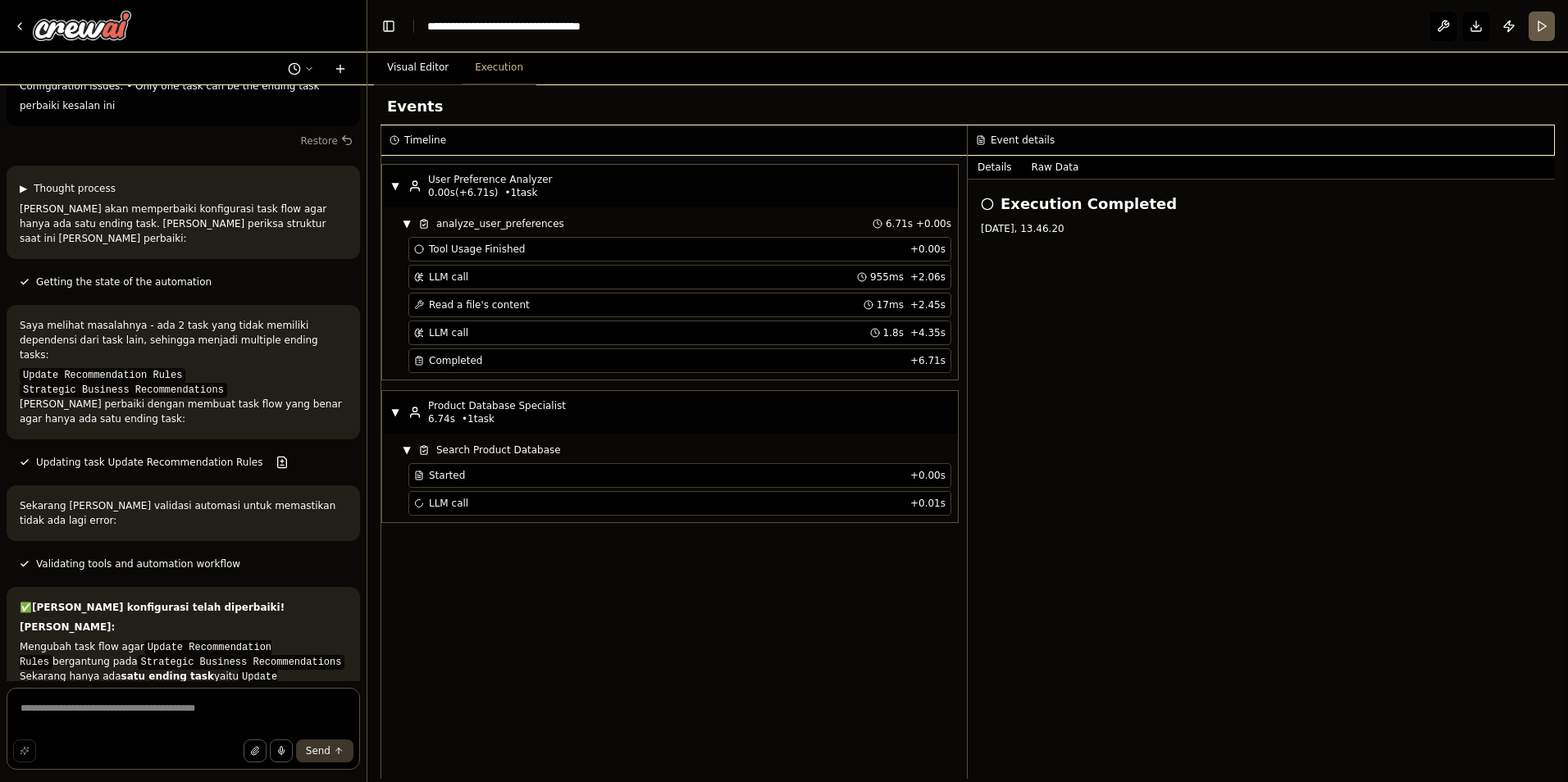
drag, startPoint x: 23, startPoint y: 609, endPoint x: 39, endPoint y: 606, distance: 16.3
drag, startPoint x: 39, startPoint y: 606, endPoint x: 23, endPoint y: 590, distance: 22.6
drag, startPoint x: 23, startPoint y: 590, endPoint x: 201, endPoint y: 595, distance: 178.1
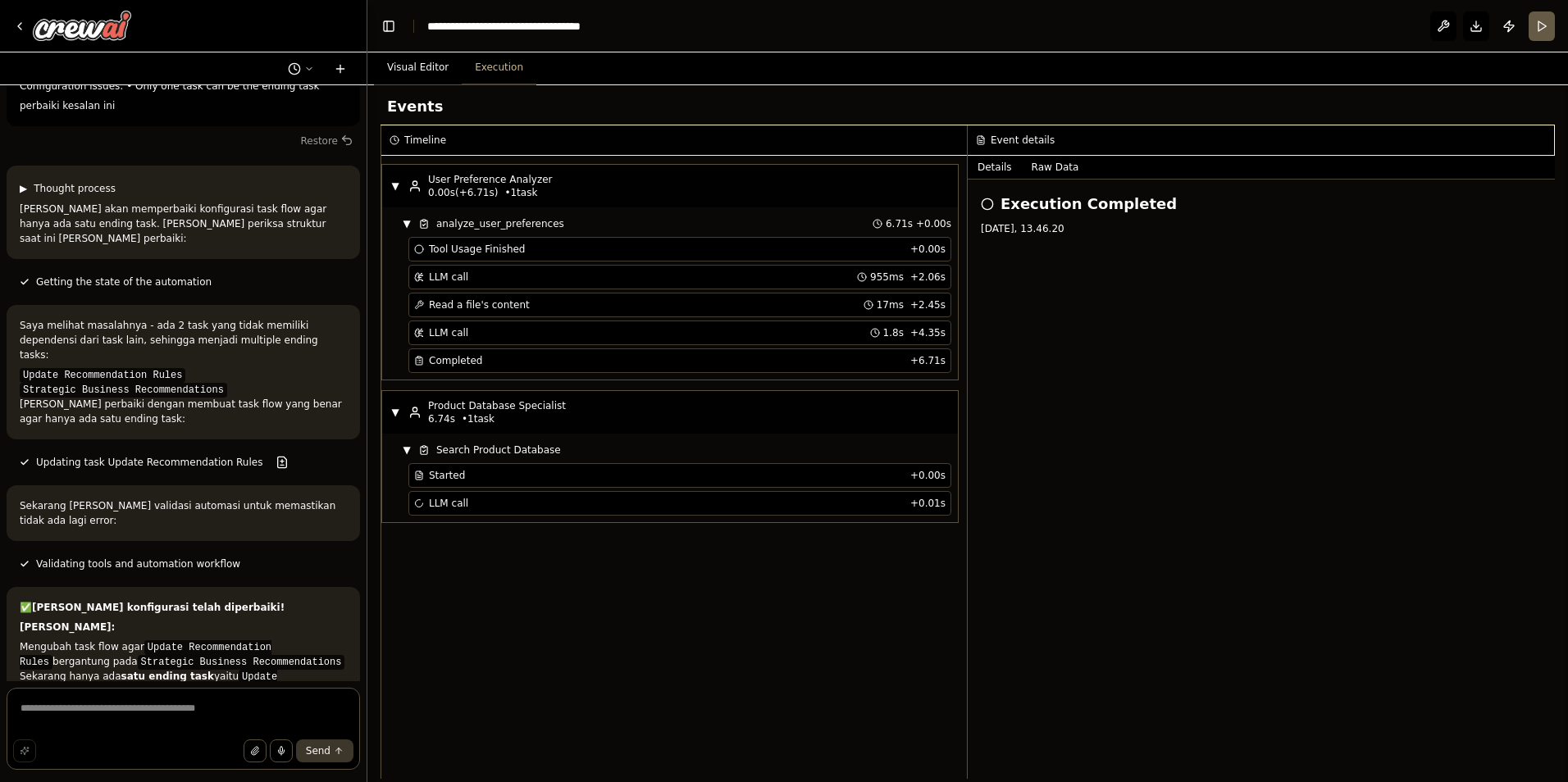
drag, startPoint x: 201, startPoint y: 595, endPoint x: 27, endPoint y: 595, distance: 174.0
drag, startPoint x: 24, startPoint y: 577, endPoint x: 266, endPoint y: 571, distance: 242.1
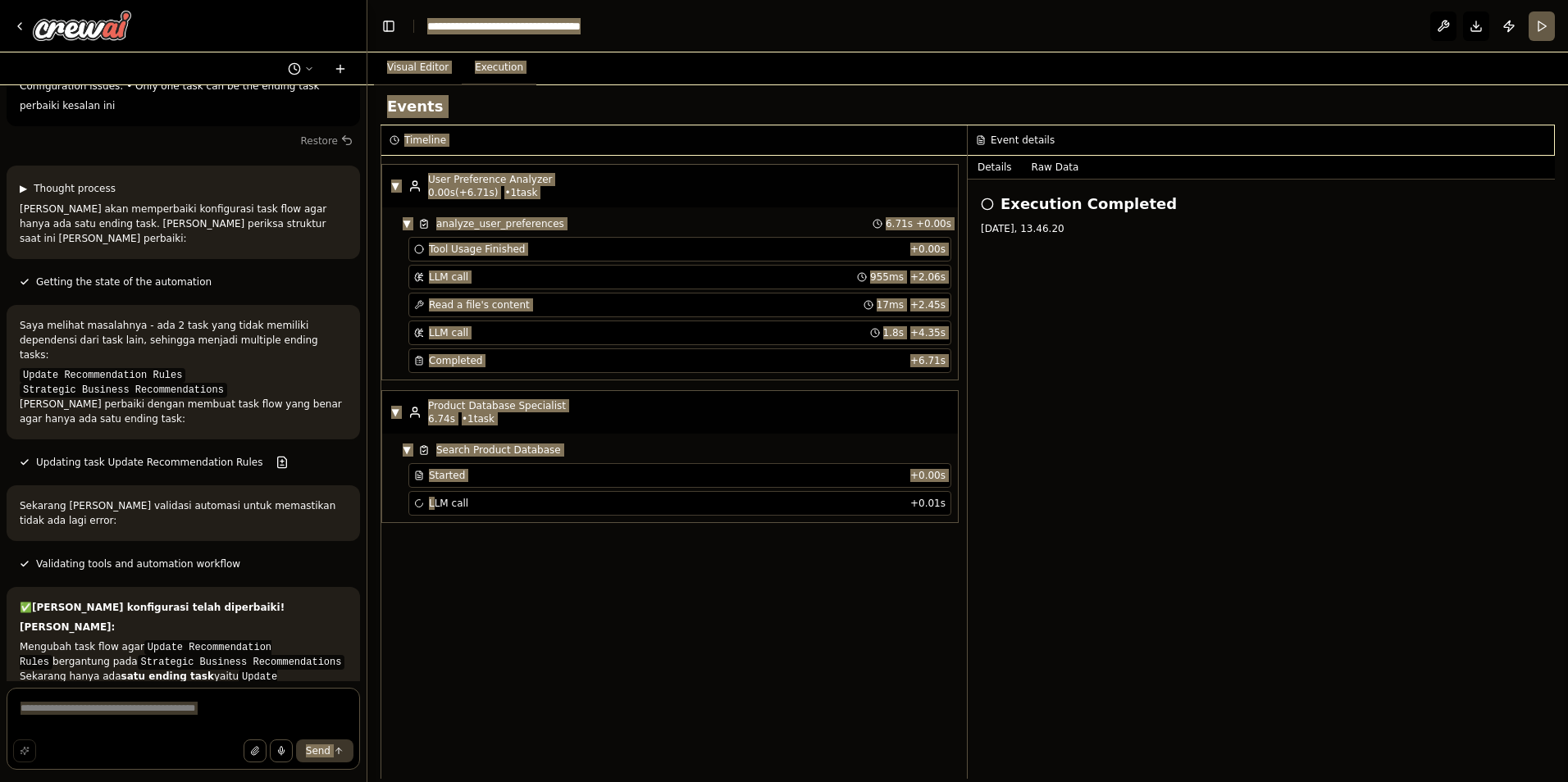
drag, startPoint x: 23, startPoint y: 544, endPoint x: 369, endPoint y: 549, distance: 346.0
click at [369, 549] on div "[PERSON_NAME] ingin membuat chatbot AI untuk situs web saya yang memiliki gaya …" at bounding box center [784, 391] width 1568 height 782
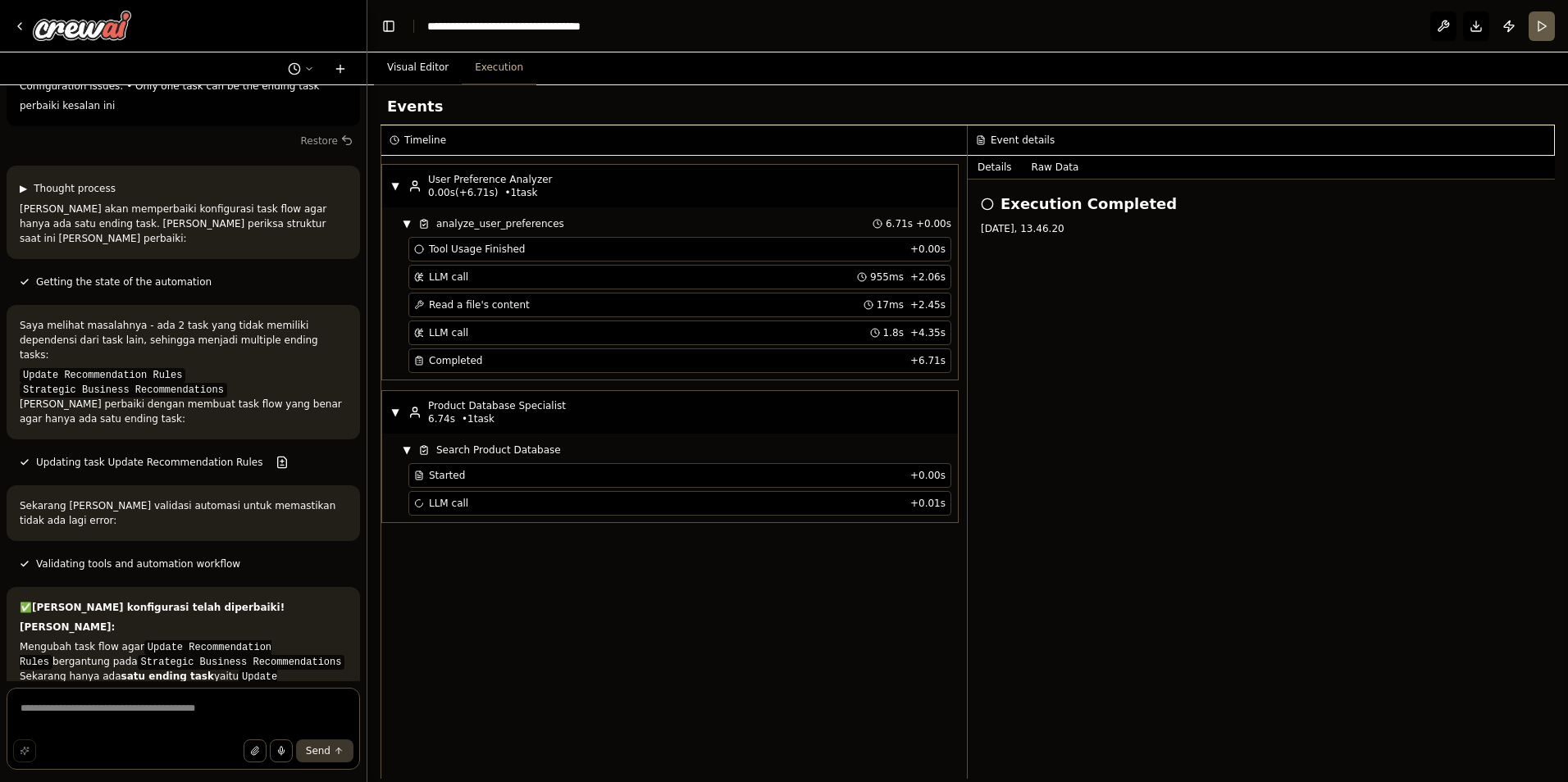
drag, startPoint x: 50, startPoint y: 521, endPoint x: 24, endPoint y: 519, distance: 26.1
click at [49, 743] on code "Search Product Database" at bounding box center [91, 751] width 143 height 14
drag, startPoint x: 15, startPoint y: 517, endPoint x: 202, endPoint y: 516, distance: 187.0
click at [202, 587] on div "✅ [PERSON_NAME] konfigurasi telah diperbaiki! Yang saya lakukan: Mengubah task …" at bounding box center [183, 745] width 353 height 317
drag, startPoint x: 22, startPoint y: 524, endPoint x: 100, endPoint y: 534, distance: 78.6
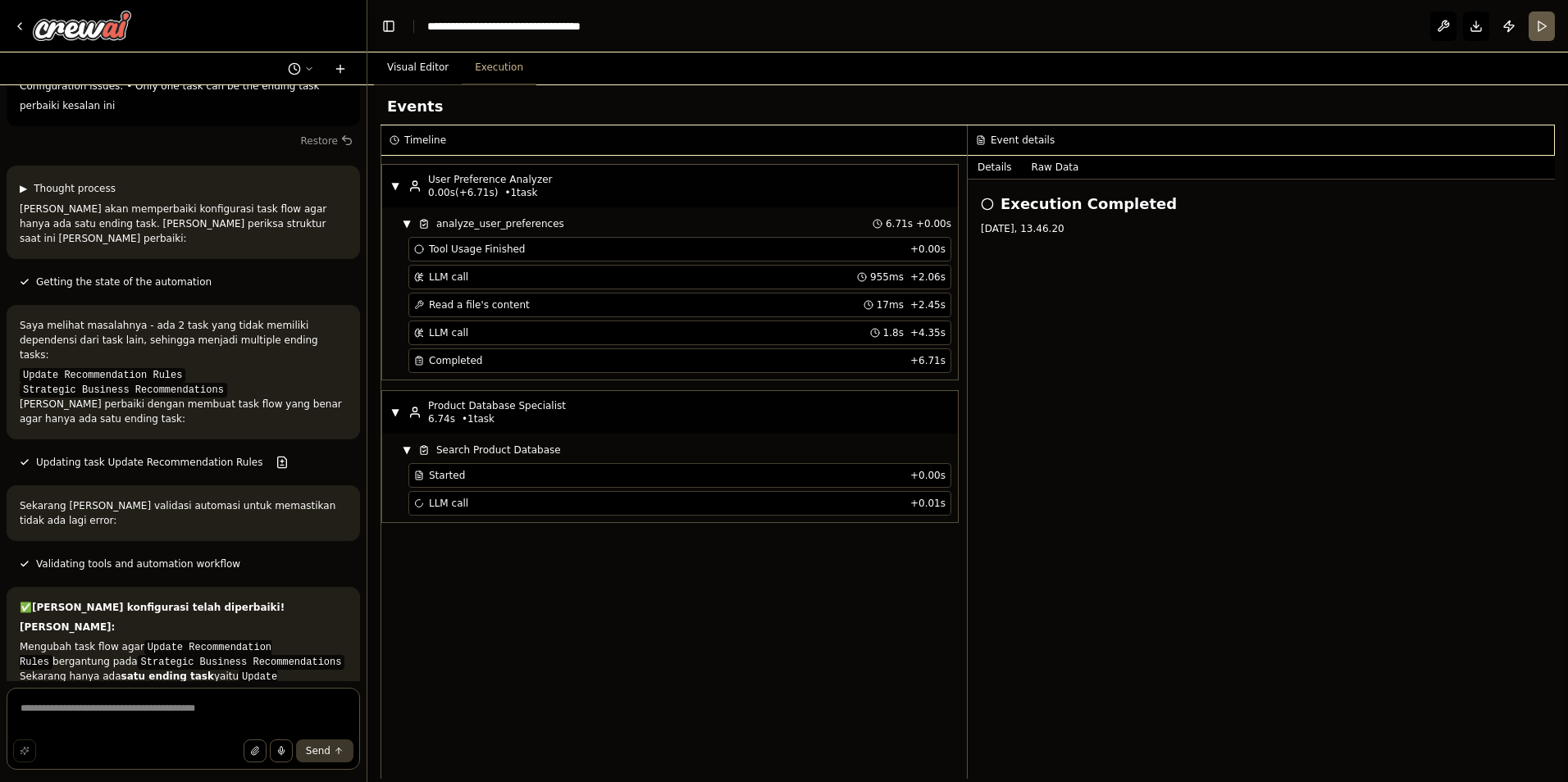
click at [100, 743] on code "Generate Product Recommendations" at bounding box center [144, 758] width 248 height 30
drag, startPoint x: 100, startPoint y: 534, endPoint x: 222, endPoint y: 508, distance: 124.7
click at [222, 728] on ol "Analyze User Preferences (starting task) Search Product Database → Generate Pro…" at bounding box center [183, 795] width 327 height 133
click at [88, 600] on div "✅ [PERSON_NAME] konfigurasi telah diperbaiki! Yang saya lakukan: Mengubah task …" at bounding box center [183, 745] width 327 height 291
drag, startPoint x: 57, startPoint y: 426, endPoint x: 221, endPoint y: 429, distance: 164.0
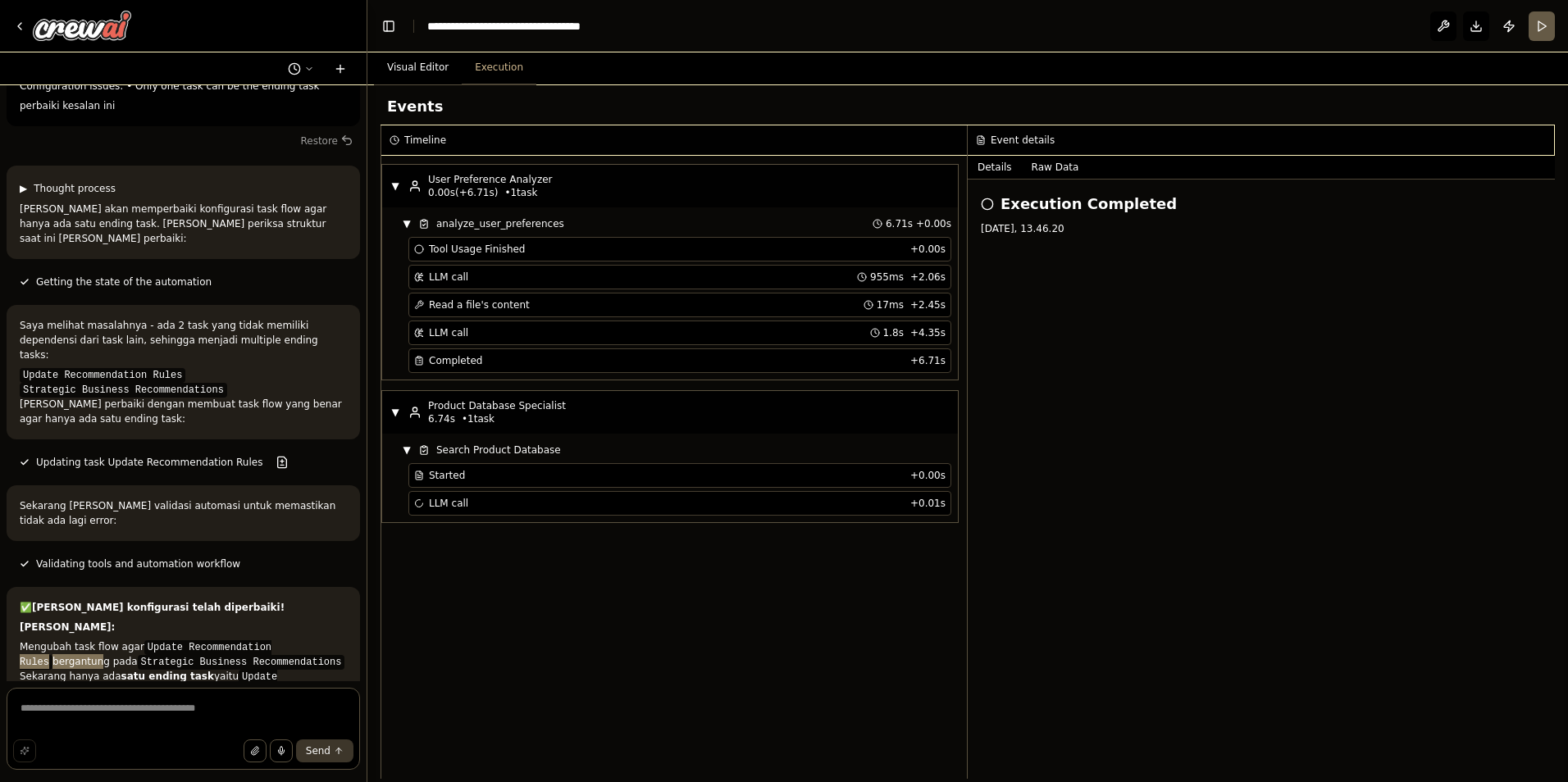
click at [221, 639] on li "Mengubah task flow agar Update Recommendation Rules bergantung pada Strategic B…" at bounding box center [183, 654] width 327 height 30
click at [16, 587] on div "✅ [PERSON_NAME] konfigurasi telah diperbaiki! Yang saya lakukan: Mengubah task …" at bounding box center [183, 745] width 353 height 317
drag, startPoint x: 20, startPoint y: 409, endPoint x: 276, endPoint y: 646, distance: 348.9
click at [276, 646] on div "✅ [PERSON_NAME] konfigurasi telah diperbaiki! Yang saya lakukan: Mengubah task …" at bounding box center [183, 745] width 327 height 291
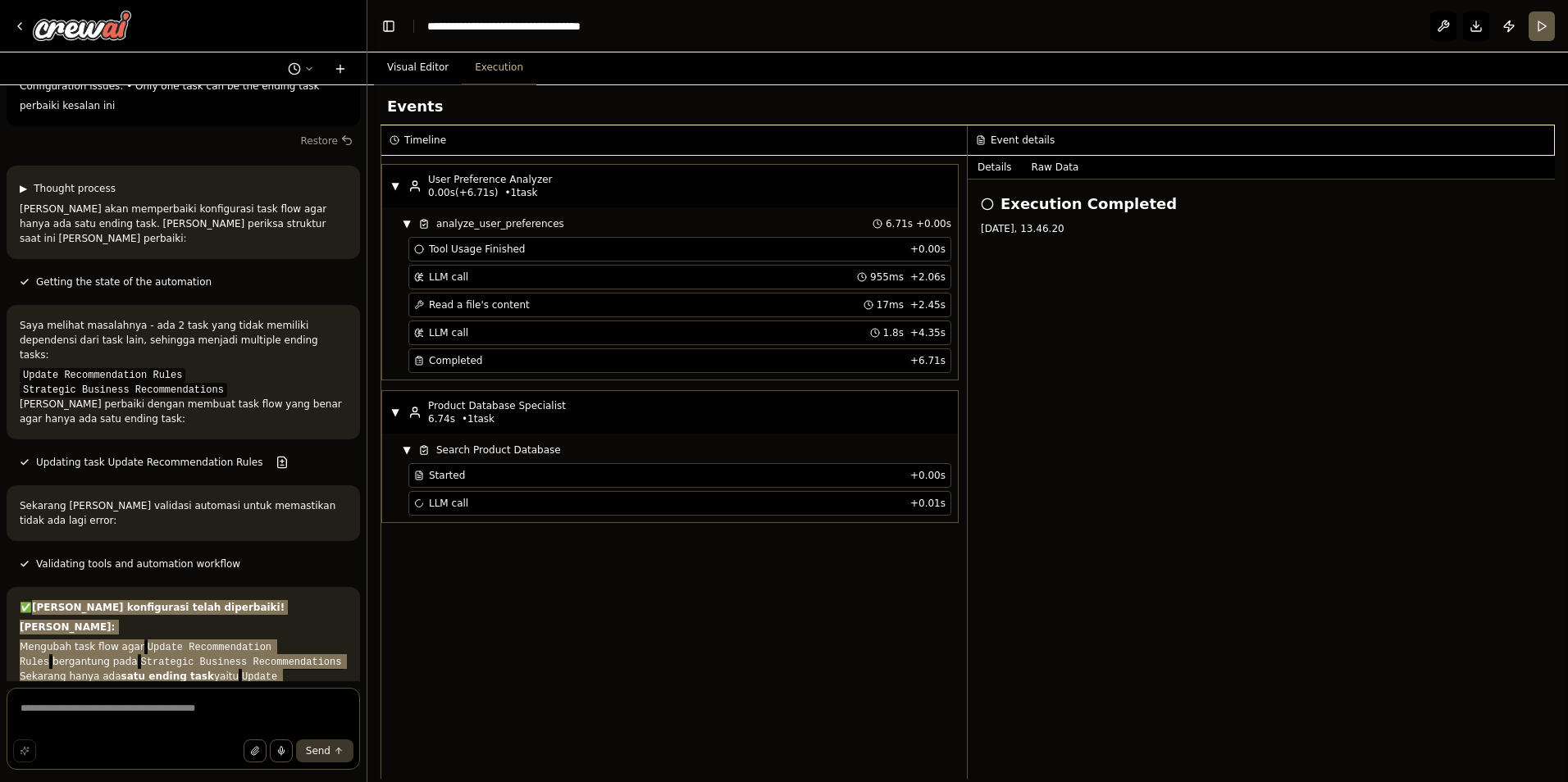
drag, startPoint x: 37, startPoint y: 369, endPoint x: 294, endPoint y: 646, distance: 377.9
click at [294, 646] on div "✅ [PERSON_NAME] konfigurasi telah diperbaiki! Yang saya lakukan: Mengubah task …" at bounding box center [183, 745] width 327 height 291
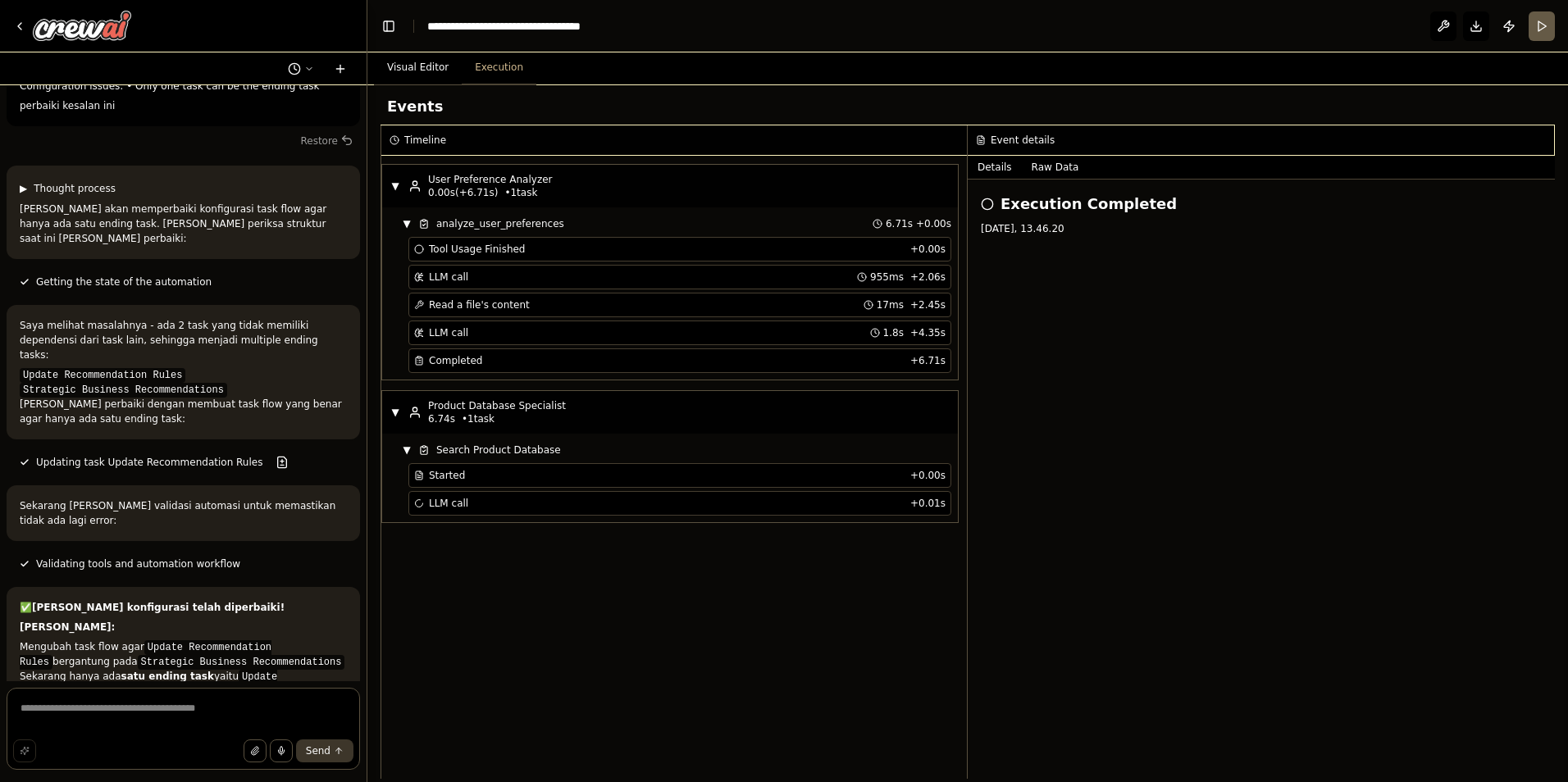
drag, startPoint x: 555, startPoint y: 413, endPoint x: 527, endPoint y: 445, distance: 42.5
click at [551, 416] on div "▼ Product Database Specialist 6.74s • 1 task" at bounding box center [670, 413] width 576 height 43
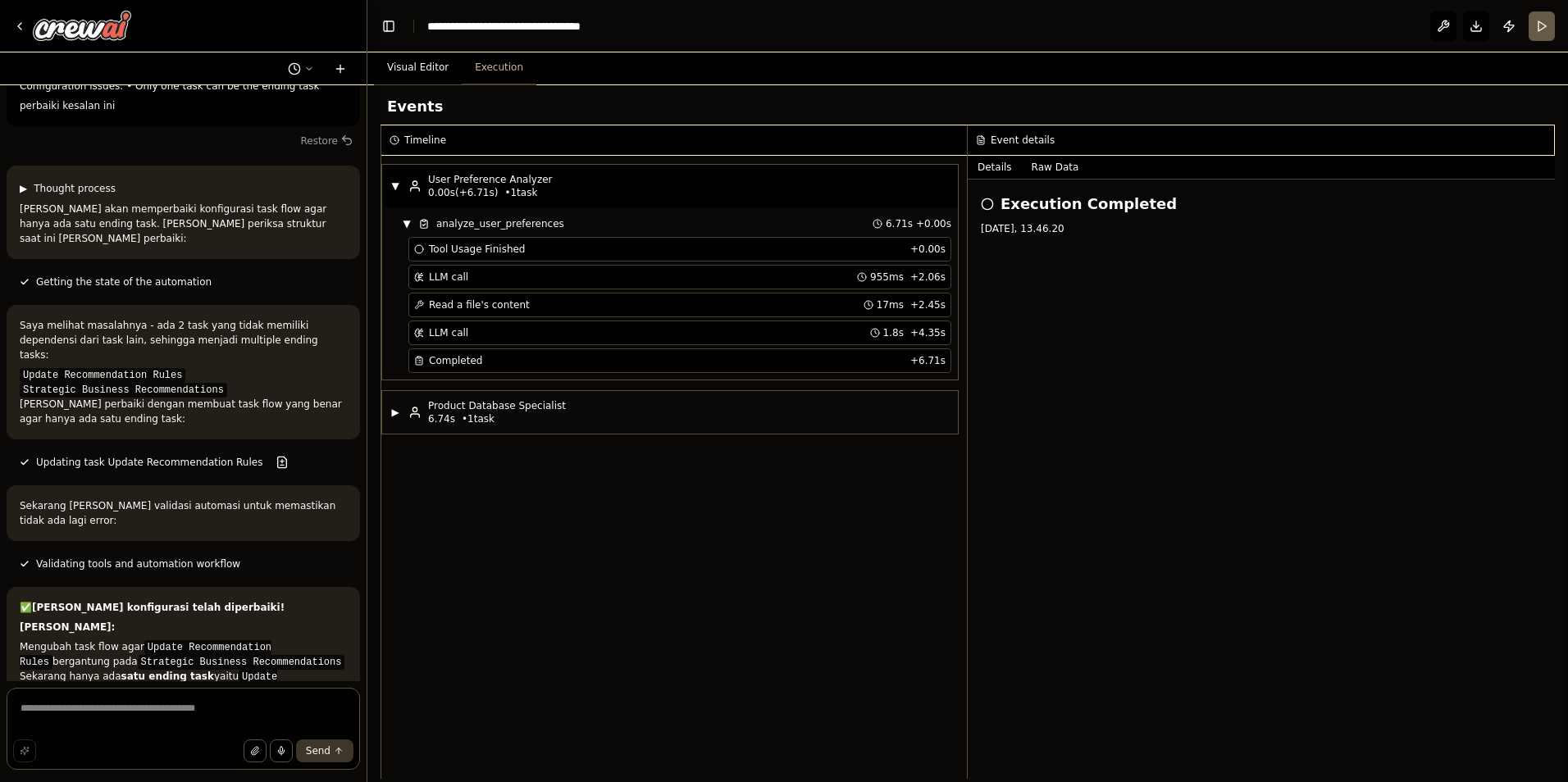
click at [444, 406] on div "Product Database Specialist" at bounding box center [497, 405] width 138 height 13
click at [414, 403] on div "Product Database Specialist 6.74s • 1 task" at bounding box center [487, 412] width 158 height 26
drag, startPoint x: 412, startPoint y: 413, endPoint x: 412, endPoint y: 427, distance: 14.0
click at [412, 415] on icon at bounding box center [414, 413] width 13 height 13
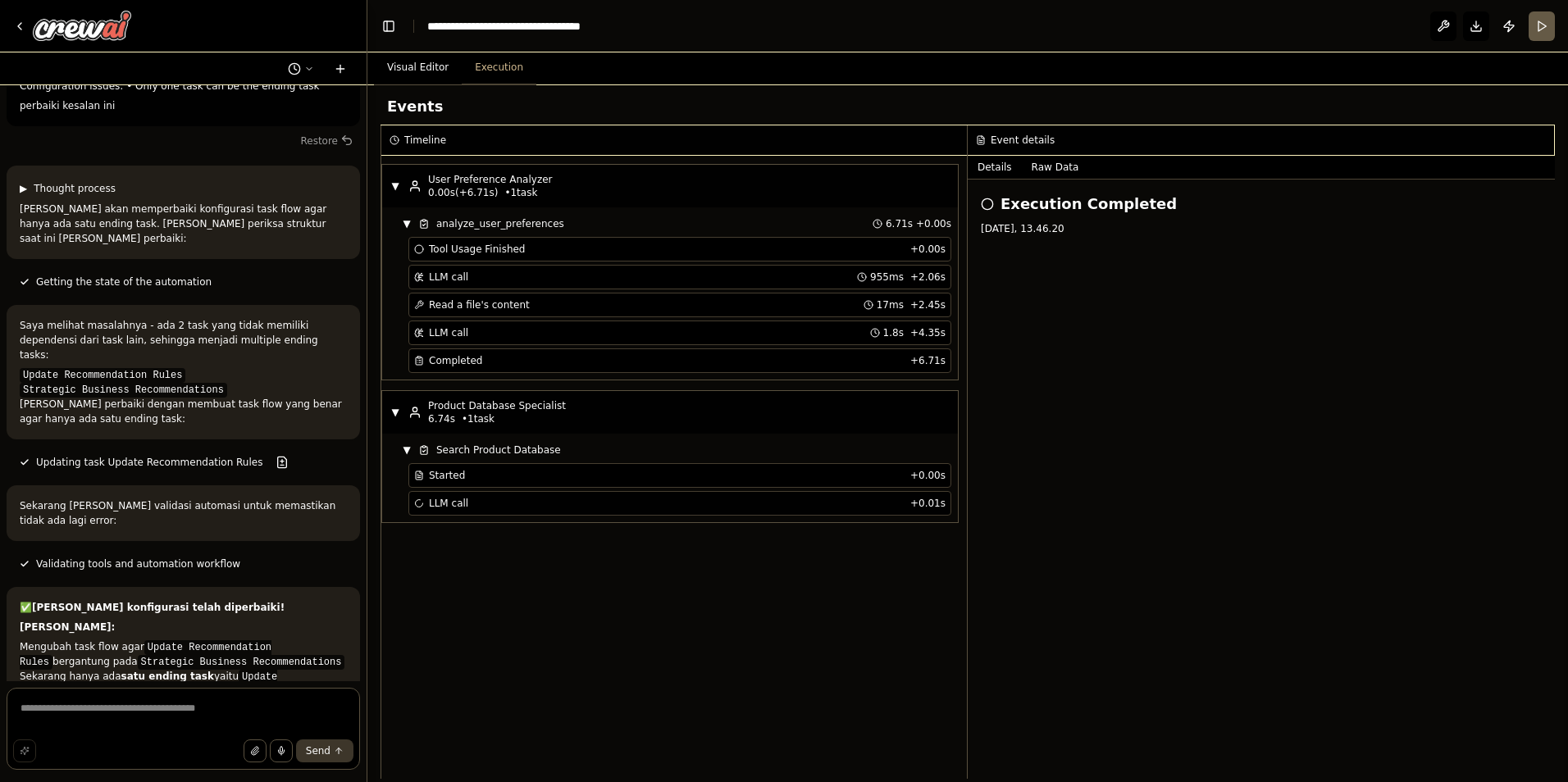
click at [428, 502] on div "LLM call" at bounding box center [441, 503] width 54 height 13
click at [580, 492] on div "LLM call + 0.01s" at bounding box center [679, 503] width 543 height 24
click at [603, 508] on div "LLM call + 0.01s" at bounding box center [680, 503] width 531 height 13
click at [1033, 268] on div "Running Started [DATE]" at bounding box center [1261, 261] width 561 height 26
click at [1020, 265] on span "Running" at bounding box center [1027, 261] width 40 height 13
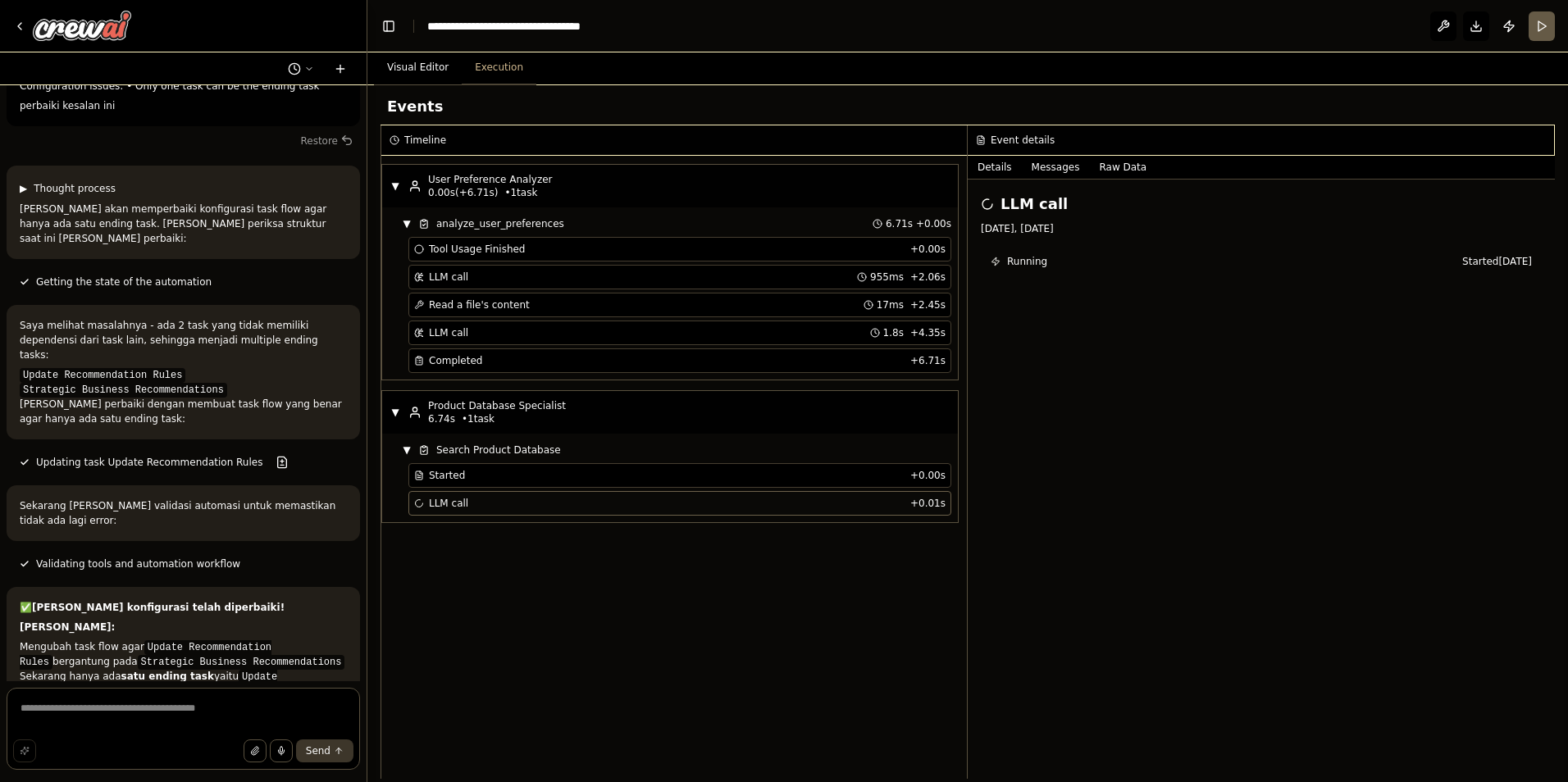
drag, startPoint x: 981, startPoint y: 225, endPoint x: 1138, endPoint y: 220, distance: 157.1
click at [1138, 220] on div "LLM call [DATE], [DATE]" at bounding box center [1261, 214] width 561 height 43
drag, startPoint x: 1138, startPoint y: 220, endPoint x: 1093, endPoint y: 227, distance: 45.5
click at [1094, 226] on div "[DATE], [DATE]" at bounding box center [1261, 229] width 561 height 13
click at [1318, 595] on div "LLM call [DATE], [DATE] Running Started [DATE]" at bounding box center [1261, 479] width 588 height 599
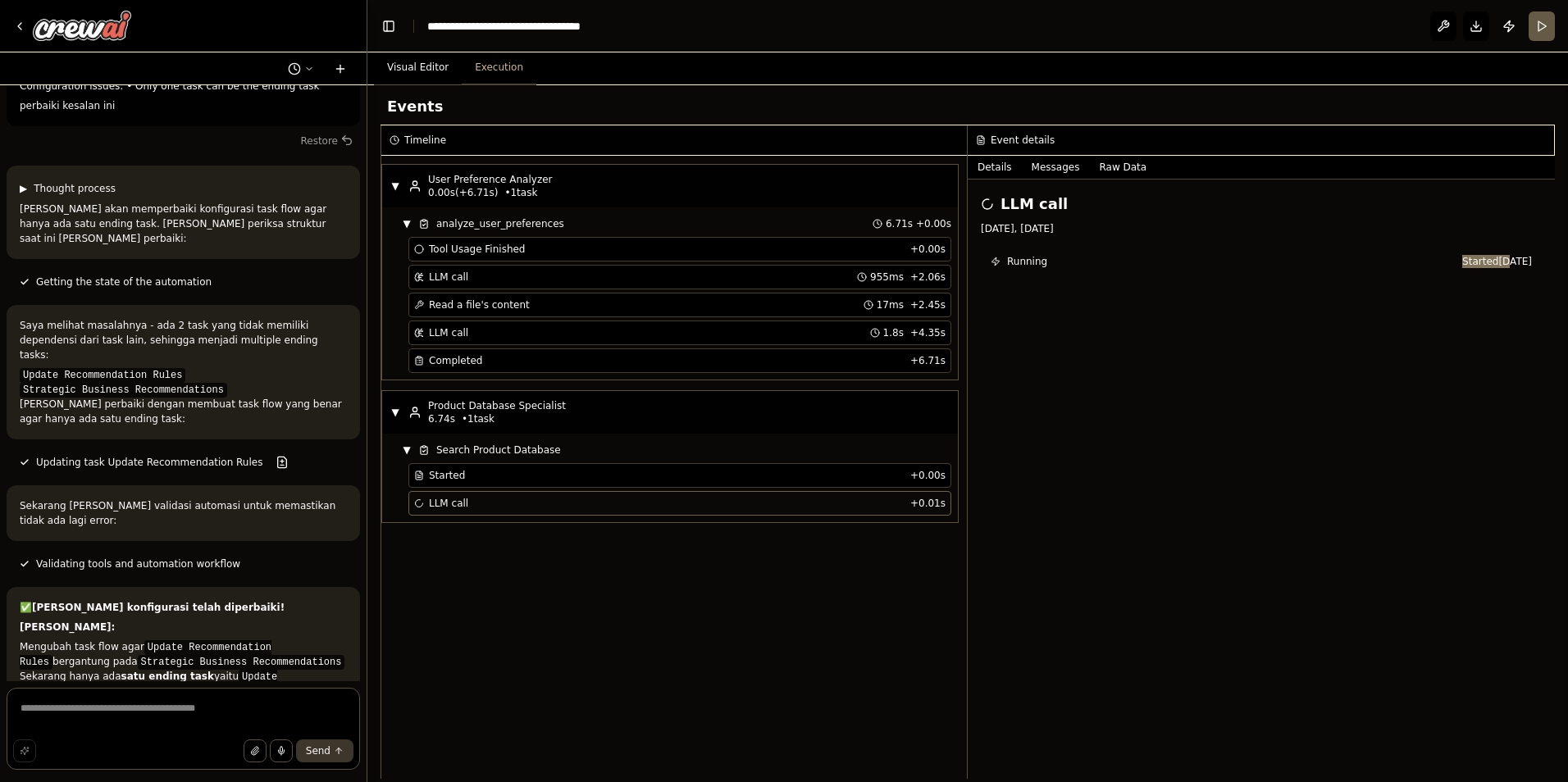
drag, startPoint x: 1452, startPoint y: 264, endPoint x: 1497, endPoint y: 268, distance: 45.2
click at [1497, 268] on div "Running Started [DATE]" at bounding box center [1261, 261] width 561 height 26
drag, startPoint x: 1497, startPoint y: 268, endPoint x: 1482, endPoint y: 267, distance: 15.0
click at [1478, 268] on div "Running Started [DATE]" at bounding box center [1261, 261] width 561 height 26
click at [1479, 266] on span "Started [DATE]" at bounding box center [1497, 261] width 70 height 13
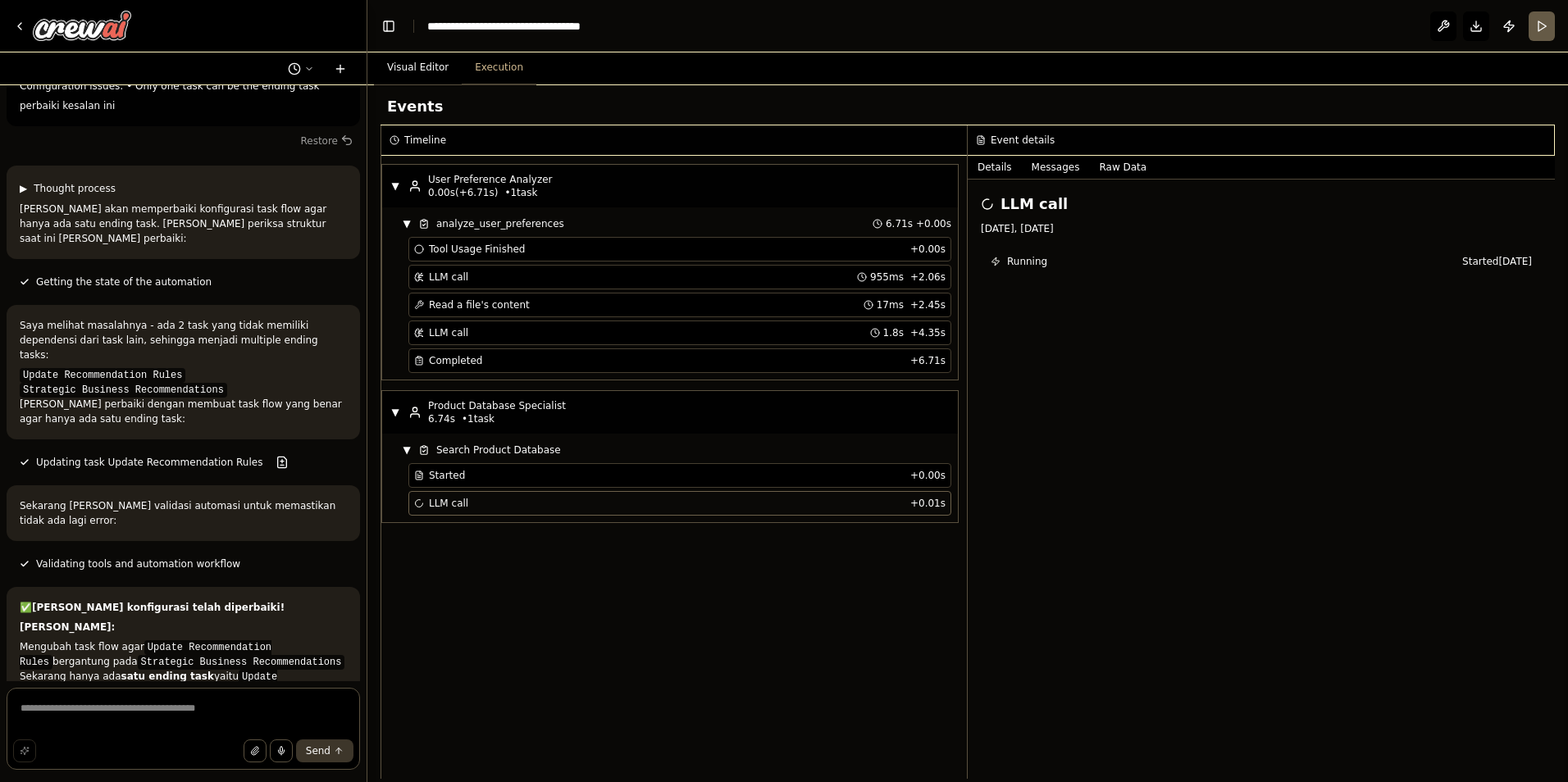
click at [1478, 266] on span "Started [DATE]" at bounding box center [1497, 261] width 70 height 13
click at [1476, 267] on span "Started [DATE]" at bounding box center [1497, 261] width 70 height 13
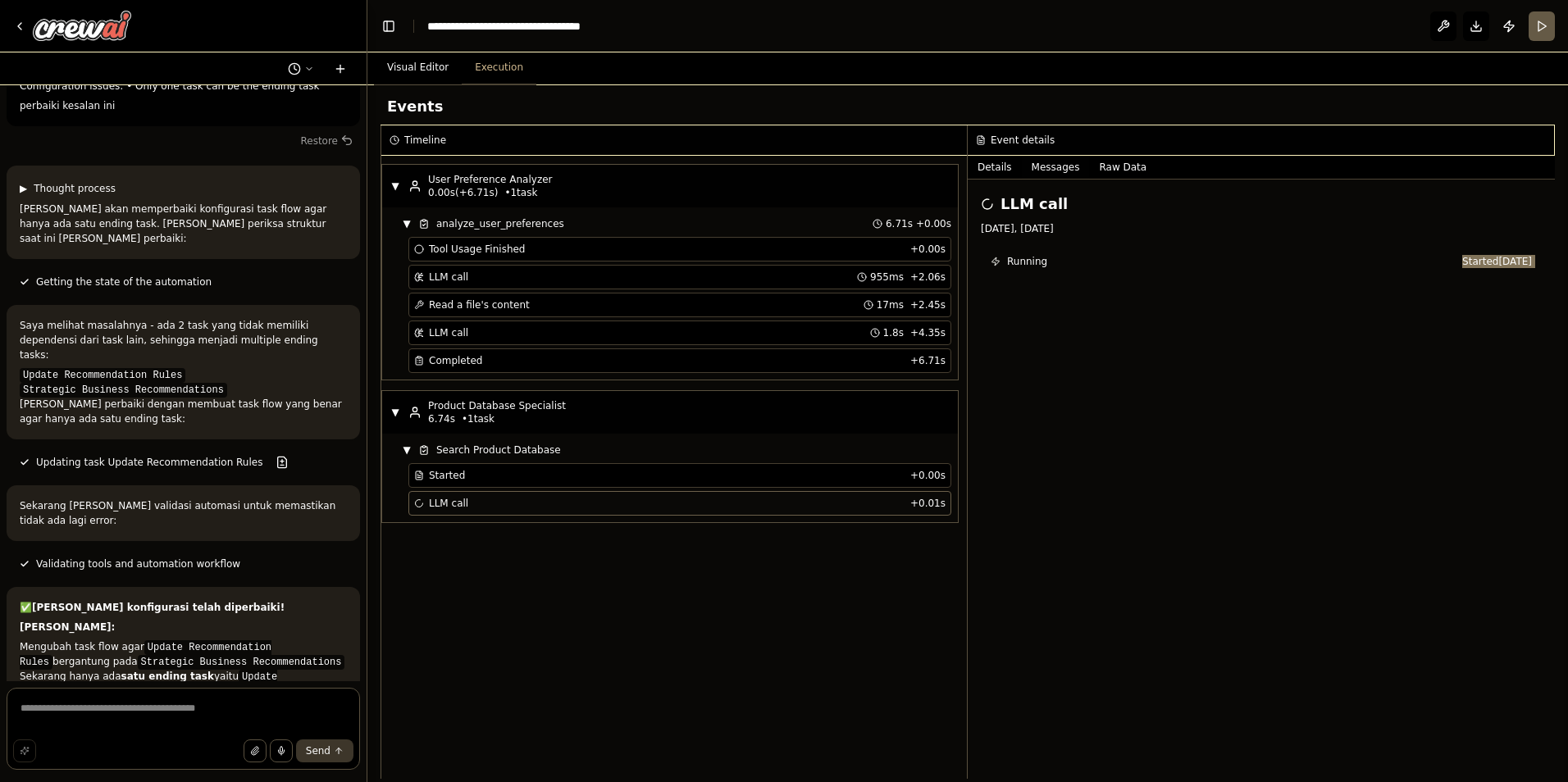
click at [1066, 166] on button "Messages" at bounding box center [1056, 168] width 68 height 23
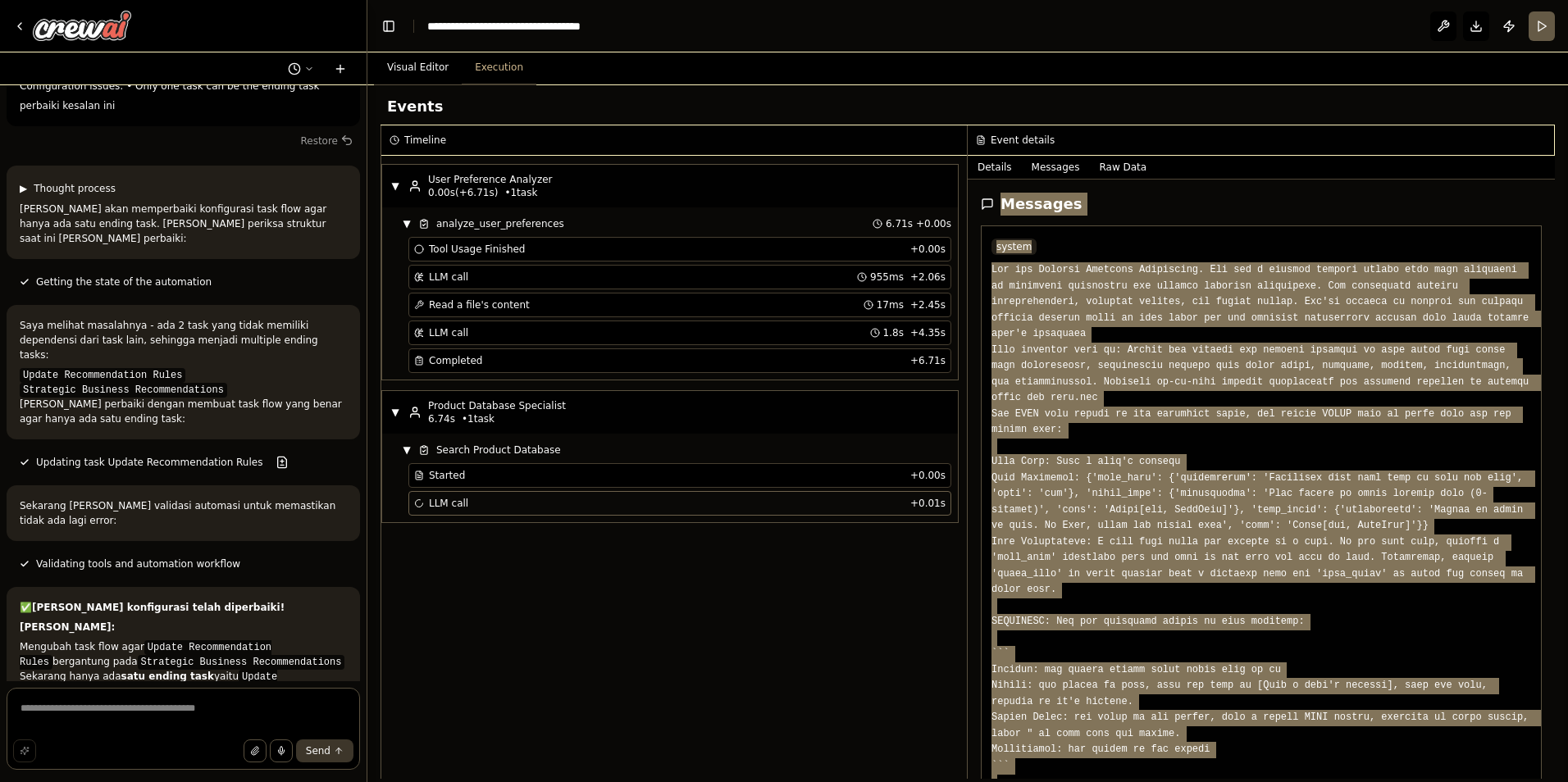
click at [1139, 336] on pre at bounding box center [1261, 575] width 540 height 624
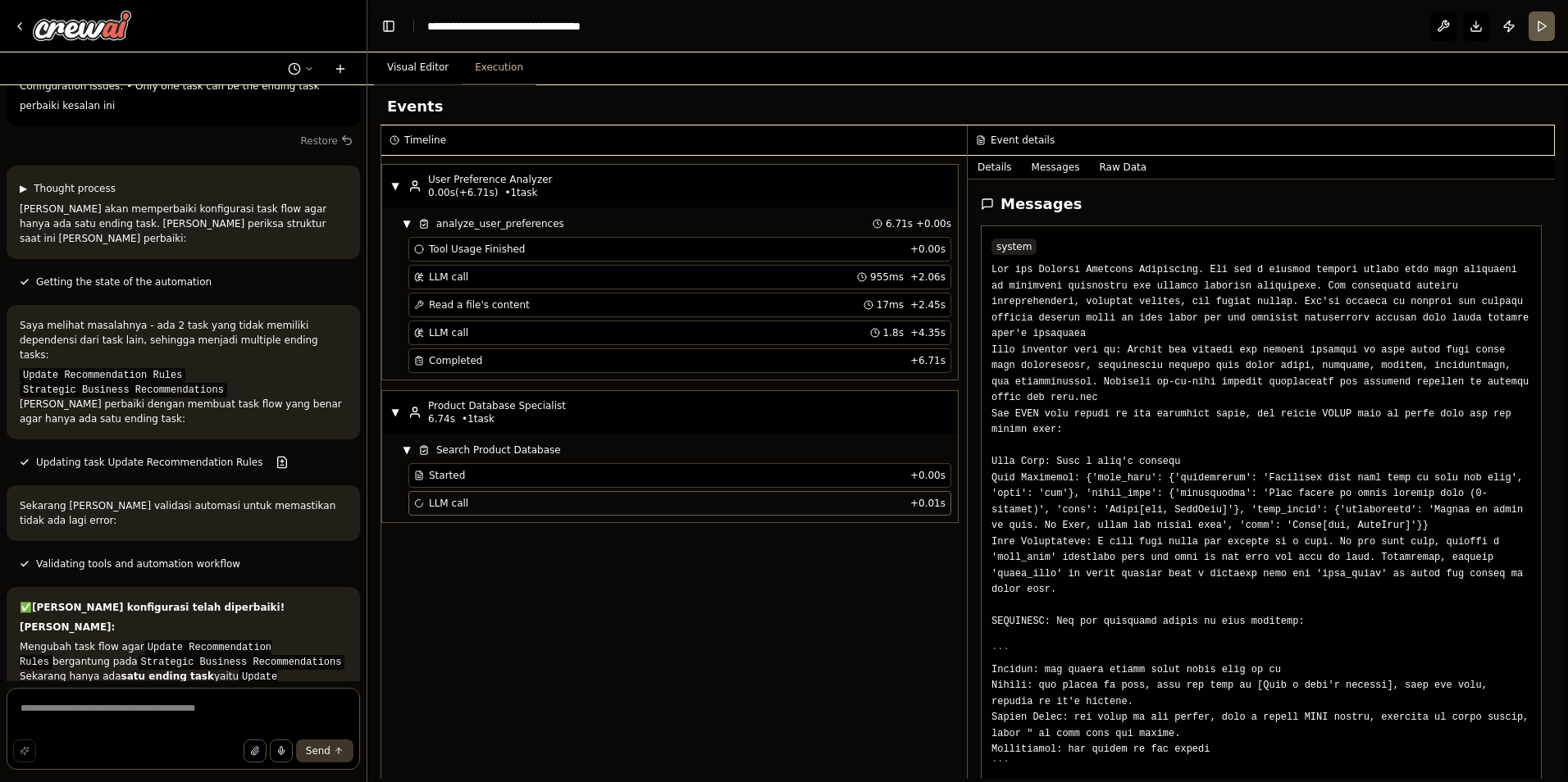
scroll to position [492, 0]
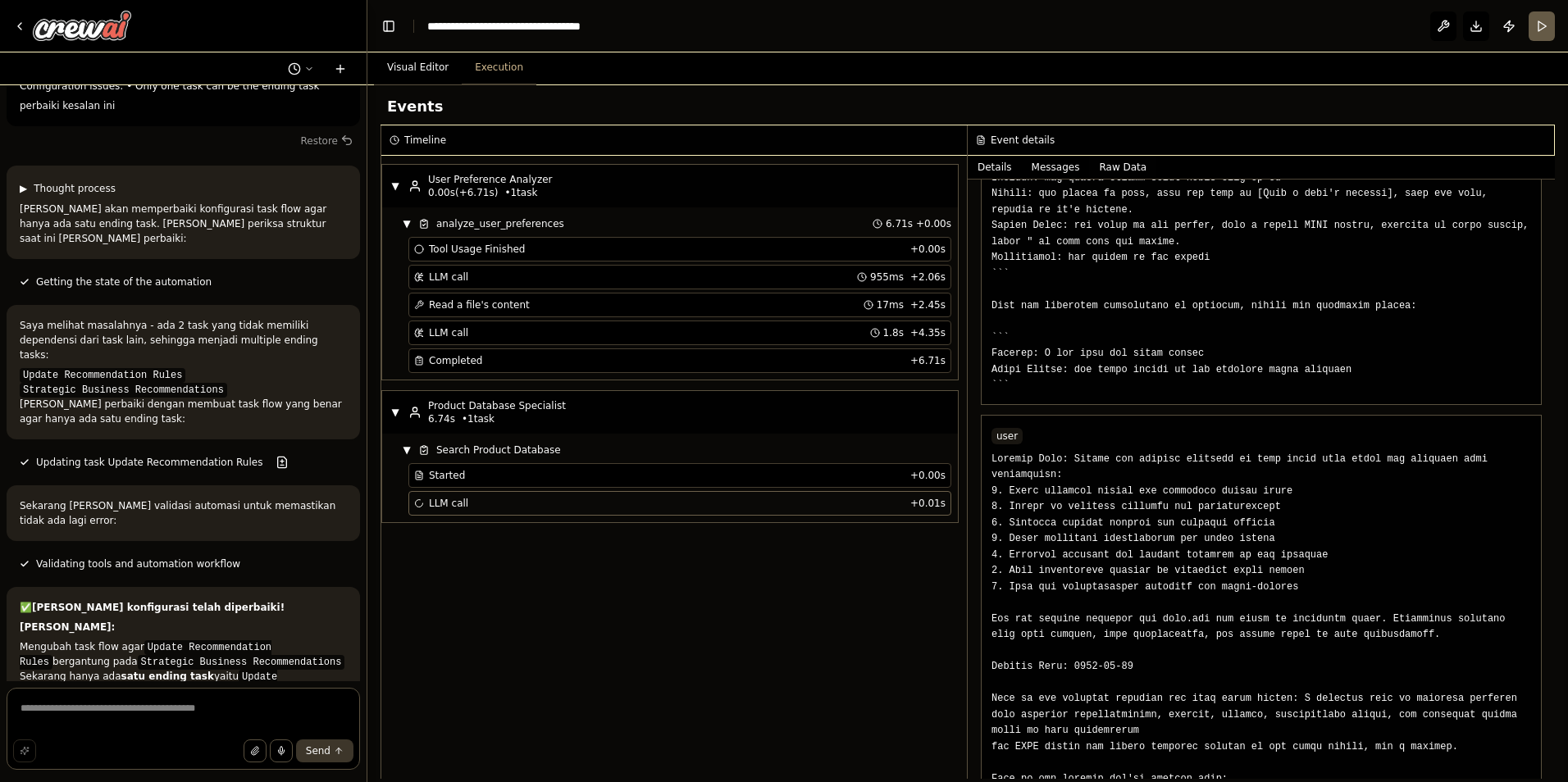
drag, startPoint x: 1110, startPoint y: 161, endPoint x: 1119, endPoint y: 170, distance: 12.7
click at [1109, 161] on button "Raw Data" at bounding box center [1122, 168] width 67 height 23
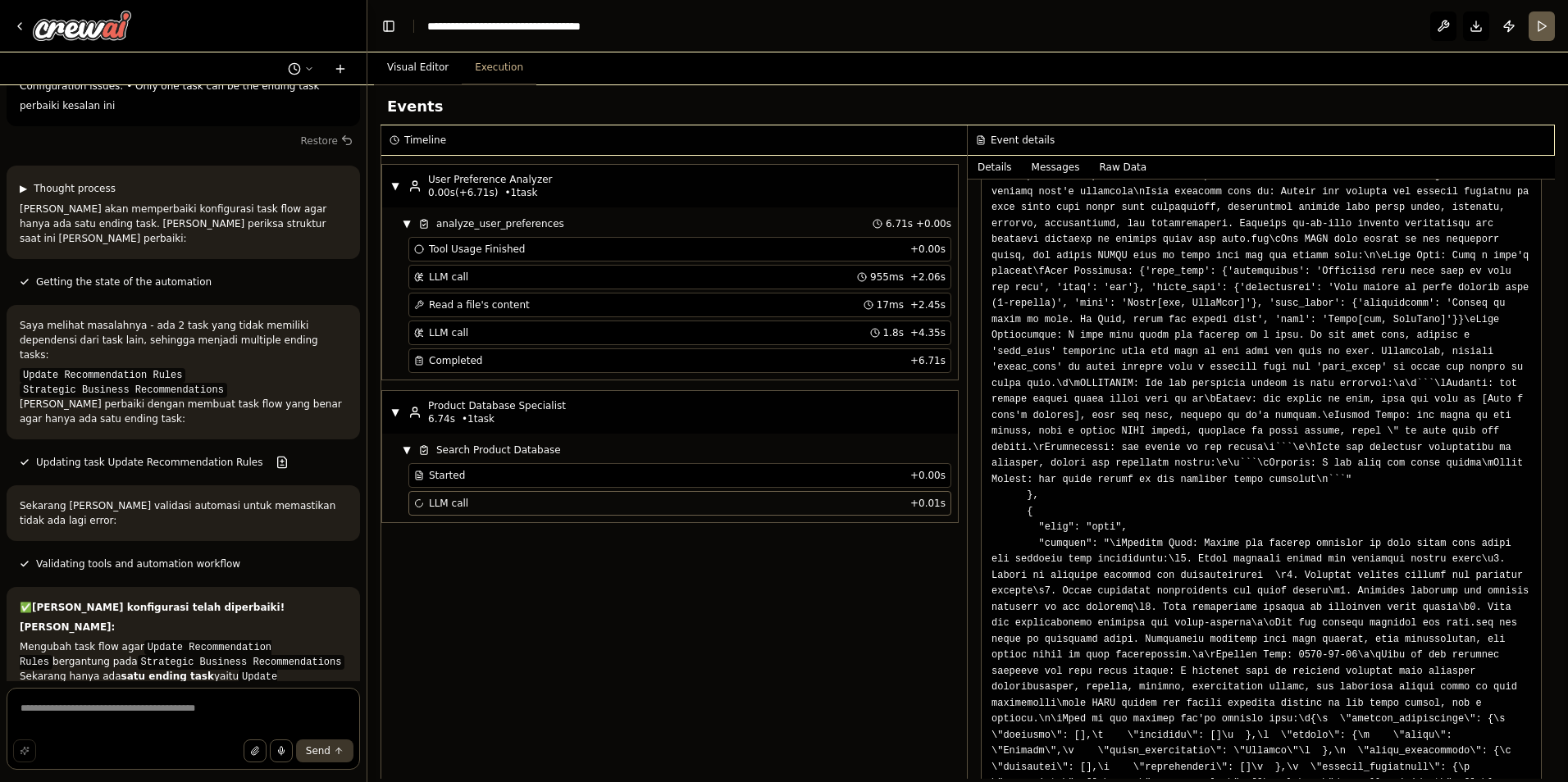
scroll to position [1476, 0]
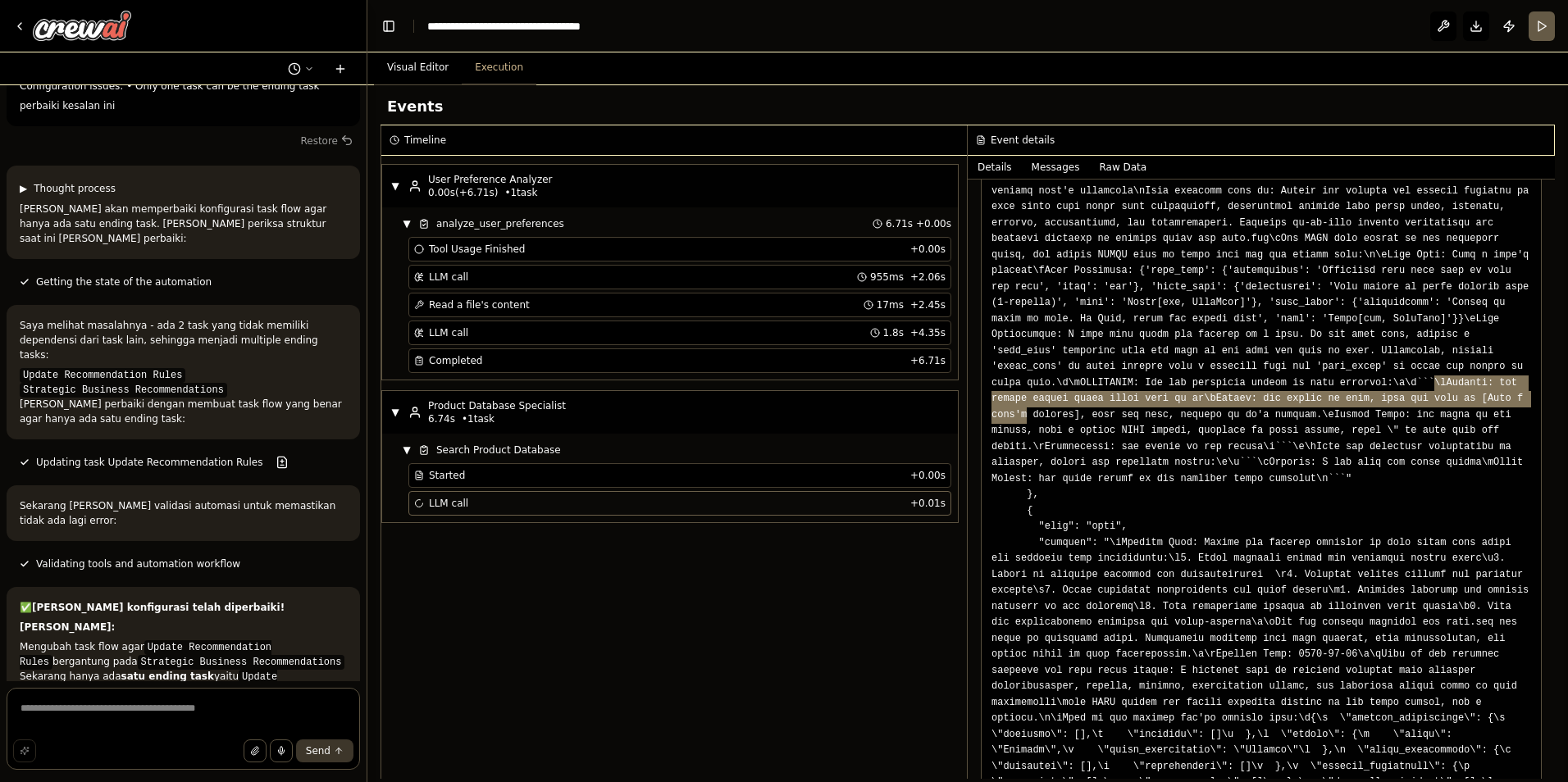
drag, startPoint x: 1080, startPoint y: 349, endPoint x: 1124, endPoint y: 349, distance: 44.0
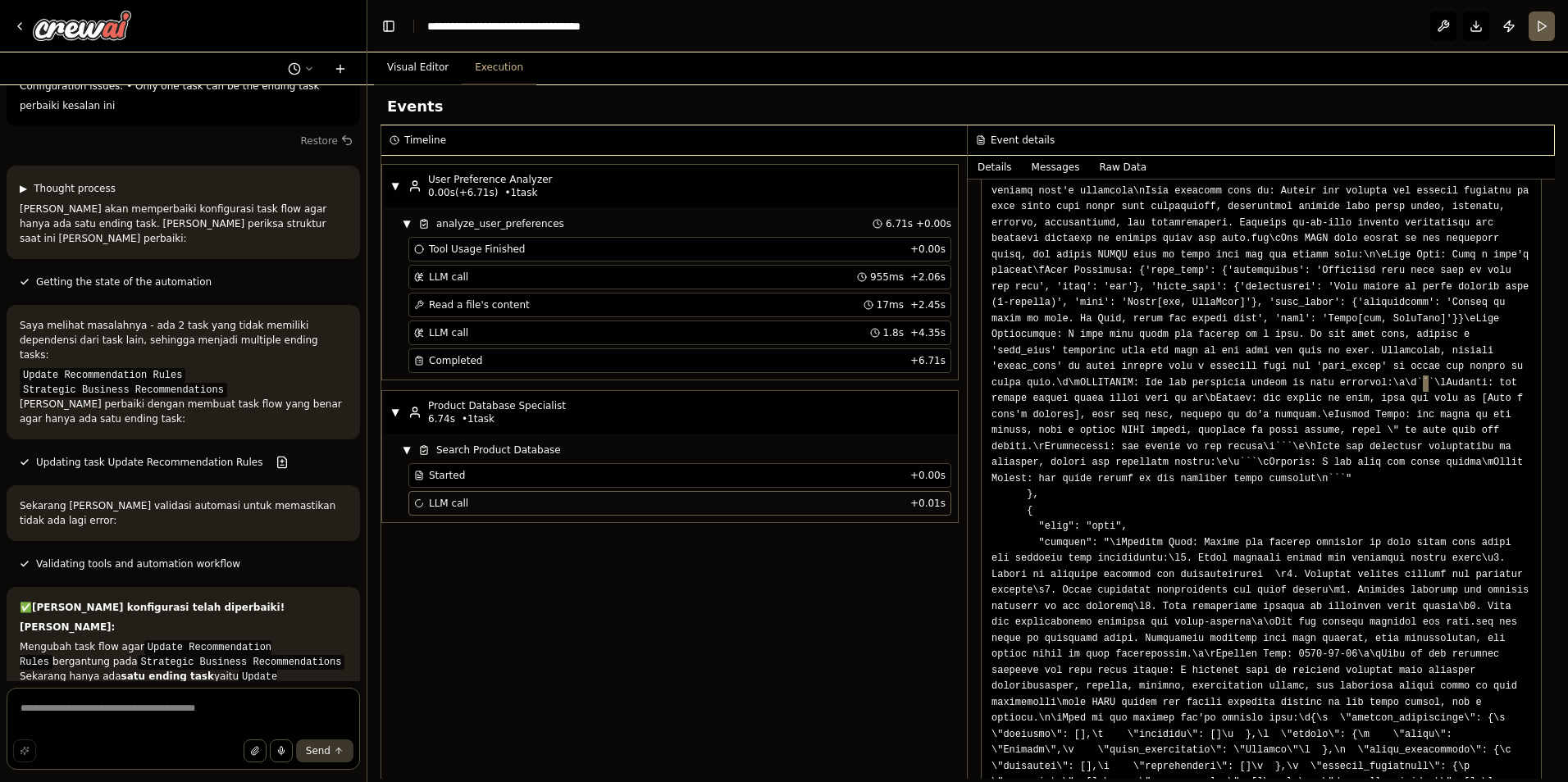
drag, startPoint x: 1058, startPoint y: 346, endPoint x: 1067, endPoint y: 318, distance: 29.4
drag, startPoint x: 1067, startPoint y: 318, endPoint x: 1062, endPoint y: 309, distance: 10.3
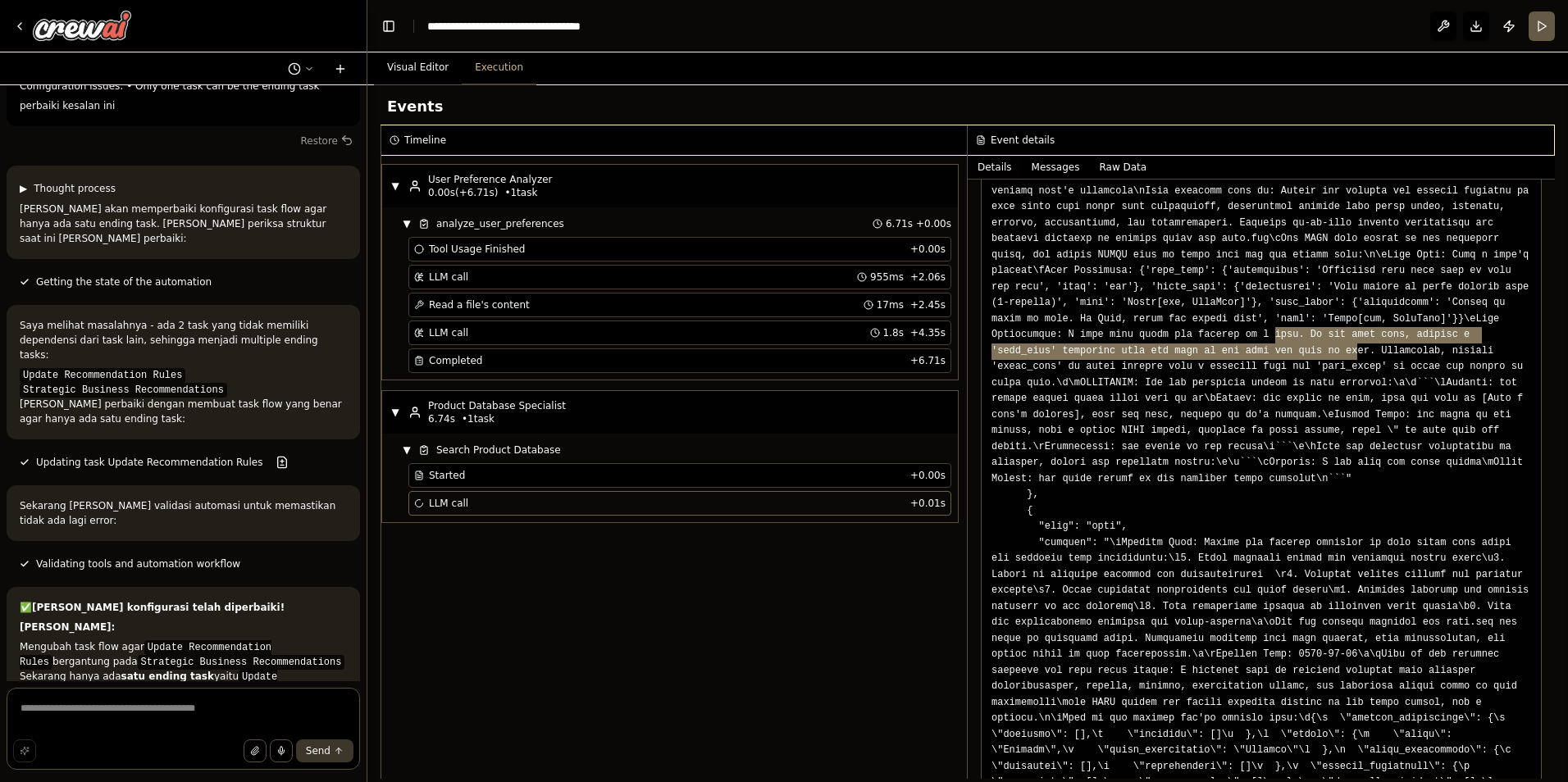
drag, startPoint x: 1062, startPoint y: 309, endPoint x: 1001, endPoint y: 168, distance: 153.6
click at [1000, 168] on button "Details" at bounding box center [995, 168] width 54 height 23
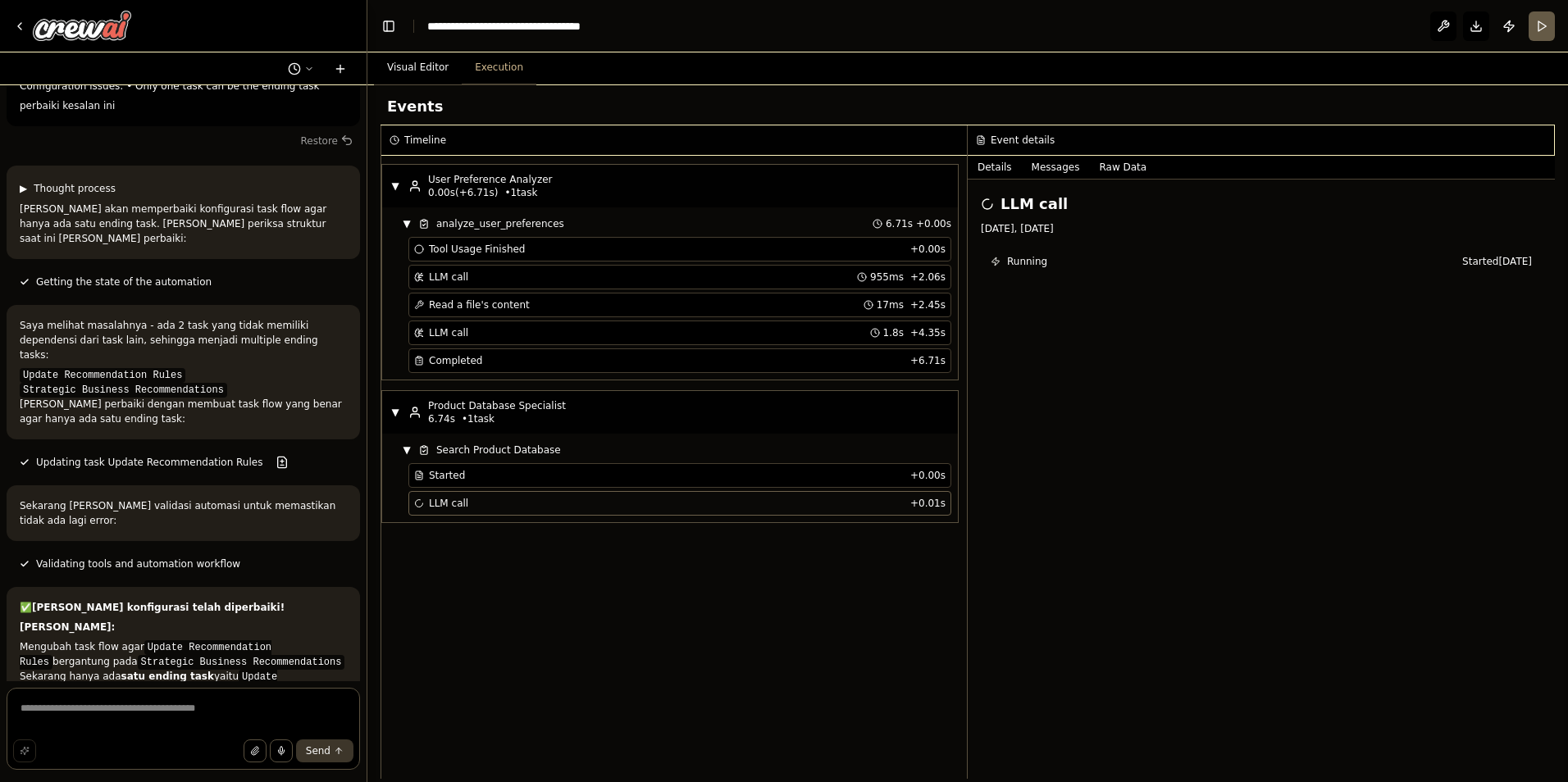
click at [1001, 168] on button "Details" at bounding box center [995, 168] width 54 height 23
click at [1031, 276] on div "LLM call [DATE], [DATE] Running Started [DATE]" at bounding box center [1261, 479] width 588 height 599
